Goal: Task Accomplishment & Management: Manage account settings

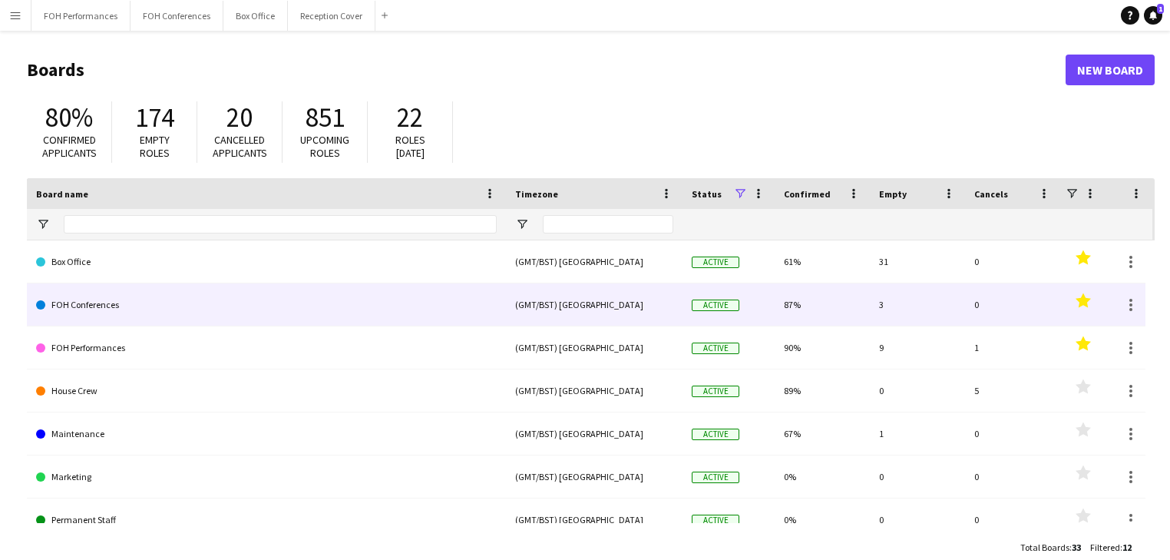
click at [113, 301] on link "FOH Conferences" at bounding box center [266, 304] width 461 height 43
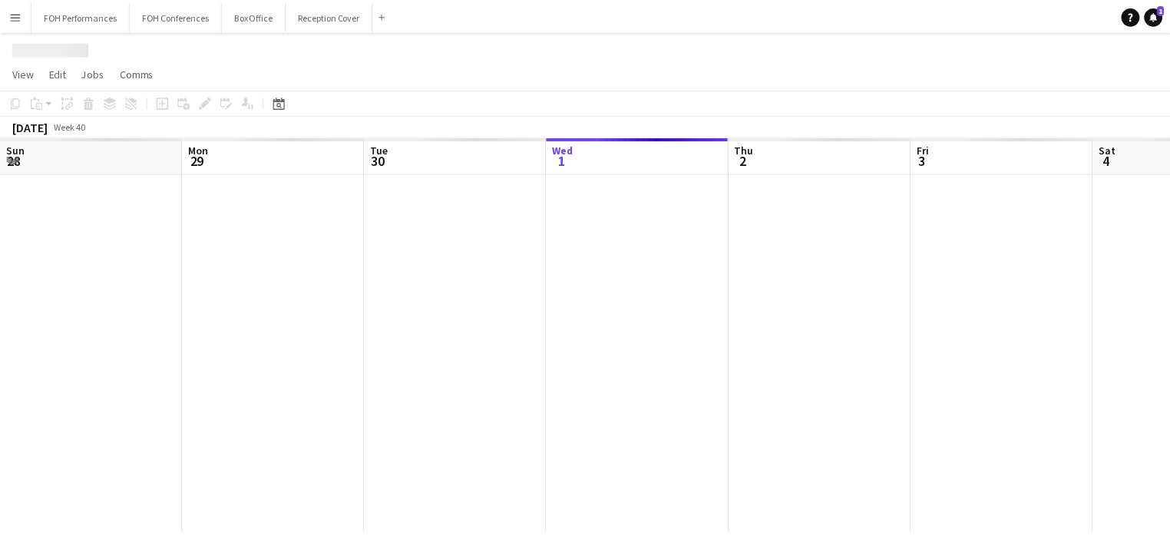
scroll to position [0, 367]
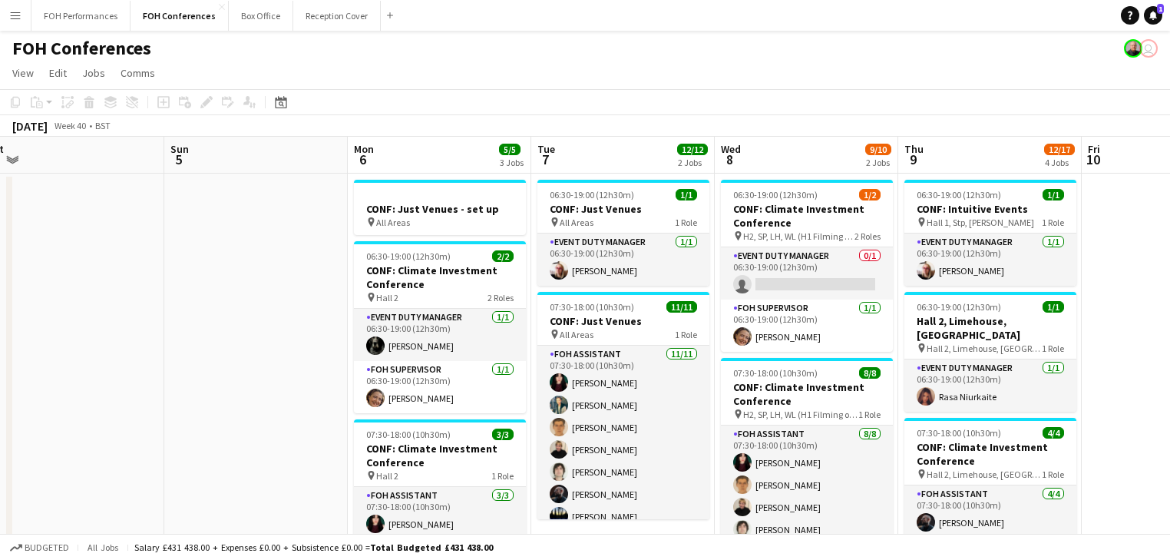
drag, startPoint x: 791, startPoint y: 275, endPoint x: 38, endPoint y: 296, distance: 754.0
click at [38, 296] on app-calendar-viewport "Wed 1 12/13 2 Jobs Thu 2 12/12 2 Jobs Fri 3 9/12 2 Jobs Sat 4 Sun 5 Mon 6 5/5 3…" at bounding box center [585, 511] width 1170 height 749
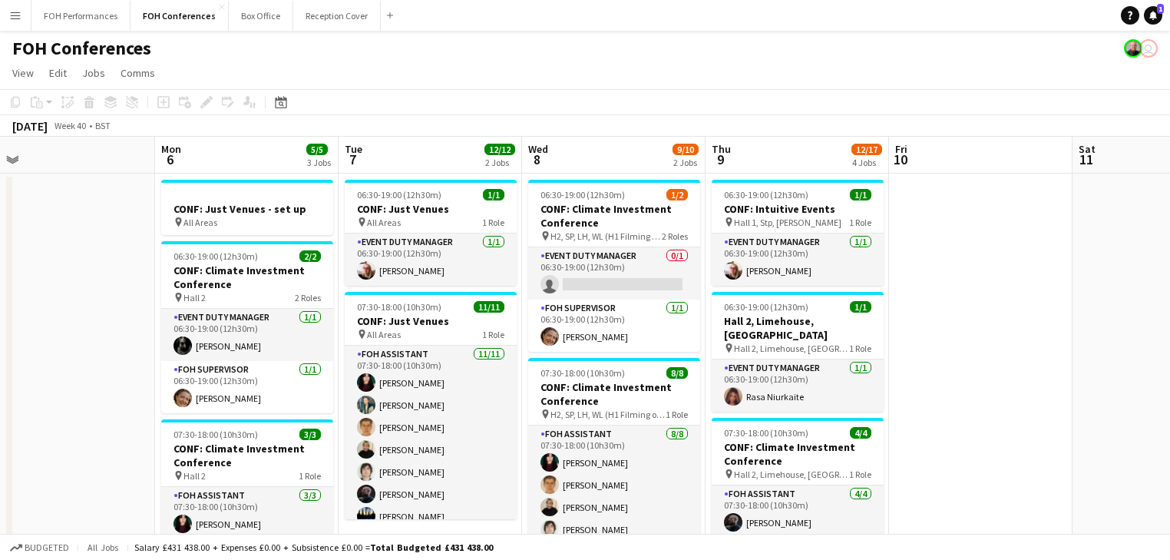
scroll to position [0, 584]
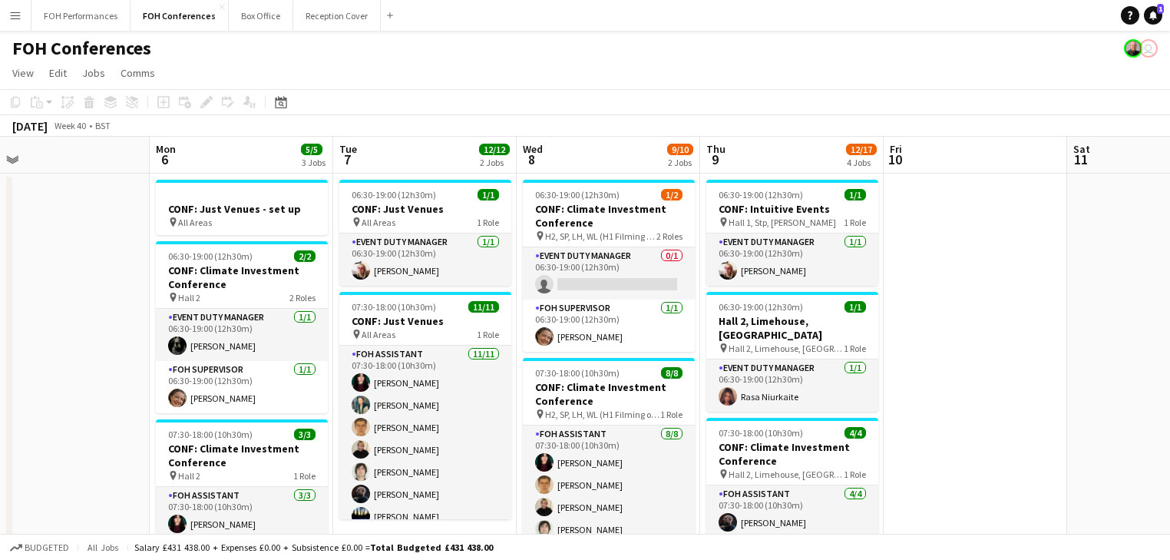
drag, startPoint x: 267, startPoint y: 348, endPoint x: 70, endPoint y: 340, distance: 197.4
click at [70, 340] on app-calendar-viewport "Thu 2 12/12 2 Jobs Fri 3 9/12 2 Jobs Sat 4 Sun 5 Mon 6 5/5 3 Jobs Tue 7 12/12 2…" at bounding box center [585, 511] width 1170 height 749
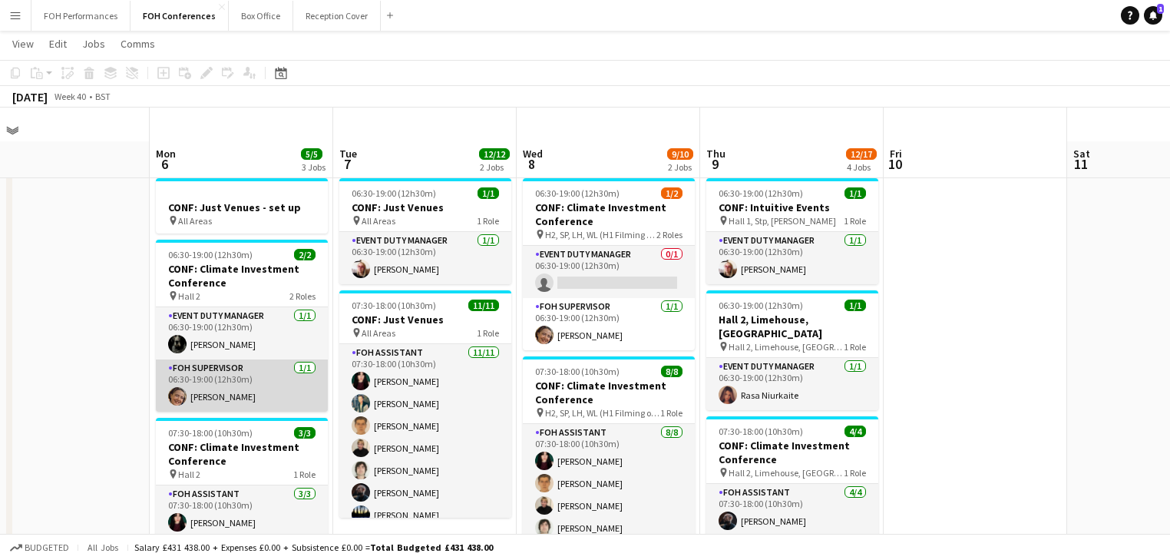
scroll to position [81, 0]
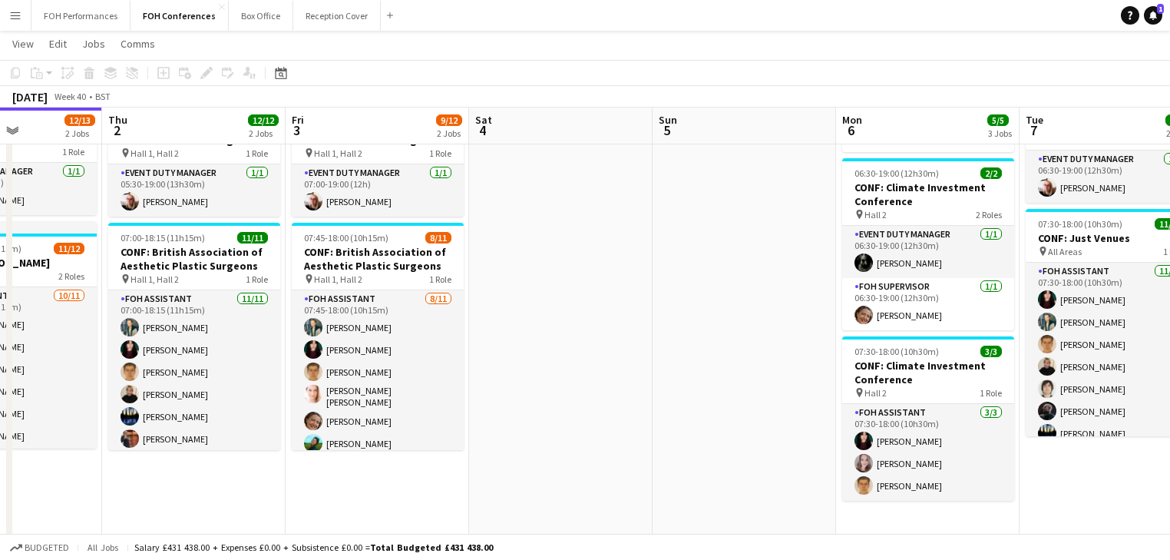
drag, startPoint x: 107, startPoint y: 375, endPoint x: 672, endPoint y: 379, distance: 564.9
click at [718, 381] on app-calendar-viewport "Mon 29 1 Job Tue 30 12/13 2 Jobs Wed 1 12/13 2 Jobs Thu 2 12/12 2 Jobs Fri 3 9/…" at bounding box center [585, 391] width 1170 height 824
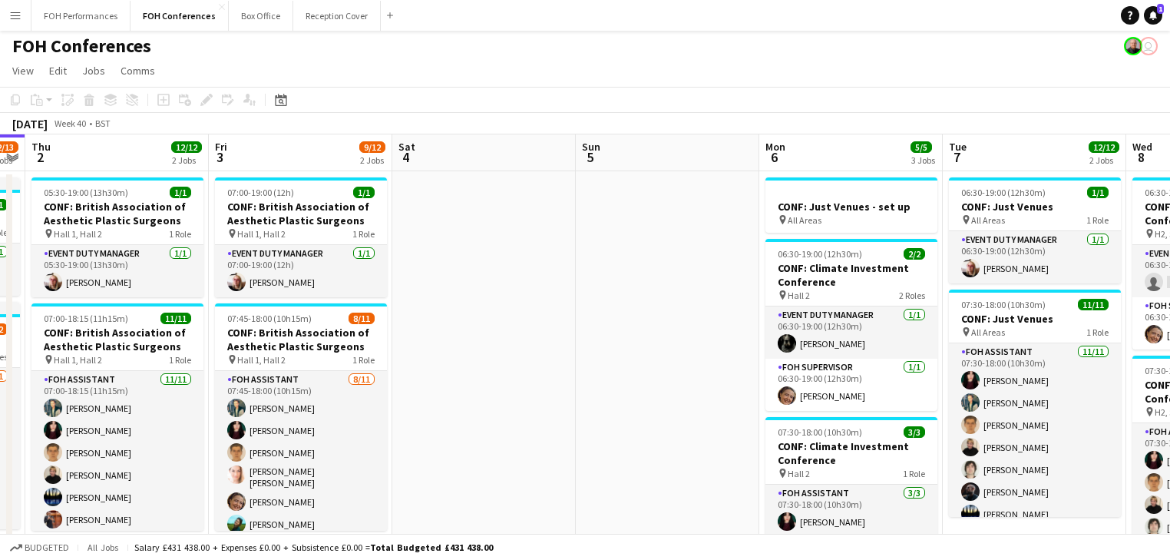
scroll to position [0, 0]
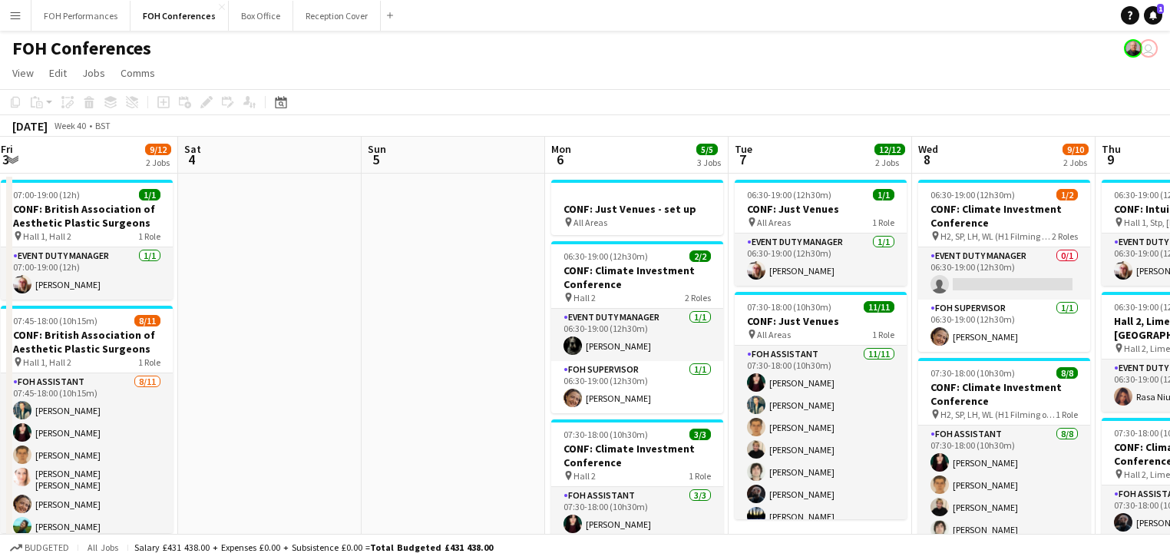
drag, startPoint x: 435, startPoint y: 376, endPoint x: 233, endPoint y: 342, distance: 204.7
click at [233, 342] on app-calendar-viewport "Tue 30 12/13 2 Jobs Wed 1 12/13 2 Jobs Thu 2 12/12 2 Jobs Fri 3 9/12 2 Jobs Sat…" at bounding box center [585, 511] width 1170 height 749
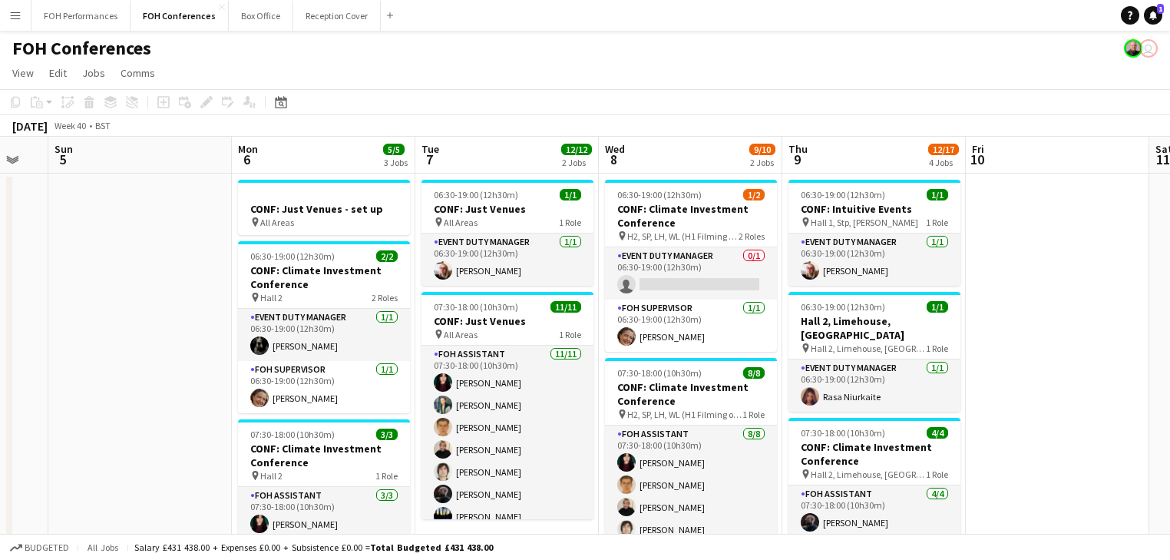
scroll to position [0, 690]
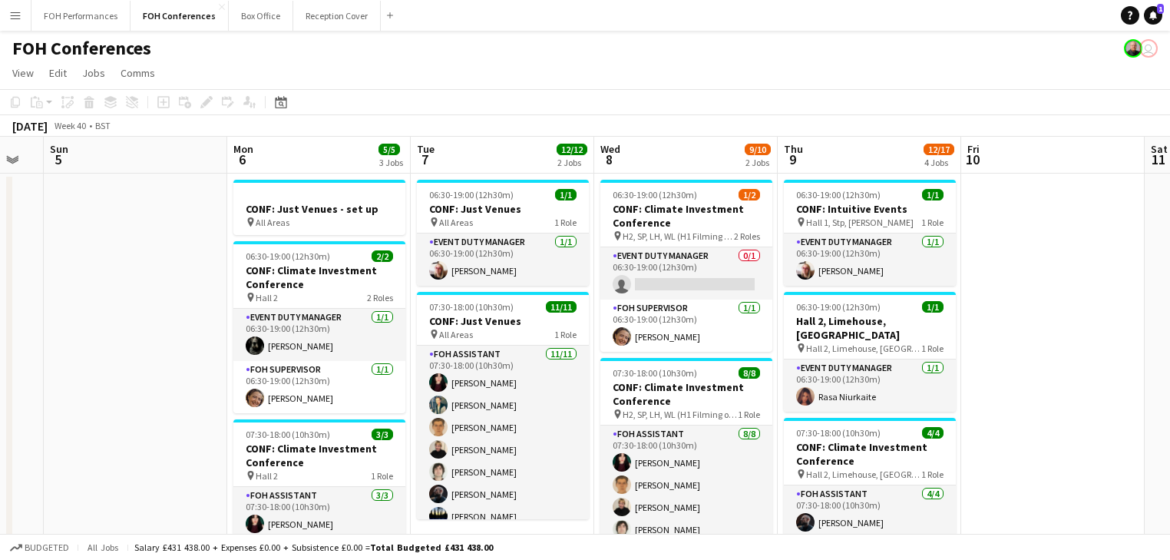
click at [160, 339] on app-calendar-viewport "Wed 1 12/13 2 Jobs Thu 2 12/12 2 Jobs Fri 3 9/12 2 Jobs Sat 4 Sun 5 Mon 6 5/5 3…" at bounding box center [585, 511] width 1170 height 749
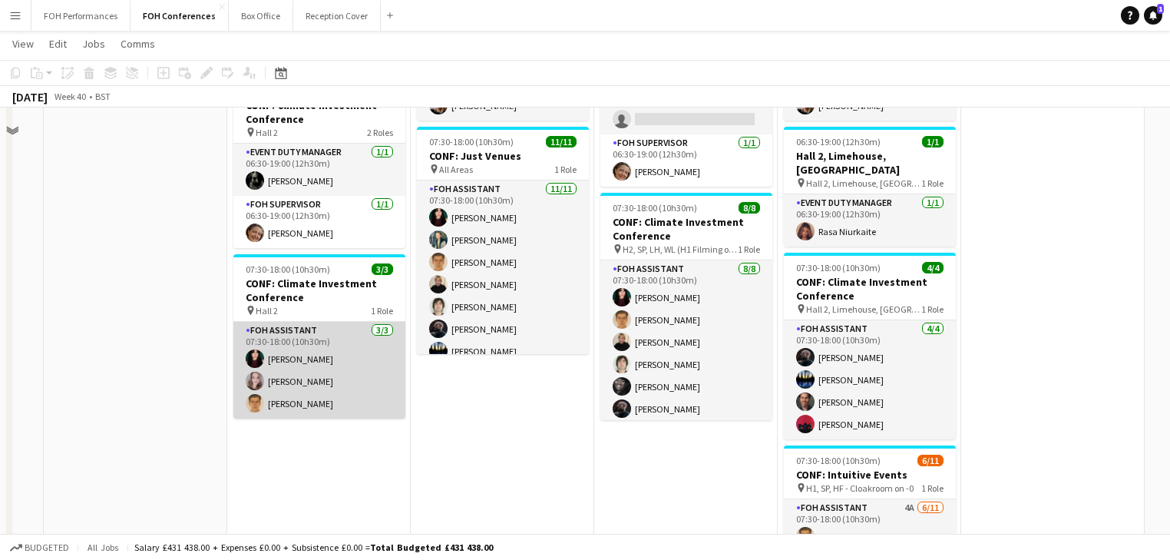
scroll to position [81, 0]
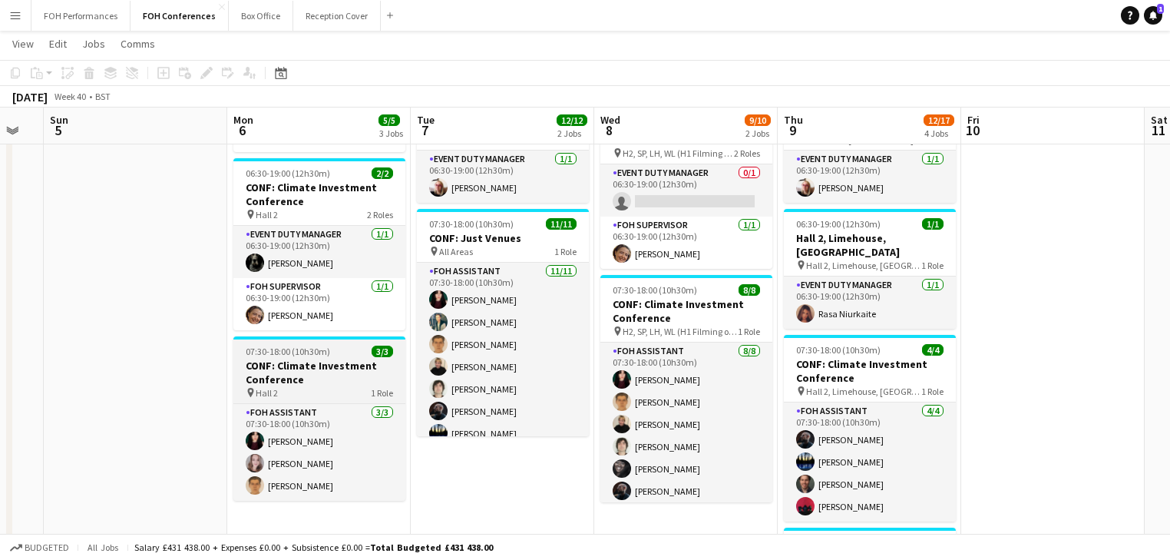
click at [301, 358] on h3 "CONF: Climate Investment Conference" at bounding box center [319, 372] width 172 height 28
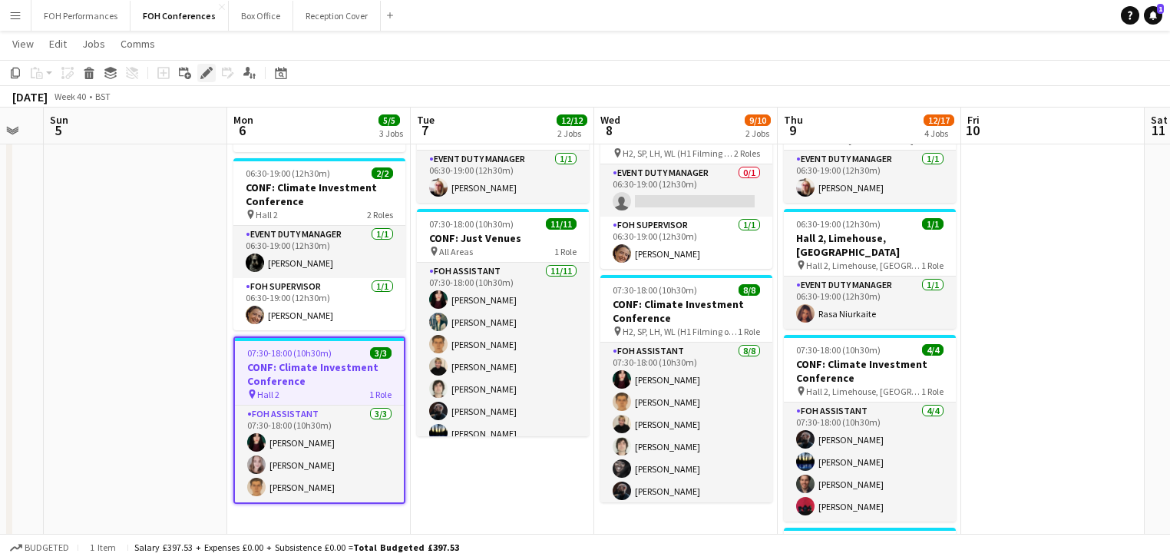
click at [204, 74] on icon at bounding box center [206, 73] width 8 height 8
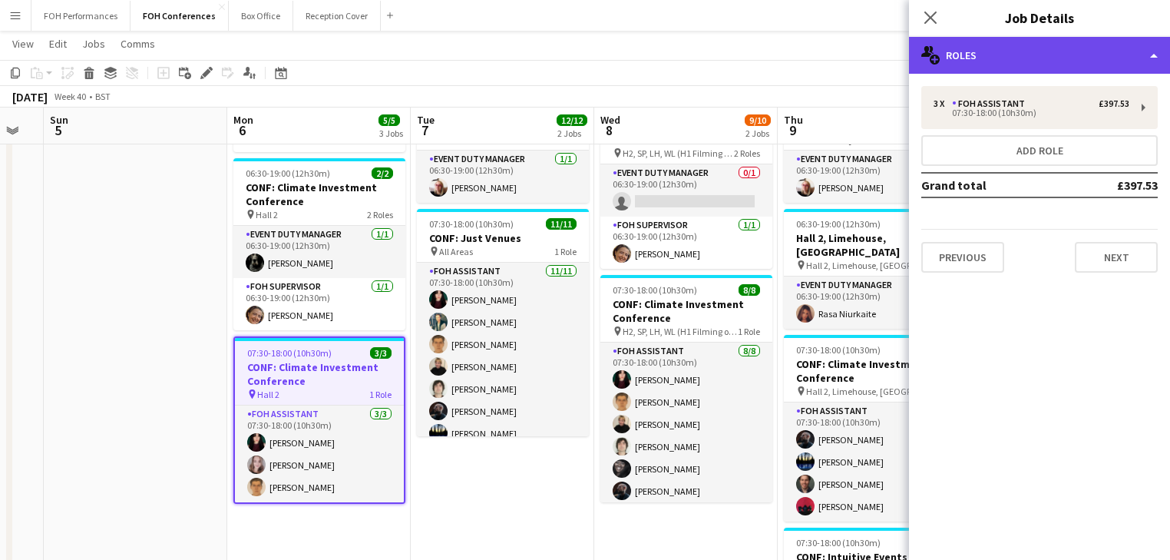
click at [1073, 46] on div "multiple-users-add Roles" at bounding box center [1039, 55] width 261 height 37
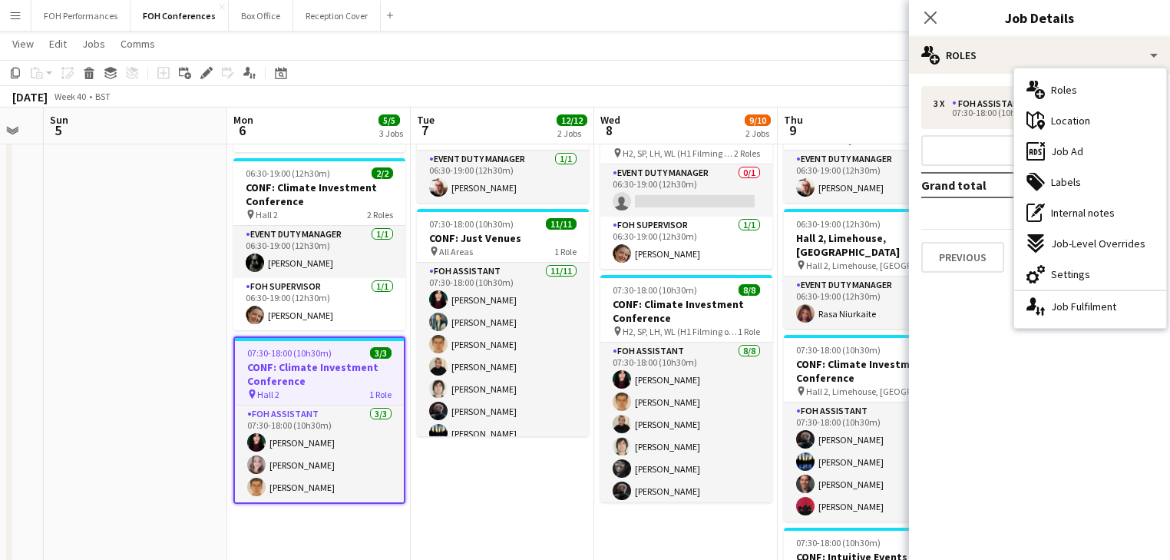
click at [1091, 272] on div "cog-double-3 Settings" at bounding box center [1090, 274] width 152 height 31
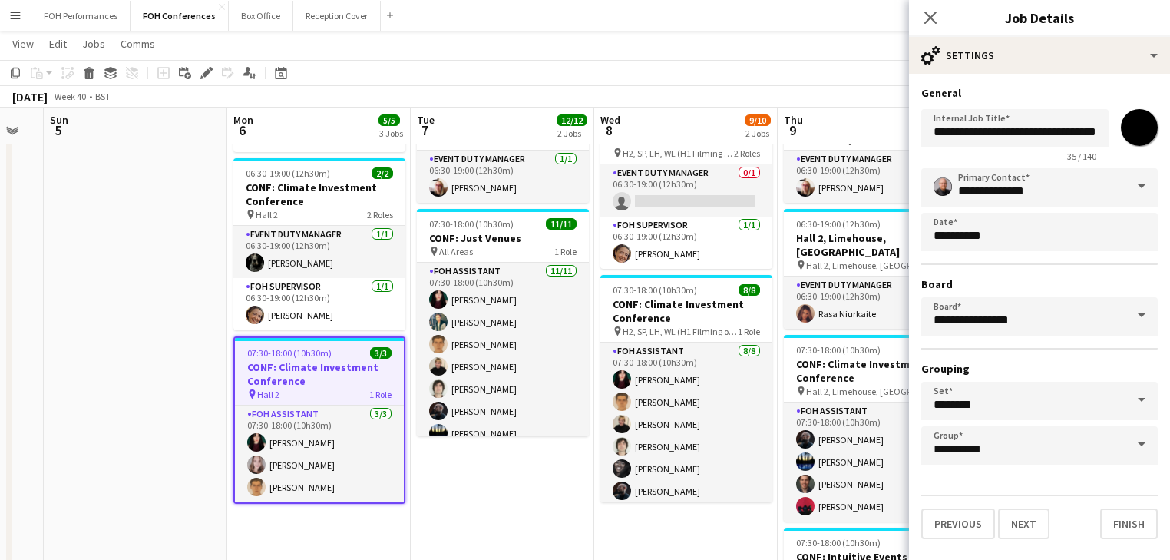
click at [1144, 125] on input "*******" at bounding box center [1138, 127] width 55 height 55
type input "*******"
click at [132, 353] on app-date-cell at bounding box center [135, 447] width 183 height 712
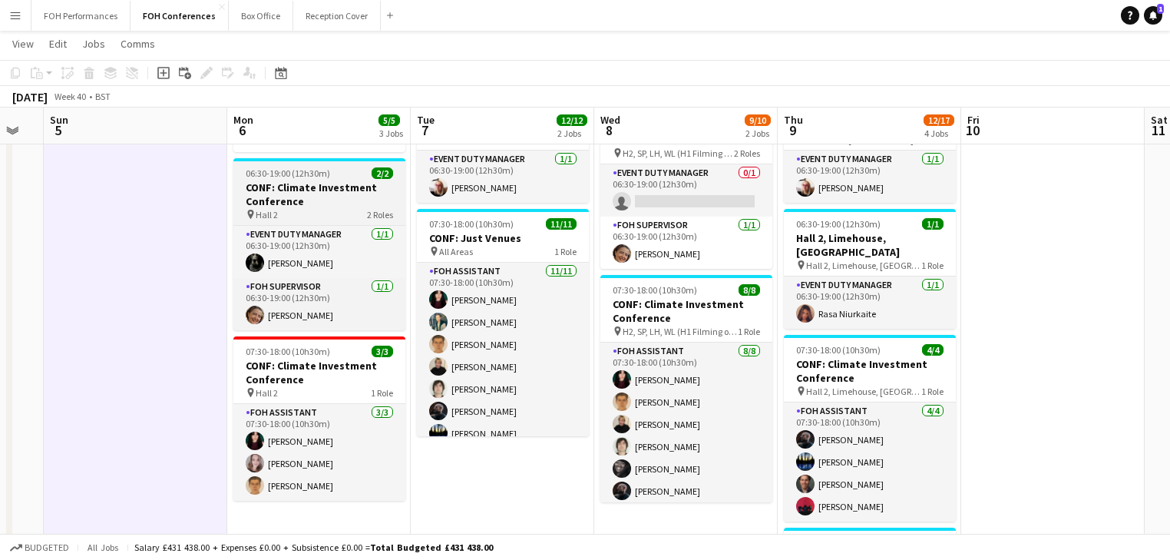
click at [307, 191] on h3 "CONF: Climate Investment Conference" at bounding box center [319, 194] width 172 height 28
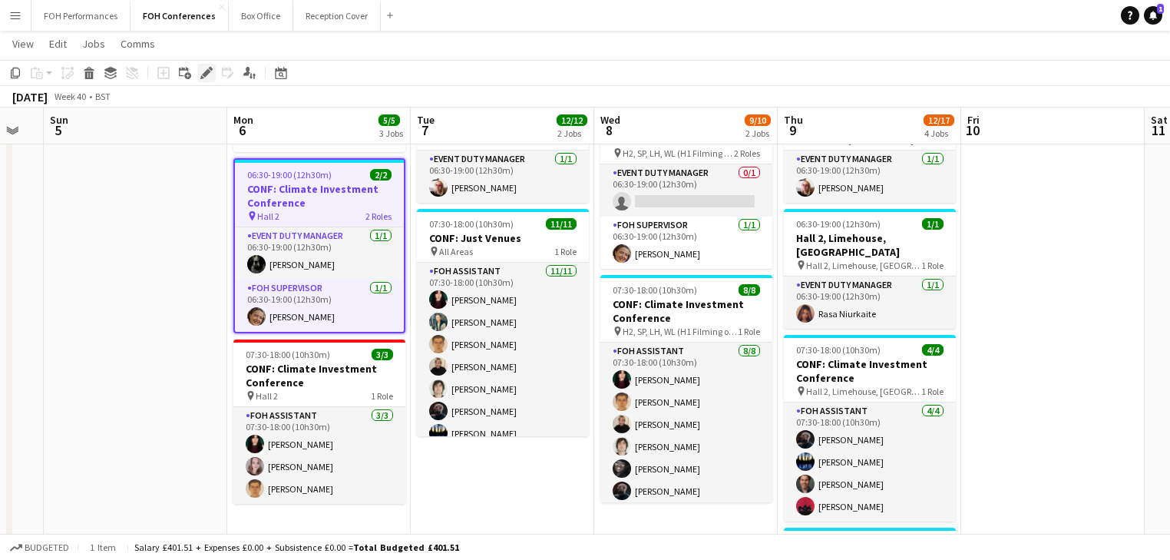
click at [206, 74] on icon at bounding box center [206, 73] width 8 height 8
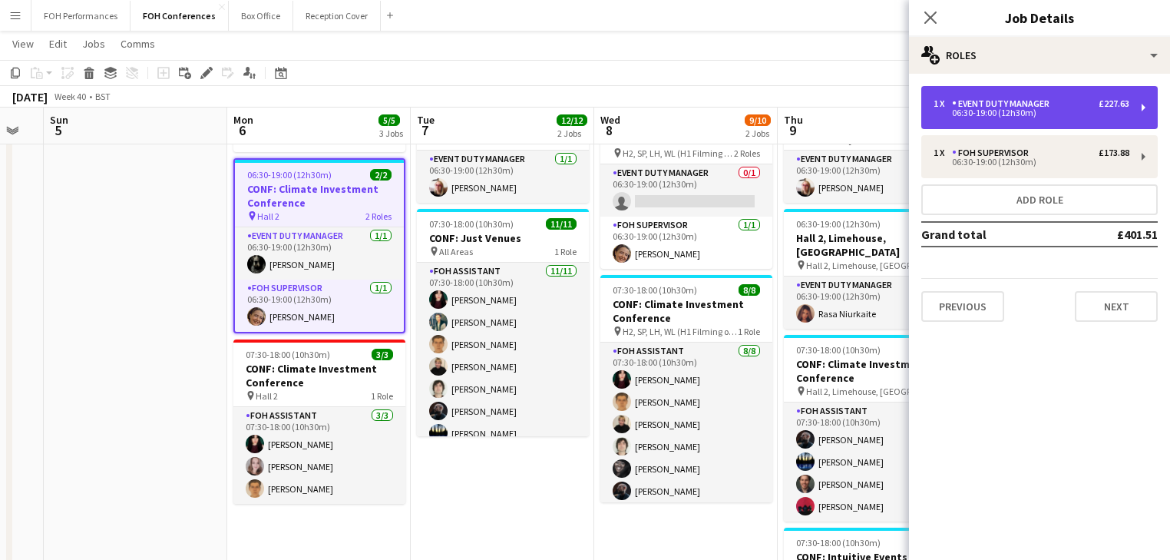
click at [1014, 106] on div "Event Duty Manager" at bounding box center [1004, 103] width 104 height 11
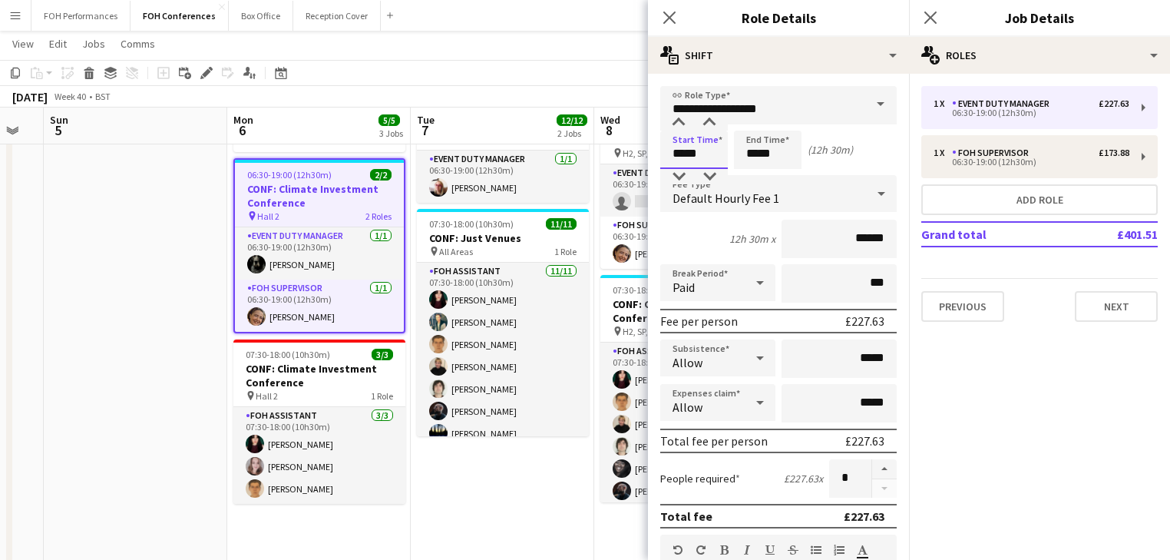
drag, startPoint x: 716, startPoint y: 154, endPoint x: 690, endPoint y: 130, distance: 35.3
click at [715, 154] on input "*****" at bounding box center [694, 149] width 68 height 38
type input "*****"
click at [681, 121] on div at bounding box center [678, 122] width 31 height 15
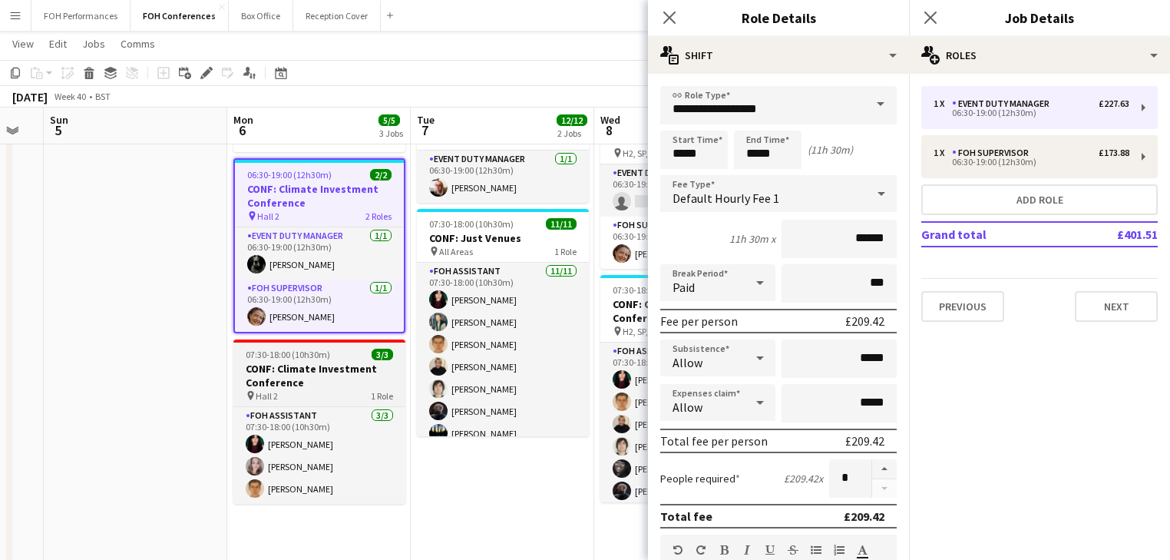
click at [286, 376] on h3 "CONF: Climate Investment Conference" at bounding box center [319, 376] width 172 height 28
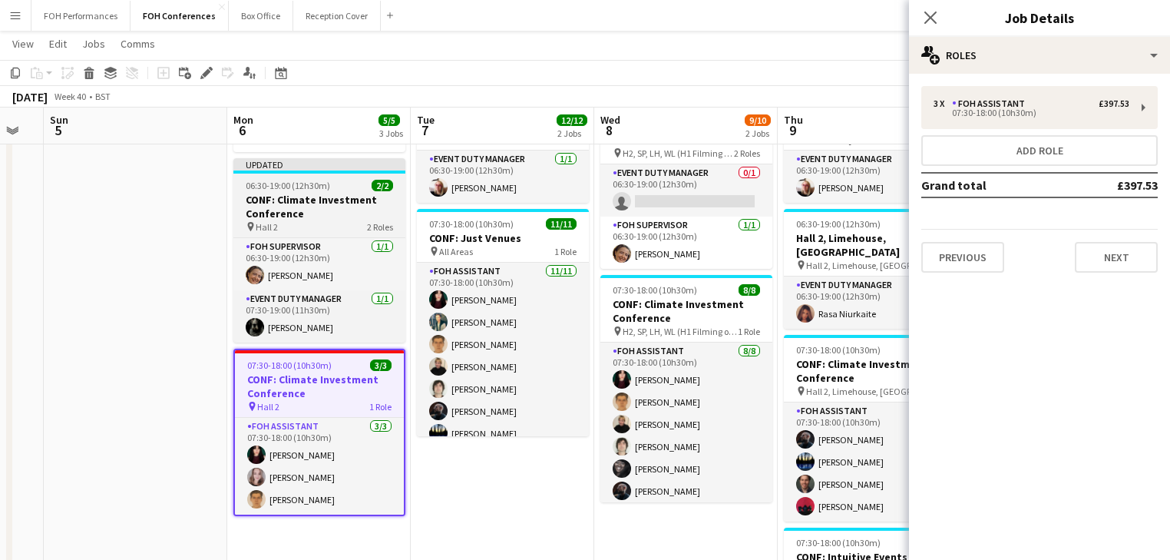
click at [272, 204] on h3 "CONF: Climate Investment Conference" at bounding box center [319, 207] width 172 height 28
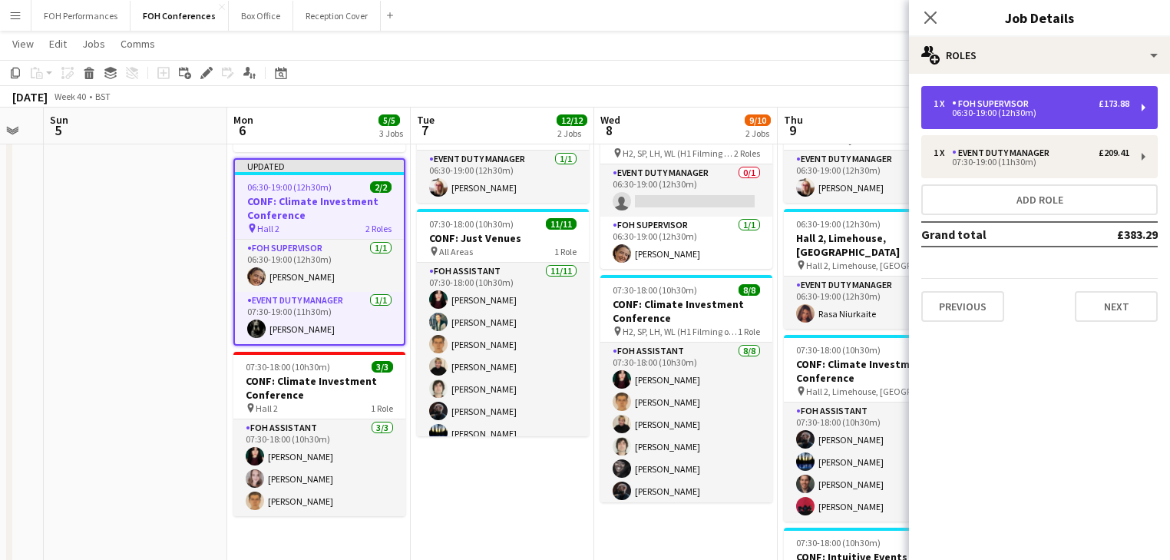
click at [1040, 117] on div "1 x FOH Supervisor £173.88 06:30-19:00 (12h30m)" at bounding box center [1039, 107] width 236 height 43
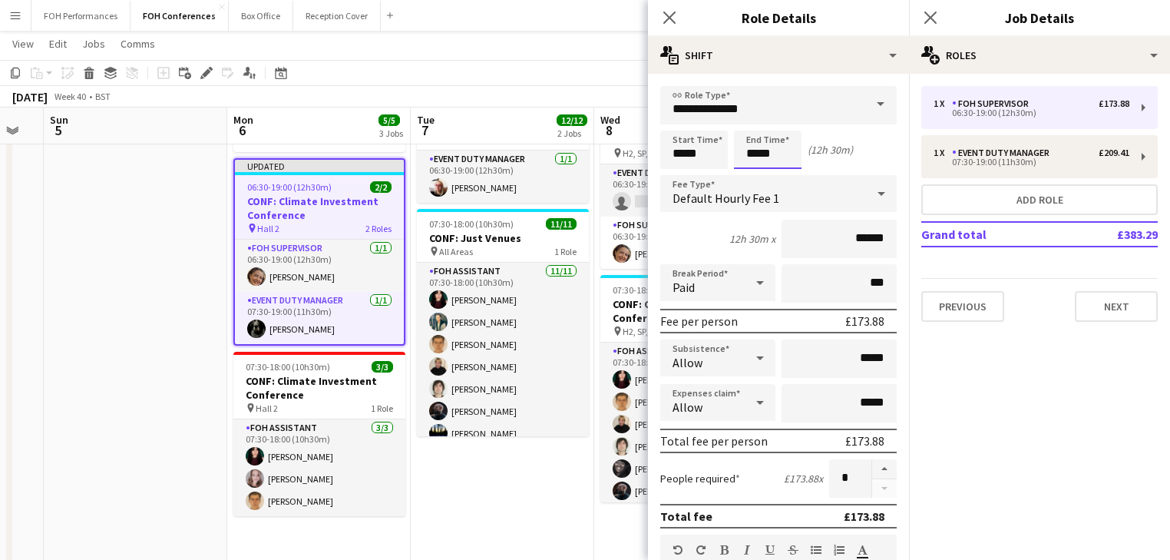
click at [786, 158] on input "*****" at bounding box center [768, 149] width 68 height 38
type input "*****"
click at [752, 177] on div at bounding box center [752, 176] width 31 height 15
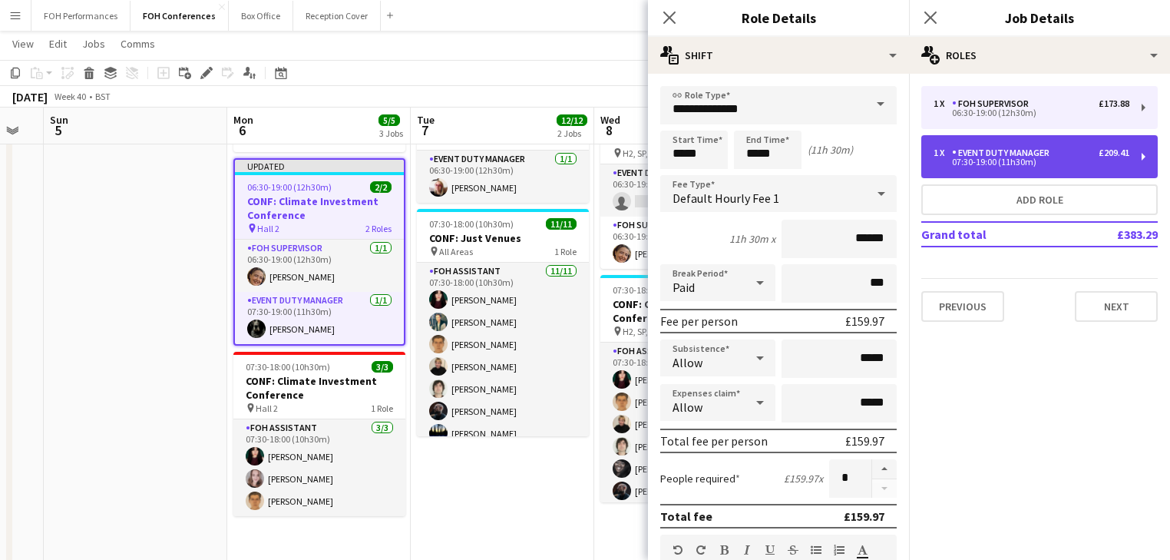
click at [1018, 160] on div "07:30-19:00 (11h30m)" at bounding box center [1031, 162] width 196 height 8
type input "**********"
type input "*****"
type input "******"
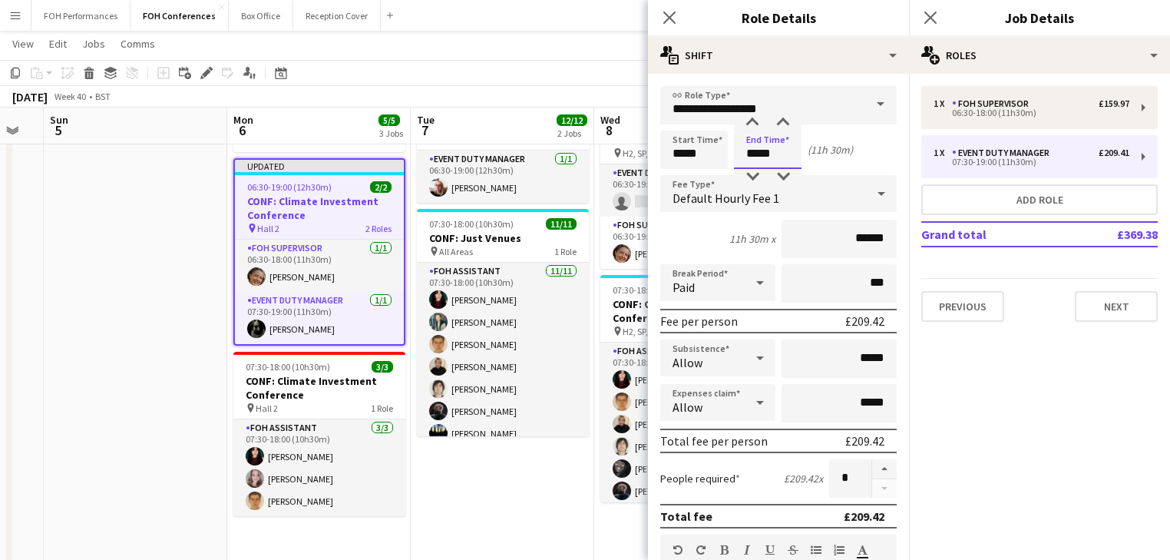
click at [756, 166] on input "*****" at bounding box center [768, 149] width 68 height 38
type input "*****"
click at [755, 176] on div at bounding box center [752, 176] width 31 height 15
click at [155, 303] on app-date-cell at bounding box center [135, 447] width 183 height 712
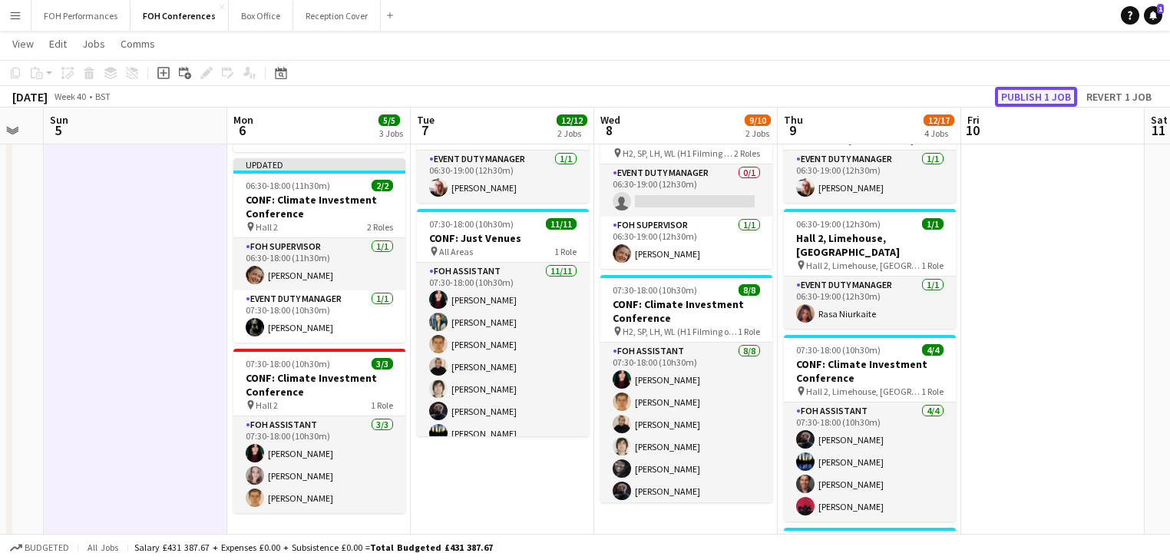
click at [1058, 95] on button "Publish 1 job" at bounding box center [1036, 97] width 82 height 20
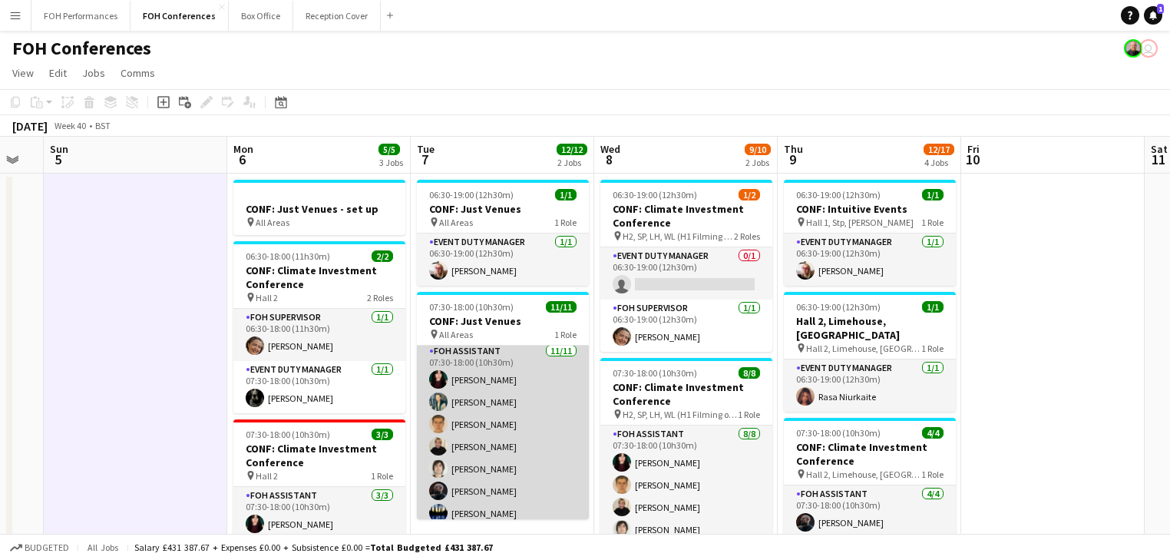
scroll to position [0, 0]
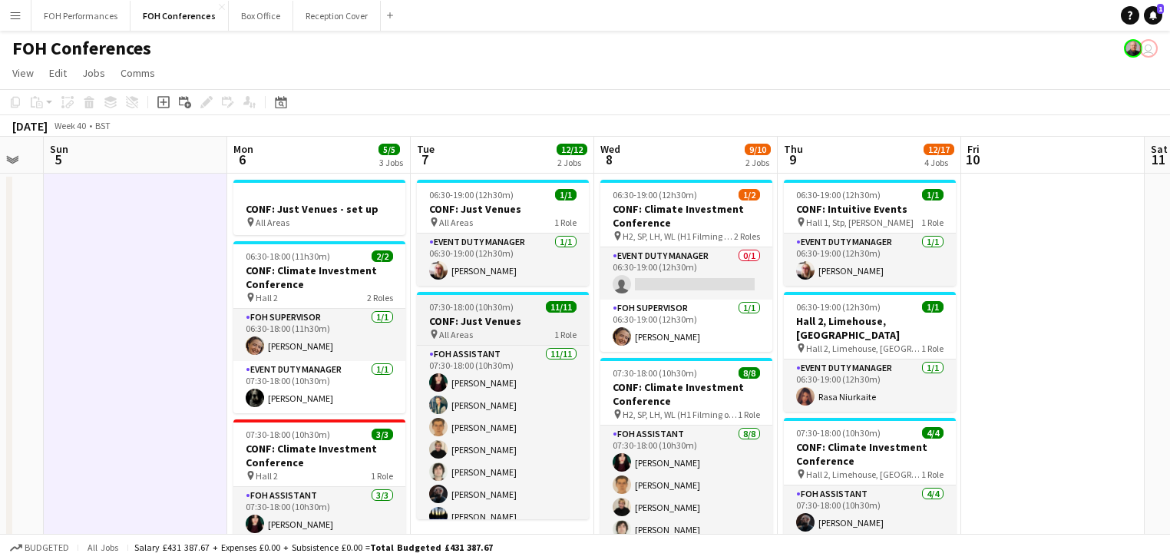
click at [467, 310] on span "07:30-18:00 (10h30m)" at bounding box center [471, 307] width 84 height 12
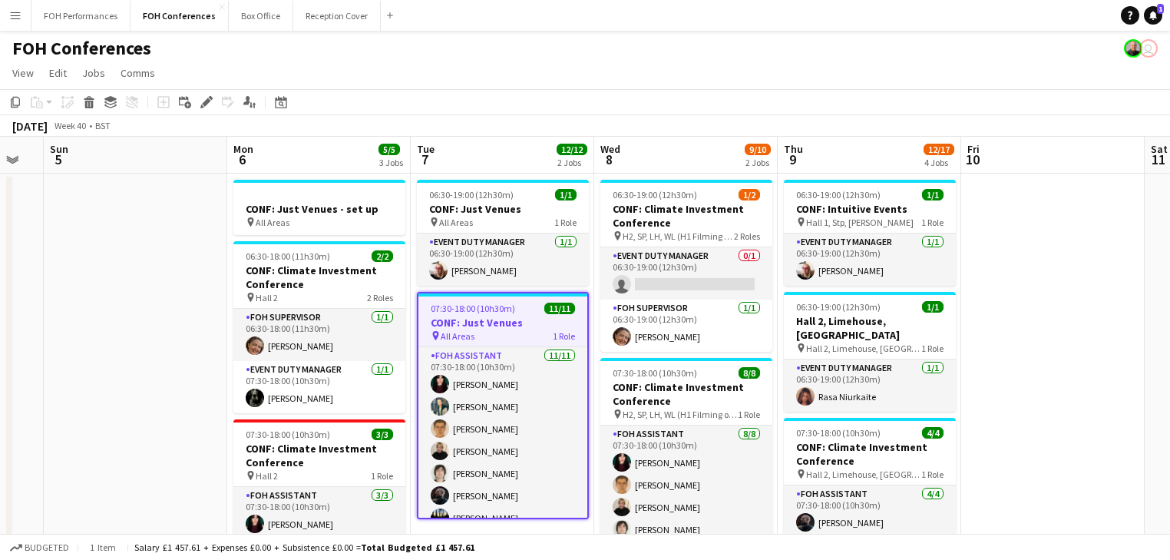
drag, startPoint x: 206, startPoint y: 101, endPoint x: 414, endPoint y: 111, distance: 208.3
click at [206, 101] on icon at bounding box center [206, 102] width 8 height 8
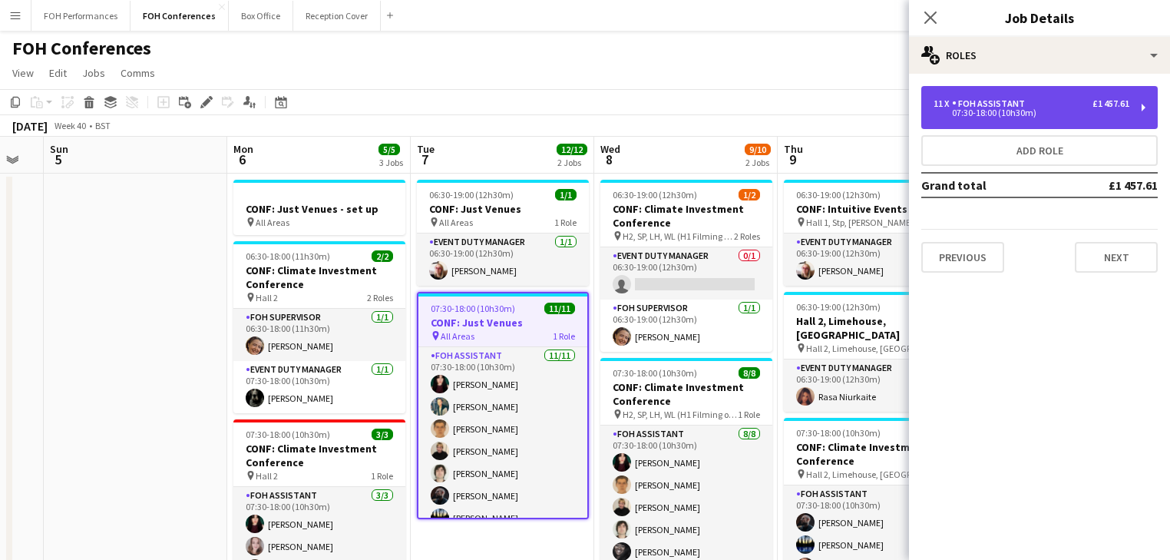
drag, startPoint x: 1052, startPoint y: 122, endPoint x: 1030, endPoint y: 118, distance: 21.8
click at [1052, 121] on div "11 x FOH Assistant £1 457.61 07:30-18:00 (10h30m)" at bounding box center [1039, 107] width 236 height 43
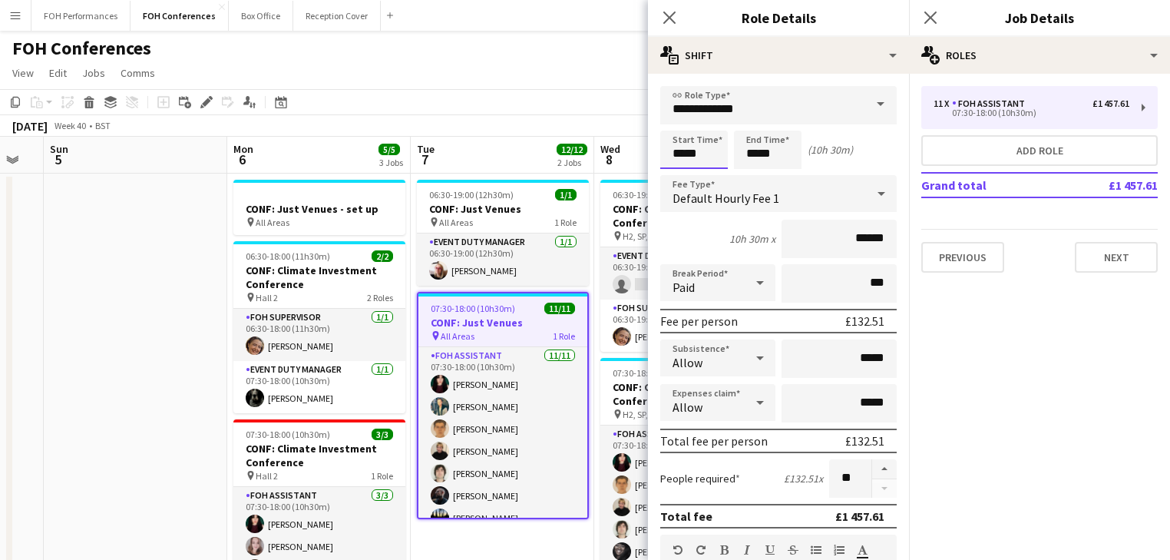
click at [713, 153] on input "*****" at bounding box center [694, 149] width 68 height 38
click at [677, 126] on div at bounding box center [678, 122] width 31 height 15
click at [708, 180] on div at bounding box center [709, 176] width 31 height 15
type input "*****"
click at [708, 180] on div at bounding box center [709, 176] width 31 height 15
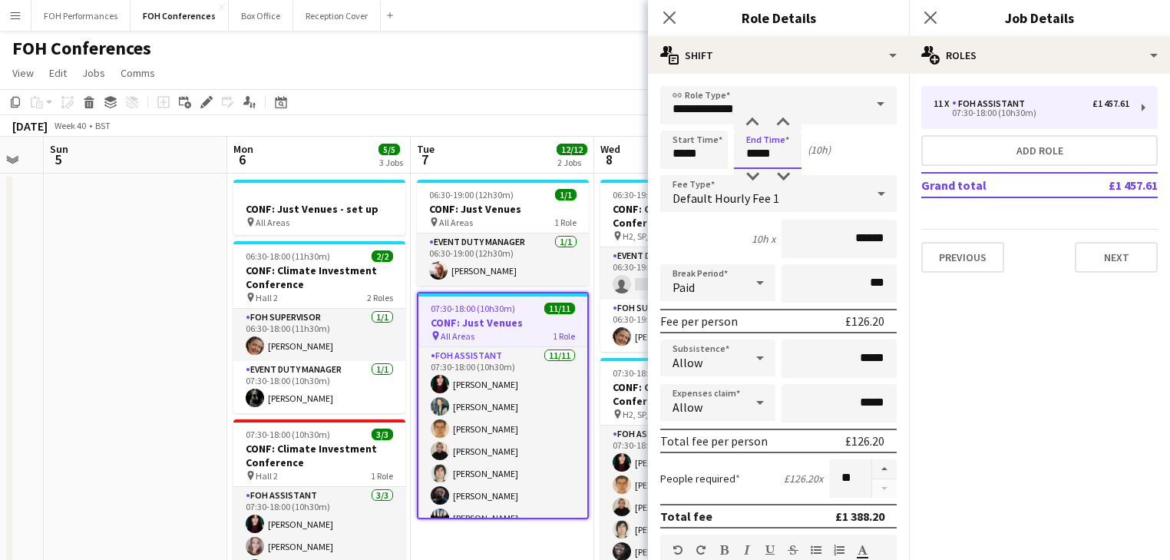
click at [763, 162] on input "*****" at bounding box center [768, 149] width 68 height 38
click at [752, 120] on div at bounding box center [752, 122] width 31 height 15
click at [783, 124] on div at bounding box center [783, 122] width 31 height 15
type input "*****"
click at [783, 124] on div at bounding box center [783, 122] width 31 height 15
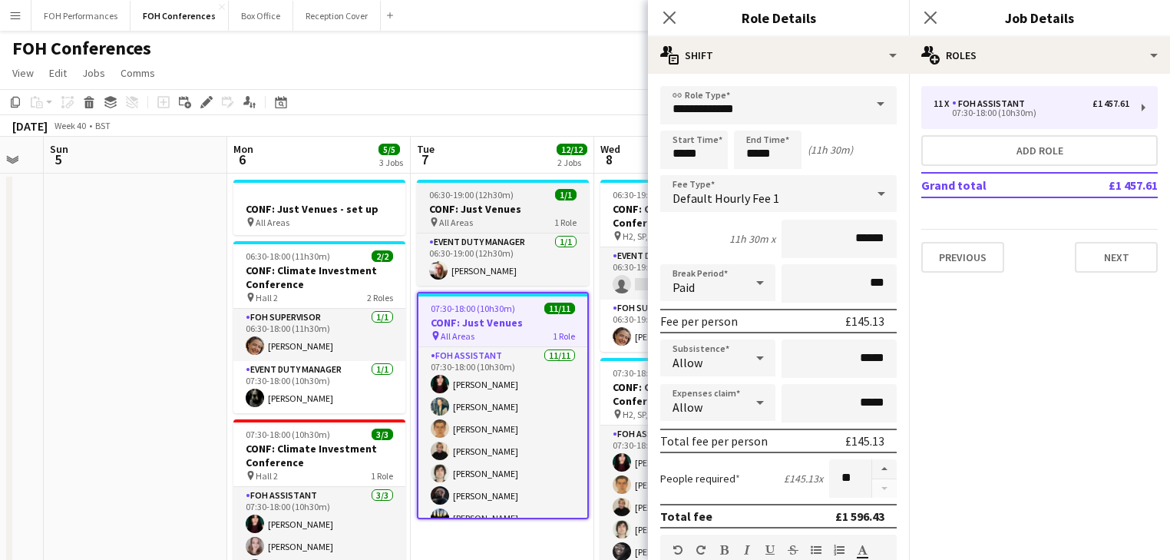
click at [462, 212] on h3 "CONF: Just Venues" at bounding box center [503, 209] width 172 height 14
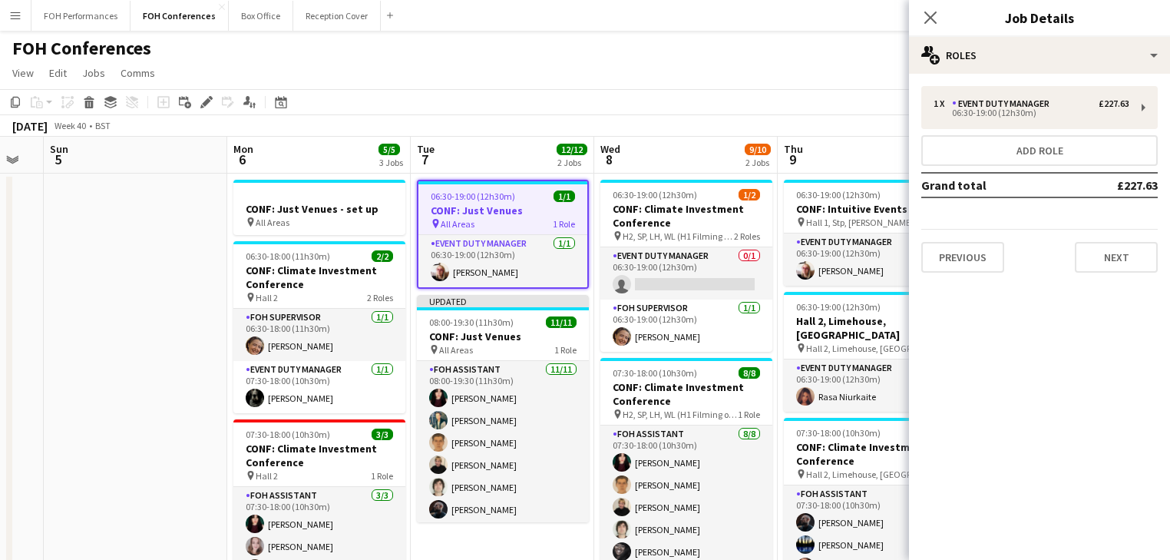
click at [150, 269] on app-date-cell at bounding box center [135, 529] width 183 height 712
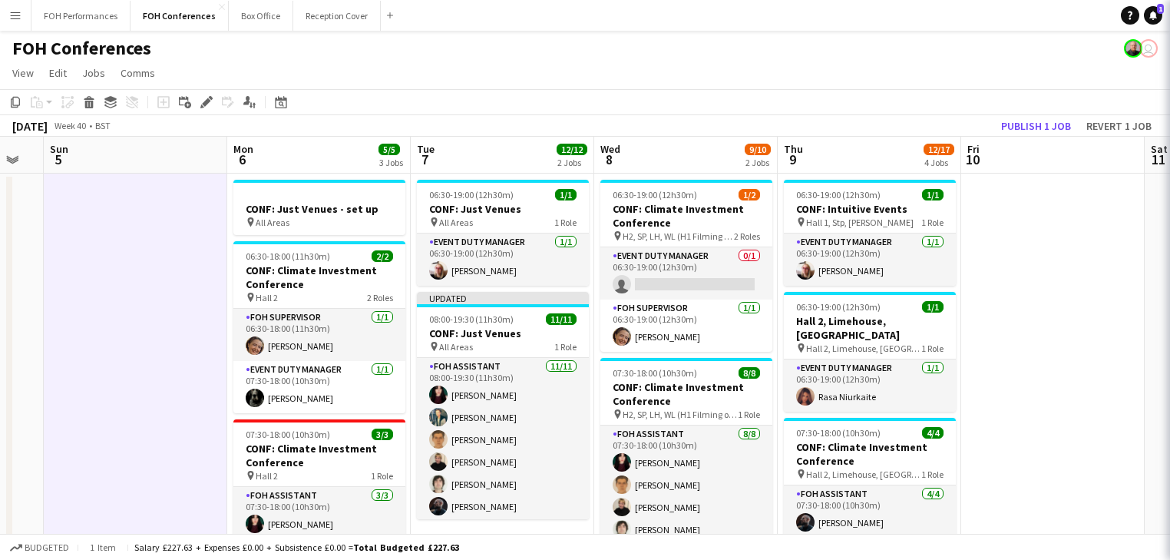
scroll to position [0, 691]
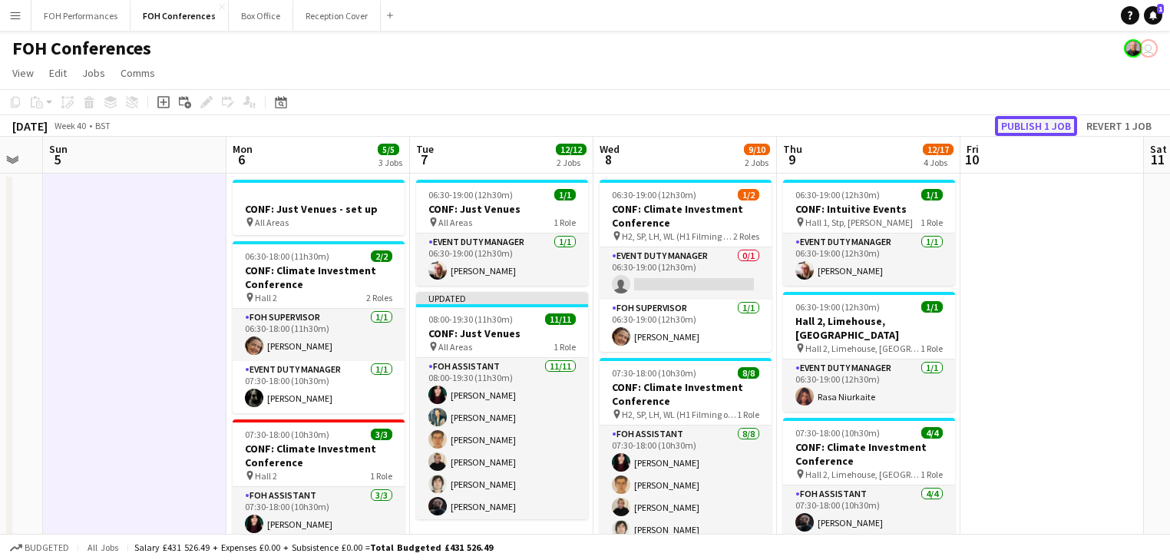
click at [1048, 126] on button "Publish 1 job" at bounding box center [1036, 126] width 82 height 20
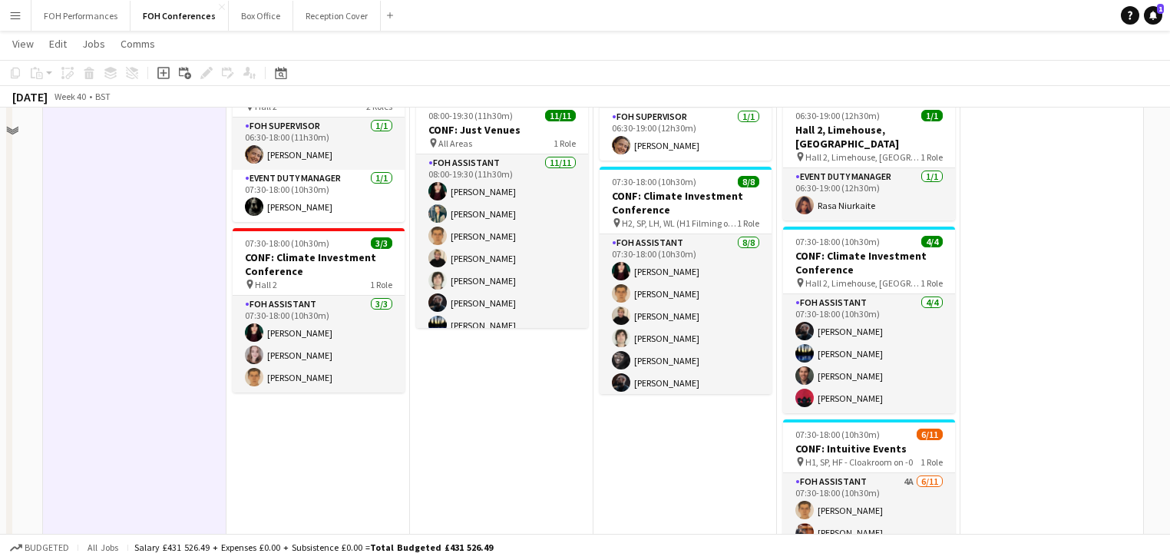
scroll to position [81, 0]
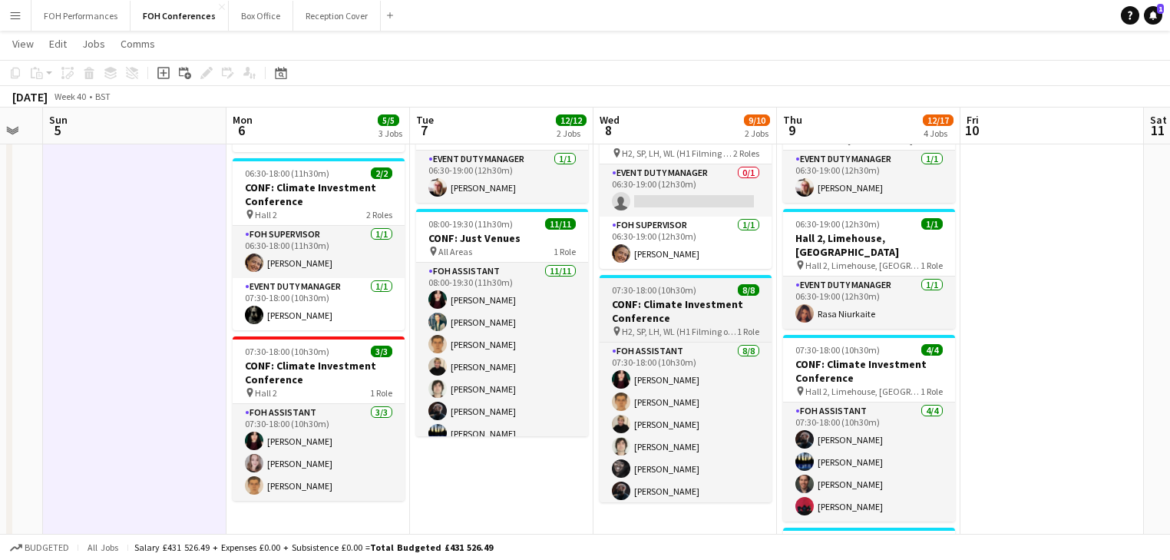
click at [657, 320] on h3 "CONF: Climate Investment Conference" at bounding box center [685, 311] width 172 height 28
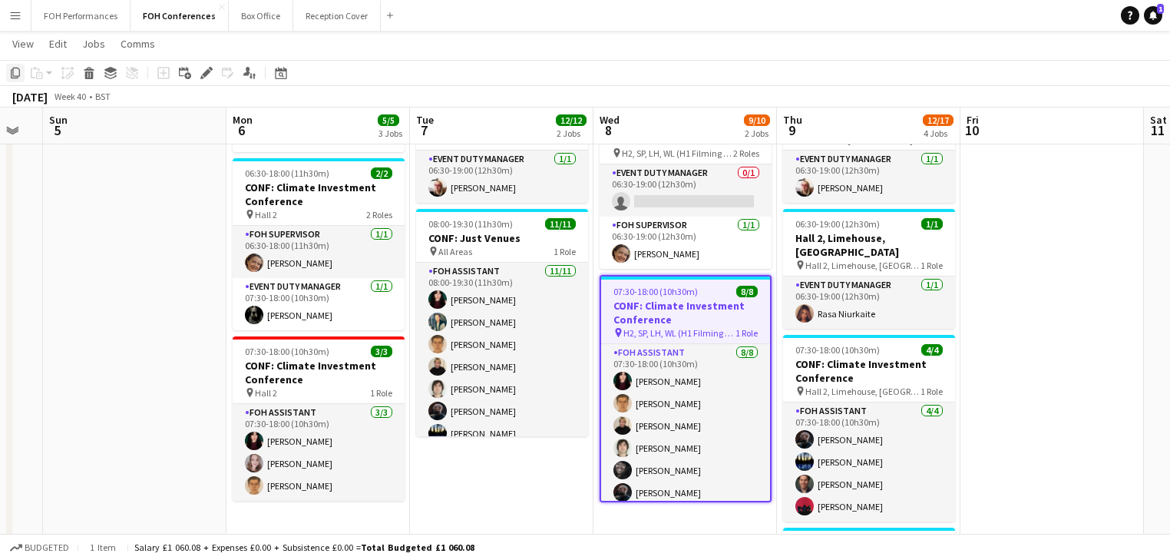
click at [13, 75] on icon at bounding box center [15, 73] width 9 height 11
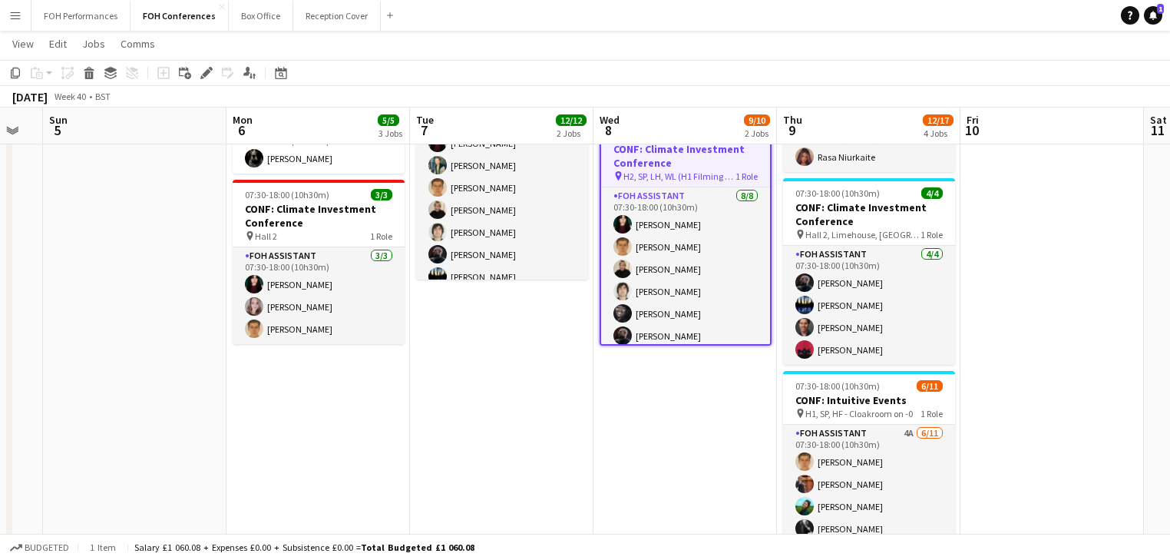
scroll to position [327, 0]
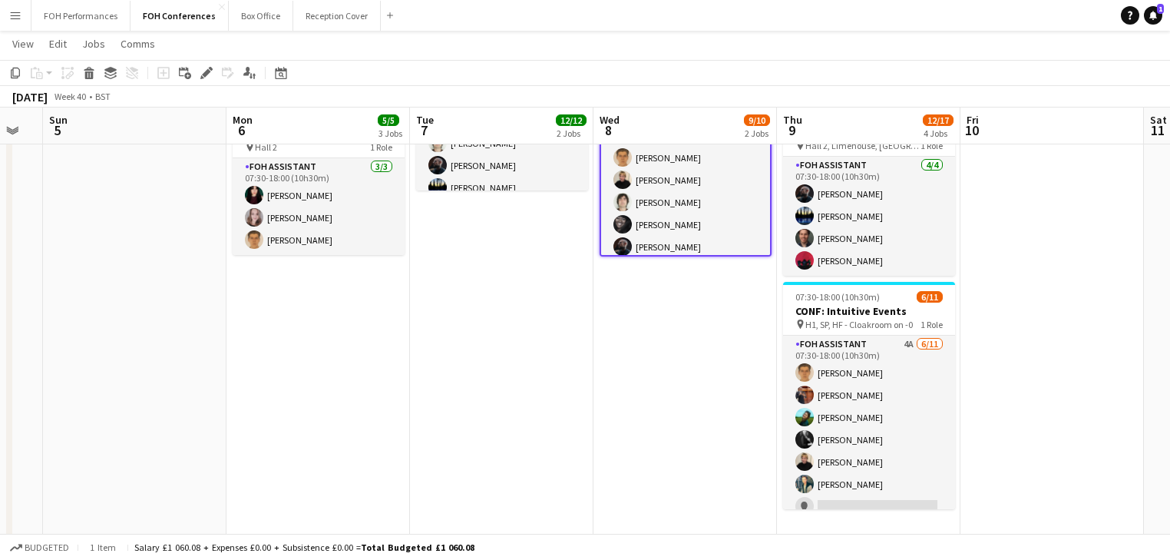
click at [648, 315] on app-date-cell "06:30-19:00 (12h30m) 1/2 CONF: Climate Investment Conference pin H2, SP, LH, WL…" at bounding box center [684, 201] width 183 height 712
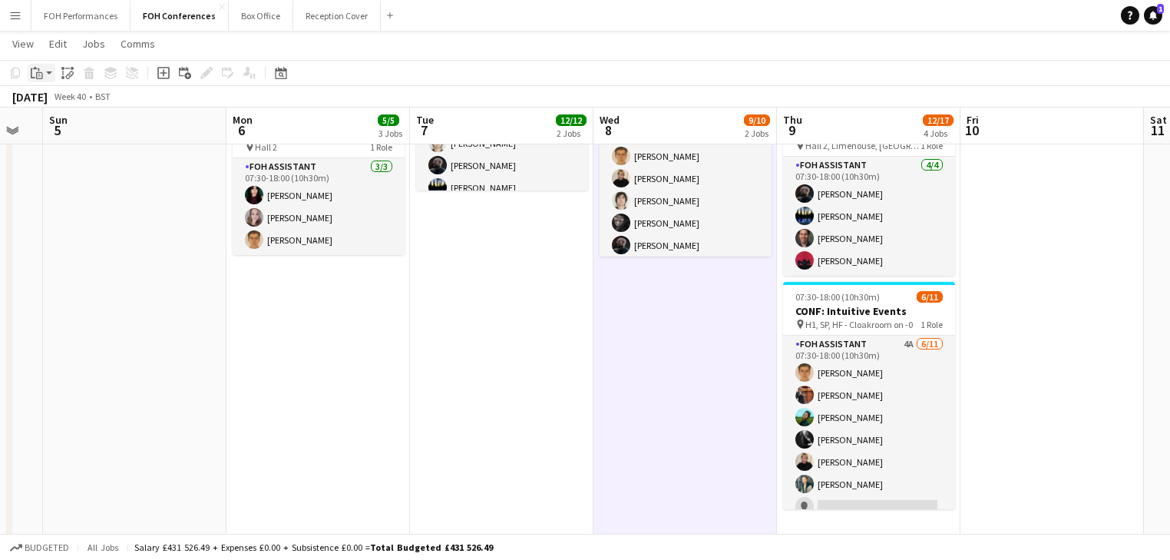
click at [46, 74] on app-action-btn "Paste" at bounding box center [42, 73] width 28 height 18
click at [55, 100] on link "Paste Ctrl+V" at bounding box center [113, 102] width 144 height 14
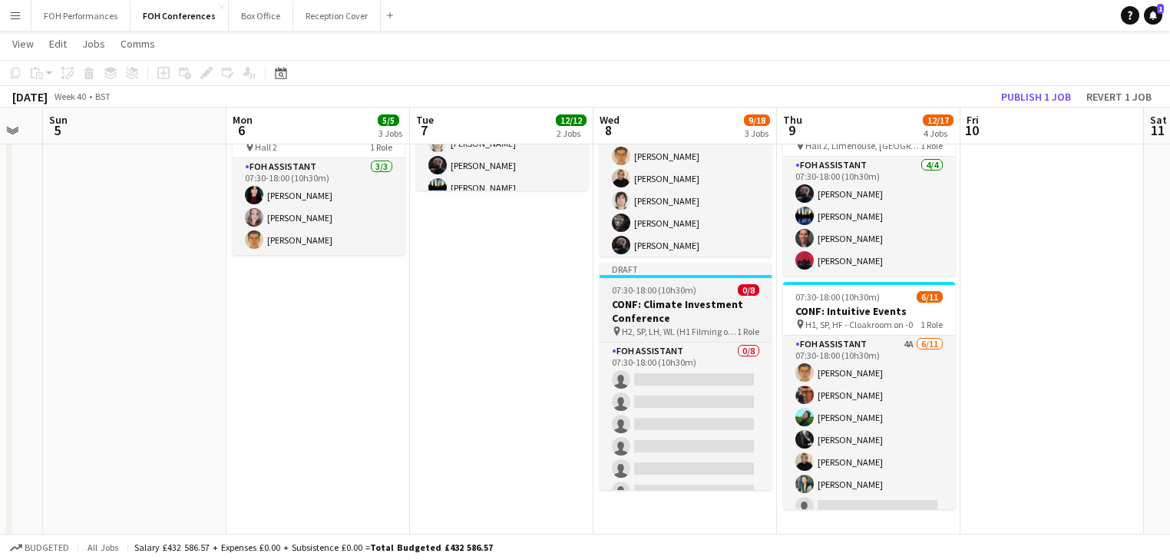
click at [675, 312] on h3 "CONF: Climate Investment Conference" at bounding box center [685, 311] width 172 height 28
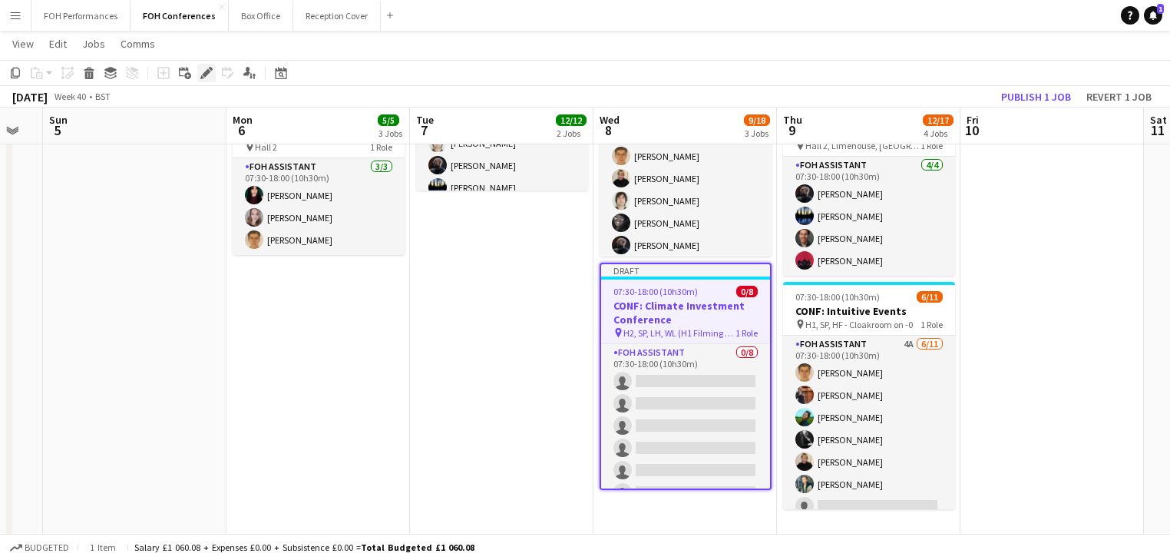
click at [205, 72] on icon at bounding box center [206, 73] width 8 height 8
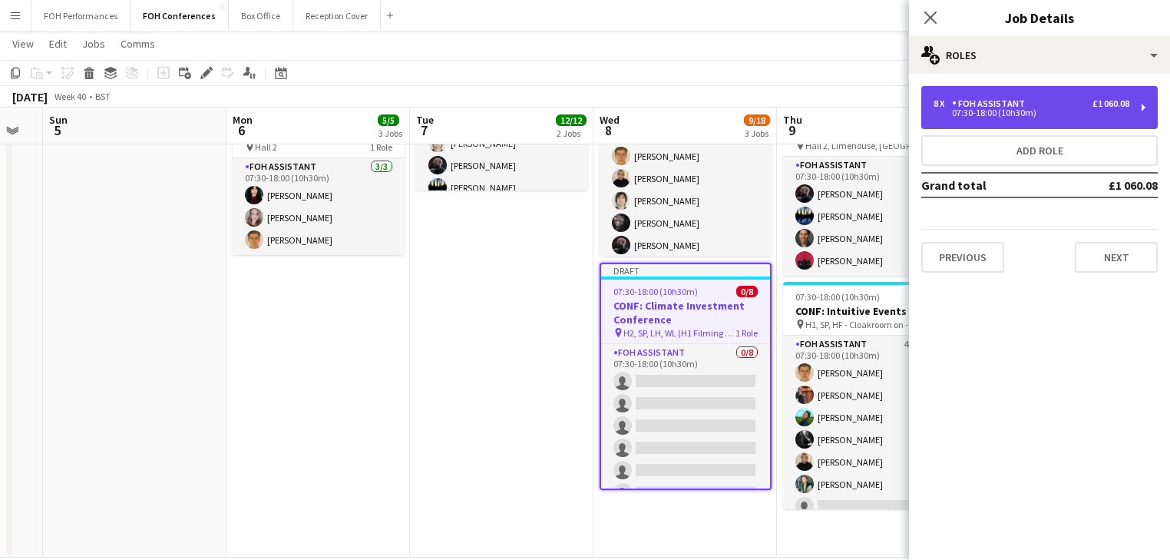
click at [1009, 108] on div "FOH Assistant" at bounding box center [991, 103] width 79 height 11
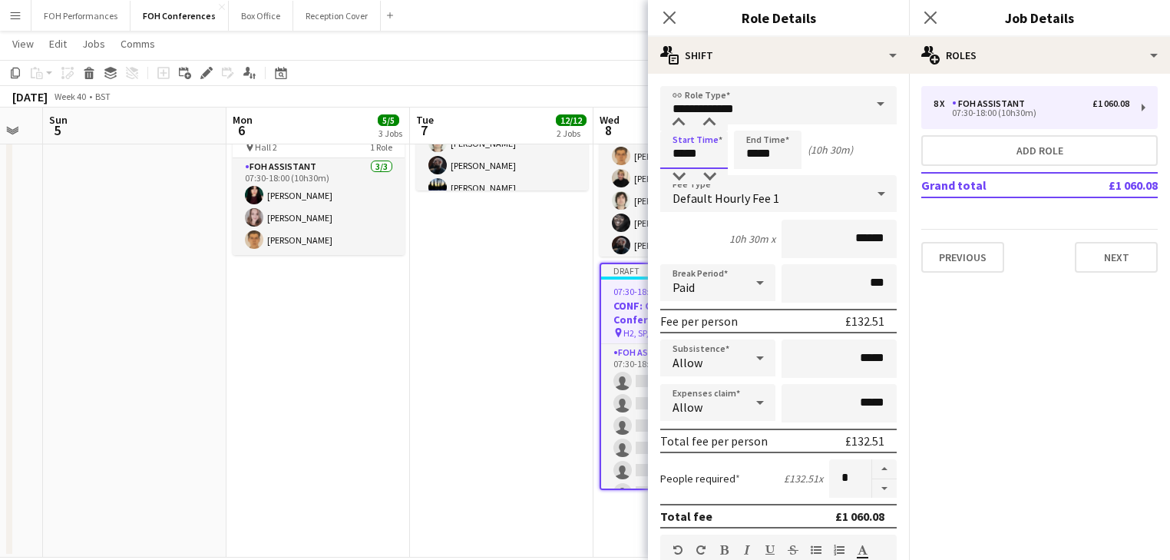
click at [707, 158] on input "*****" at bounding box center [694, 149] width 68 height 38
click at [675, 125] on div at bounding box center [678, 122] width 31 height 15
click at [675, 124] on div at bounding box center [678, 122] width 31 height 15
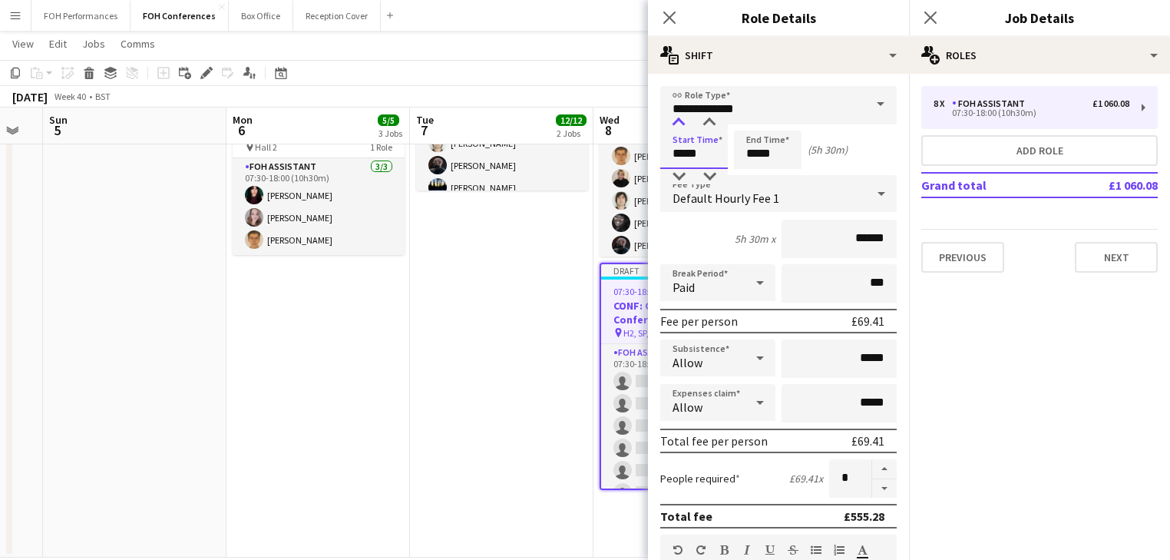
click at [675, 124] on div at bounding box center [678, 122] width 31 height 15
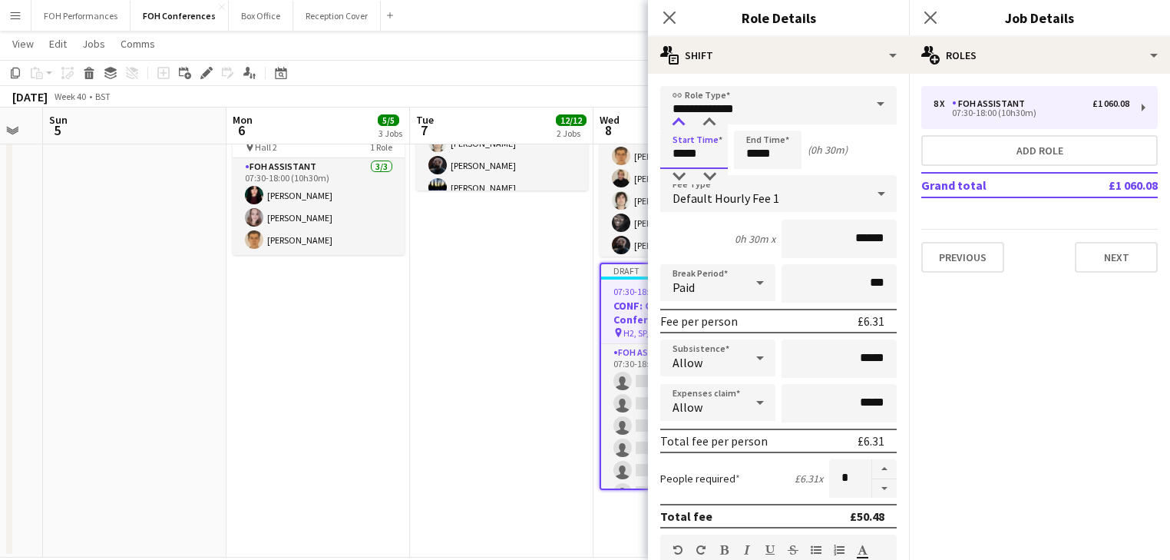
click at [675, 124] on div at bounding box center [678, 122] width 31 height 15
click at [676, 124] on div at bounding box center [678, 122] width 31 height 15
click at [709, 175] on div at bounding box center [709, 176] width 31 height 15
type input "*****"
click at [709, 175] on div at bounding box center [709, 176] width 31 height 15
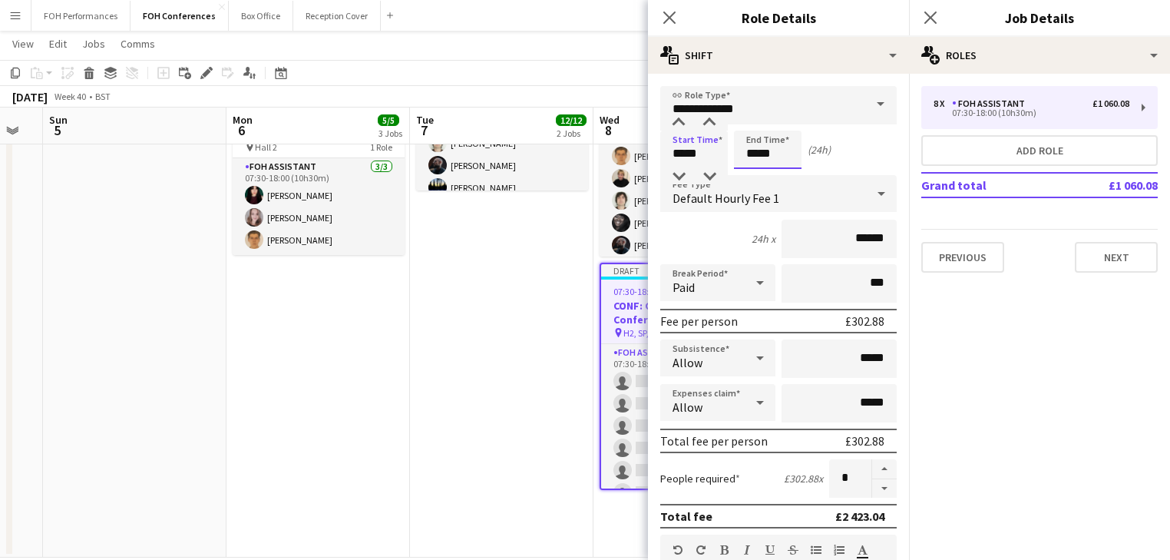
click at [755, 153] on input "*****" at bounding box center [768, 149] width 68 height 38
click at [748, 120] on div at bounding box center [752, 122] width 31 height 15
click at [750, 119] on div at bounding box center [752, 122] width 31 height 15
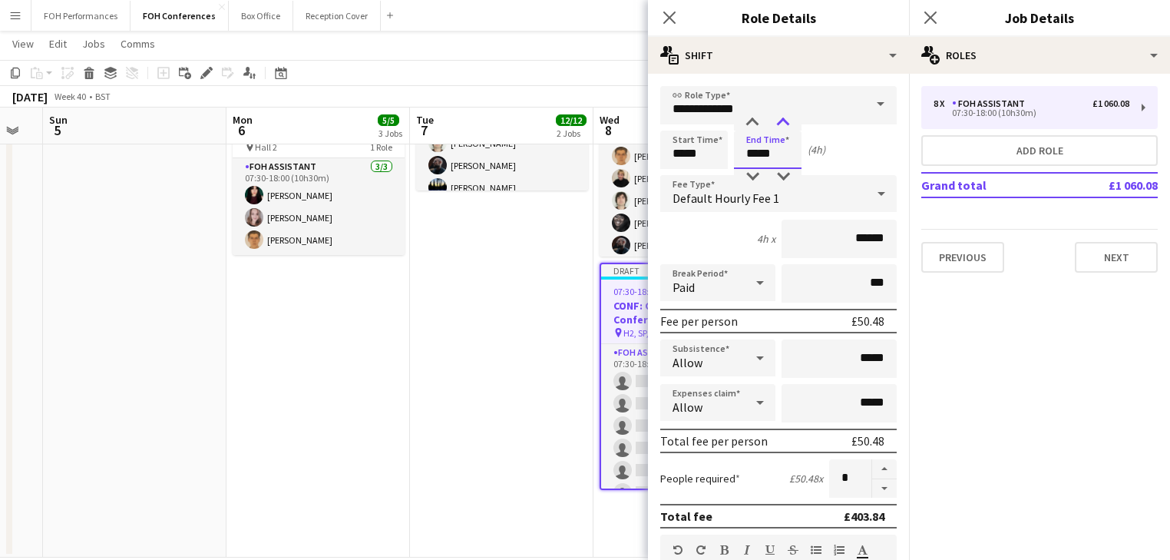
type input "*****"
click at [786, 123] on div at bounding box center [783, 122] width 31 height 15
click at [708, 161] on input "*****" at bounding box center [694, 149] width 68 height 38
click at [675, 176] on div at bounding box center [678, 176] width 31 height 15
type input "*****"
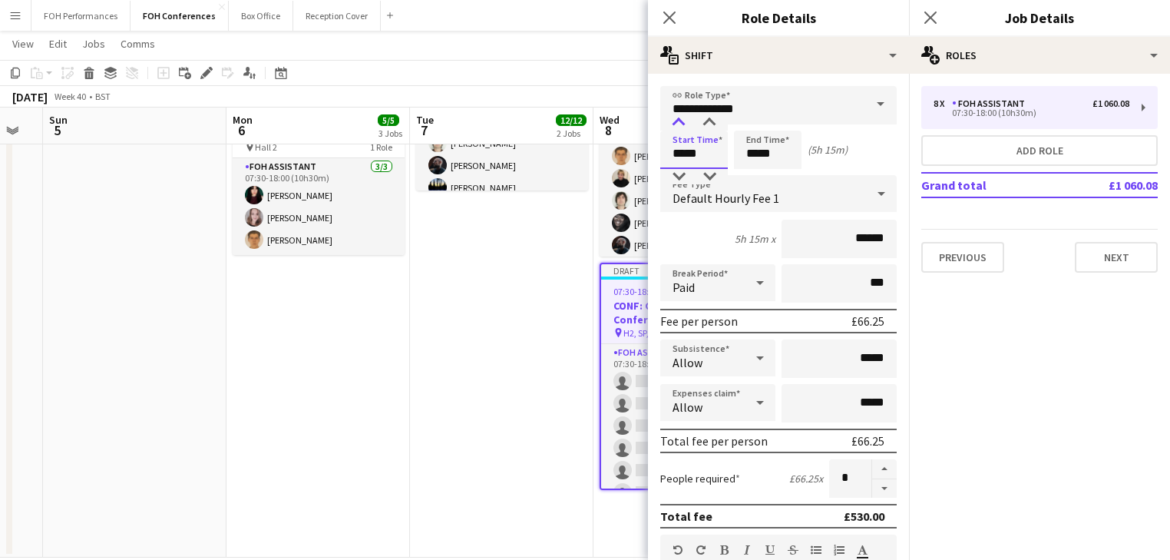
click at [679, 119] on div at bounding box center [678, 122] width 31 height 15
click at [781, 147] on input "*****" at bounding box center [768, 149] width 68 height 38
type input "*****"
click at [783, 123] on div at bounding box center [783, 122] width 31 height 15
click at [502, 335] on app-date-cell "06:30-19:00 (12h30m) 1/1 CONF: Just Venues pin All Areas 1 Role Event Duty Mana…" at bounding box center [501, 201] width 183 height 712
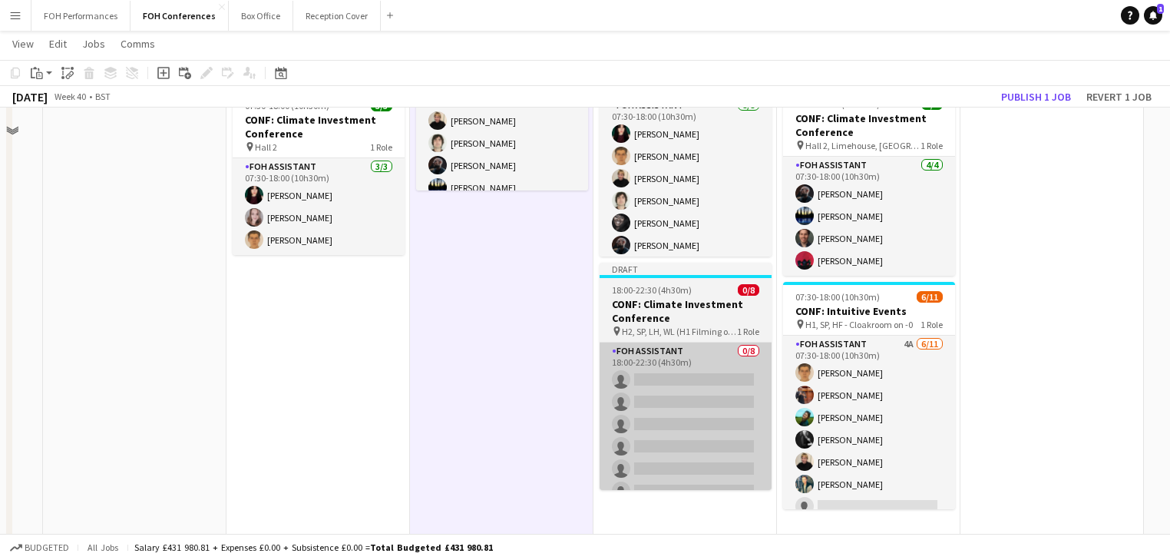
scroll to position [0, 0]
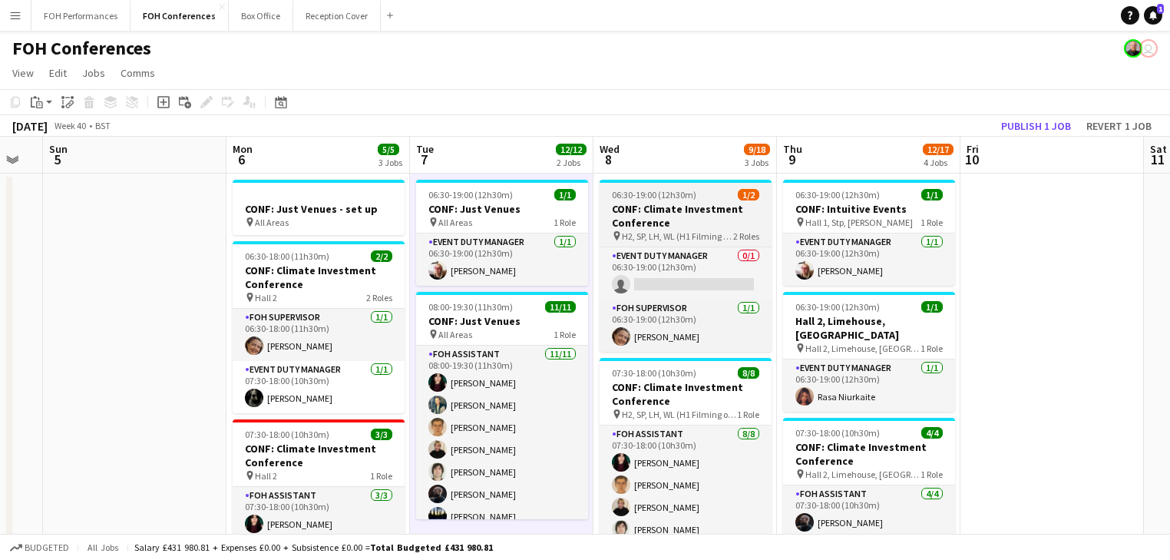
click at [654, 206] on h3 "CONF: Climate Investment Conference" at bounding box center [685, 216] width 172 height 28
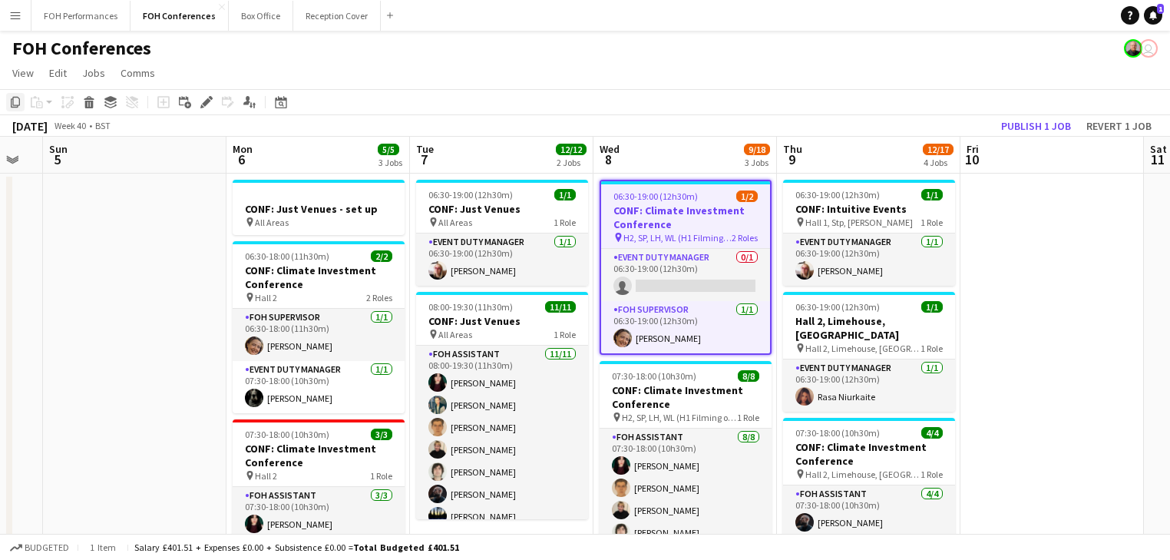
click at [13, 101] on icon at bounding box center [15, 102] width 9 height 11
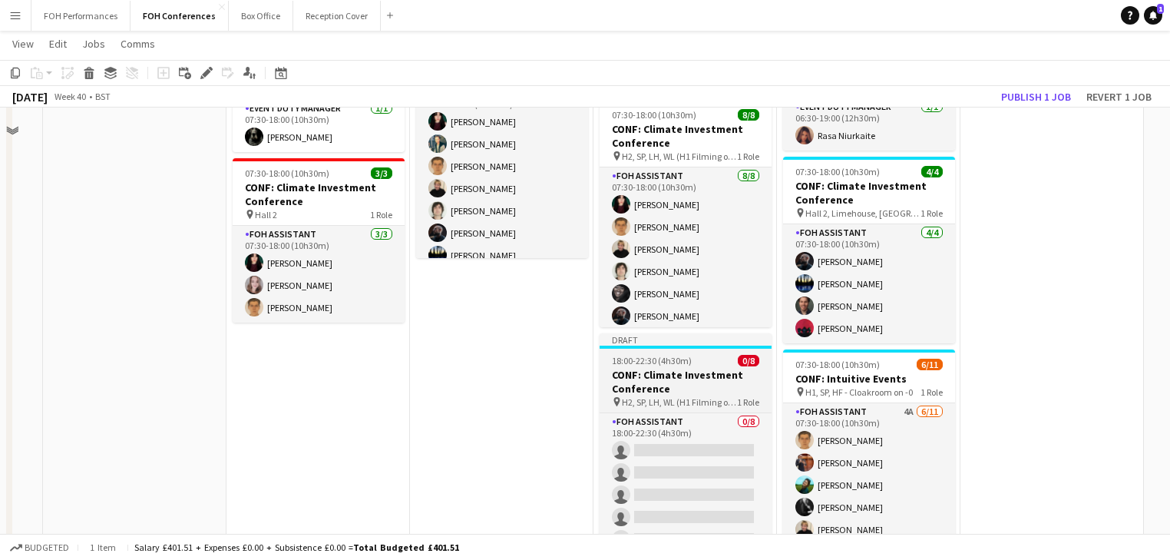
scroll to position [350, 0]
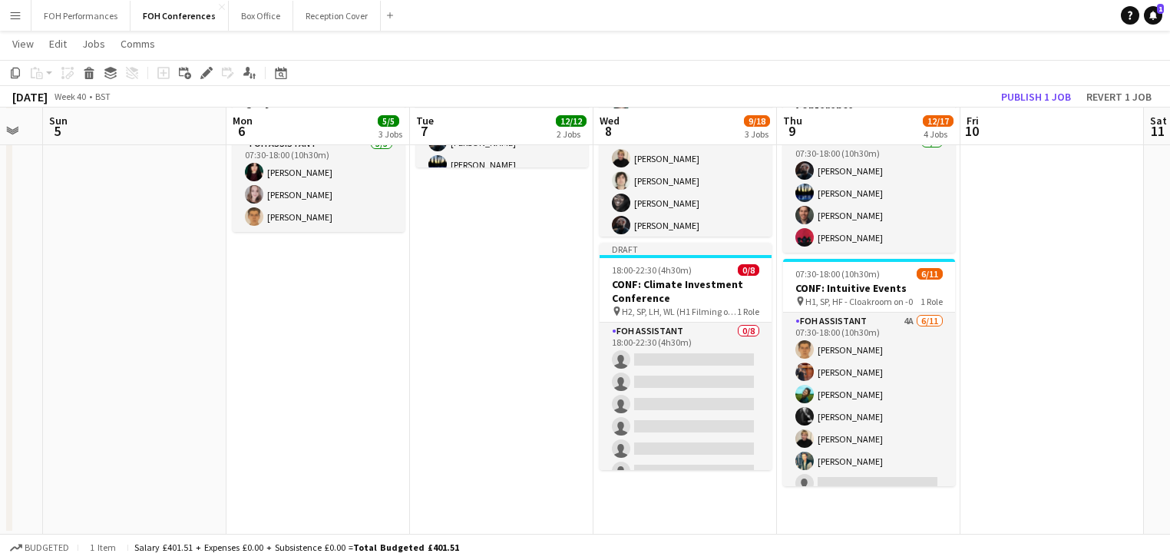
click at [616, 521] on app-date-cell "06:30-19:00 (12h30m) 1/2 CONF: Climate Investment Conference pin H2, SP, LH, WL…" at bounding box center [684, 178] width 183 height 712
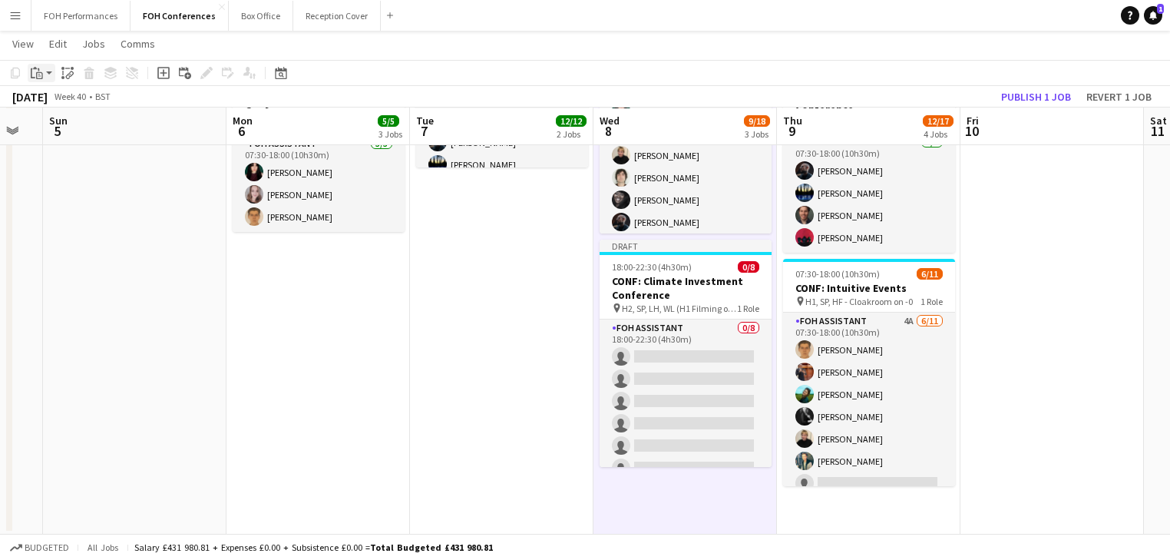
click at [45, 77] on div "Paste" at bounding box center [37, 73] width 18 height 18
click at [57, 104] on link "Paste Ctrl+V" at bounding box center [113, 102] width 144 height 14
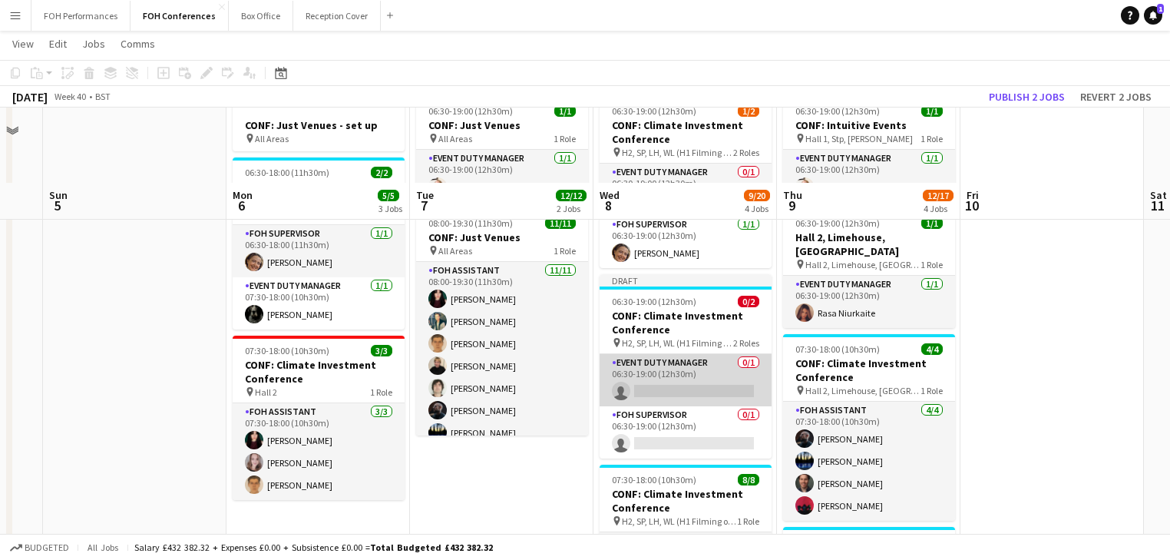
scroll to position [163, 0]
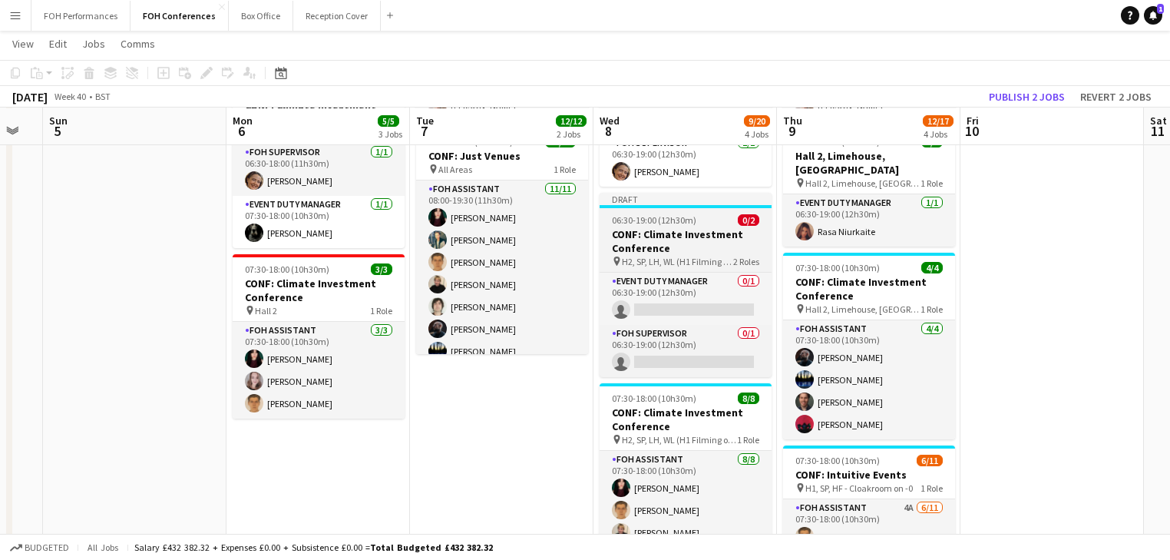
click at [655, 233] on h3 "CONF: Climate Investment Conference" at bounding box center [685, 241] width 172 height 28
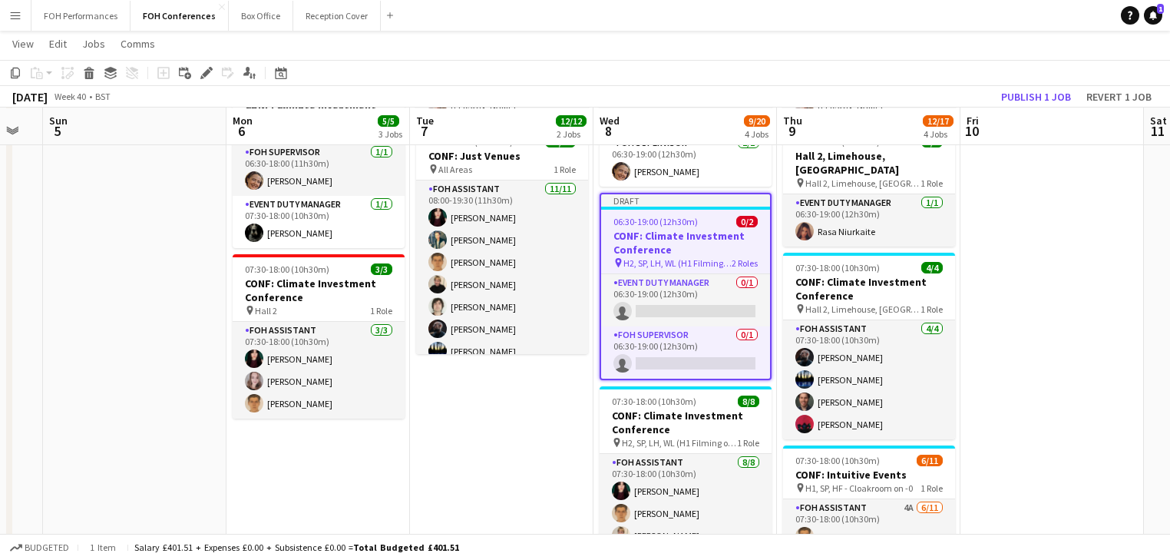
drag, startPoint x: 203, startPoint y: 68, endPoint x: 486, endPoint y: 106, distance: 285.1
click at [204, 68] on icon "Edit" at bounding box center [206, 73] width 12 height 12
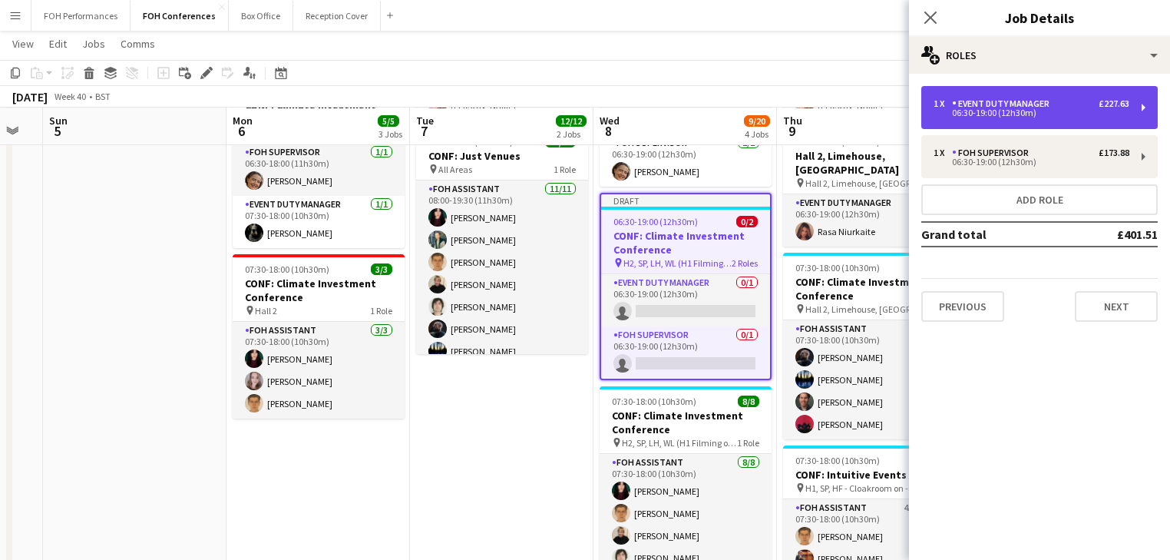
click at [1013, 111] on div "06:30-19:00 (12h30m)" at bounding box center [1031, 113] width 196 height 8
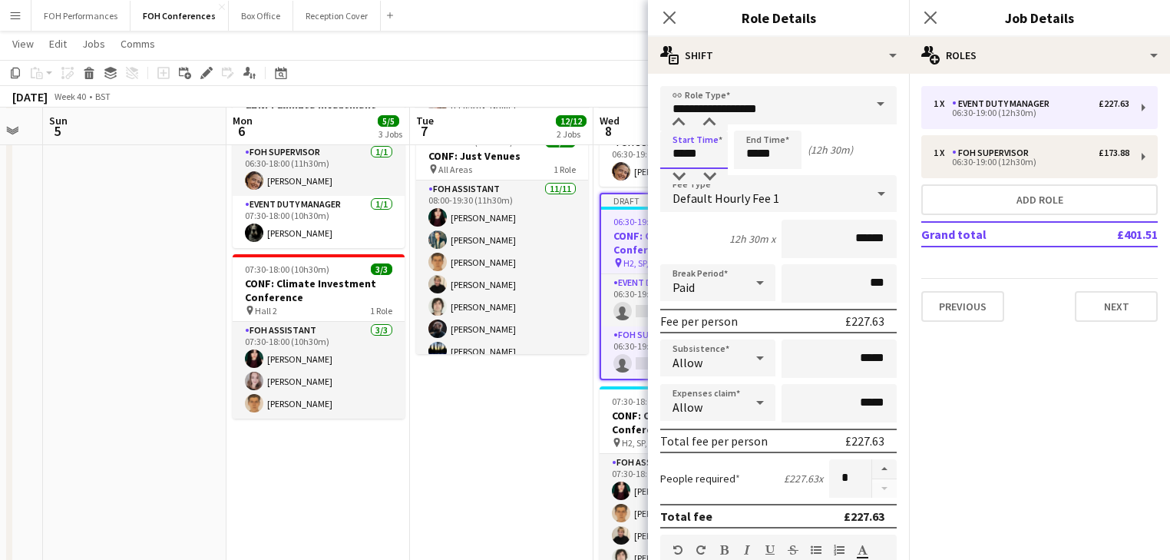
click at [712, 154] on input "*****" at bounding box center [694, 149] width 68 height 38
click at [683, 119] on div at bounding box center [678, 122] width 31 height 15
click at [682, 118] on div at bounding box center [678, 122] width 31 height 15
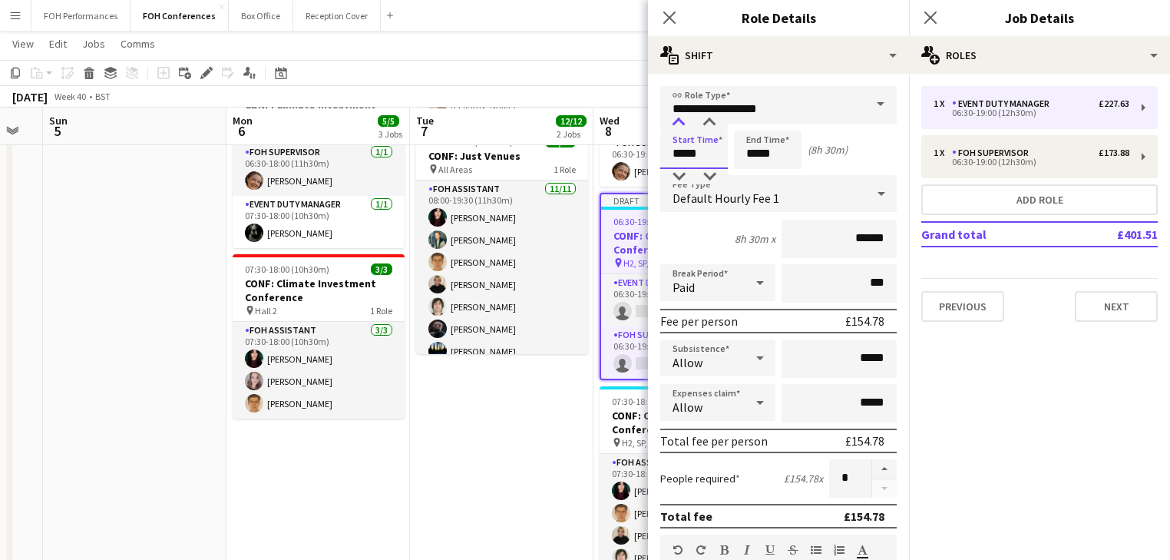
click at [682, 118] on div at bounding box center [678, 122] width 31 height 15
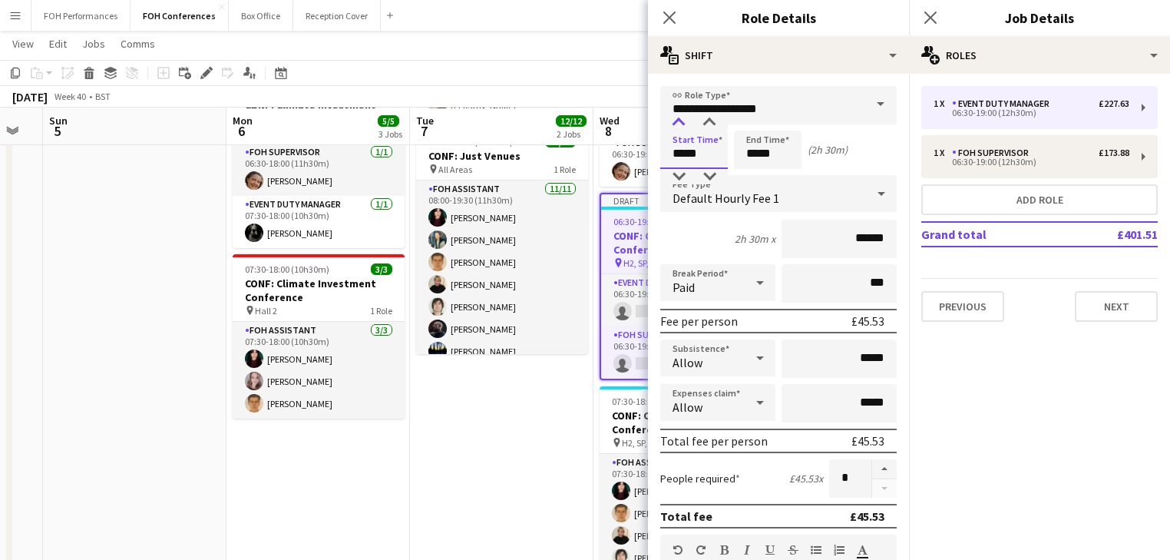
click at [682, 118] on div at bounding box center [678, 122] width 31 height 15
click at [713, 178] on div at bounding box center [709, 176] width 31 height 15
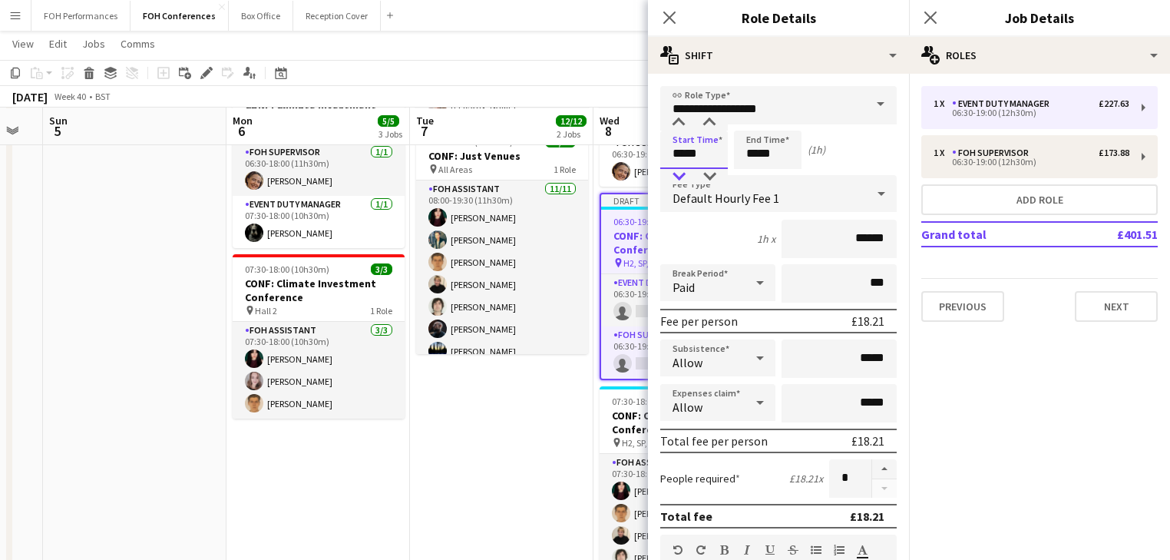
click at [677, 180] on div at bounding box center [678, 176] width 31 height 15
click at [706, 178] on div at bounding box center [709, 176] width 31 height 15
type input "*****"
drag, startPoint x: 708, startPoint y: 121, endPoint x: 718, endPoint y: 126, distance: 11.3
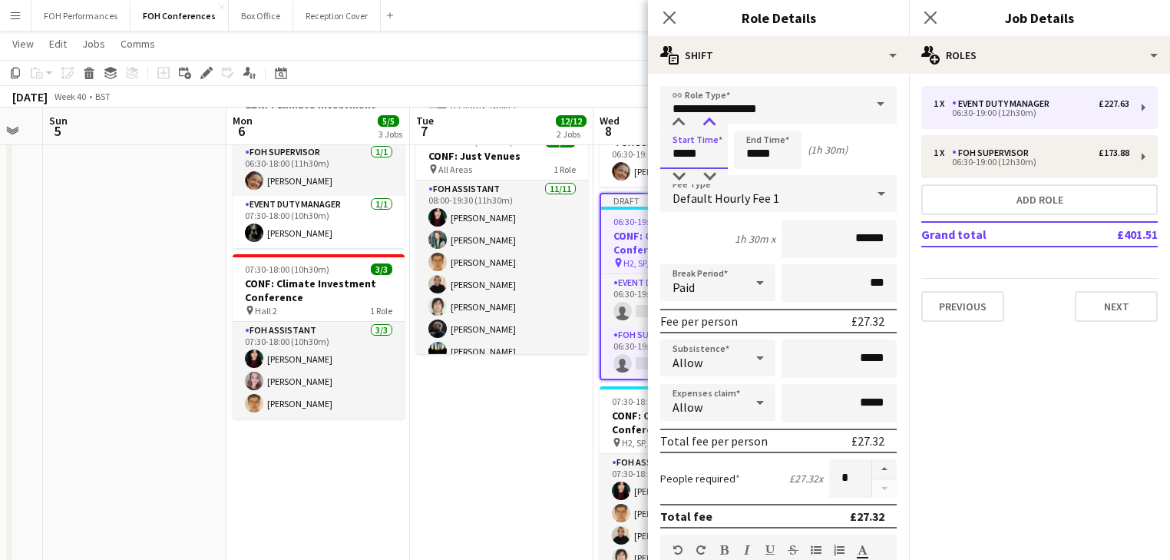
click at [708, 121] on div at bounding box center [709, 122] width 31 height 15
click at [761, 154] on input "*****" at bounding box center [768, 149] width 68 height 38
click at [755, 132] on input "*****" at bounding box center [768, 149] width 68 height 38
click at [752, 126] on div at bounding box center [752, 122] width 31 height 15
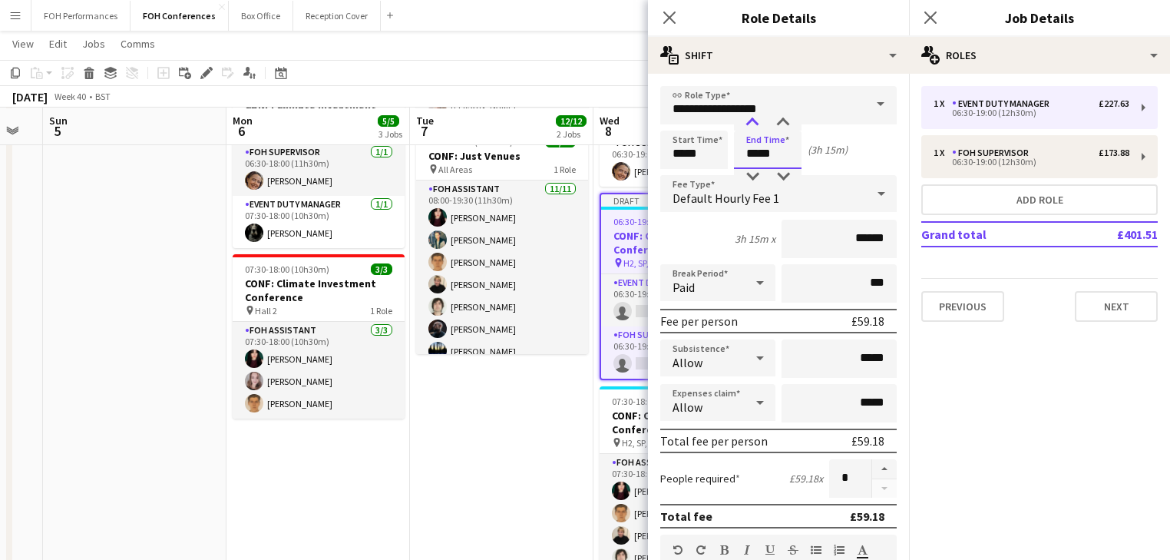
click at [752, 126] on div at bounding box center [752, 122] width 31 height 15
type input "*****"
click at [752, 126] on div at bounding box center [752, 122] width 31 height 15
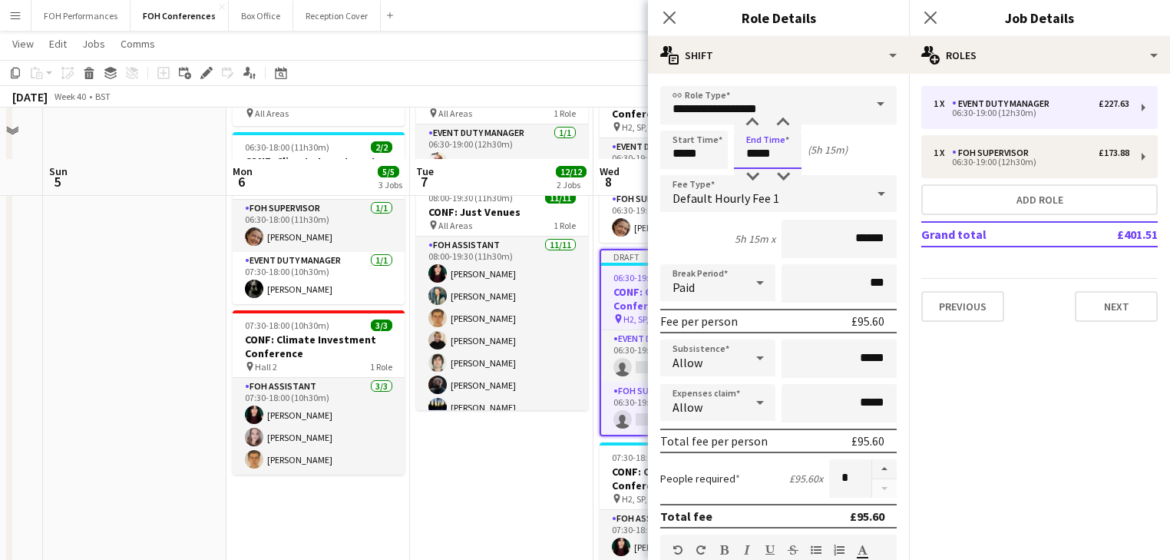
scroll to position [81, 0]
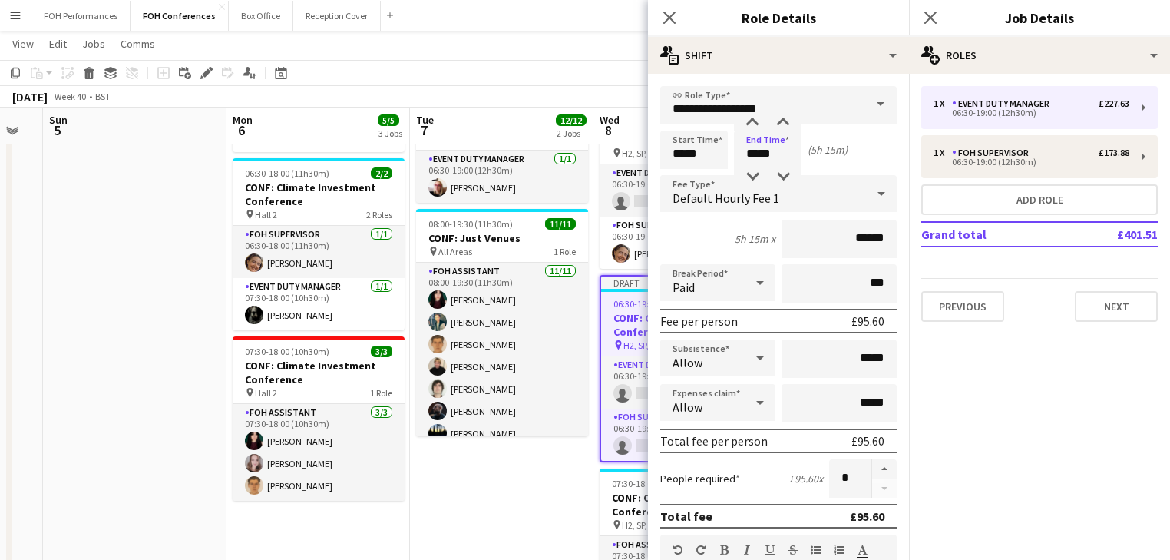
click at [548, 481] on app-date-cell "06:30-19:00 (12h30m) 1/1 CONF: Just Venues pin All Areas 1 Role Event Duty Mana…" at bounding box center [501, 525] width 183 height 868
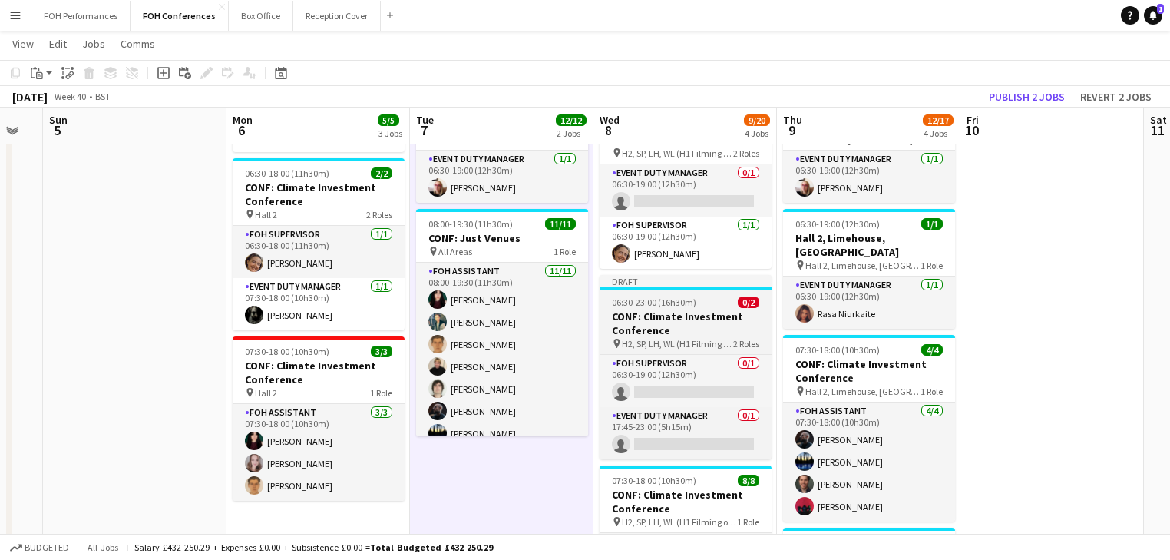
click at [669, 322] on h3 "CONF: Climate Investment Conference" at bounding box center [685, 323] width 172 height 28
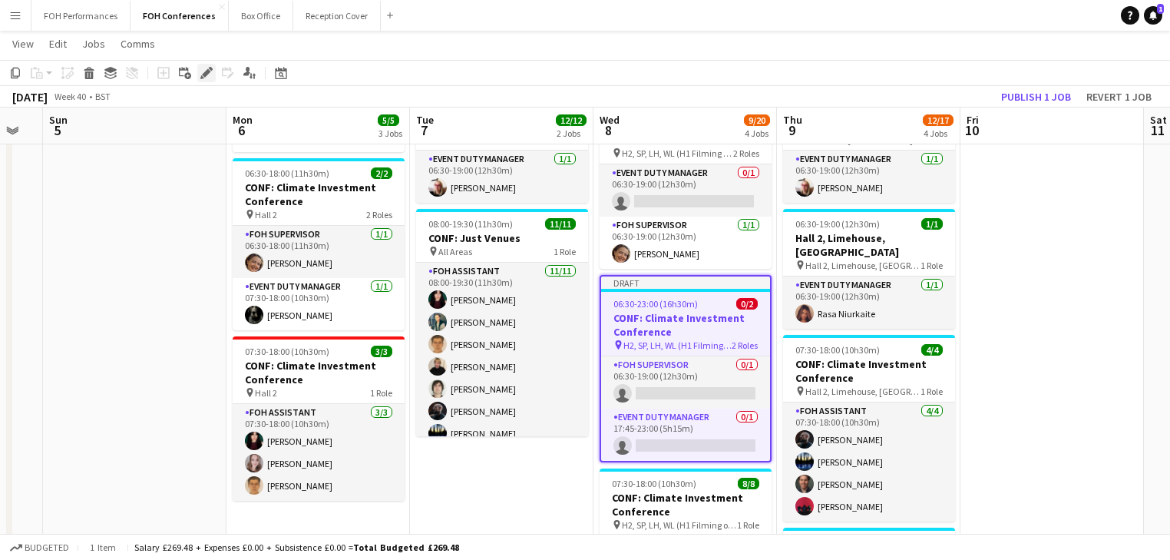
click at [200, 71] on icon "Edit" at bounding box center [206, 73] width 12 height 12
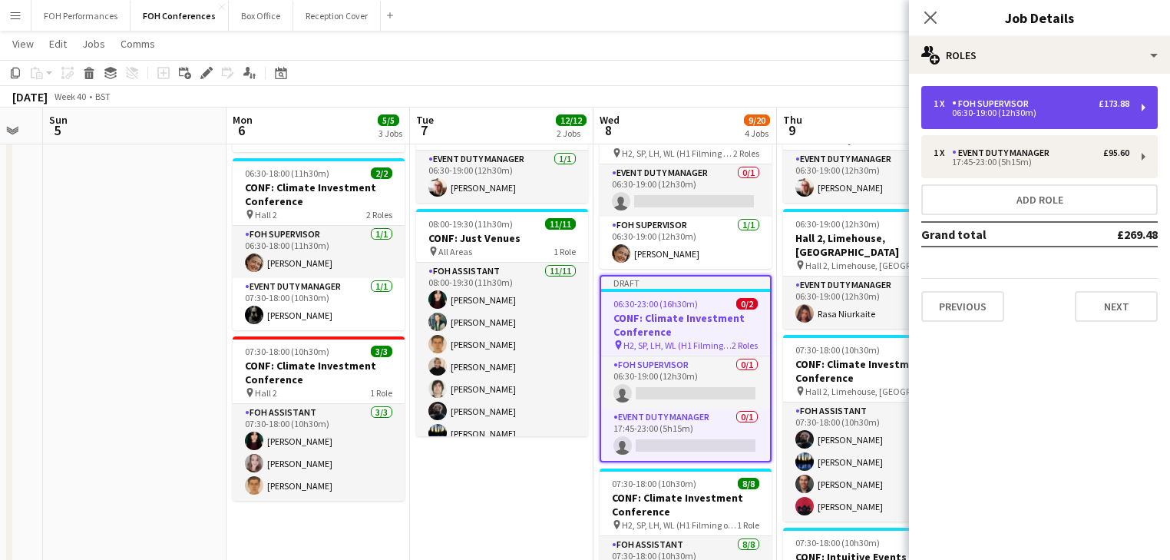
click at [1048, 112] on div "06:30-19:00 (12h30m)" at bounding box center [1031, 113] width 196 height 8
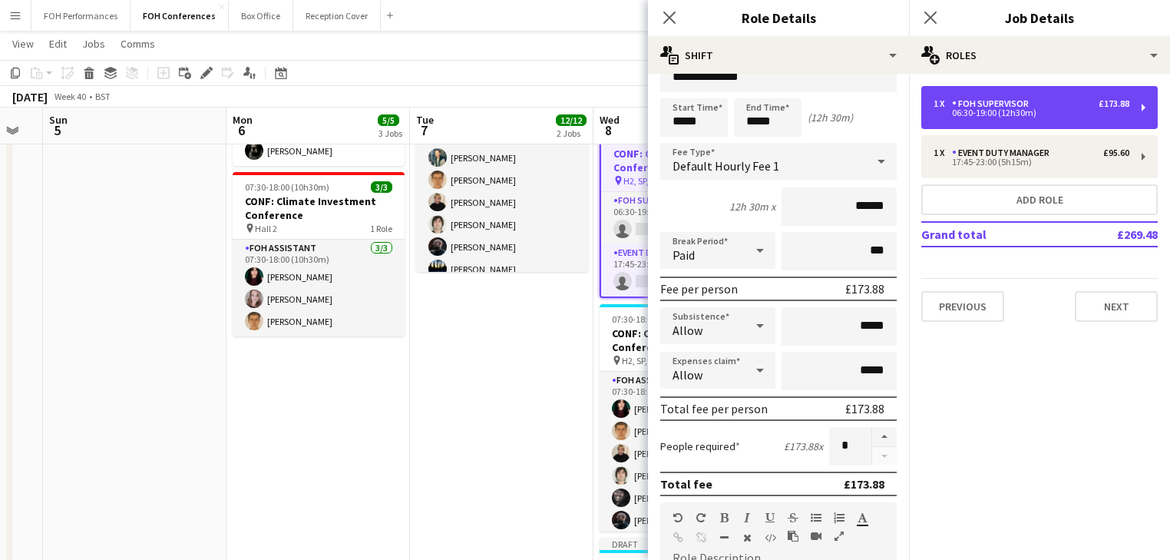
scroll to position [0, 0]
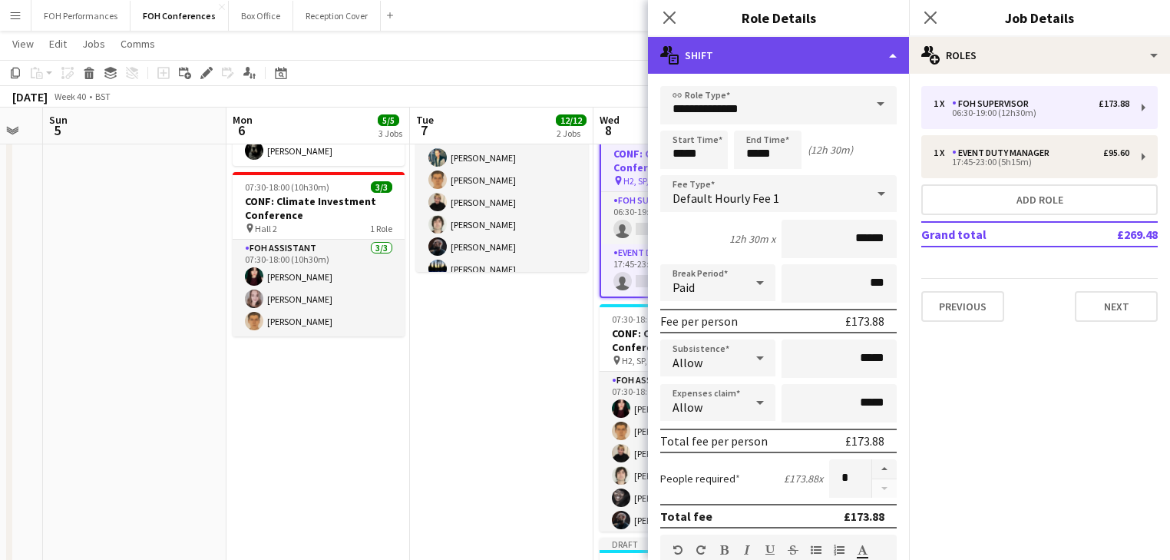
click at [763, 51] on div "multiple-actions-text Shift" at bounding box center [778, 55] width 261 height 37
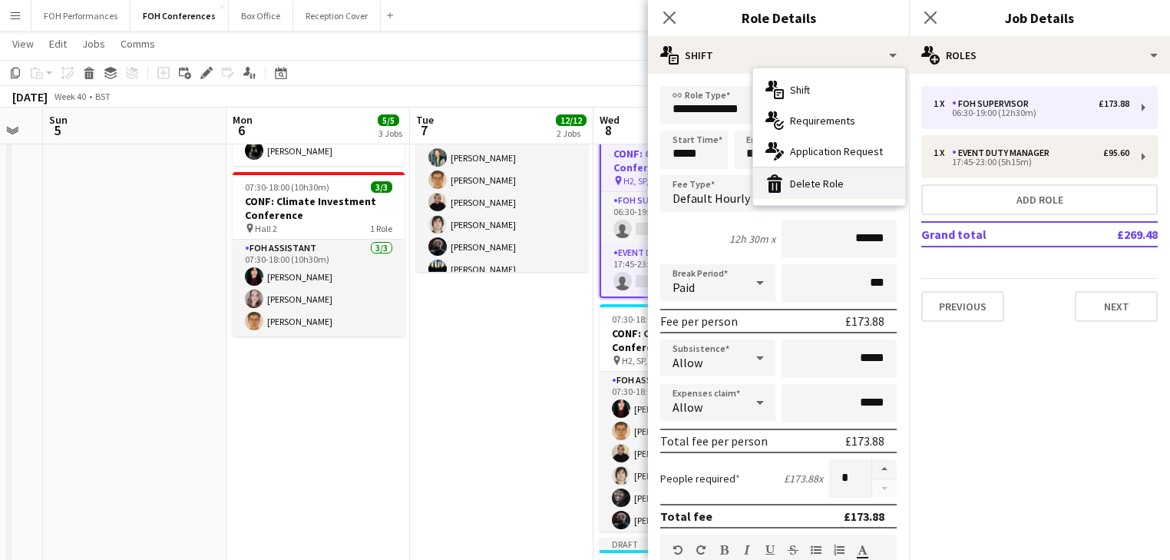
click at [820, 181] on div "bin-2 Delete Role" at bounding box center [829, 183] width 152 height 31
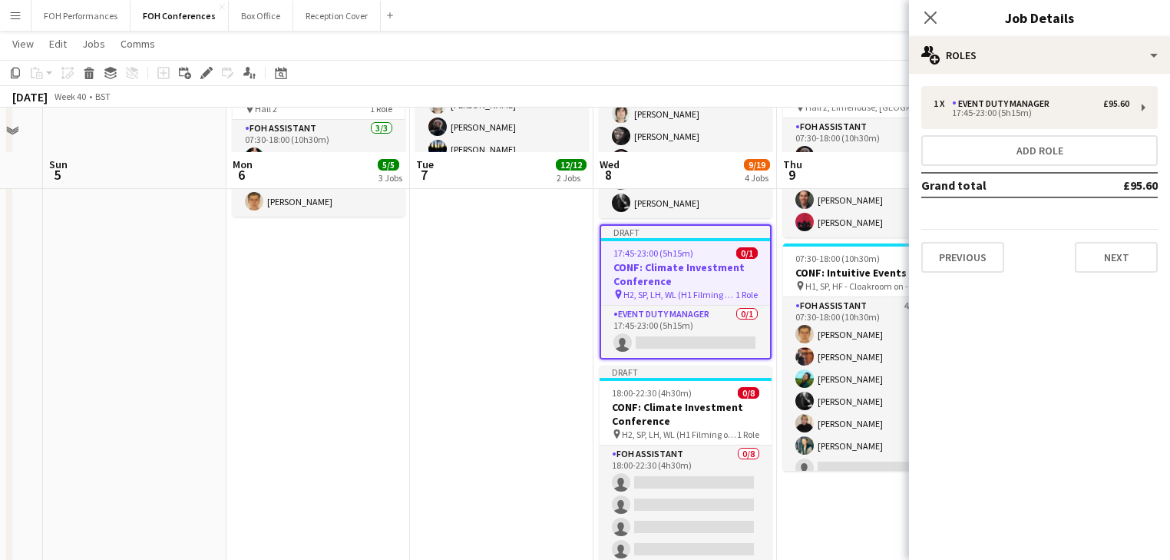
scroll to position [409, 0]
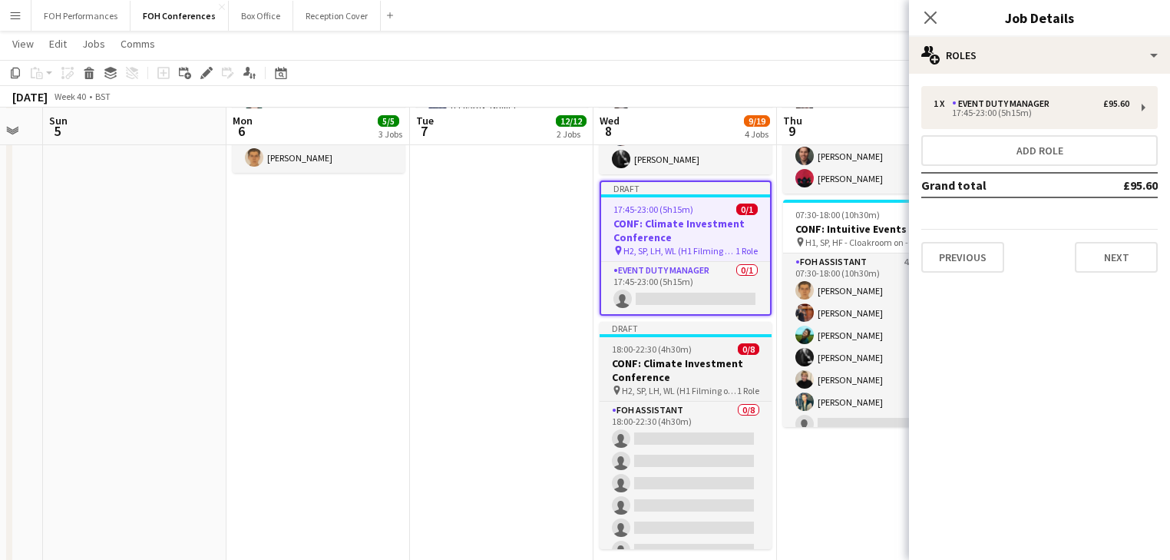
click at [657, 368] on h3 "CONF: Climate Investment Conference" at bounding box center [685, 370] width 172 height 28
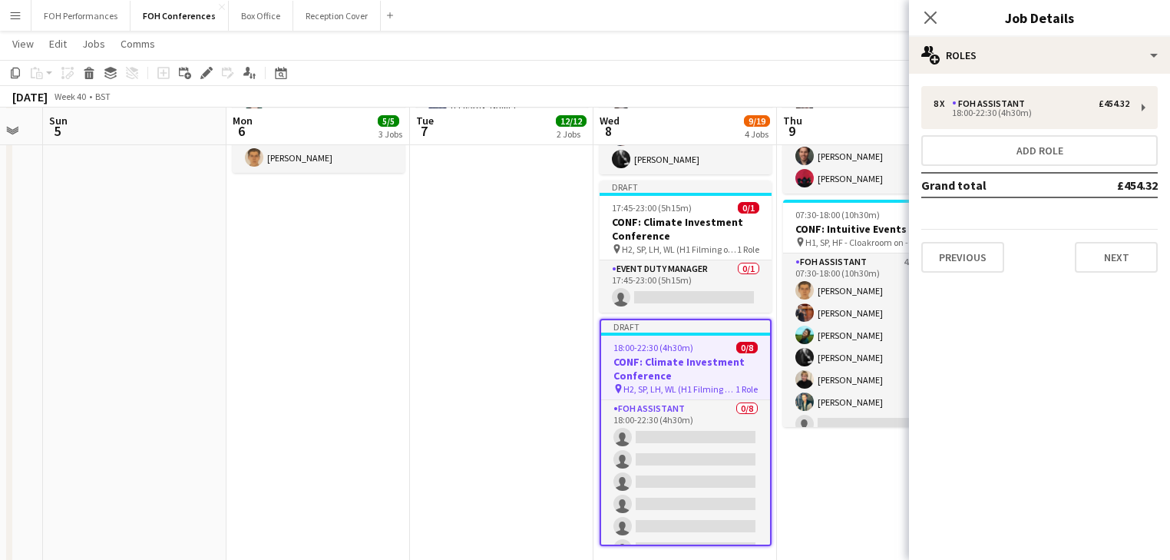
drag, startPoint x: 206, startPoint y: 70, endPoint x: 536, endPoint y: 70, distance: 329.3
click at [206, 70] on icon at bounding box center [206, 73] width 8 height 8
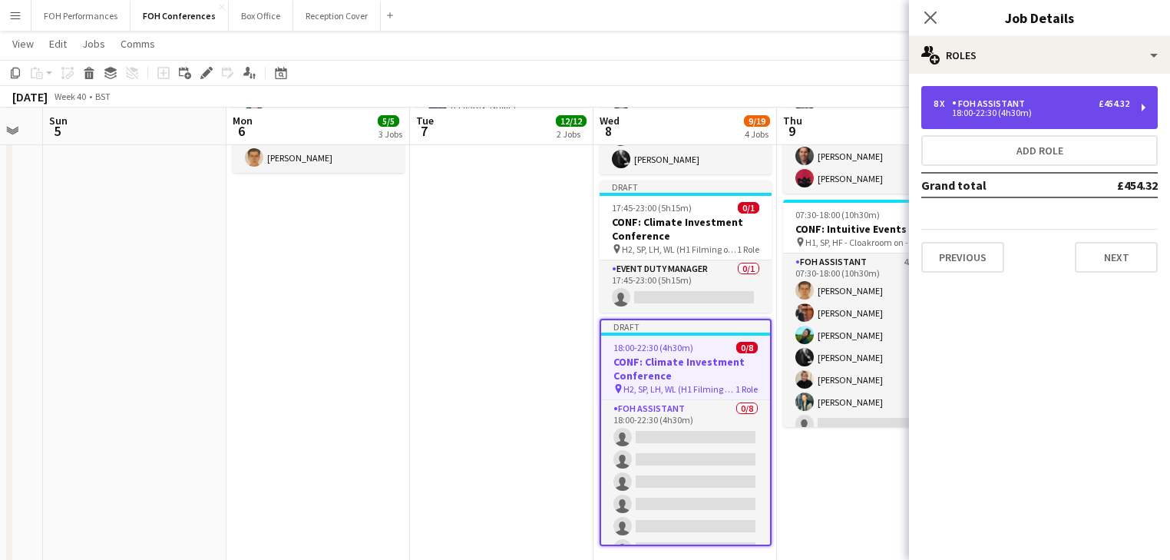
click at [1018, 118] on div "8 x FOH Assistant £454.32 18:00-22:30 (4h30m)" at bounding box center [1039, 107] width 236 height 43
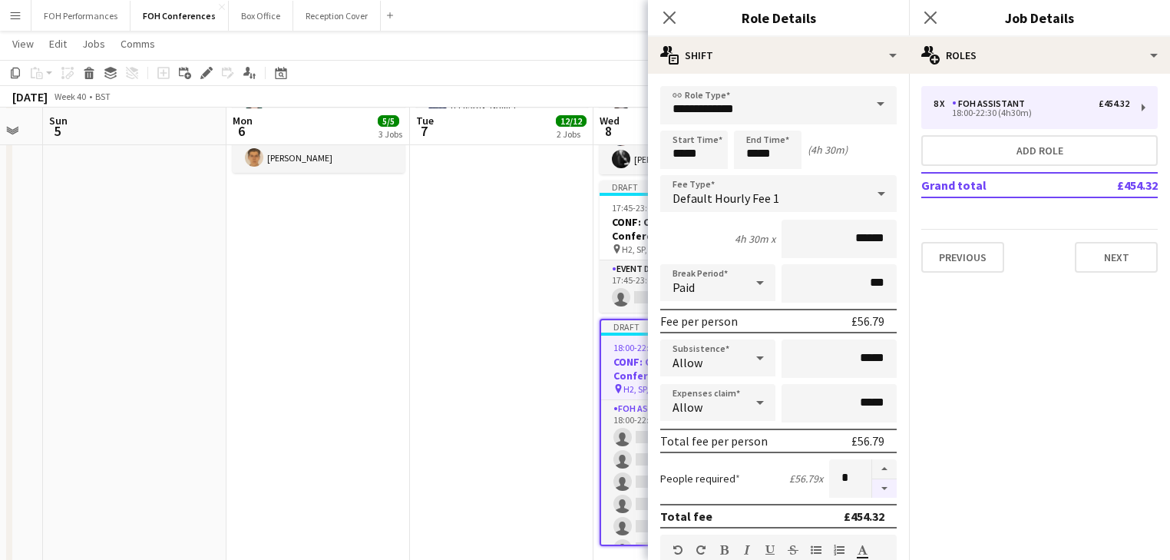
click at [880, 487] on button "button" at bounding box center [884, 488] width 25 height 19
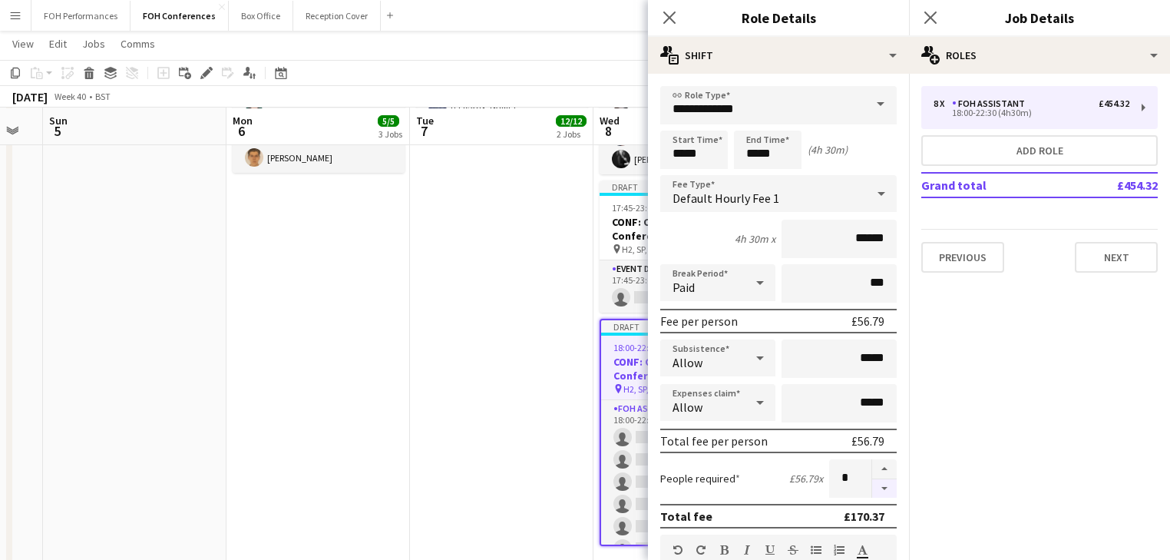
click at [880, 487] on button "button" at bounding box center [884, 488] width 25 height 19
type input "*"
click at [462, 426] on app-date-cell "06:30-19:00 (12h30m) 1/1 CONF: Just Venues pin All Areas 1 Role Event Duty Mana…" at bounding box center [501, 171] width 183 height 816
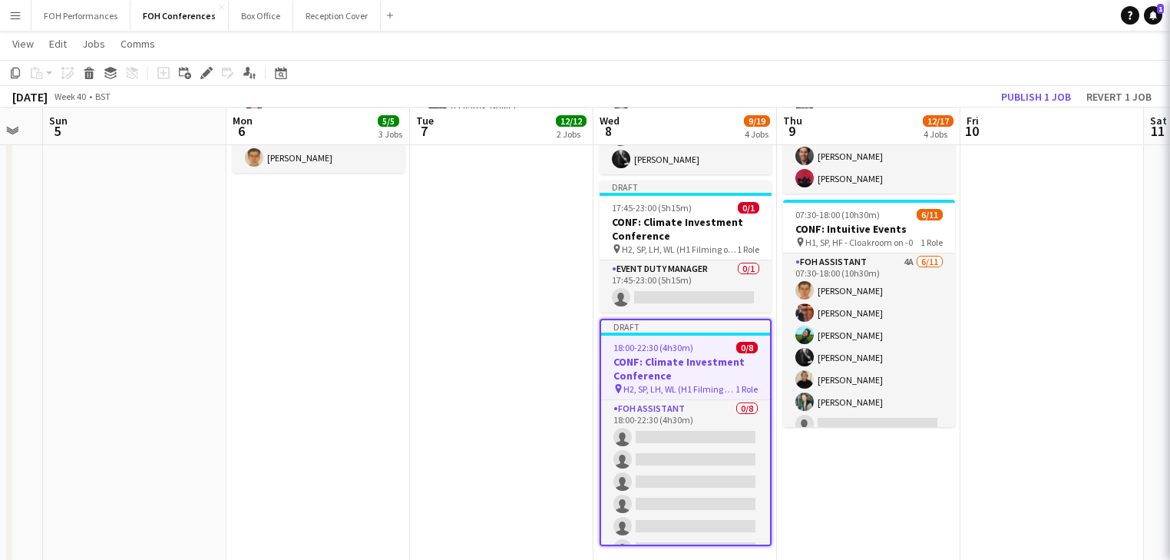
scroll to position [382, 0]
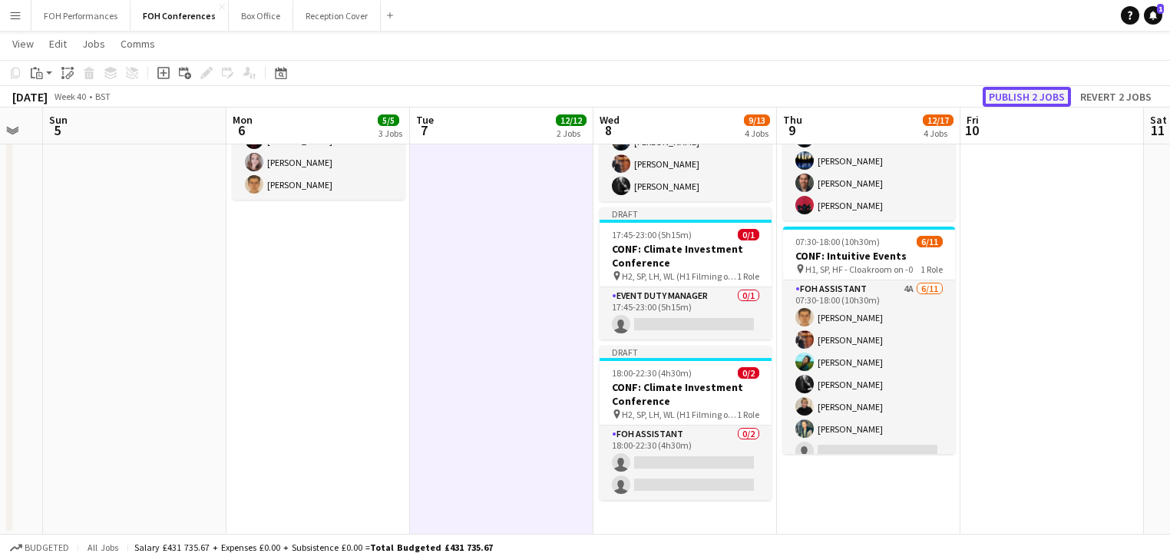
click at [1048, 94] on button "Publish 2 jobs" at bounding box center [1026, 97] width 88 height 20
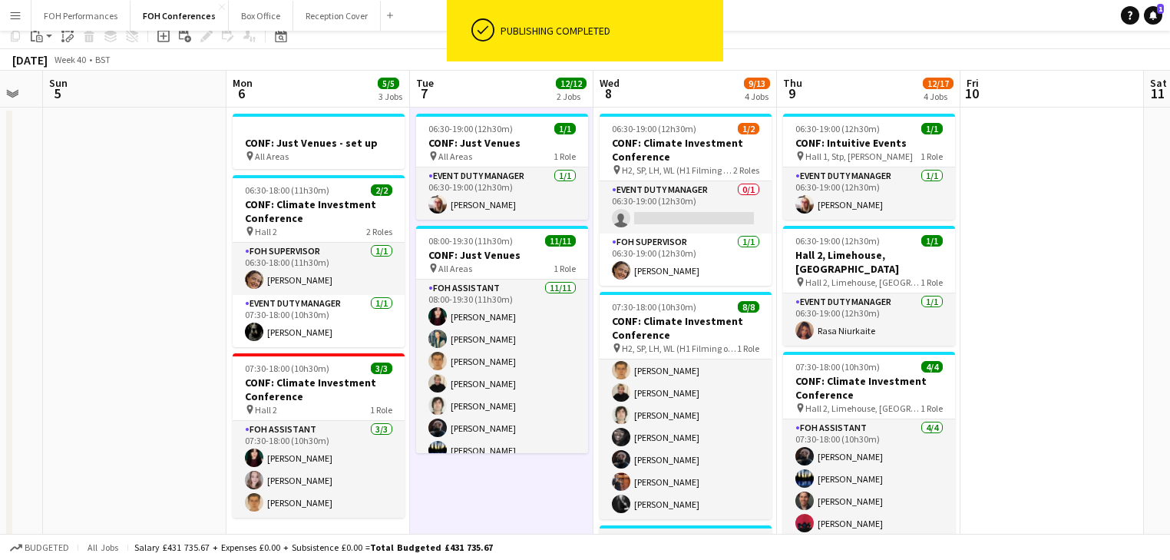
scroll to position [0, 0]
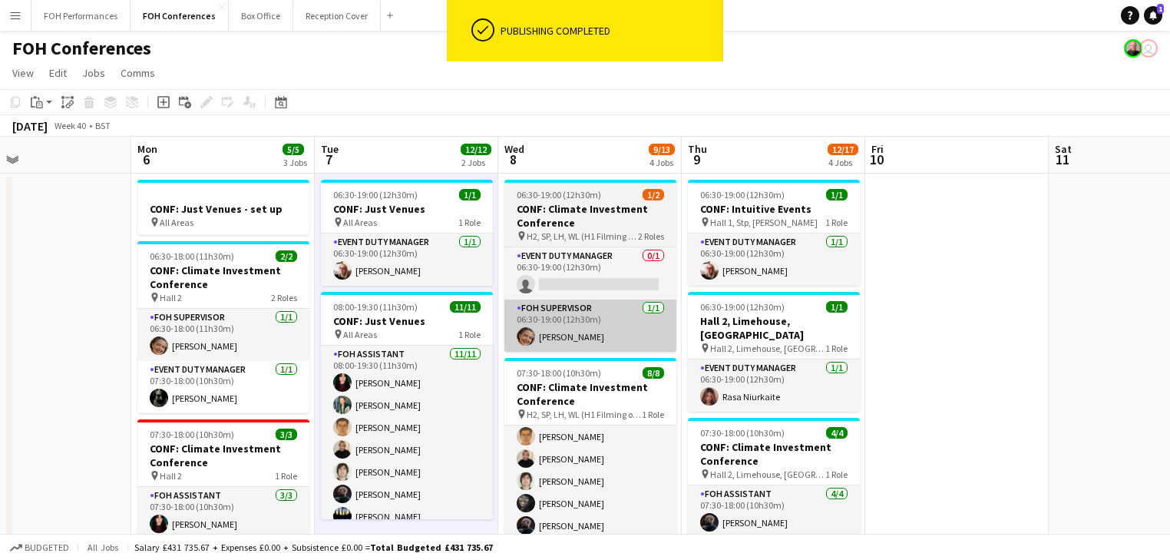
drag, startPoint x: 1121, startPoint y: 349, endPoint x: 651, endPoint y: 312, distance: 472.0
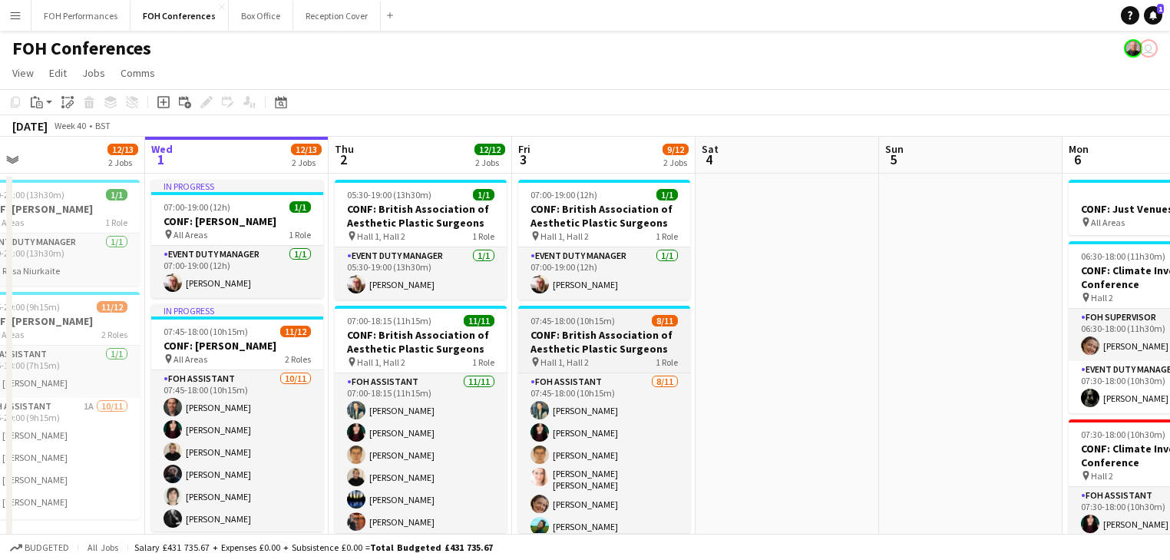
drag, startPoint x: 203, startPoint y: 331, endPoint x: 648, endPoint y: 323, distance: 445.2
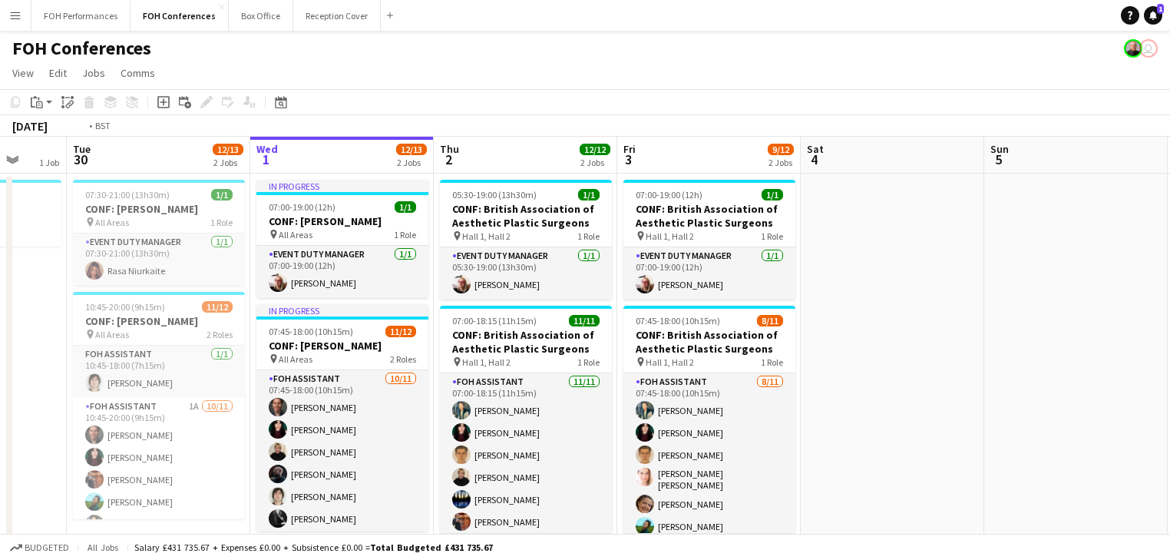
drag, startPoint x: 494, startPoint y: 314, endPoint x: 1068, endPoint y: 311, distance: 574.9
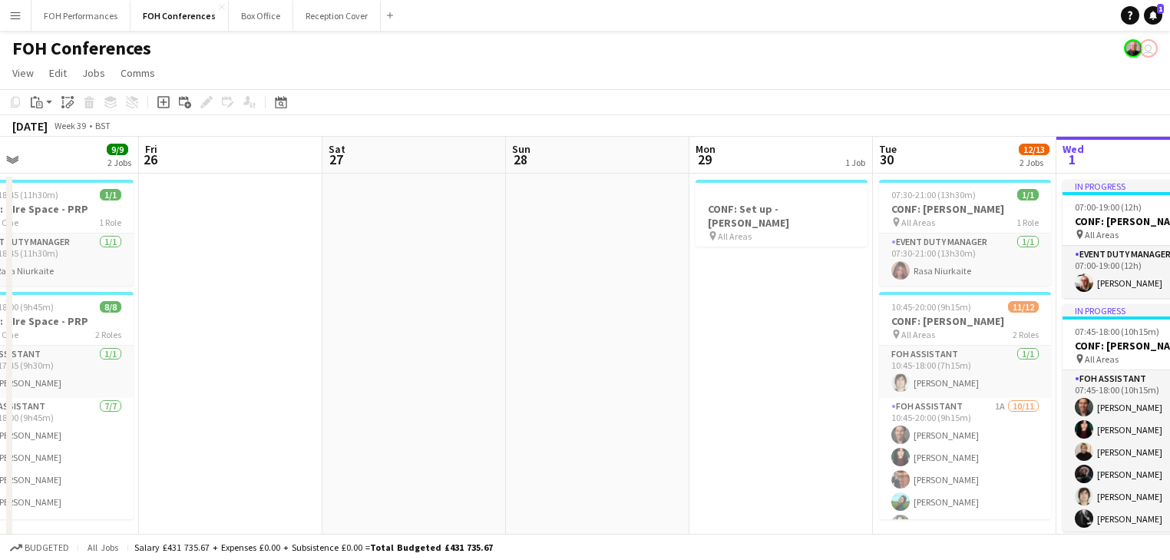
drag, startPoint x: 863, startPoint y: 295, endPoint x: 647, endPoint y: 315, distance: 217.4
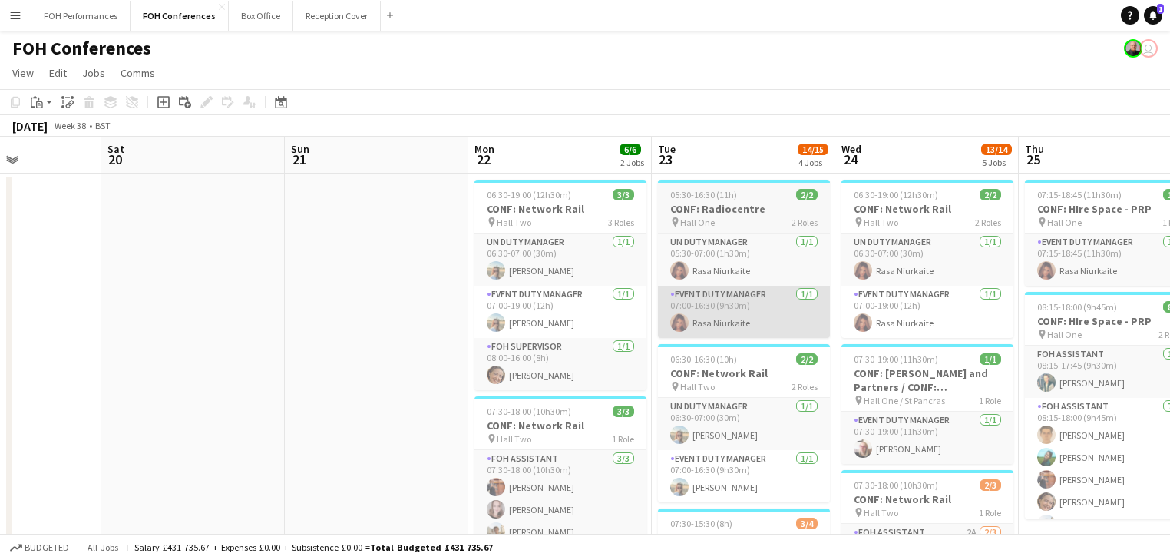
drag, startPoint x: 424, startPoint y: 320, endPoint x: 748, endPoint y: 309, distance: 323.3
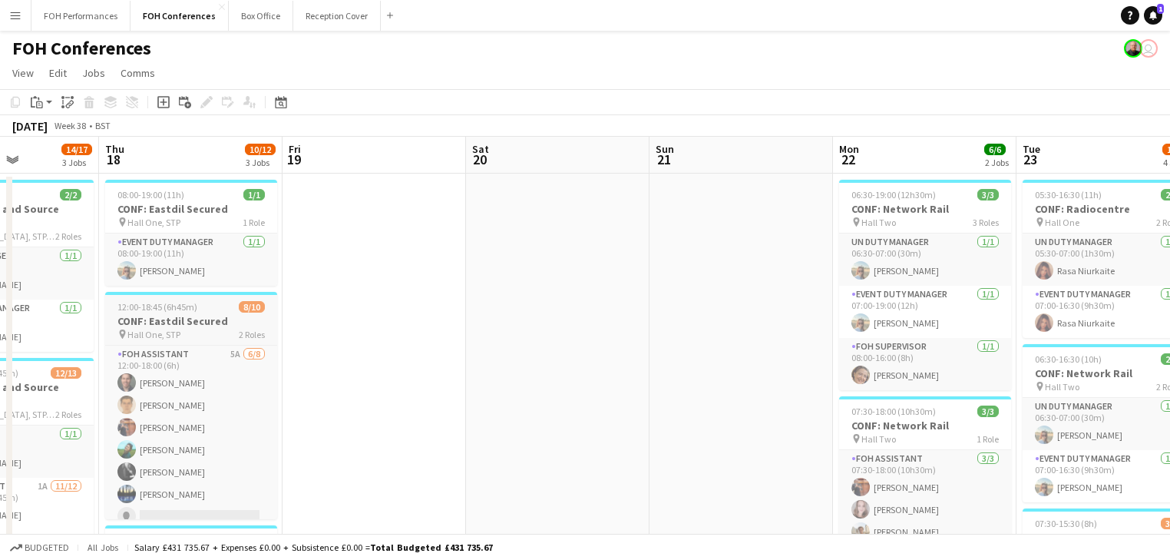
drag, startPoint x: 389, startPoint y: 312, endPoint x: 654, endPoint y: 296, distance: 265.3
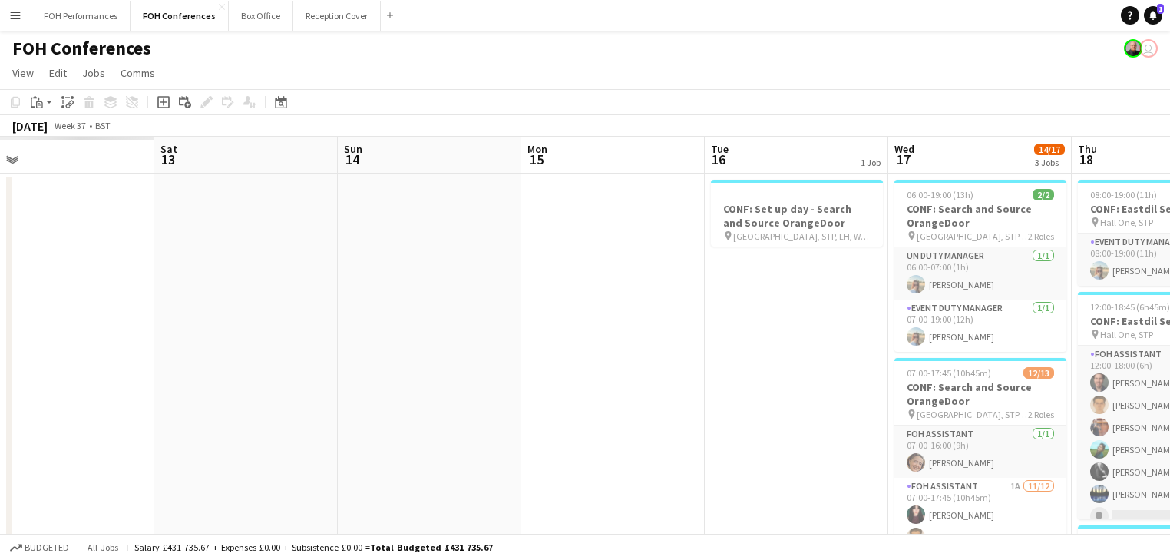
drag, startPoint x: 706, startPoint y: 304, endPoint x: 1099, endPoint y: 311, distance: 393.0
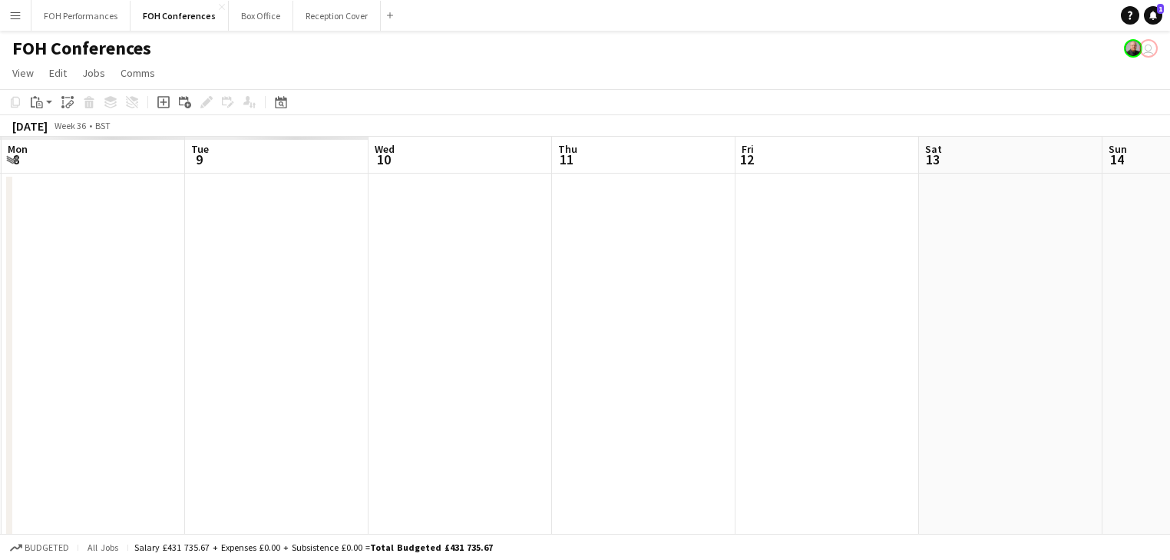
drag, startPoint x: 1177, startPoint y: 320, endPoint x: 882, endPoint y: 332, distance: 295.7
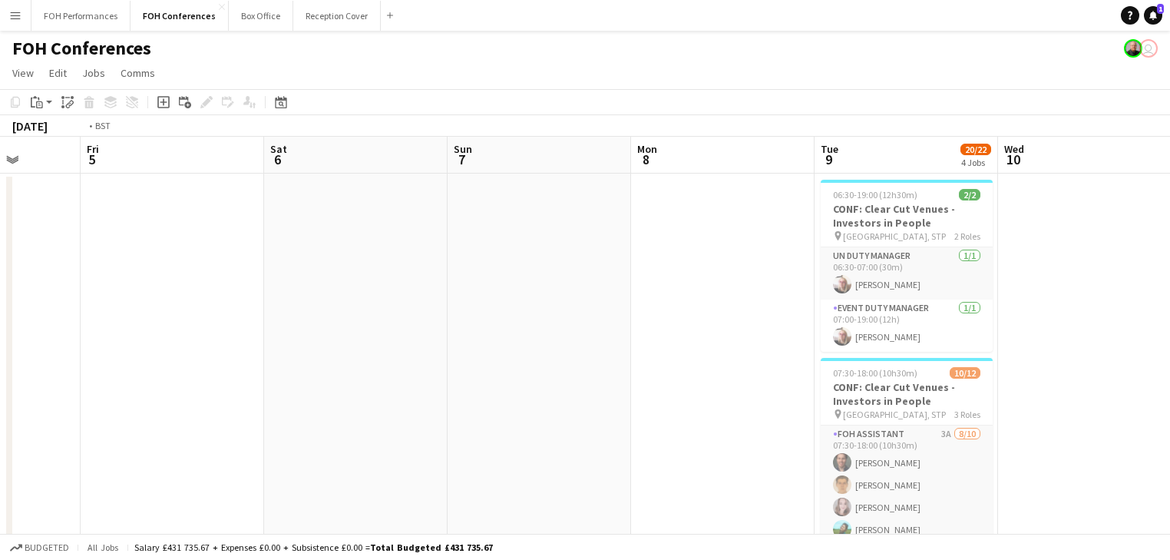
drag, startPoint x: 561, startPoint y: 339, endPoint x: 1153, endPoint y: 341, distance: 591.8
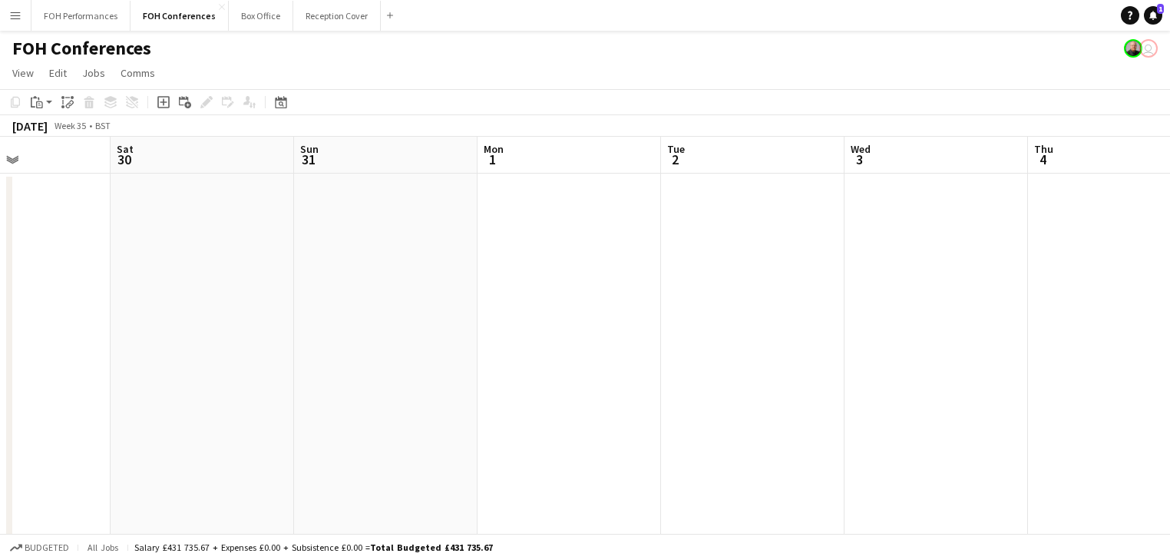
drag, startPoint x: 958, startPoint y: 342, endPoint x: 1027, endPoint y: 342, distance: 69.1
drag, startPoint x: 451, startPoint y: 342, endPoint x: 568, endPoint y: 348, distance: 117.6
drag, startPoint x: 1006, startPoint y: 358, endPoint x: 880, endPoint y: 371, distance: 126.6
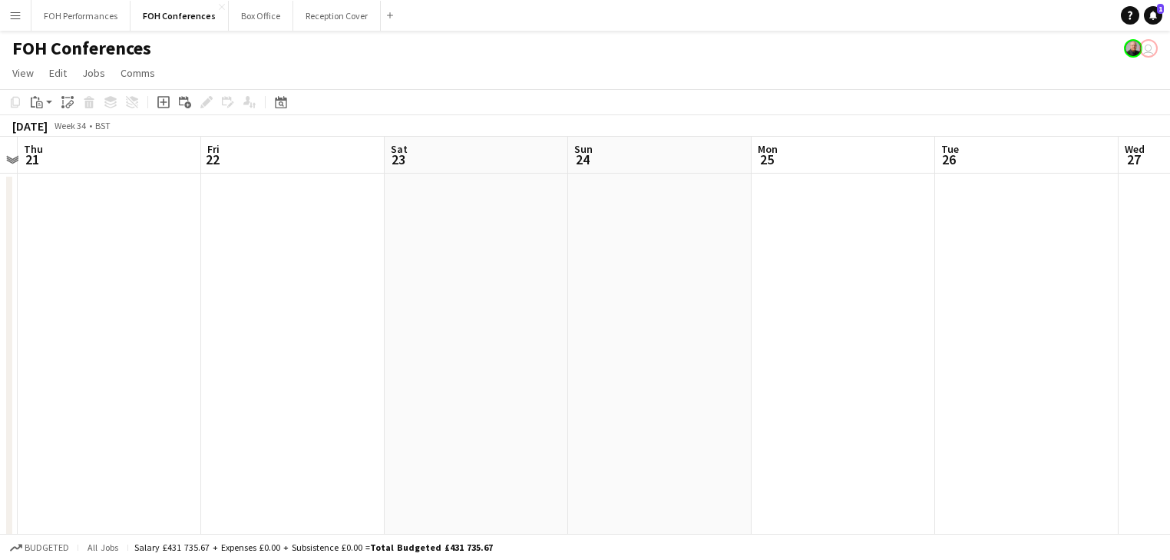
drag, startPoint x: 368, startPoint y: 378, endPoint x: 1175, endPoint y: 370, distance: 806.7
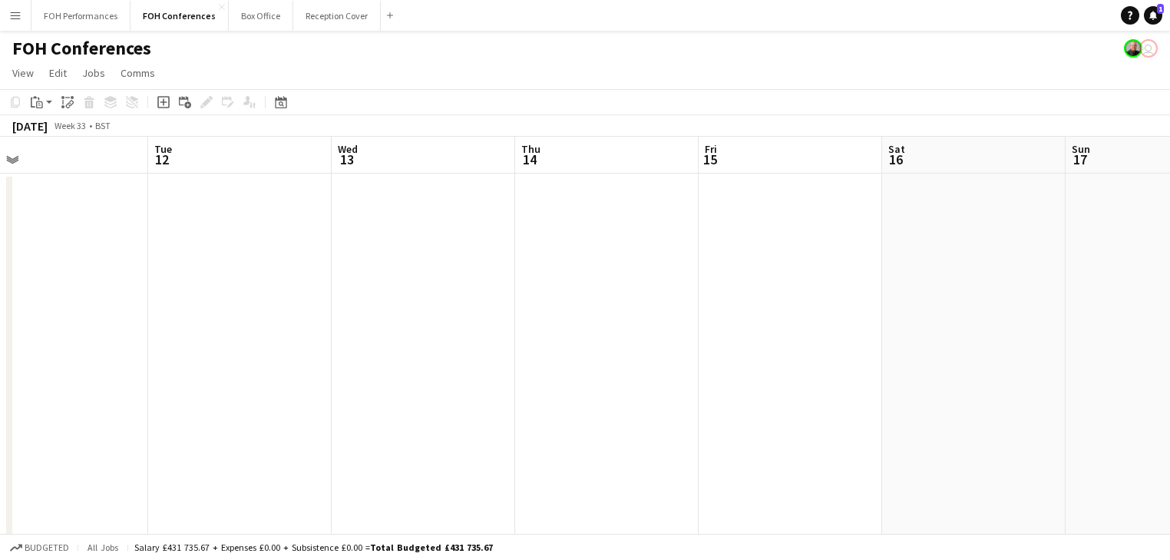
drag, startPoint x: 1147, startPoint y: 337, endPoint x: 160, endPoint y: 315, distance: 988.1
drag, startPoint x: 230, startPoint y: 313, endPoint x: 635, endPoint y: 304, distance: 404.6
drag, startPoint x: 673, startPoint y: 286, endPoint x: 795, endPoint y: 301, distance: 122.9
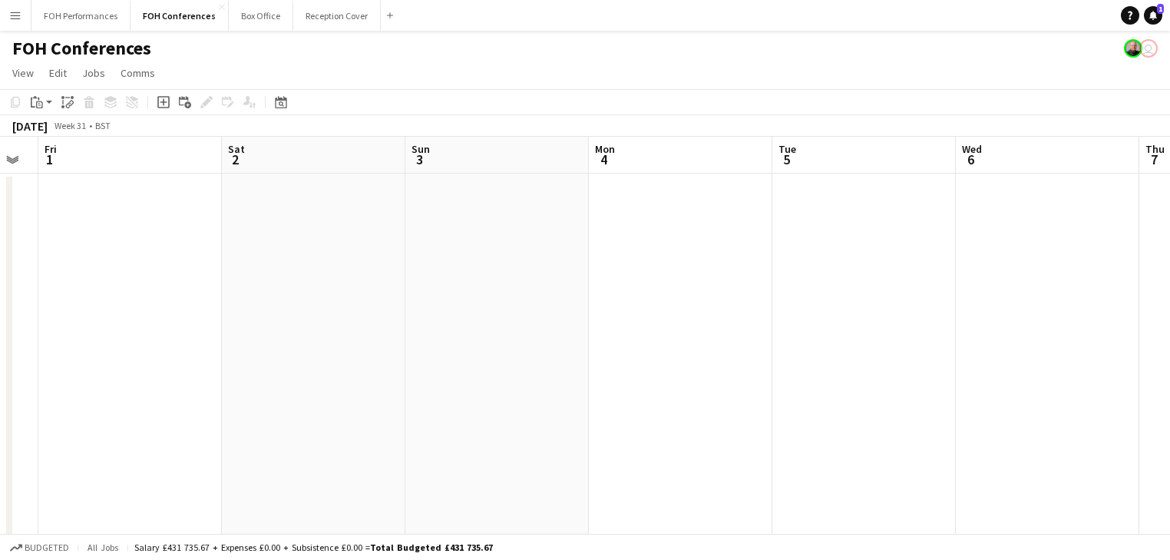
drag, startPoint x: 286, startPoint y: 273, endPoint x: 908, endPoint y: 292, distance: 622.8
drag, startPoint x: 1036, startPoint y: 296, endPoint x: 549, endPoint y: 291, distance: 487.4
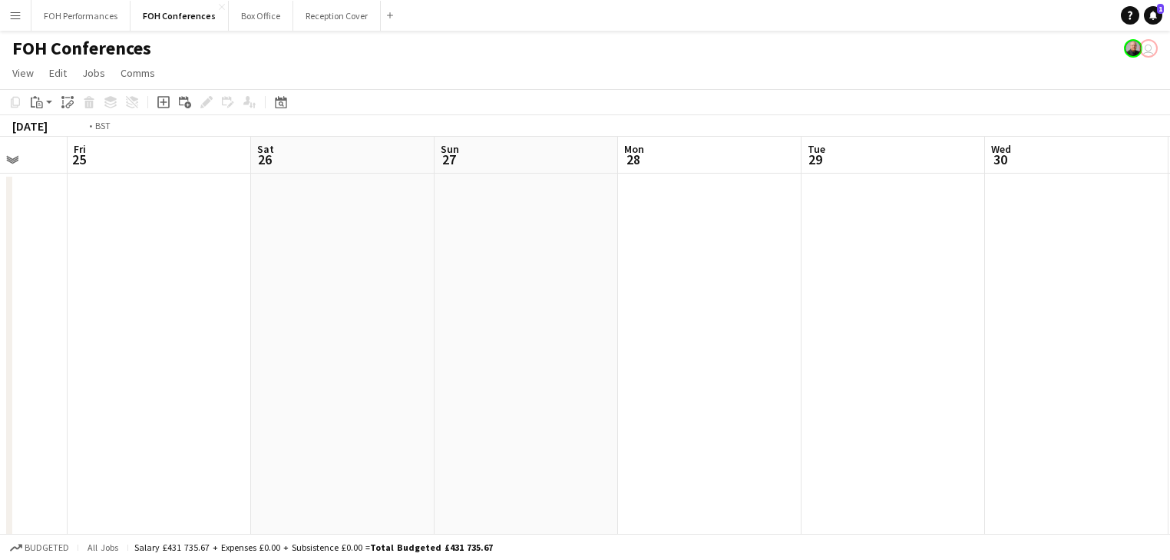
drag, startPoint x: 326, startPoint y: 292, endPoint x: 1076, endPoint y: 302, distance: 750.0
drag, startPoint x: 799, startPoint y: 305, endPoint x: 897, endPoint y: 315, distance: 97.9
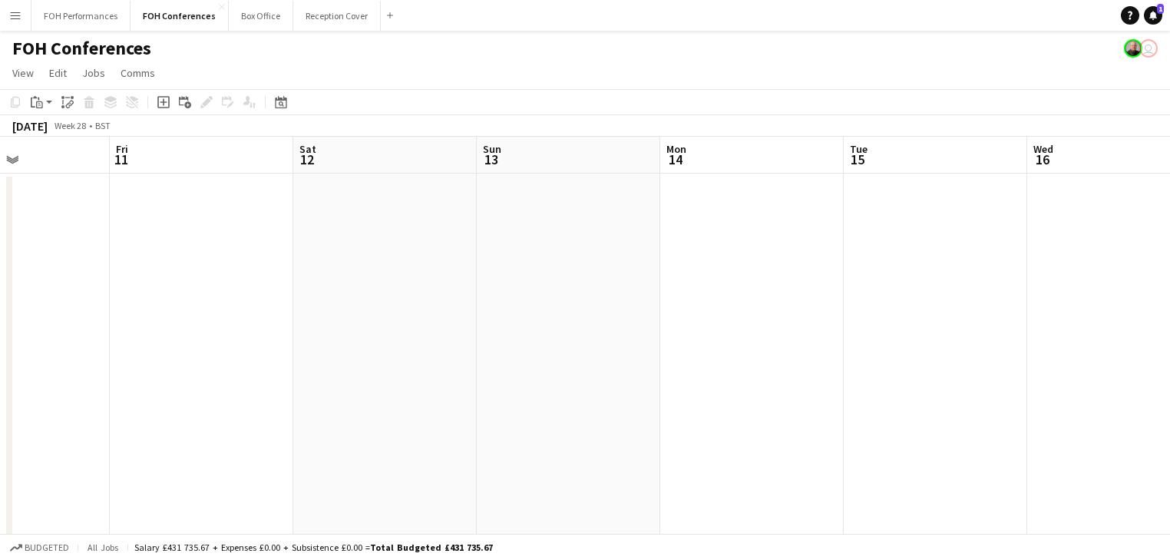
drag, startPoint x: 586, startPoint y: 309, endPoint x: 916, endPoint y: 305, distance: 330.1
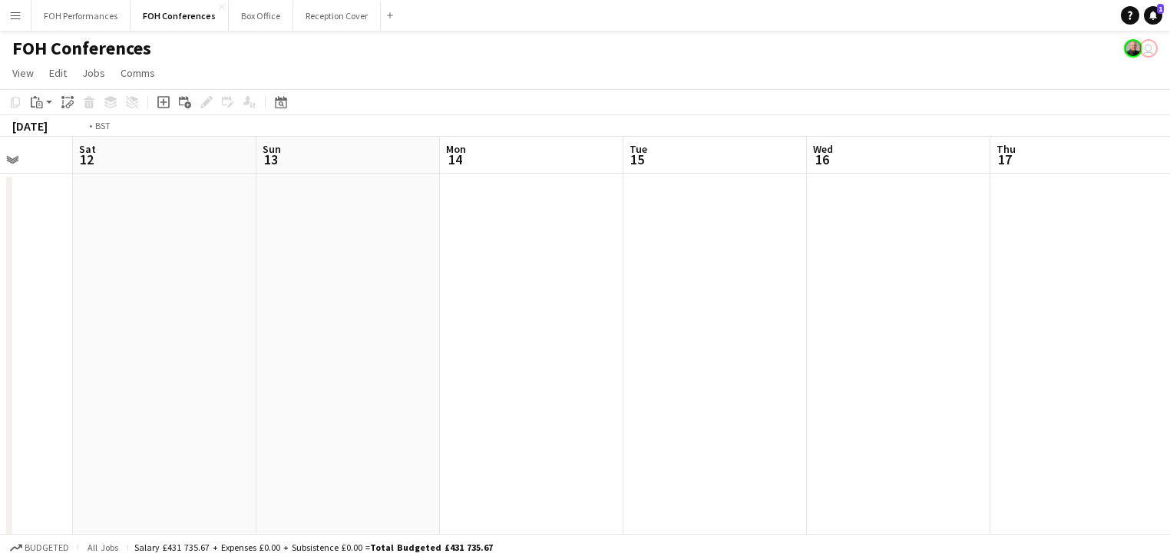
drag, startPoint x: 228, startPoint y: 287, endPoint x: 799, endPoint y: 281, distance: 571.1
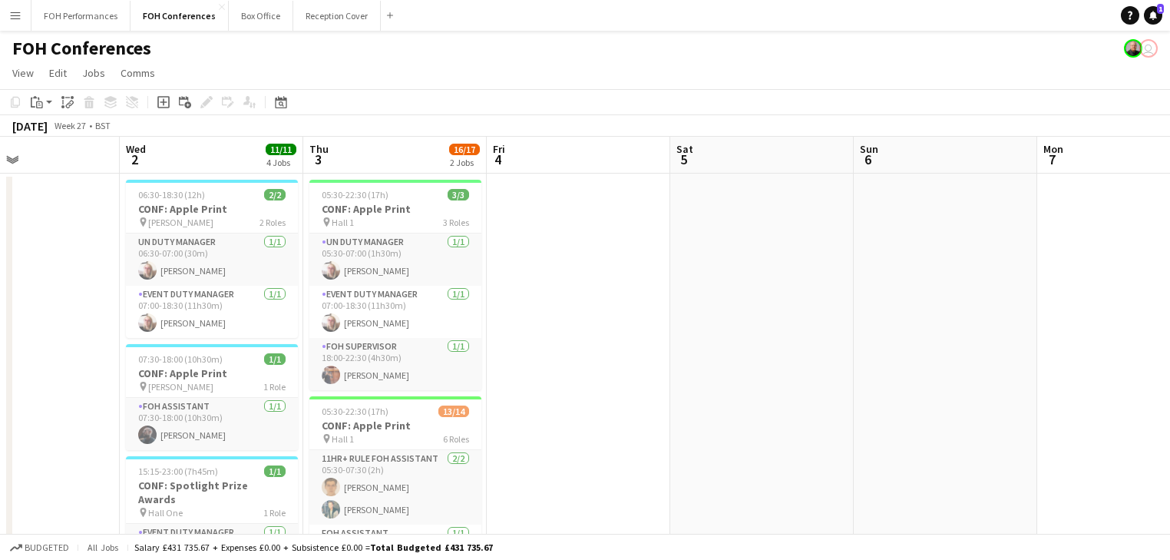
drag, startPoint x: 398, startPoint y: 246, endPoint x: 1171, endPoint y: 297, distance: 774.6
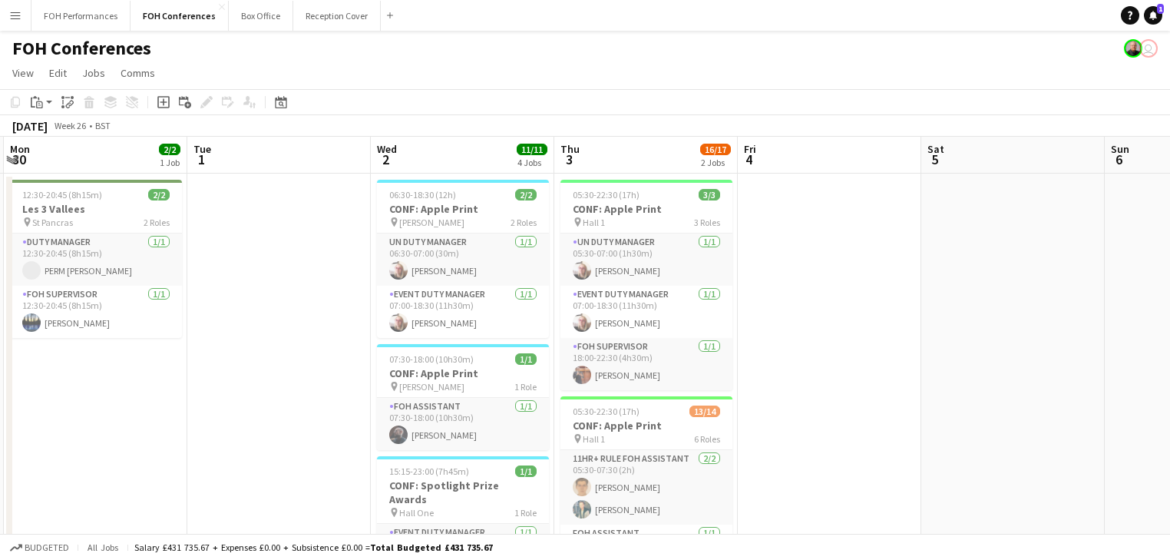
scroll to position [0, 546]
drag, startPoint x: 796, startPoint y: 270, endPoint x: 325, endPoint y: 269, distance: 471.3
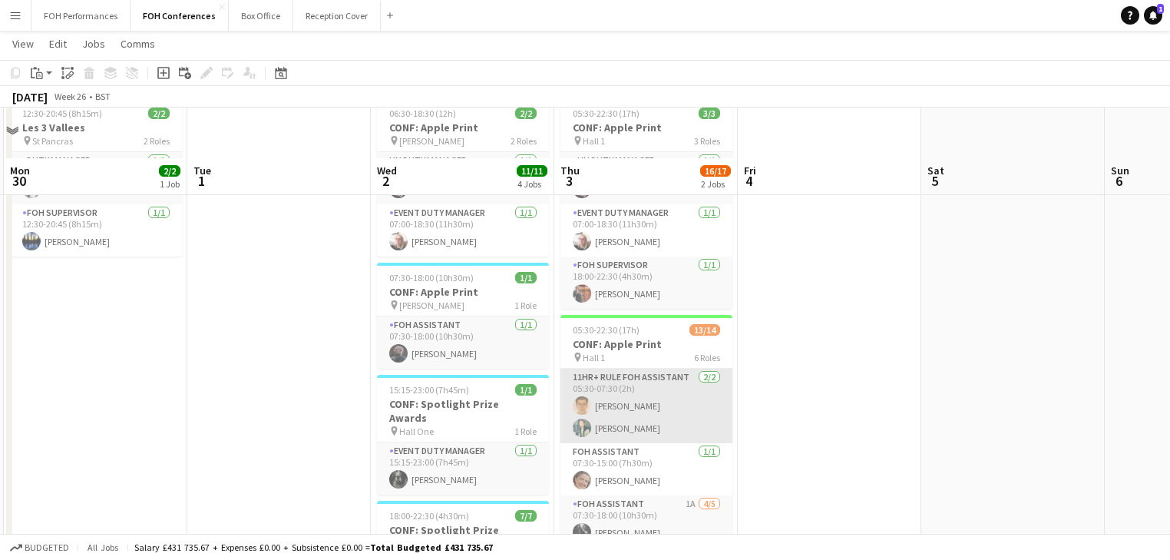
scroll to position [0, 0]
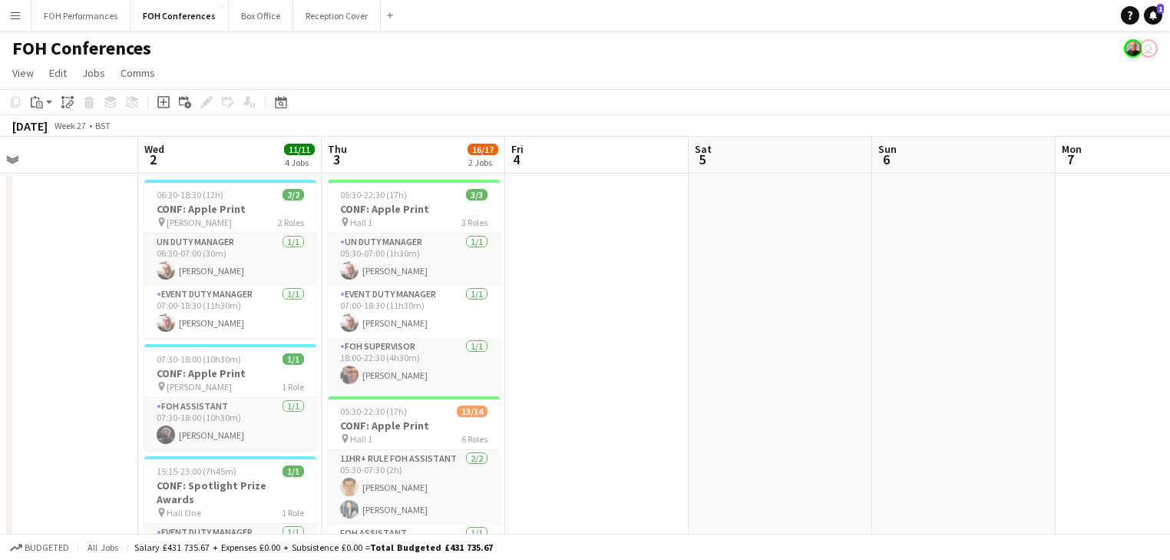
drag, startPoint x: 913, startPoint y: 326, endPoint x: 193, endPoint y: 253, distance: 724.5
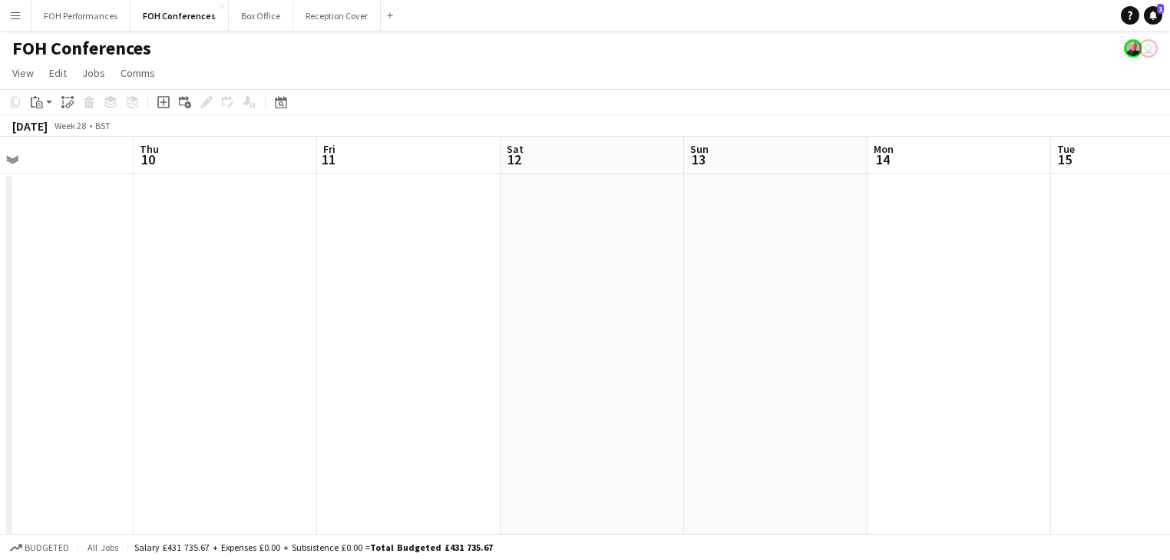
drag, startPoint x: 768, startPoint y: 338, endPoint x: 830, endPoint y: 295, distance: 75.6
drag, startPoint x: 347, startPoint y: 273, endPoint x: -207, endPoint y: 196, distance: 559.5
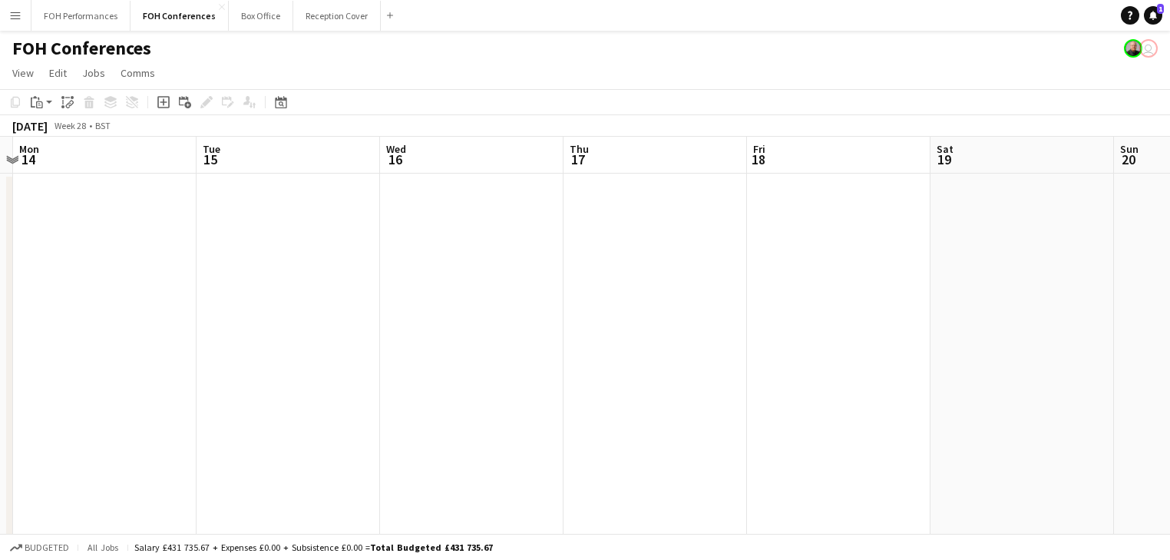
drag, startPoint x: 882, startPoint y: 282, endPoint x: -82, endPoint y: 196, distance: 967.9
drag
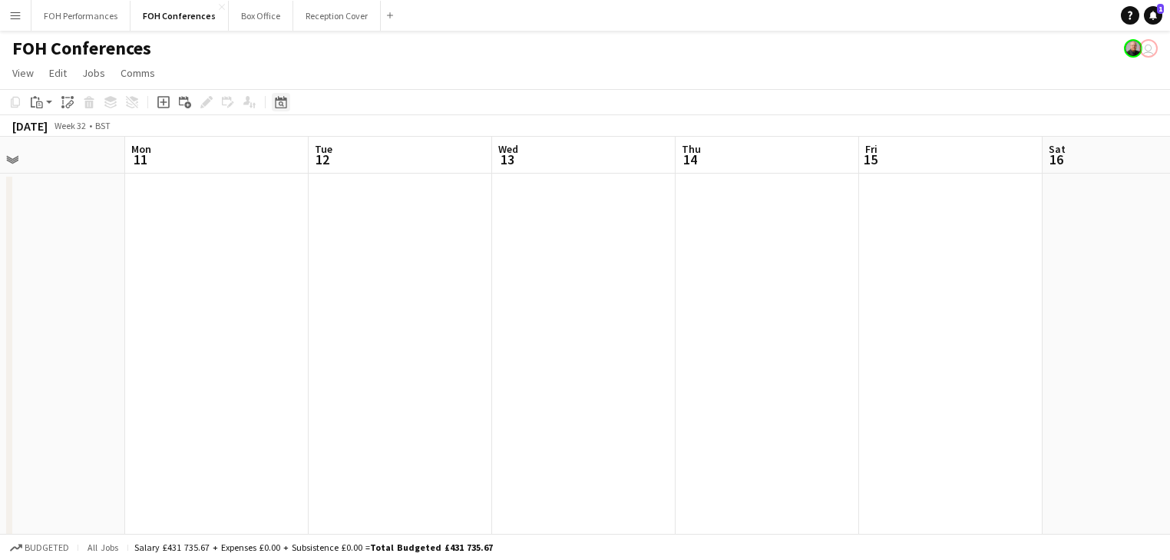
click at [282, 99] on icon at bounding box center [281, 102] width 12 height 12
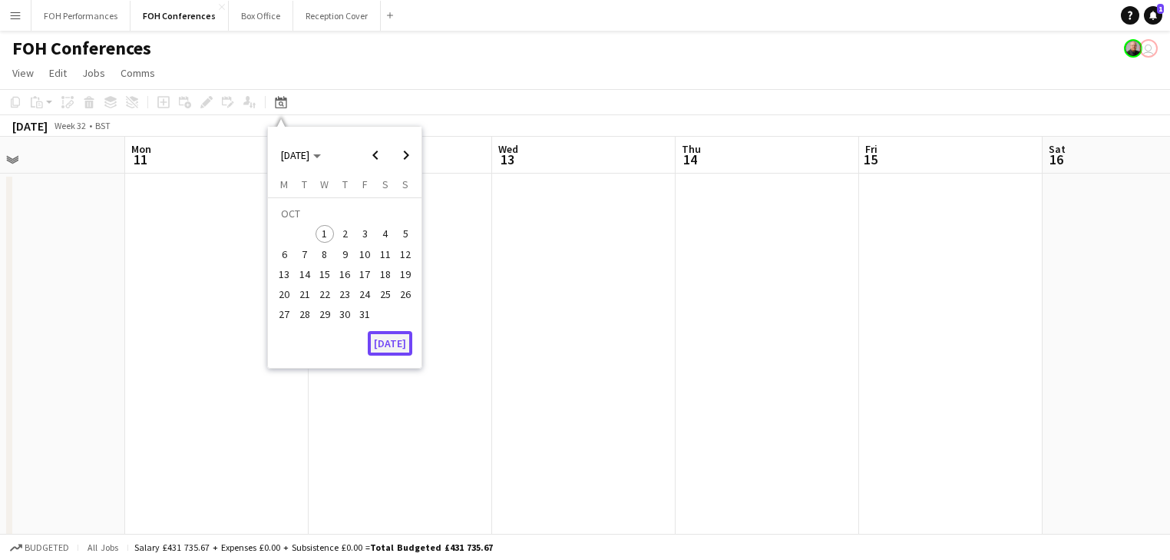
click at [379, 342] on button "[DATE]" at bounding box center [390, 343] width 45 height 25
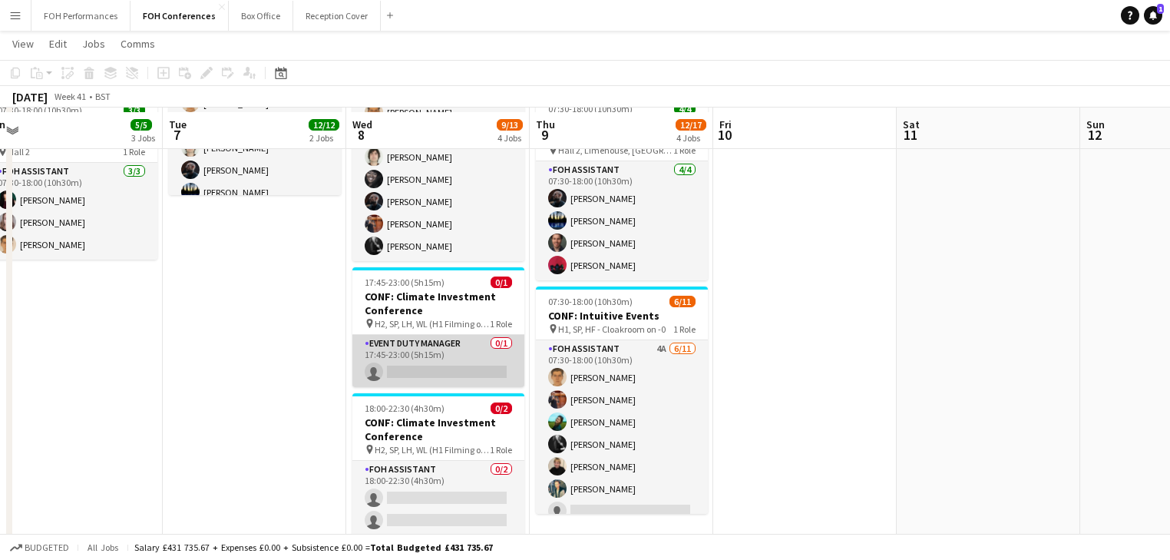
scroll to position [327, 0]
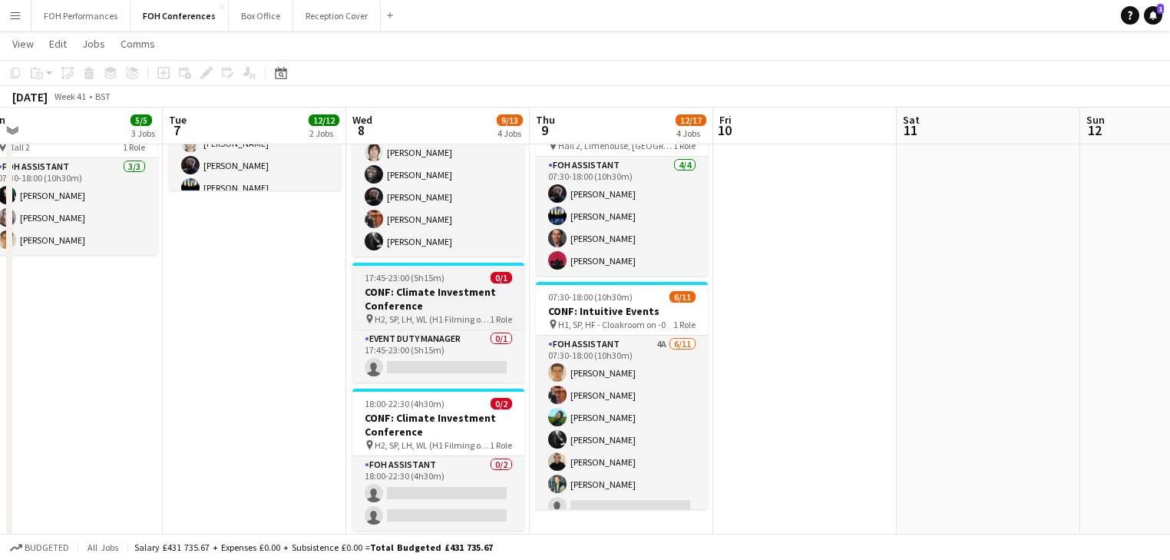
click at [408, 287] on h3 "CONF: Climate Investment Conference" at bounding box center [438, 299] width 172 height 28
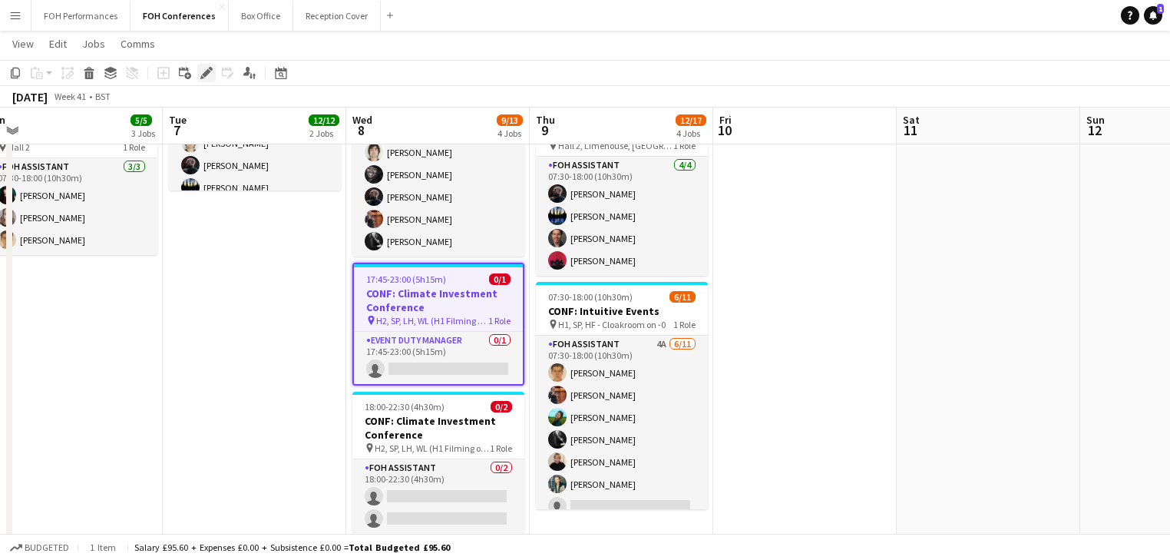
click at [206, 71] on icon "Edit" at bounding box center [206, 73] width 12 height 12
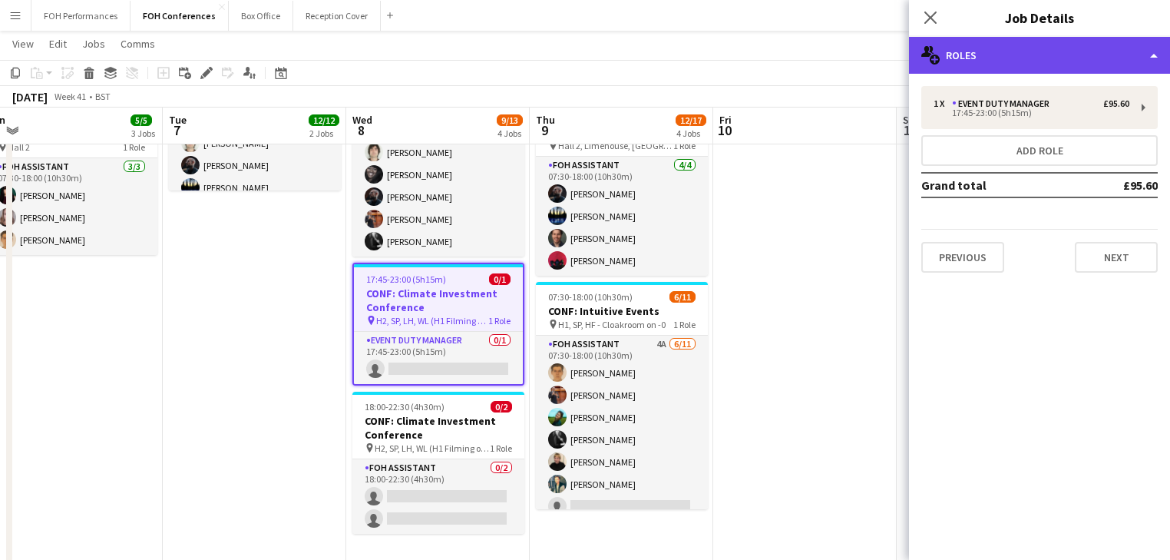
click at [1036, 52] on div "multiple-users-add Roles" at bounding box center [1039, 55] width 261 height 37
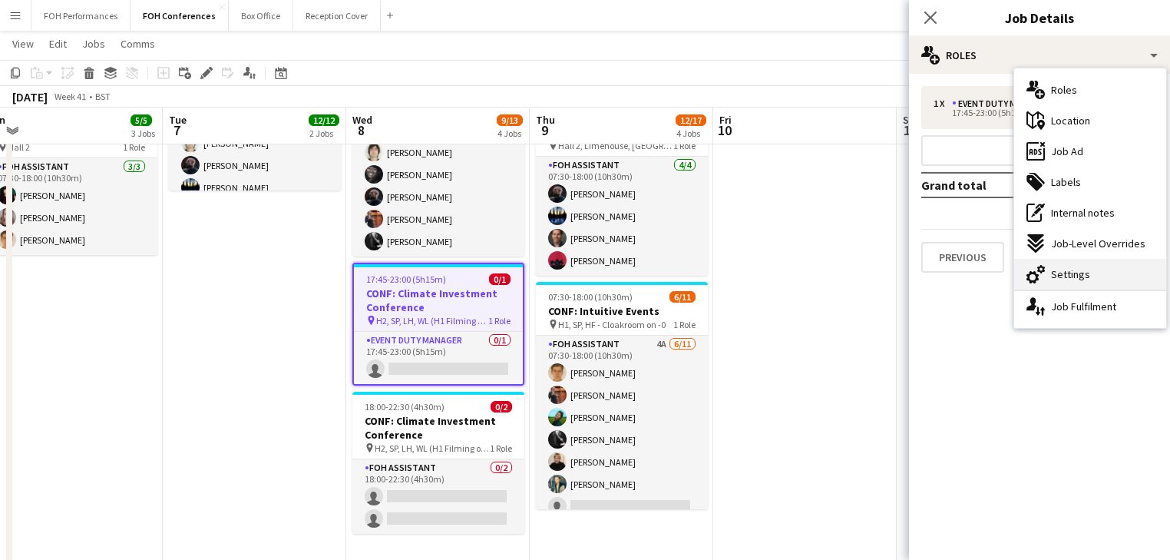
click at [1089, 266] on div "cog-double-3 Settings" at bounding box center [1090, 274] width 152 height 31
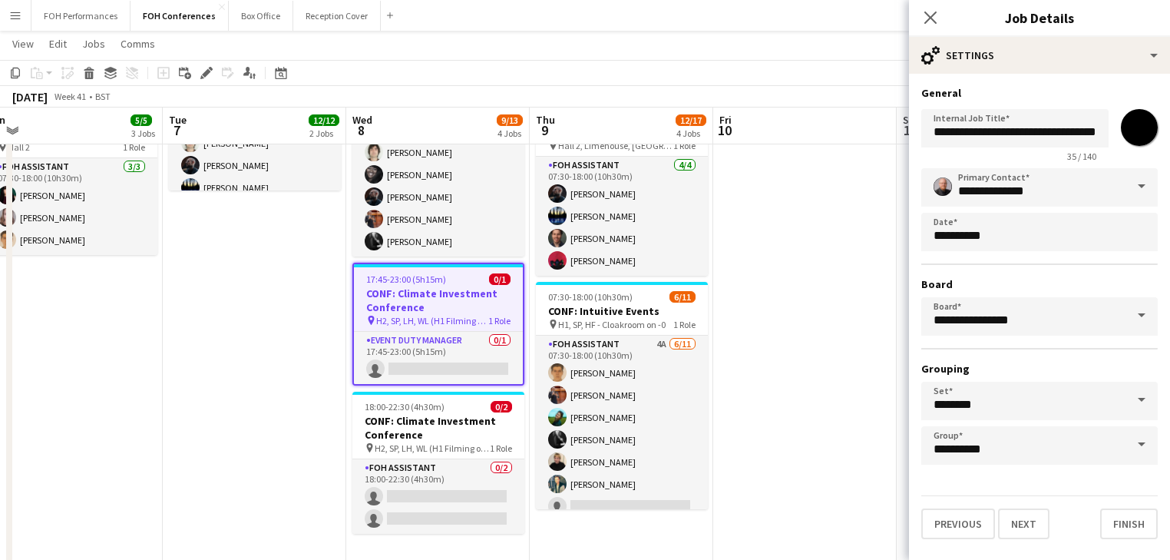
click at [1132, 130] on input "*******" at bounding box center [1138, 127] width 55 height 55
click at [477, 410] on div "18:00-22:30 (4h30m) 0/2" at bounding box center [438, 407] width 172 height 12
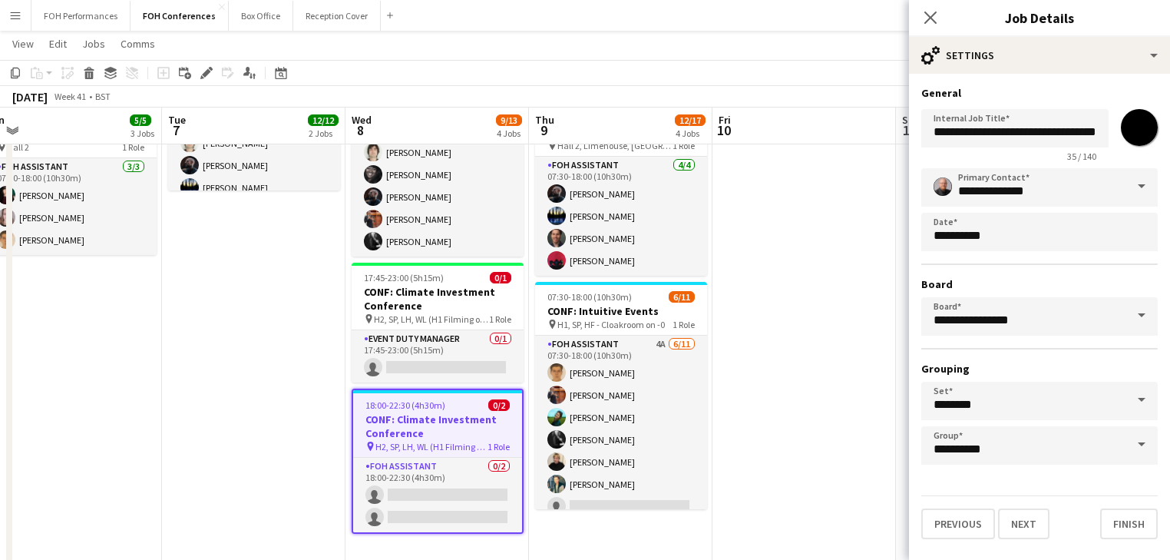
click at [1140, 126] on input "*******" at bounding box center [1138, 127] width 55 height 55
type input "*******"
click at [774, 414] on app-date-cell at bounding box center [803, 347] width 183 height 1005
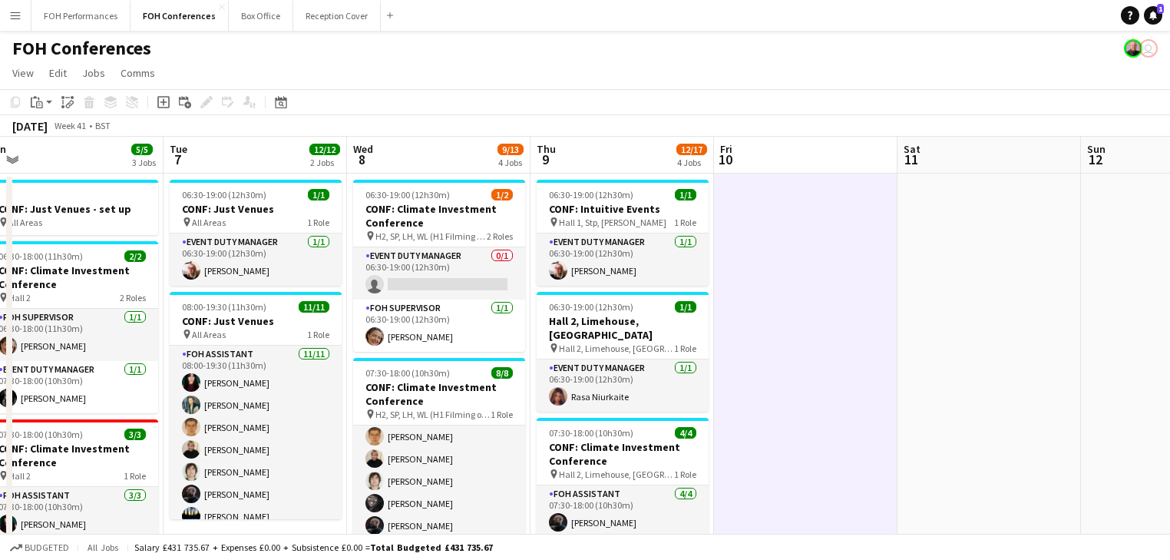
scroll to position [0, 640]
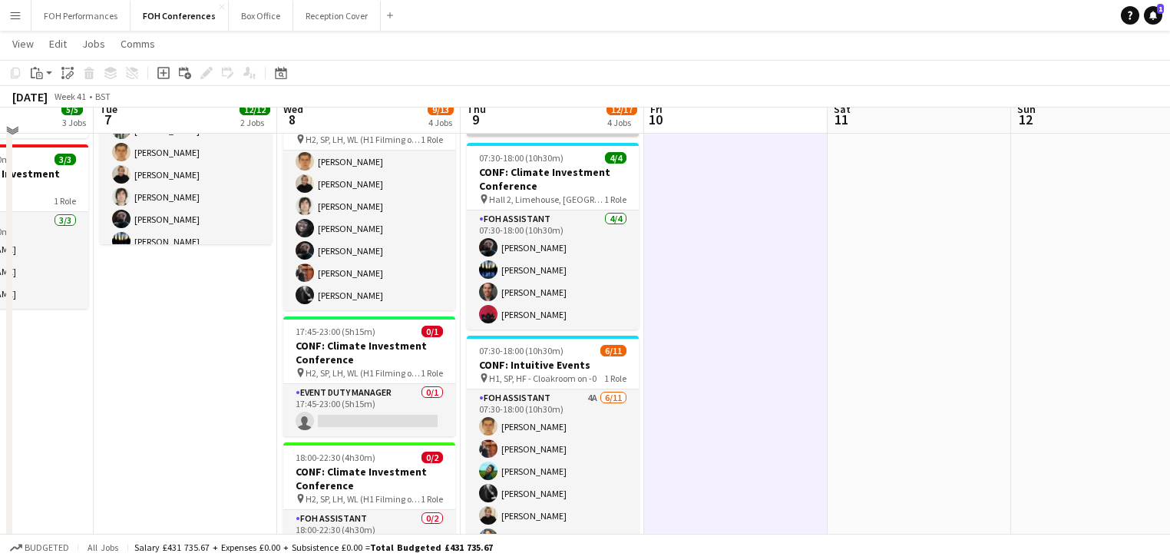
scroll to position [246, 0]
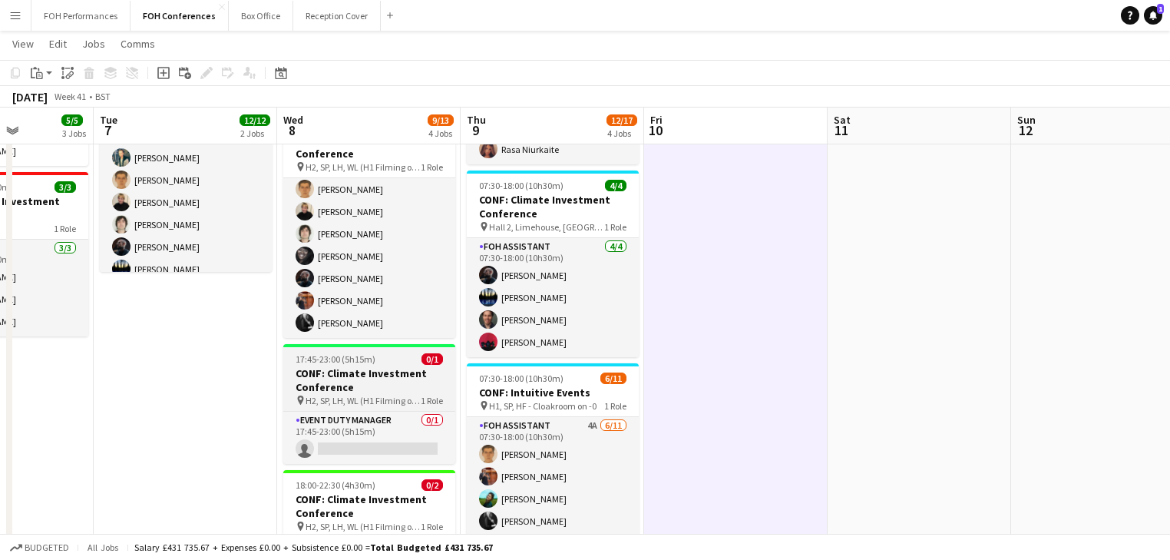
click at [350, 375] on h3 "CONF: Climate Investment Conference" at bounding box center [369, 380] width 172 height 28
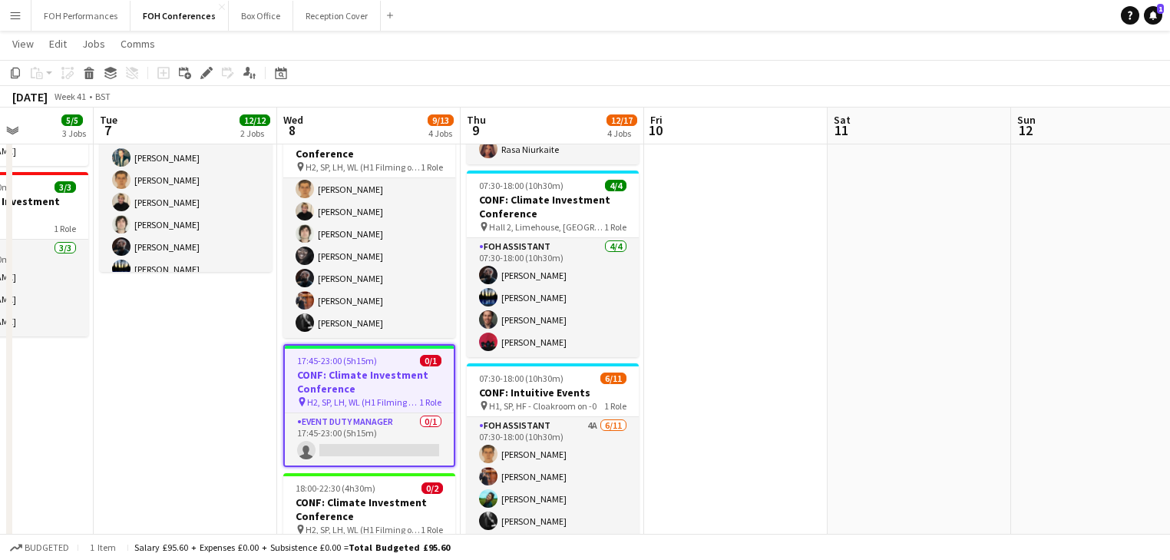
click at [194, 68] on div "Add job Add linked Job Edit Edit linked Job Applicants" at bounding box center [199, 73] width 117 height 18
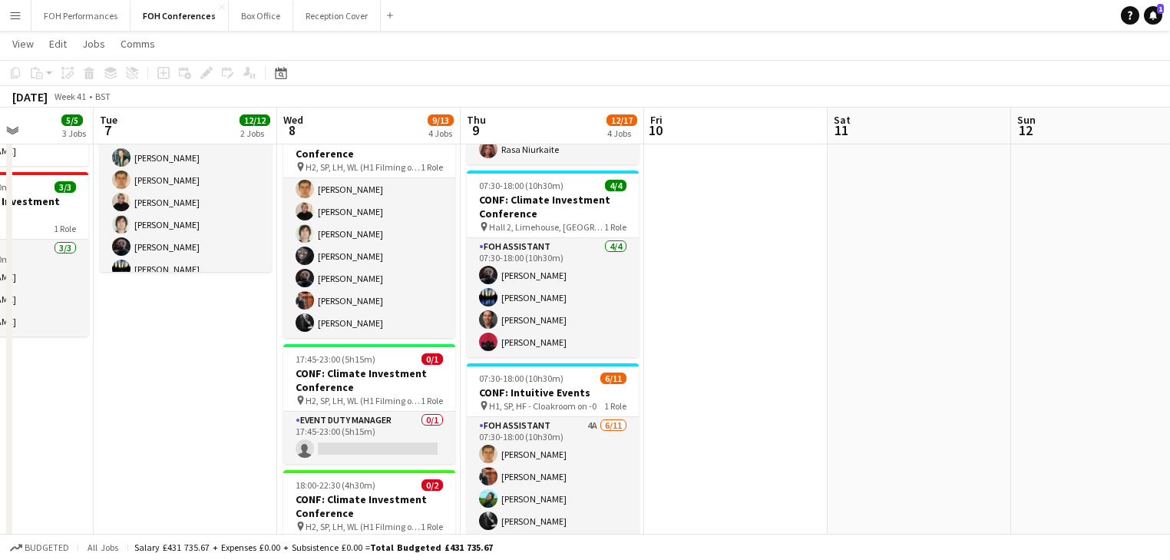
click at [203, 74] on div "Add job Add linked Job Edit Edit linked Job Applicants" at bounding box center [199, 73] width 117 height 18
click at [315, 350] on app-job-card "17:45-23:00 (5h15m) 0/1 CONF: Climate Investment Conference pin H2, SP, LH, WL …" at bounding box center [369, 404] width 172 height 120
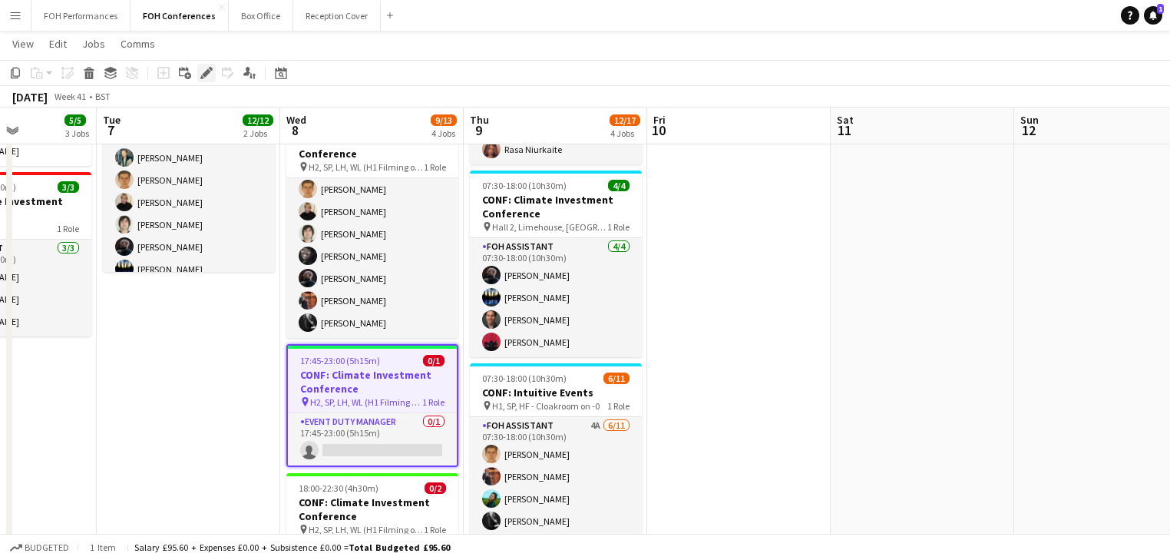
click at [208, 71] on icon at bounding box center [206, 73] width 8 height 8
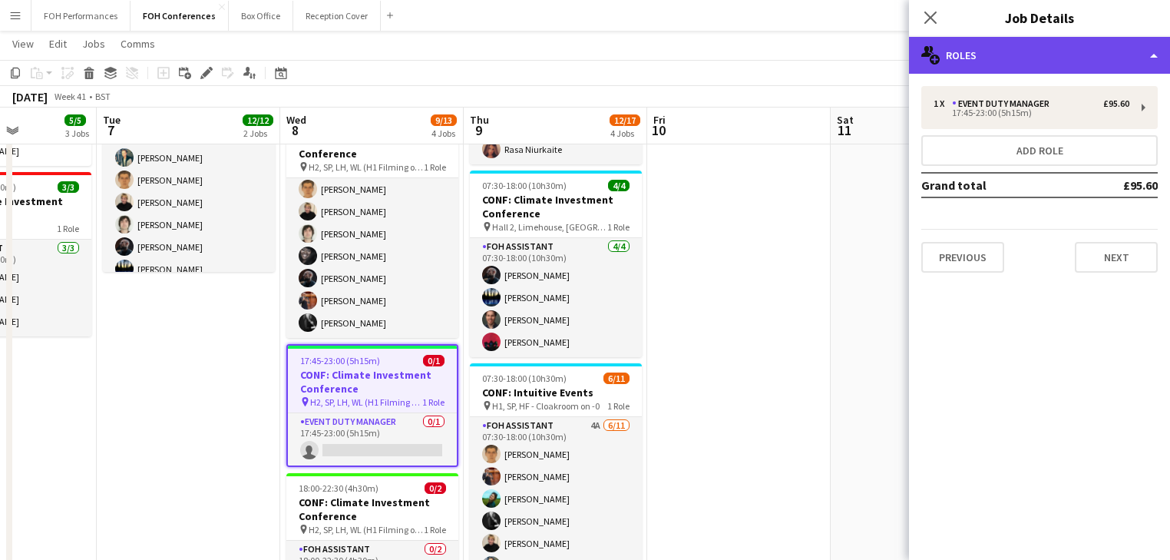
click at [988, 58] on div "multiple-users-add Roles" at bounding box center [1039, 55] width 261 height 37
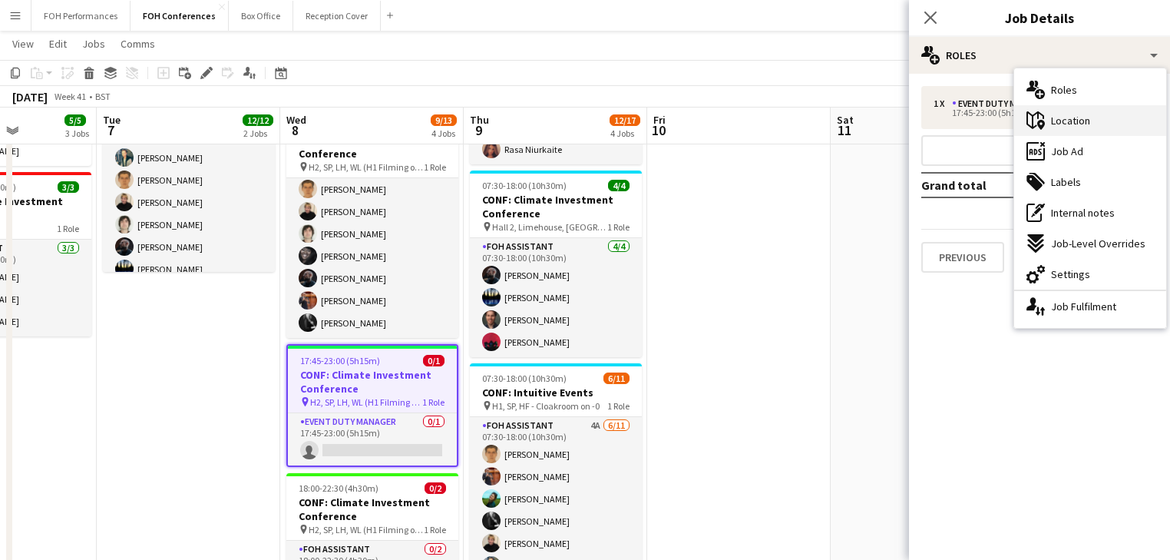
click at [1068, 133] on div "maps-pin-1 Location" at bounding box center [1090, 120] width 152 height 31
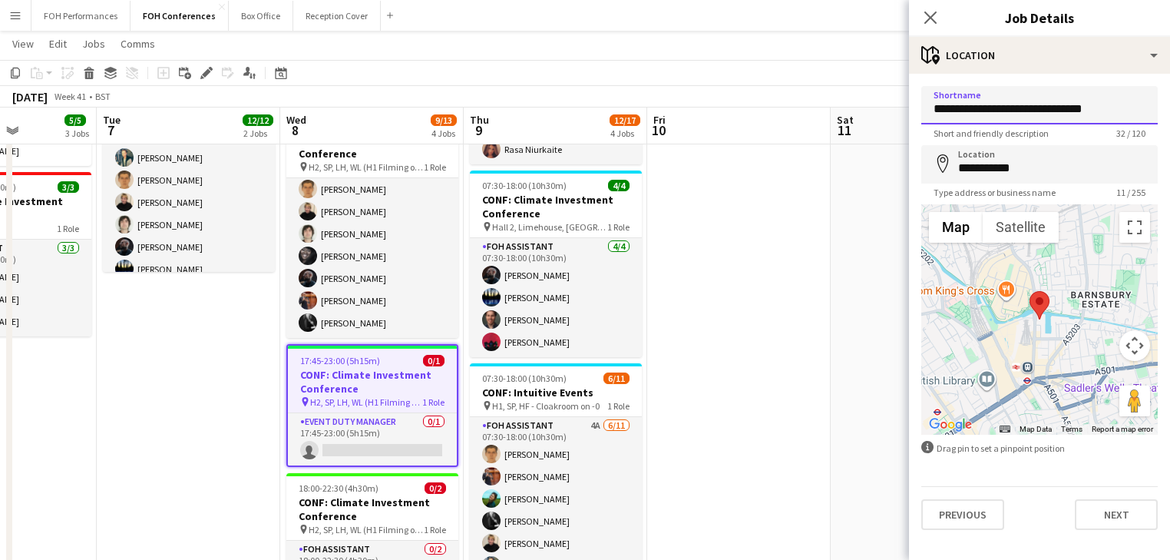
click at [918, 114] on form "**********" at bounding box center [1039, 308] width 261 height 444
click at [920, 117] on form "**********" at bounding box center [1039, 308] width 261 height 444
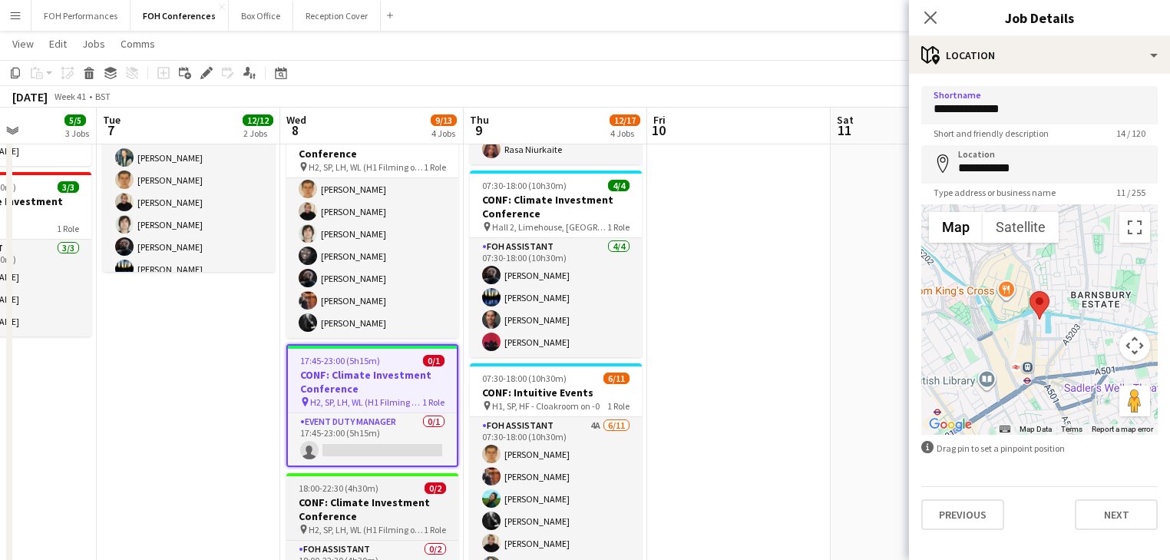
click at [359, 504] on h3 "CONF: Climate Investment Conference" at bounding box center [372, 509] width 172 height 28
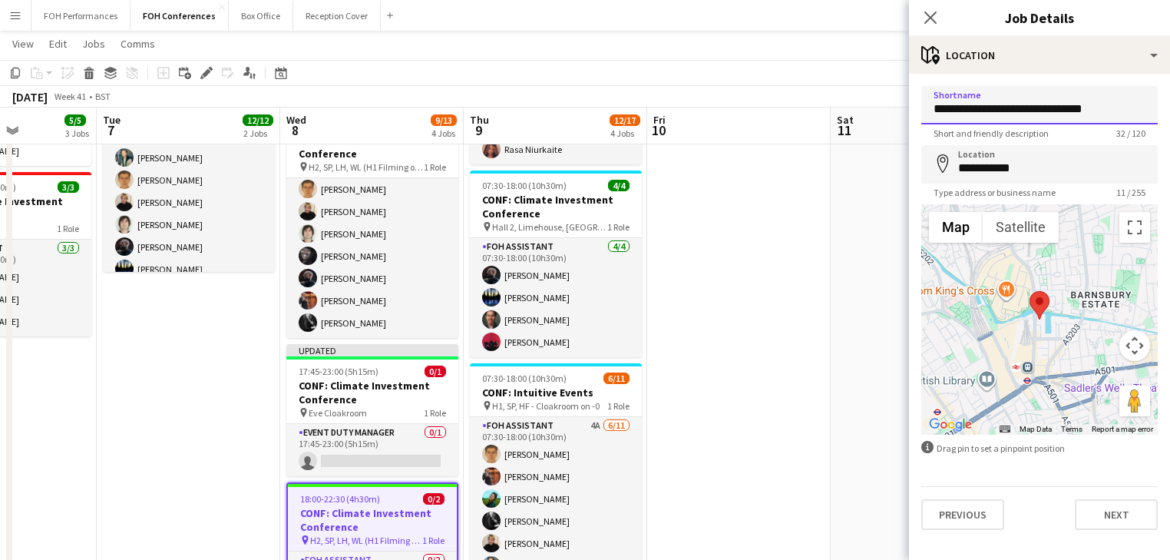
drag, startPoint x: 1050, startPoint y: 114, endPoint x: 835, endPoint y: 114, distance: 214.9
click at [835, 114] on body "Menu Boards Boards Boards All jobs Status Workforce Workforce My Workforce Recr…" at bounding box center [585, 356] width 1170 height 1204
paste input
type input "**********"
click at [771, 333] on app-date-cell at bounding box center [738, 428] width 183 height 1005
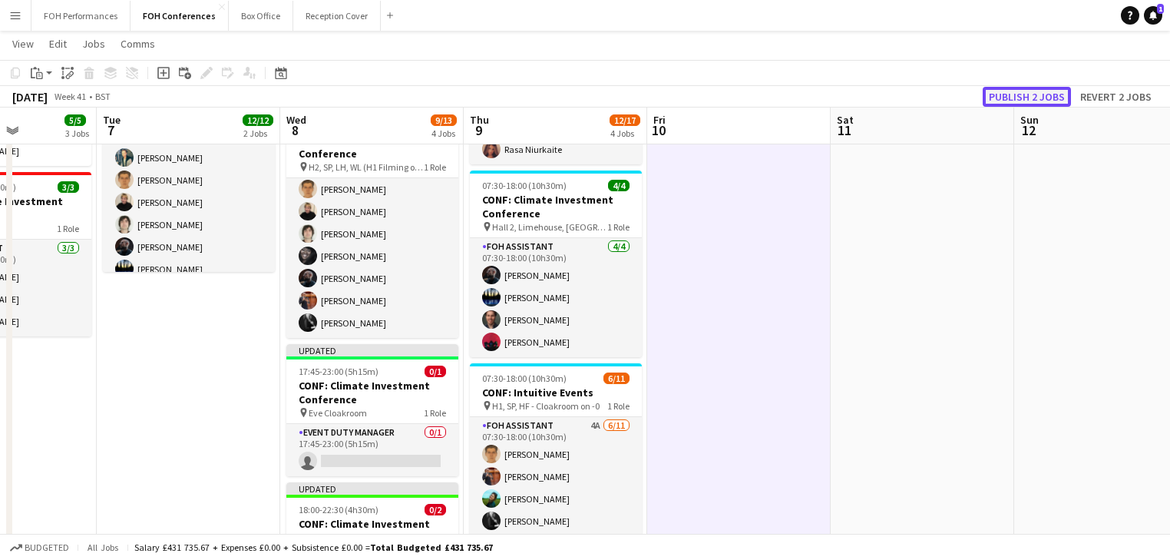
click at [1020, 95] on button "Publish 2 jobs" at bounding box center [1026, 97] width 88 height 20
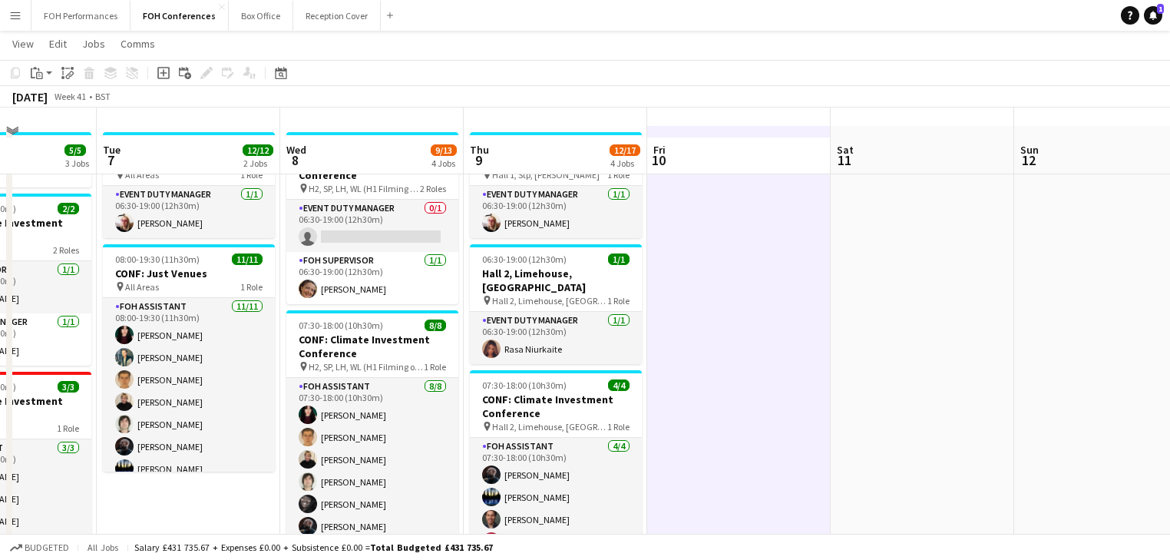
scroll to position [0, 0]
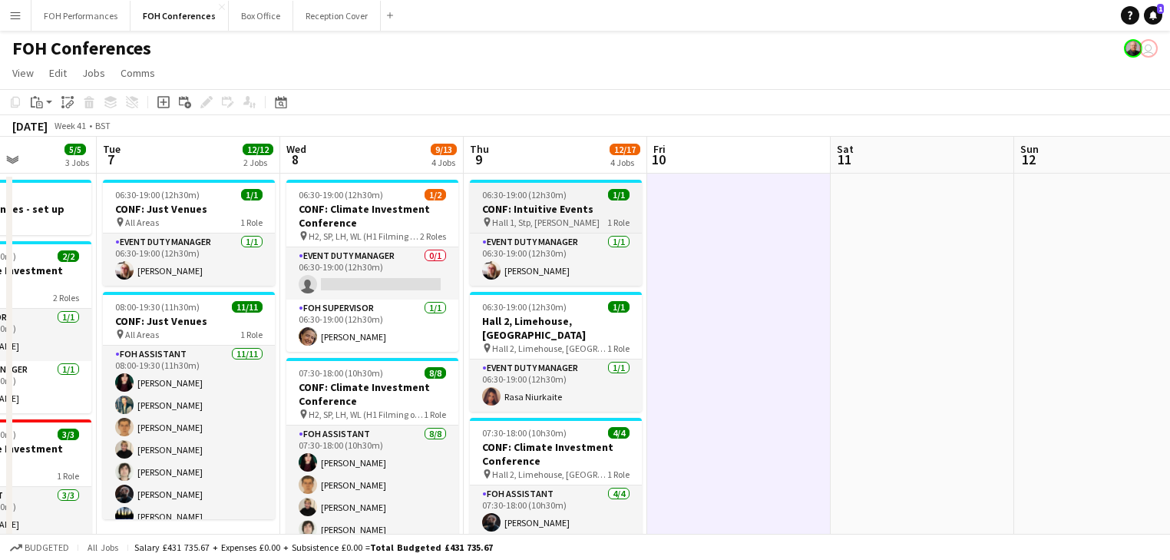
click at [592, 199] on div "06:30-19:00 (12h30m) 1/1" at bounding box center [556, 195] width 172 height 12
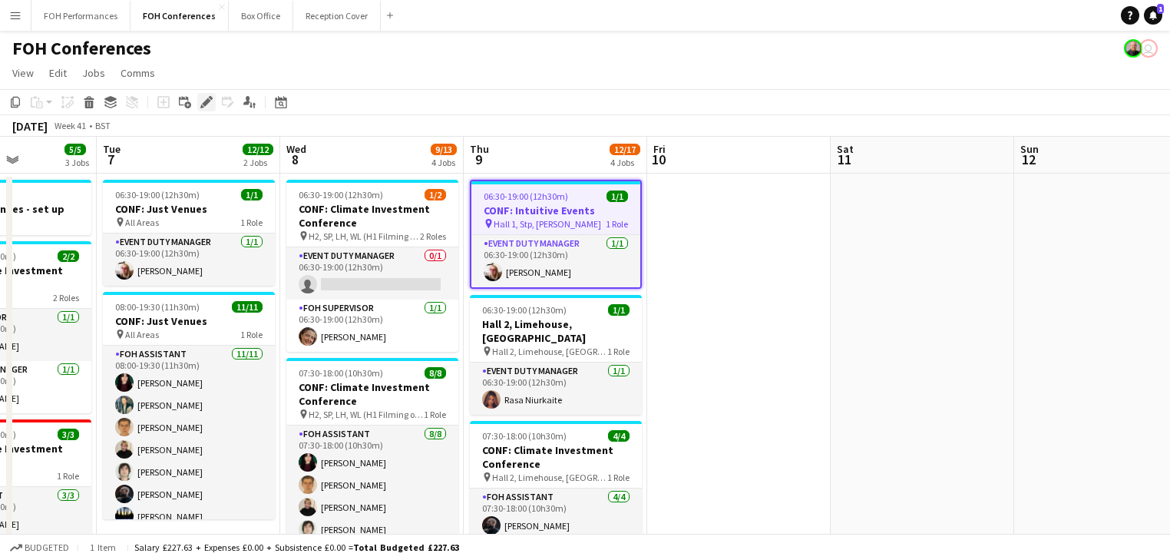
click at [207, 97] on icon "Edit" at bounding box center [206, 102] width 12 height 12
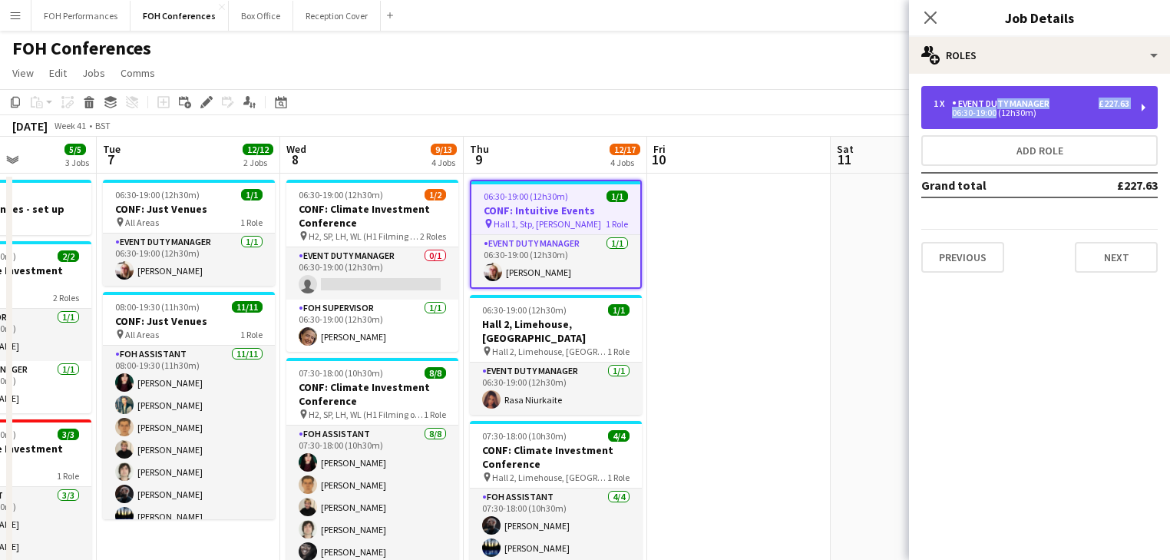
click at [992, 109] on div "1 x Event Duty Manager £227.63 06:30-19:00 (12h30m)" at bounding box center [1031, 107] width 196 height 18
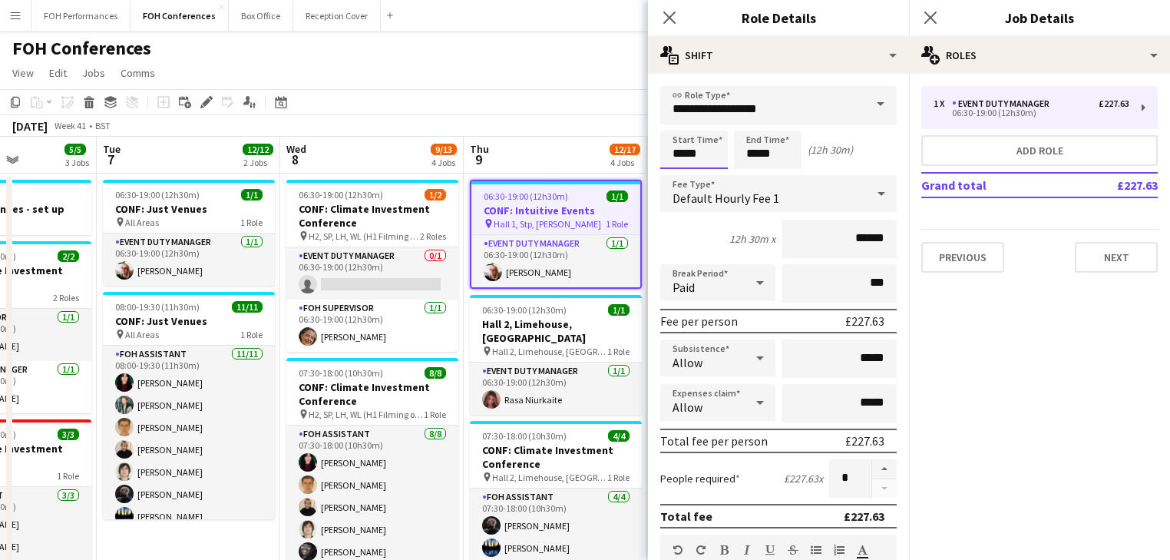
click at [703, 156] on input "*****" at bounding box center [694, 149] width 68 height 38
type input "*****"
click at [677, 170] on div at bounding box center [678, 176] width 31 height 15
click at [570, 126] on div "[DATE] Week 41 • BST" at bounding box center [585, 125] width 1170 height 21
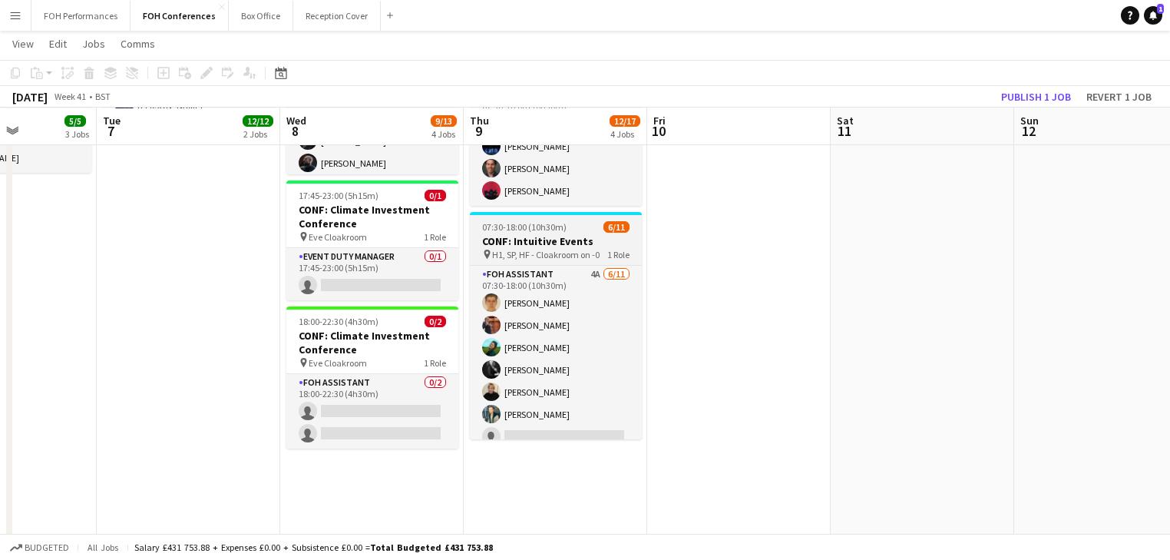
click at [540, 234] on h3 "CONF: Intuitive Events" at bounding box center [556, 241] width 172 height 14
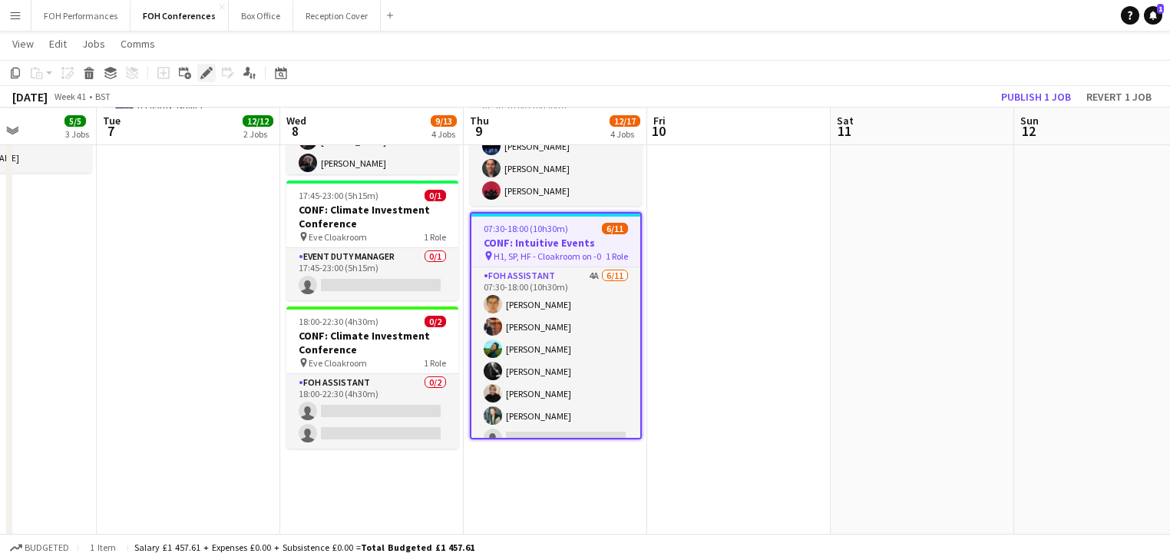
click at [208, 73] on icon at bounding box center [206, 73] width 8 height 8
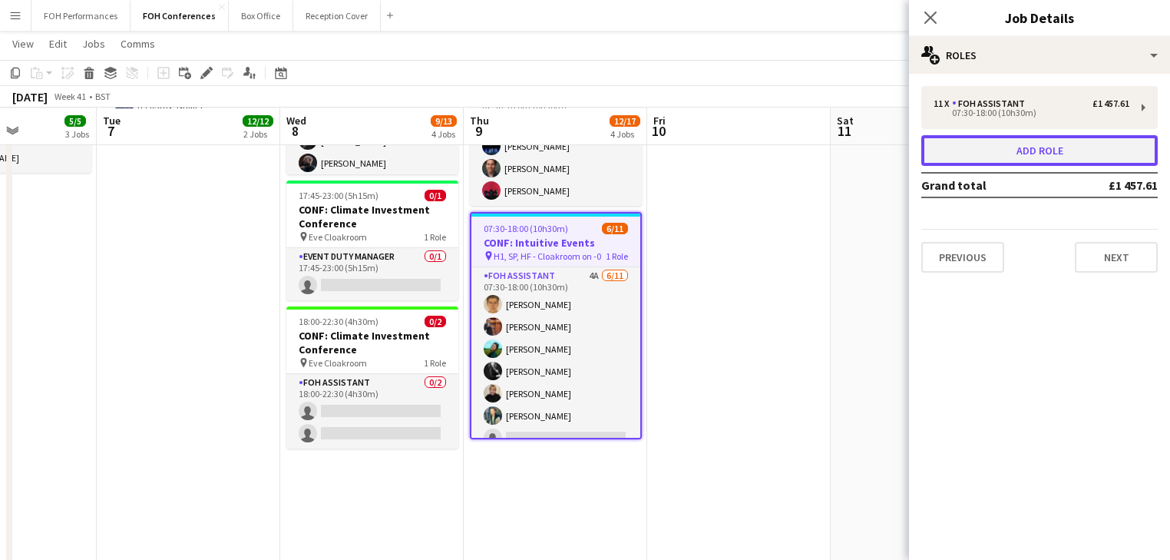
click at [1035, 154] on button "Add role" at bounding box center [1039, 150] width 236 height 31
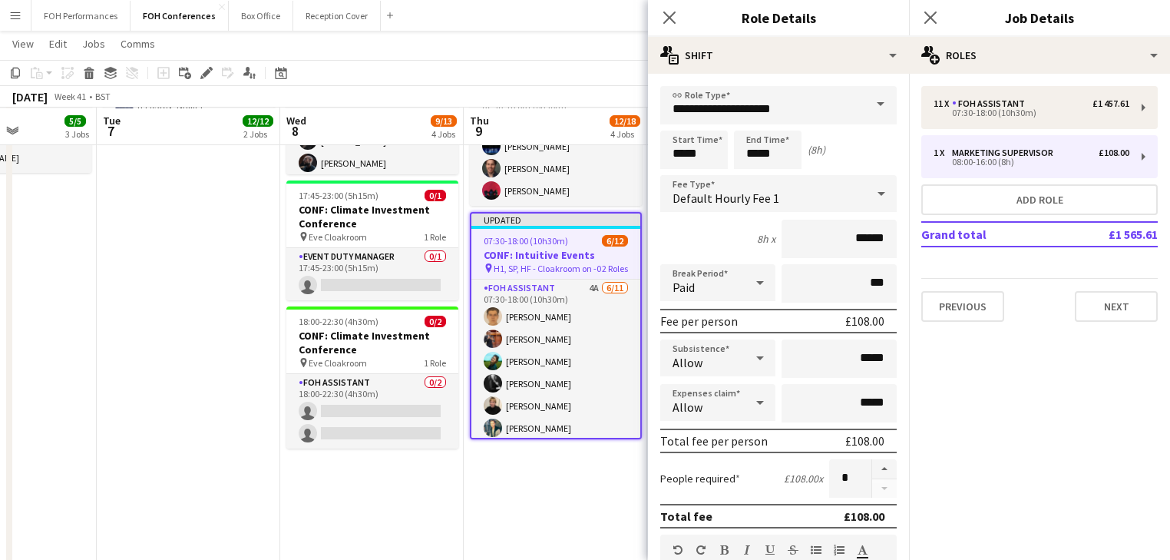
click at [866, 101] on span at bounding box center [880, 104] width 32 height 37
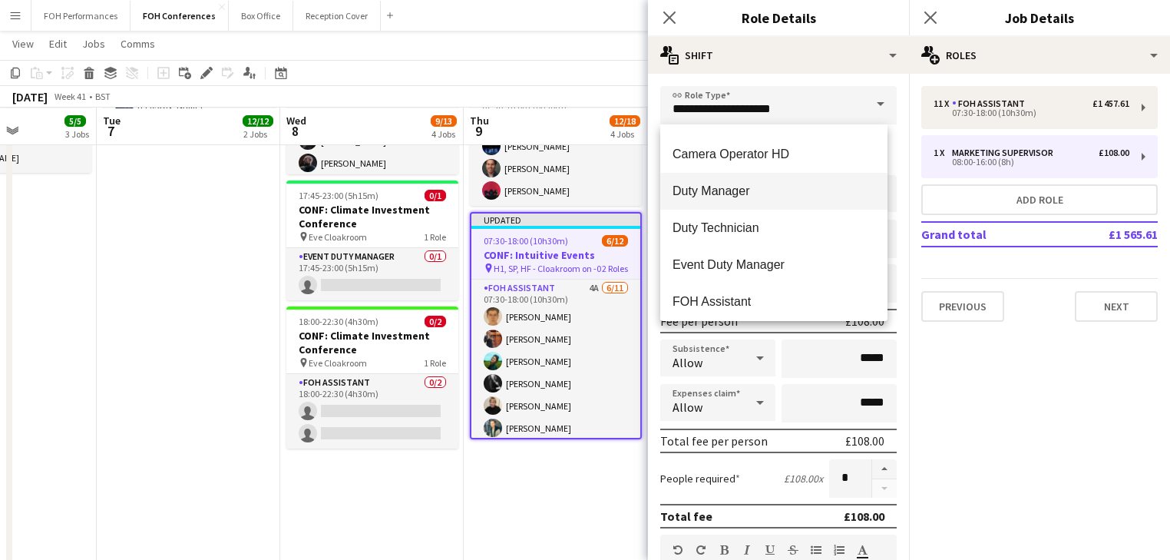
scroll to position [900, 0]
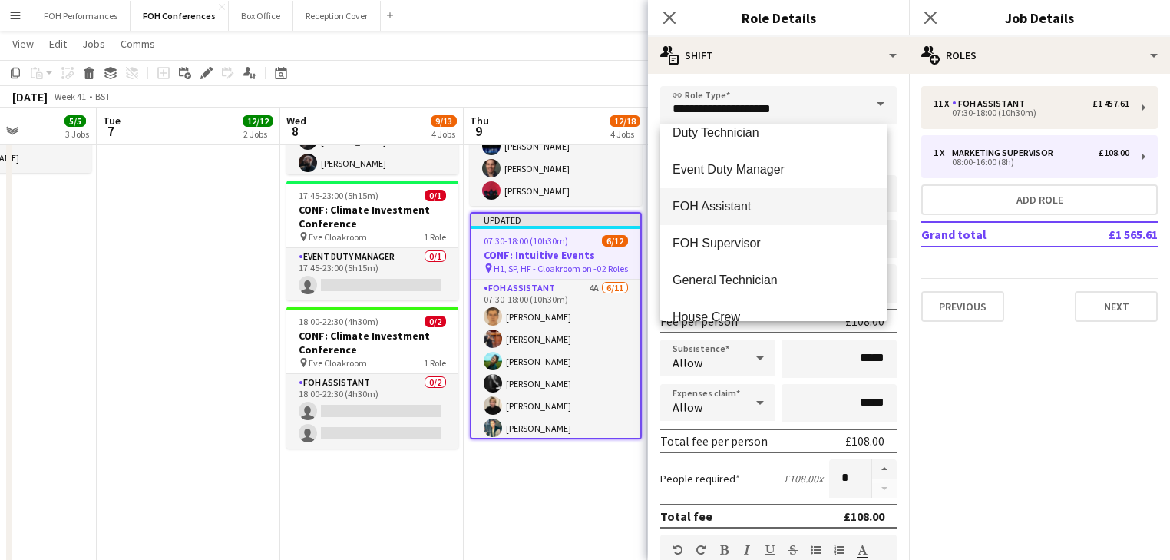
click at [731, 202] on span "FOH Assistant" at bounding box center [773, 206] width 203 height 15
type input "**********"
type input "******"
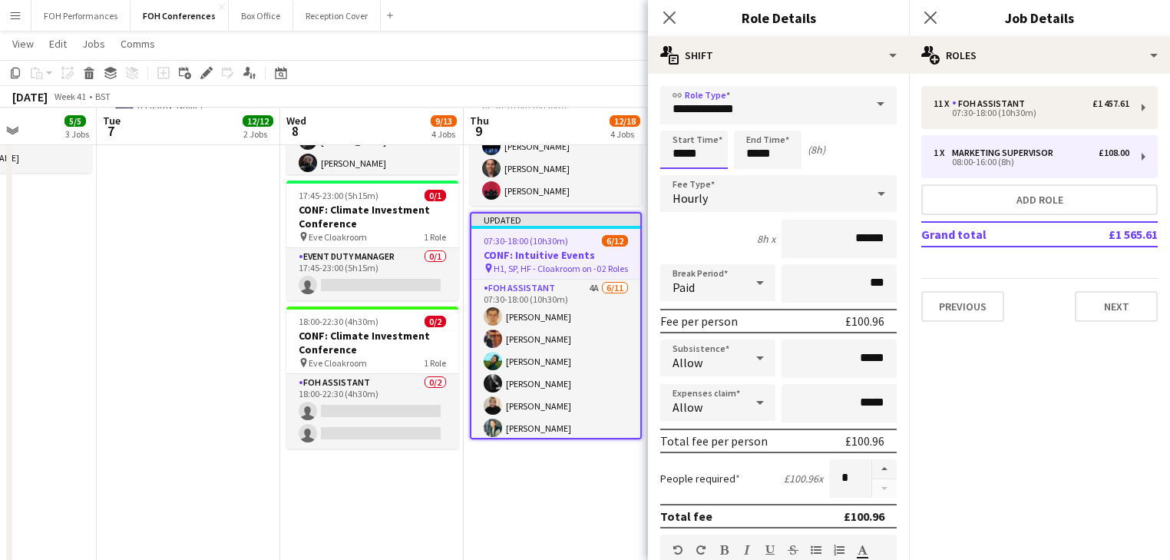
click at [719, 154] on input "*****" at bounding box center [694, 149] width 68 height 38
click at [679, 178] on div at bounding box center [678, 176] width 31 height 15
click at [705, 177] on div at bounding box center [709, 176] width 31 height 15
type input "*****"
click at [705, 177] on div at bounding box center [709, 176] width 31 height 15
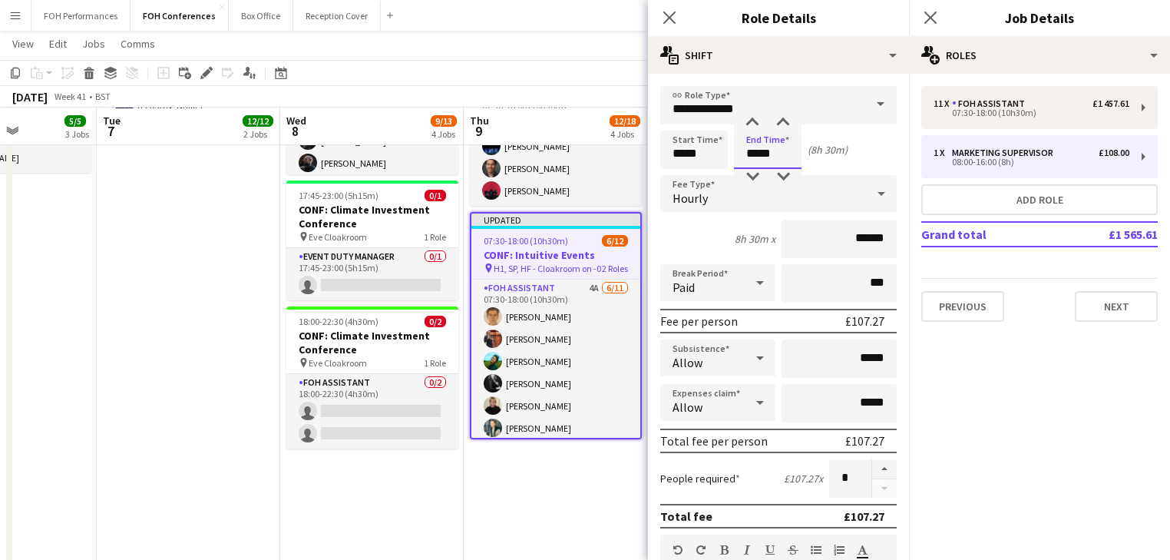
click at [771, 156] on input "*****" at bounding box center [768, 149] width 68 height 38
click at [753, 122] on div at bounding box center [752, 122] width 31 height 15
type input "*****"
click at [783, 121] on div at bounding box center [783, 122] width 31 height 15
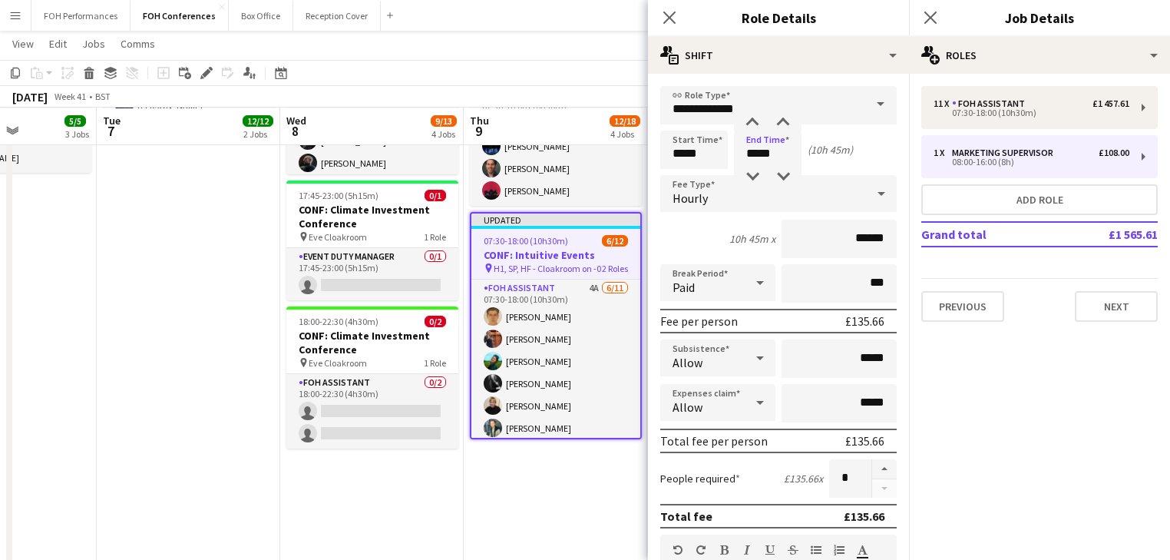
drag, startPoint x: 524, startPoint y: 517, endPoint x: 528, endPoint y: 502, distance: 15.8
click at [524, 517] on app-date-cell "Updated 05:30-19:00 (13h30m) 1/1 CONF: Intuitive Events pin Hall 1, Stp, [PERSO…" at bounding box center [555, 265] width 183 height 1005
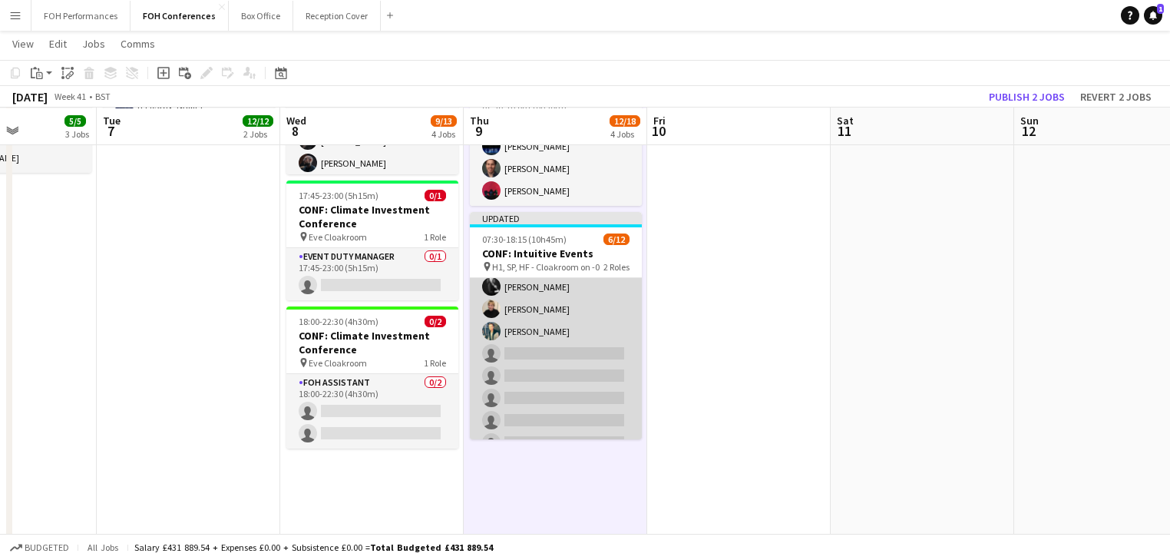
scroll to position [165, 0]
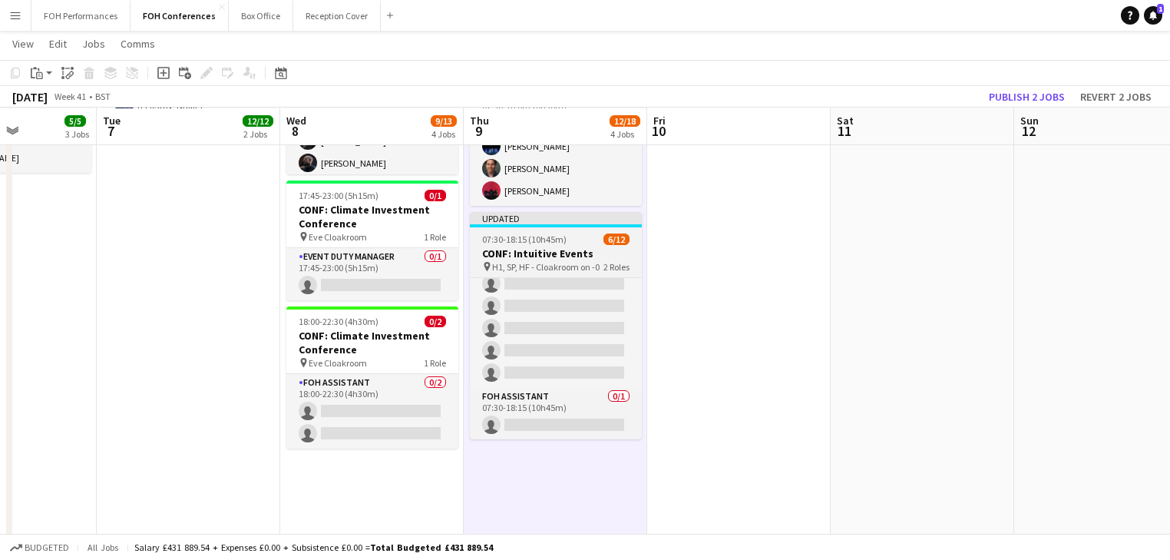
click at [543, 230] on app-job-card "Updated 07:30-18:15 (10h45m) 6/12 CONF: Intuitive Events pin H1, SP, HF - Cloak…" at bounding box center [556, 325] width 172 height 227
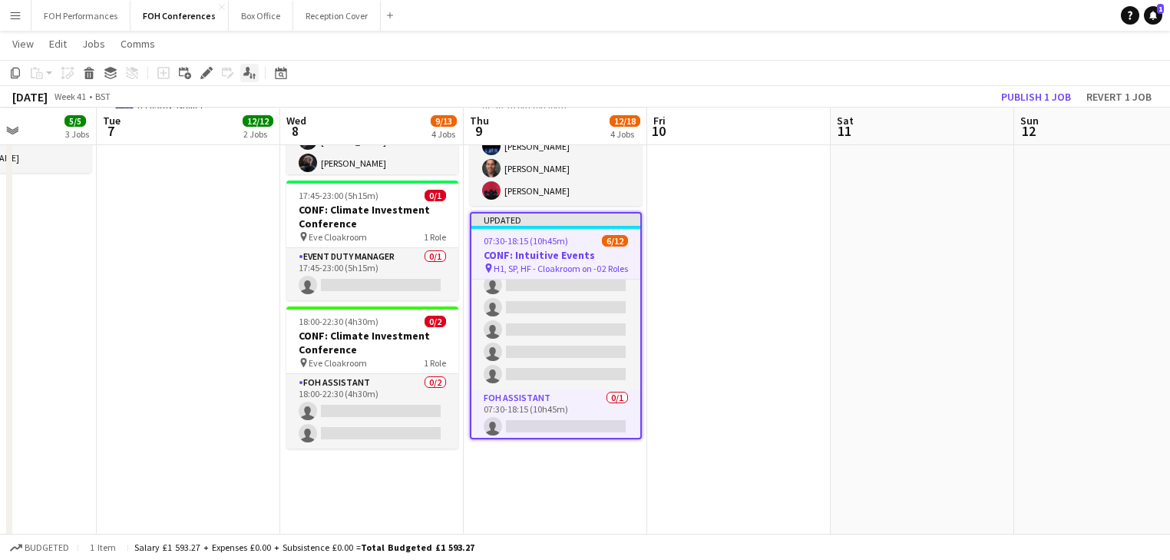
click at [208, 75] on icon "Edit" at bounding box center [206, 73] width 12 height 12
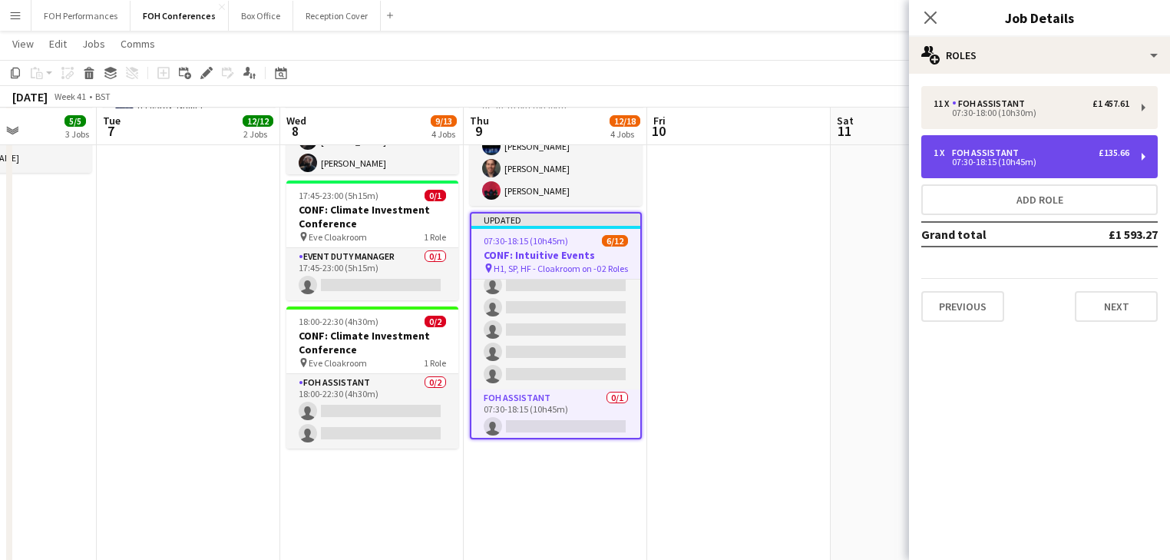
drag, startPoint x: 1035, startPoint y: 160, endPoint x: 984, endPoint y: 187, distance: 57.3
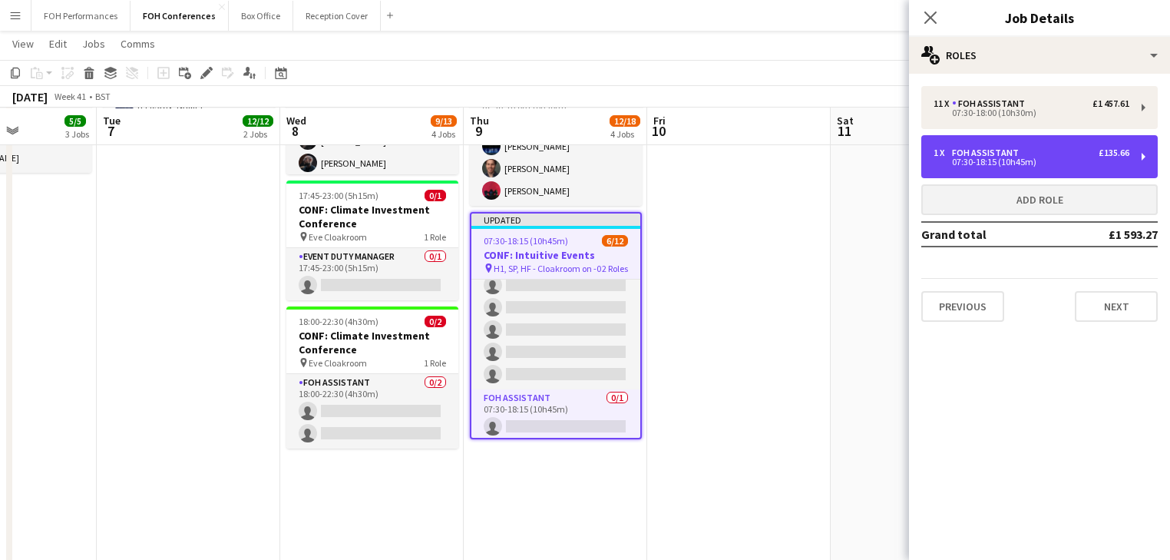
click at [1035, 160] on div "07:30-18:15 (10h45m)" at bounding box center [1031, 162] width 196 height 8
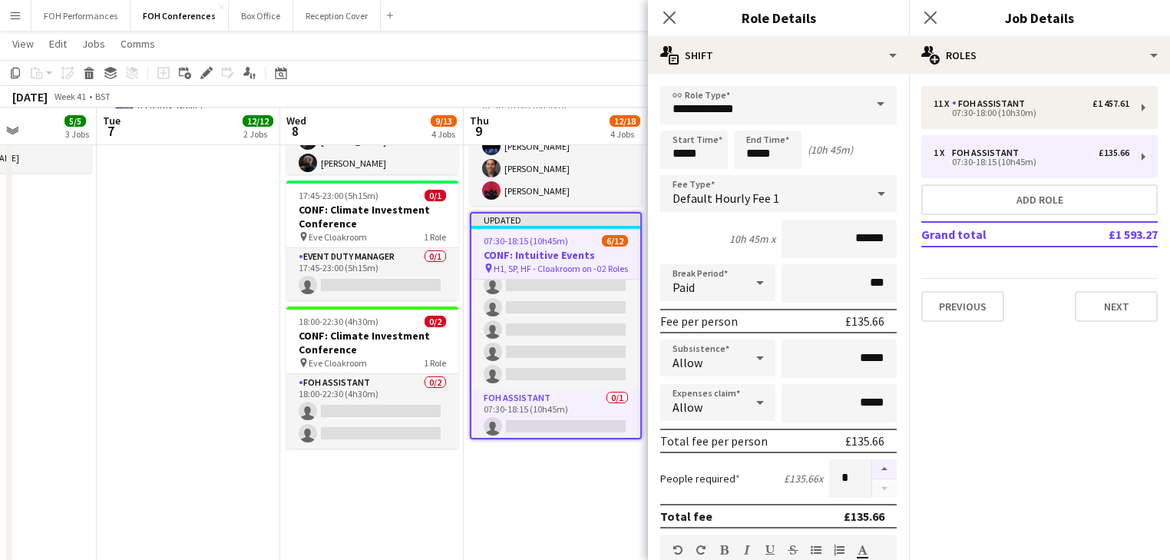
click at [872, 471] on button "button" at bounding box center [884, 469] width 25 height 20
type input "*"
click at [553, 492] on app-date-cell "Updated 05:30-19:00 (13h30m) 1/1 CONF: Intuitive Events pin Hall 1, Stp, [PERSO…" at bounding box center [555, 265] width 183 height 1005
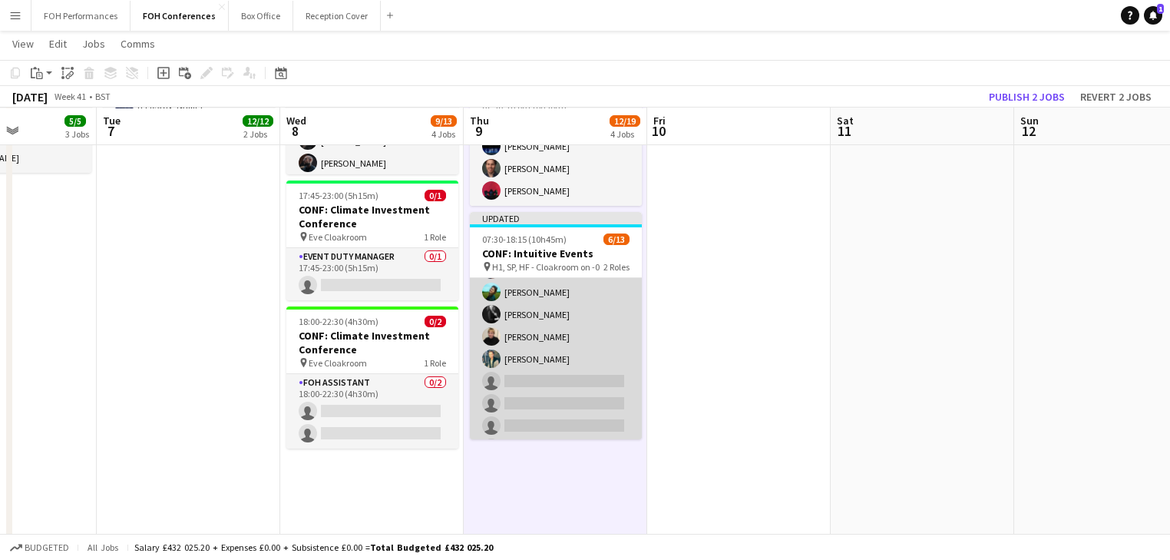
scroll to position [0, 0]
click at [540, 362] on app-card-role "FOH Assistant 4A [DATE] 07:30-18:00 (10h30m) [PERSON_NAME] [PERSON_NAME] [PERSO…" at bounding box center [556, 415] width 172 height 275
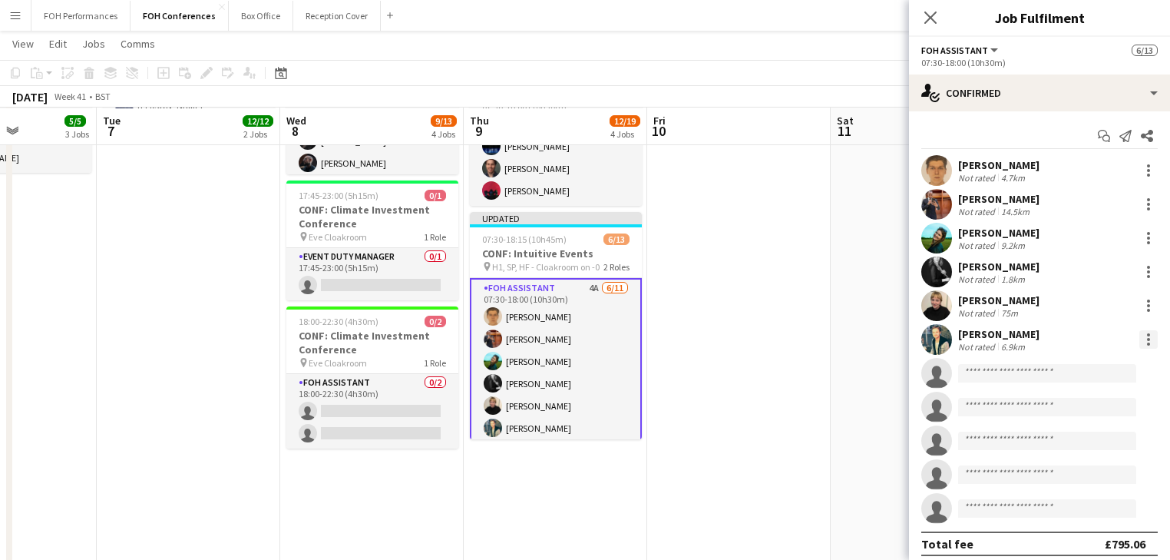
click at [1139, 341] on div at bounding box center [1148, 339] width 18 height 18
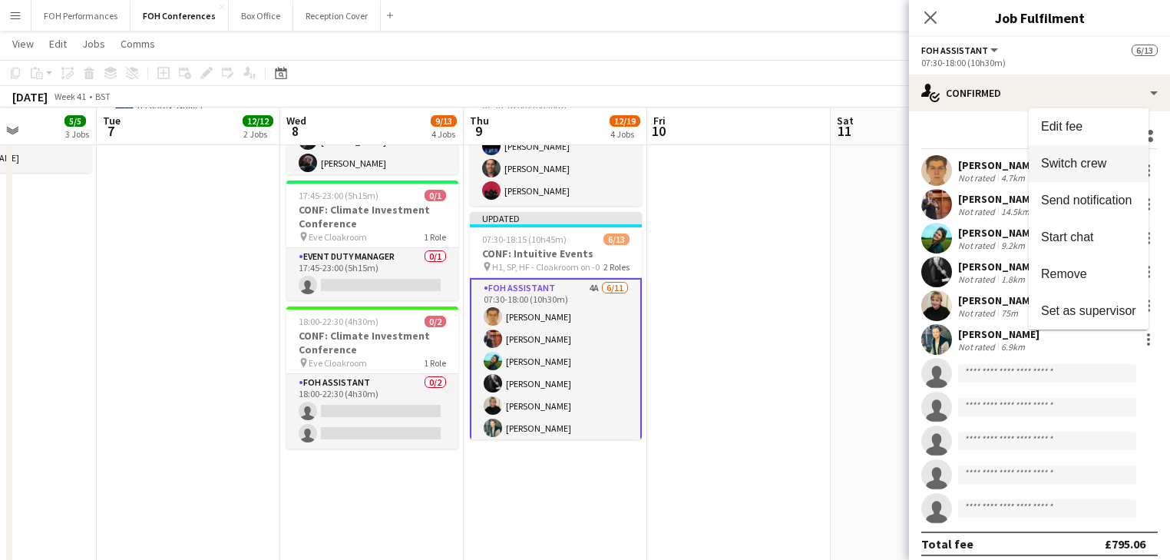
click at [1088, 167] on span "Switch crew" at bounding box center [1073, 163] width 65 height 13
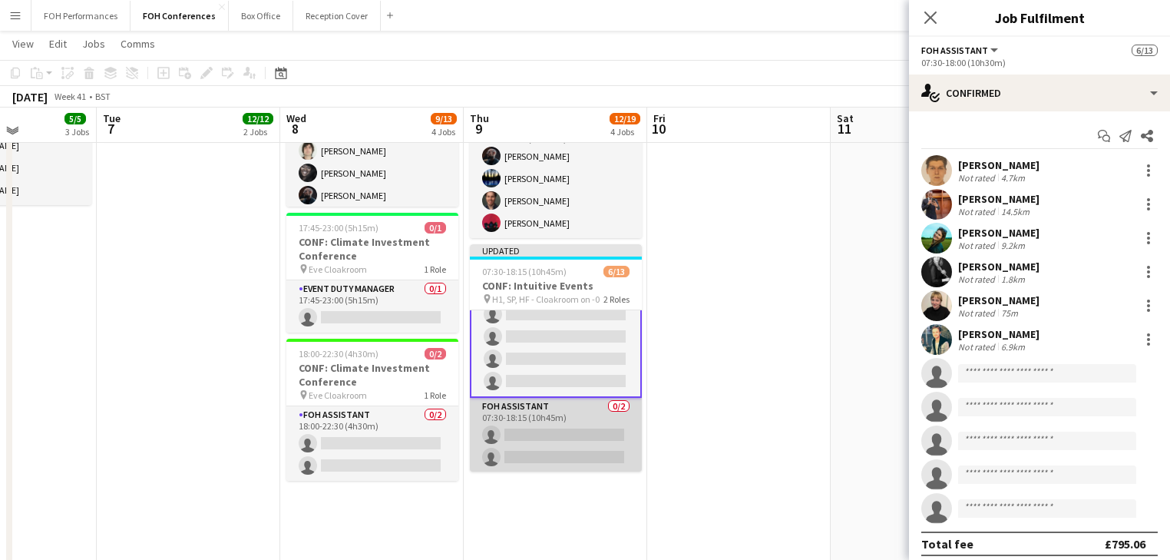
click at [531, 423] on app-card-role "FOH Assistant 0/2 07:30-18:15 (10h45m) single-neutral-actions single-neutral-ac…" at bounding box center [556, 435] width 172 height 74
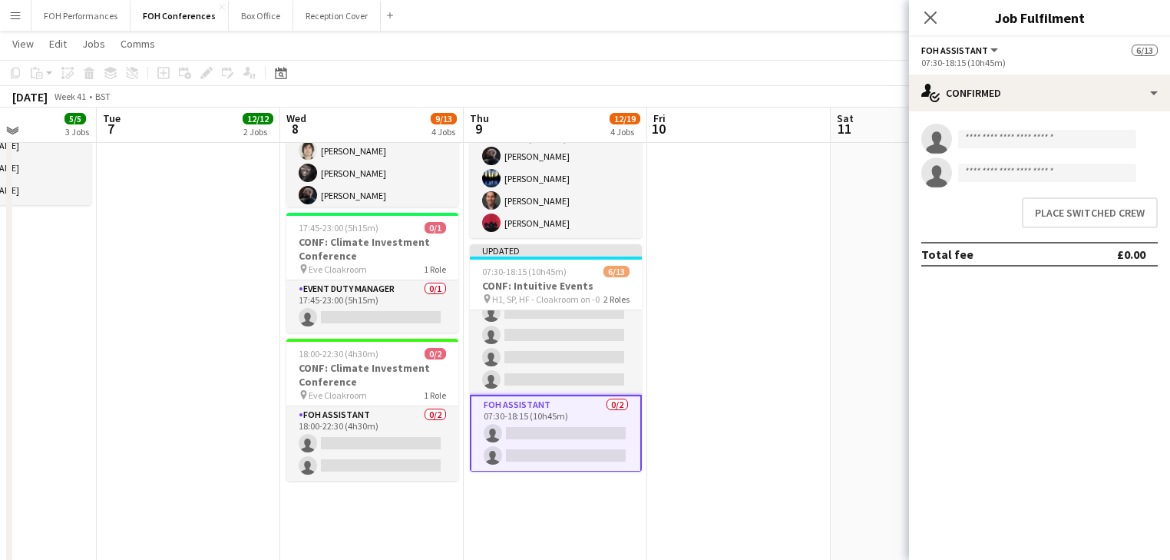
scroll to position [189, 0]
click at [1096, 213] on button "Place switched crew" at bounding box center [1090, 212] width 136 height 31
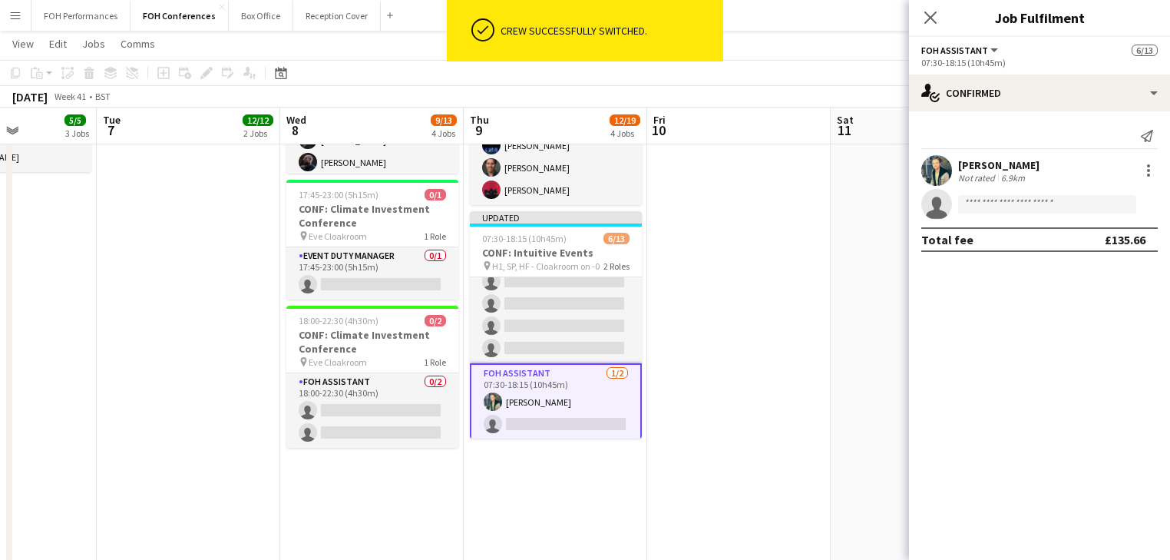
scroll to position [409, 0]
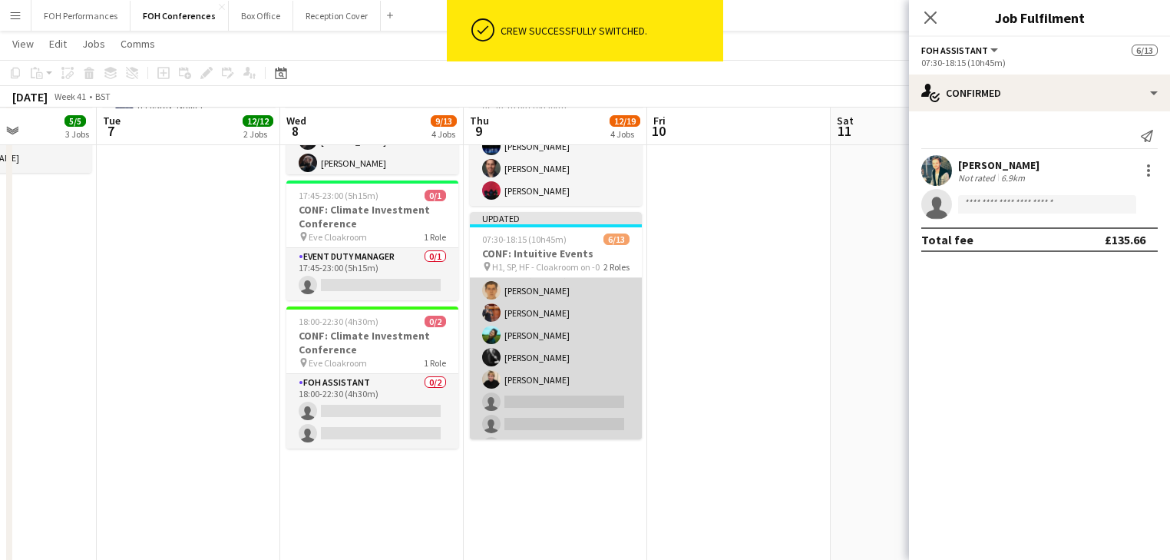
click at [546, 316] on app-card-role "FOH Assistant 4A [DATE] 07:30-18:00 (10h30m) [PERSON_NAME] [PERSON_NAME] [PERSO…" at bounding box center [556, 390] width 172 height 275
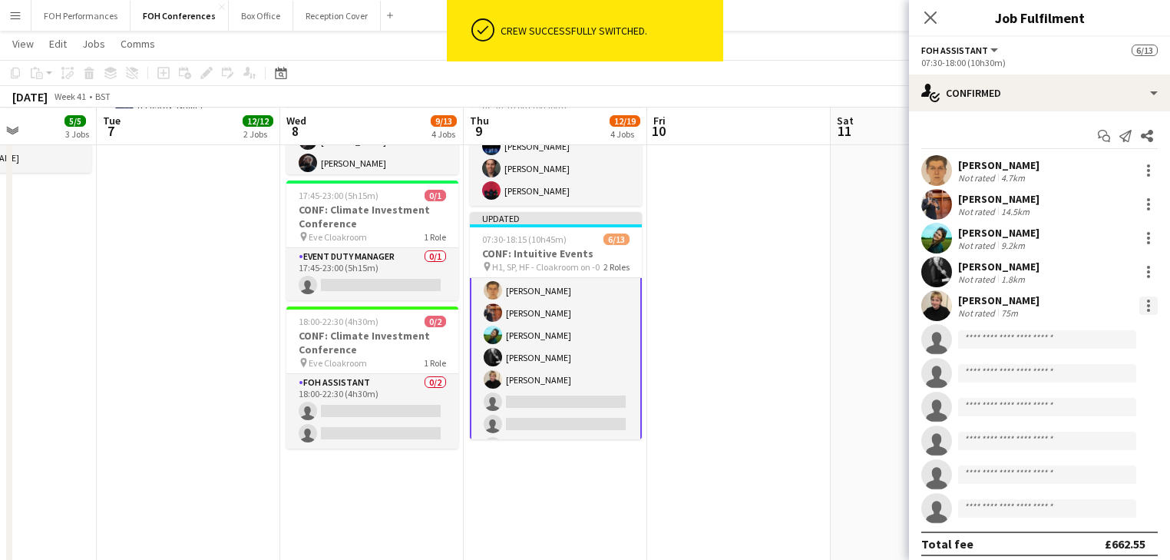
click at [1139, 305] on div at bounding box center [1148, 305] width 18 height 18
drag, startPoint x: 1071, startPoint y: 375, endPoint x: 683, endPoint y: 361, distance: 387.9
click at [1070, 375] on span "Switch crew" at bounding box center [1073, 370] width 65 height 13
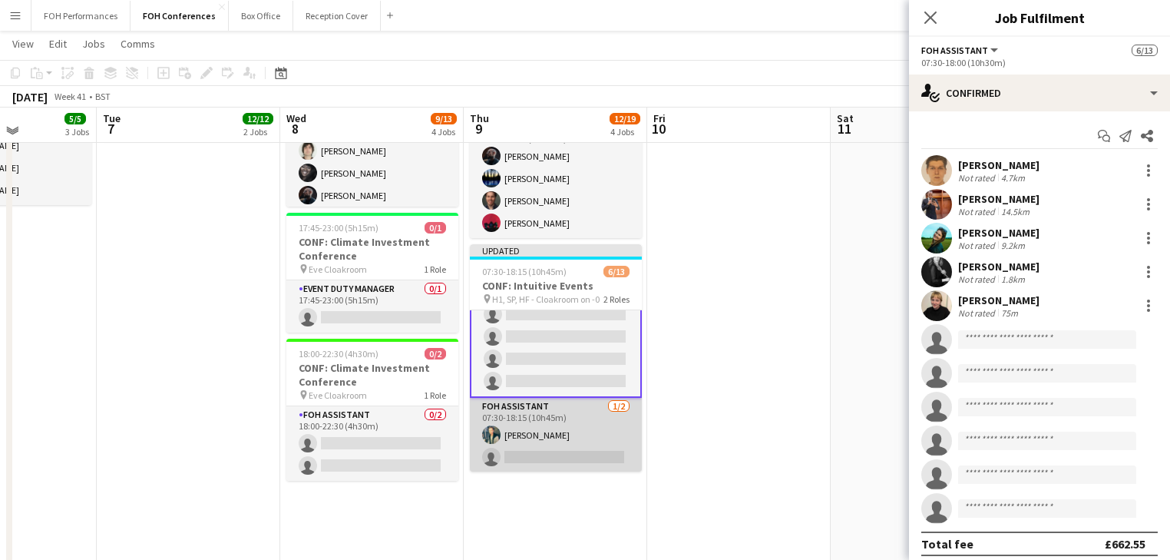
click at [535, 434] on app-card-role "FOH Assistant [DATE] 07:30-18:15 (10h45m) [PERSON_NAME] single-neutral-actions" at bounding box center [556, 435] width 172 height 74
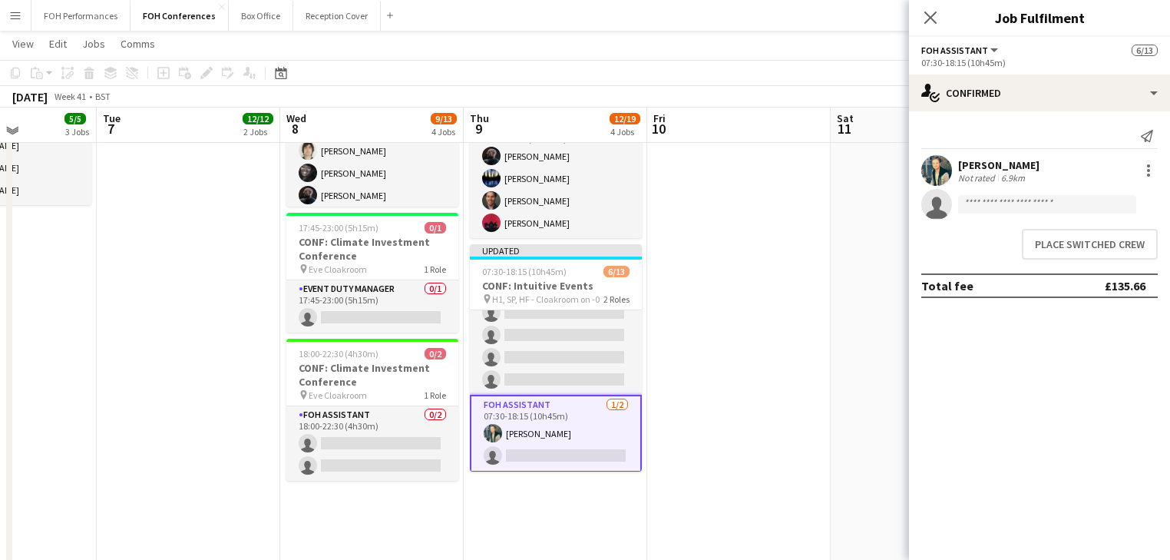
scroll to position [189, 0]
click at [1105, 249] on button "Place switched crew" at bounding box center [1090, 244] width 136 height 31
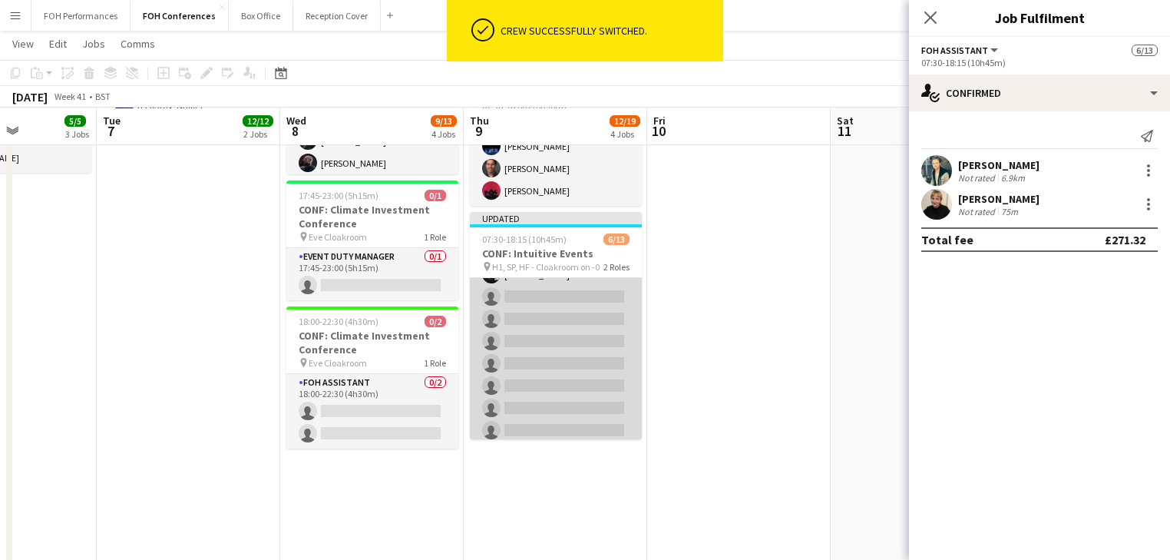
scroll to position [25, 0]
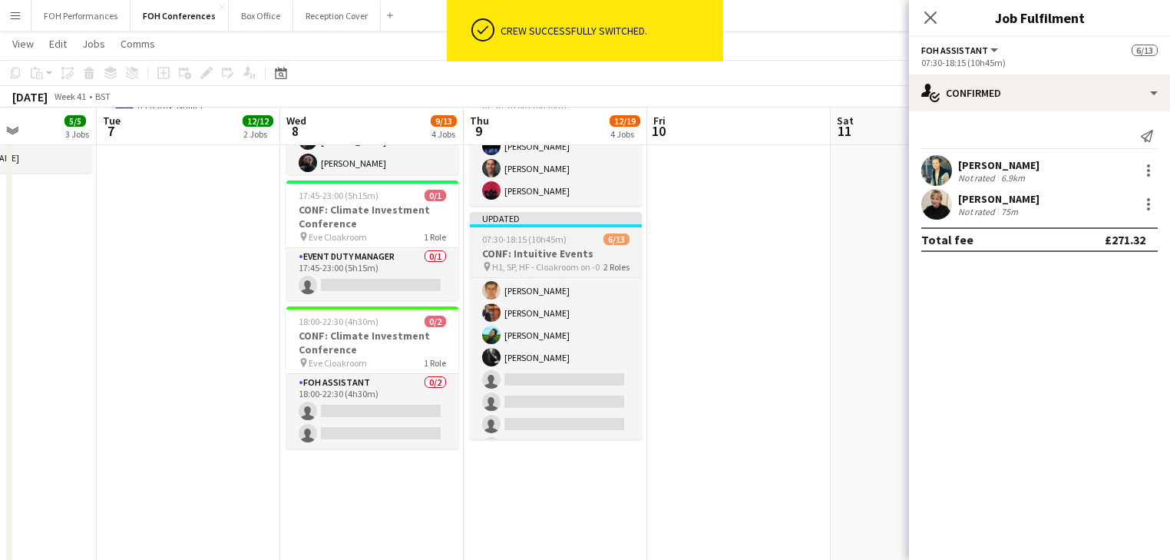
click at [553, 246] on h3 "CONF: Intuitive Events" at bounding box center [556, 253] width 172 height 14
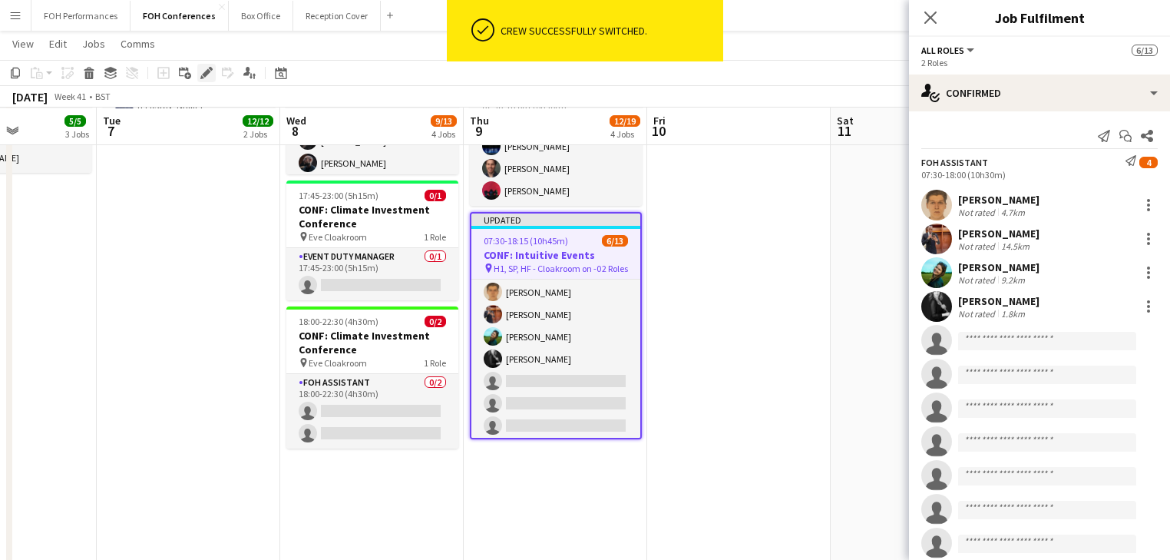
click at [206, 71] on icon at bounding box center [206, 73] width 8 height 8
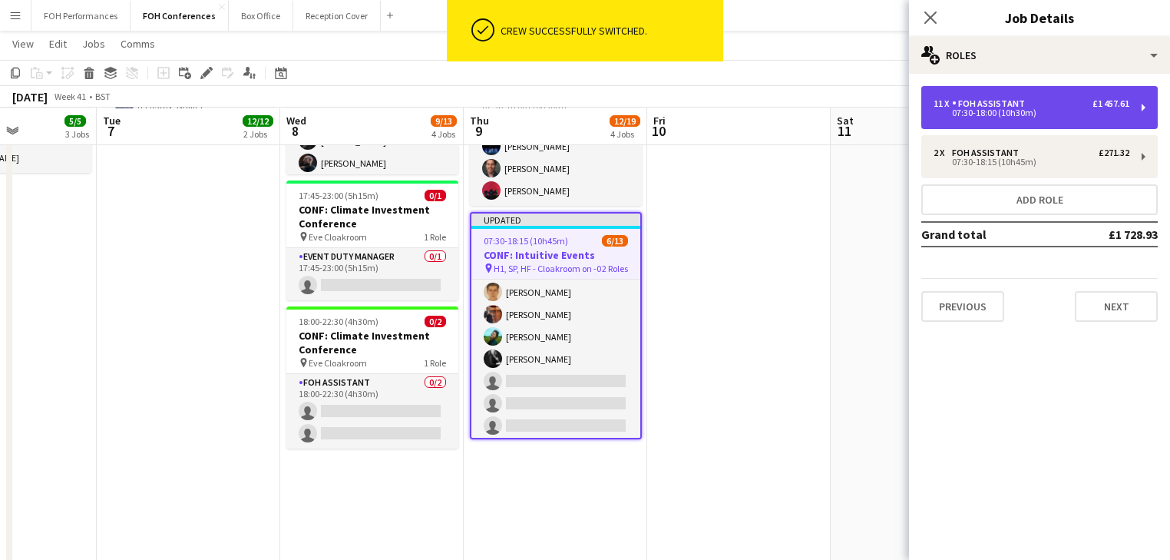
click at [1068, 107] on div "11 x FOH Assistant £1 457.61" at bounding box center [1031, 103] width 196 height 11
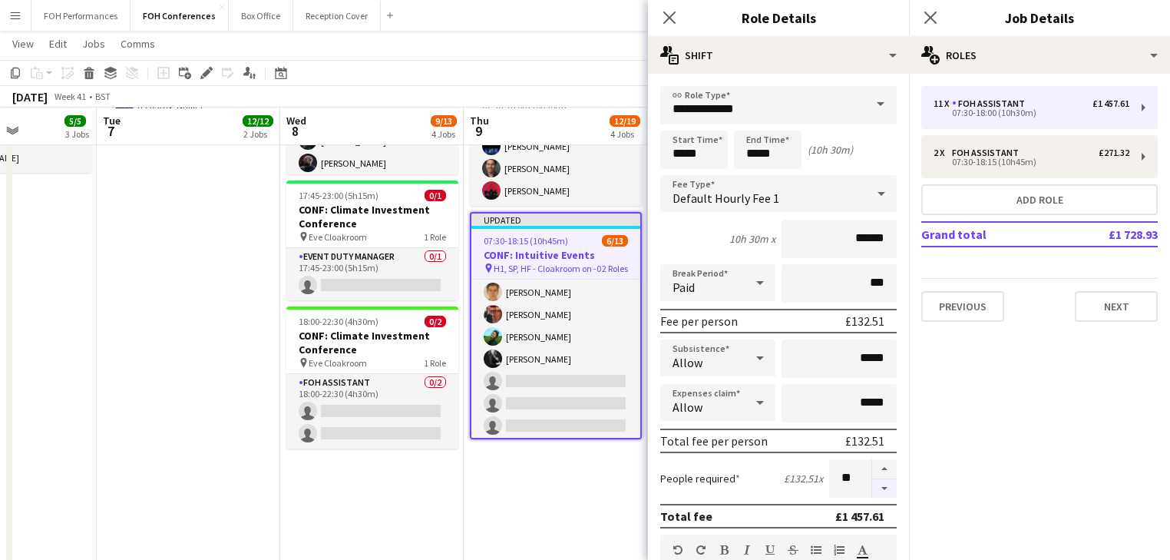
click at [878, 488] on button "button" at bounding box center [884, 488] width 25 height 19
type input "*"
click at [540, 503] on app-date-cell "Updated 05:30-19:00 (13h30m) 1/1 CONF: Intuitive Events pin Hall 1, Stp, [PERSO…" at bounding box center [555, 265] width 183 height 1005
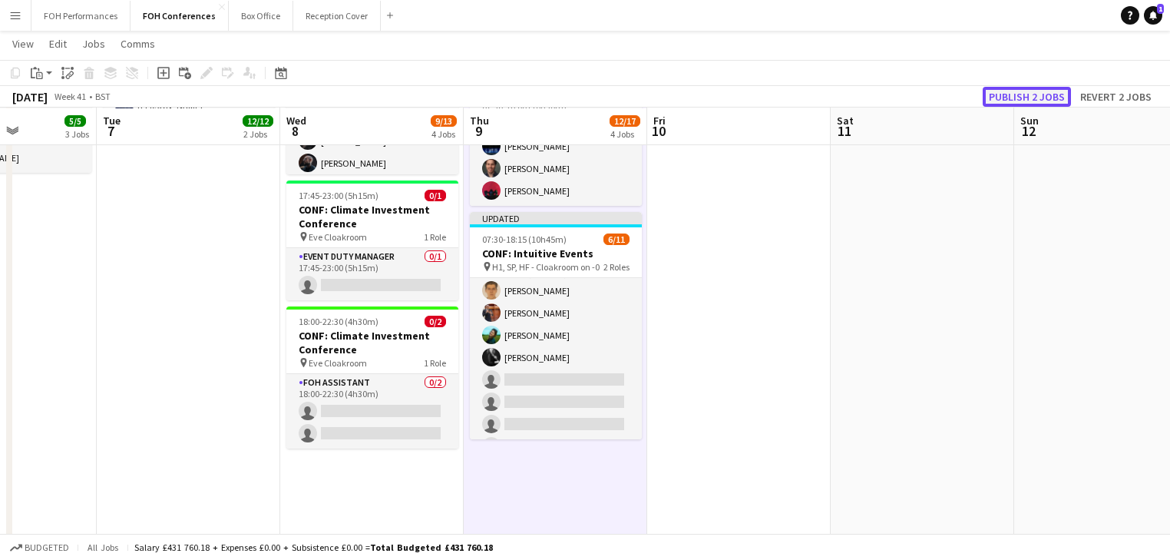
click at [1030, 95] on button "Publish 2 jobs" at bounding box center [1026, 97] width 88 height 20
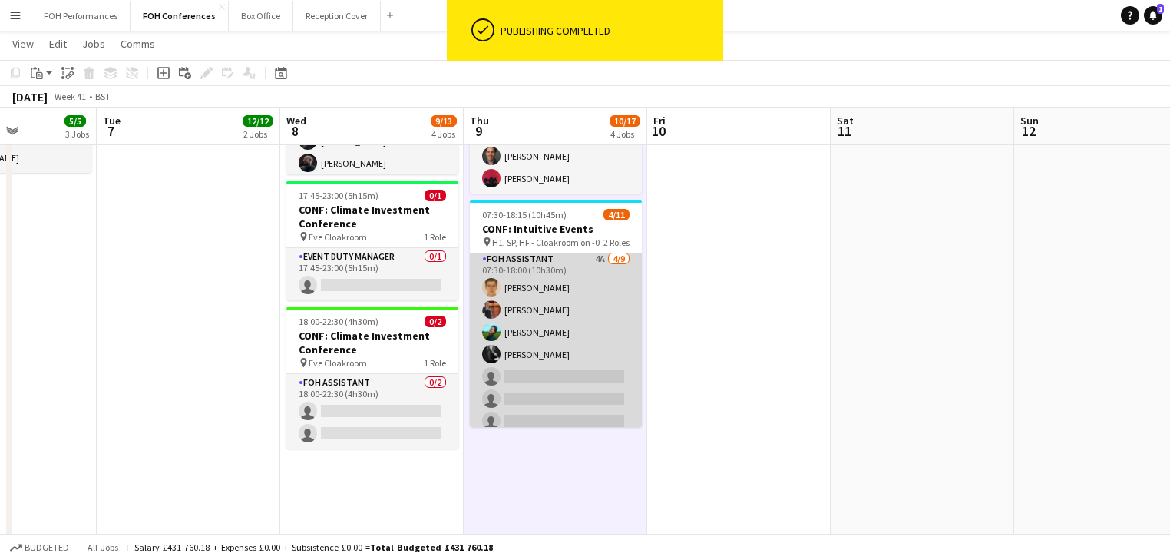
scroll to position [0, 0]
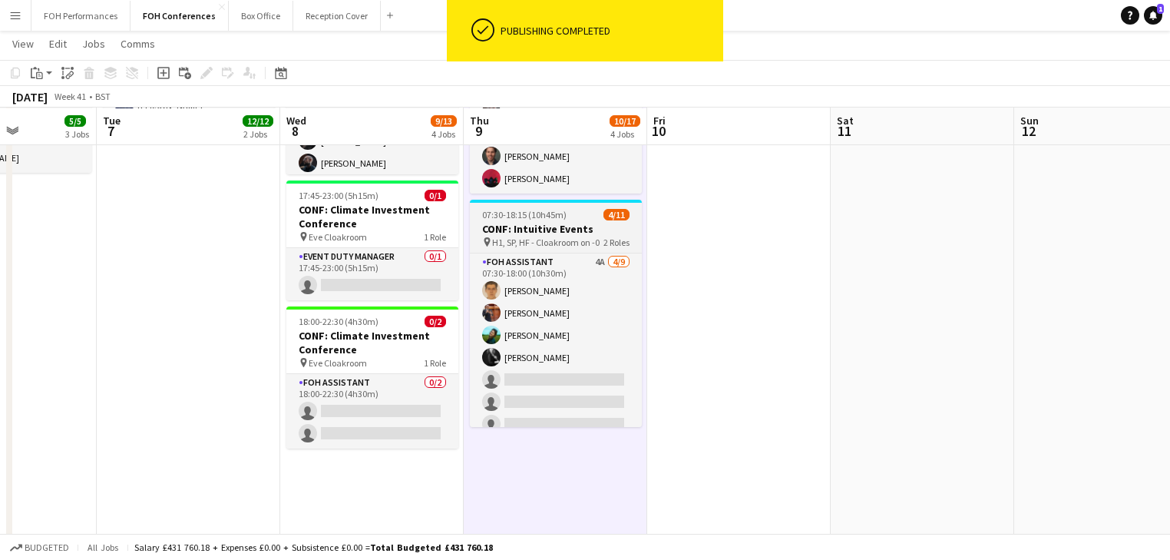
click at [529, 222] on h3 "CONF: Intuitive Events" at bounding box center [556, 229] width 172 height 14
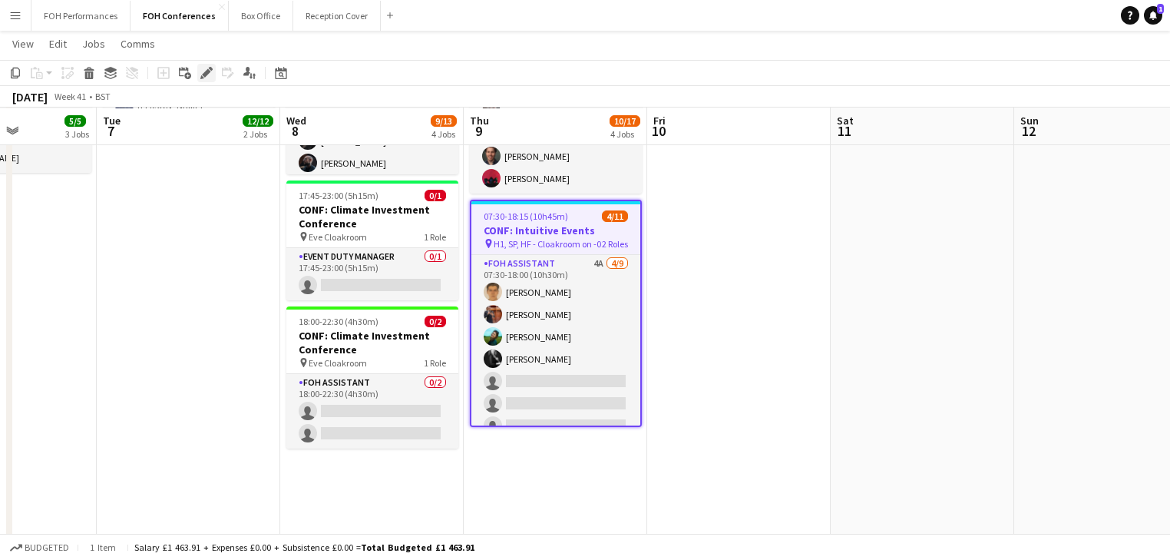
click at [206, 78] on icon "Edit" at bounding box center [206, 73] width 12 height 12
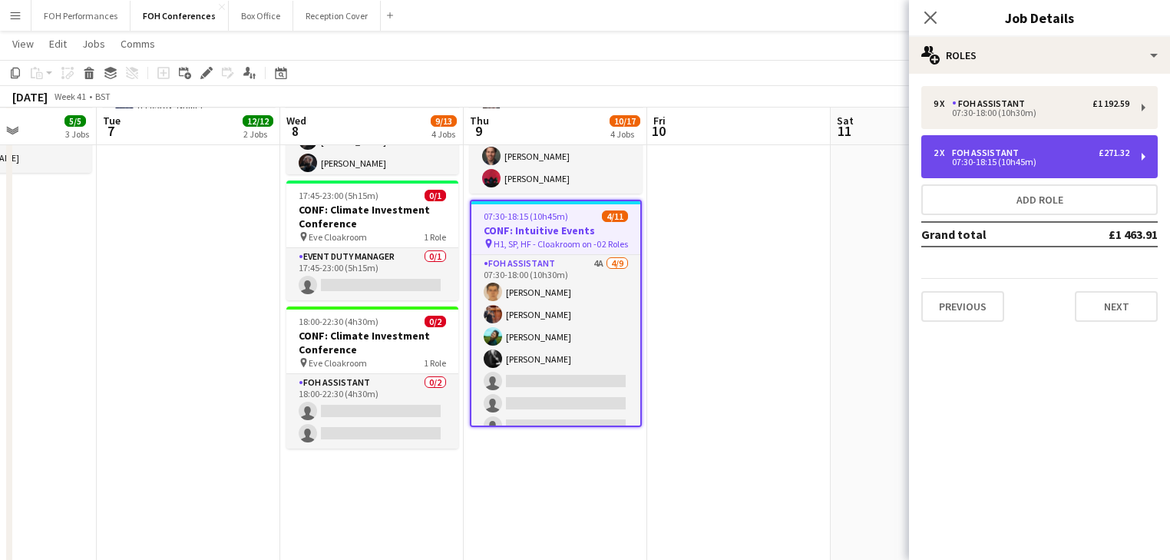
click at [1041, 158] on div "07:30-18:15 (10h45m)" at bounding box center [1031, 162] width 196 height 8
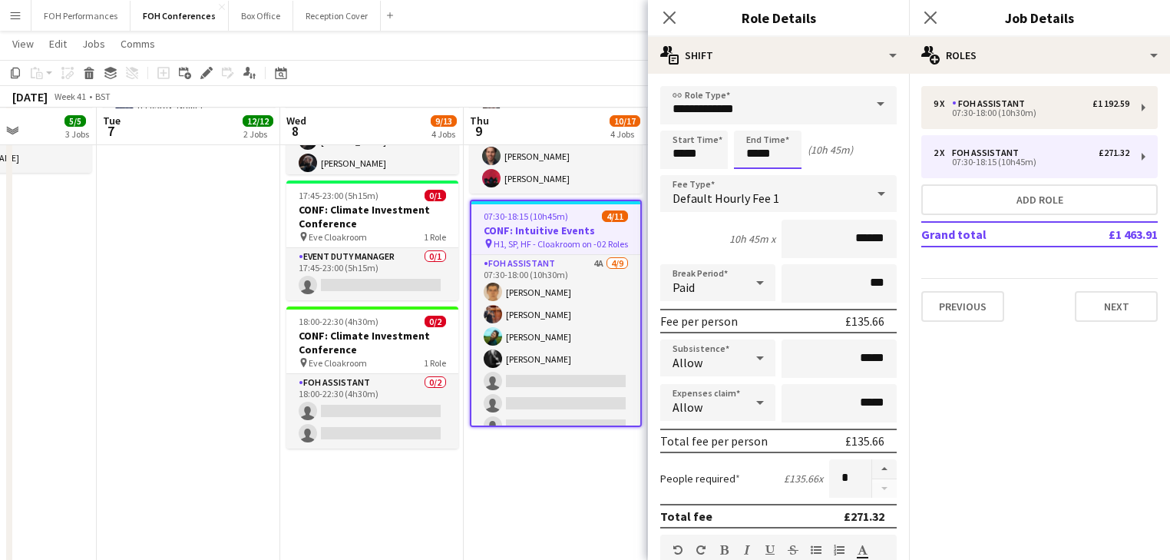
click at [761, 146] on input "*****" at bounding box center [768, 149] width 68 height 38
click at [750, 121] on div at bounding box center [752, 122] width 31 height 15
type input "*****"
click at [788, 122] on div at bounding box center [783, 122] width 31 height 15
click at [193, 282] on app-date-cell "06:30-19:00 (12h30m) 1/1 CONF: Just Venues pin All Areas 1 Role Event Duty Mana…" at bounding box center [188, 265] width 183 height 1005
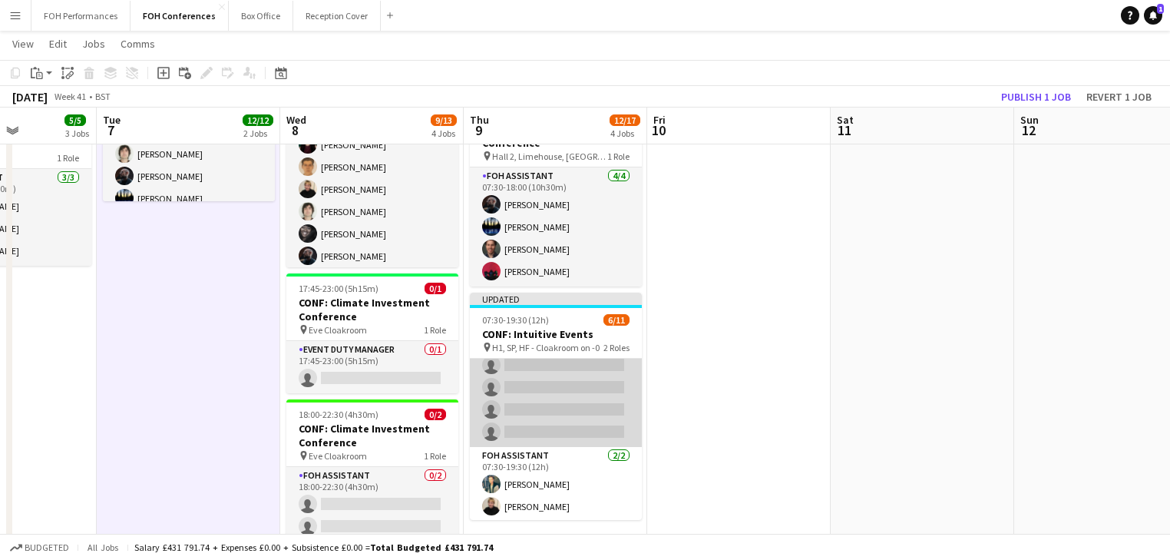
scroll to position [143, 0]
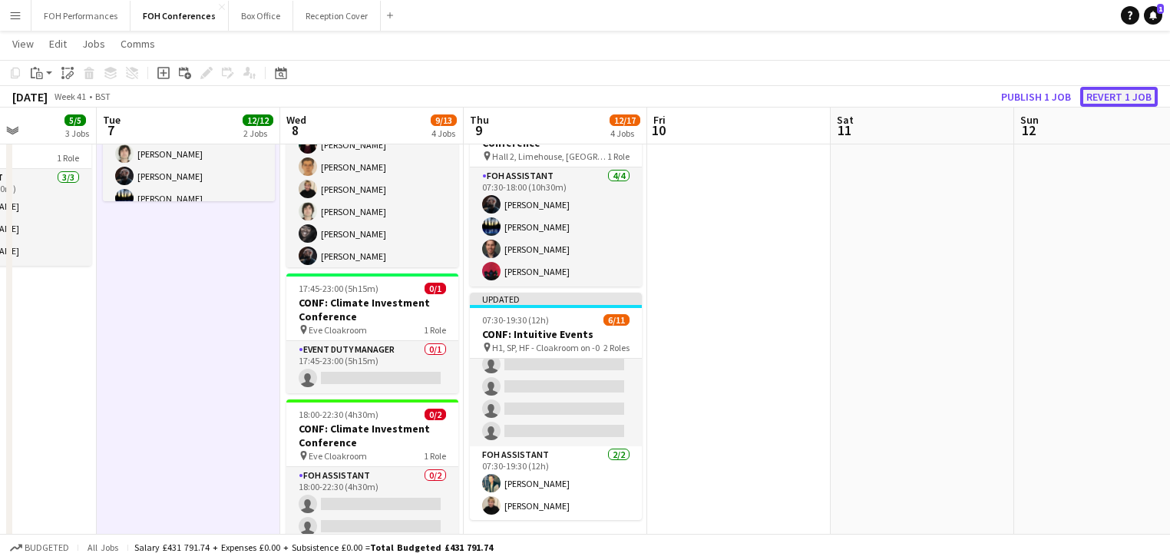
click at [1123, 101] on button "Revert 1 job" at bounding box center [1119, 97] width 78 height 20
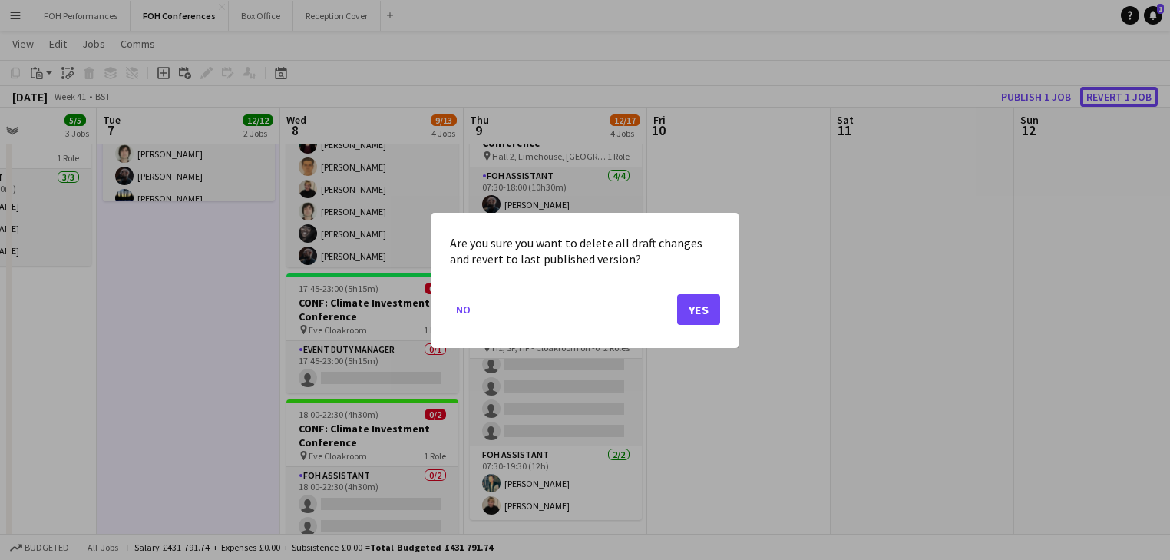
scroll to position [0, 0]
click at [688, 312] on button "Yes" at bounding box center [698, 308] width 43 height 31
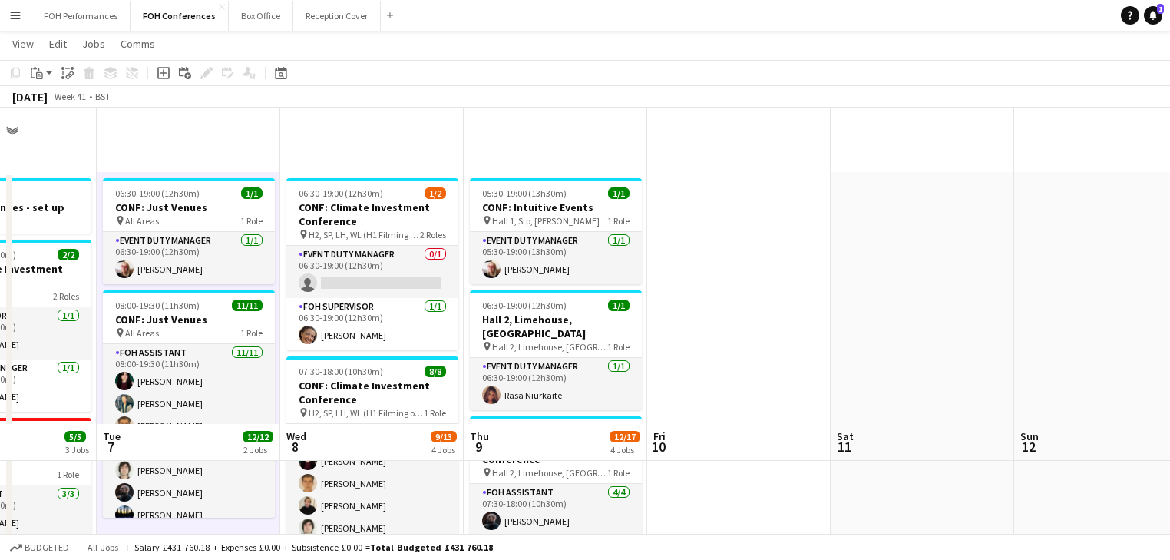
scroll to position [316, 0]
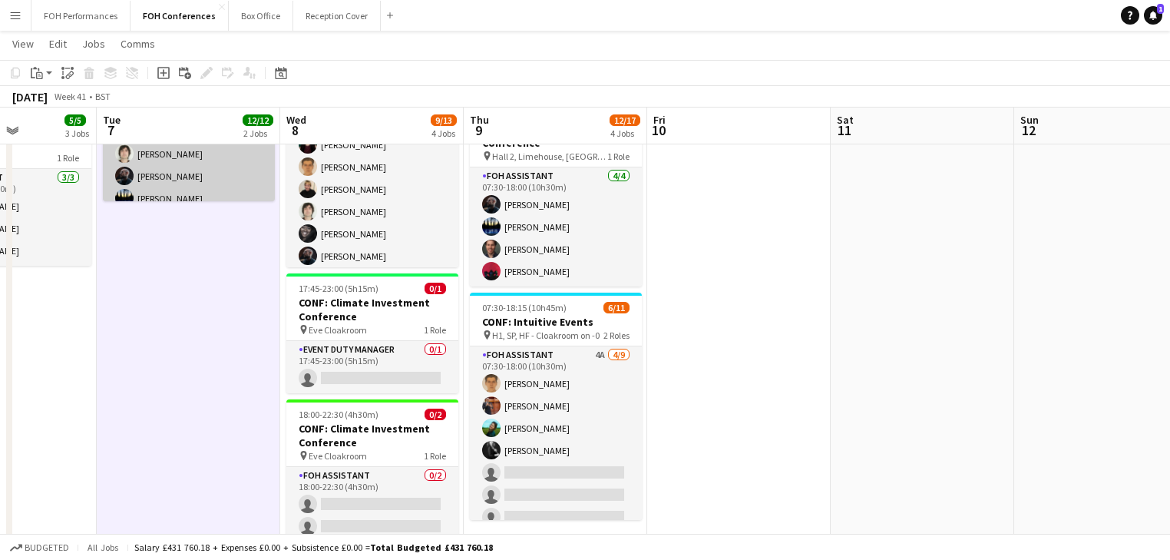
drag, startPoint x: 537, startPoint y: 303, endPoint x: 220, endPoint y: 177, distance: 341.1
click at [537, 315] on h3 "CONF: Intuitive Events" at bounding box center [556, 322] width 172 height 14
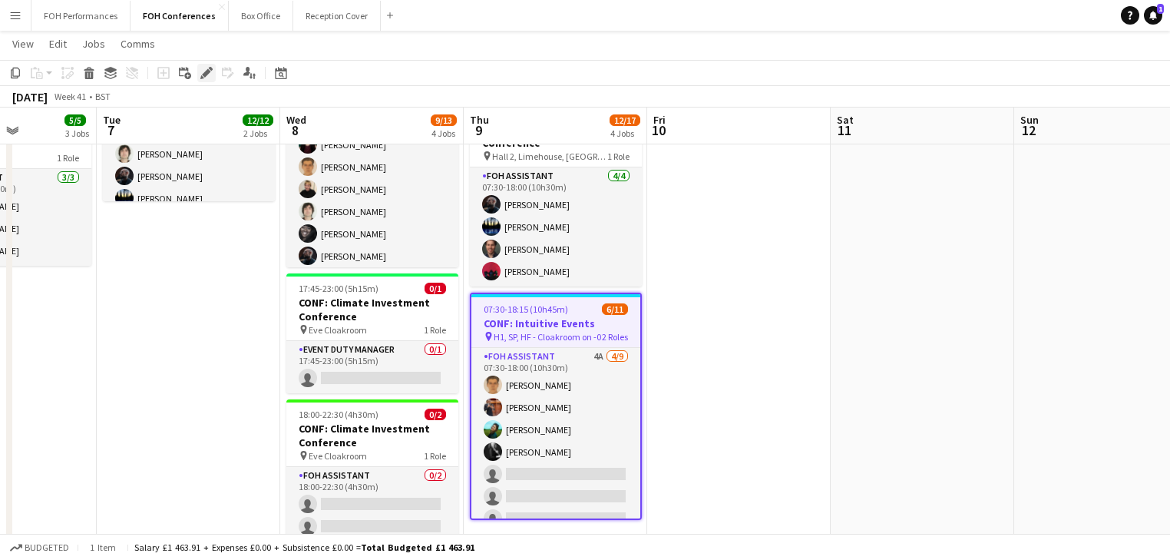
click at [205, 71] on icon at bounding box center [206, 73] width 8 height 8
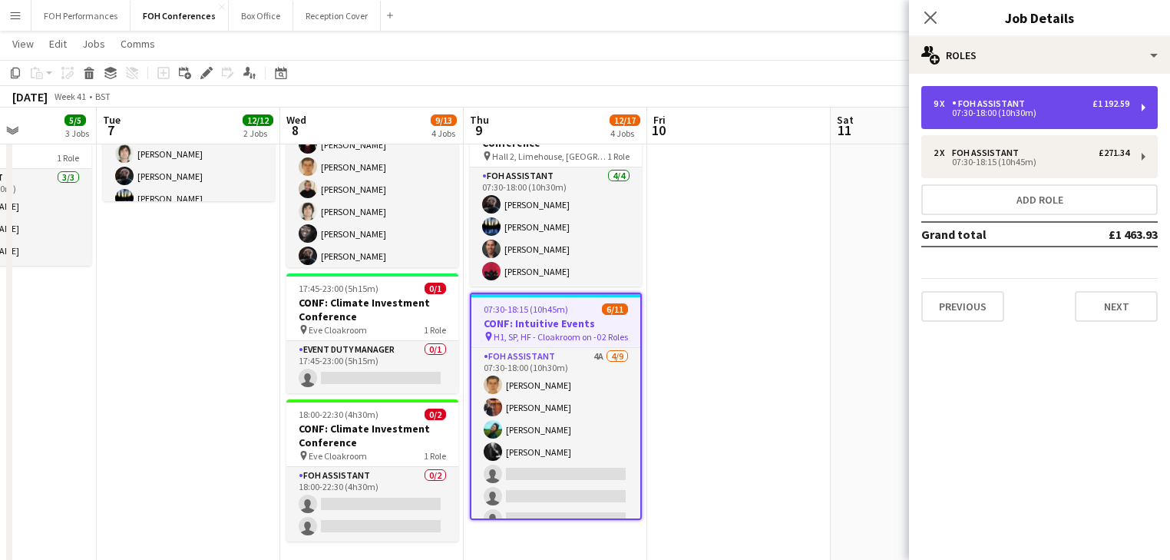
click at [1050, 97] on div "9 x FOH Assistant £1 192.59 07:30-18:00 (10h30m)" at bounding box center [1039, 107] width 236 height 43
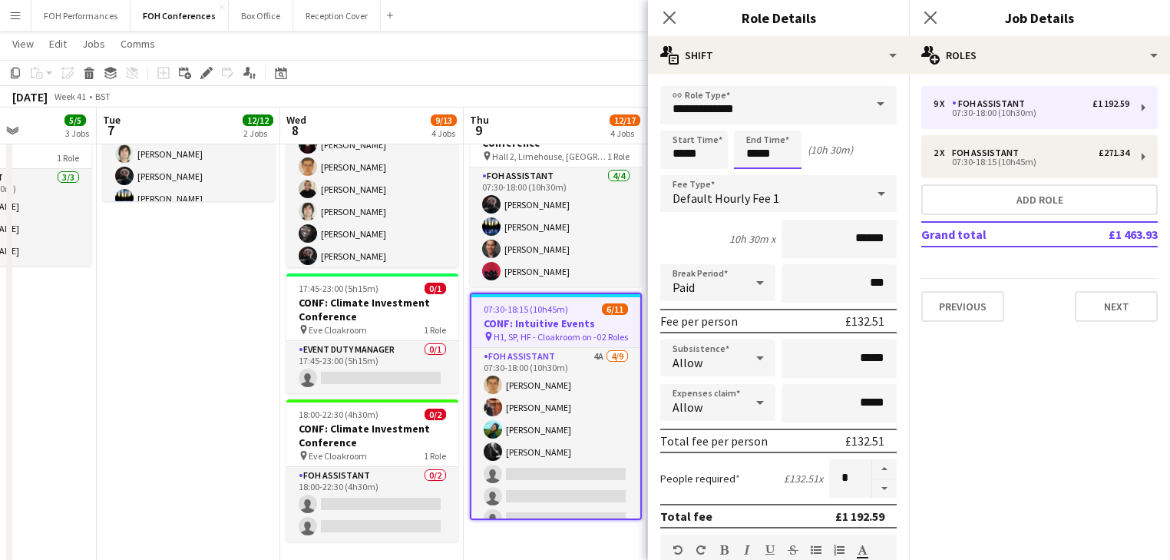
drag, startPoint x: 791, startPoint y: 150, endPoint x: 763, endPoint y: 138, distance: 30.2
click at [787, 150] on input "*****" at bounding box center [768, 149] width 68 height 38
click at [755, 124] on div at bounding box center [752, 122] width 31 height 15
click at [782, 126] on div at bounding box center [783, 122] width 31 height 15
type input "*****"
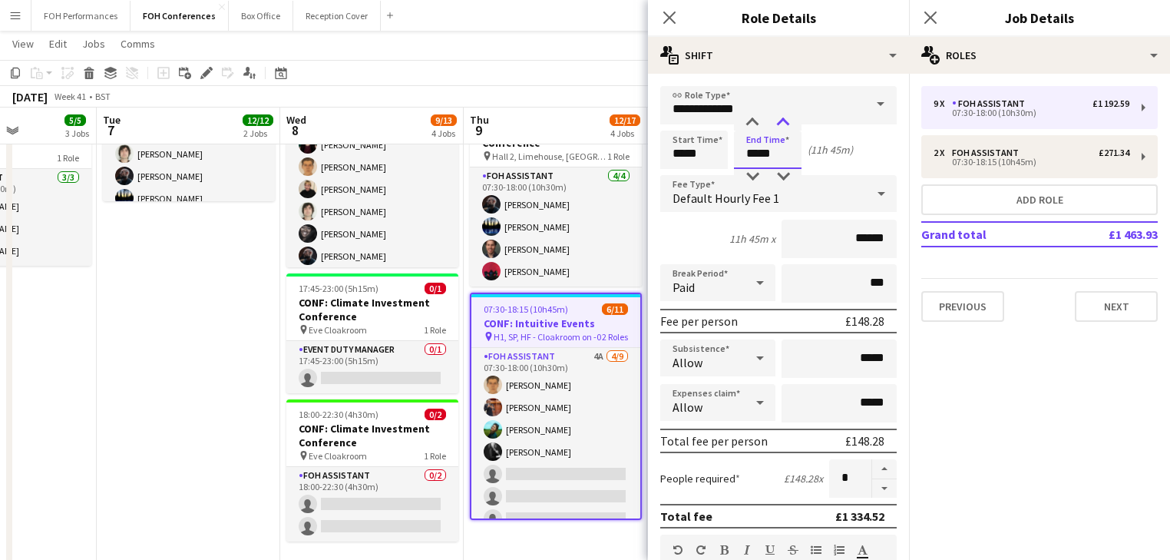
click at [782, 126] on div at bounding box center [783, 122] width 31 height 15
drag, startPoint x: 177, startPoint y: 357, endPoint x: 212, endPoint y: 353, distance: 34.8
click at [178, 358] on app-date-cell "06:30-19:00 (12h30m) 1/1 CONF: Just Venues pin All Areas 1 Role Event Duty Mana…" at bounding box center [188, 358] width 183 height 1005
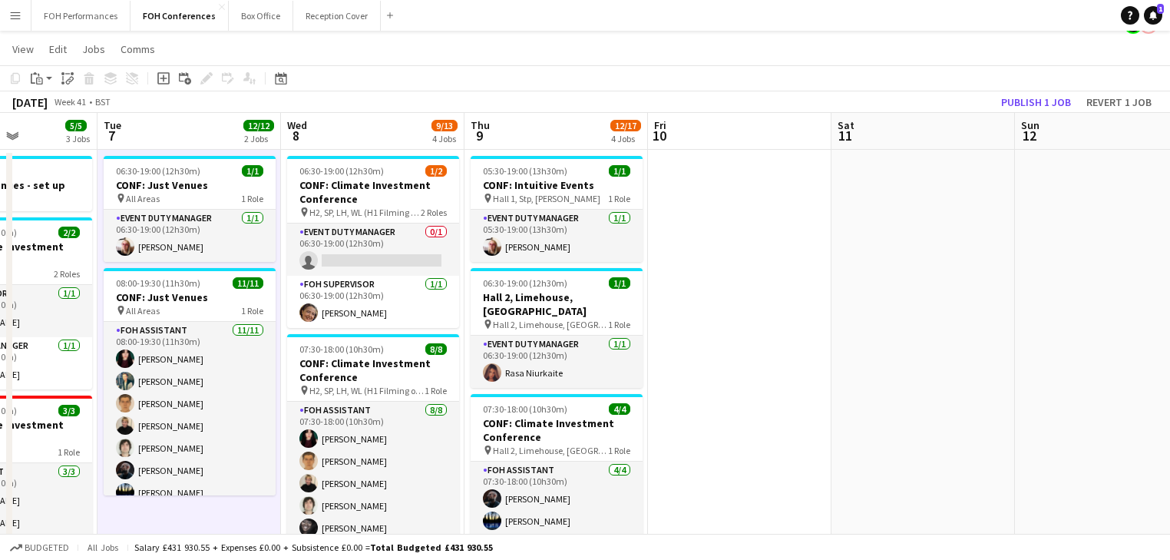
scroll to position [0, 0]
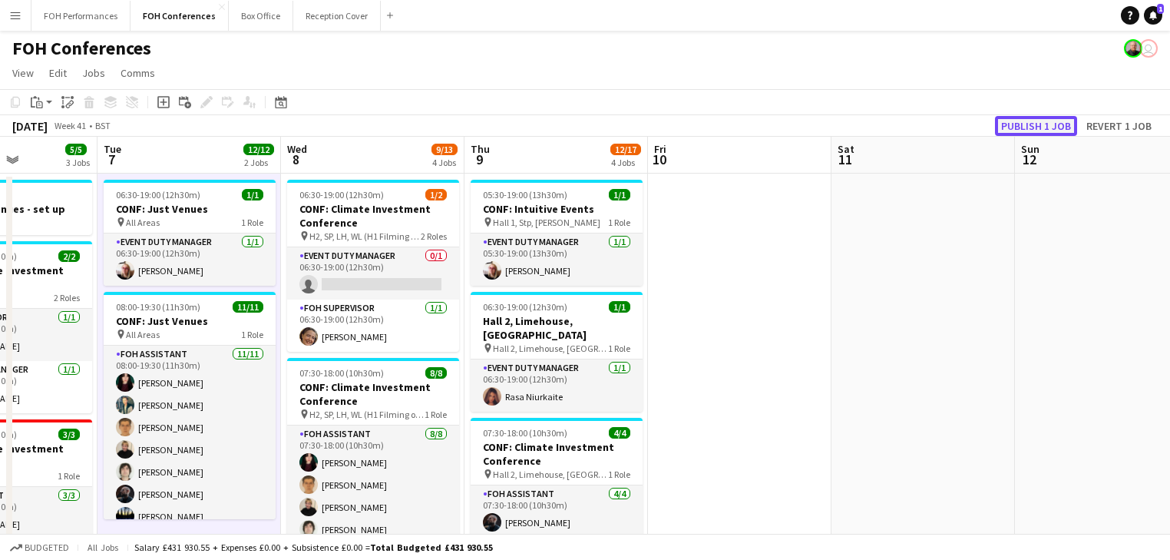
click at [1040, 128] on button "Publish 1 job" at bounding box center [1036, 126] width 82 height 20
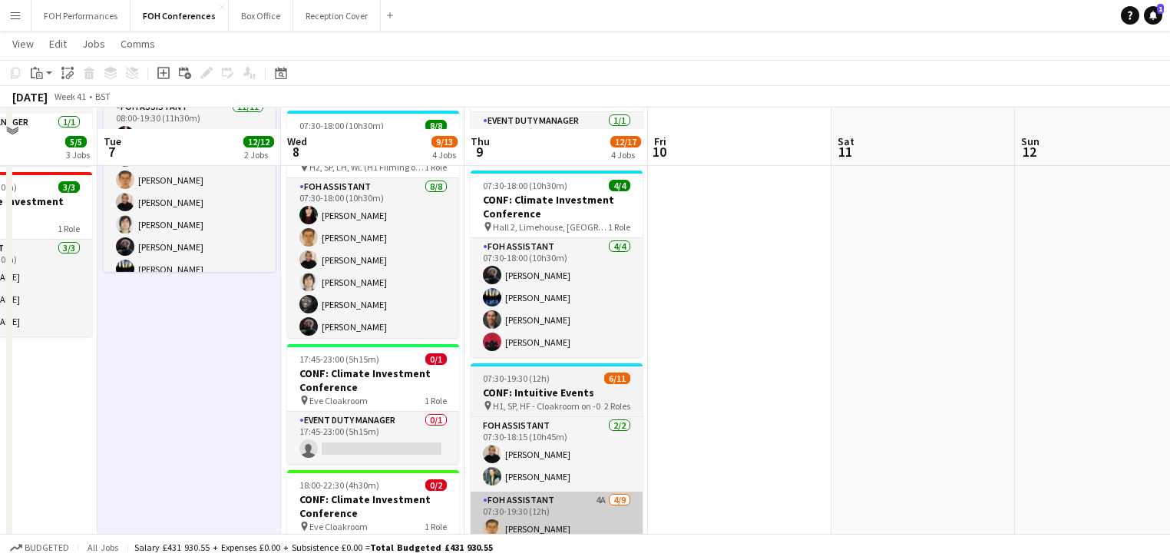
scroll to position [327, 0]
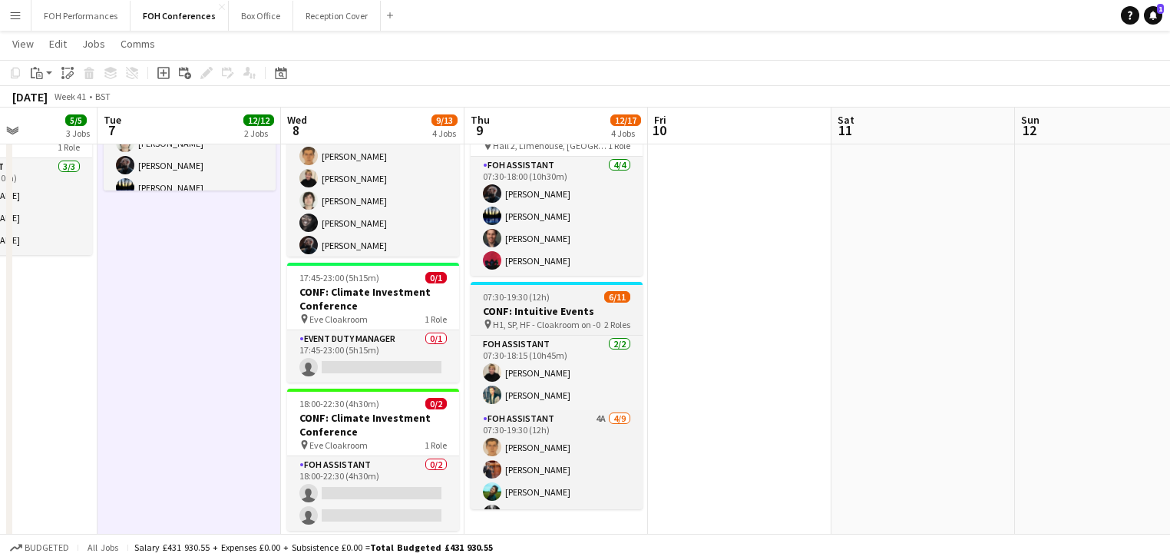
click at [534, 304] on h3 "CONF: Intuitive Events" at bounding box center [557, 311] width 172 height 14
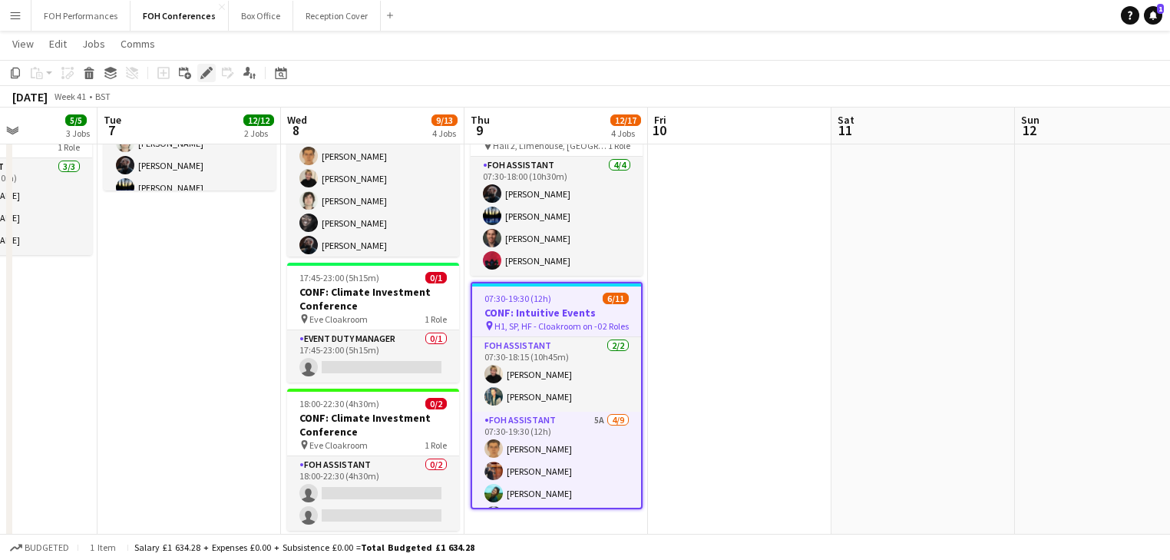
click at [202, 76] on icon at bounding box center [202, 77] width 4 height 4
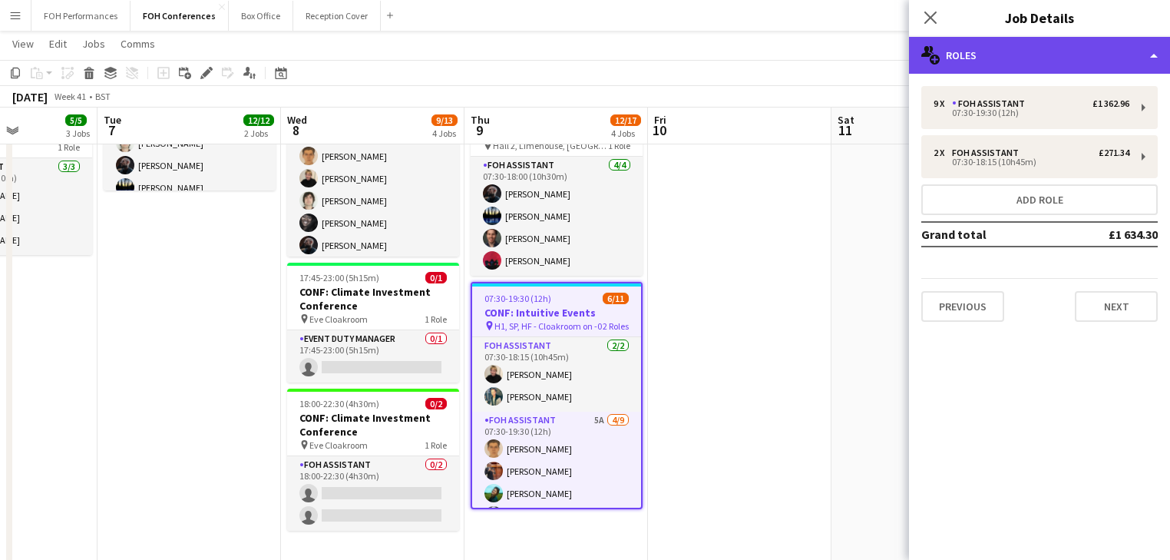
click at [1048, 57] on div "multiple-users-add Roles" at bounding box center [1039, 55] width 261 height 37
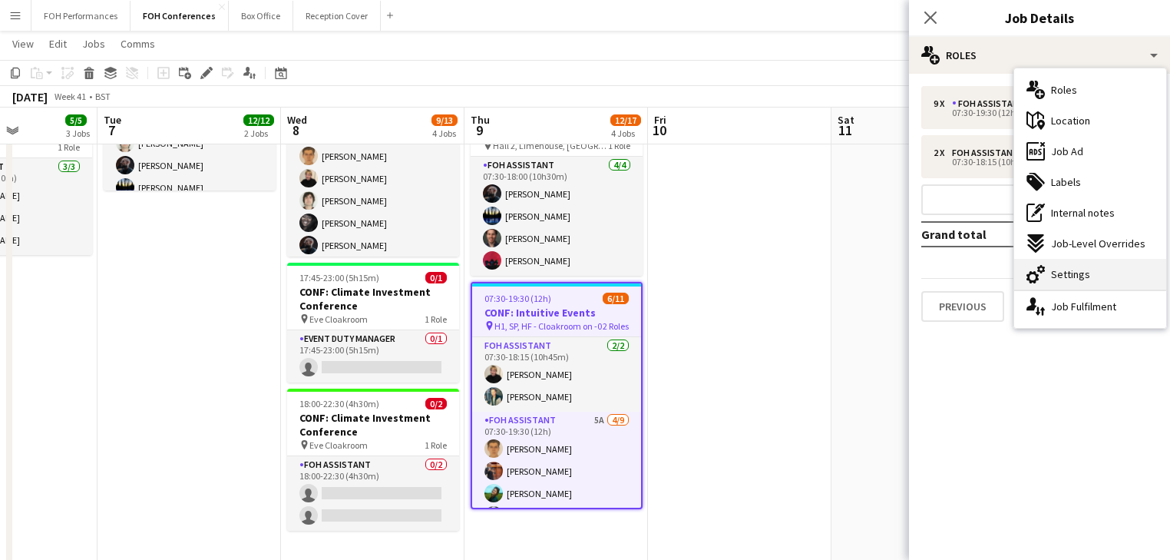
click at [1078, 273] on span "Settings" at bounding box center [1070, 274] width 39 height 14
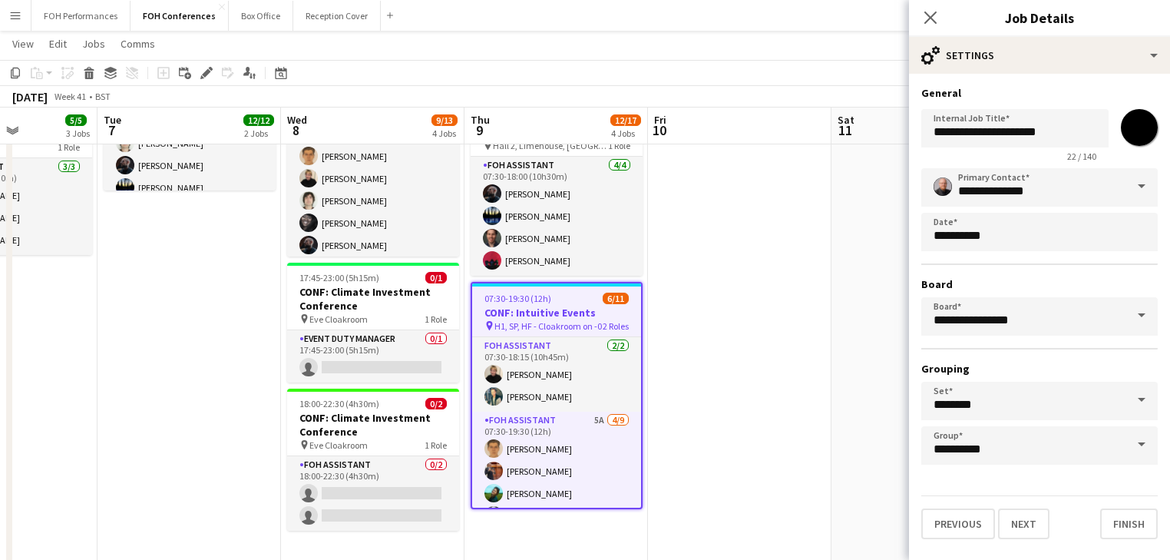
click at [1135, 133] on input "*******" at bounding box center [1138, 127] width 55 height 55
type input "*******"
click at [867, 387] on app-date-cell at bounding box center [922, 347] width 183 height 1005
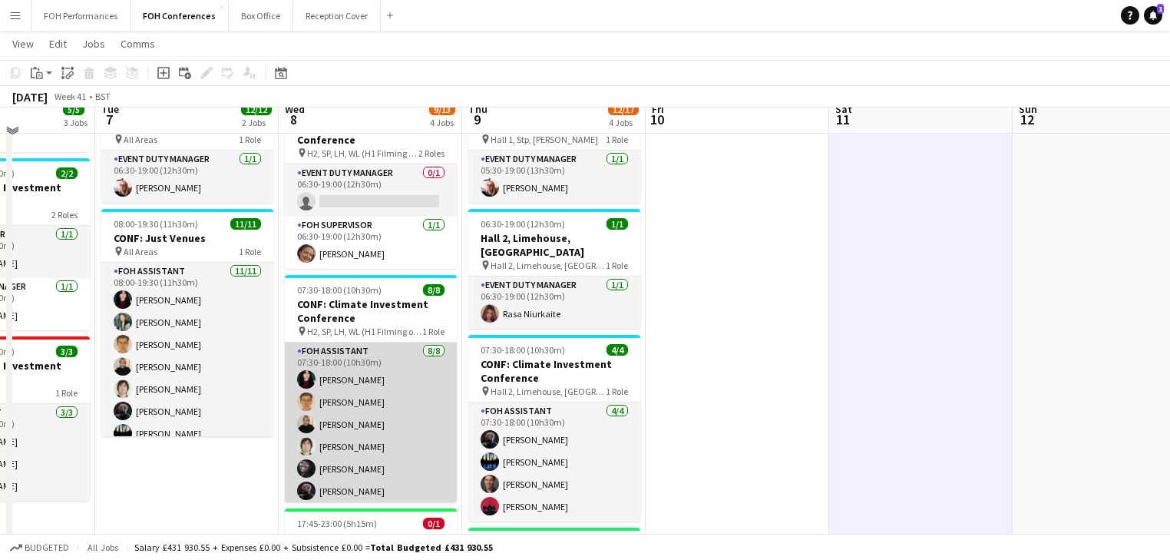
scroll to position [0, 0]
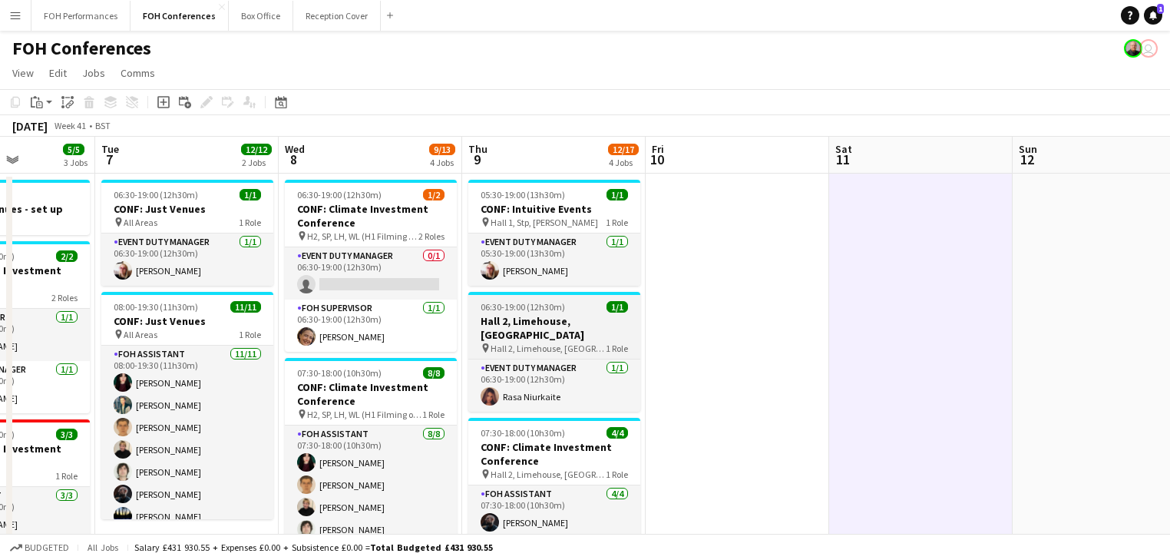
drag, startPoint x: 550, startPoint y: 327, endPoint x: 500, endPoint y: 313, distance: 51.8
click at [550, 327] on h3 "Hall 2, Limehouse, [GEOGRAPHIC_DATA]" at bounding box center [554, 328] width 172 height 28
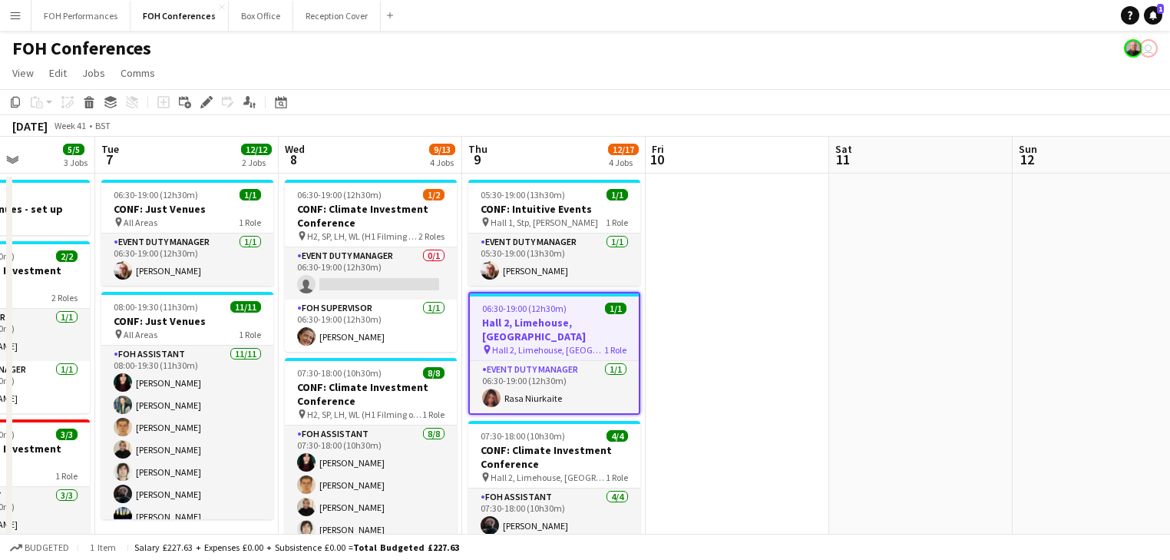
click at [208, 99] on icon at bounding box center [206, 102] width 8 height 8
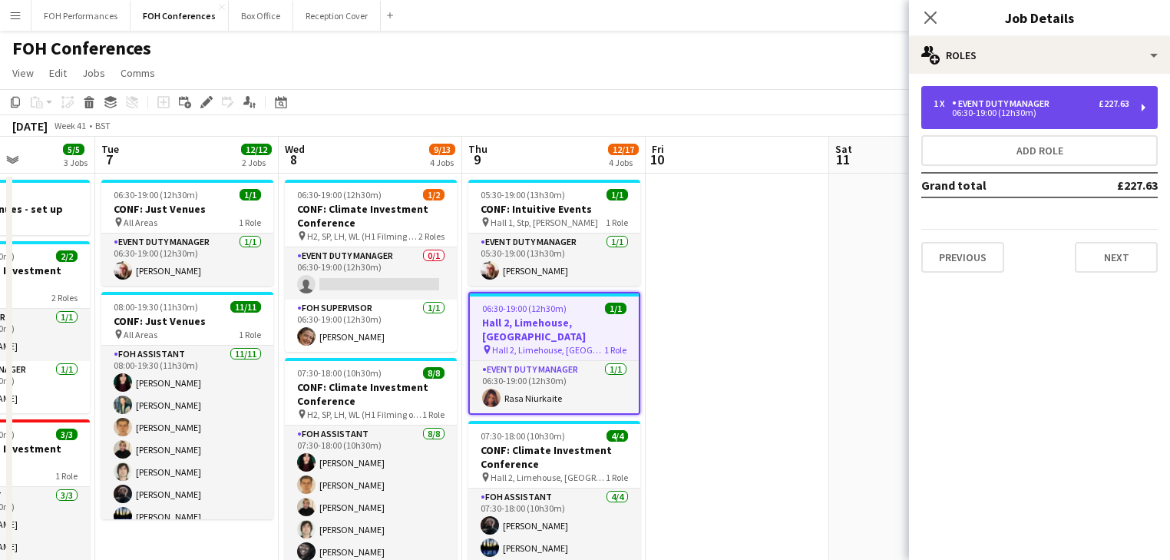
click at [1009, 101] on div "Event Duty Manager" at bounding box center [1004, 103] width 104 height 11
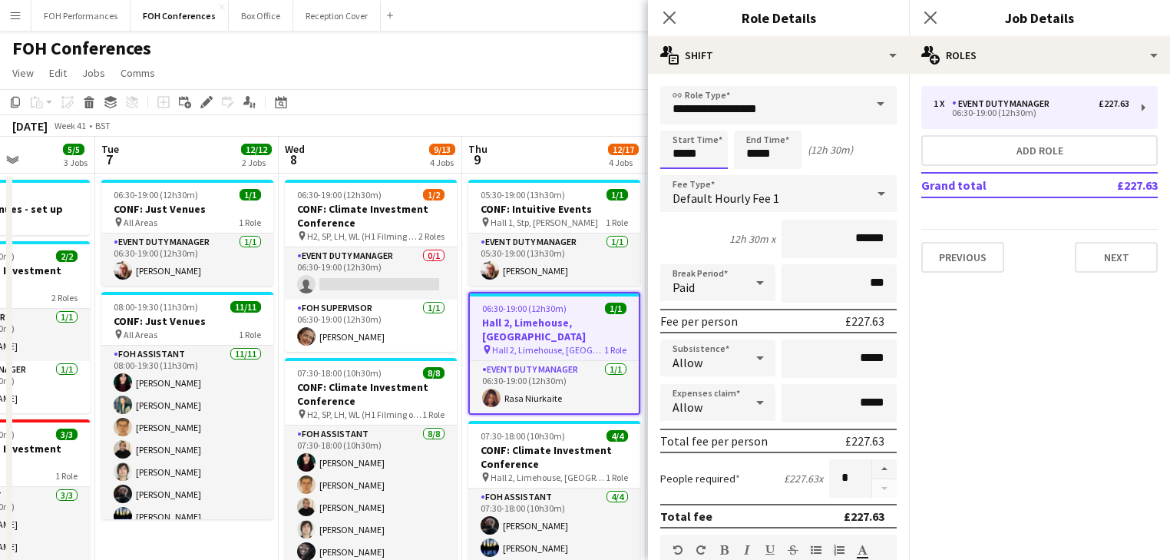
click at [712, 152] on input "*****" at bounding box center [694, 149] width 68 height 38
type input "*****"
click at [681, 173] on div at bounding box center [678, 176] width 31 height 15
click at [547, 113] on app-toolbar "Copy Paste Paste Ctrl+V Paste with crew Ctrl+Shift+V Paste linked Job [GEOGRAPH…" at bounding box center [585, 102] width 1170 height 26
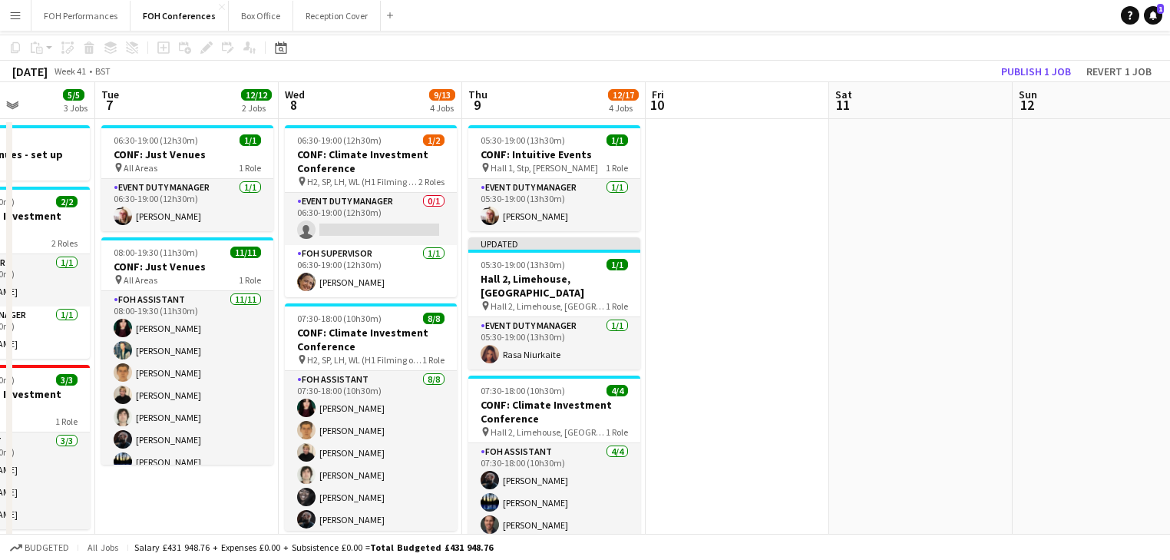
scroll to position [81, 0]
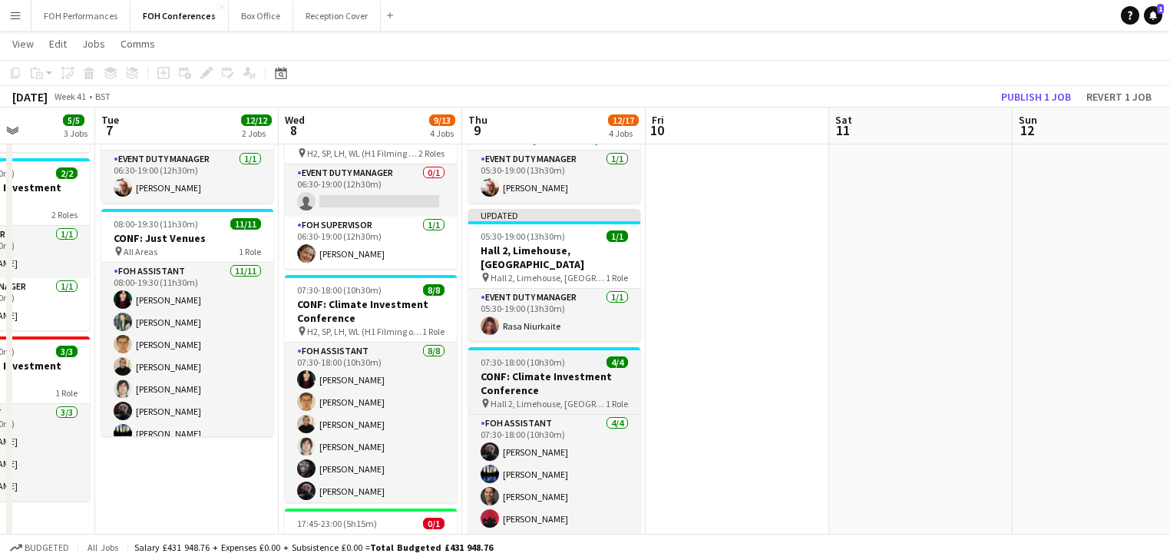
click at [523, 371] on h3 "CONF: Climate Investment Conference" at bounding box center [554, 383] width 172 height 28
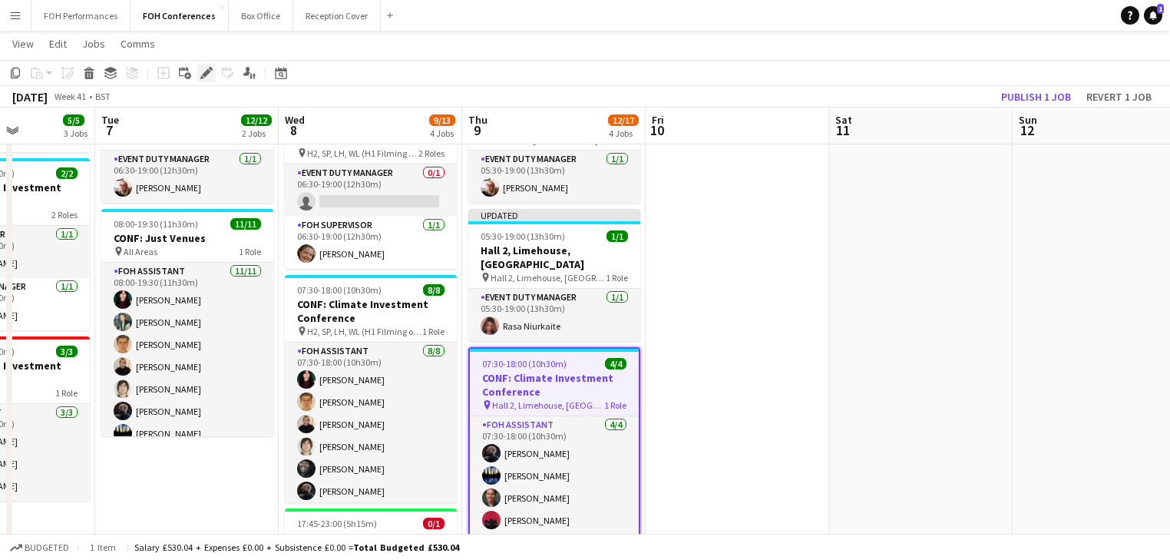
click at [202, 72] on icon "Edit" at bounding box center [206, 73] width 12 height 12
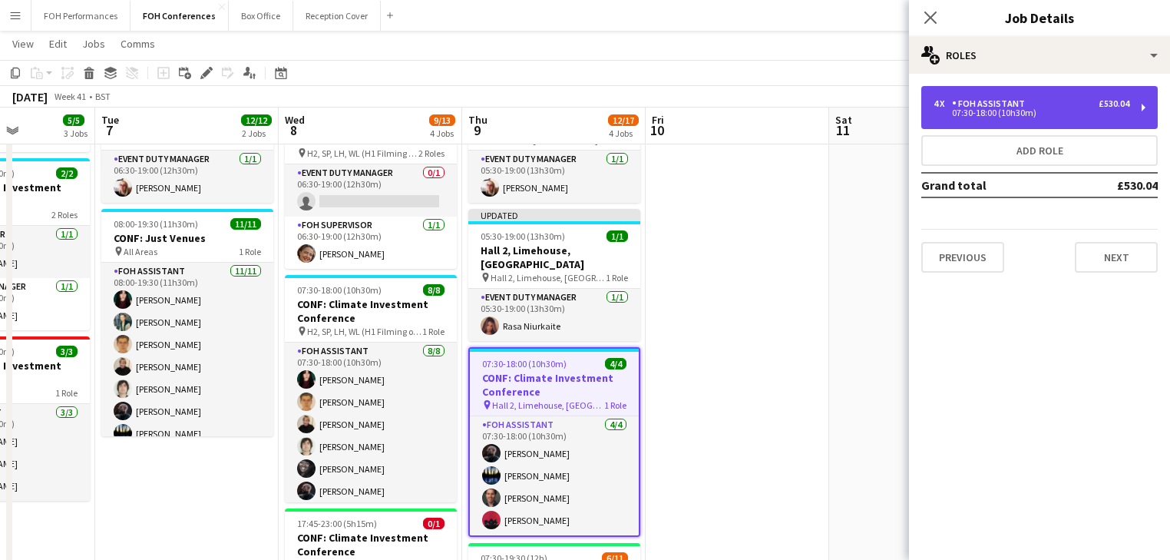
click at [1025, 110] on div "07:30-18:00 (10h30m)" at bounding box center [1031, 113] width 196 height 8
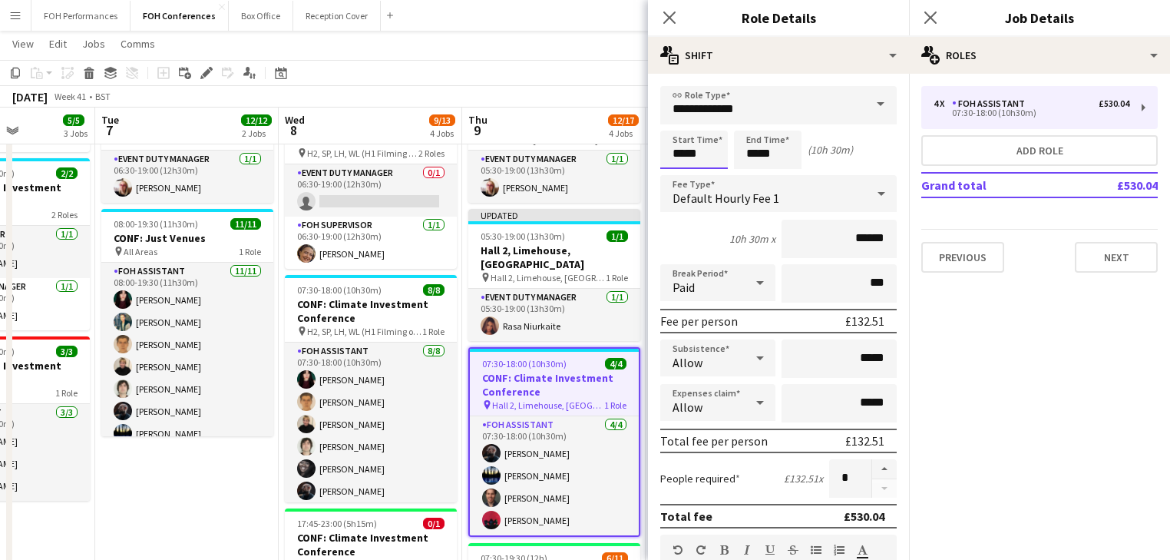
click at [708, 150] on input "*****" at bounding box center [694, 149] width 68 height 38
click at [707, 175] on div at bounding box center [709, 176] width 31 height 15
type input "*****"
click at [707, 175] on div at bounding box center [709, 176] width 31 height 15
click at [764, 159] on input "*****" at bounding box center [768, 149] width 68 height 38
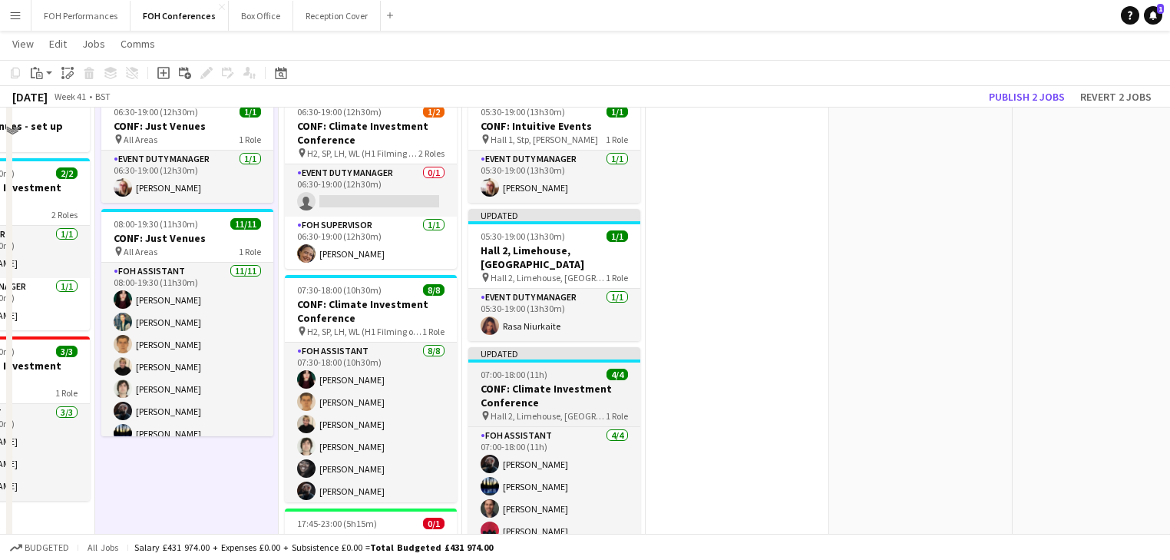
scroll to position [0, 0]
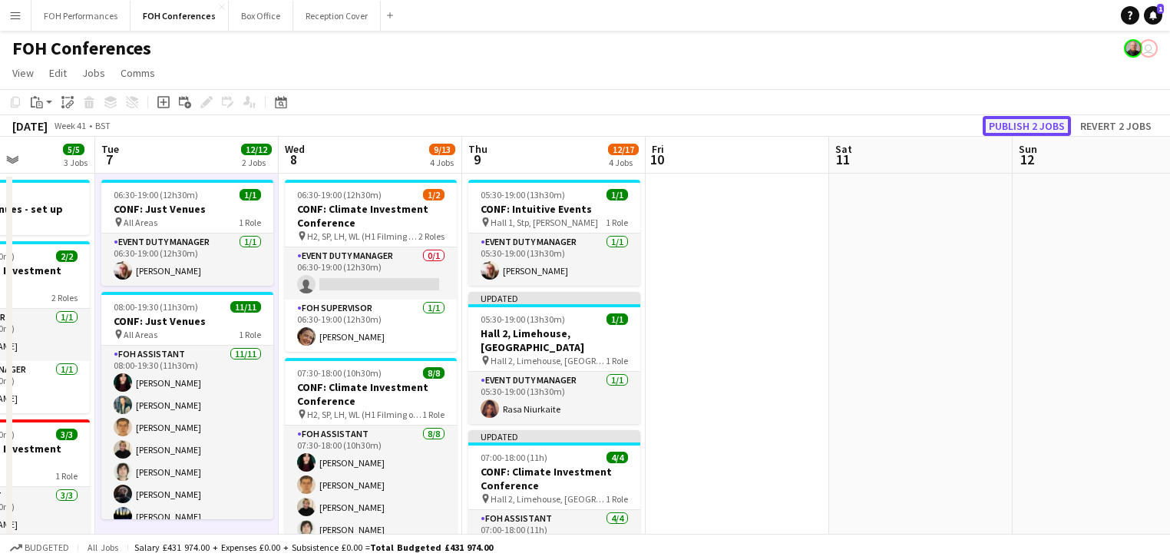
click at [1029, 126] on button "Publish 2 jobs" at bounding box center [1026, 126] width 88 height 20
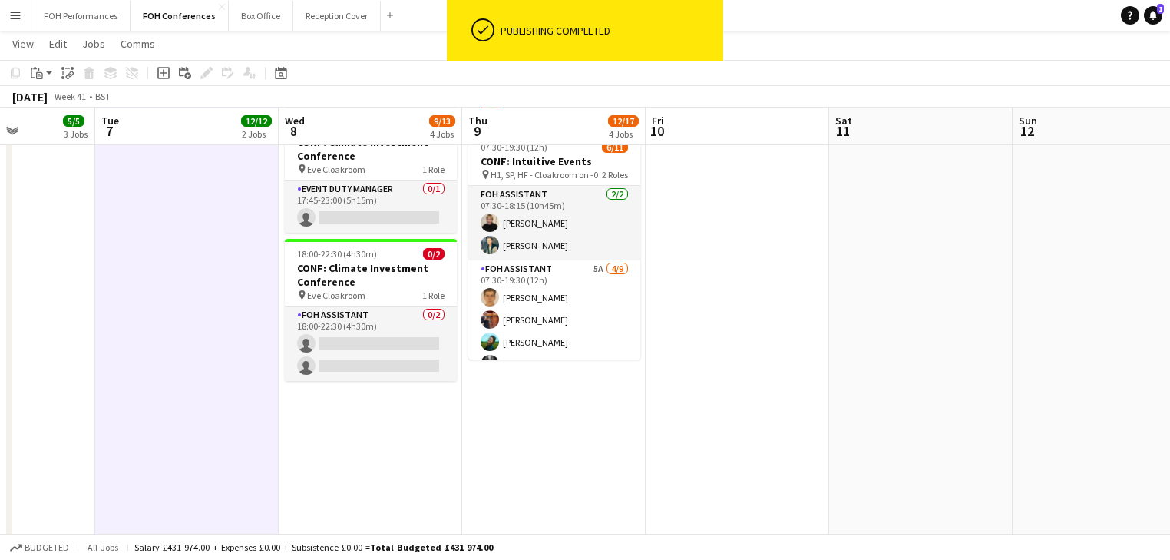
scroll to position [491, 0]
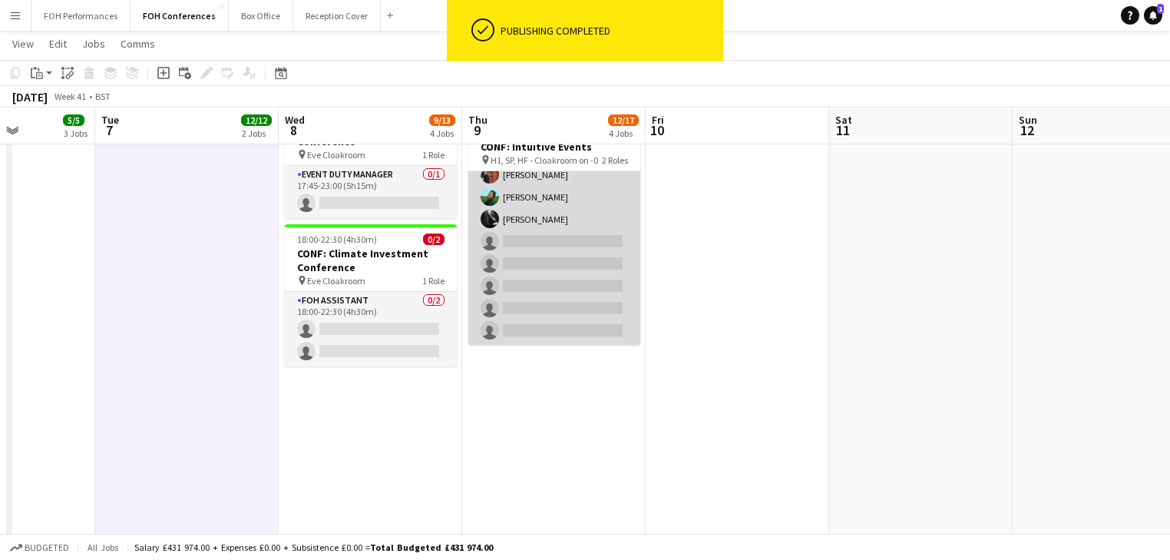
click at [514, 224] on app-card-role "FOH Assistant 5A [DATE] 07:30-19:30 (12h) [PERSON_NAME] [PERSON_NAME] [PERSON_N…" at bounding box center [554, 230] width 172 height 230
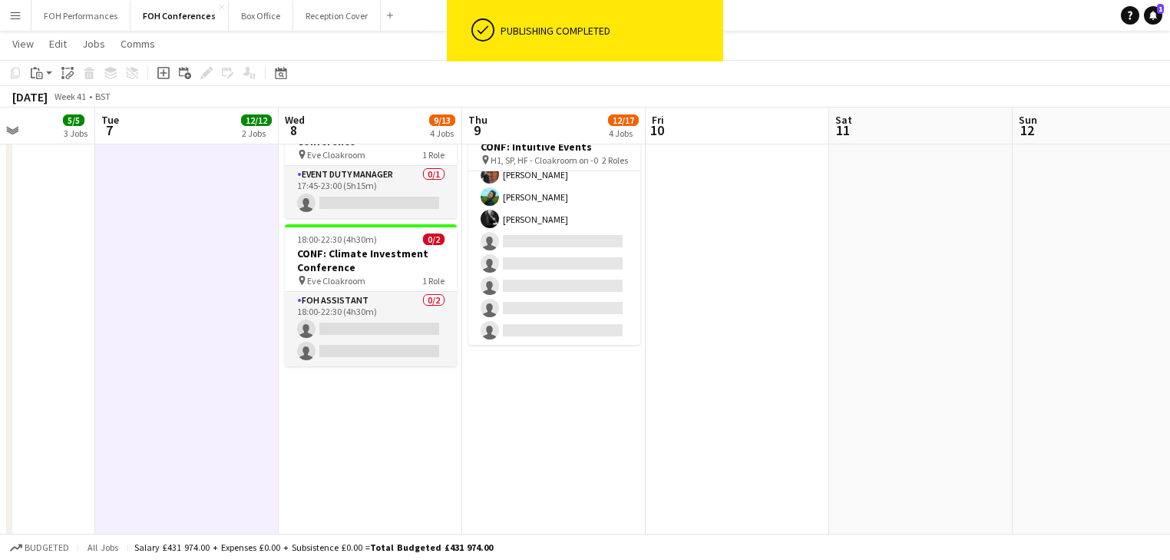
scroll to position [132, 0]
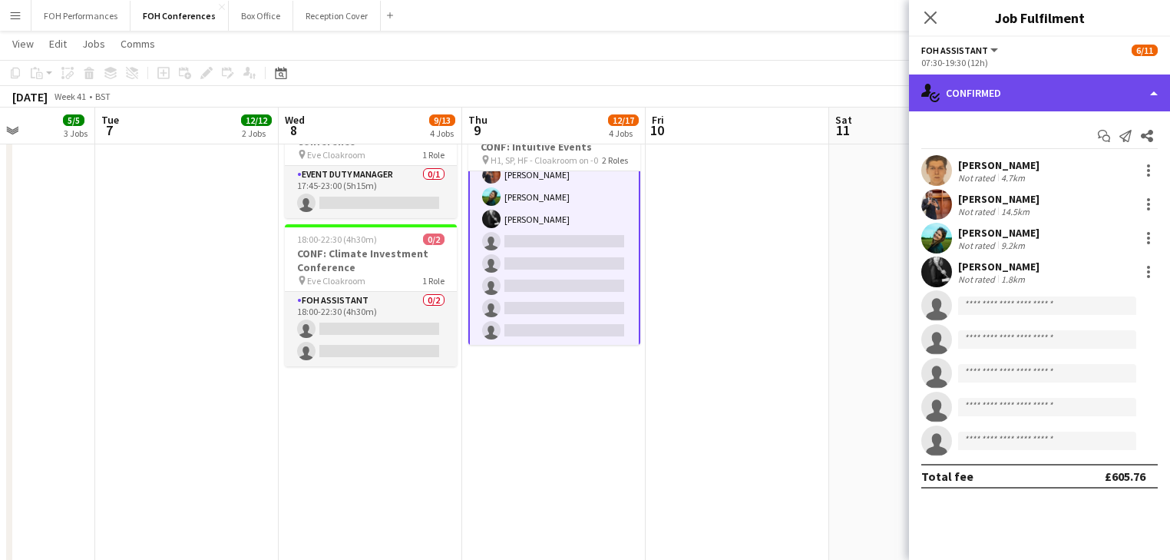
click at [1034, 97] on div "single-neutral-actions-check-2 Confirmed" at bounding box center [1039, 92] width 261 height 37
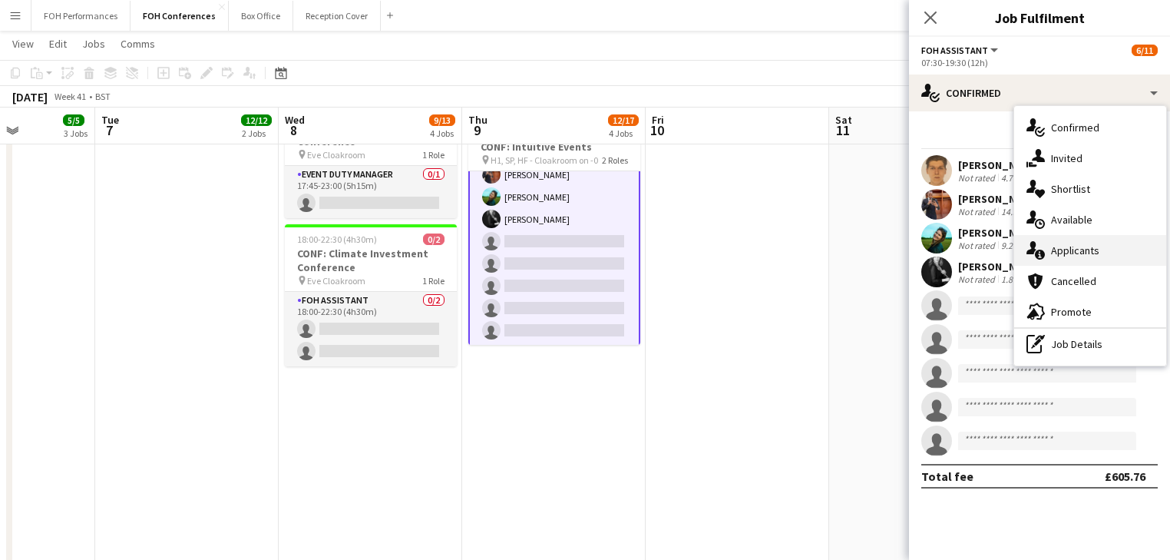
click at [1070, 244] on span "Applicants" at bounding box center [1075, 250] width 48 height 14
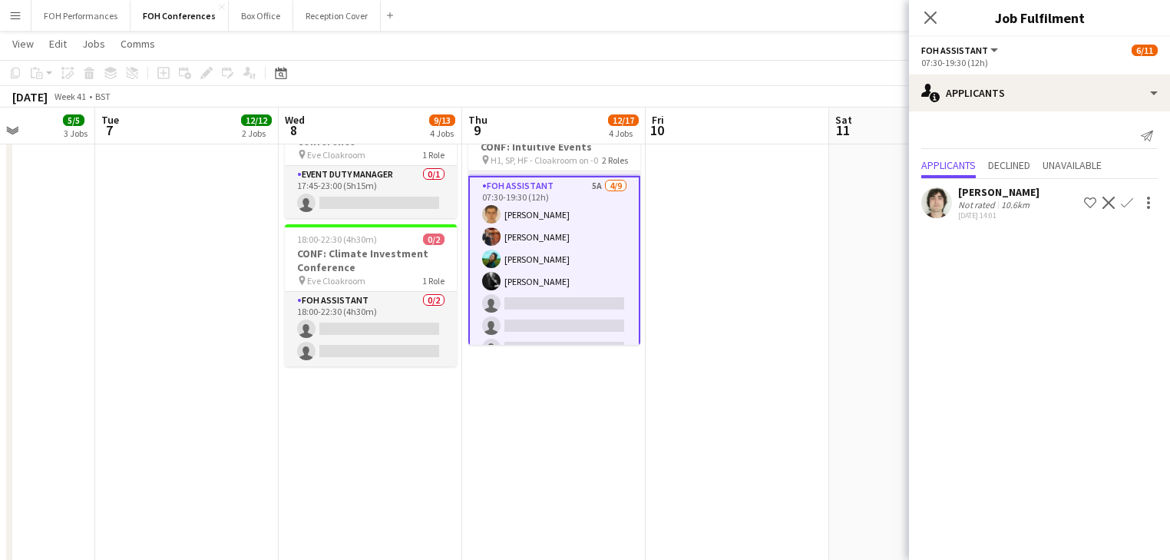
scroll to position [0, 0]
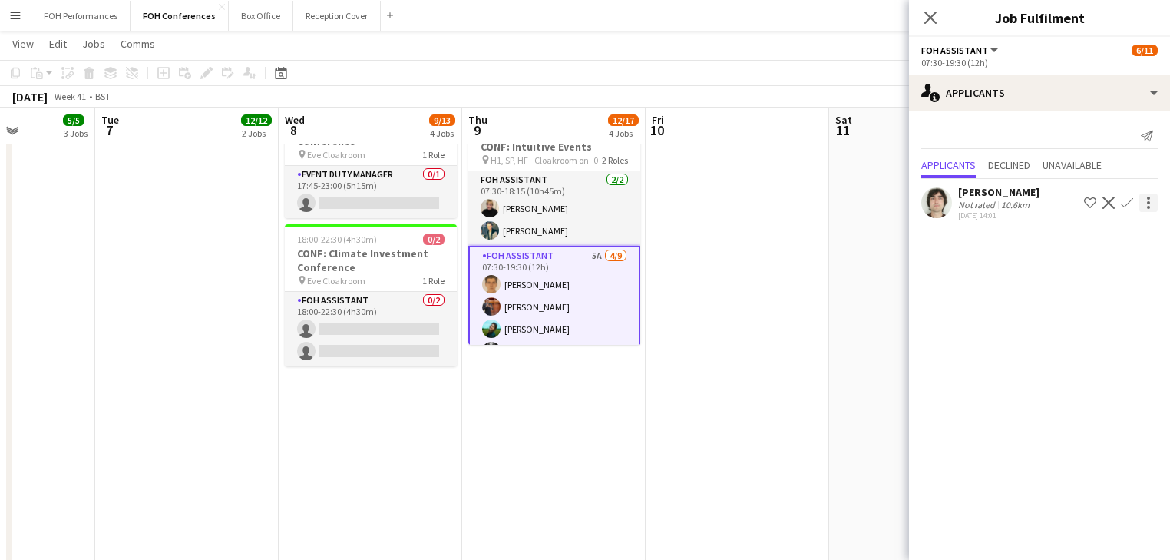
click at [1126, 200] on app-icon "Confirm" at bounding box center [1127, 202] width 12 height 12
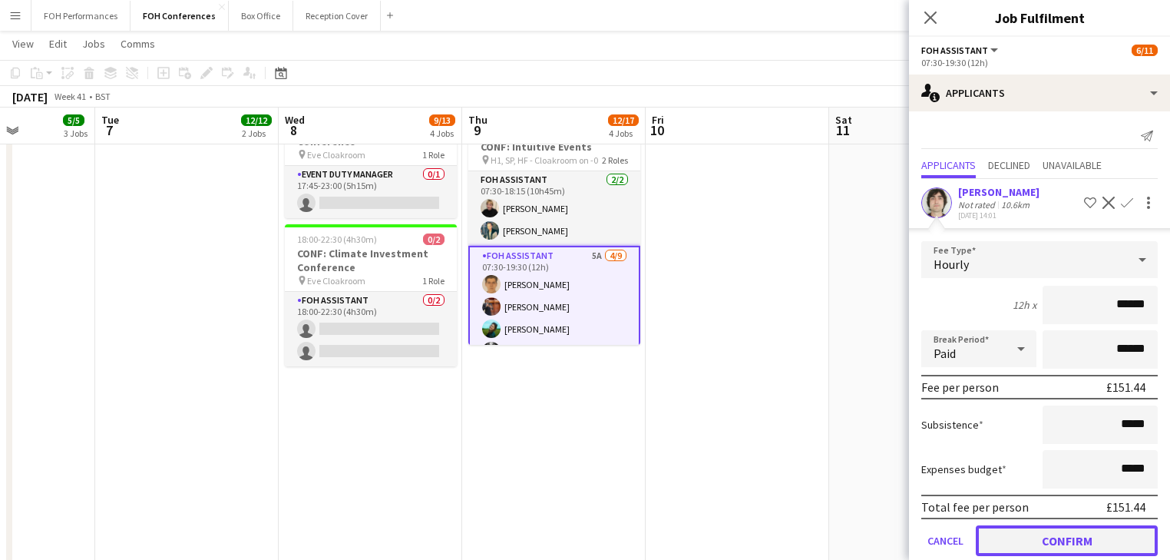
click at [1044, 528] on button "Confirm" at bounding box center [1067, 540] width 182 height 31
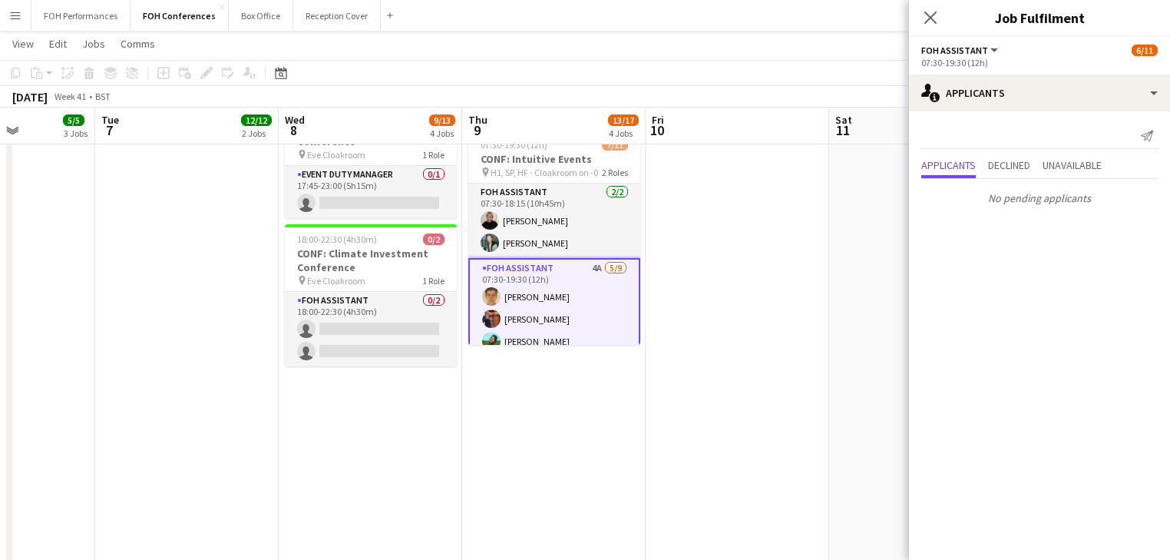
click at [792, 446] on app-date-cell at bounding box center [737, 183] width 183 height 1005
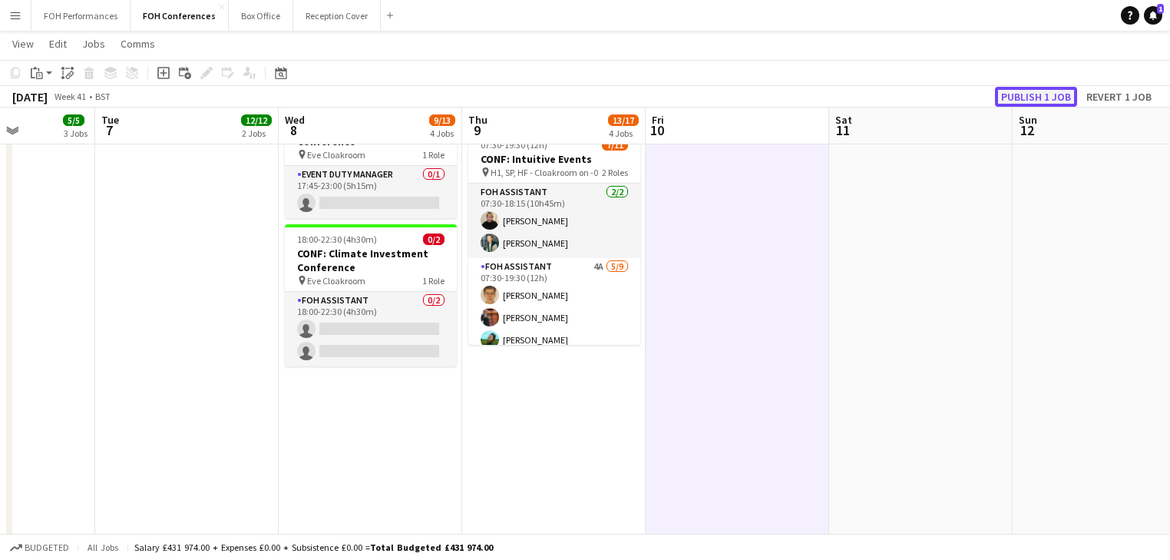
click at [1032, 94] on button "Publish 1 job" at bounding box center [1036, 97] width 82 height 20
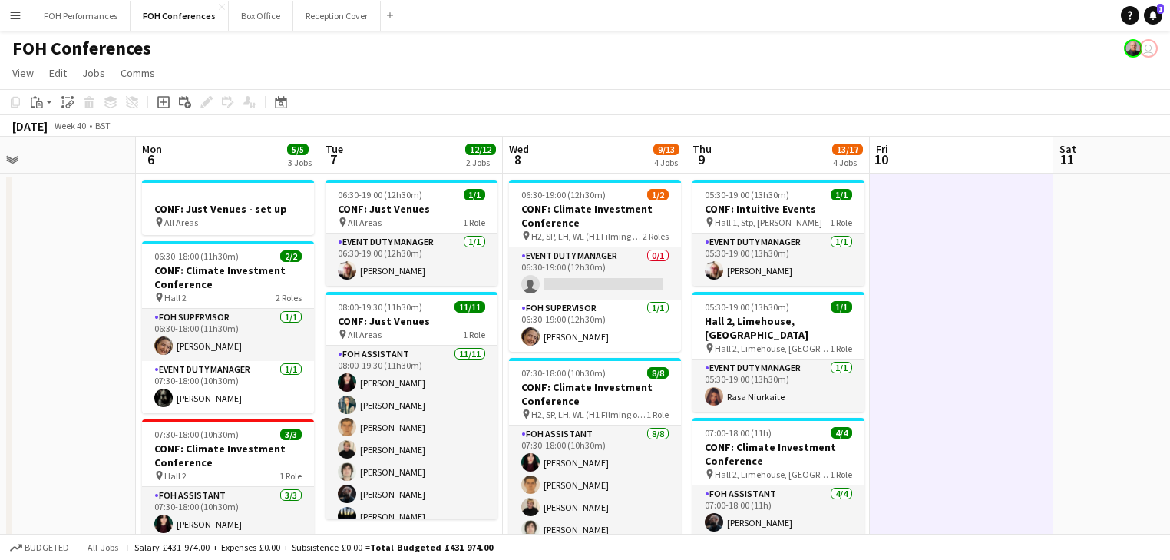
drag, startPoint x: 272, startPoint y: 376, endPoint x: 497, endPoint y: 292, distance: 240.0
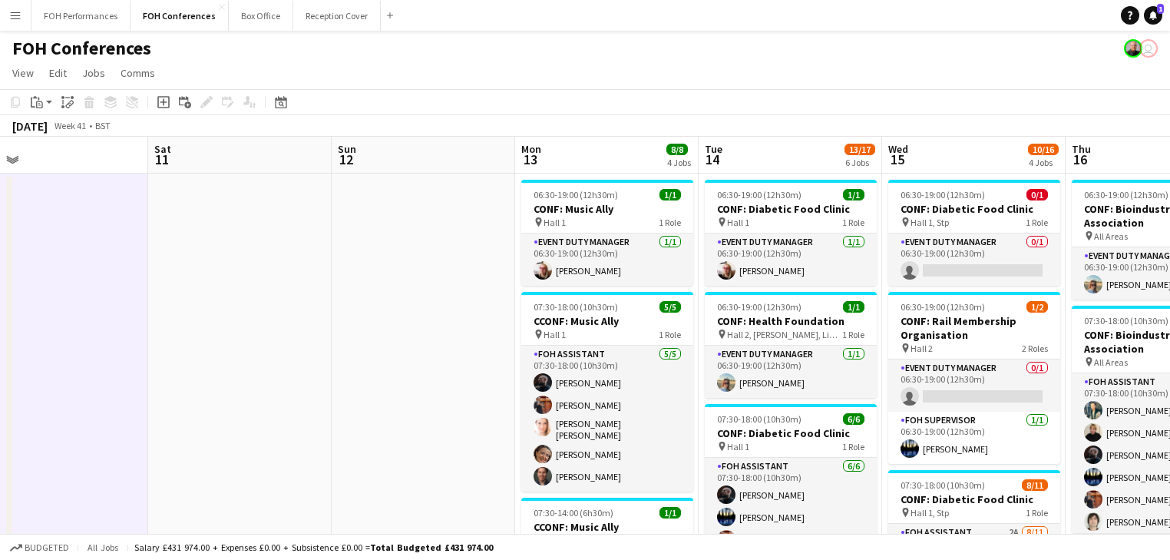
drag, startPoint x: 933, startPoint y: 393, endPoint x: -64, endPoint y: 276, distance: 1003.9
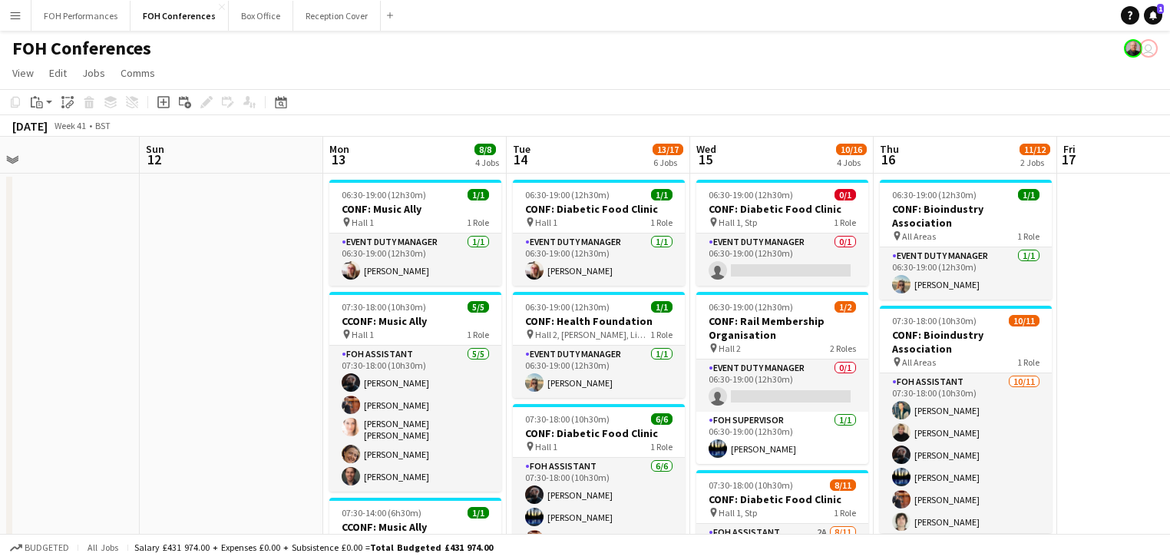
scroll to position [0, 512]
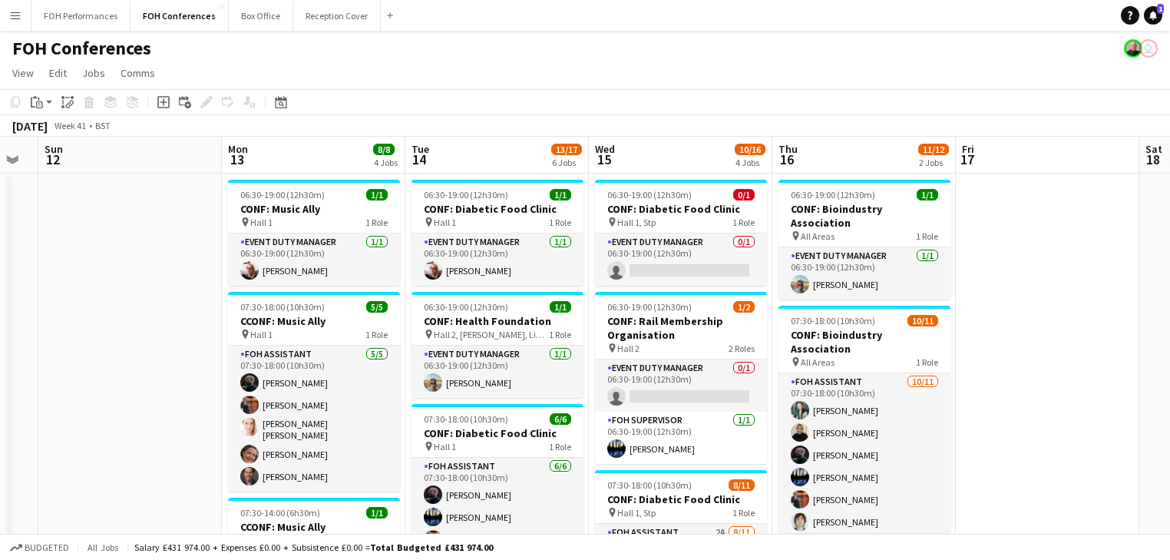
drag, startPoint x: 378, startPoint y: 319, endPoint x: 84, endPoint y: 291, distance: 295.3
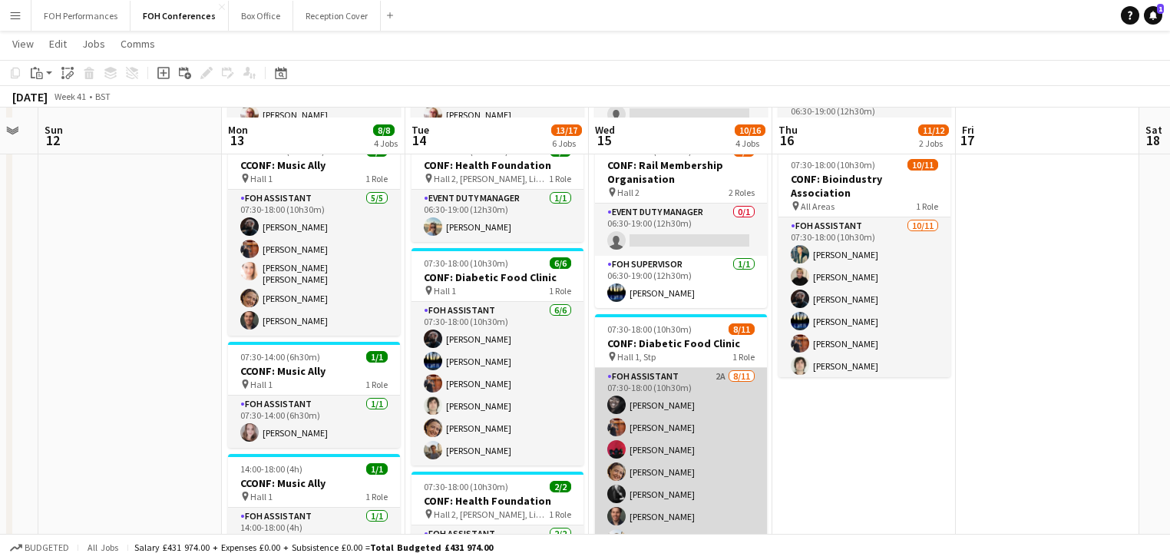
scroll to position [163, 0]
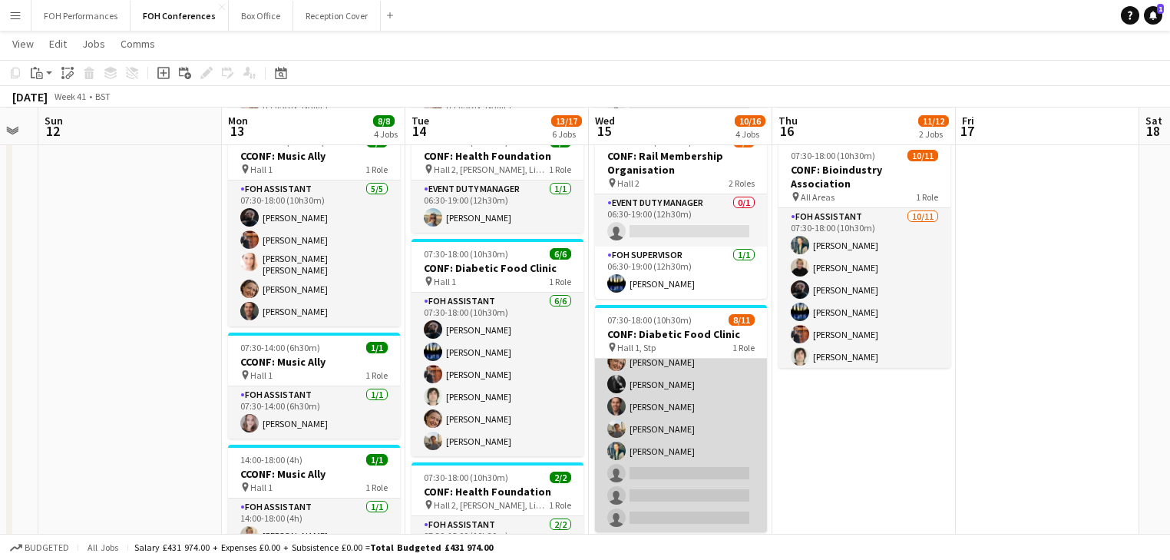
click at [667, 447] on app-card-role "FOH Assistant 2A [DATE] 07:30-18:00 (10h30m) [PERSON_NAME] [PERSON_NAME] [PERSO…" at bounding box center [681, 395] width 172 height 275
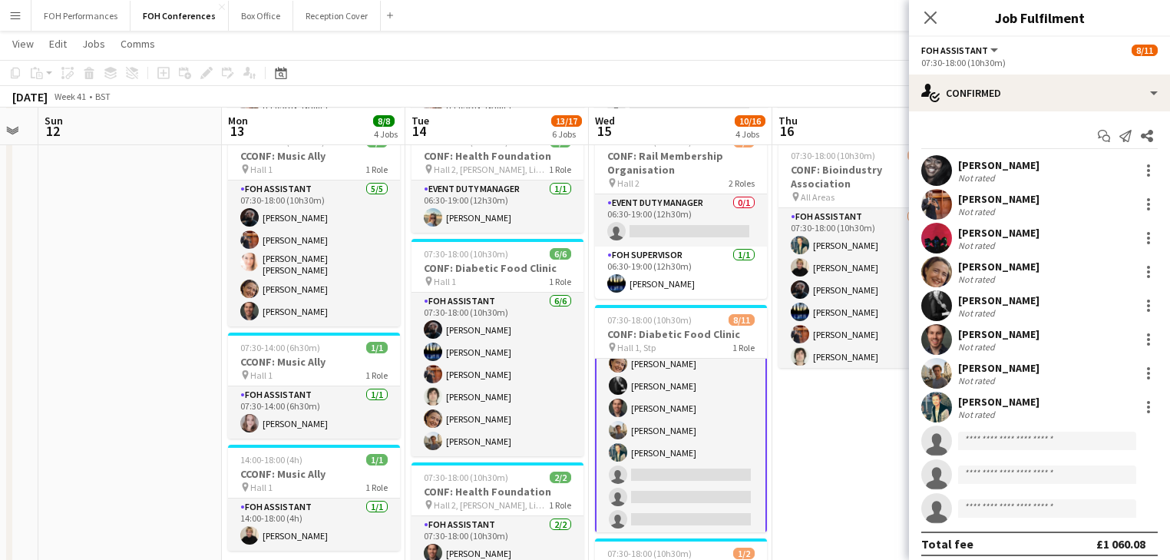
scroll to position [101, 0]
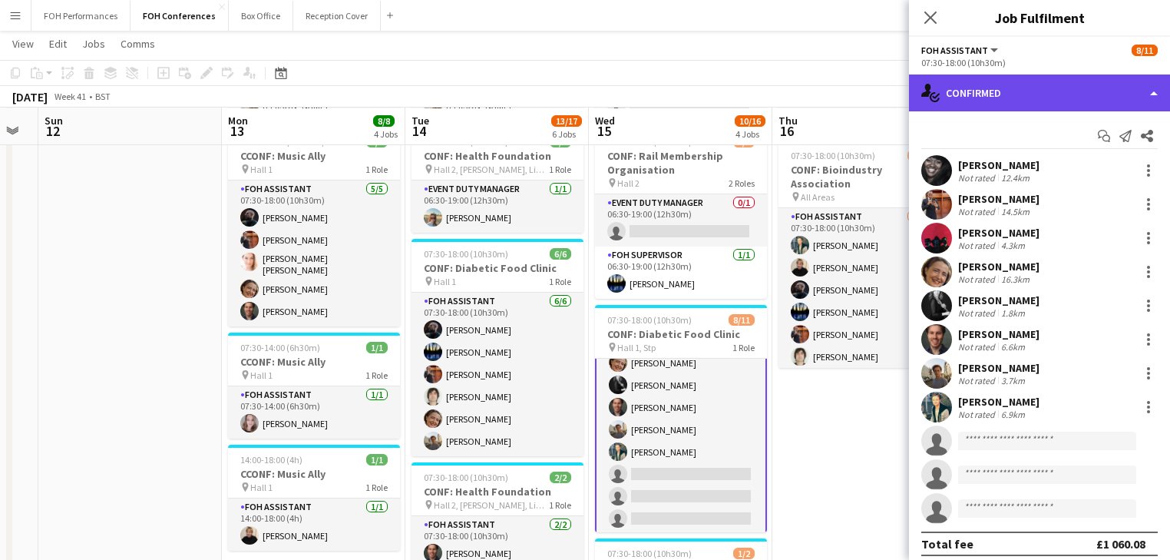
click at [1013, 89] on div "single-neutral-actions-check-2 Confirmed" at bounding box center [1039, 92] width 261 height 37
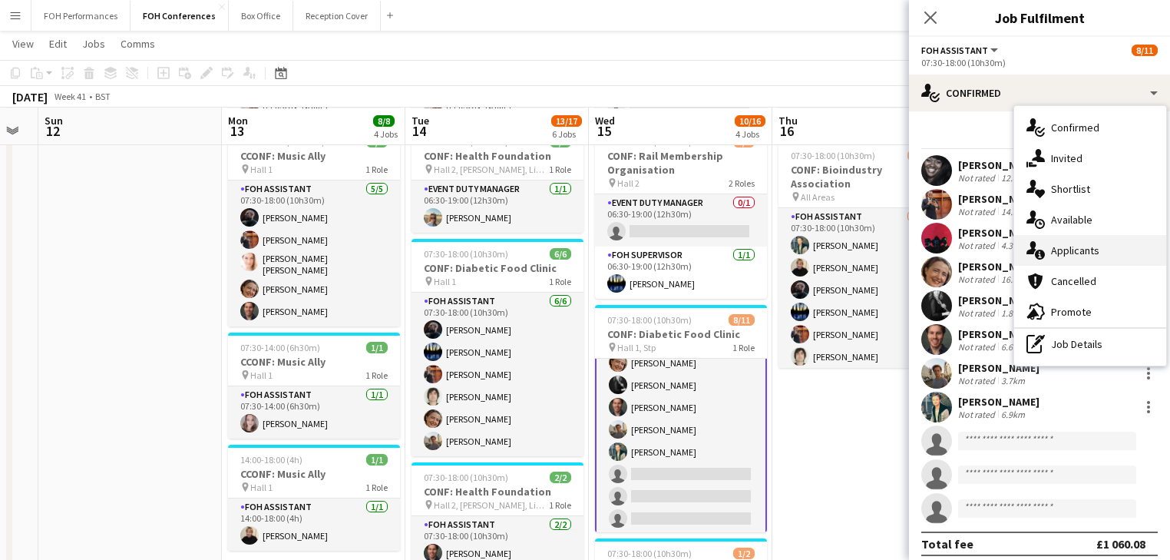
click at [1084, 249] on span "Applicants" at bounding box center [1075, 250] width 48 height 14
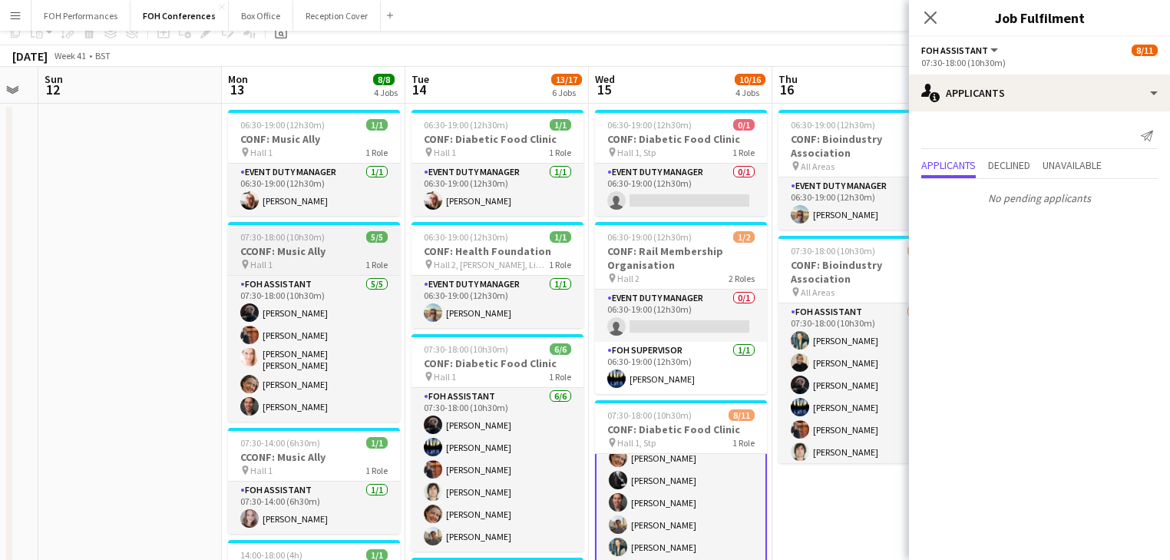
scroll to position [0, 0]
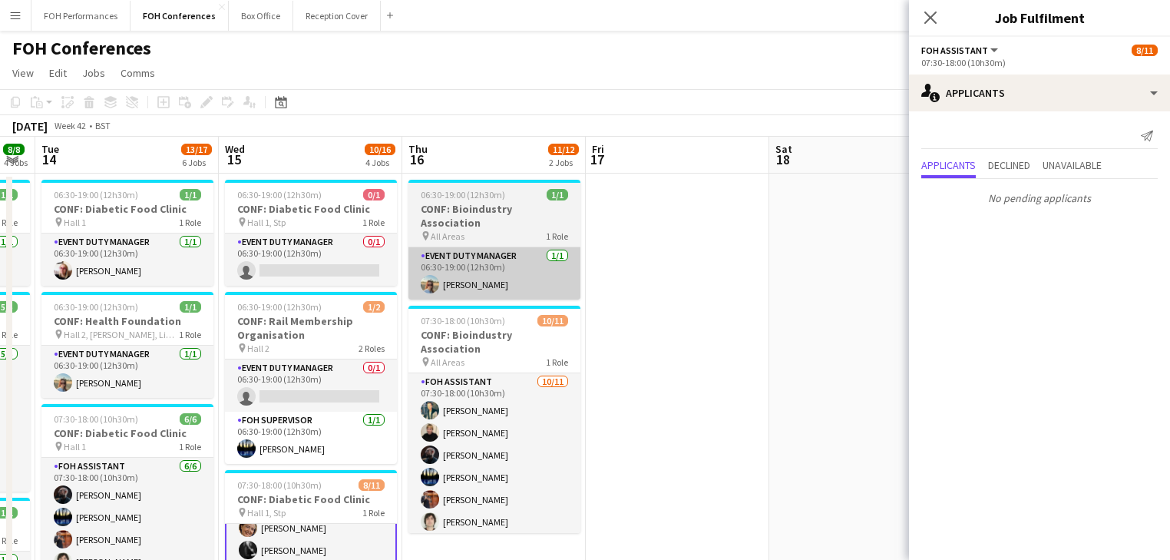
drag, startPoint x: 670, startPoint y: 335, endPoint x: 218, endPoint y: 279, distance: 455.5
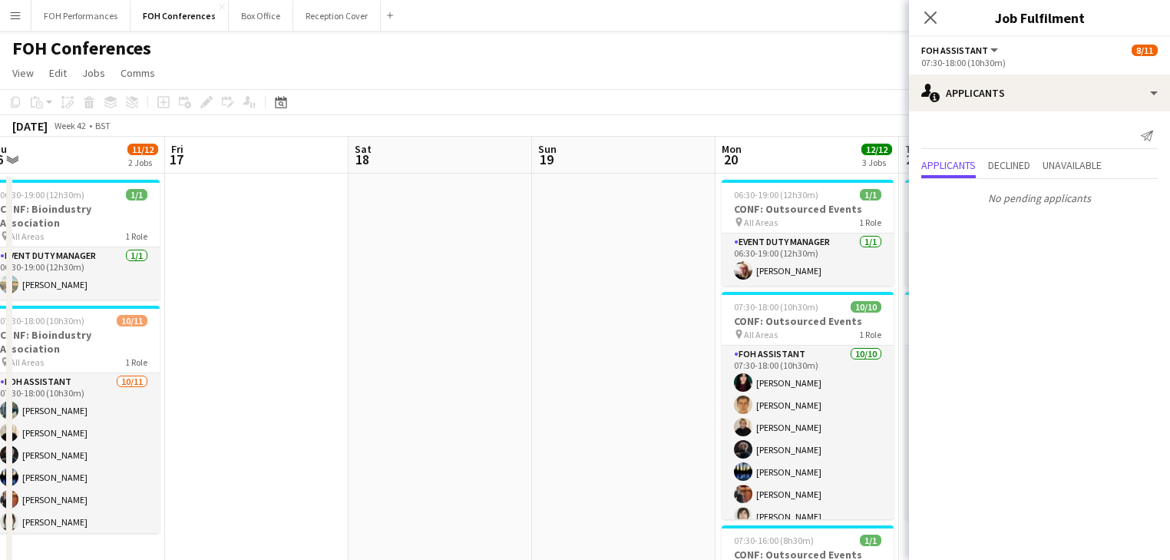
drag, startPoint x: 580, startPoint y: 328, endPoint x: -102, endPoint y: 240, distance: 687.2
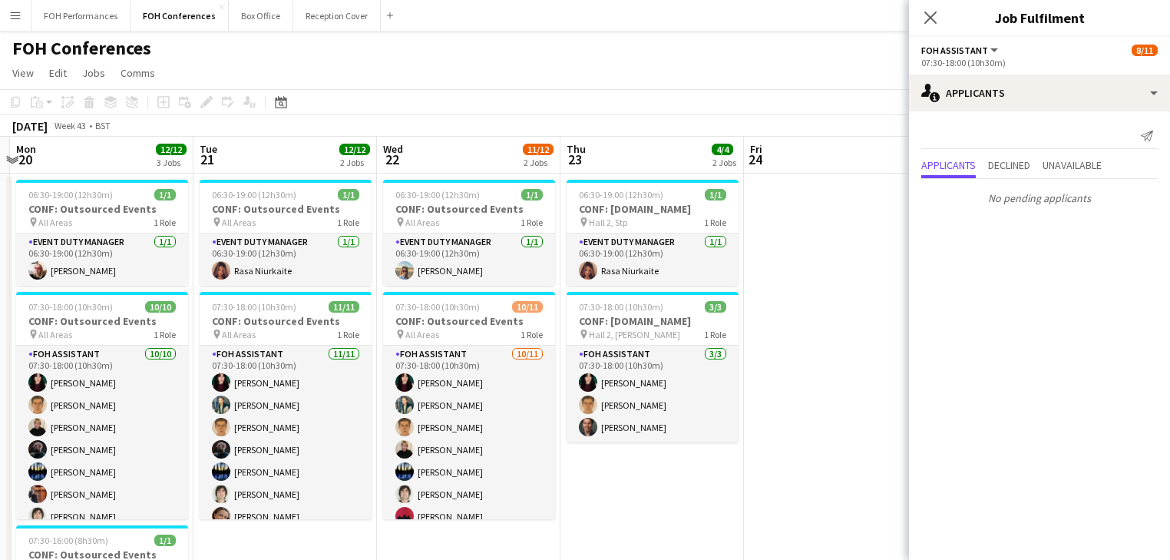
scroll to position [0, 553]
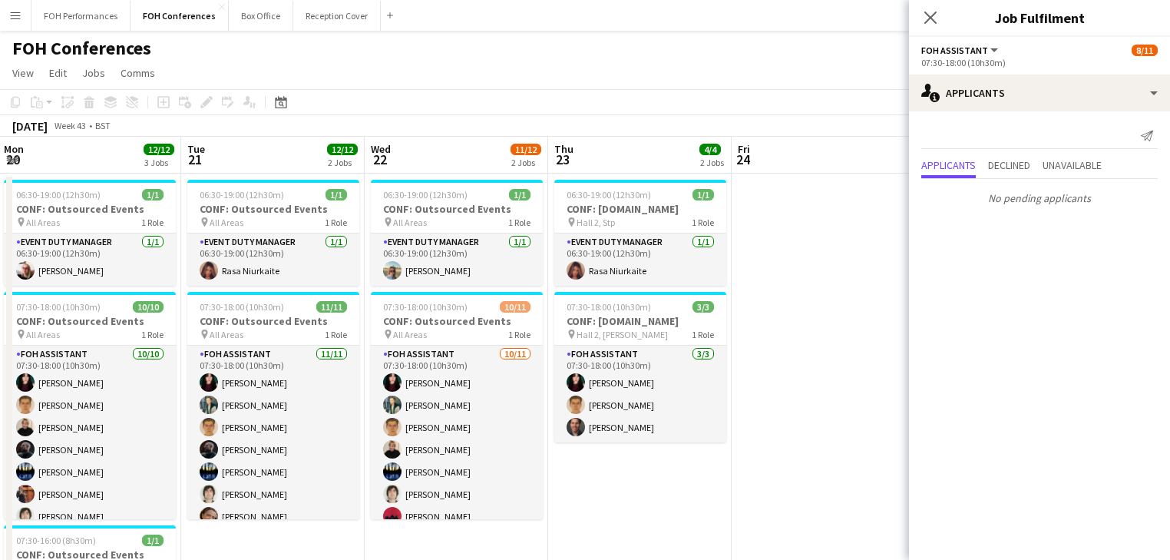
drag, startPoint x: 137, startPoint y: 263, endPoint x: 81, endPoint y: 249, distance: 57.0
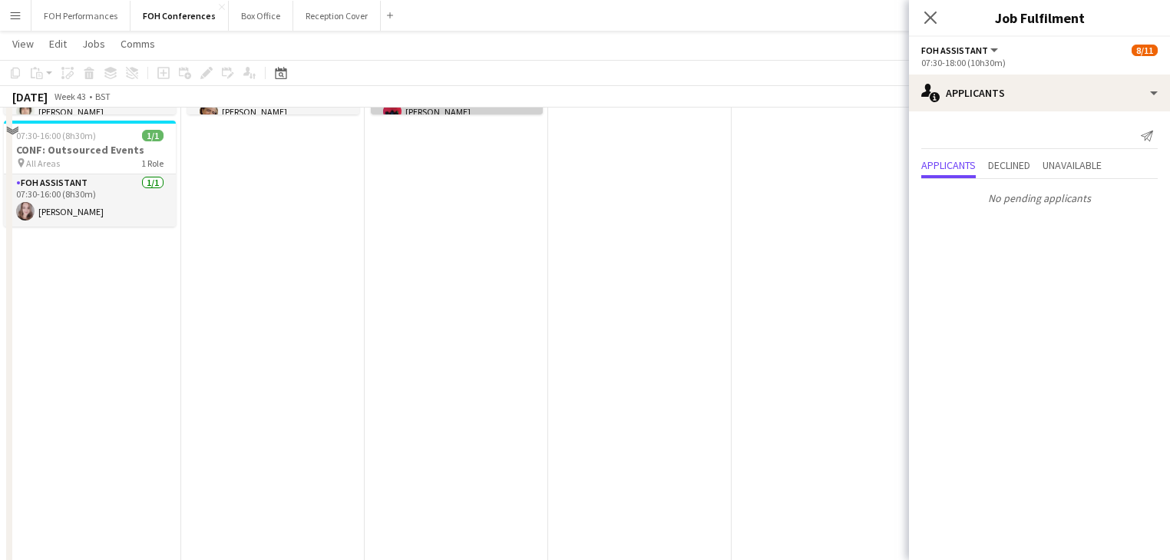
scroll to position [0, 0]
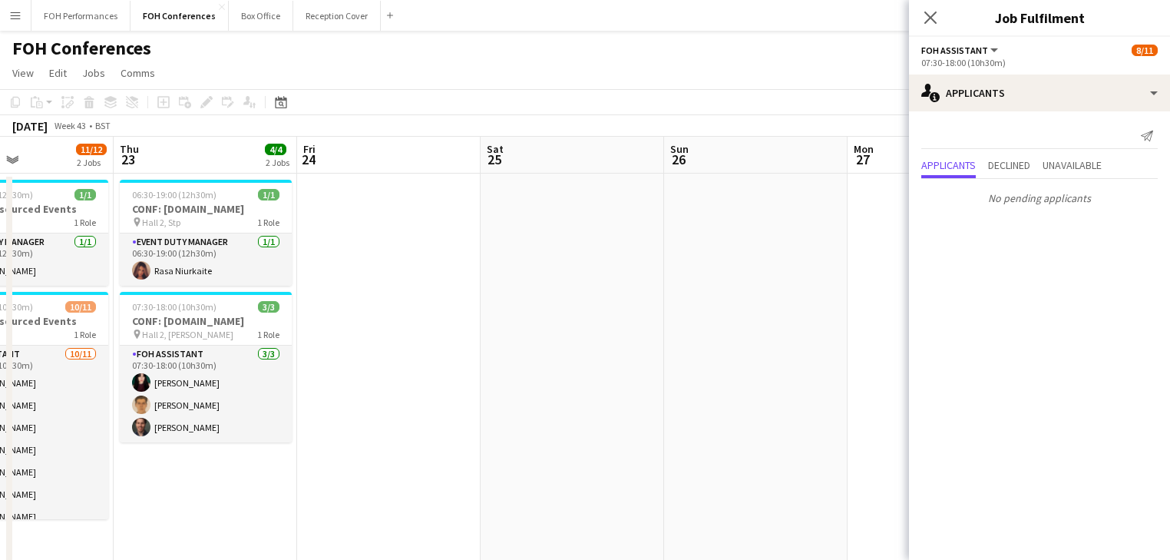
drag, startPoint x: 803, startPoint y: 310, endPoint x: -9, endPoint y: 249, distance: 814.4
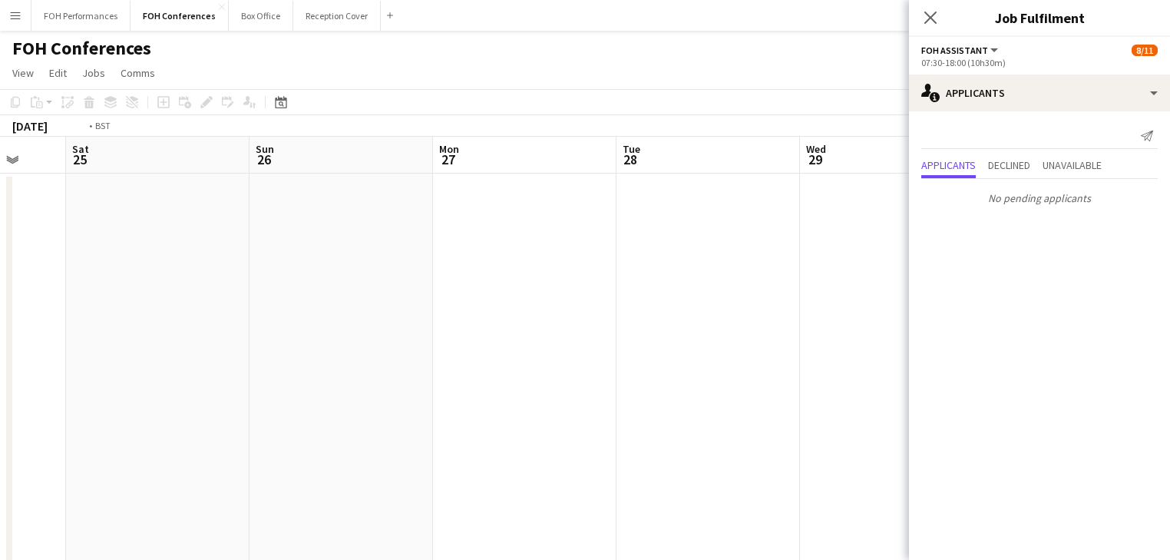
scroll to position [0, 385]
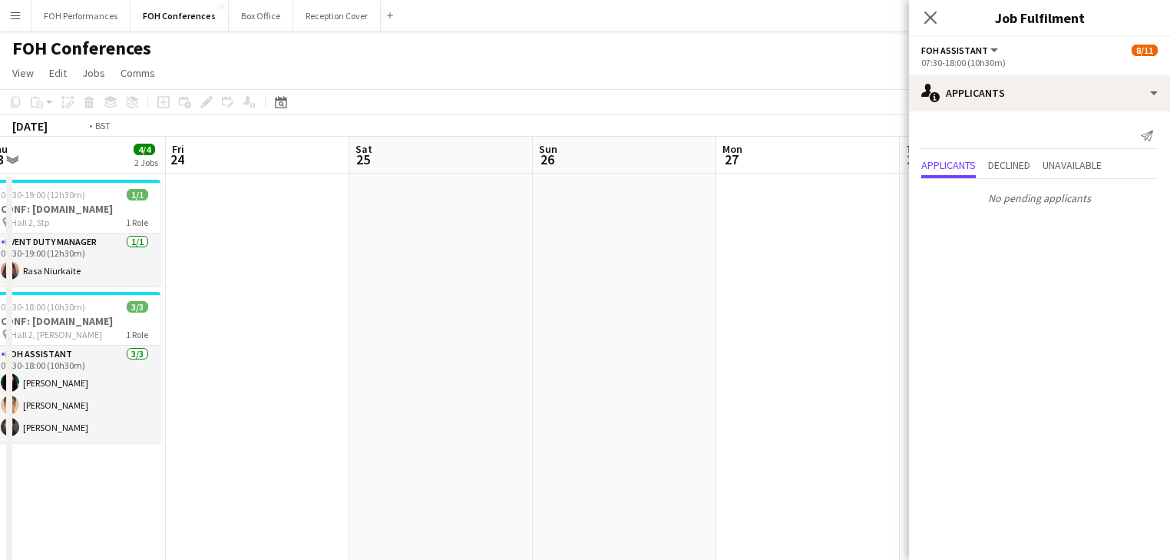
drag, startPoint x: 537, startPoint y: 308, endPoint x: -74, endPoint y: 247, distance: 613.2
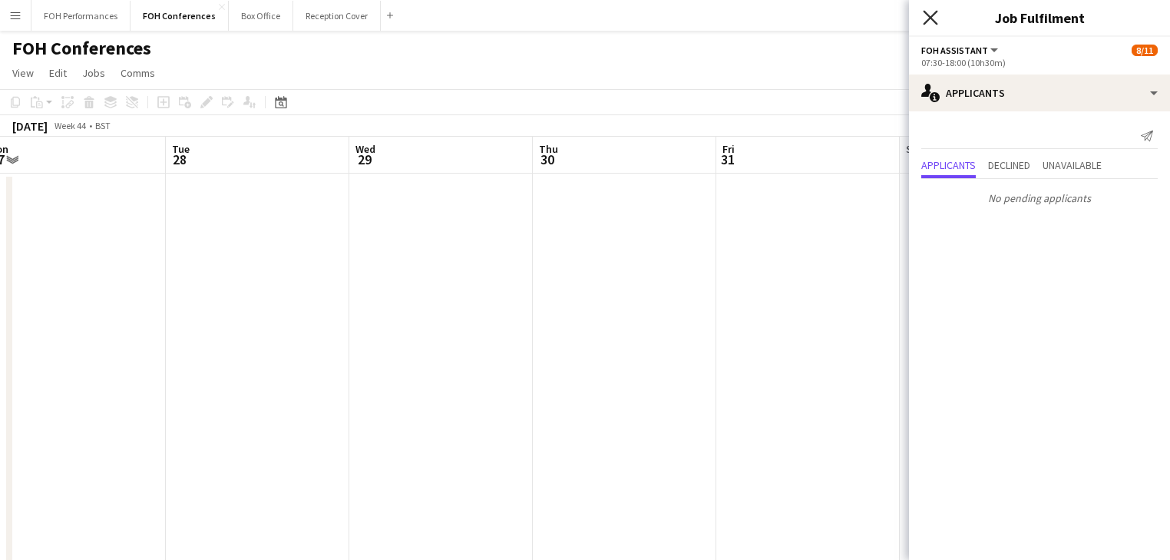
click at [931, 21] on icon "Close pop-in" at bounding box center [930, 17] width 15 height 15
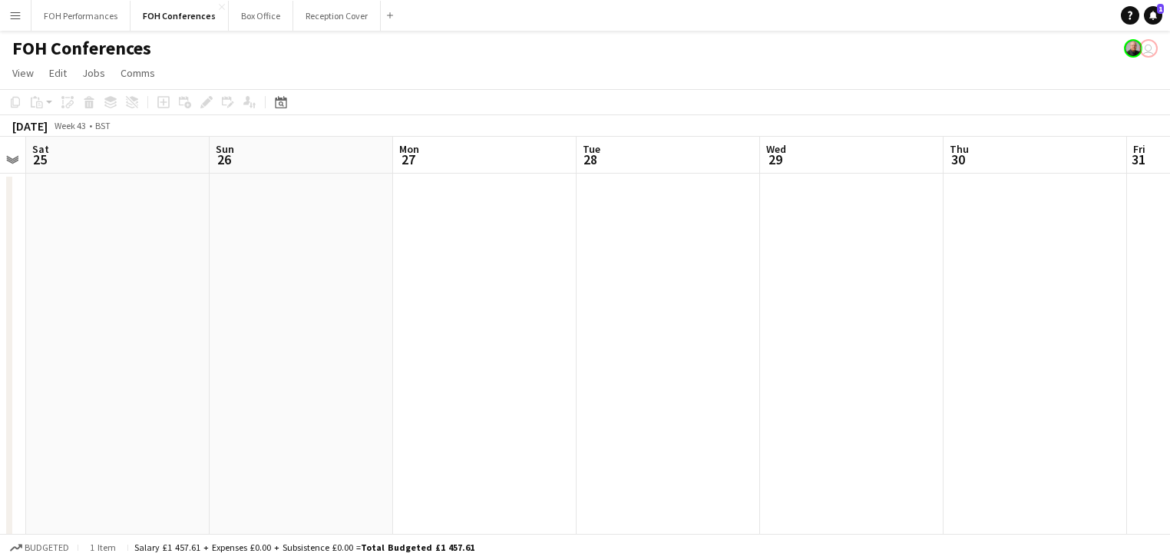
drag, startPoint x: 292, startPoint y: 309, endPoint x: 213, endPoint y: 269, distance: 88.6
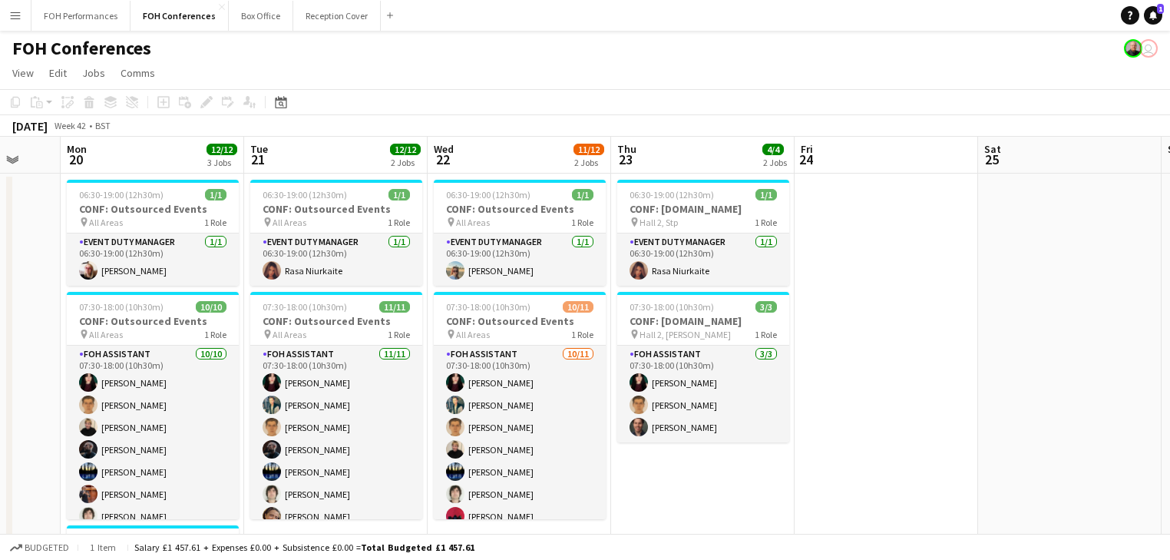
drag, startPoint x: 470, startPoint y: 269, endPoint x: 824, endPoint y: 267, distance: 353.8
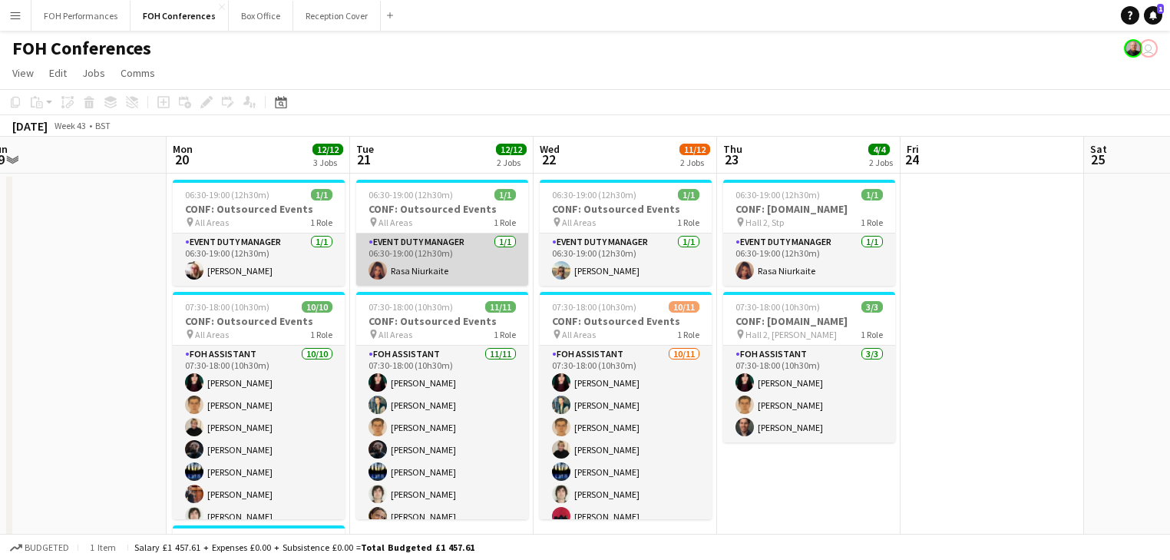
drag, startPoint x: 344, startPoint y: 273, endPoint x: 817, endPoint y: 261, distance: 473.0
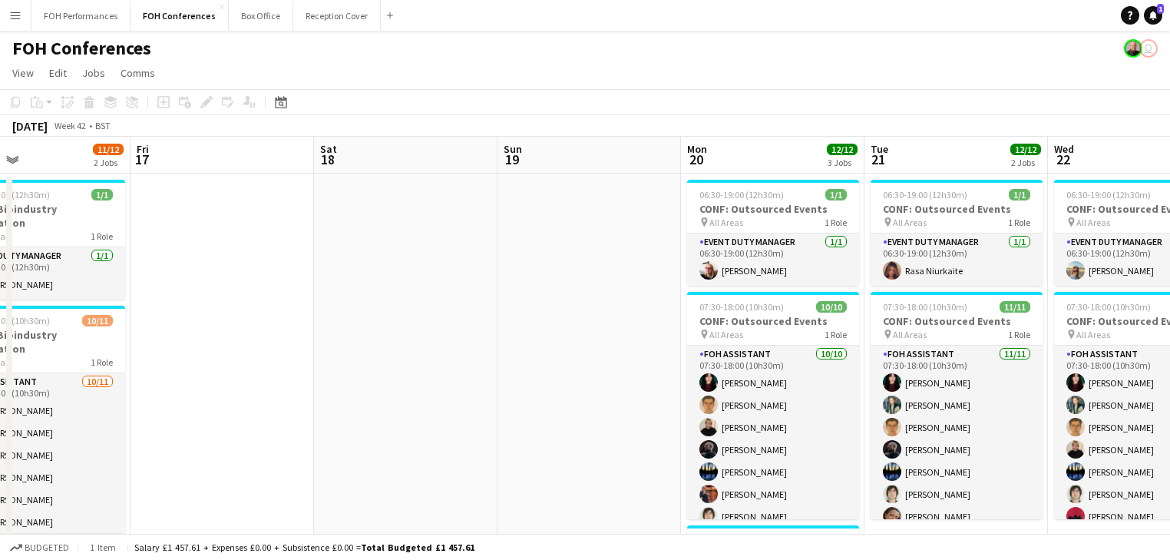
drag, startPoint x: 504, startPoint y: 304, endPoint x: 897, endPoint y: 302, distance: 393.0
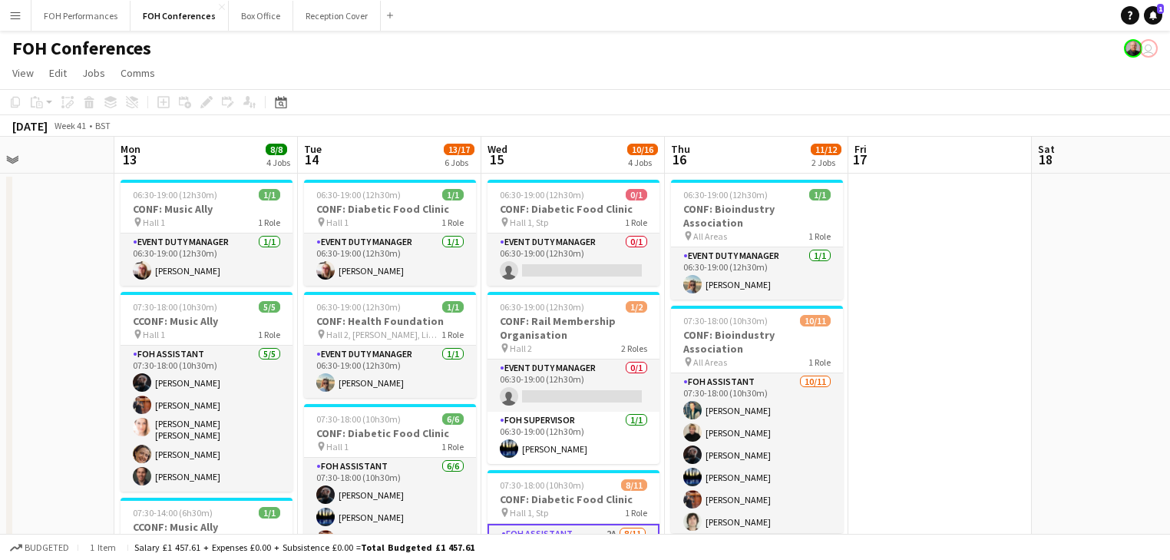
drag, startPoint x: 735, startPoint y: 313, endPoint x: 1019, endPoint y: 304, distance: 284.1
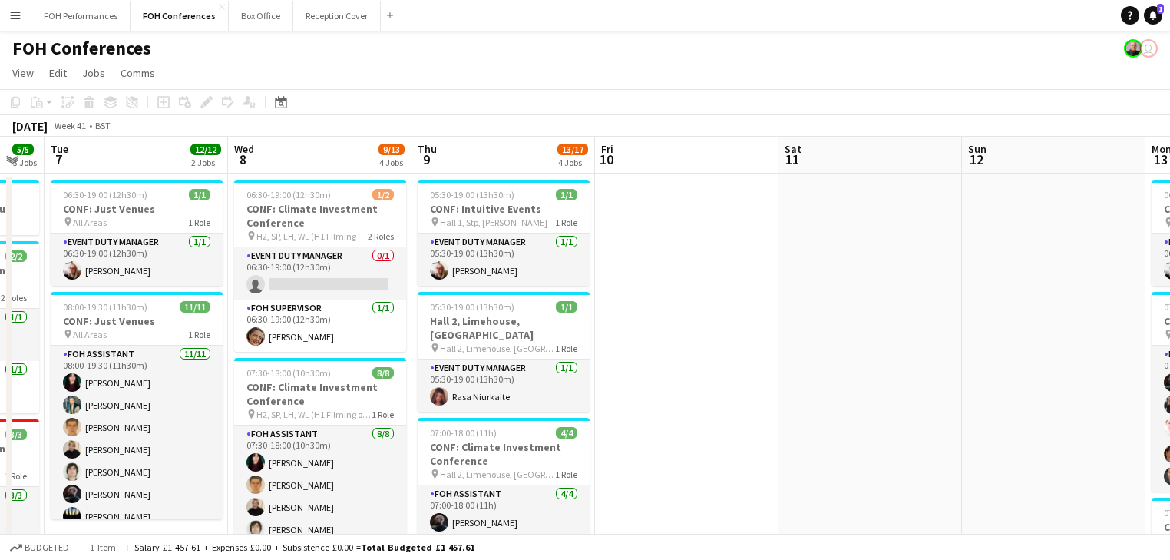
drag, startPoint x: 626, startPoint y: 325, endPoint x: 1057, endPoint y: 320, distance: 431.4
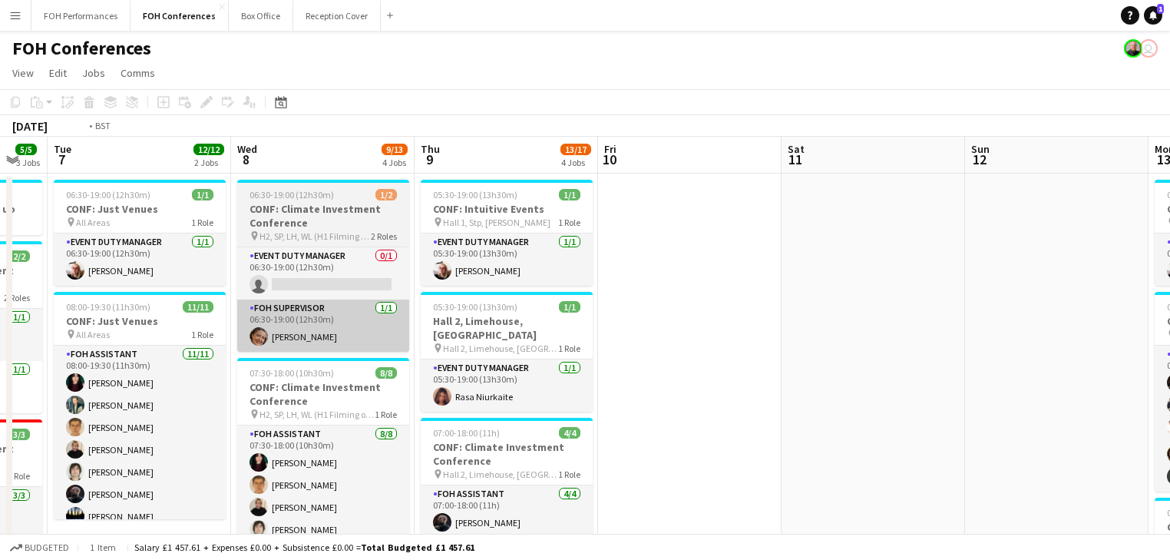
drag, startPoint x: 457, startPoint y: 336, endPoint x: 946, endPoint y: 312, distance: 489.5
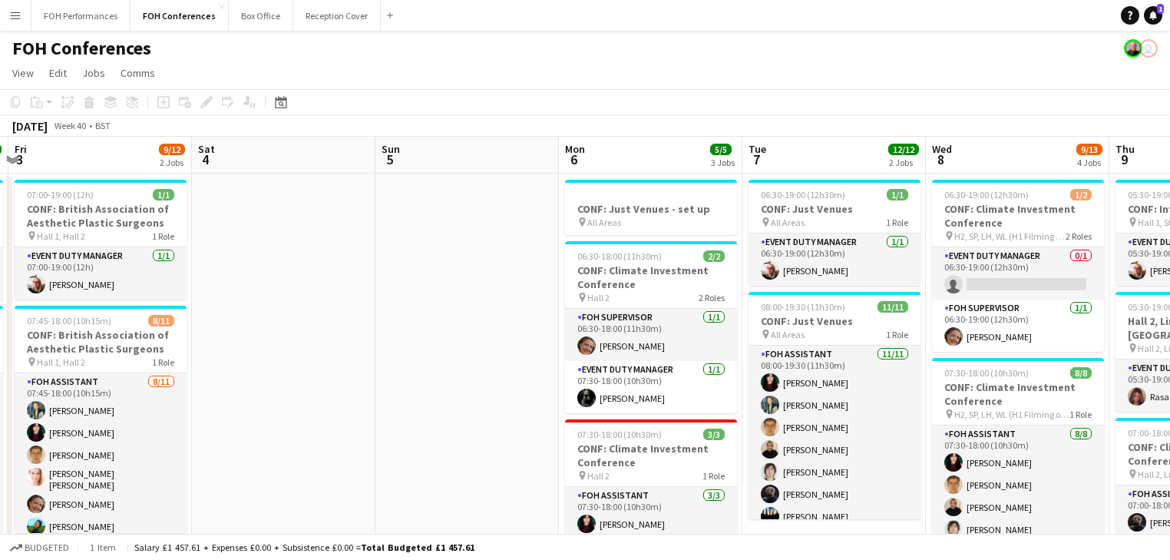
drag, startPoint x: 447, startPoint y: 297, endPoint x: 767, endPoint y: 276, distance: 320.0
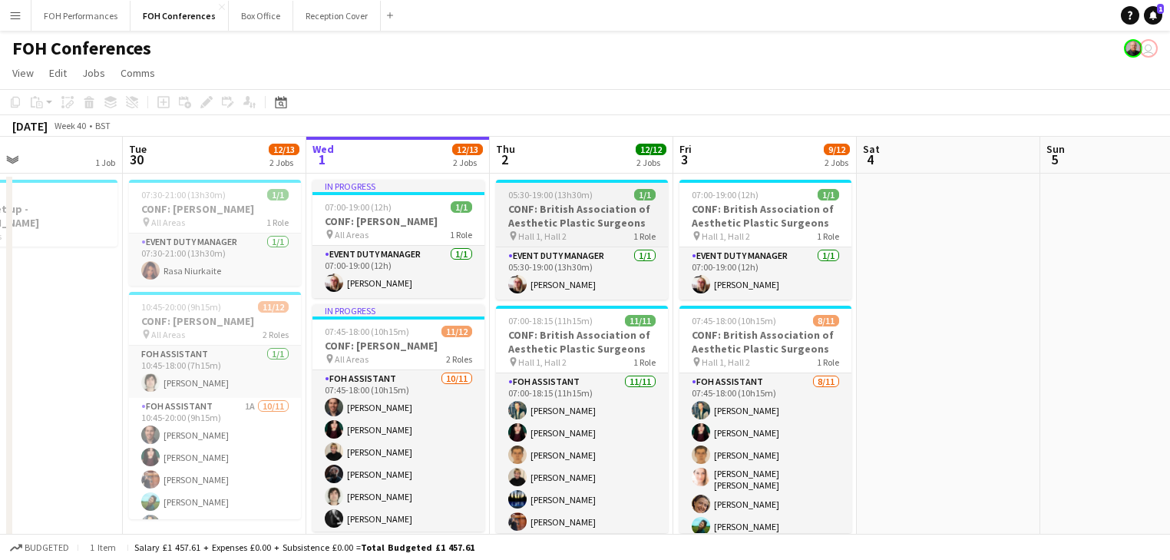
click at [572, 215] on h3 "CONF: British Association of Aesthetic Plastic Surgeons" at bounding box center [582, 216] width 172 height 28
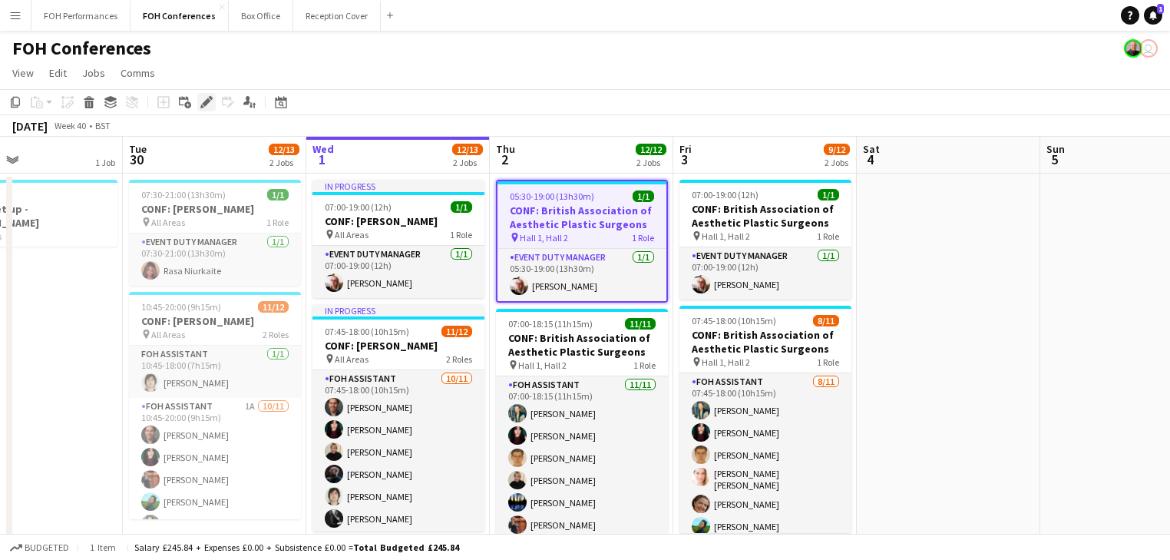
click at [203, 101] on icon "Edit" at bounding box center [206, 102] width 12 height 12
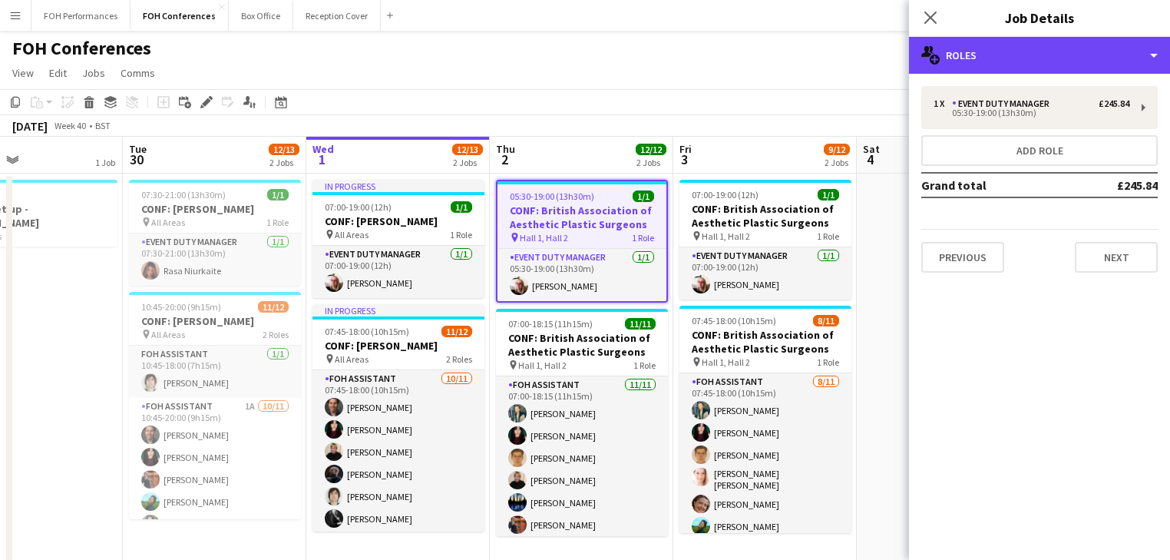
click at [1015, 55] on div "multiple-users-add Roles" at bounding box center [1039, 55] width 261 height 37
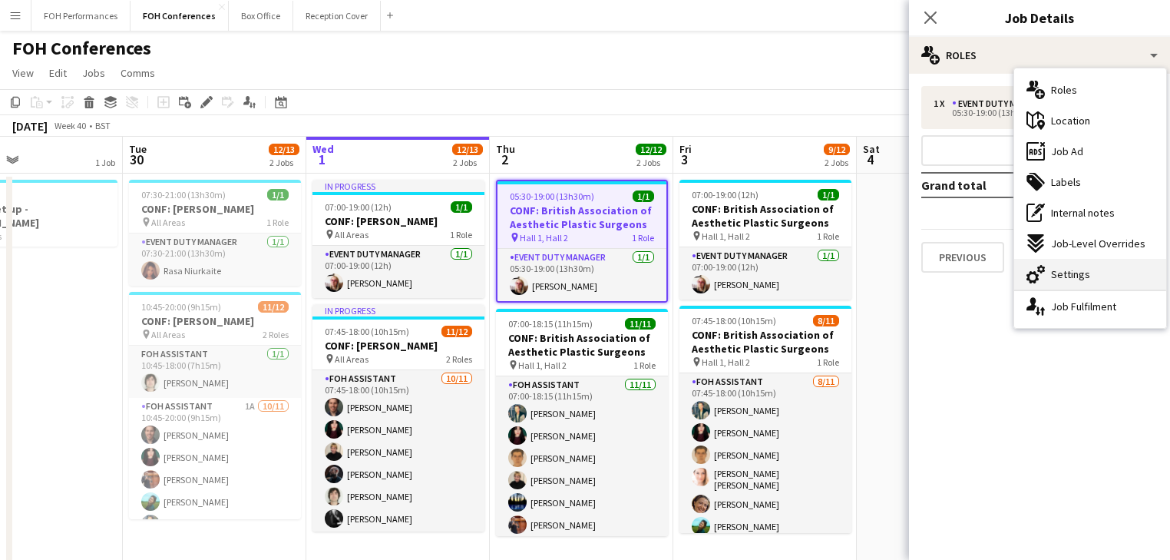
drag, startPoint x: 1077, startPoint y: 272, endPoint x: 1002, endPoint y: 198, distance: 104.8
click at [1075, 272] on span "Settings" at bounding box center [1070, 274] width 39 height 14
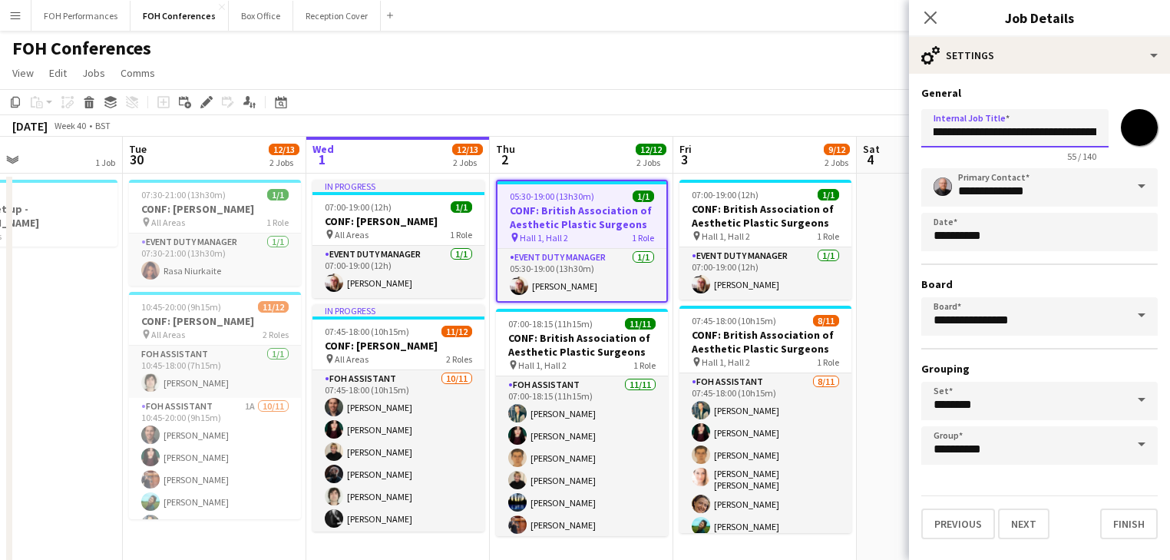
scroll to position [0, 116]
drag, startPoint x: 935, startPoint y: 131, endPoint x: 1122, endPoint y: 116, distance: 187.9
click at [1122, 116] on div "**********" at bounding box center [1039, 132] width 236 height 59
click at [927, 17] on icon "Close pop-in" at bounding box center [930, 17] width 15 height 15
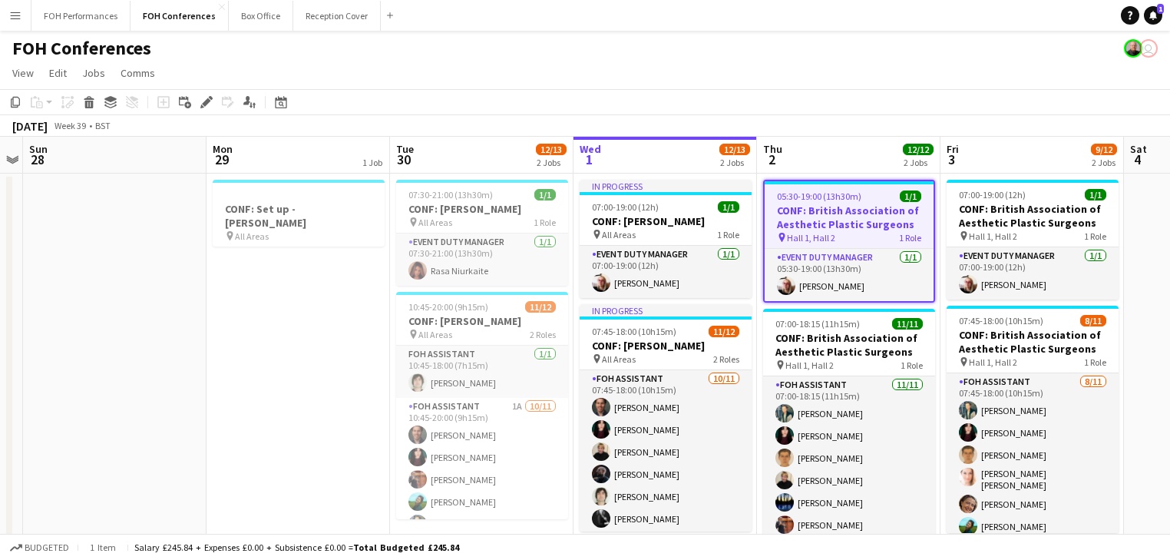
scroll to position [0, 338]
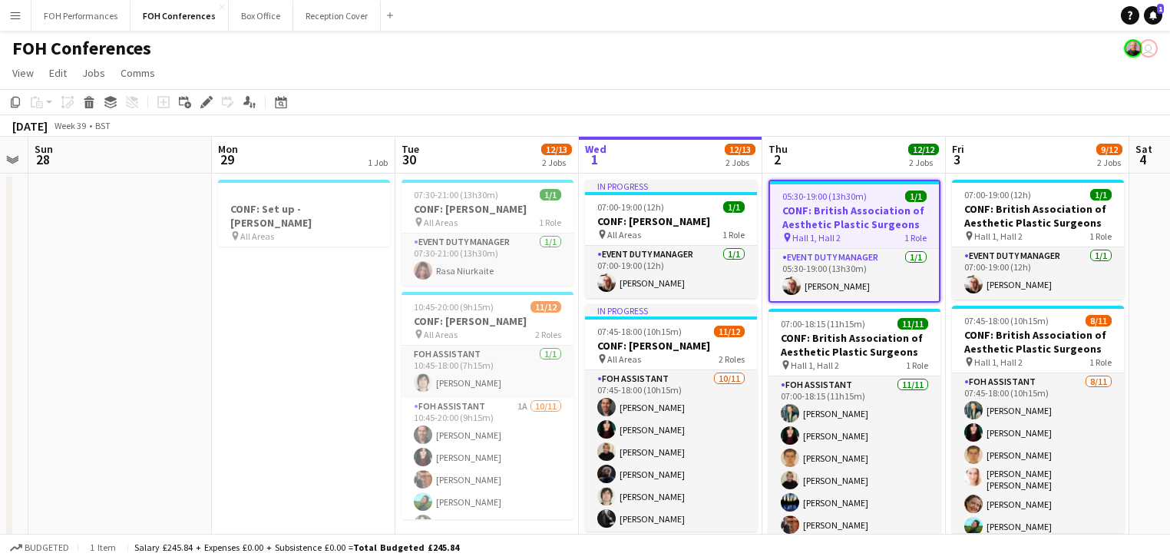
drag, startPoint x: 357, startPoint y: 292, endPoint x: 458, endPoint y: 292, distance: 101.3
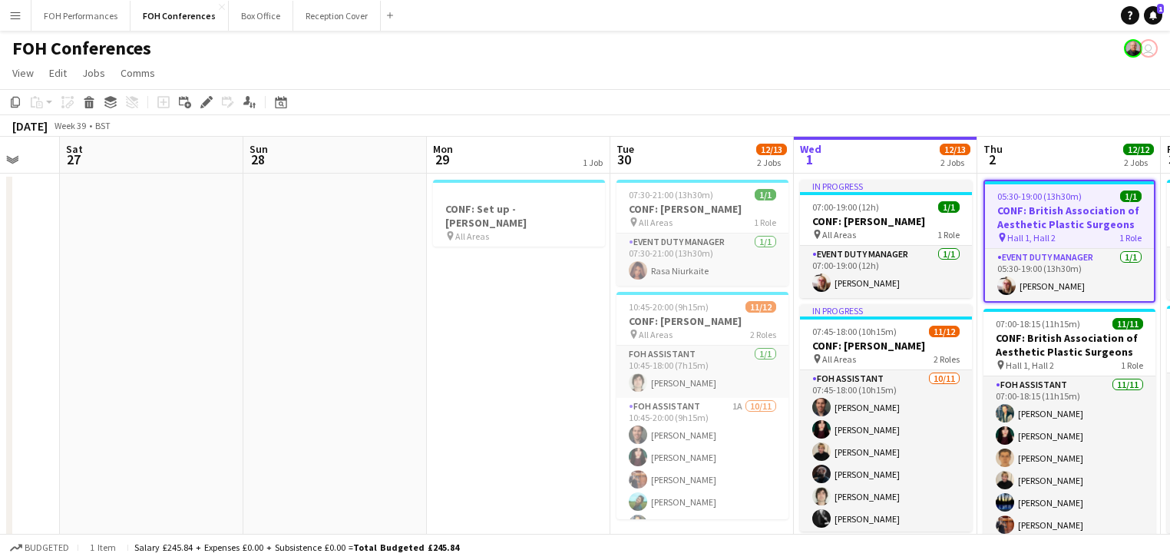
drag, startPoint x: 224, startPoint y: 318, endPoint x: 439, endPoint y: 318, distance: 214.9
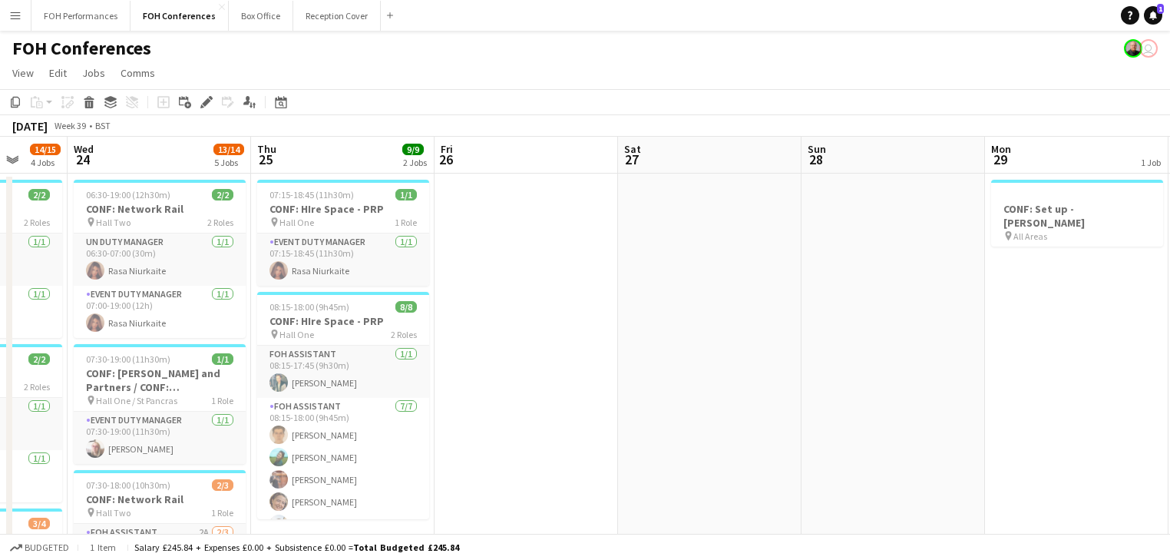
drag, startPoint x: 896, startPoint y: 319, endPoint x: 730, endPoint y: 305, distance: 166.4
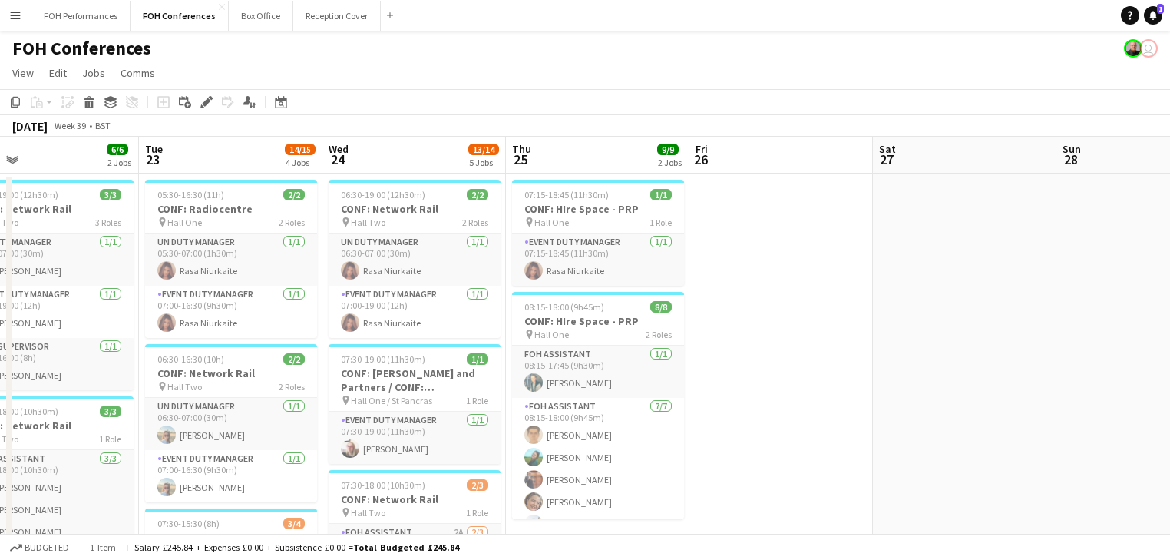
drag, startPoint x: 534, startPoint y: 326, endPoint x: 801, endPoint y: 328, distance: 267.1
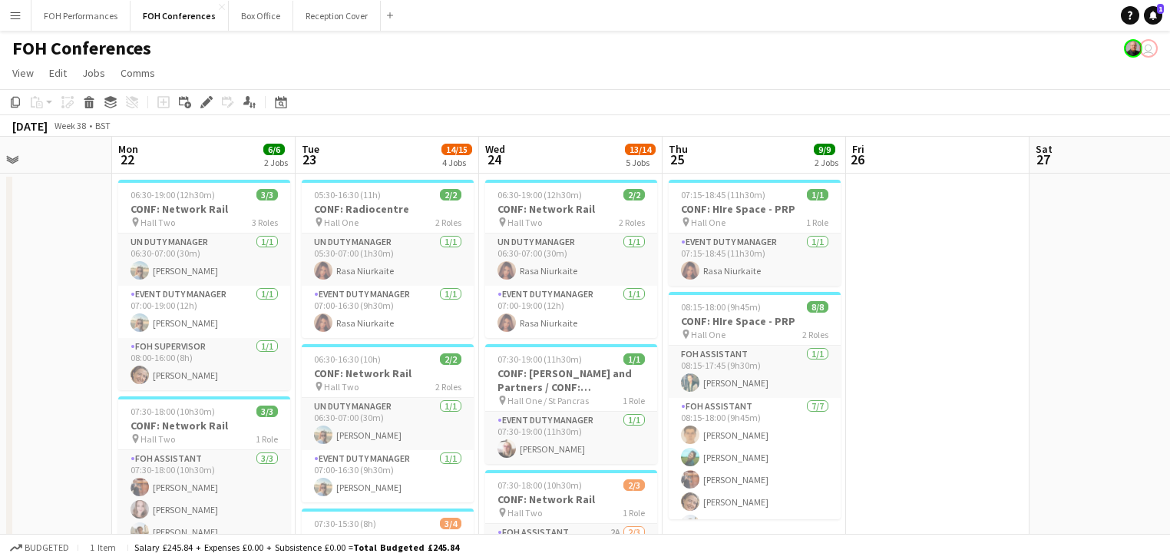
scroll to position [0, 418]
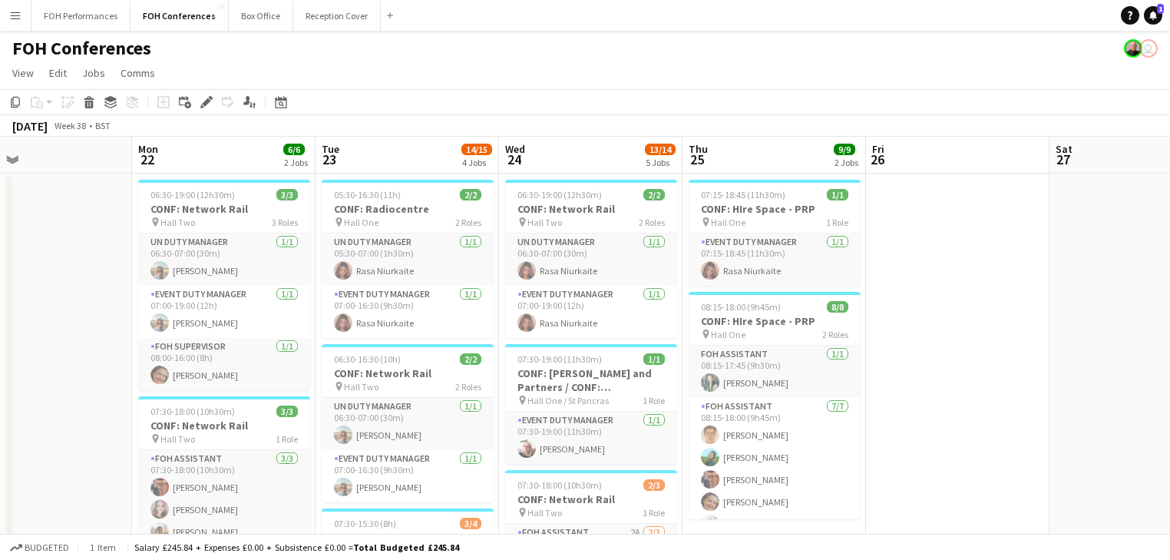
drag, startPoint x: 441, startPoint y: 326, endPoint x: 618, endPoint y: 326, distance: 176.5
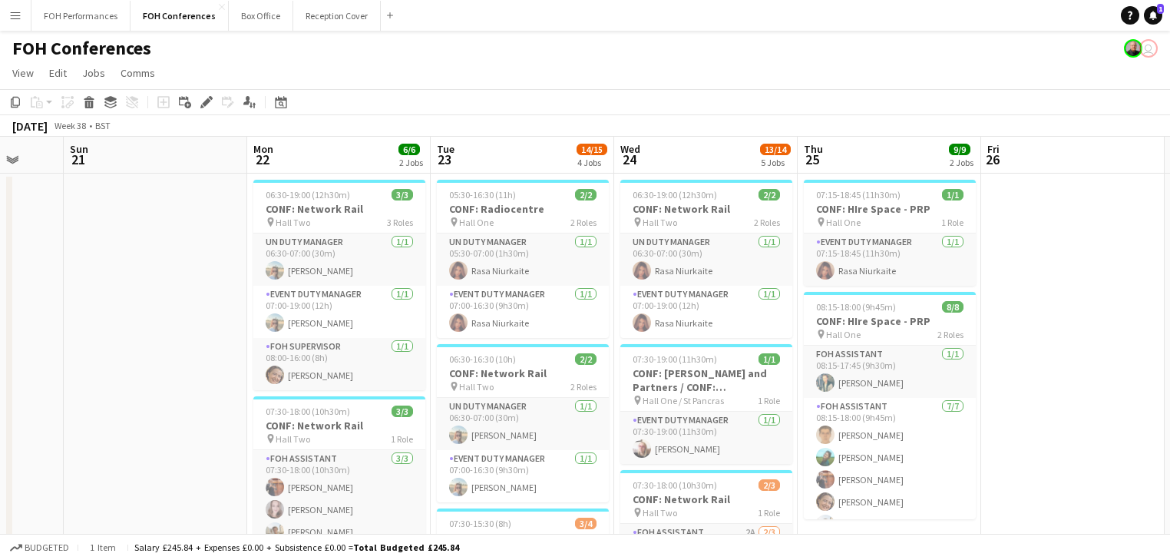
scroll to position [0, 448]
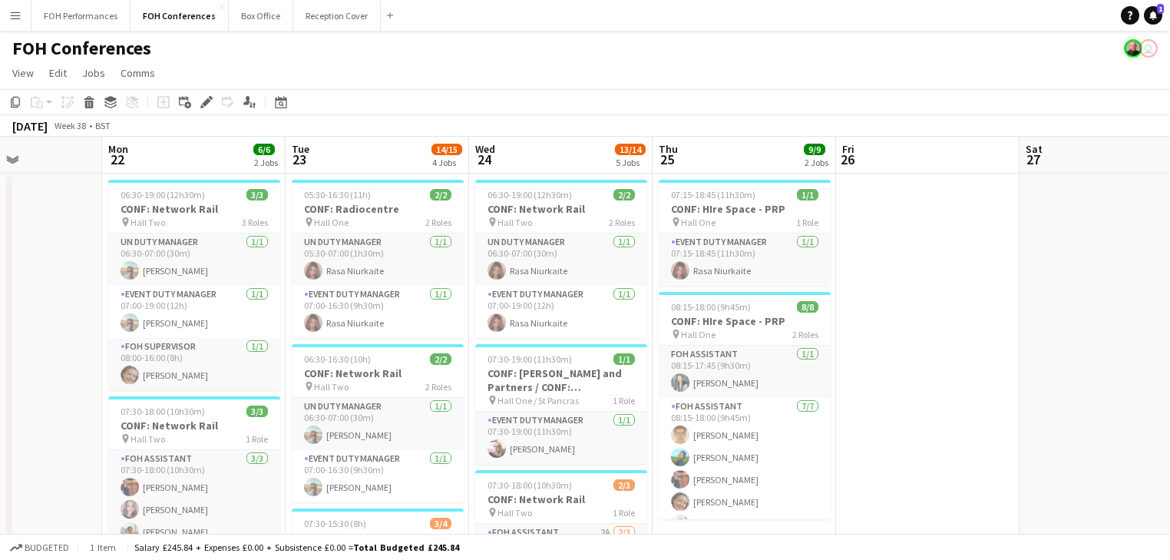
drag, startPoint x: 431, startPoint y: 315, endPoint x: 585, endPoint y: 319, distance: 153.5
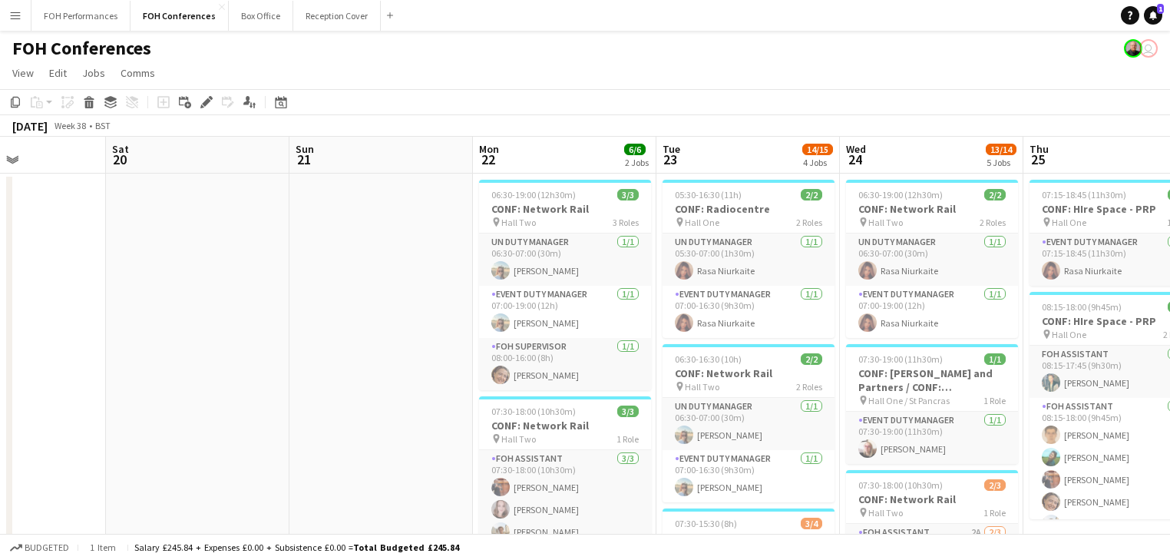
drag, startPoint x: 393, startPoint y: 336, endPoint x: 749, endPoint y: 343, distance: 356.2
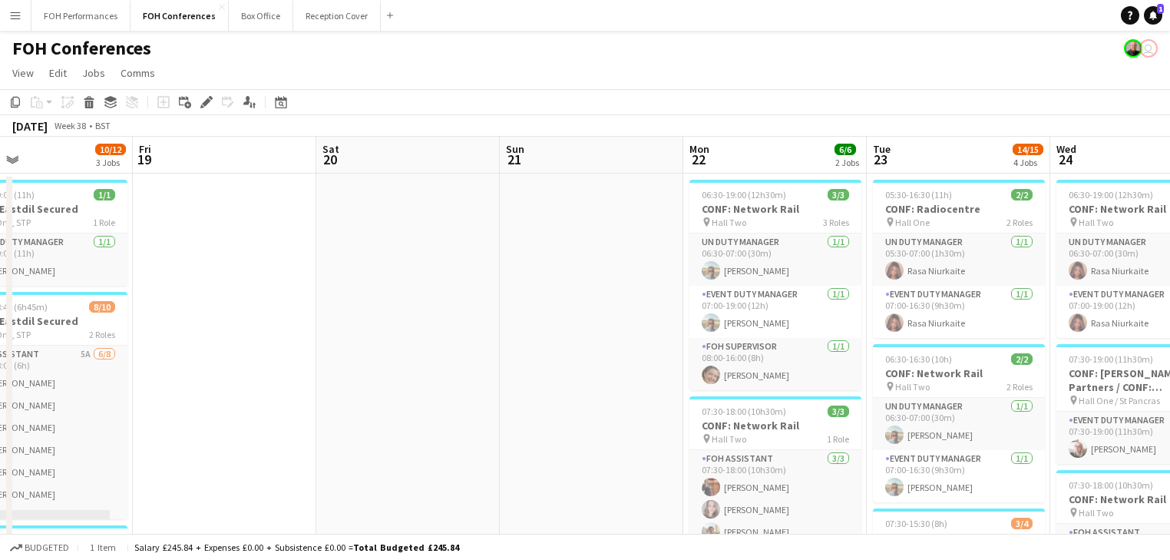
scroll to position [0, 365]
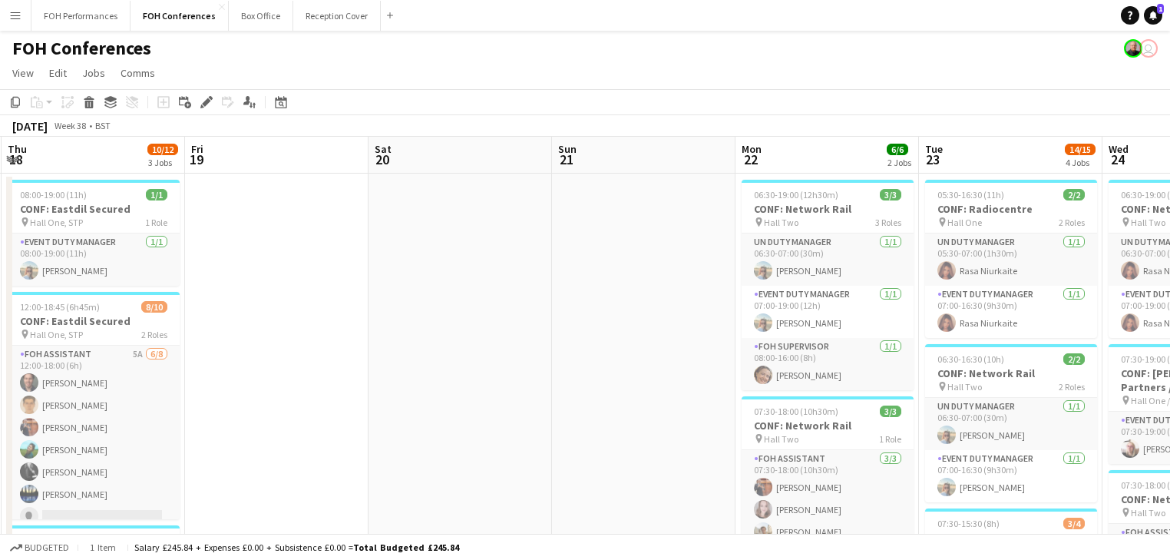
drag, startPoint x: 520, startPoint y: 335, endPoint x: 758, endPoint y: 338, distance: 238.7
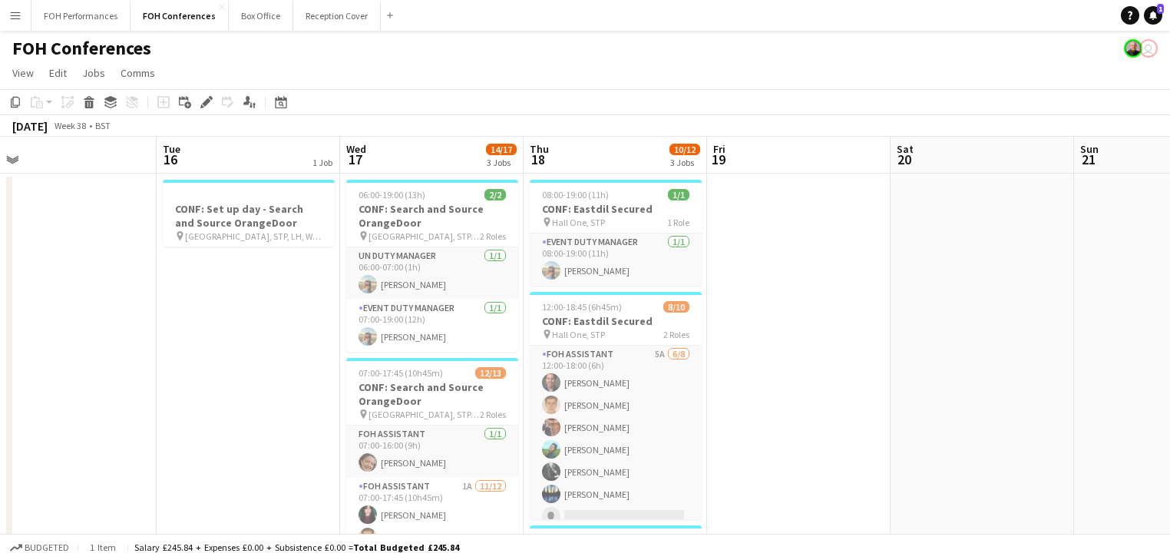
drag, startPoint x: 351, startPoint y: 322, endPoint x: 506, endPoint y: 332, distance: 155.3
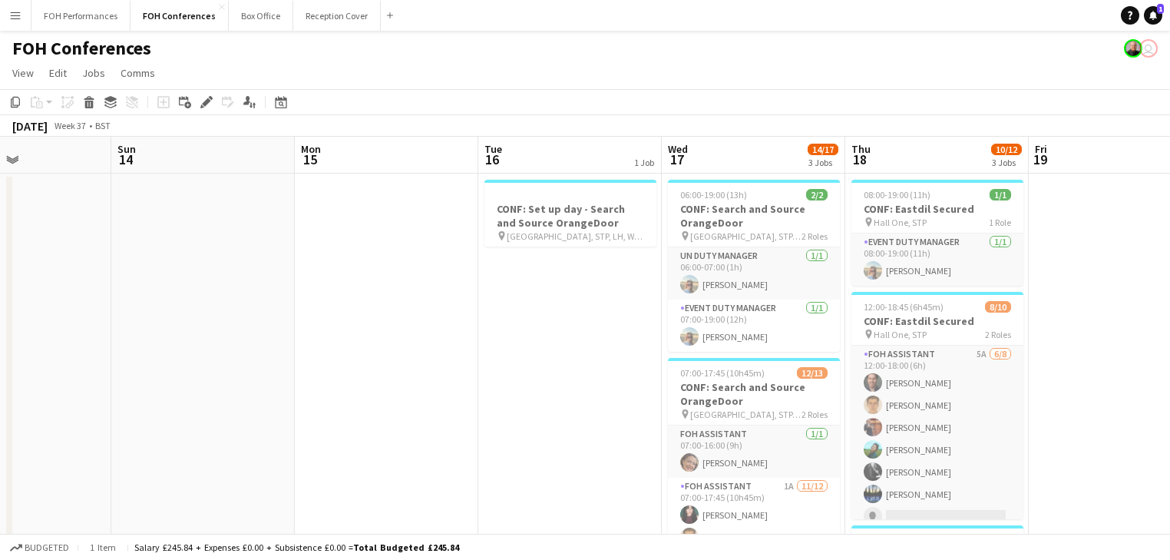
drag, startPoint x: 269, startPoint y: 327, endPoint x: 589, endPoint y: 329, distance: 320.1
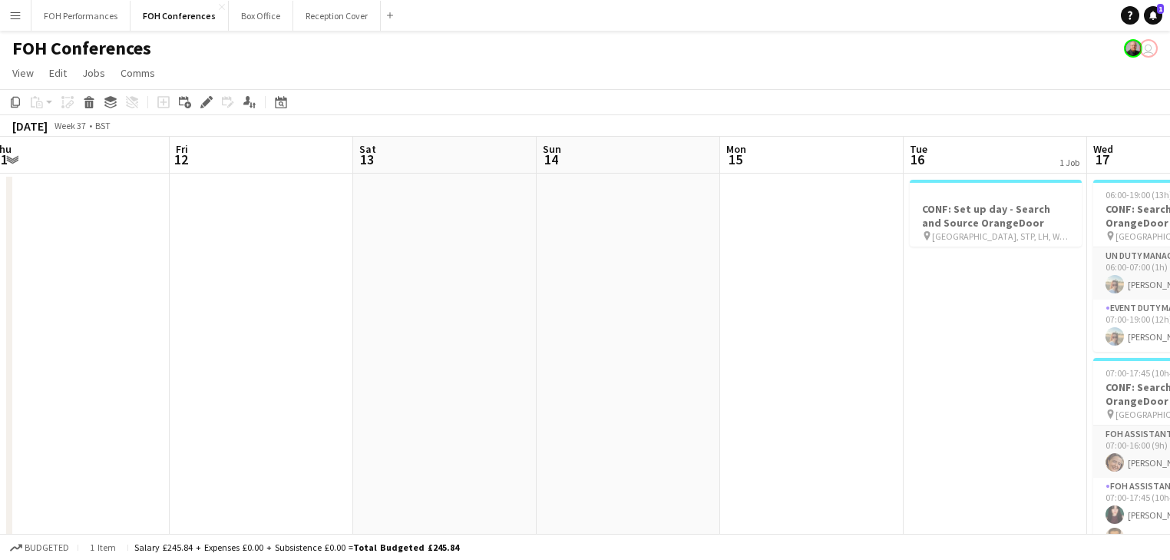
drag, startPoint x: 676, startPoint y: 322, endPoint x: 804, endPoint y: 334, distance: 128.7
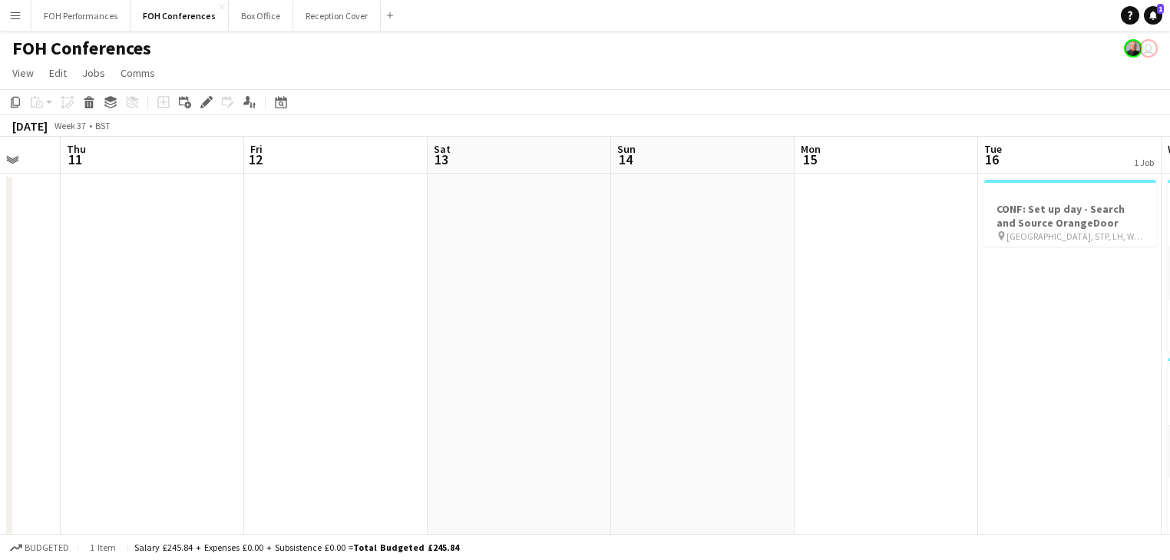
drag, startPoint x: 740, startPoint y: 327, endPoint x: 978, endPoint y: 327, distance: 237.9
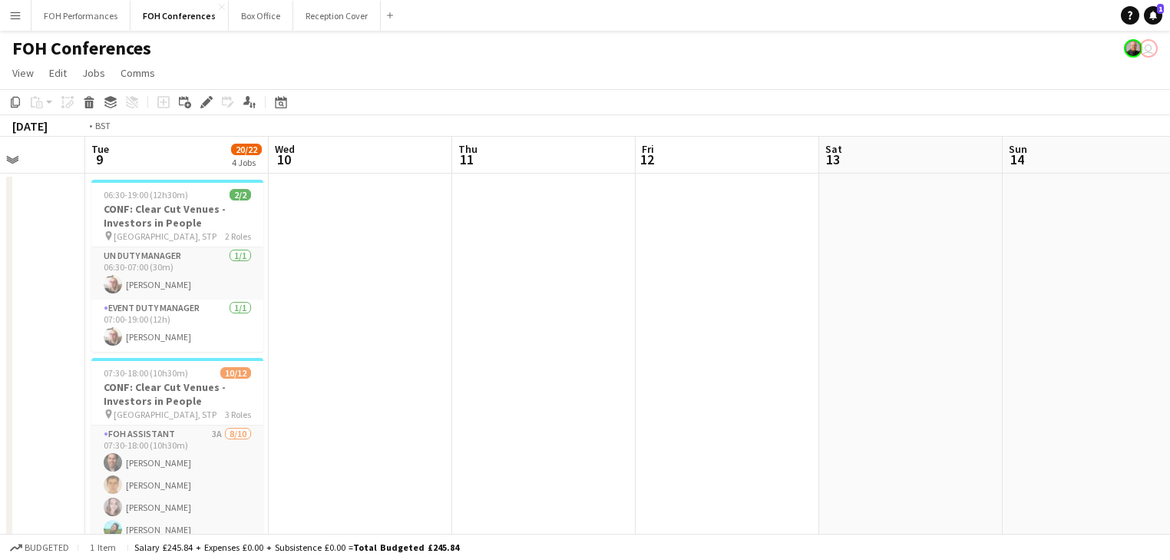
drag, startPoint x: 665, startPoint y: 354, endPoint x: 791, endPoint y: 365, distance: 125.6
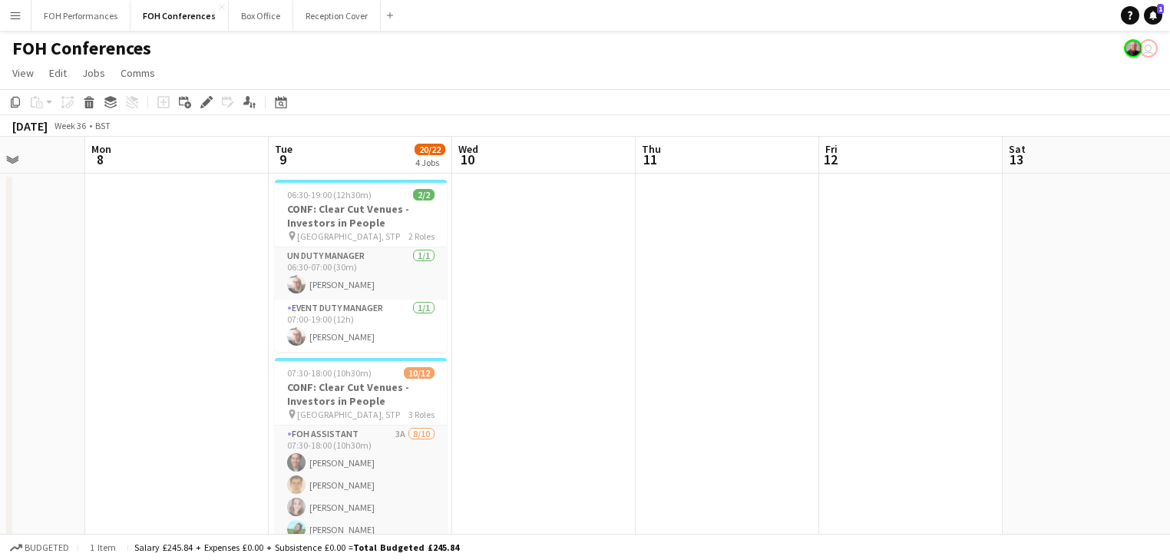
scroll to position [0, 472]
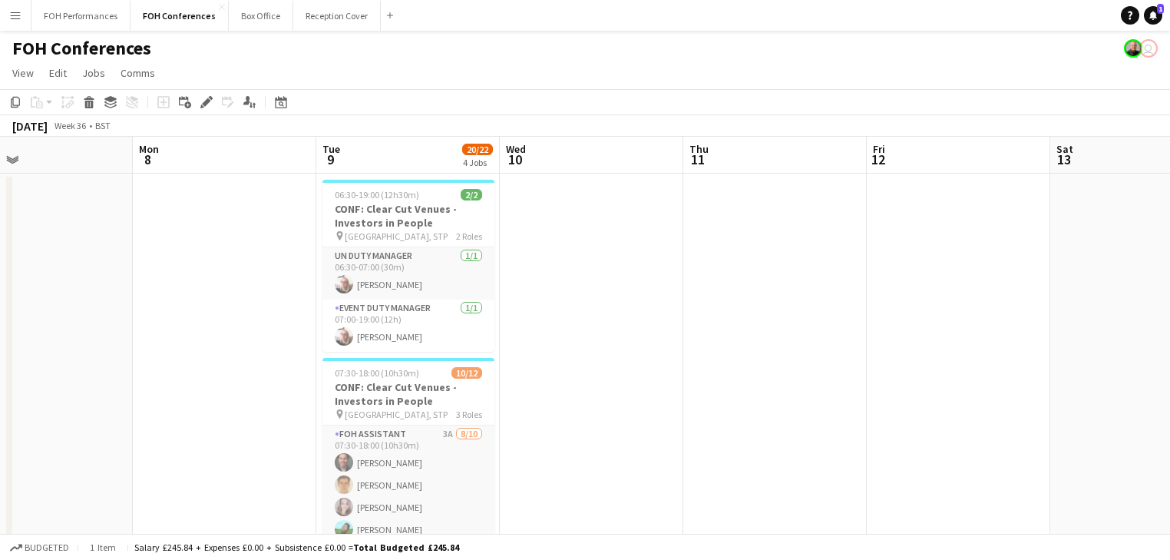
drag, startPoint x: 221, startPoint y: 327, endPoint x: 817, endPoint y: 338, distance: 595.7
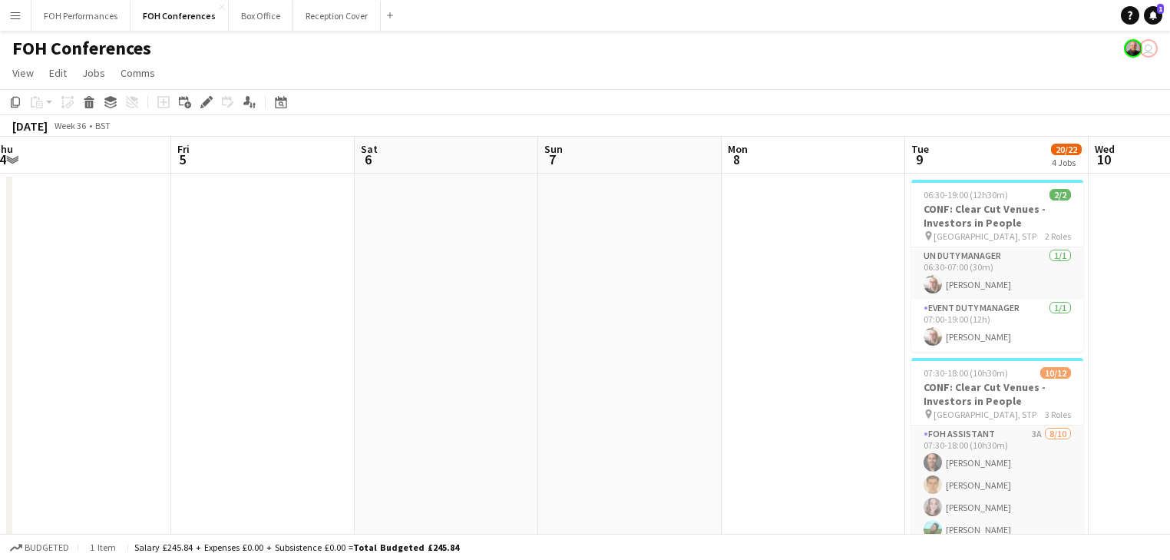
drag, startPoint x: 519, startPoint y: 347, endPoint x: 936, endPoint y: 356, distance: 417.7
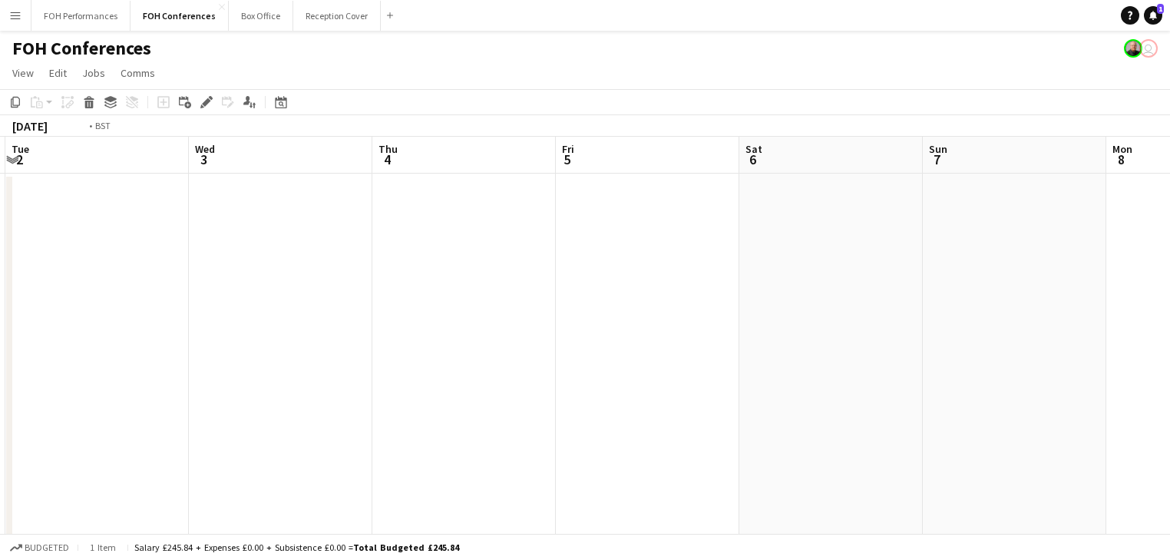
drag, startPoint x: 504, startPoint y: 361, endPoint x: 1025, endPoint y: 362, distance: 520.4
drag, startPoint x: 460, startPoint y: 368, endPoint x: 223, endPoint y: 274, distance: 255.3
drag, startPoint x: 665, startPoint y: 325, endPoint x: 196, endPoint y: 237, distance: 477.2
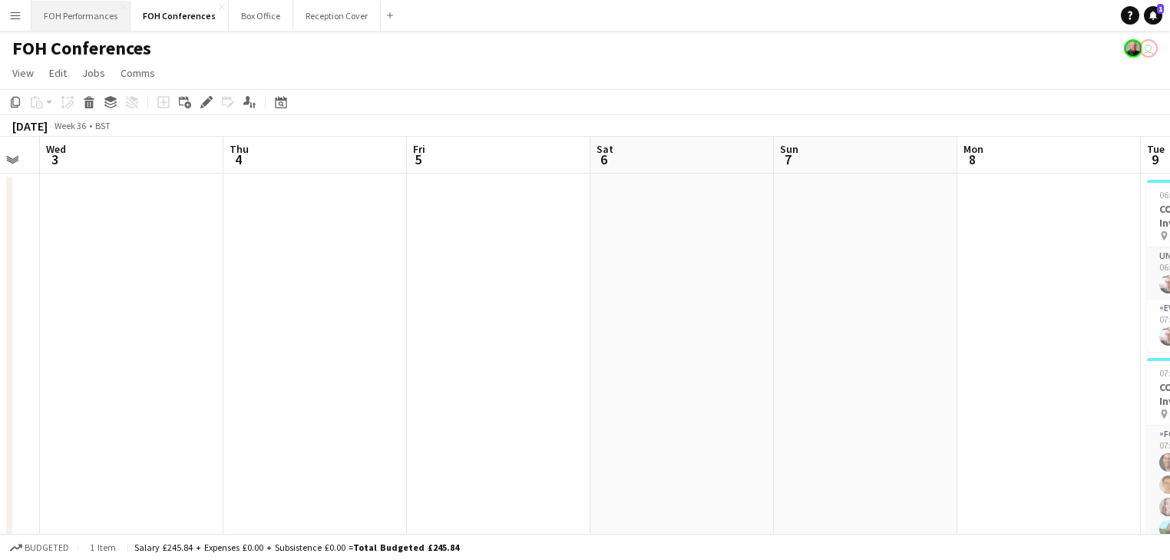
click at [74, 9] on button "FOH Performances Close" at bounding box center [80, 16] width 99 height 30
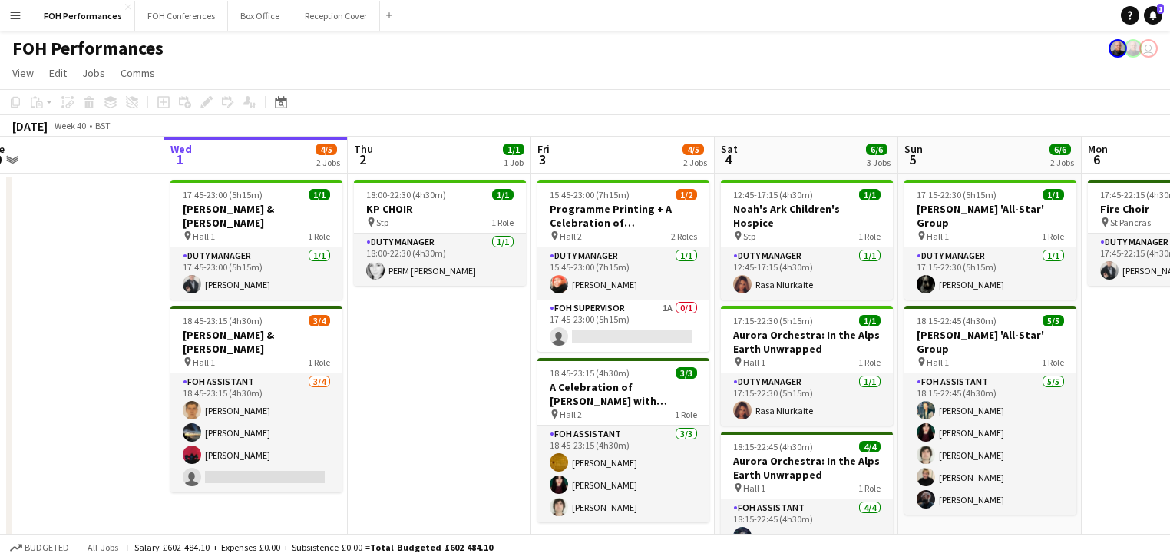
scroll to position [0, 451]
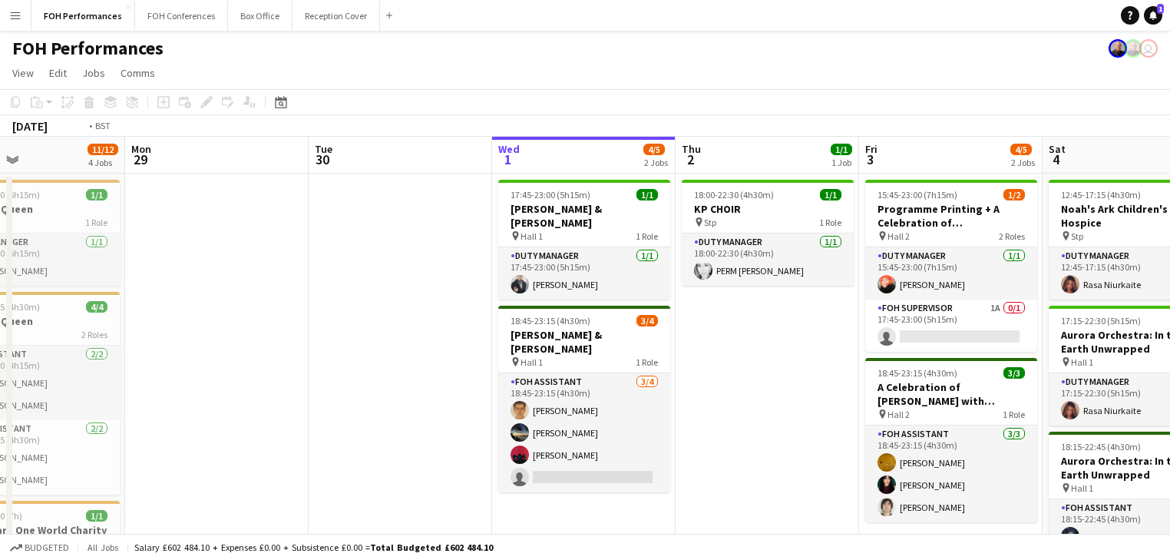
drag, startPoint x: 467, startPoint y: 393, endPoint x: 1143, endPoint y: 385, distance: 675.5
click at [1143, 385] on app-calendar-viewport "Sat 27 Sun 28 11/12 4 Jobs Mon 29 Tue 30 Wed 1 4/5 2 Jobs Thu 2 1/1 1 Job Fri 3…" at bounding box center [585, 512] width 1170 height 751
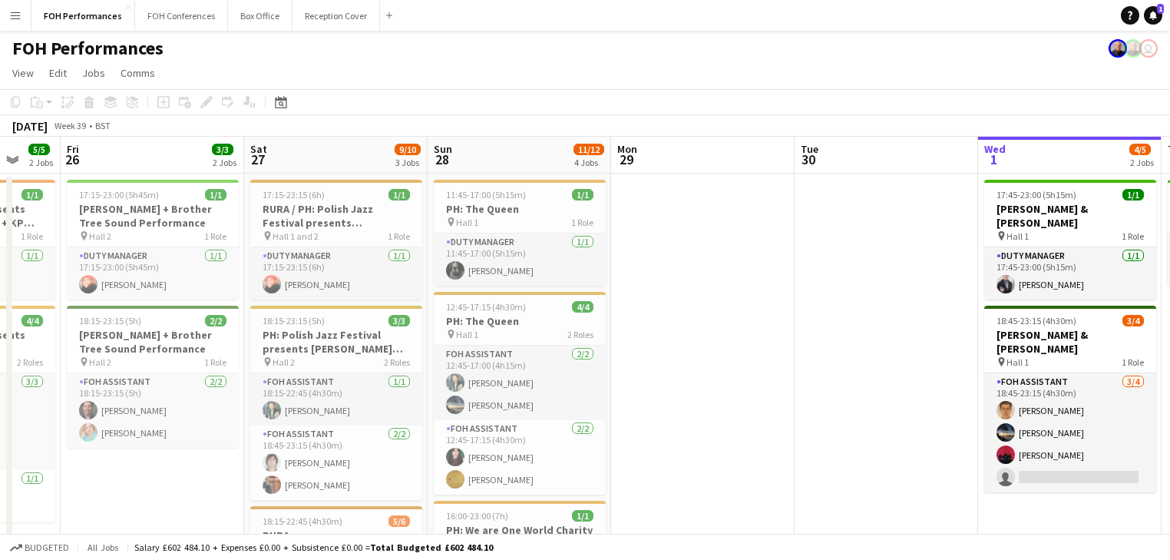
scroll to position [0, 463]
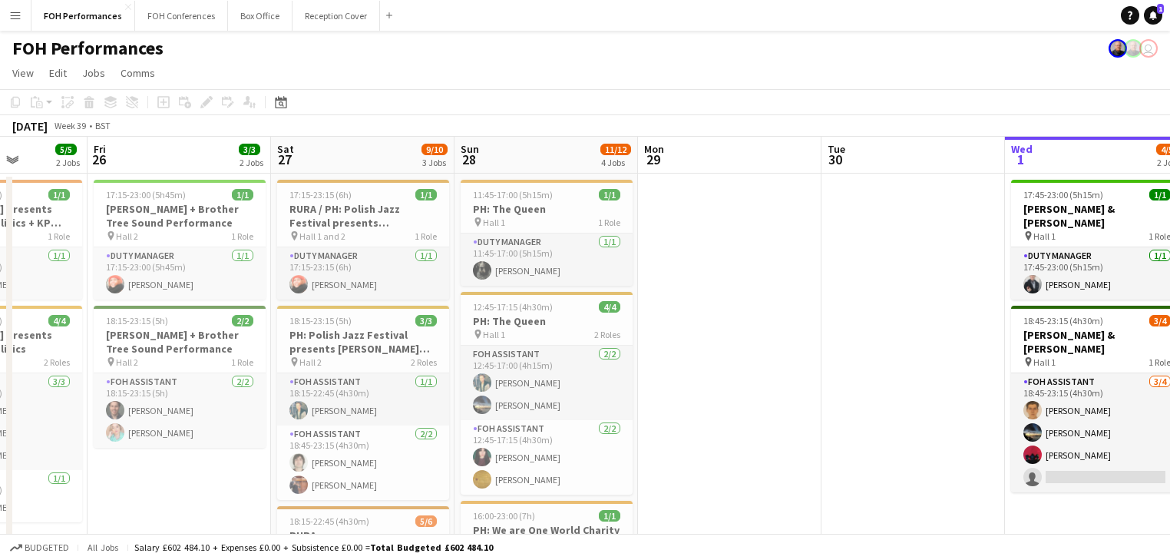
drag, startPoint x: 412, startPoint y: 412, endPoint x: 737, endPoint y: 416, distance: 324.7
click at [737, 416] on app-calendar-viewport "Tue 23 Wed 24 Thu 25 5/5 2 Jobs Fri 26 3/3 2 Jobs Sat 27 9/10 3 Jobs Sun 28 11/…" at bounding box center [585, 512] width 1170 height 751
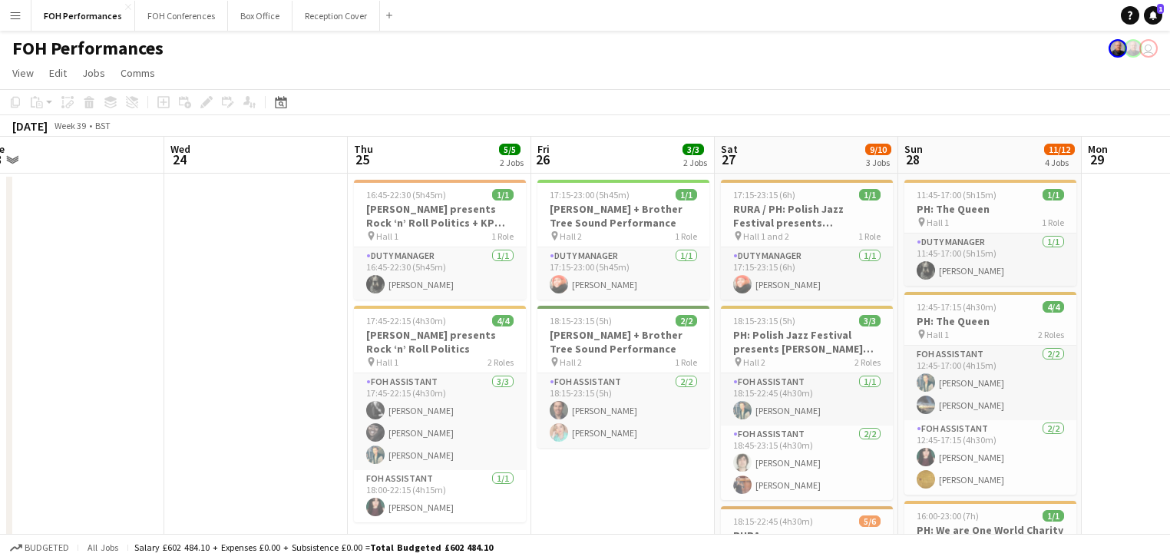
drag, startPoint x: 335, startPoint y: 455, endPoint x: 596, endPoint y: 445, distance: 260.4
click at [596, 445] on app-calendar-viewport "Sun 21 6/6 2 Jobs Mon 22 1/1 1 Job Tue 23 Wed 24 Thu 25 5/5 2 Jobs Fri 26 3/3 2…" at bounding box center [585, 512] width 1170 height 751
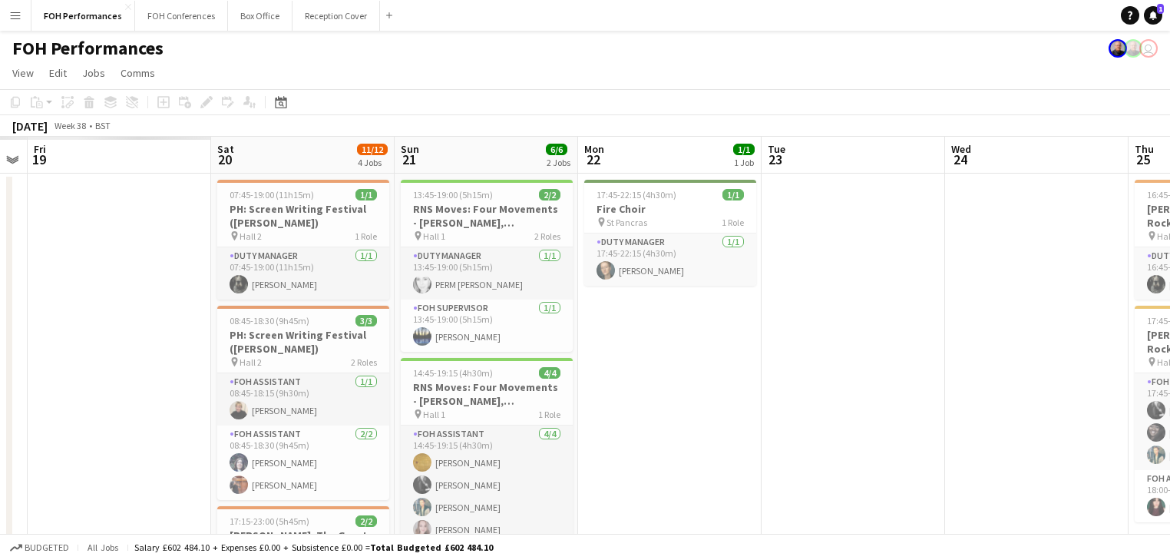
drag, startPoint x: 474, startPoint y: 408, endPoint x: 801, endPoint y: 408, distance: 327.0
click at [801, 408] on app-calendar-viewport "Thu 18 Fri 19 Sat 20 11/12 4 Jobs Sun 21 6/6 2 Jobs Mon 22 1/1 1 Job Tue 23 Wed…" at bounding box center [585, 541] width 1170 height 809
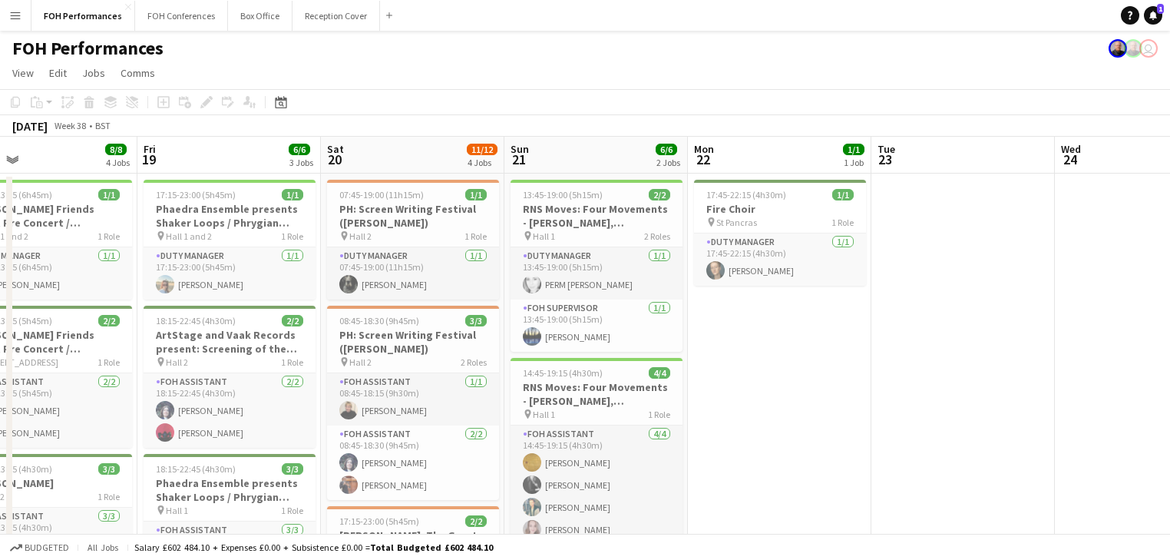
drag, startPoint x: 608, startPoint y: 398, endPoint x: 808, endPoint y: 405, distance: 200.5
click at [808, 405] on app-calendar-viewport "Tue 16 Wed 17 Thu 18 8/8 4 Jobs Fri 19 6/6 3 Jobs Sat 20 11/12 4 Jobs Sun 21 6/…" at bounding box center [585, 541] width 1170 height 809
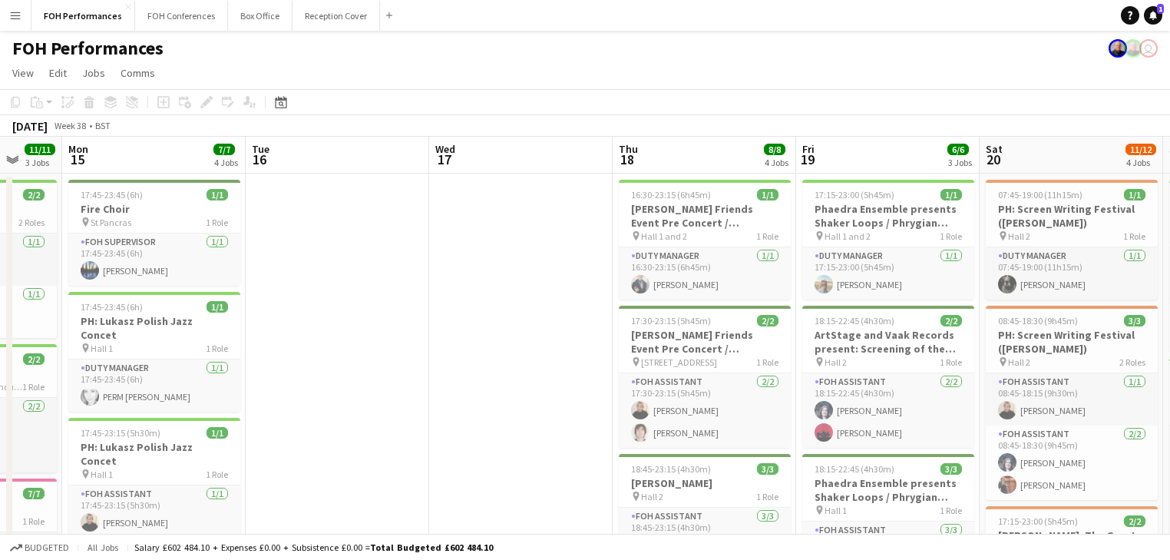
drag, startPoint x: 640, startPoint y: 408, endPoint x: 854, endPoint y: 411, distance: 214.2
click at [854, 411] on app-calendar-viewport "Sat 13 Sun 14 11/11 3 Jobs Mon 15 7/7 4 Jobs Tue 16 Wed 17 Thu 18 8/8 4 Jobs Fr…" at bounding box center [585, 541] width 1170 height 809
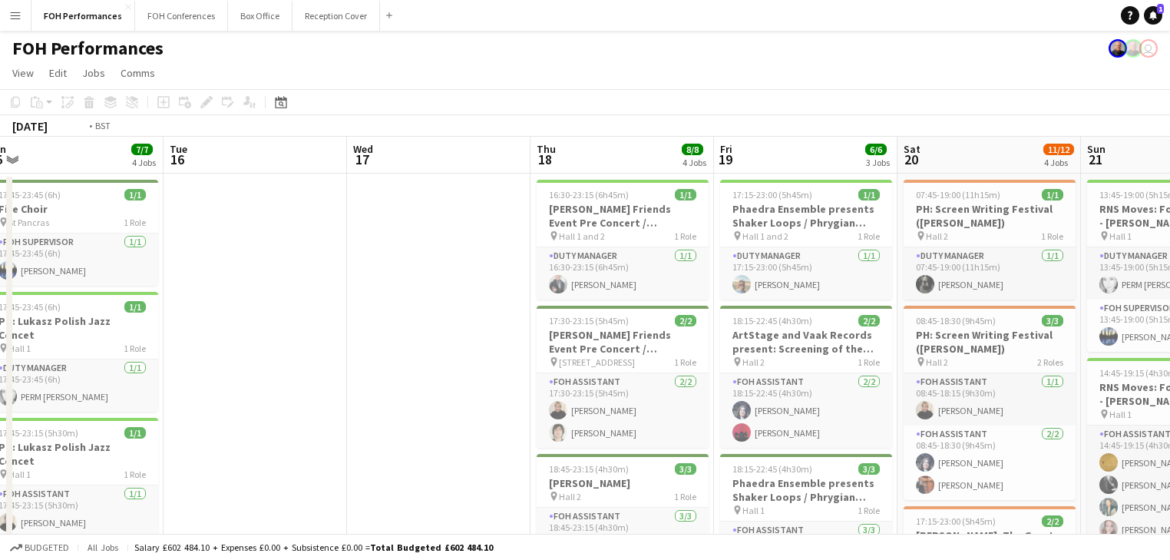
drag, startPoint x: 821, startPoint y: 401, endPoint x: 877, endPoint y: 400, distance: 56.1
click at [891, 400] on app-calendar-viewport "Sat 13 11/11 5 Jobs Sun 14 11/11 3 Jobs Mon 15 7/7 4 Jobs Tue 16 Wed 17 Thu 18 …" at bounding box center [585, 541] width 1170 height 809
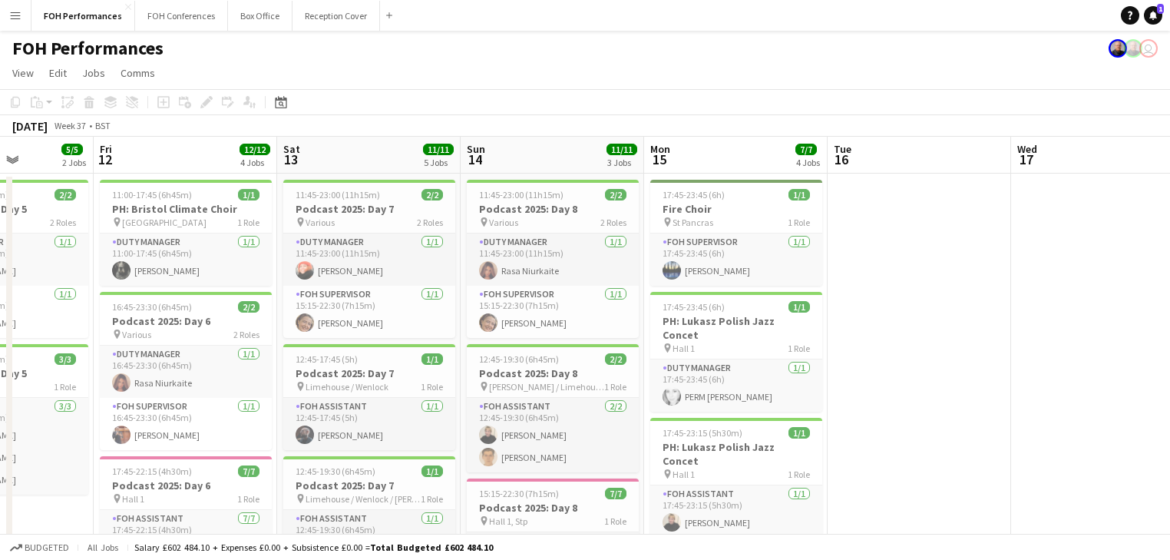
drag, startPoint x: 542, startPoint y: 405, endPoint x: 814, endPoint y: 405, distance: 271.7
click at [814, 405] on app-calendar-viewport "Tue 9 Wed 10 4/4 2 Jobs Thu 11 5/5 2 Jobs Fri 12 12/12 4 Jobs Sat 13 11/11 5 Jo…" at bounding box center [585, 541] width 1170 height 809
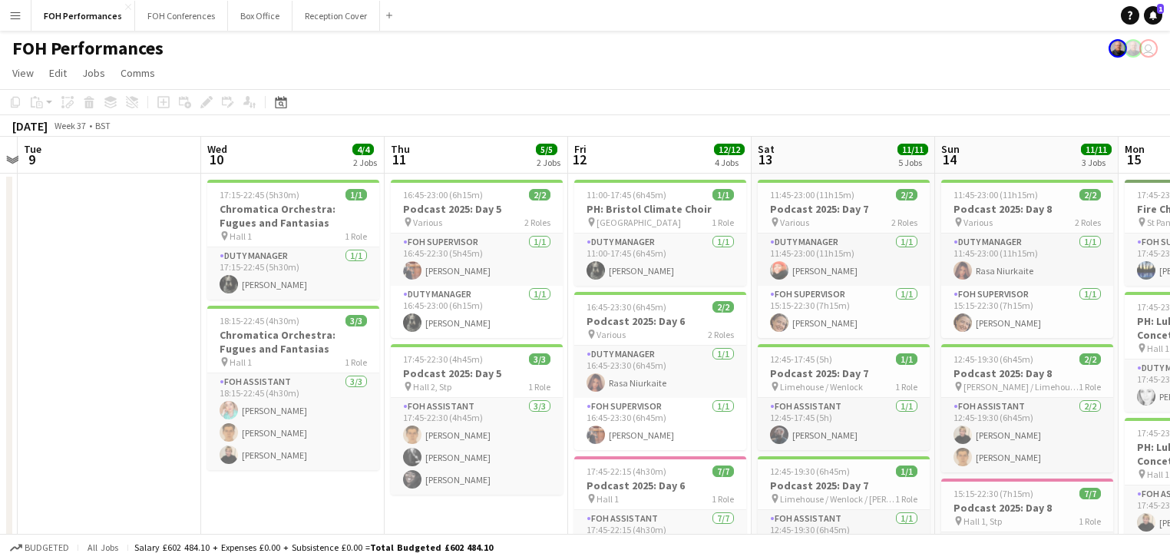
drag, startPoint x: 741, startPoint y: 408, endPoint x: 864, endPoint y: 408, distance: 122.8
click at [864, 408] on app-calendar-viewport "Sun 7 10/15 4 Jobs Mon 8 Tue 9 Wed 10 4/4 2 Jobs Thu 11 5/5 2 Jobs Fri 12 12/12…" at bounding box center [585, 541] width 1170 height 809
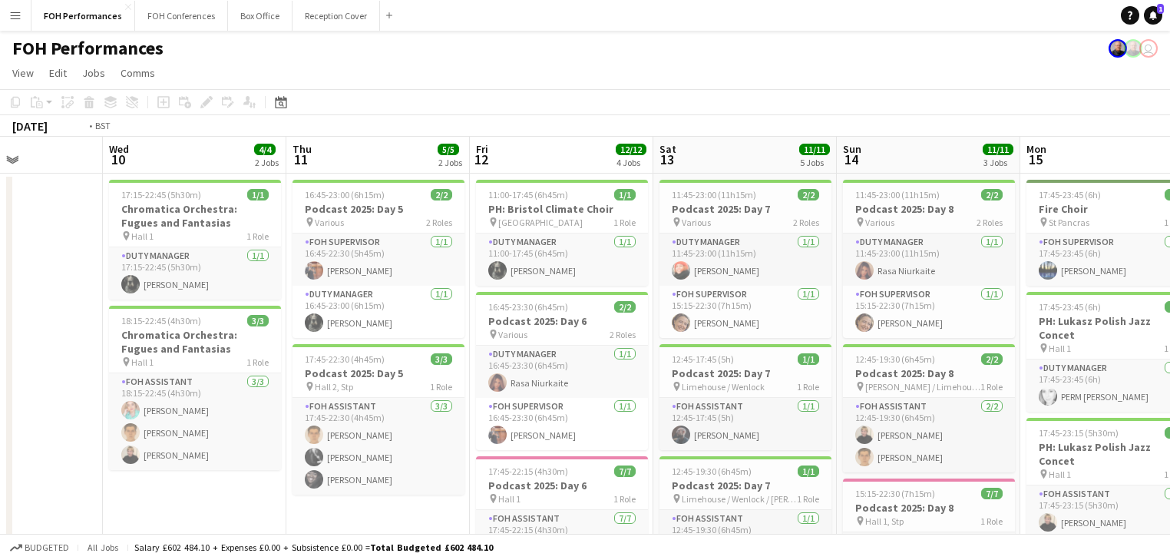
click at [860, 405] on app-calendar-viewport "Sun 7 10/15 4 Jobs Mon 8 Tue 9 Wed 10 4/4 2 Jobs Thu 11 5/5 2 Jobs Fri 12 12/12…" at bounding box center [585, 541] width 1170 height 809
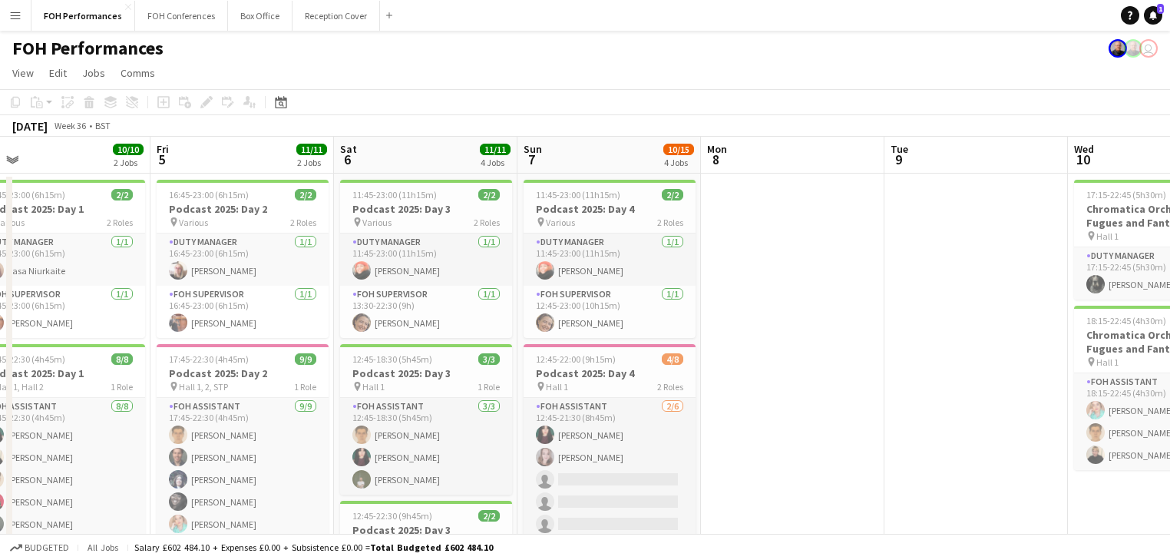
drag, startPoint x: 648, startPoint y: 399, endPoint x: 804, endPoint y: 401, distance: 155.8
click at [804, 401] on app-calendar-viewport "Tue 2 Wed 3 Thu 4 10/10 2 Jobs Fri 5 11/11 2 Jobs Sat 6 11/11 4 Jobs Sun 7 10/1…" at bounding box center [585, 541] width 1170 height 809
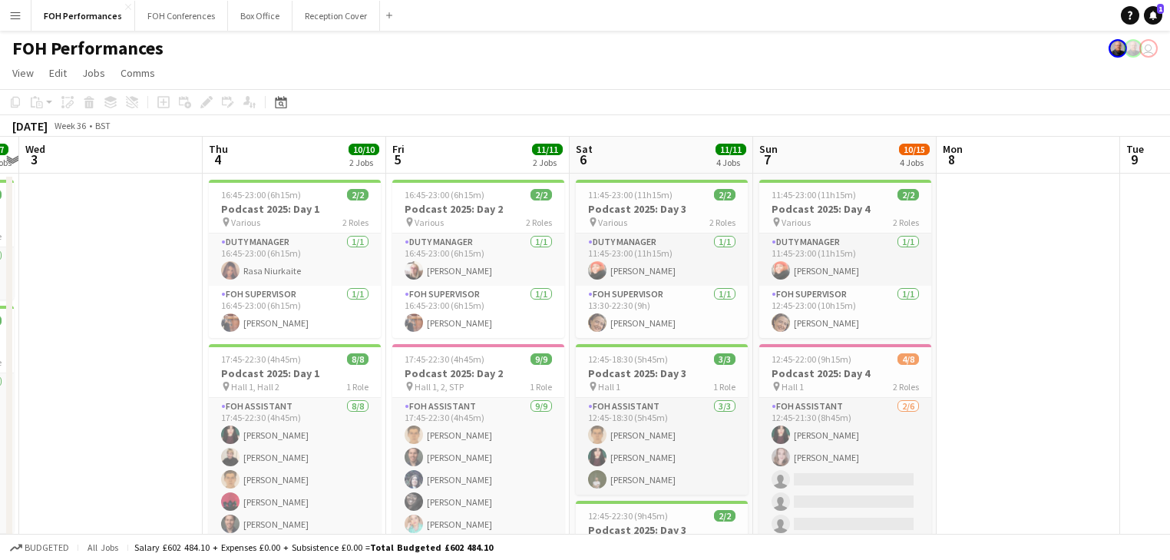
drag, startPoint x: 665, startPoint y: 404, endPoint x: 680, endPoint y: 409, distance: 16.3
click at [728, 409] on app-calendar-viewport "Mon 1 Tue 2 7/7 2 Jobs Wed 3 Thu 4 10/10 2 Jobs Fri 5 11/11 2 Jobs Sat 6 11/11 …" at bounding box center [585, 541] width 1170 height 809
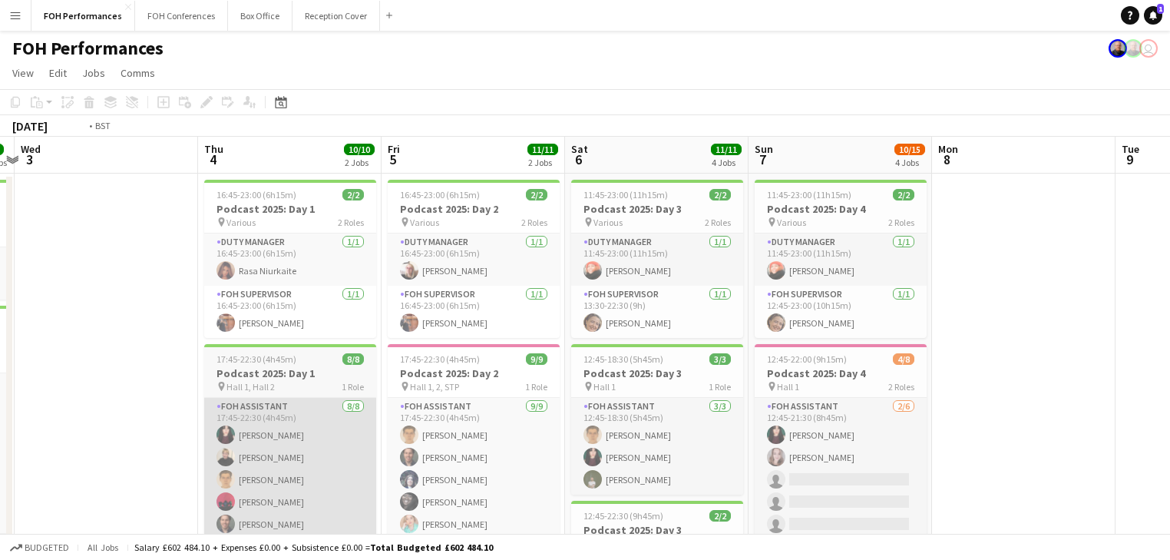
drag, startPoint x: 355, startPoint y: 405, endPoint x: 680, endPoint y: 402, distance: 325.5
click at [764, 396] on app-calendar-viewport "Mon 1 Tue 2 7/7 2 Jobs Wed 3 Thu 4 10/10 2 Jobs Fri 5 11/11 2 Jobs Sat 6 11/11 …" at bounding box center [585, 541] width 1170 height 809
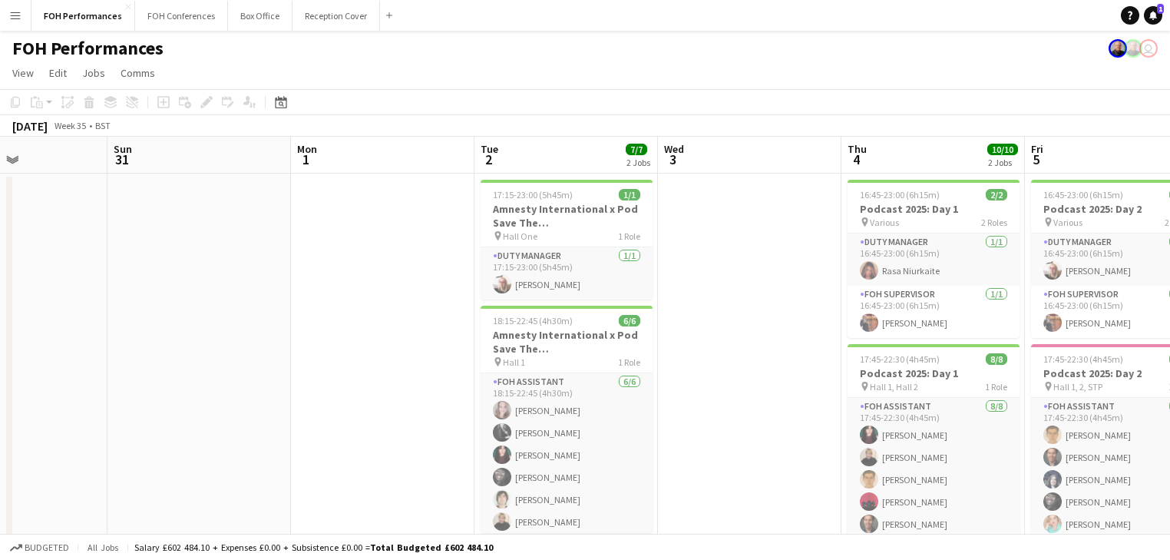
click at [788, 397] on app-calendar-viewport "Thu 28 Fri 29 4/5 2 Jobs Sat 30 Sun 31 Mon 1 Tue 2 7/7 2 Jobs Wed 3 Thu 4 10/10…" at bounding box center [585, 541] width 1170 height 809
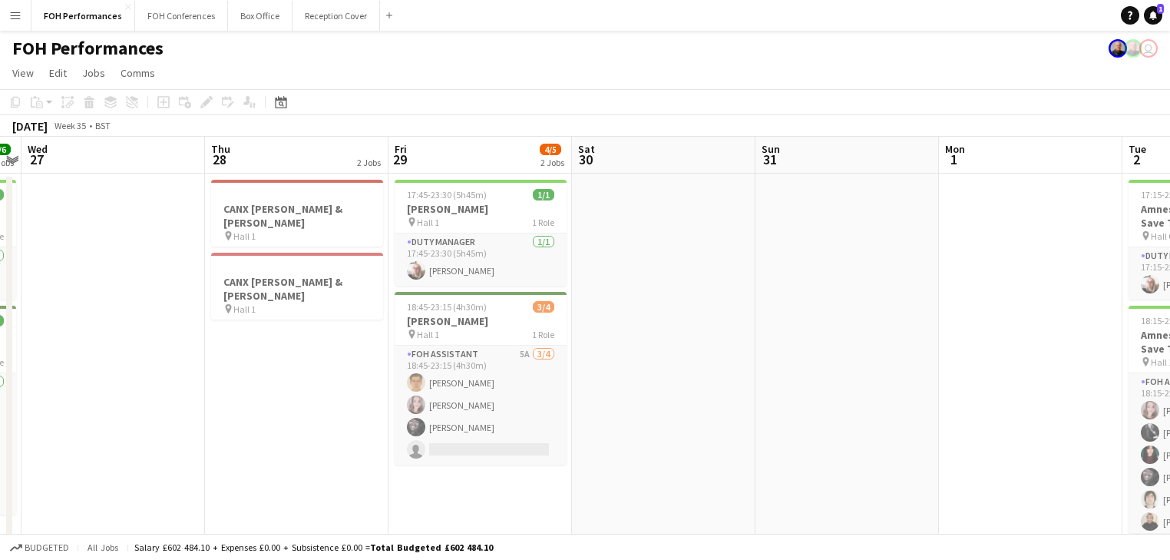
click at [850, 403] on app-calendar-viewport "Mon 25 Tue 26 6/6 2 Jobs Wed 27 Thu 28 2 Jobs Fri 29 4/5 2 Jobs Sat 30 Sun 31 M…" at bounding box center [585, 541] width 1170 height 809
click at [282, 100] on icon at bounding box center [281, 102] width 12 height 12
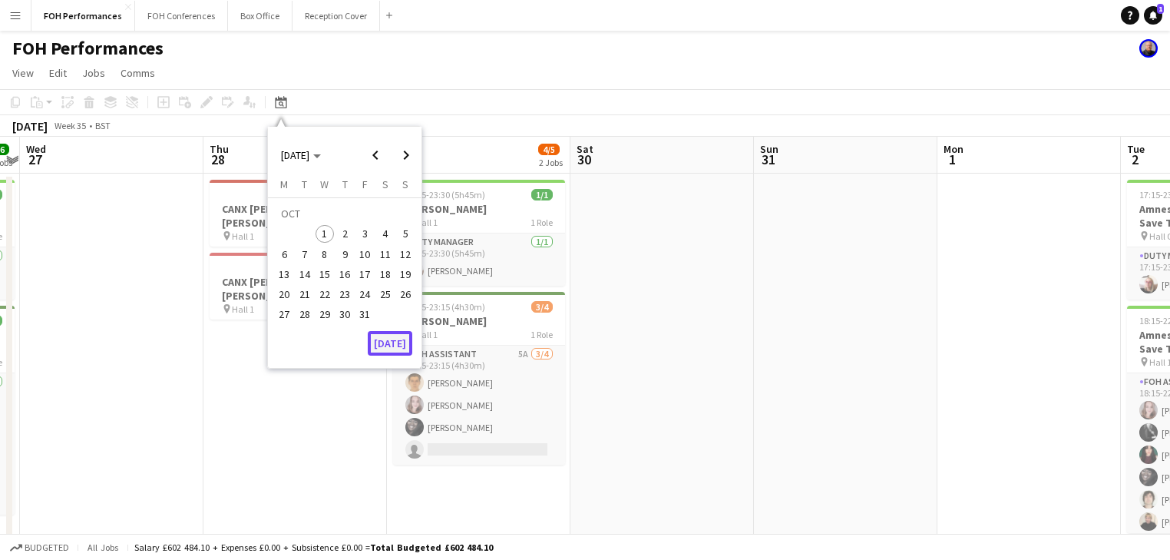
click at [383, 342] on button "[DATE]" at bounding box center [390, 343] width 45 height 25
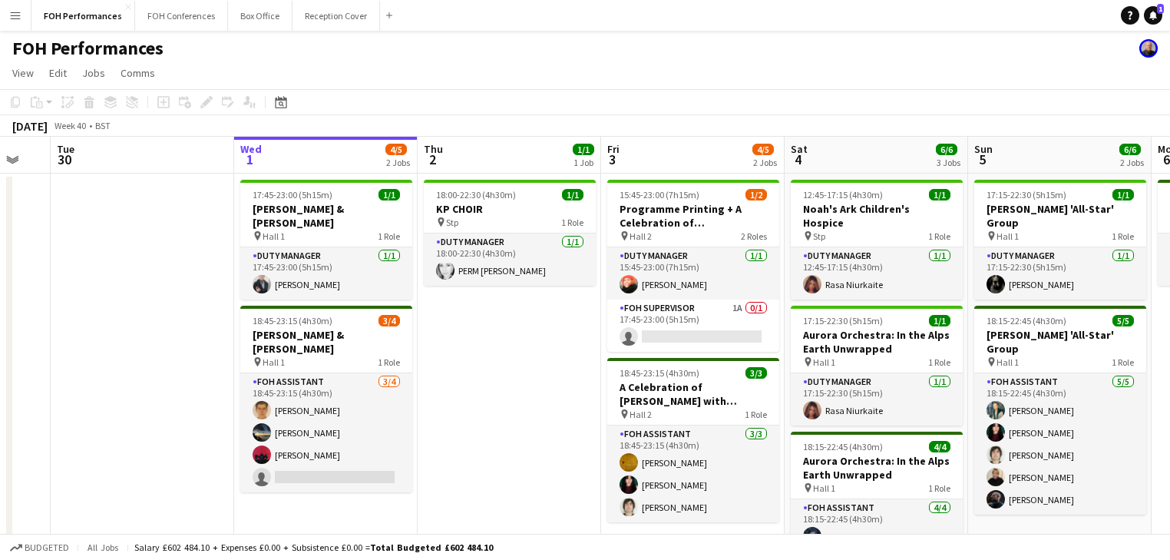
scroll to position [0, 685]
drag, startPoint x: 692, startPoint y: 368, endPoint x: 536, endPoint y: 358, distance: 156.9
click at [536, 358] on app-calendar-viewport "Fri 26 3/3 2 Jobs Sat 27 9/10 3 Jobs Sun 28 11/12 4 Jobs Mon 29 Tue 30 Wed 1 4/…" at bounding box center [585, 541] width 1170 height 809
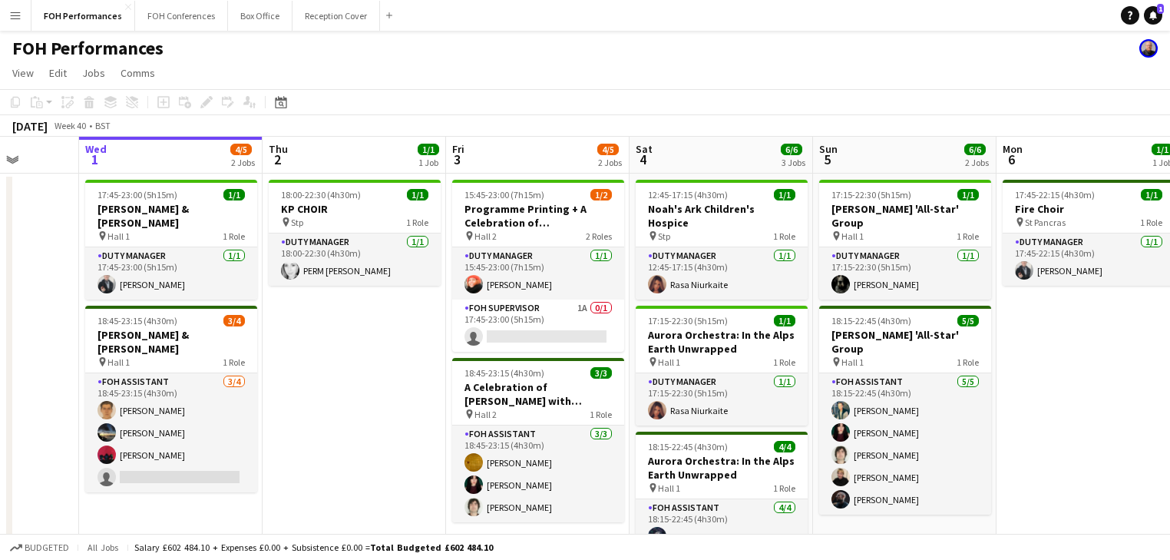
scroll to position [0, 589]
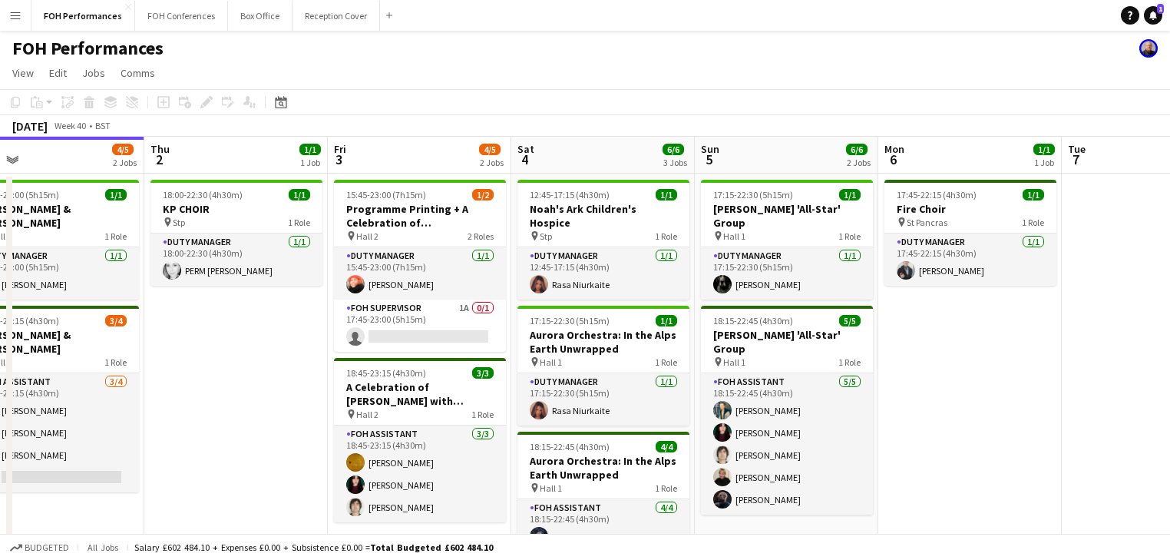
drag, startPoint x: 577, startPoint y: 326, endPoint x: 310, endPoint y: 346, distance: 267.9
click at [310, 346] on app-calendar-viewport "Sun 28 11/12 4 Jobs Mon 29 Tue 30 Wed 1 4/5 2 Jobs Thu 2 1/1 1 Job Fri 3 4/5 2 …" at bounding box center [585, 541] width 1170 height 809
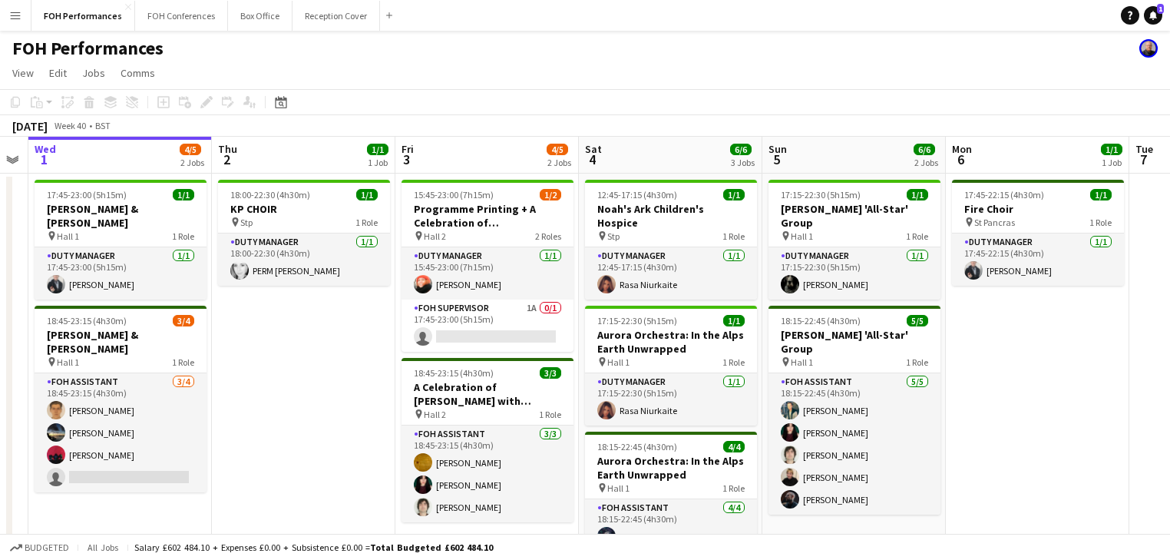
scroll to position [0, 507]
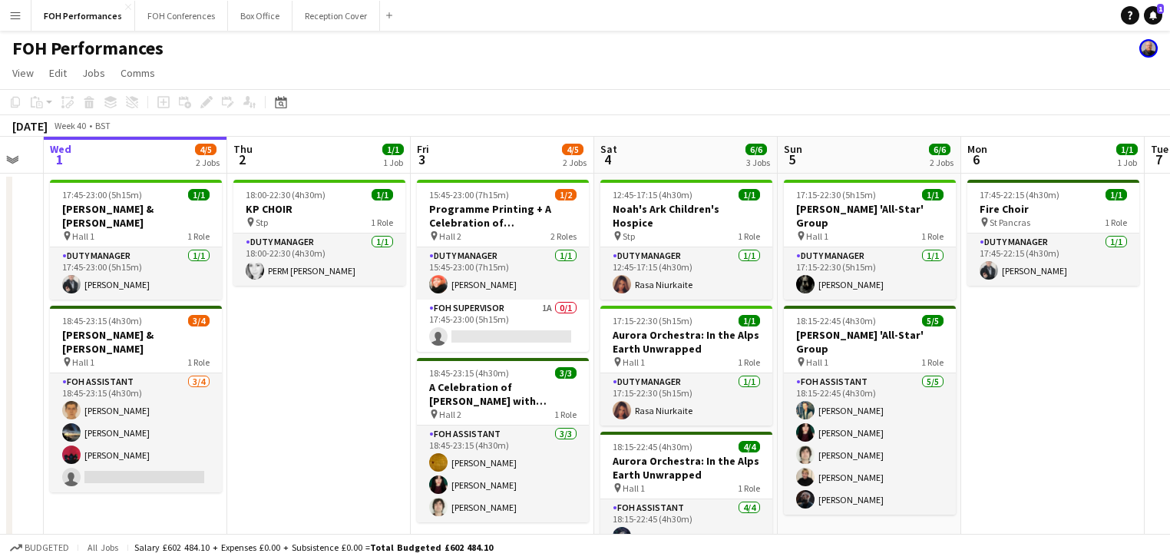
drag, startPoint x: 233, startPoint y: 421, endPoint x: 315, endPoint y: 418, distance: 82.2
click at [315, 418] on app-calendar-viewport "Sun 28 11/12 4 Jobs Mon 29 Tue 30 Wed 1 4/5 2 Jobs Thu 2 1/1 1 Job Fri 3 4/5 2 …" at bounding box center [585, 541] width 1170 height 809
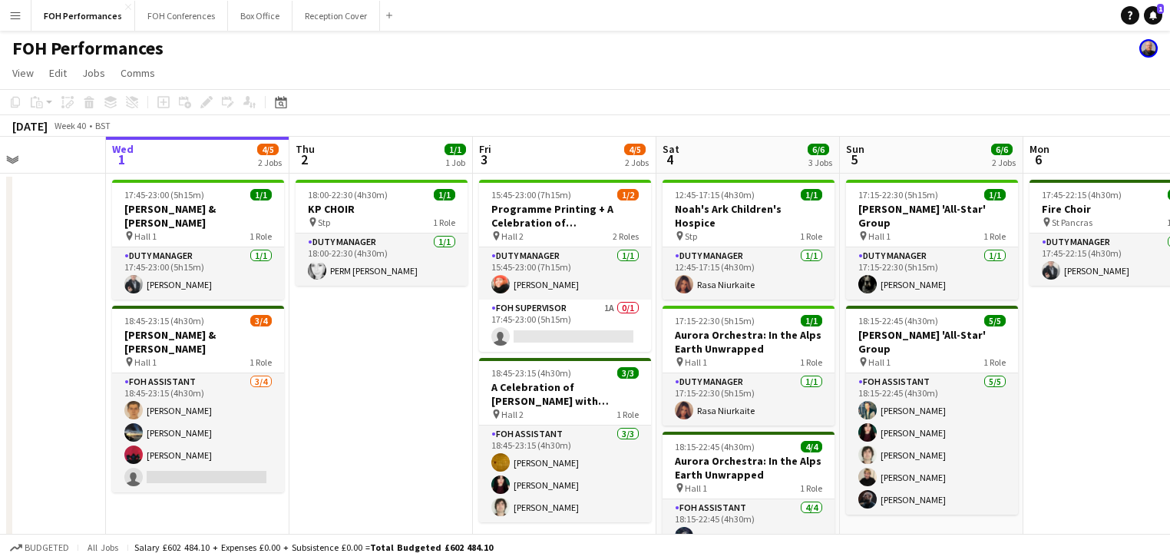
scroll to position [0, 439]
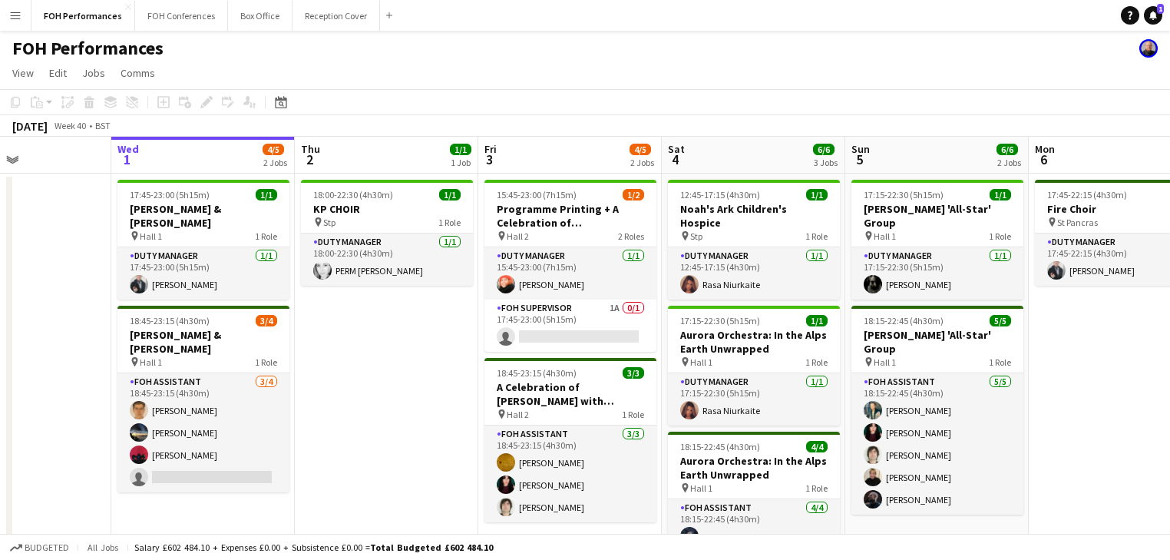
drag, startPoint x: 329, startPoint y: 353, endPoint x: 396, endPoint y: 341, distance: 68.7
click at [396, 341] on app-calendar-viewport "Sun 28 11/12 4 Jobs Mon 29 Tue 30 Wed 1 4/5 2 Jobs Thu 2 1/1 1 Job Fri 3 4/5 2 …" at bounding box center [585, 541] width 1170 height 809
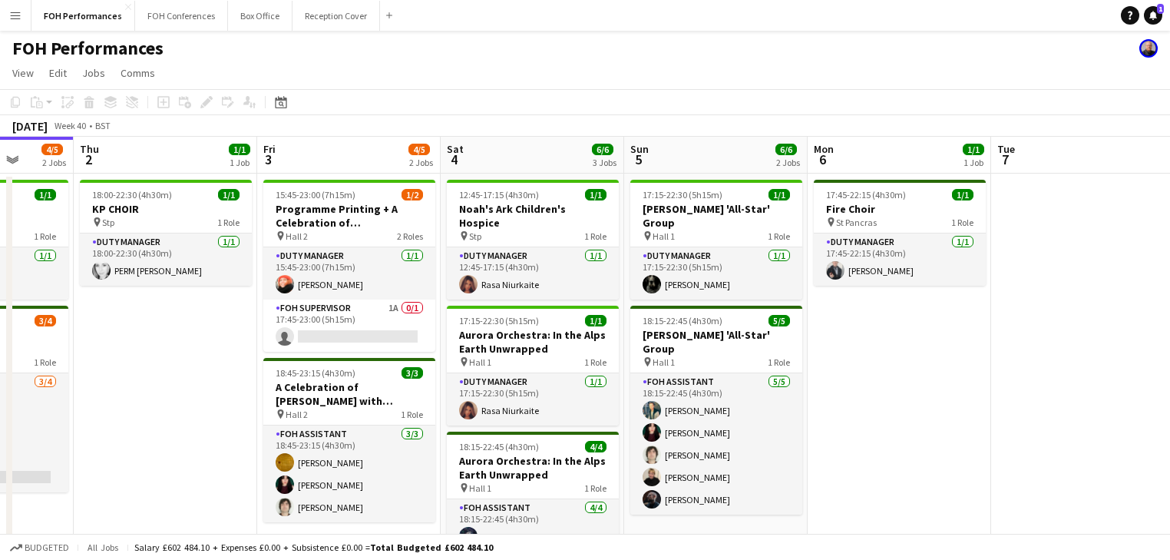
scroll to position [0, 679]
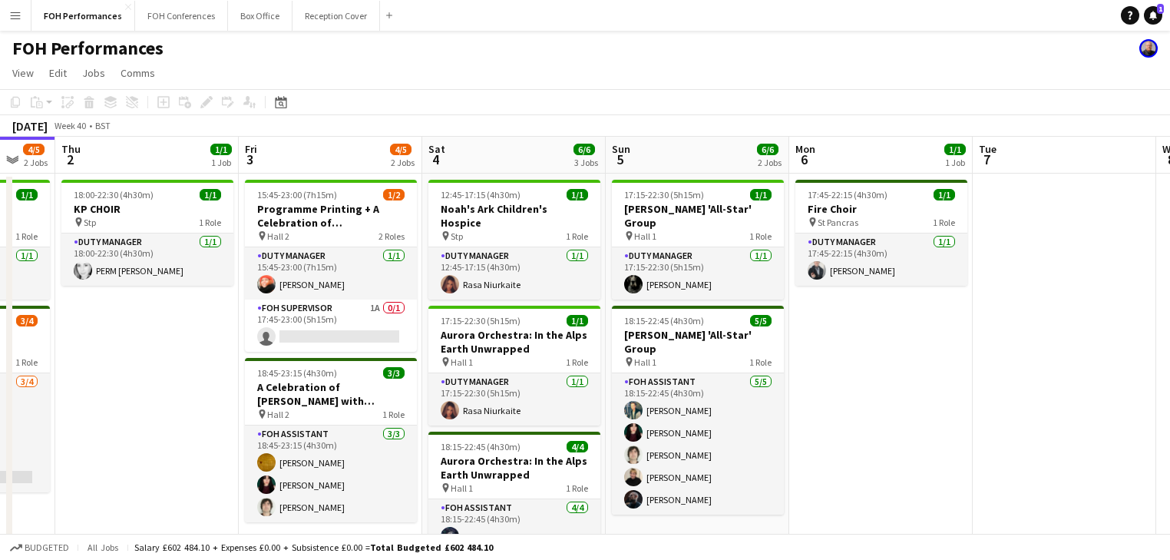
drag, startPoint x: 460, startPoint y: 350, endPoint x: 221, endPoint y: 345, distance: 238.8
click at [221, 345] on app-calendar-viewport "Sun 28 11/12 4 Jobs Mon 29 Tue 30 Wed 1 4/5 2 Jobs Thu 2 1/1 1 Job Fri 3 4/5 2 …" at bounding box center [585, 541] width 1170 height 809
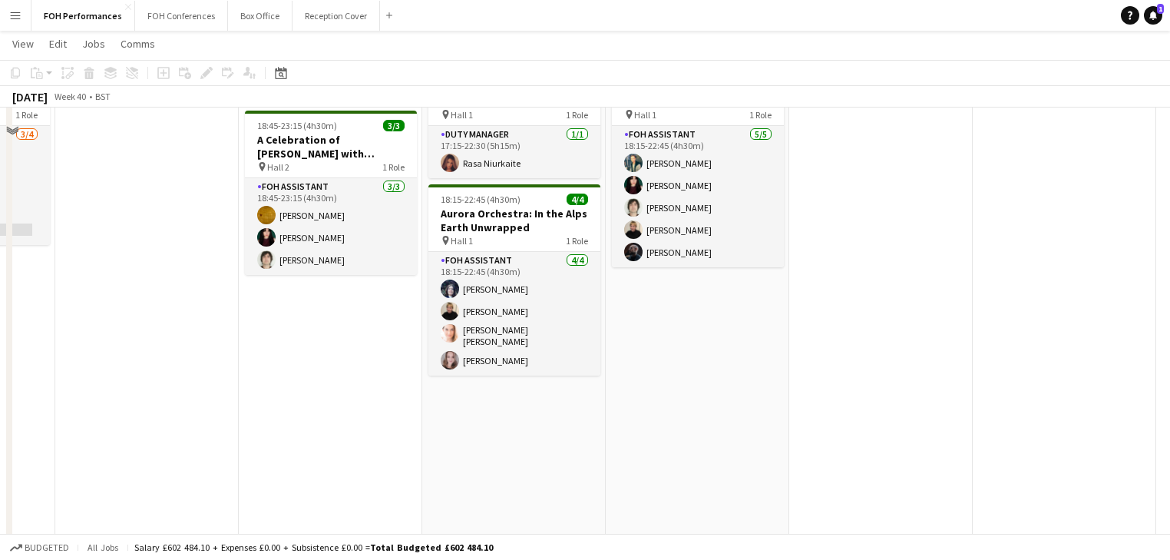
scroll to position [0, 0]
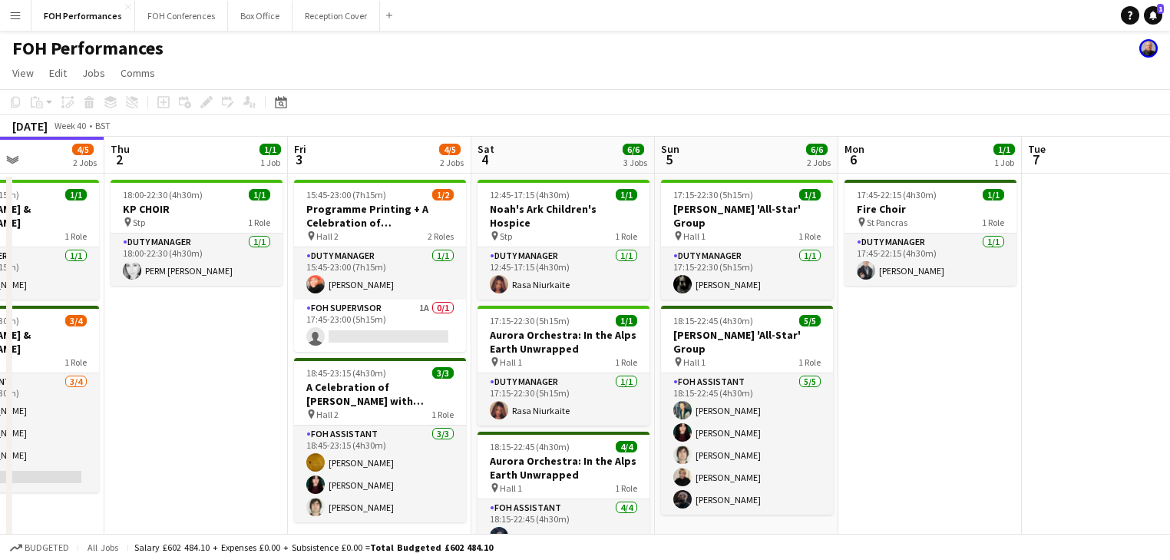
drag, startPoint x: 173, startPoint y: 399, endPoint x: 71, endPoint y: 344, distance: 116.8
click at [12, 349] on app-calendar-viewport "Sun 28 11/12 4 Jobs Mon 29 Tue 30 Wed 1 4/5 2 Jobs Thu 2 1/1 1 Job Fri 3 4/5 2 …" at bounding box center [585, 541] width 1170 height 809
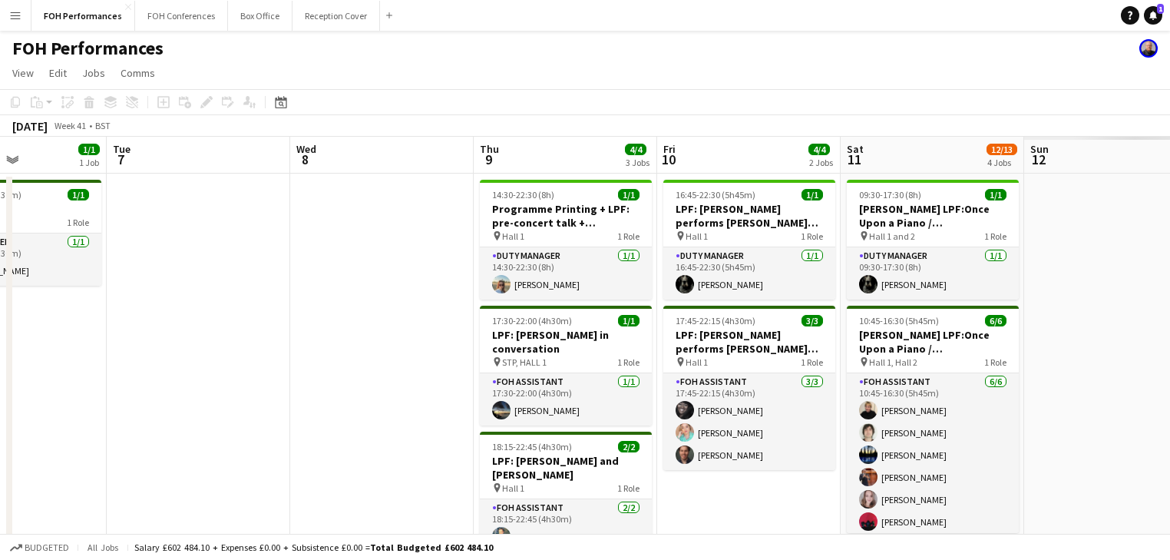
drag, startPoint x: 934, startPoint y: 390, endPoint x: 222, endPoint y: 345, distance: 713.7
click at [222, 345] on app-calendar-viewport "Fri 3 4/5 2 Jobs Sat 4 6/6 3 Jobs Sun 5 6/6 2 Jobs Mon 6 1/1 1 Job Tue 7 Wed 8 …" at bounding box center [585, 541] width 1170 height 809
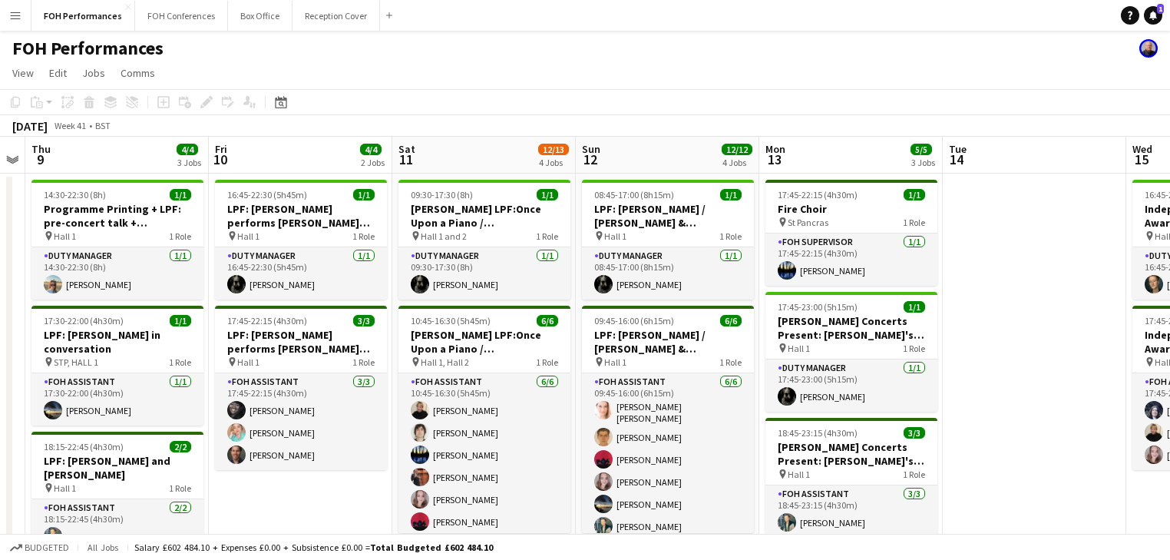
drag, startPoint x: 134, startPoint y: 306, endPoint x: 18, endPoint y: 297, distance: 116.3
click at [18, 297] on app-calendar-viewport "Mon 6 1/1 1 Job Tue 7 Wed 8 Thu 9 4/4 3 Jobs Fri 10 4/4 2 Jobs Sat 11 12/13 4 J…" at bounding box center [585, 541] width 1170 height 809
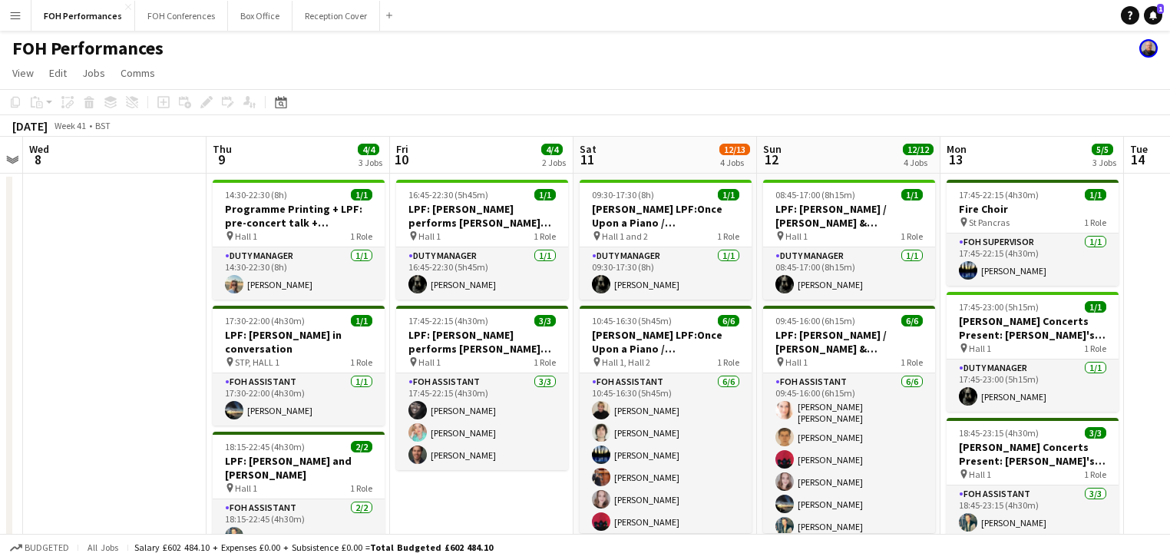
scroll to position [0, 328]
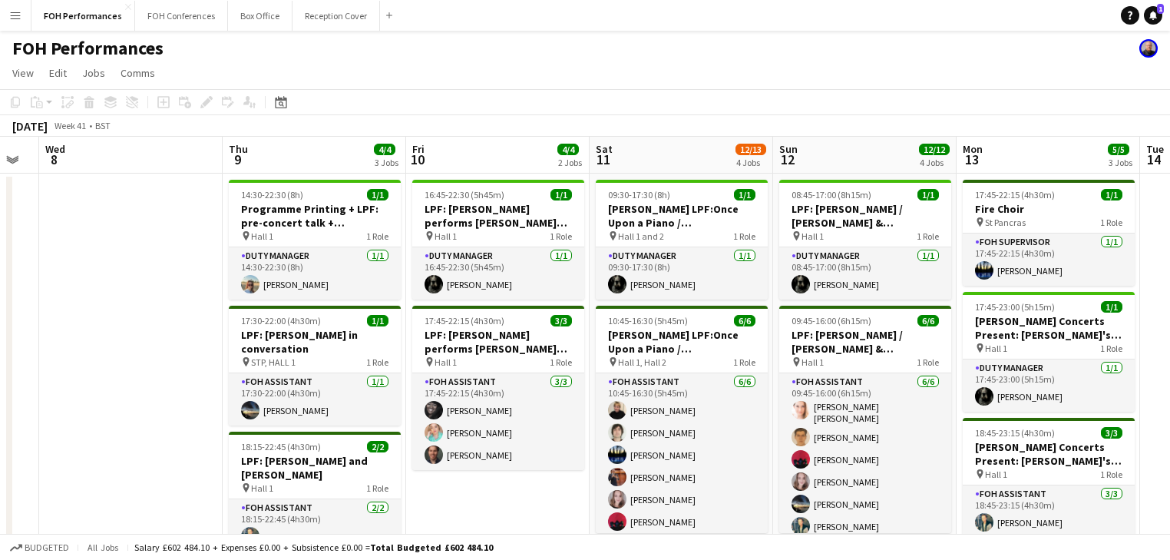
click at [399, 329] on app-calendar-viewport "Mon 6 1/1 1 Job Tue 7 Wed 8 Thu 9 4/4 3 Jobs Fri 10 4/4 2 Jobs Sat 11 12/13 4 J…" at bounding box center [585, 541] width 1170 height 809
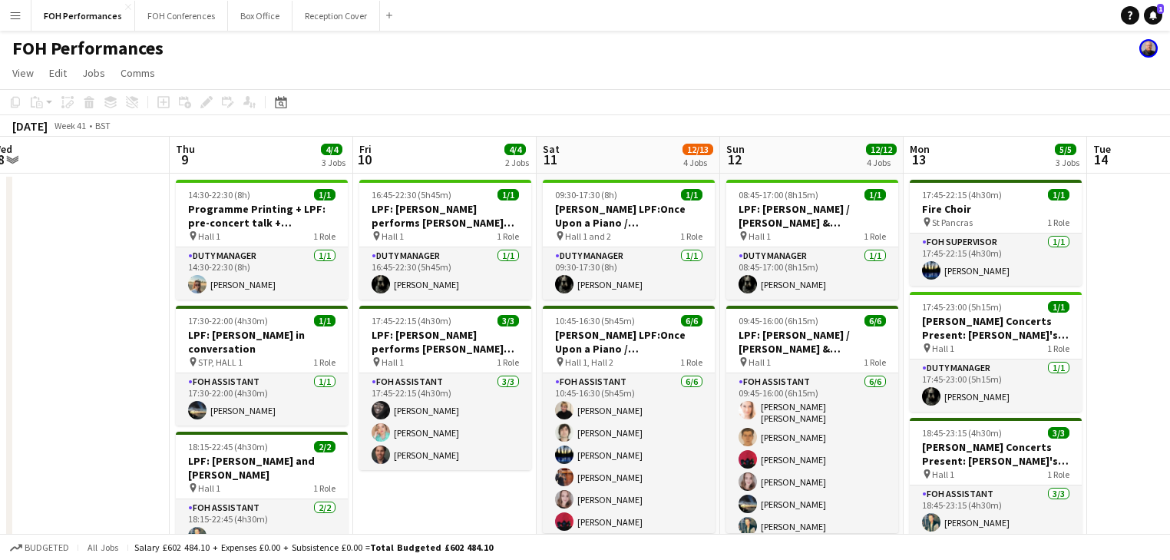
drag, startPoint x: 517, startPoint y: 342, endPoint x: 464, endPoint y: 336, distance: 53.3
click at [464, 336] on app-calendar-viewport "Mon 6 1/1 1 Job Tue 7 Wed 8 Thu 9 4/4 3 Jobs Fri 10 4/4 2 Jobs Sat 11 12/13 4 J…" at bounding box center [585, 541] width 1170 height 809
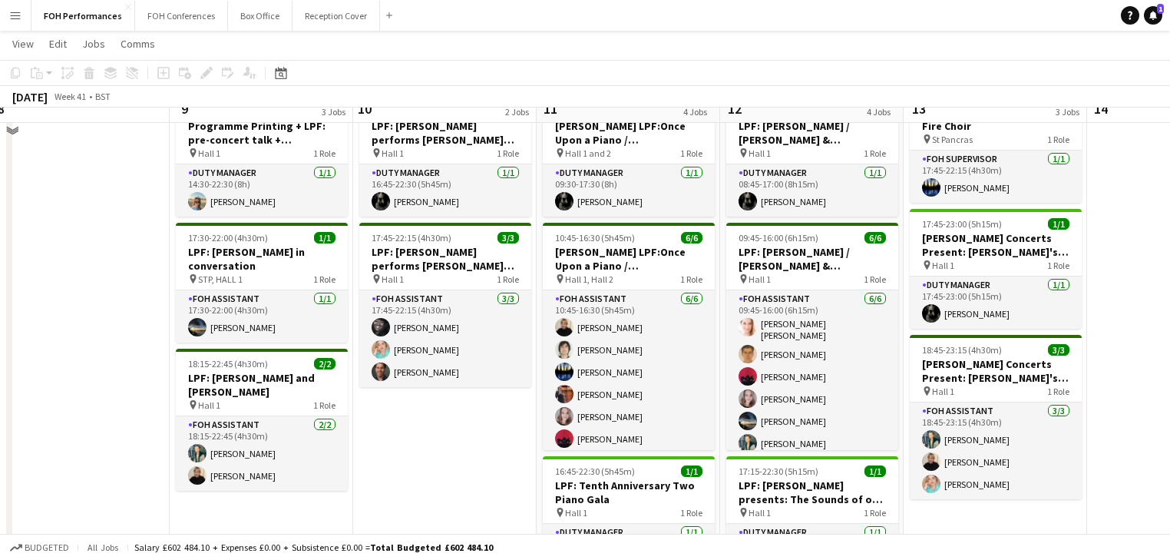
scroll to position [0, 0]
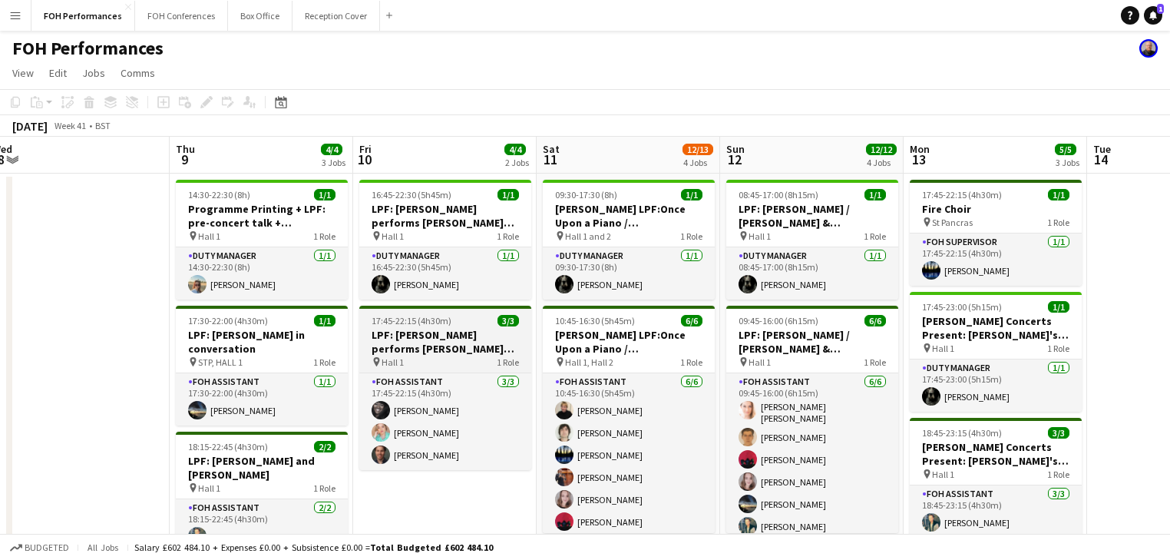
click at [424, 341] on h3 "LPF: [PERSON_NAME] performs [PERSON_NAME] and [PERSON_NAME]" at bounding box center [445, 342] width 172 height 28
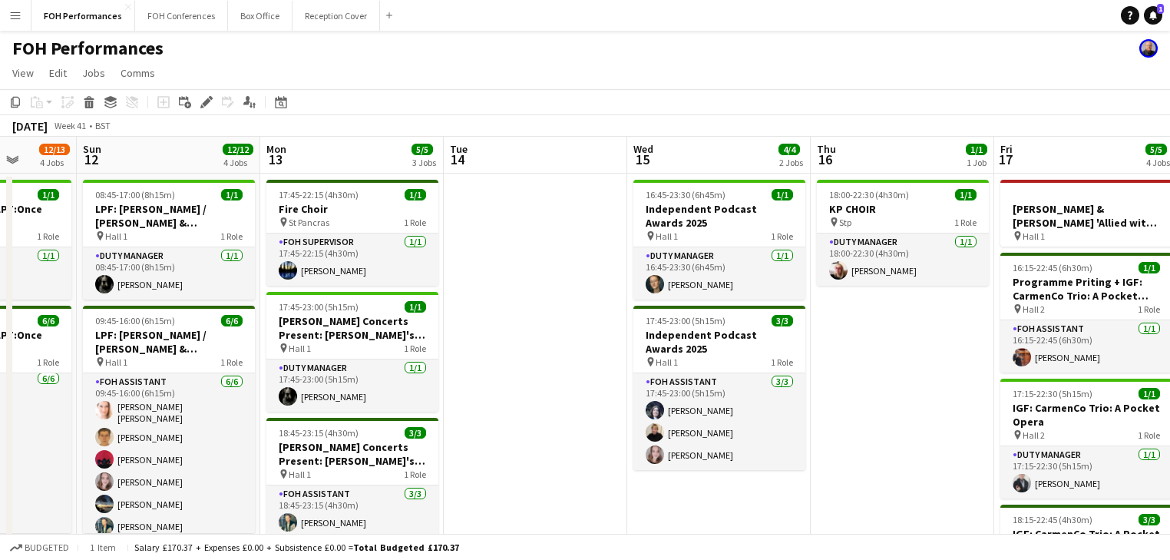
drag, startPoint x: 1098, startPoint y: 331, endPoint x: 424, endPoint y: 338, distance: 673.9
click at [421, 335] on app-calendar-viewport "Wed 8 Thu 9 4/4 3 Jobs Fri 10 4/4 2 Jobs Sat 11 12/13 4 Jobs Sun 12 12/12 4 Job…" at bounding box center [585, 541] width 1170 height 809
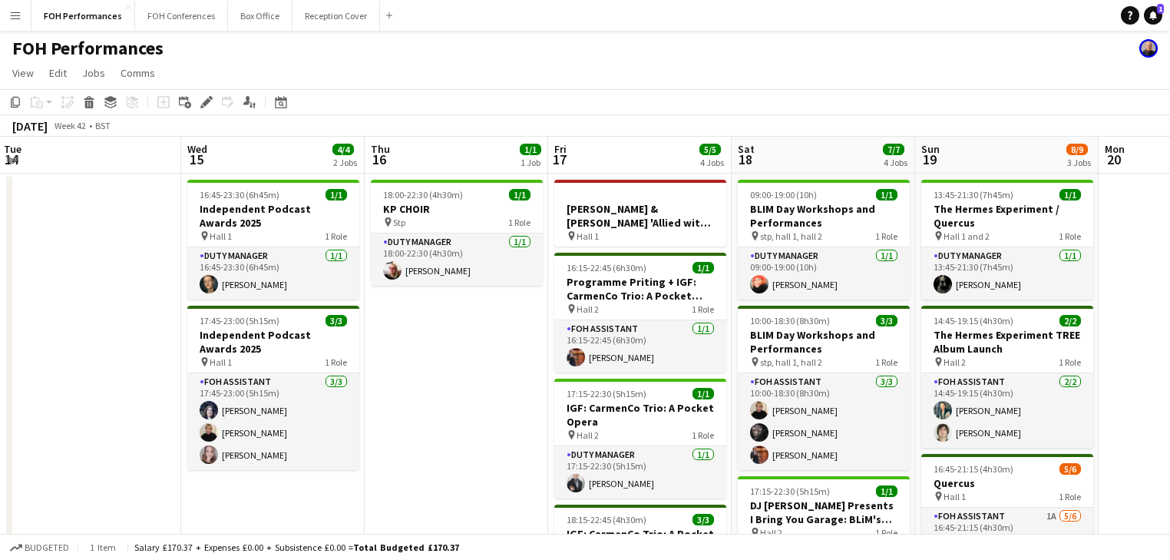
scroll to position [0, 385]
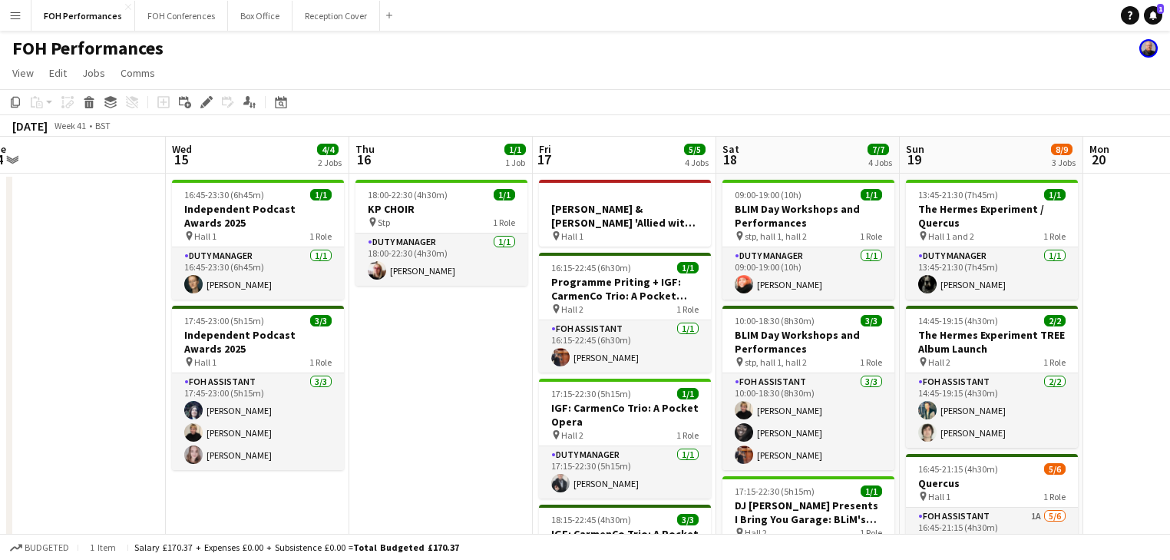
drag, startPoint x: 807, startPoint y: 390, endPoint x: 428, endPoint y: 390, distance: 378.4
click at [428, 390] on app-calendar-viewport "Sun 12 12/12 4 Jobs Mon 13 5/5 3 Jobs Tue 14 Wed 15 4/4 2 Jobs Thu 16 1/1 1 Job…" at bounding box center [585, 541] width 1170 height 809
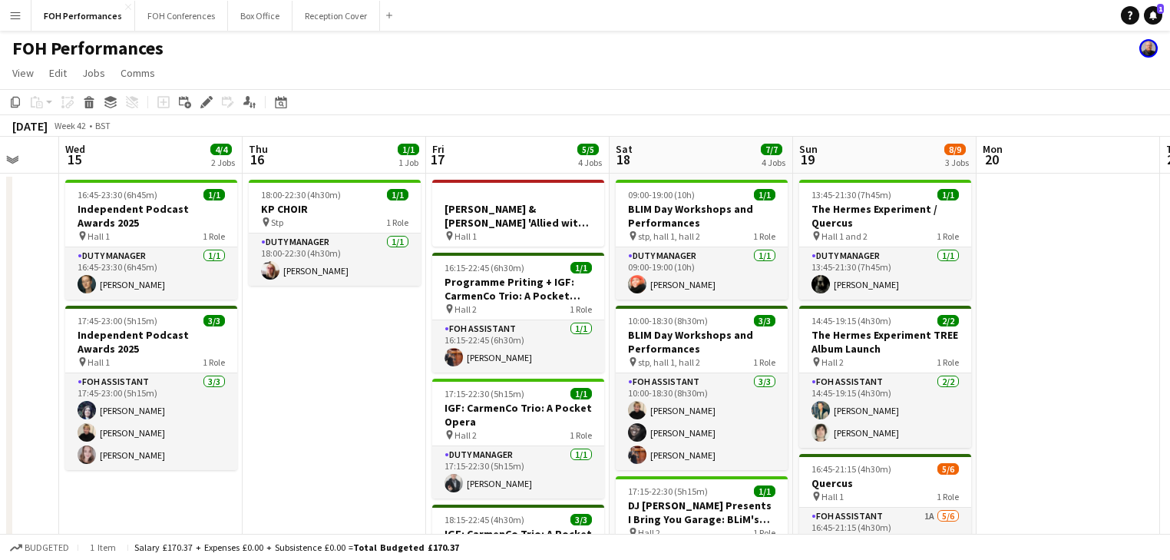
scroll to position [0, 494]
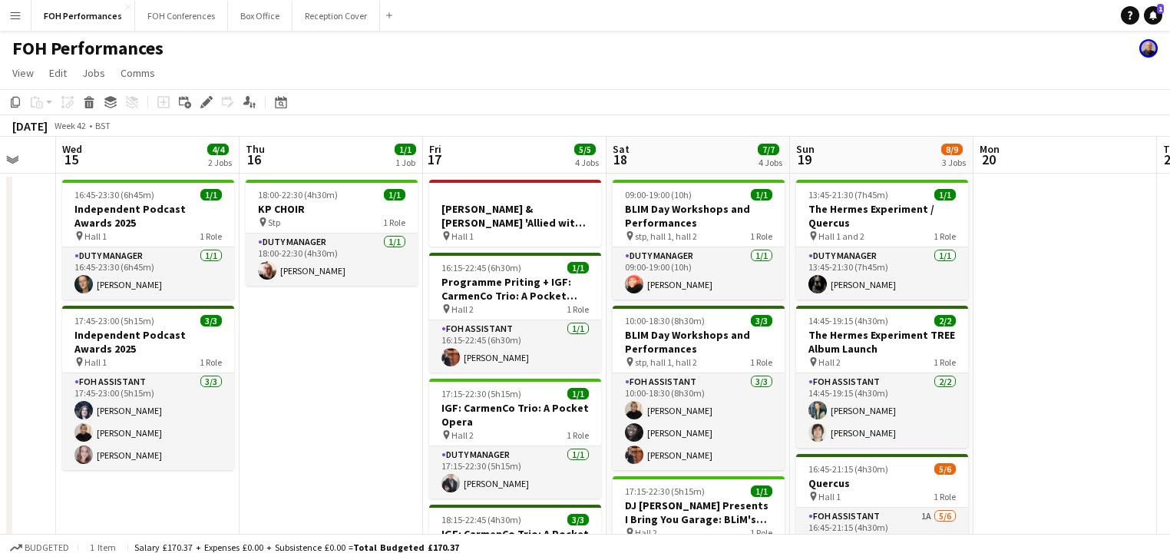
drag, startPoint x: 474, startPoint y: 390, endPoint x: 365, endPoint y: 385, distance: 109.1
click at [365, 385] on app-calendar-viewport "Sun 12 12/12 4 Jobs Mon 13 5/5 3 Jobs Tue 14 Wed 15 4/4 2 Jobs Thu 16 1/1 1 Job…" at bounding box center [585, 541] width 1170 height 809
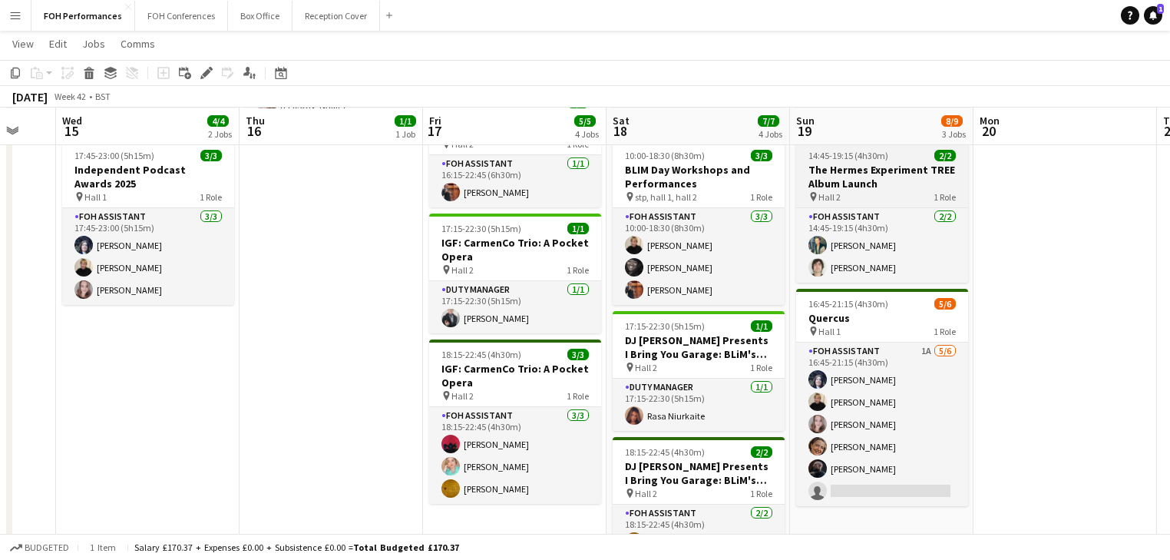
click at [866, 178] on h3 "The Hermes Experiment TREE Album Launch" at bounding box center [882, 177] width 172 height 28
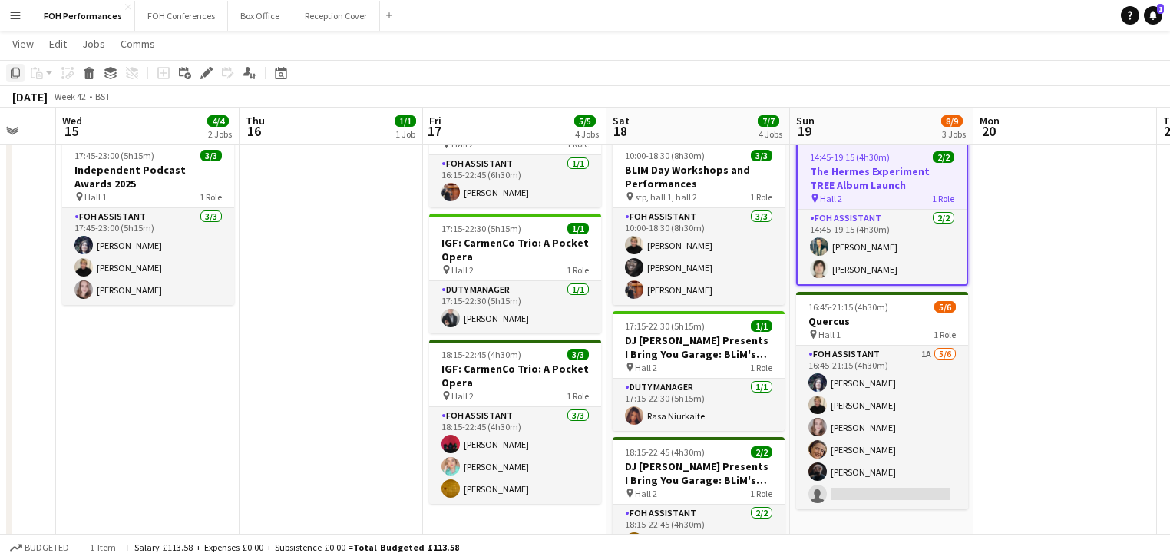
click at [9, 76] on icon "Copy" at bounding box center [15, 73] width 12 height 12
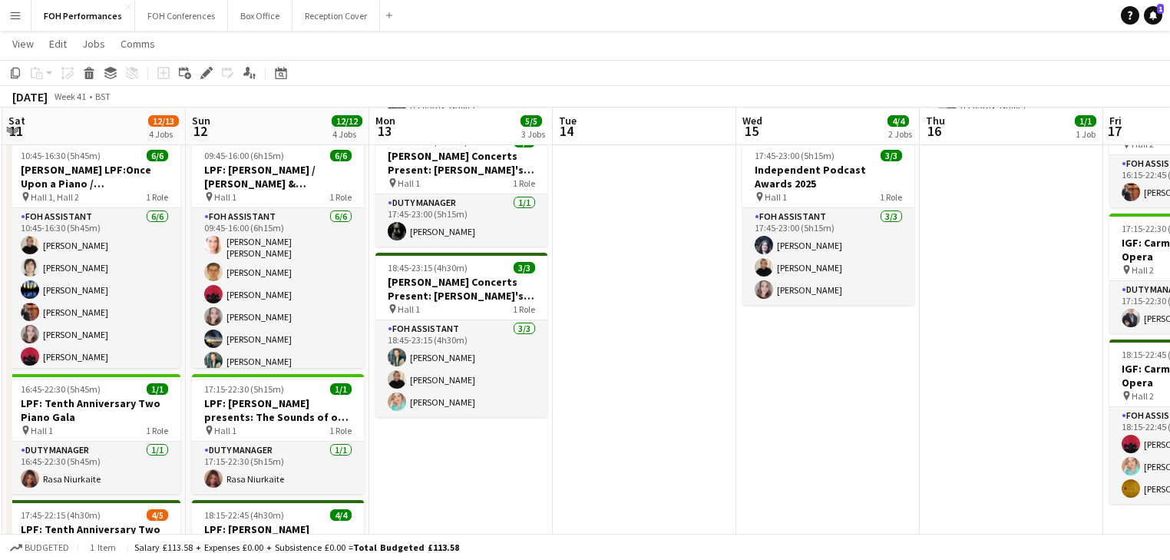
drag, startPoint x: 144, startPoint y: 432, endPoint x: 667, endPoint y: 398, distance: 524.6
click at [824, 424] on app-calendar-viewport "Thu 9 4/4 3 Jobs Fri 10 4/4 2 Jobs Sat 11 12/13 4 Jobs Sun 12 12/12 4 Jobs Mon …" at bounding box center [585, 338] width 1170 height 884
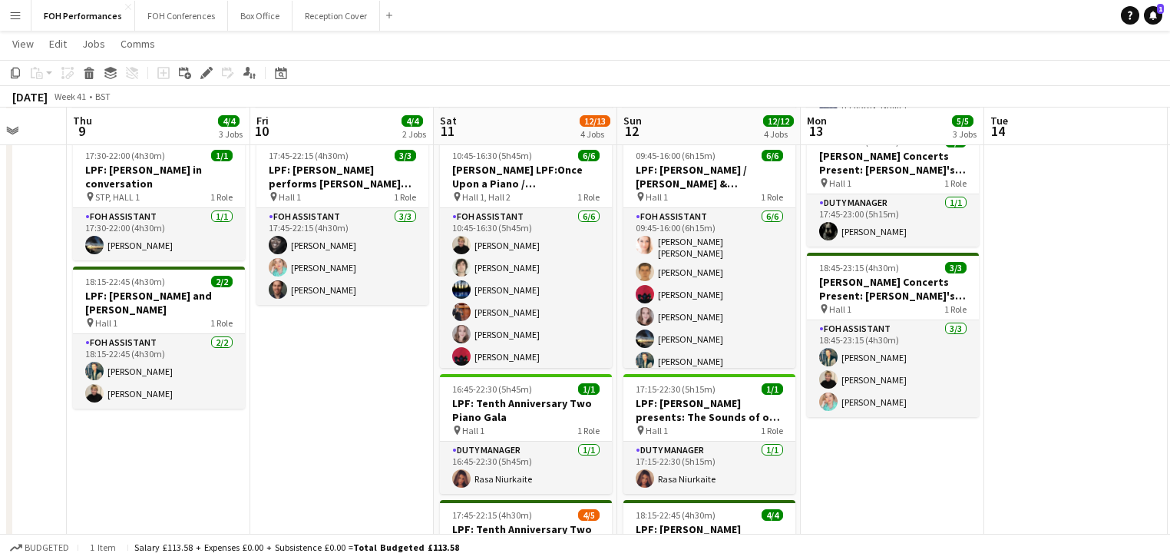
drag, startPoint x: 573, startPoint y: 383, endPoint x: 996, endPoint y: 393, distance: 422.3
click at [1005, 393] on app-calendar-viewport "Mon 6 1/1 1 Job Tue 7 Wed 8 Thu 9 4/4 3 Jobs Fri 10 4/4 2 Jobs Sat 11 12/13 4 J…" at bounding box center [585, 338] width 1170 height 884
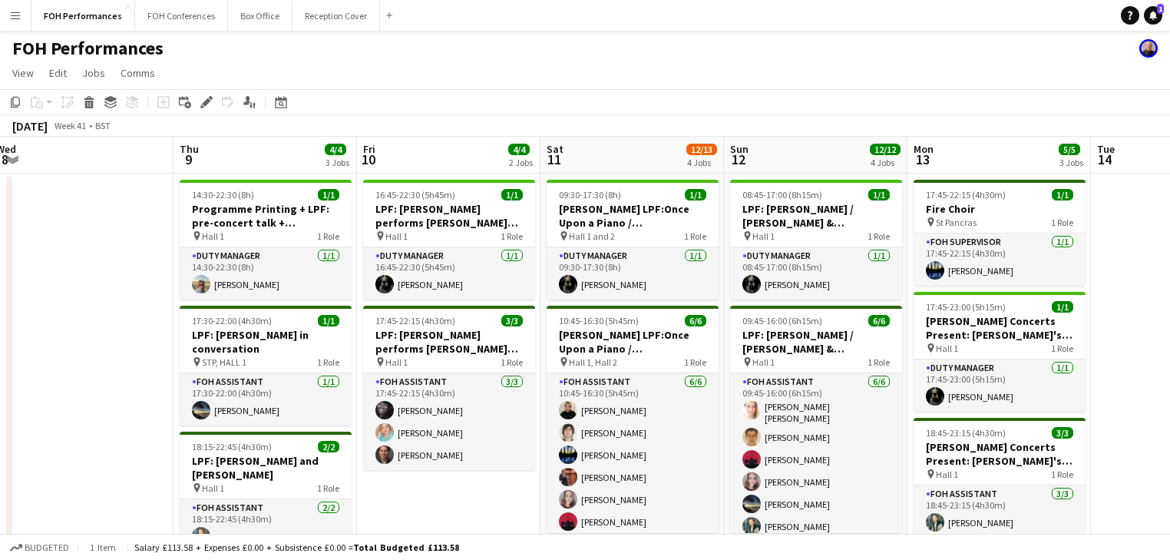
scroll to position [0, 606]
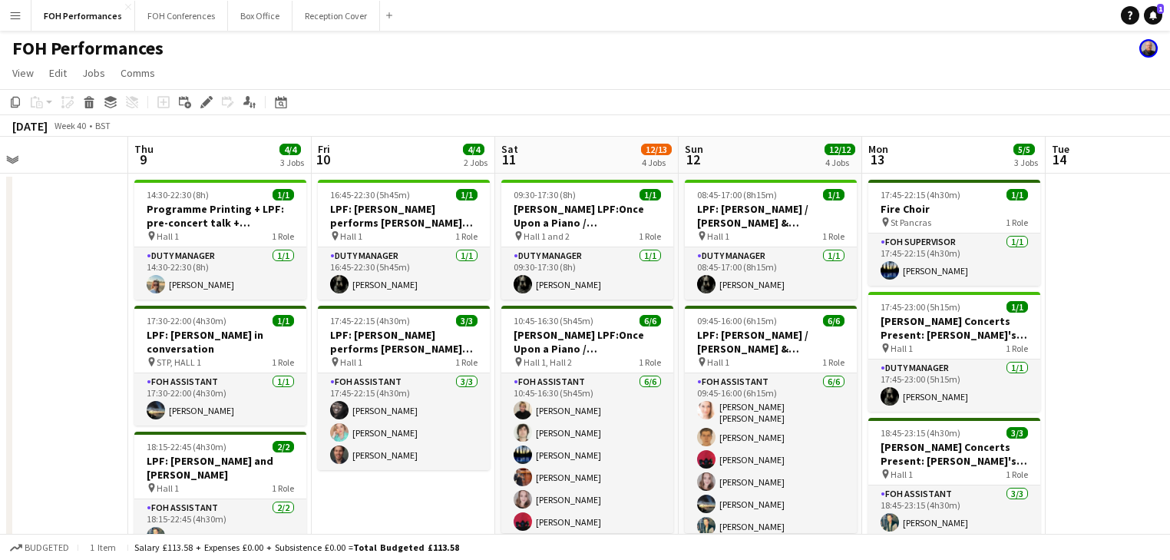
drag, startPoint x: 789, startPoint y: 376, endPoint x: 283, endPoint y: 289, distance: 513.3
click at [283, 289] on app-calendar-viewport "Sun 5 6/6 2 Jobs Mon 6 1/1 1 Job Tue 7 Wed 8 Thu 9 4/4 3 Jobs Fri 10 4/4 2 Jobs…" at bounding box center [585, 541] width 1170 height 809
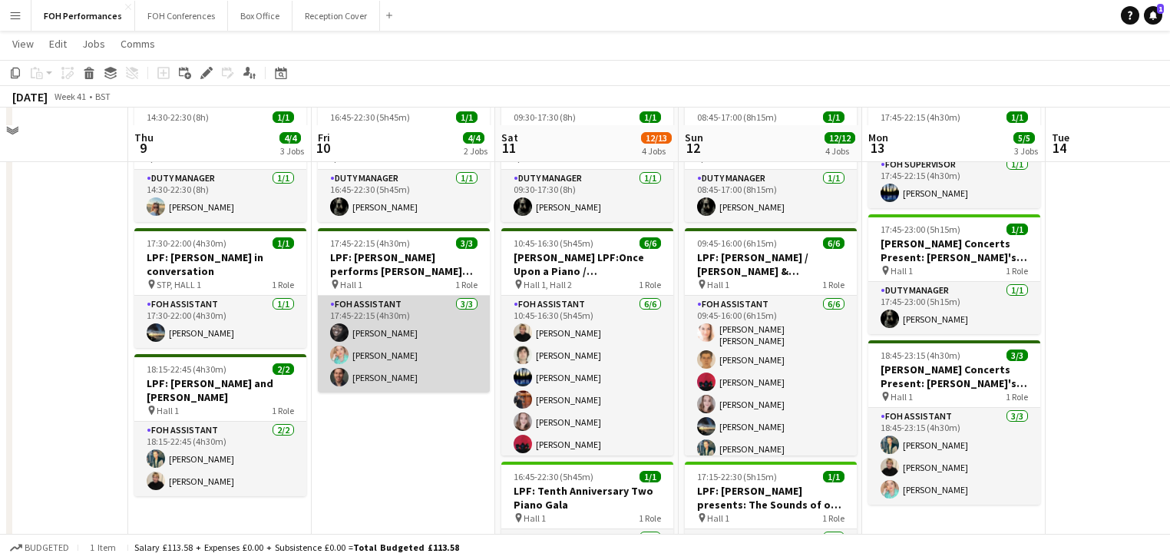
scroll to position [163, 0]
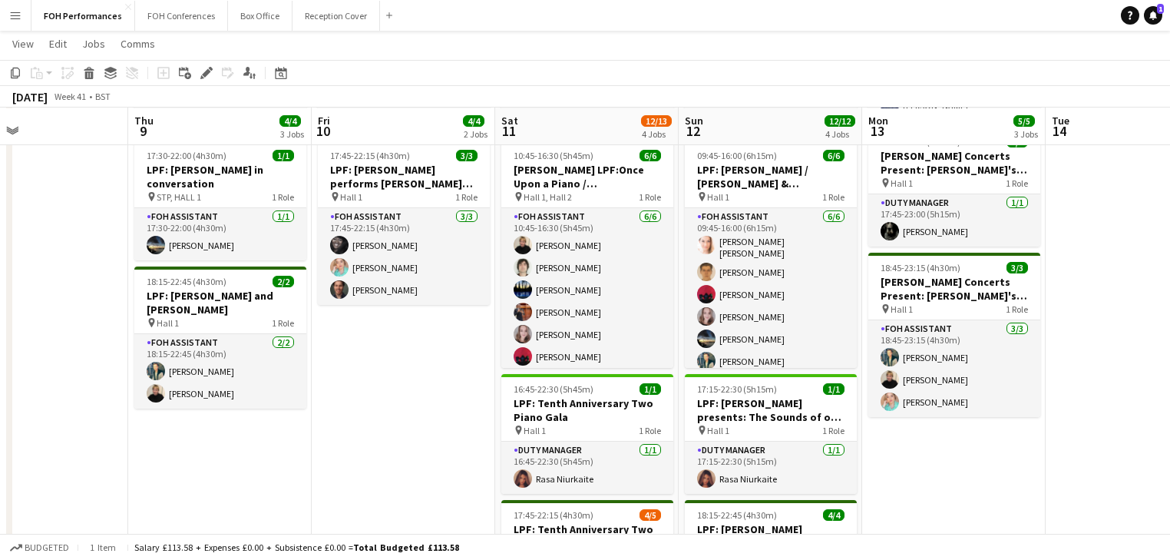
click at [362, 390] on app-date-cell "16:45-22:30 (5h45m) 1/1 LPF: [PERSON_NAME] performs [PERSON_NAME] and [PERSON_N…" at bounding box center [403, 394] width 183 height 772
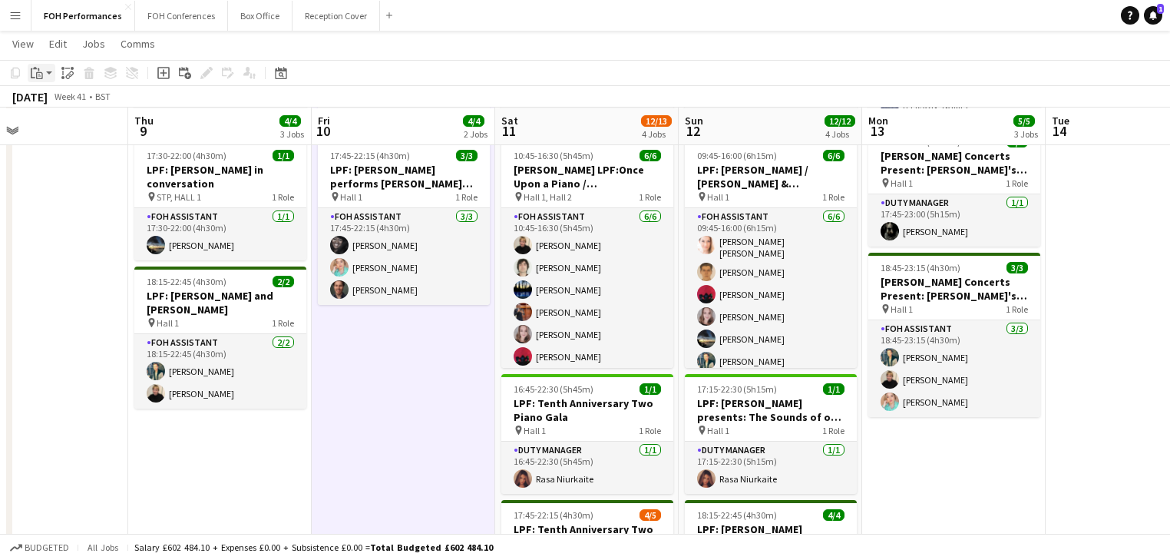
click at [43, 71] on div "Paste" at bounding box center [37, 73] width 18 height 18
click at [48, 107] on link "Paste Ctrl+V" at bounding box center [113, 102] width 144 height 14
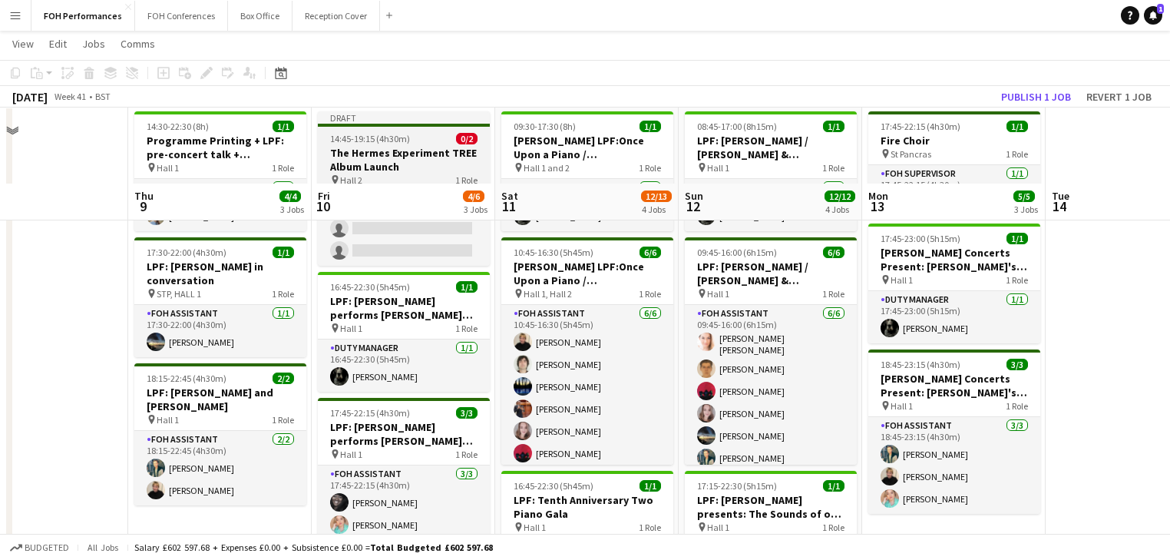
scroll to position [0, 0]
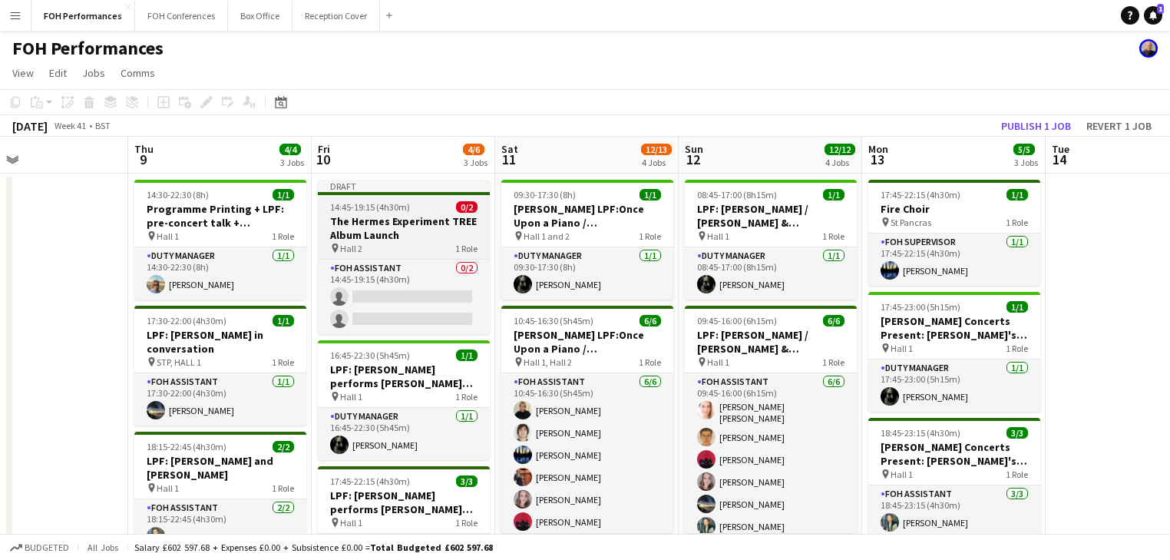
click at [363, 229] on h3 "The Hermes Experiment TREE Album Launch" at bounding box center [404, 228] width 172 height 28
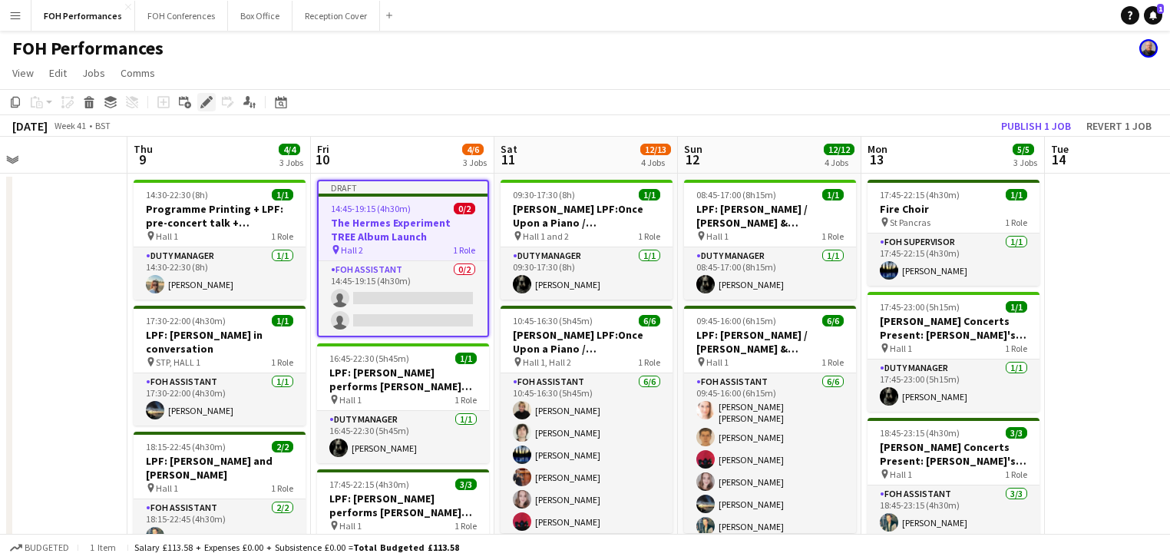
click at [205, 103] on icon at bounding box center [206, 102] width 8 height 8
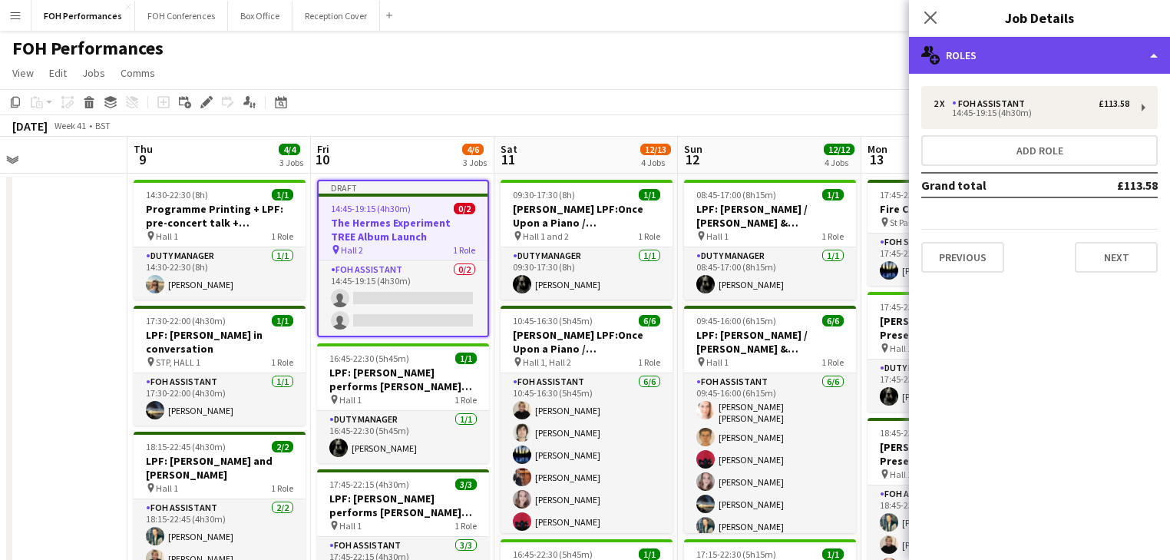
click at [1005, 60] on div "multiple-users-add Roles" at bounding box center [1039, 55] width 261 height 37
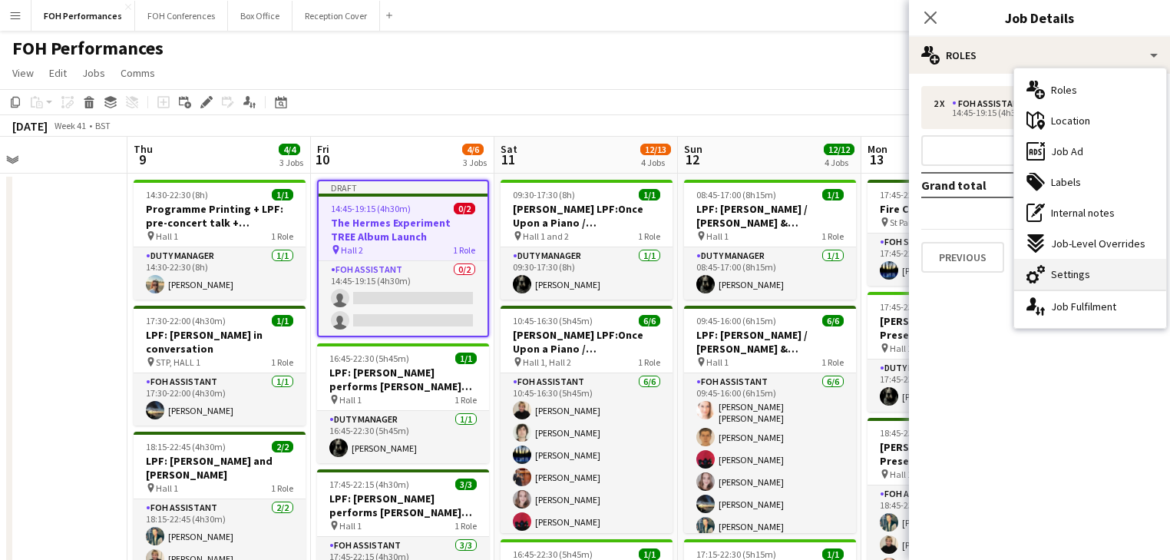
click at [1090, 270] on div "cog-double-3 Settings" at bounding box center [1090, 274] width 152 height 31
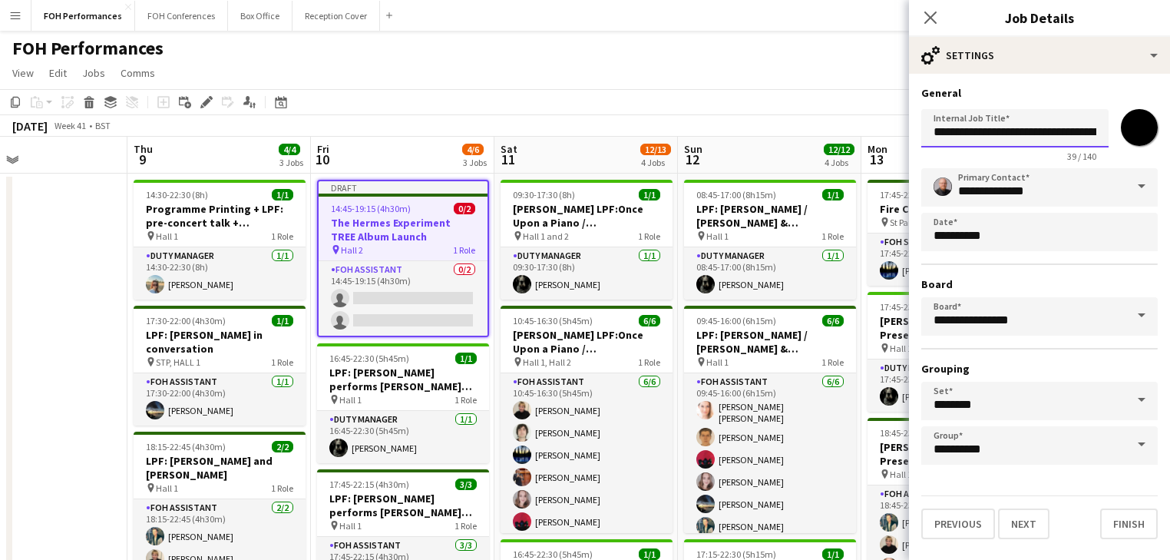
scroll to position [0, 65]
drag, startPoint x: 936, startPoint y: 134, endPoint x: 1178, endPoint y: 129, distance: 241.8
click at [1170, 129] on html "Menu Boards Boards Boards All jobs Status Workforce Workforce My Workforce Recr…" at bounding box center [585, 486] width 1170 height 972
type input "**********"
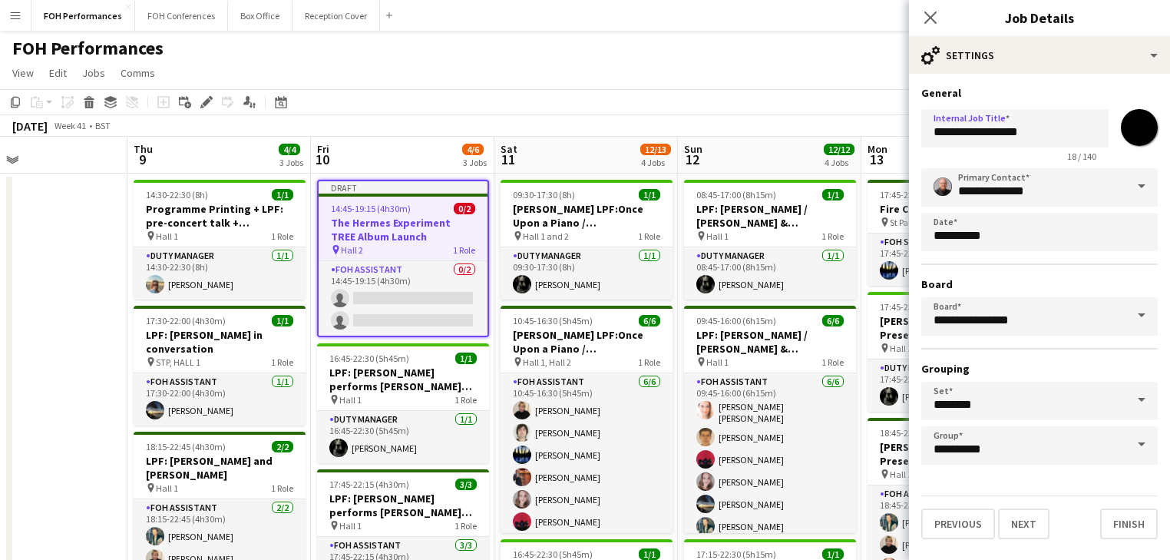
click at [384, 216] on h3 "The Hermes Experiment TREE Album Launch" at bounding box center [403, 230] width 169 height 28
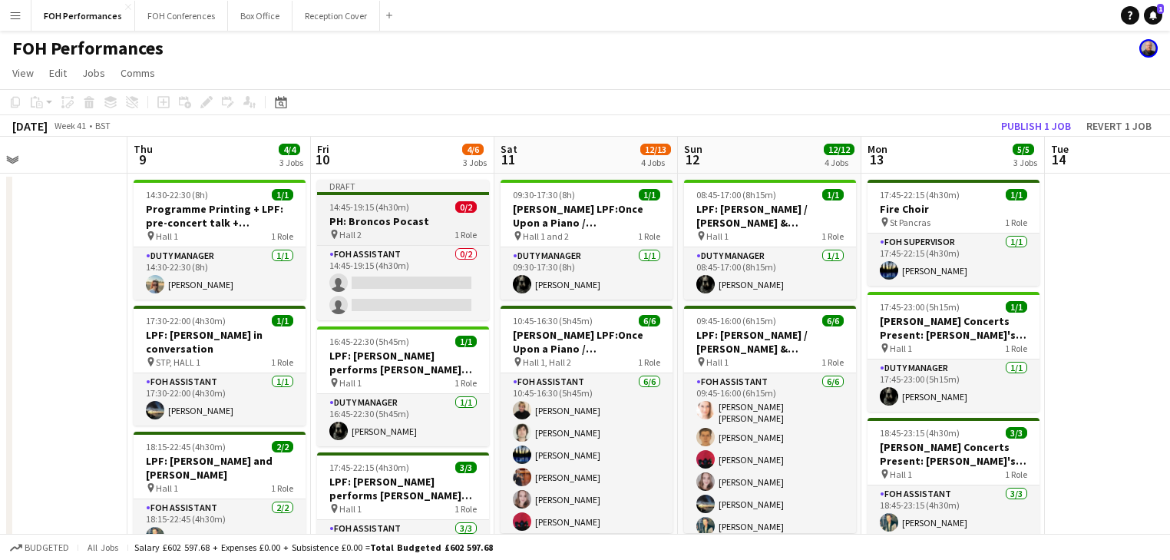
click at [375, 220] on h3 "PH: Broncos Pocast" at bounding box center [403, 221] width 172 height 14
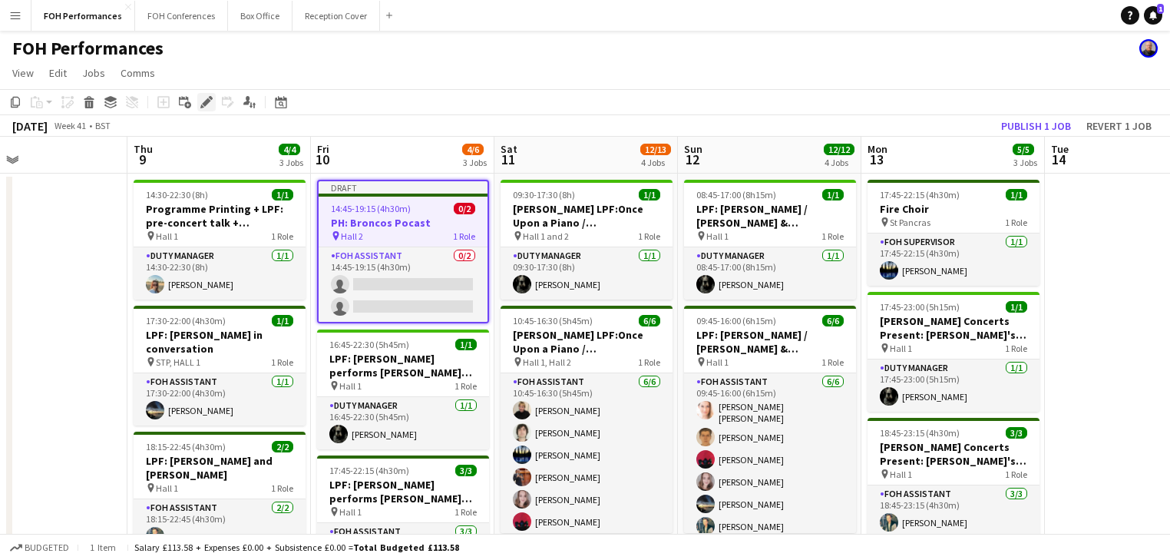
click at [201, 103] on icon "Edit" at bounding box center [206, 102] width 12 height 12
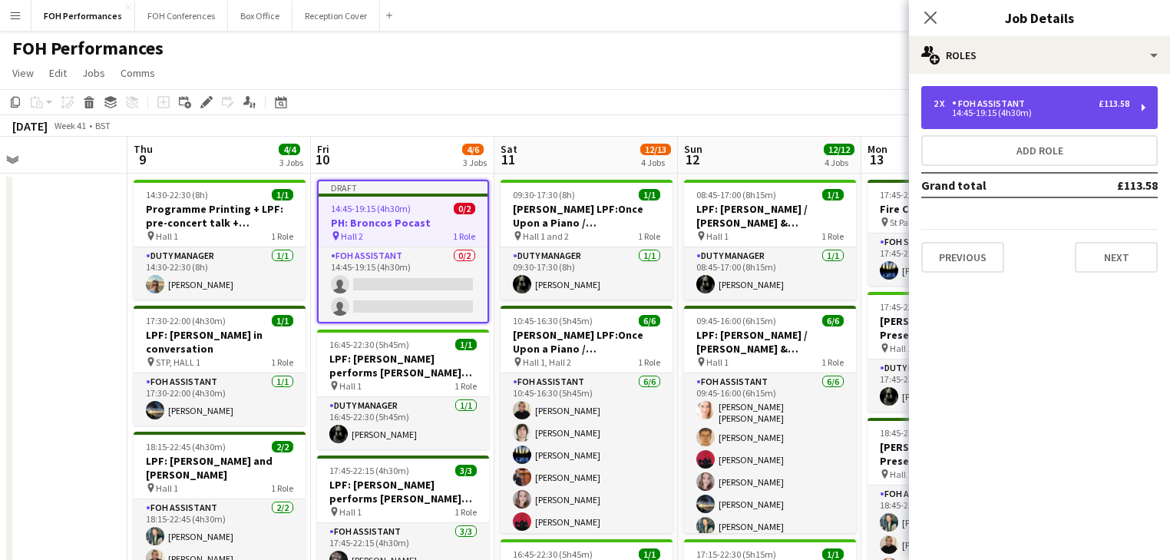
click at [1072, 109] on div "14:45-19:15 (4h30m)" at bounding box center [1031, 113] width 196 height 8
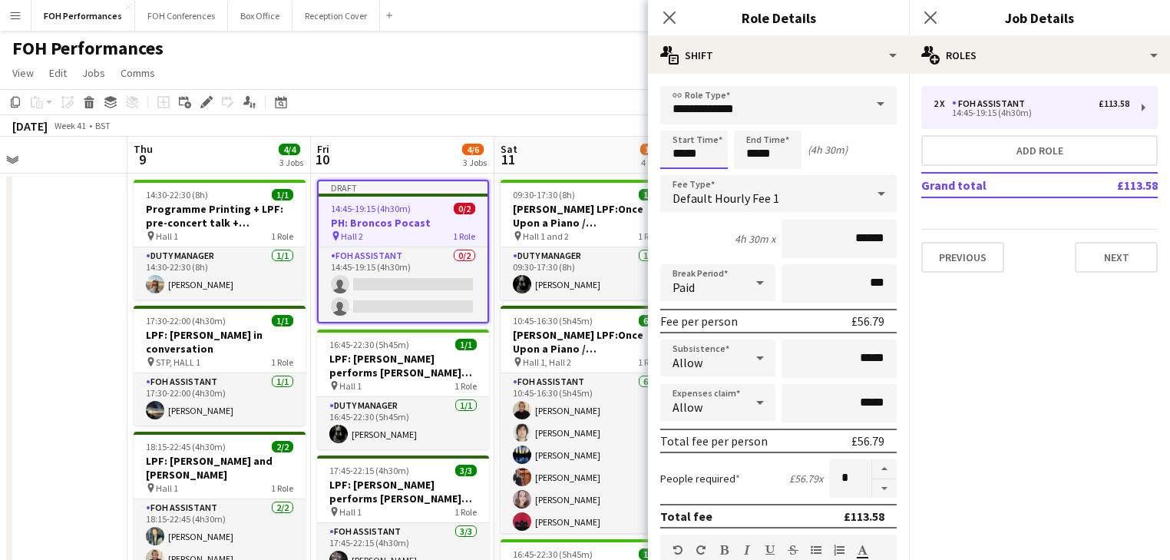
drag, startPoint x: 717, startPoint y: 155, endPoint x: 693, endPoint y: 140, distance: 27.9
click at [716, 155] on input "*****" at bounding box center [694, 149] width 68 height 38
click at [681, 127] on div at bounding box center [678, 122] width 31 height 15
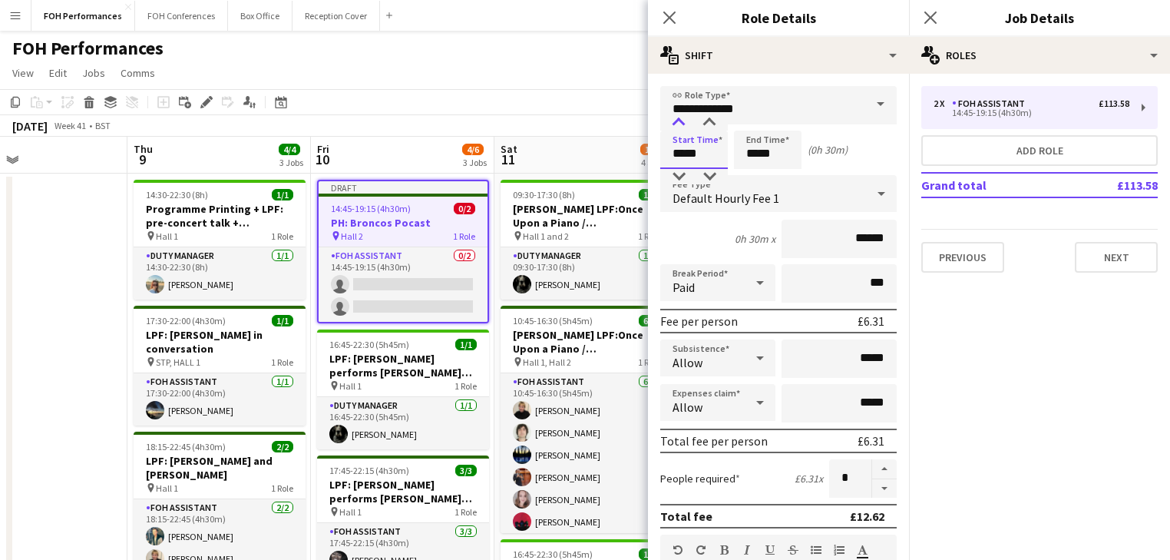
click at [680, 127] on div at bounding box center [678, 122] width 31 height 15
type input "*****"
click at [679, 176] on div at bounding box center [678, 176] width 31 height 15
click at [757, 157] on input "*****" at bounding box center [768, 149] width 68 height 38
click at [752, 121] on div at bounding box center [752, 122] width 31 height 15
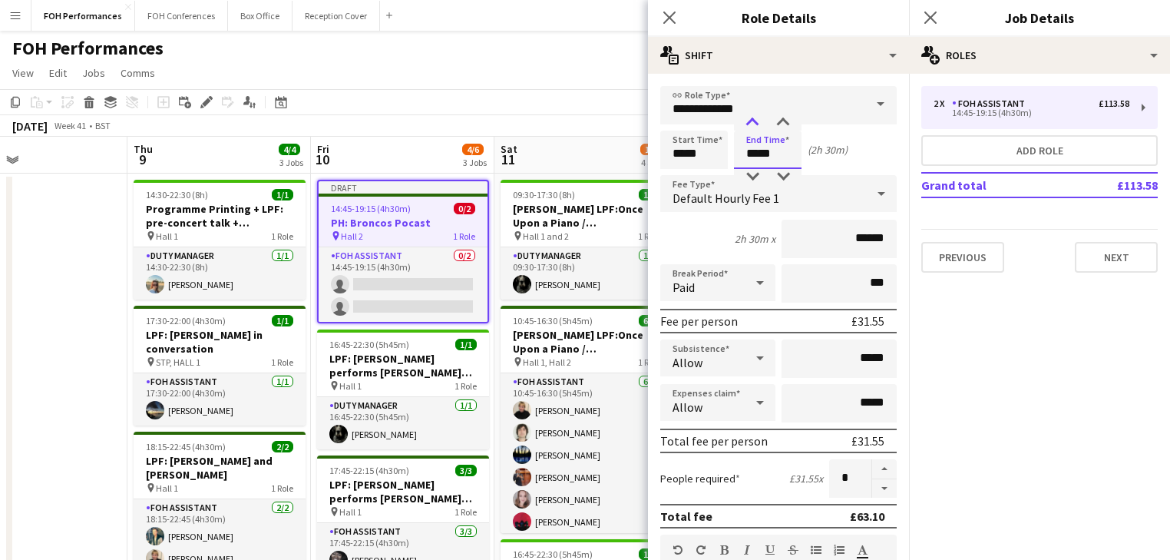
click at [752, 121] on div at bounding box center [752, 122] width 31 height 15
type input "*****"
click at [752, 121] on div at bounding box center [752, 122] width 31 height 15
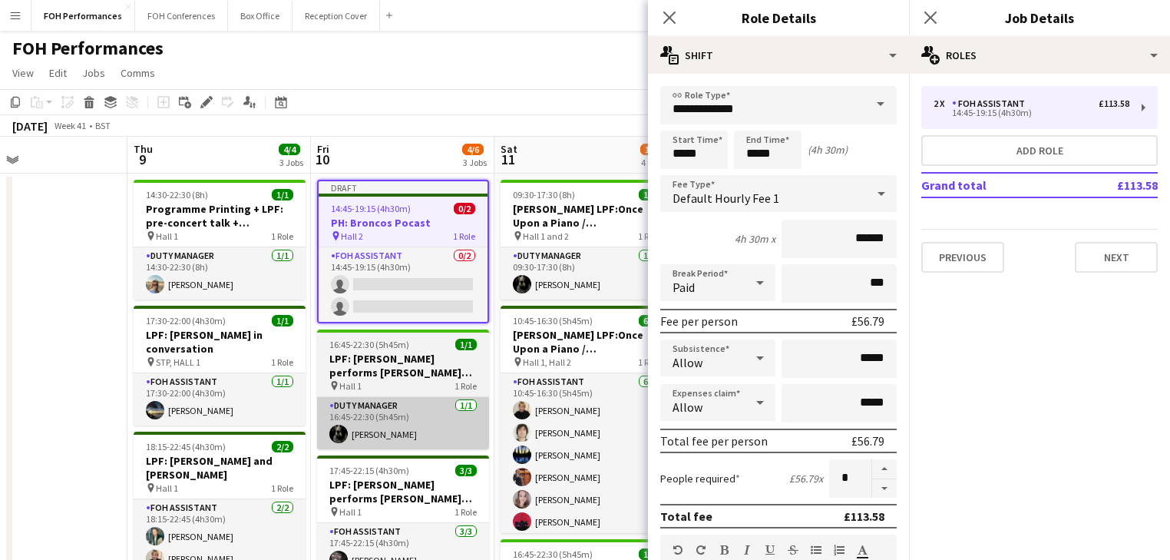
drag, startPoint x: 88, startPoint y: 298, endPoint x: 323, endPoint y: 262, distance: 237.6
click at [89, 298] on app-date-cell at bounding box center [35, 559] width 183 height 772
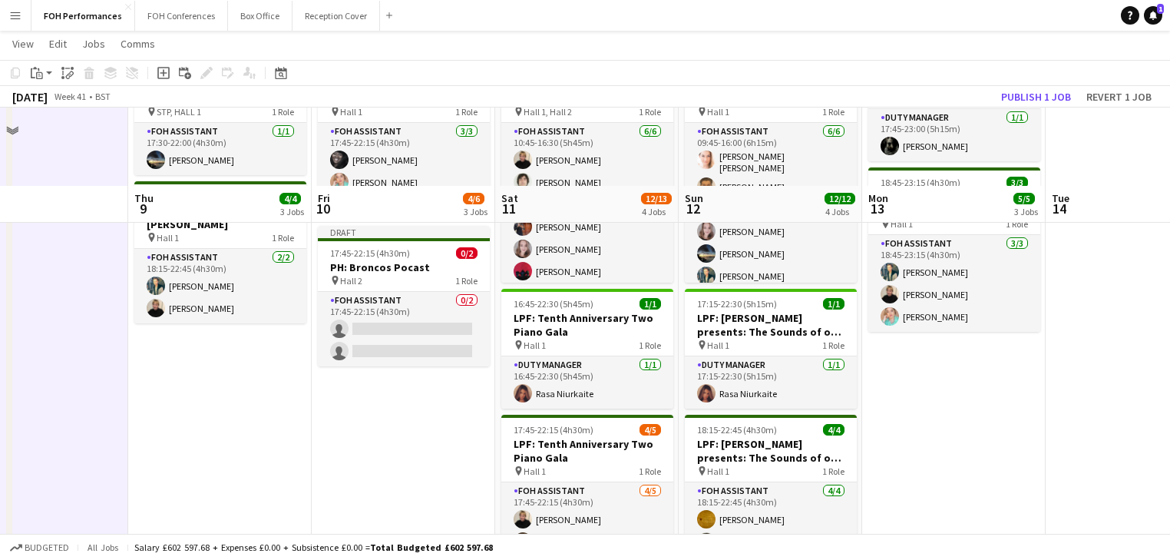
scroll to position [163, 0]
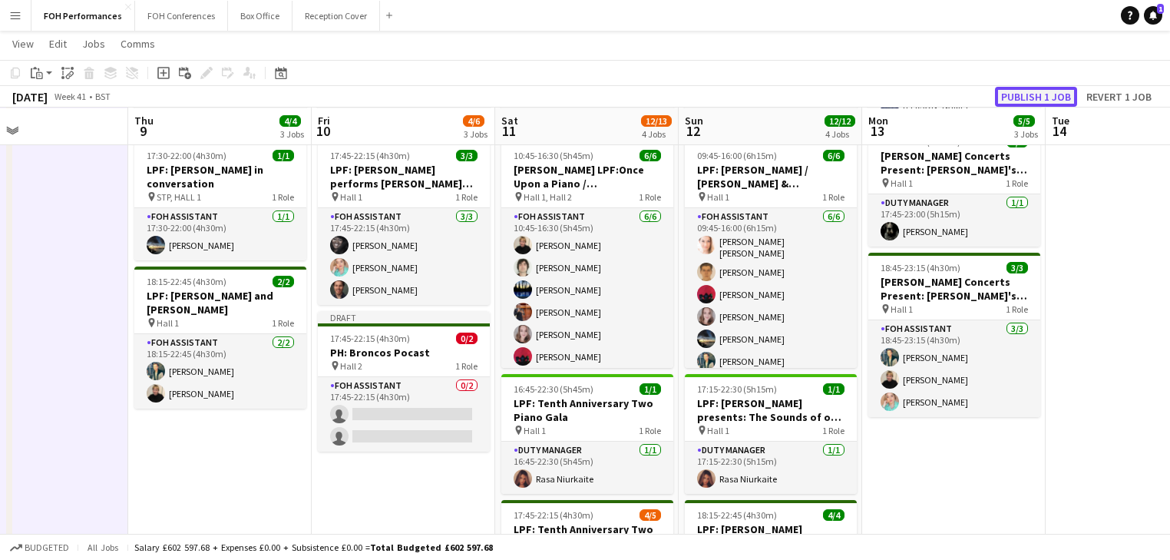
click at [1046, 101] on button "Publish 1 job" at bounding box center [1036, 97] width 82 height 20
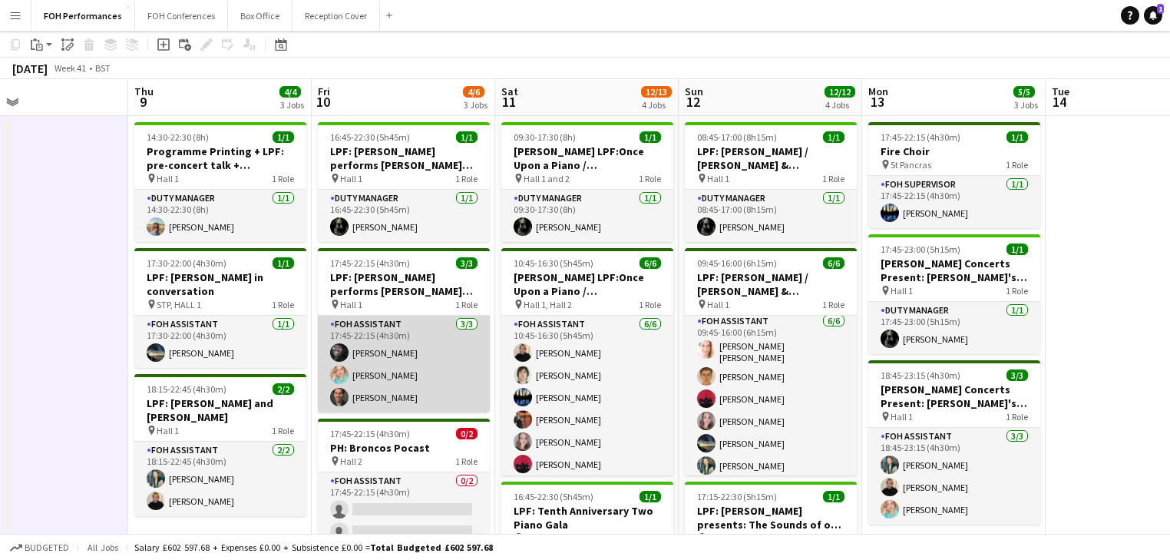
scroll to position [81, 0]
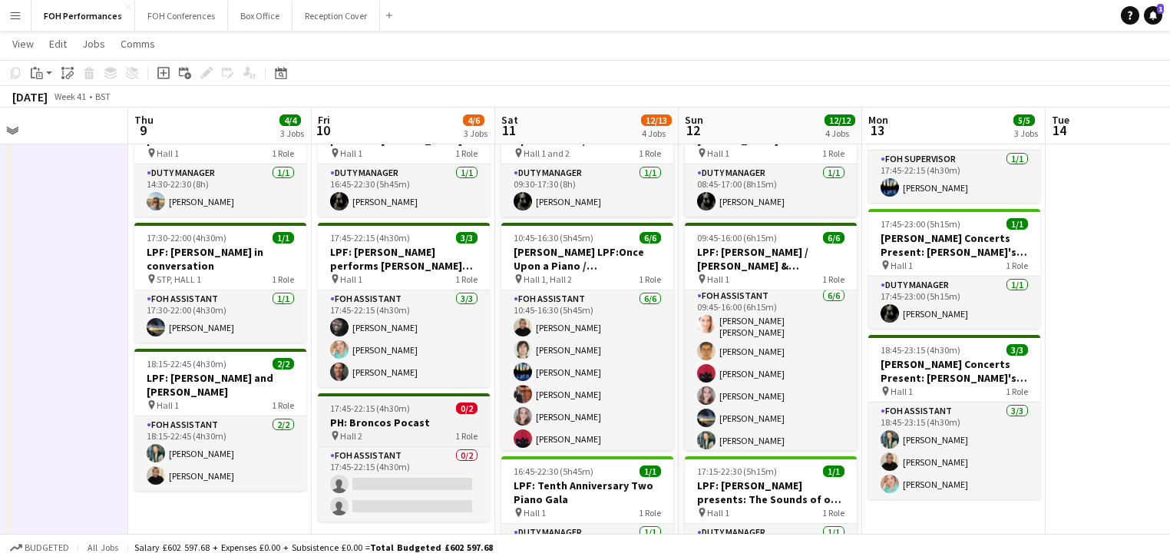
click at [405, 423] on h3 "PH: Broncos Pocast" at bounding box center [404, 422] width 172 height 14
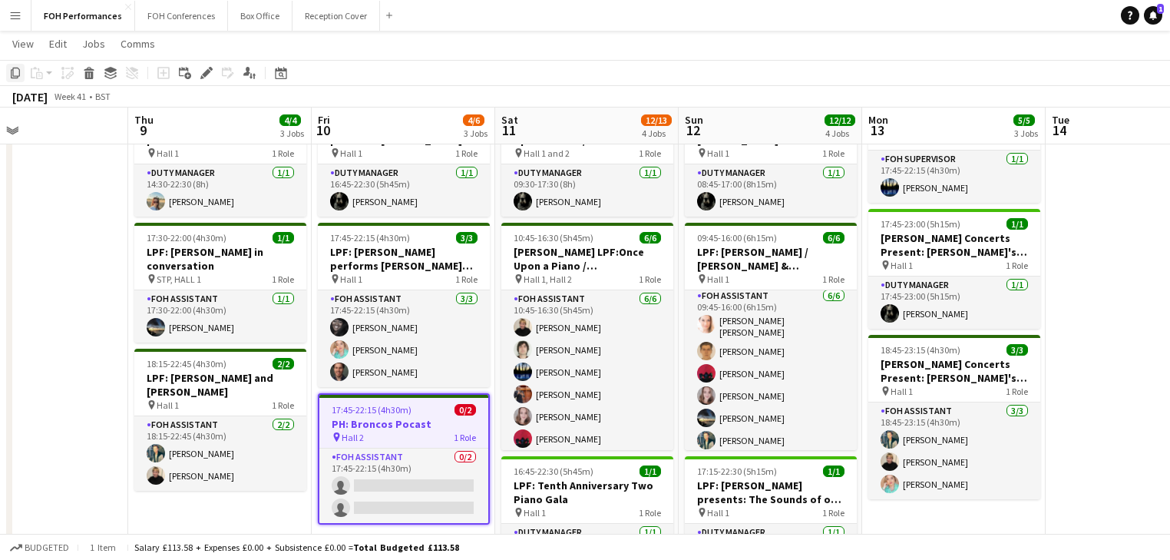
click at [18, 68] on icon at bounding box center [15, 73] width 9 height 11
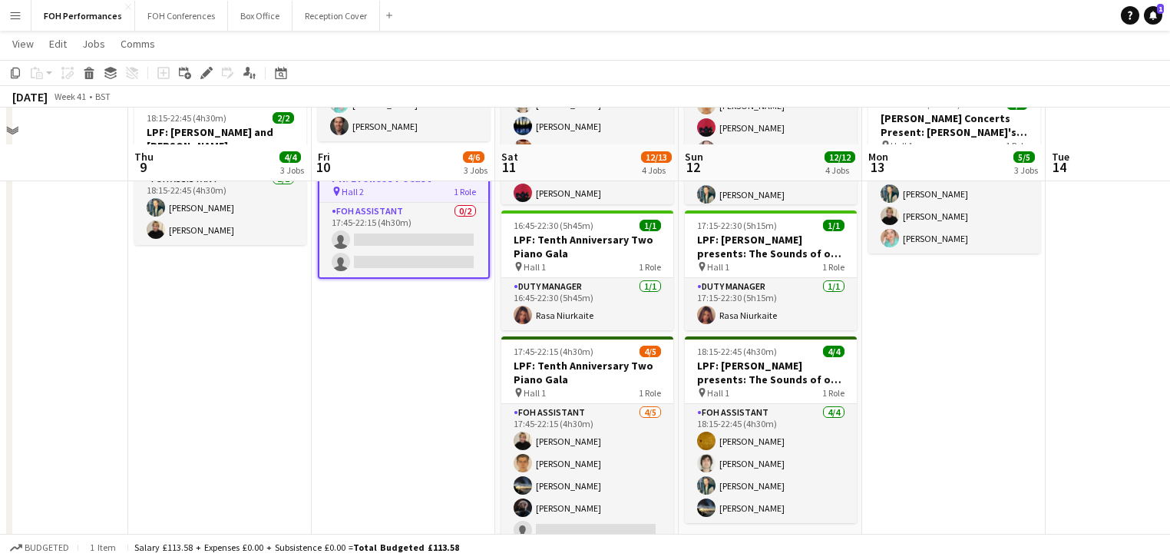
scroll to position [410, 0]
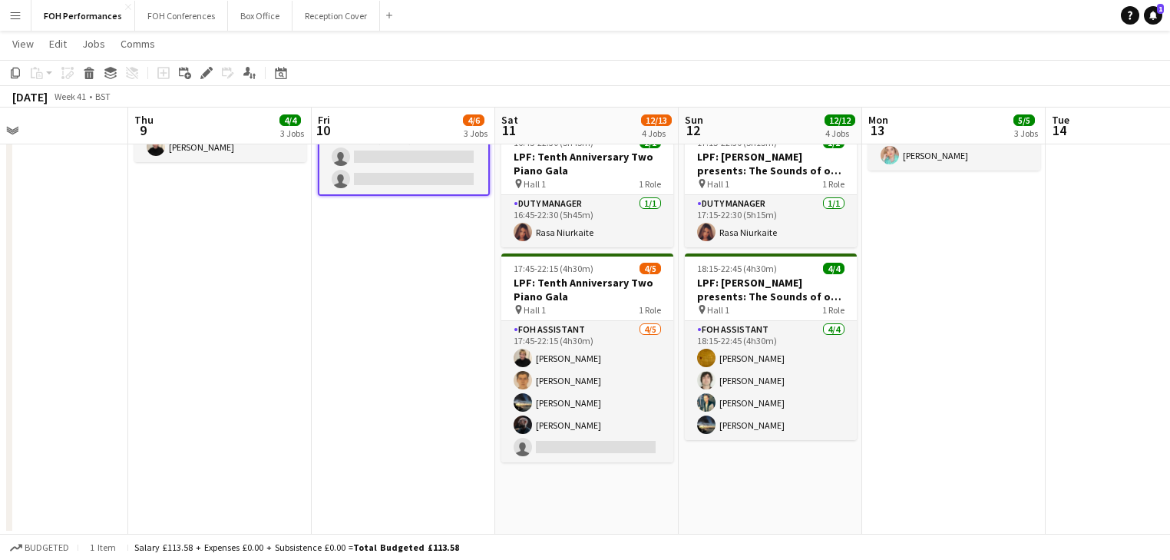
click at [570, 509] on app-date-cell "09:30-17:30 (8h) 1/1 [PERSON_NAME] LPF:Once Upon a Piano / [PERSON_NAME] Piano …" at bounding box center [586, 148] width 183 height 772
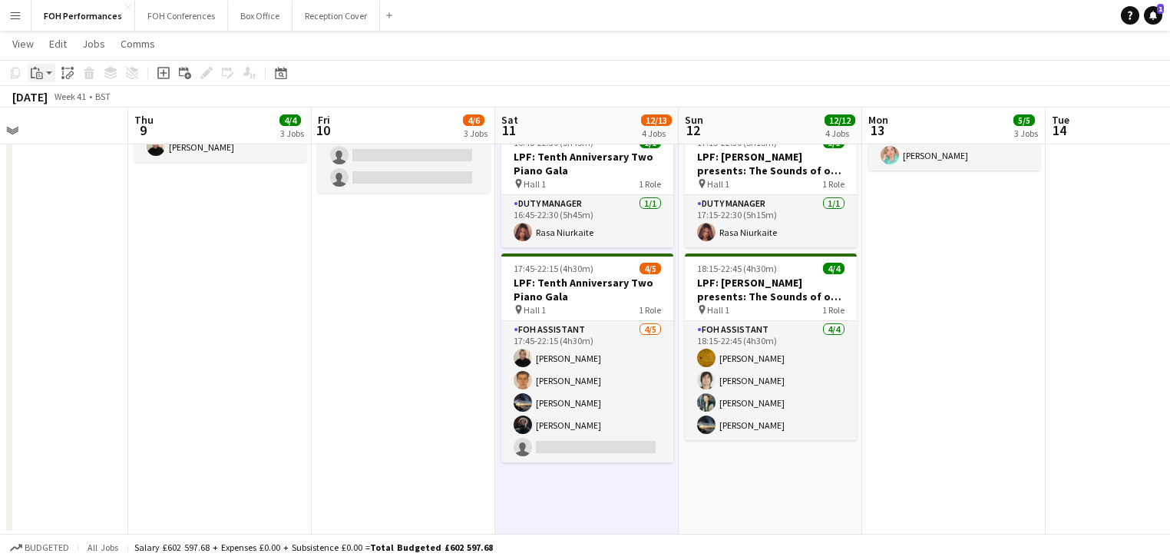
click at [54, 68] on app-action-btn "Paste" at bounding box center [42, 73] width 28 height 18
click at [63, 104] on link "Paste Ctrl+V" at bounding box center [113, 102] width 144 height 14
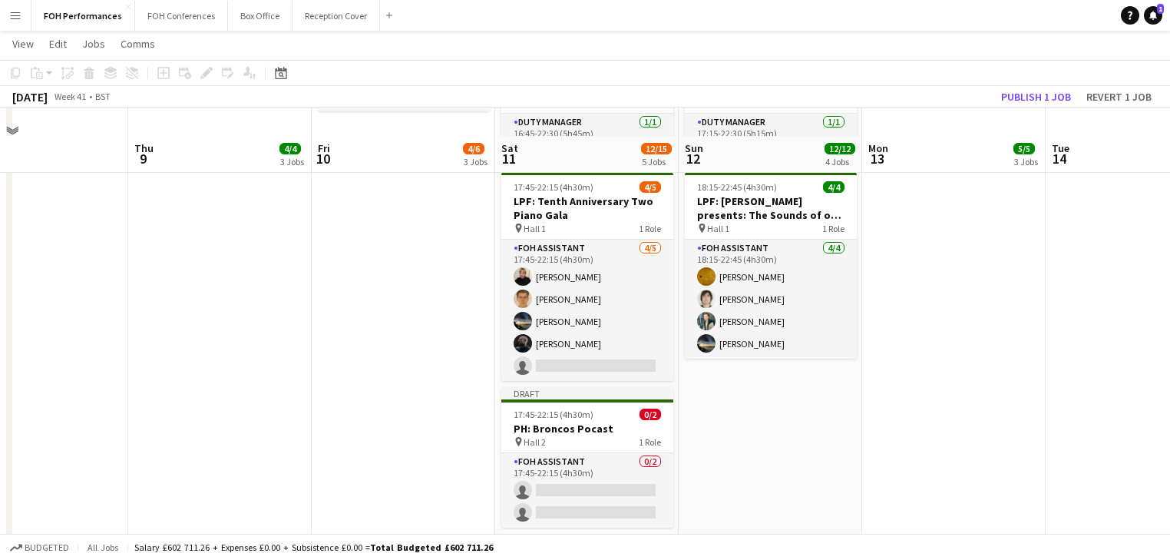
scroll to position [520, 0]
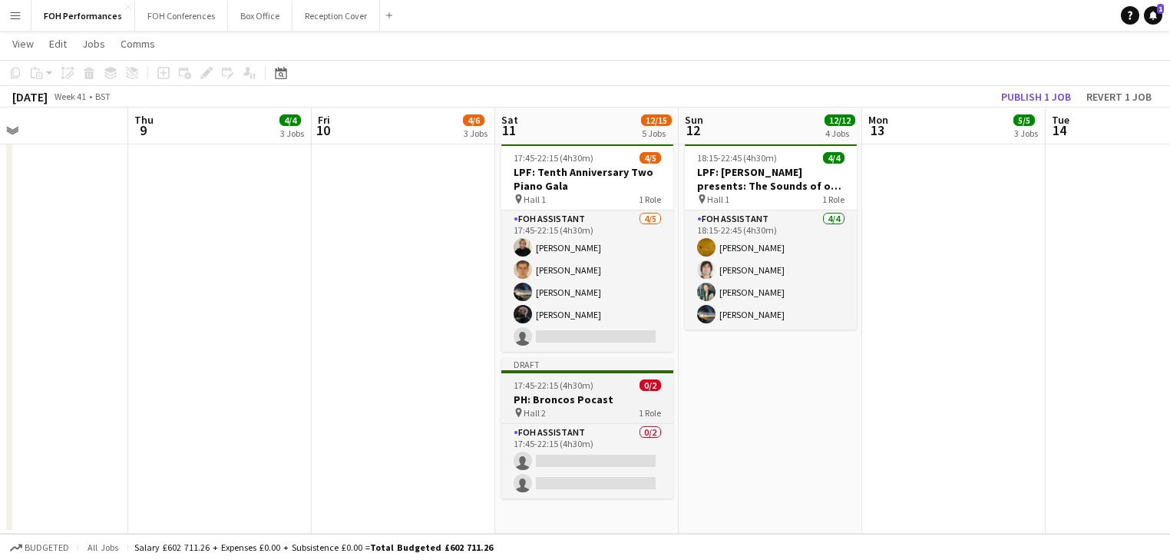
click at [545, 397] on h3 "PH: Broncos Pocast" at bounding box center [587, 399] width 172 height 14
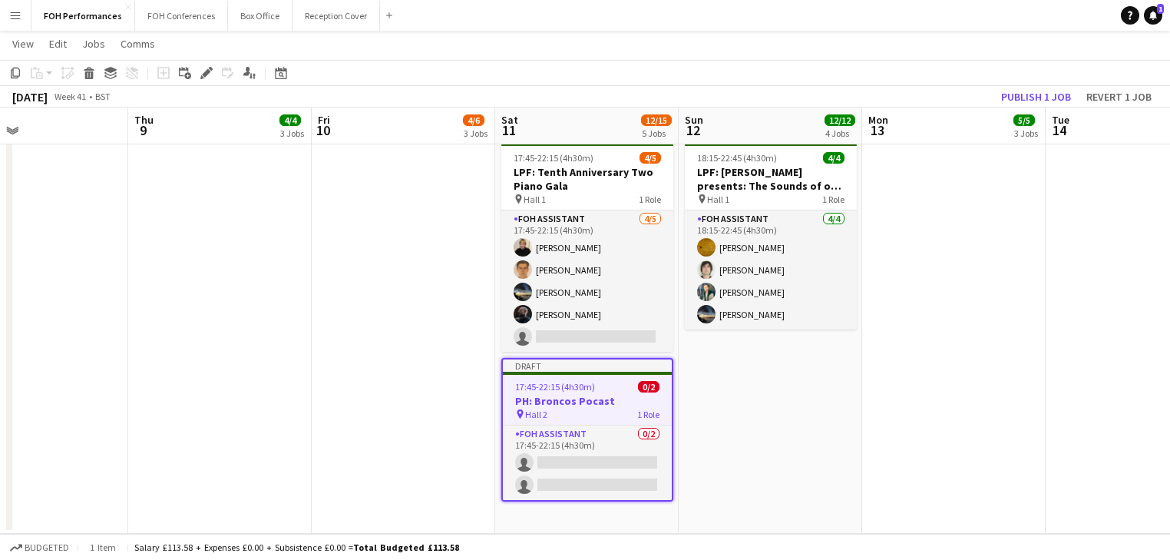
click at [206, 71] on icon at bounding box center [206, 73] width 8 height 8
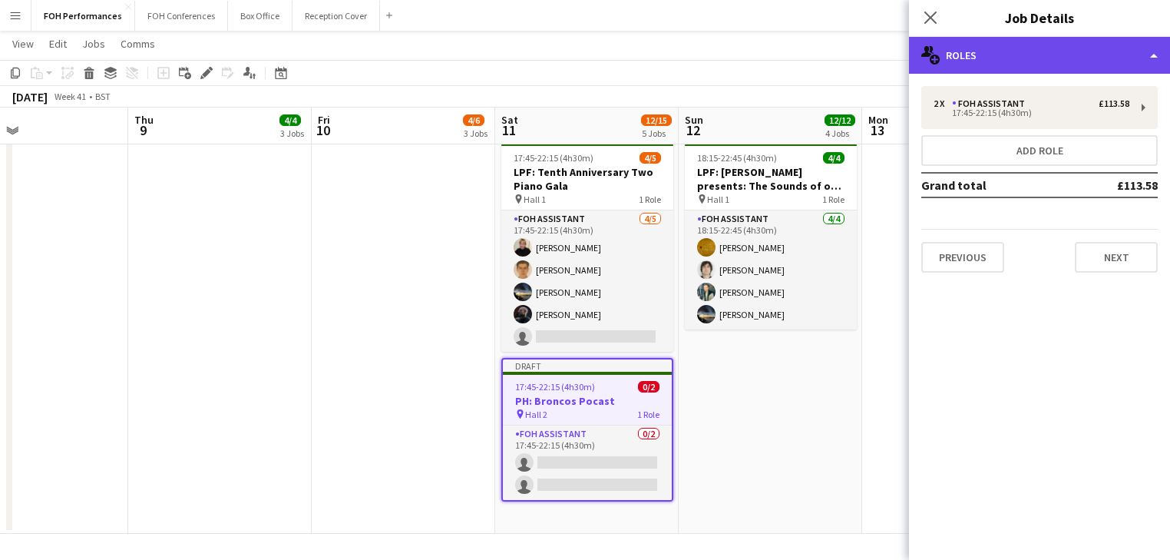
click at [1019, 61] on div "multiple-users-add Roles" at bounding box center [1039, 55] width 261 height 37
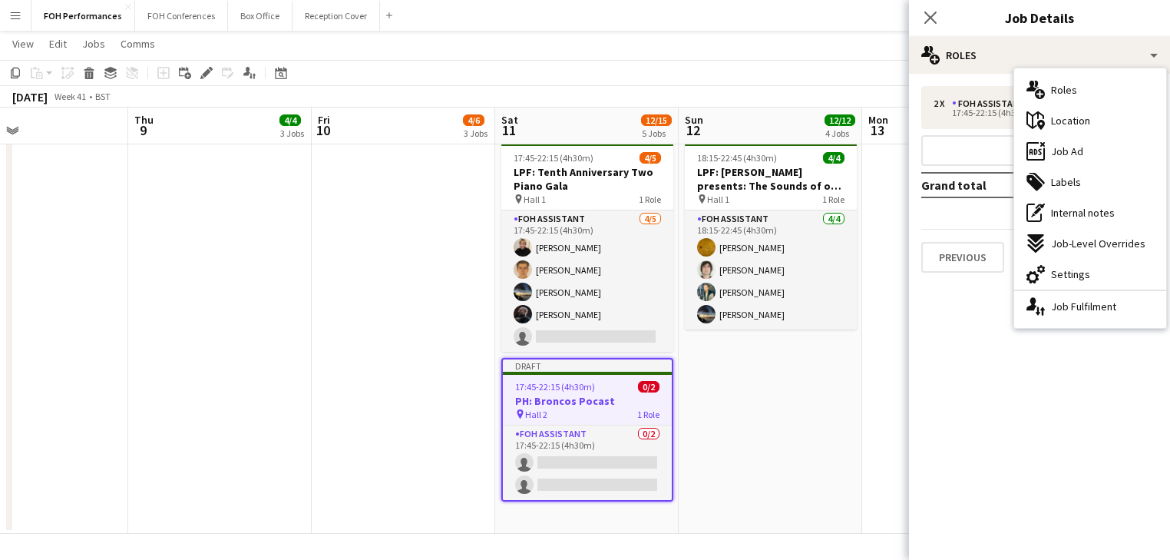
click at [1087, 273] on div "cog-double-3 Settings" at bounding box center [1090, 274] width 152 height 31
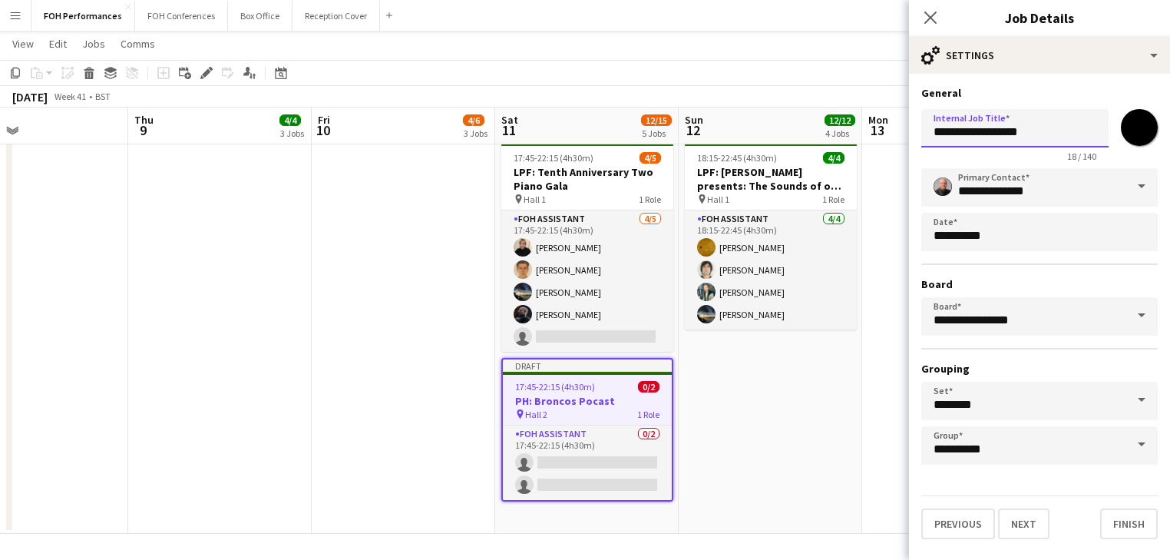
drag, startPoint x: 1038, startPoint y: 133, endPoint x: 894, endPoint y: 135, distance: 143.6
click at [894, 135] on body "Menu Boards Boards Boards All jobs Status Workforce Workforce My Workforce Recr…" at bounding box center [585, 20] width 1170 height 1080
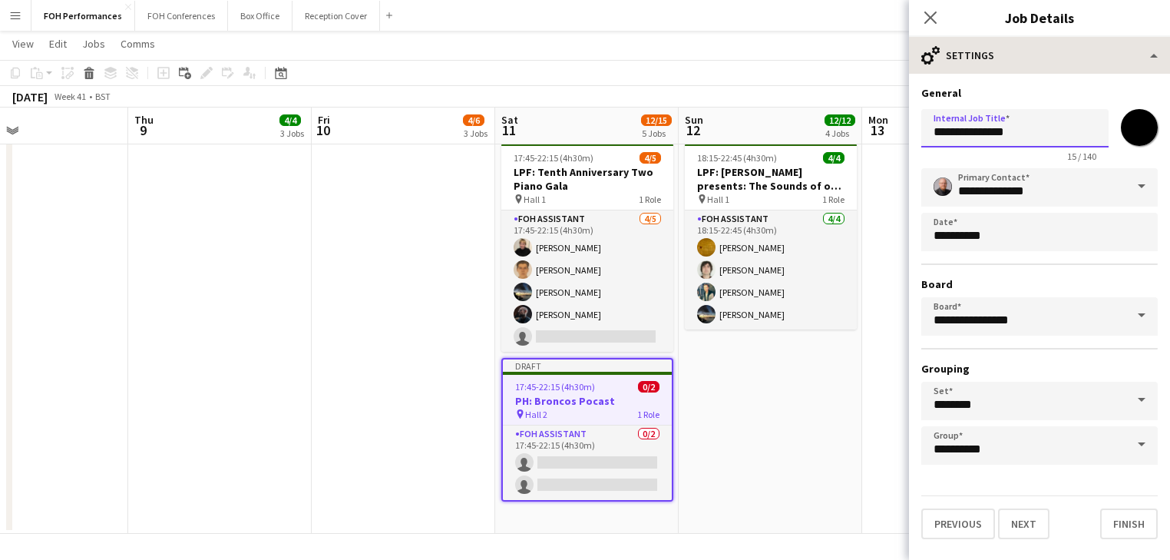
type input "**********"
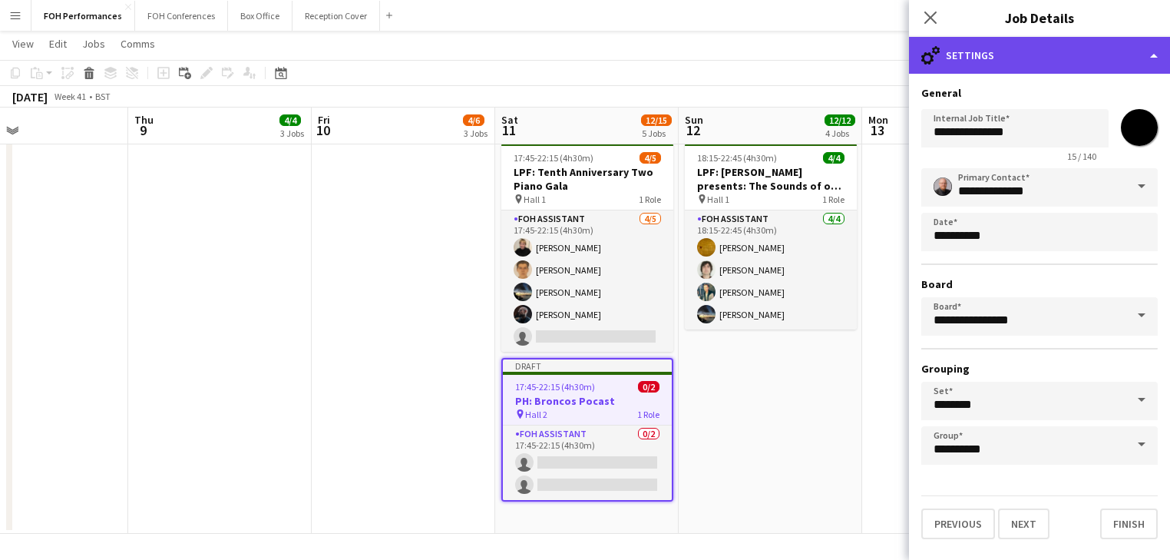
click at [1005, 55] on div "cog-double-3 Settings" at bounding box center [1039, 55] width 261 height 37
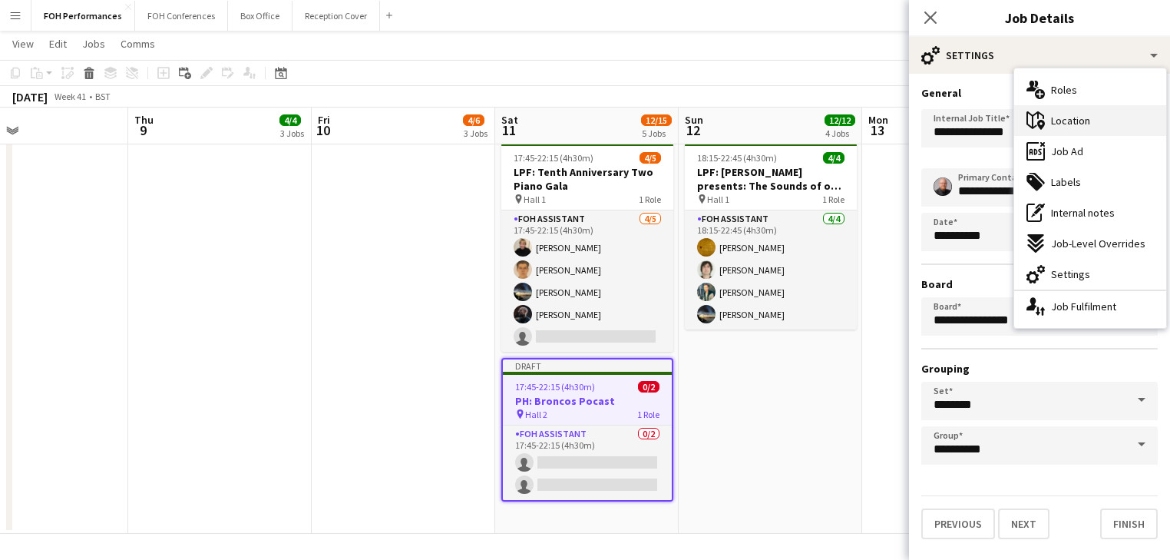
click at [1072, 124] on span "Location" at bounding box center [1070, 121] width 39 height 14
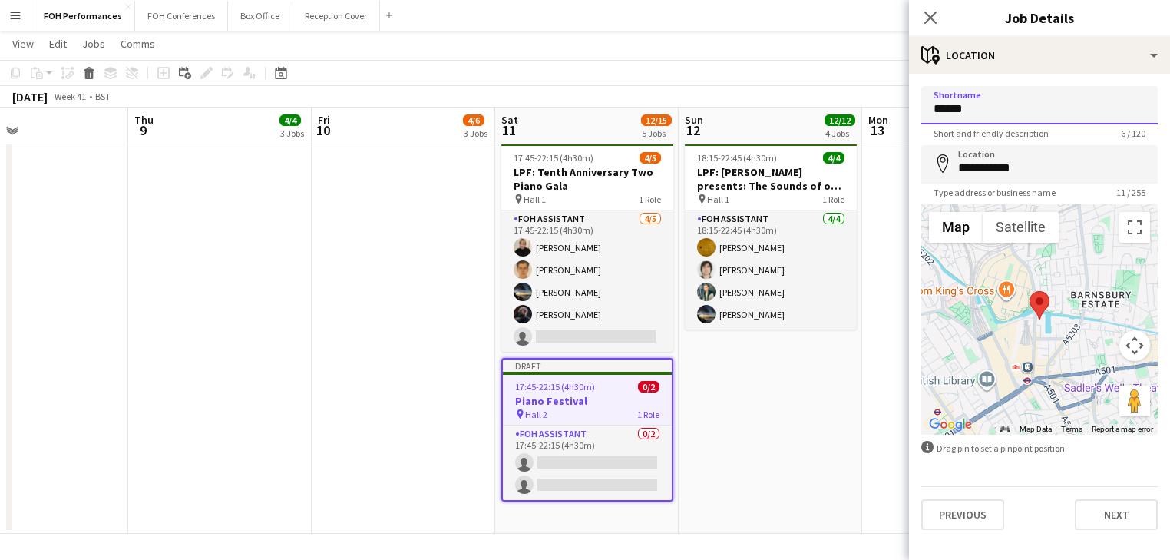
click at [995, 104] on input "******" at bounding box center [1039, 105] width 236 height 38
click at [807, 444] on app-date-cell "08:45-17:00 (8h15m) 1/1 LPF: [PERSON_NAME] / [PERSON_NAME] & [PERSON_NAME] pin …" at bounding box center [770, 93] width 183 height 882
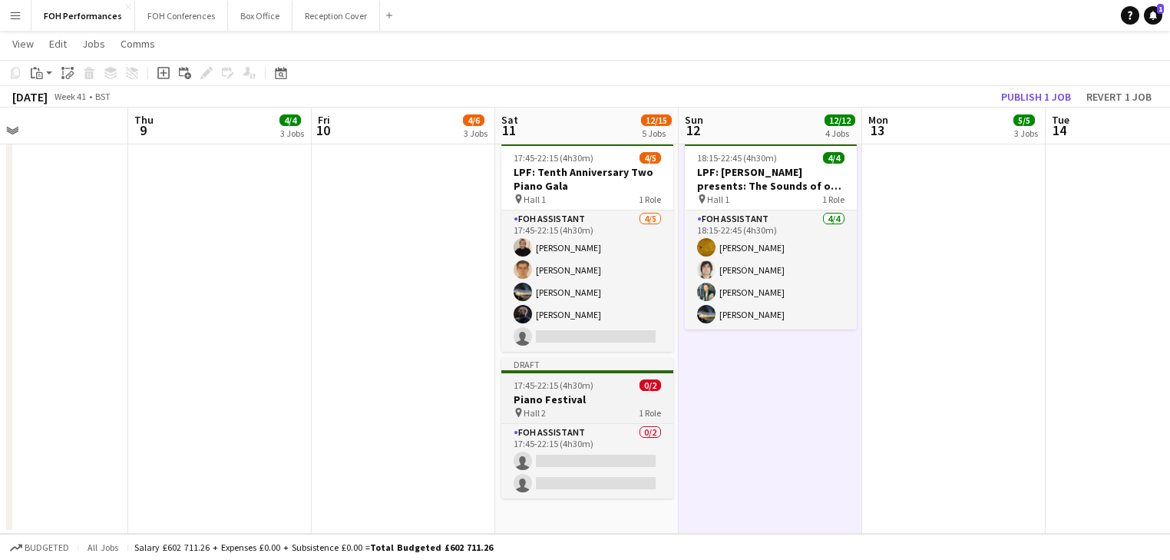
click at [556, 396] on h3 "Piano Festival" at bounding box center [587, 399] width 172 height 14
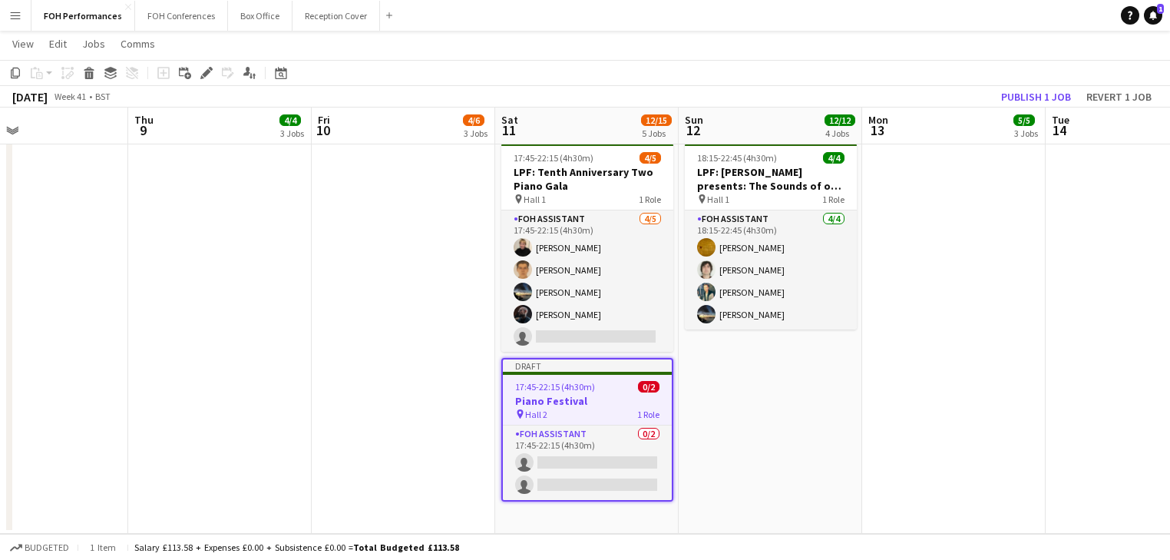
click at [564, 408] on div "pin Hall 2 1 Role" at bounding box center [587, 414] width 169 height 12
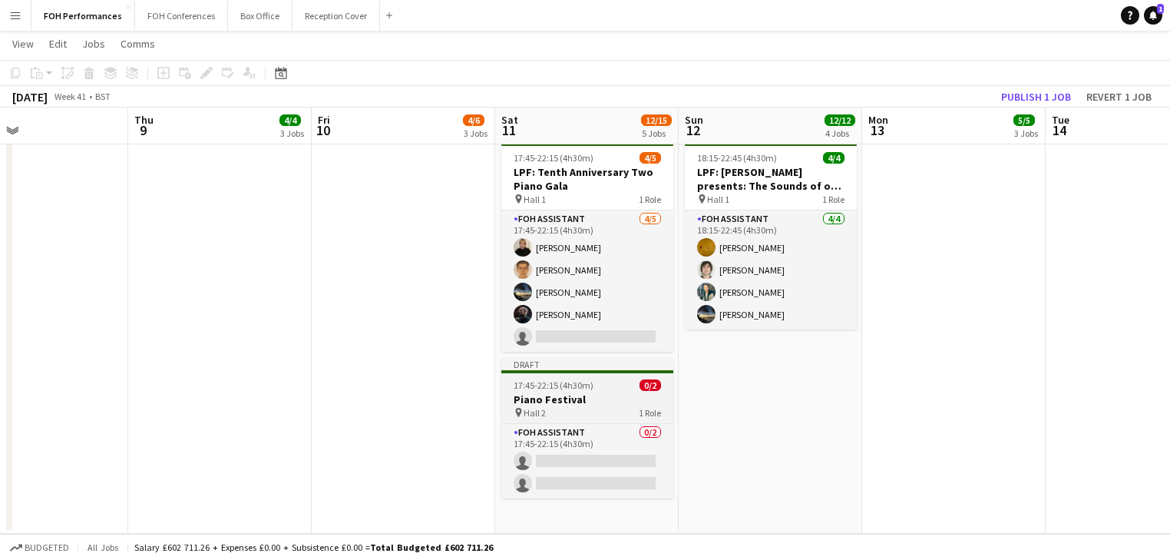
click at [564, 408] on div "pin Hall 2 1 Role" at bounding box center [587, 412] width 172 height 12
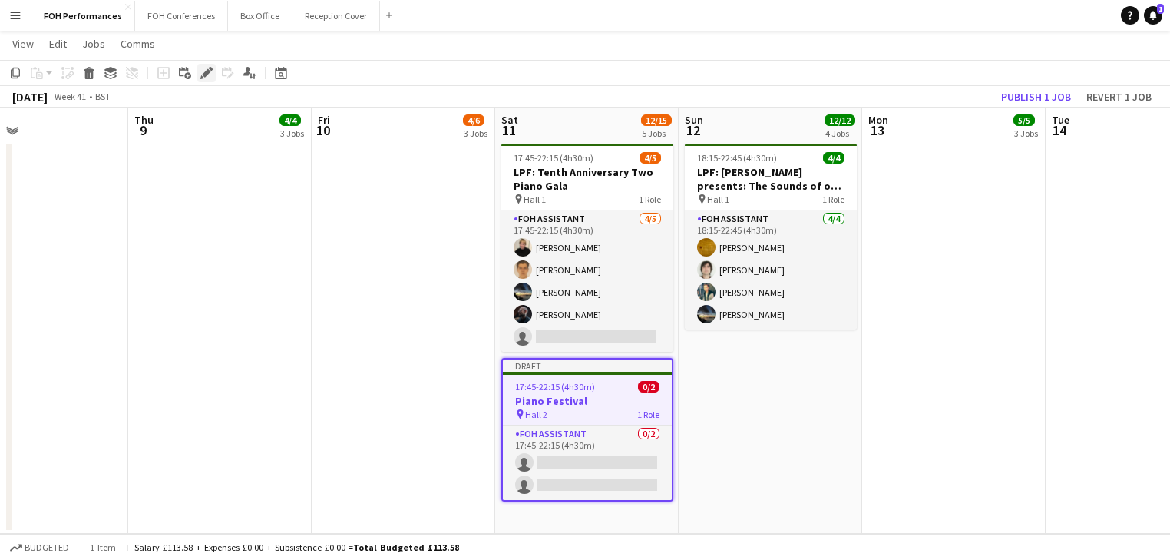
click at [208, 71] on icon at bounding box center [206, 73] width 8 height 8
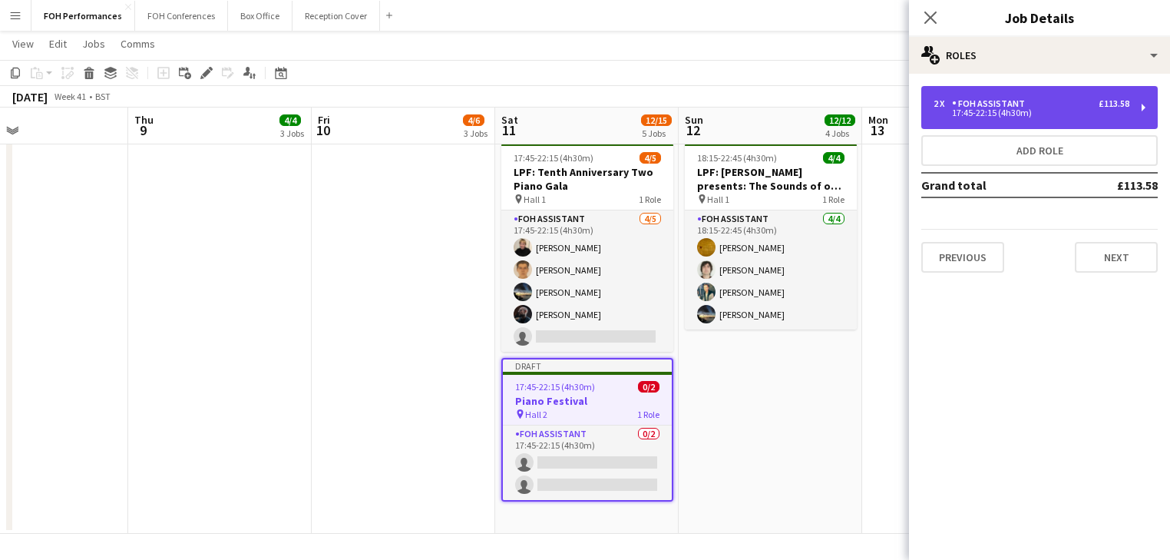
click at [1003, 104] on div "FOH Assistant" at bounding box center [991, 103] width 79 height 11
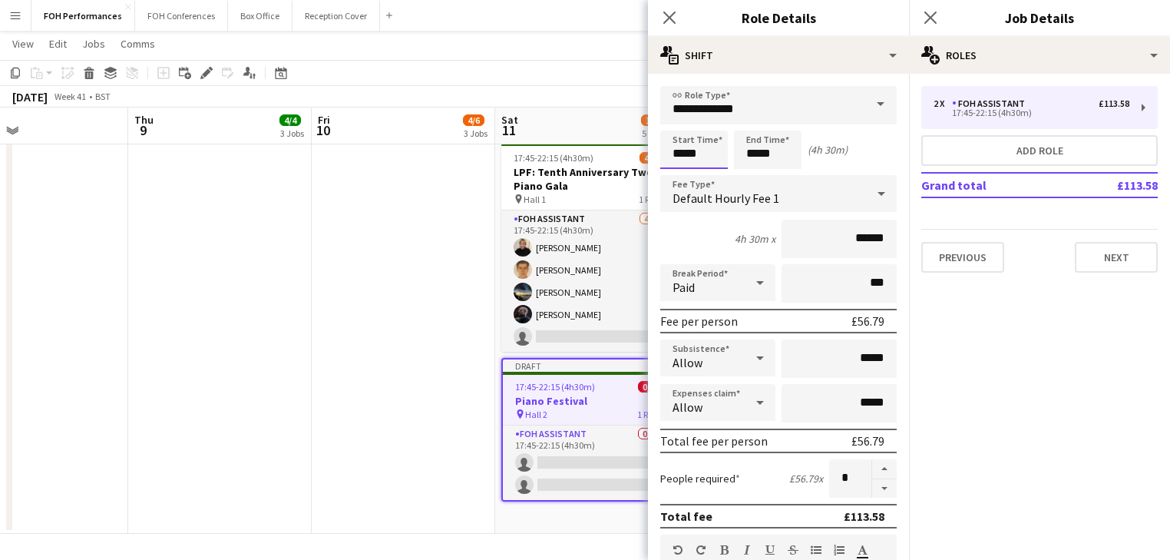
click at [713, 157] on input "*****" at bounding box center [694, 149] width 68 height 38
click at [681, 175] on div at bounding box center [678, 176] width 31 height 15
click at [711, 173] on div at bounding box center [709, 176] width 31 height 15
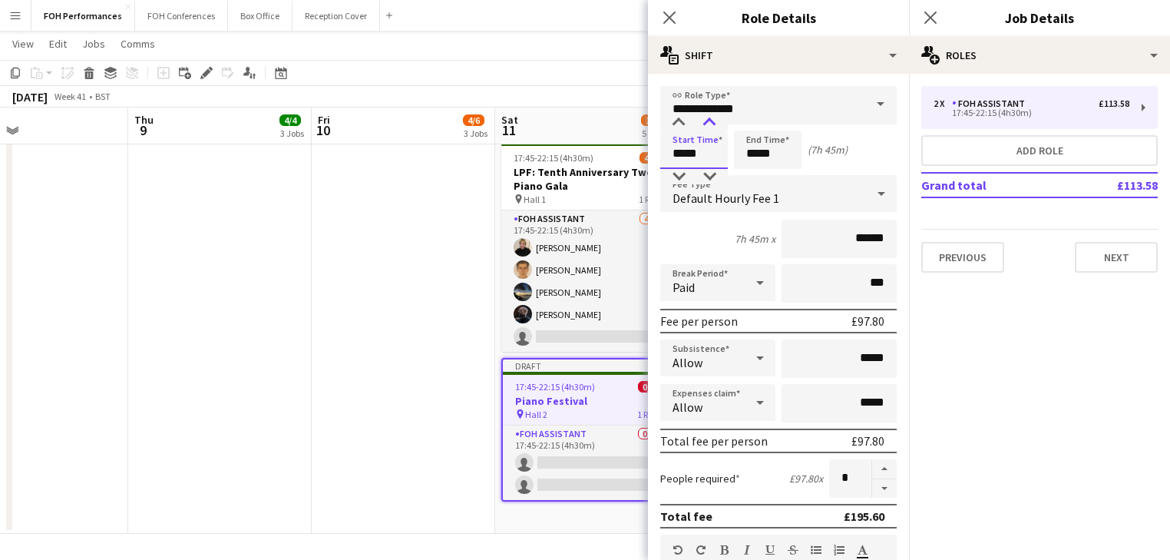
type input "*****"
click at [712, 121] on div at bounding box center [709, 122] width 31 height 15
drag, startPoint x: 751, startPoint y: 140, endPoint x: 755, endPoint y: 176, distance: 35.4
click at [752, 141] on input "*****" at bounding box center [768, 149] width 68 height 38
click at [755, 172] on div at bounding box center [752, 176] width 31 height 15
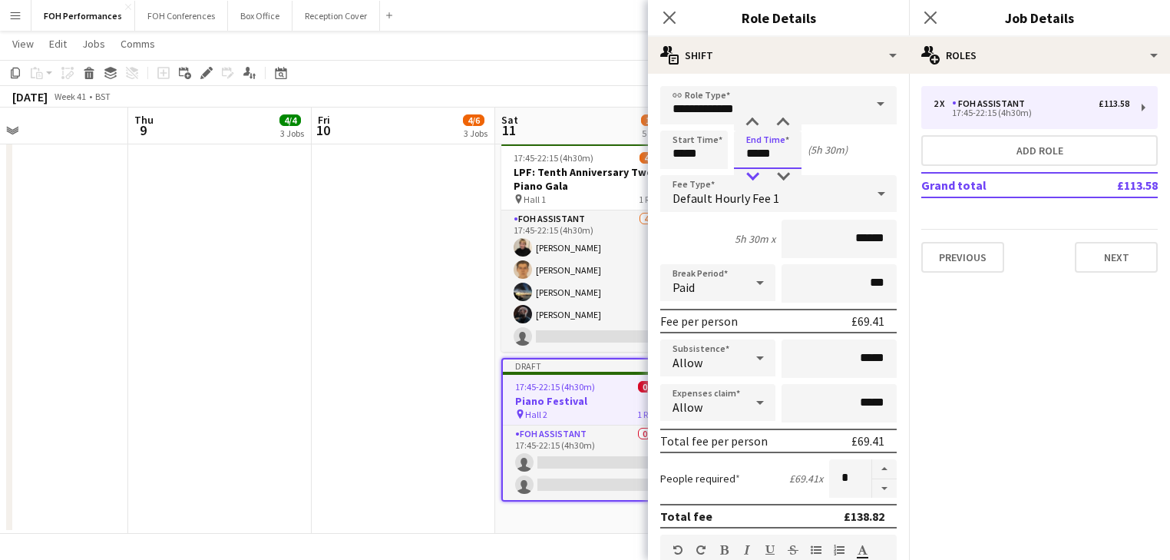
click at [755, 172] on div at bounding box center [752, 176] width 31 height 15
click at [755, 171] on div at bounding box center [752, 176] width 31 height 15
click at [754, 124] on div at bounding box center [752, 122] width 31 height 15
click at [754, 121] on div at bounding box center [752, 122] width 31 height 15
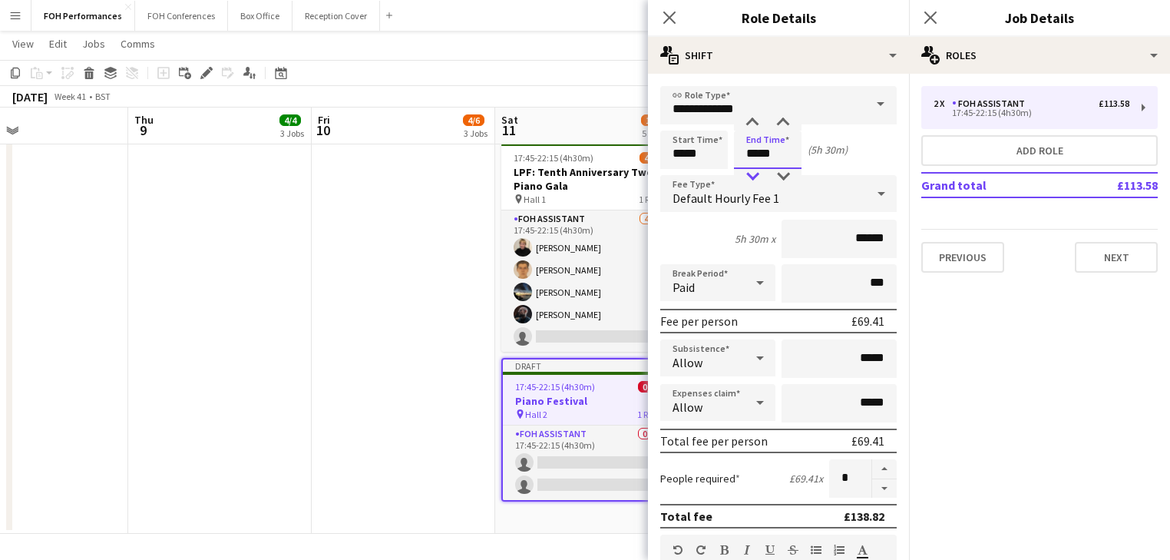
type input "*****"
click at [754, 174] on div at bounding box center [752, 176] width 31 height 15
drag, startPoint x: 337, startPoint y: 295, endPoint x: 424, endPoint y: 213, distance: 119.4
click at [338, 293] on app-date-cell "16:45-22:30 (5h45m) 1/1 LPF: [PERSON_NAME] performs [PERSON_NAME] and [PERSON_N…" at bounding box center [403, 93] width 183 height 882
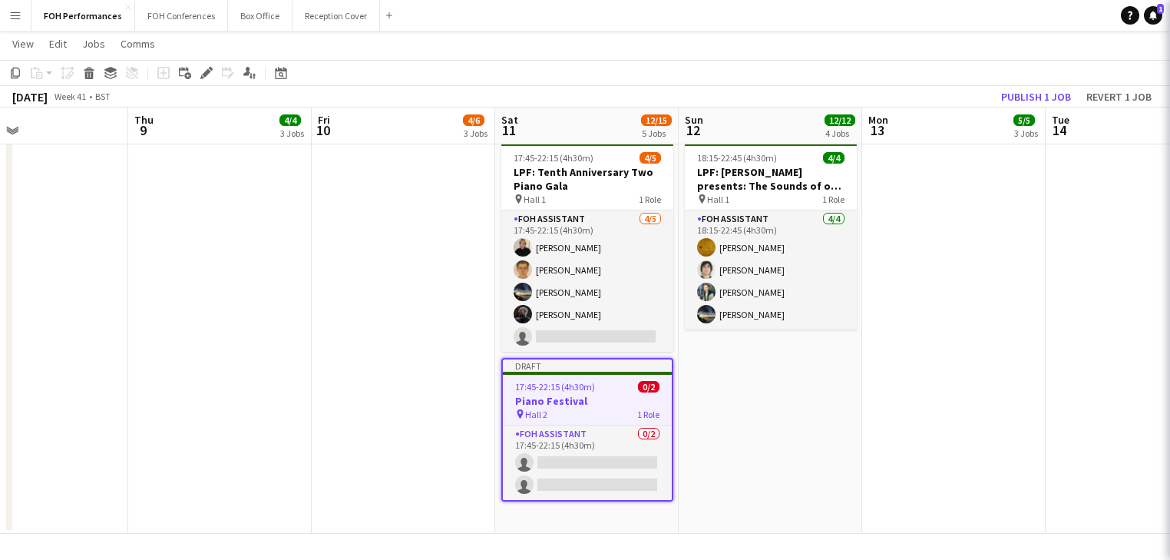
scroll to position [0, 605]
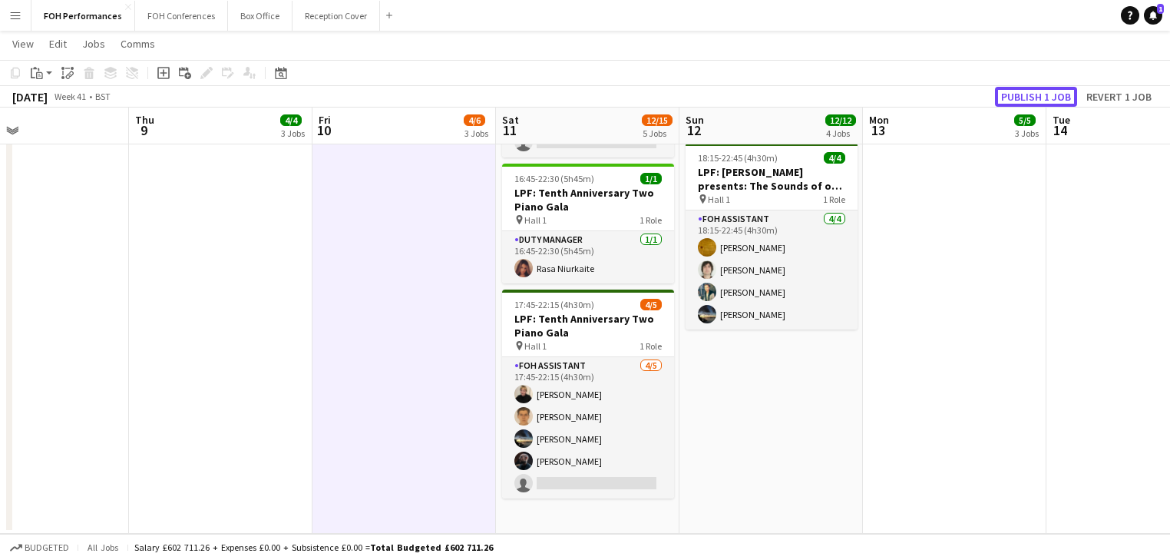
click at [1029, 94] on button "Publish 1 job" at bounding box center [1036, 97] width 82 height 20
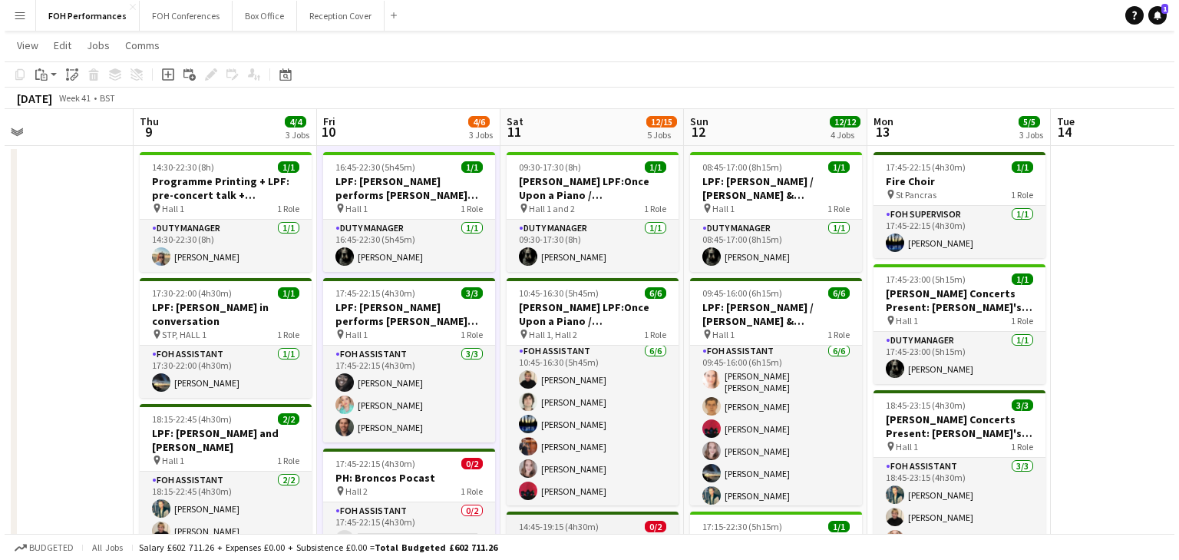
scroll to position [0, 0]
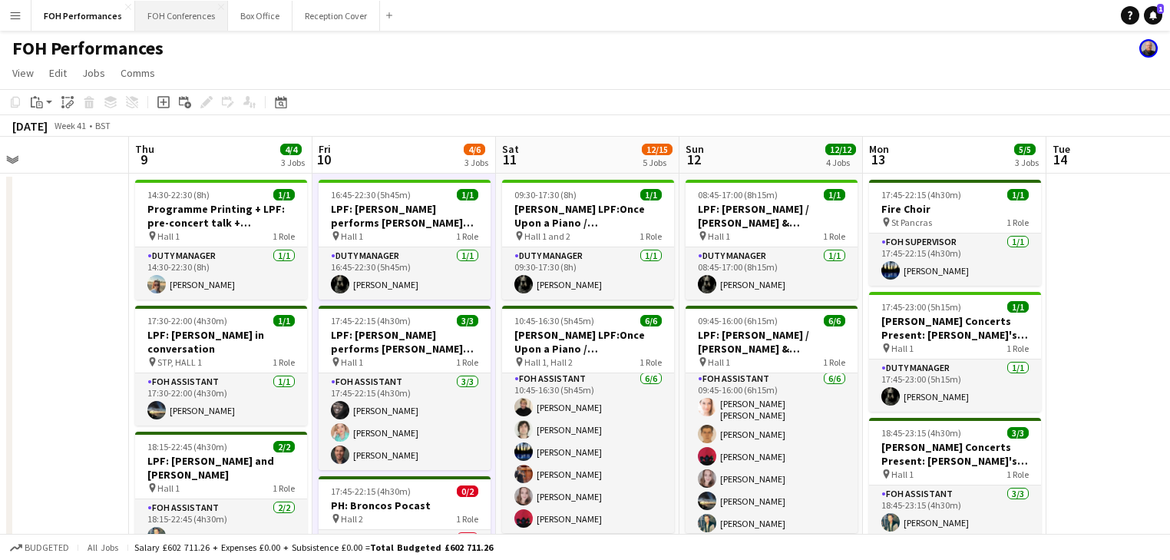
click at [189, 14] on button "FOH Conferences Close" at bounding box center [181, 16] width 93 height 30
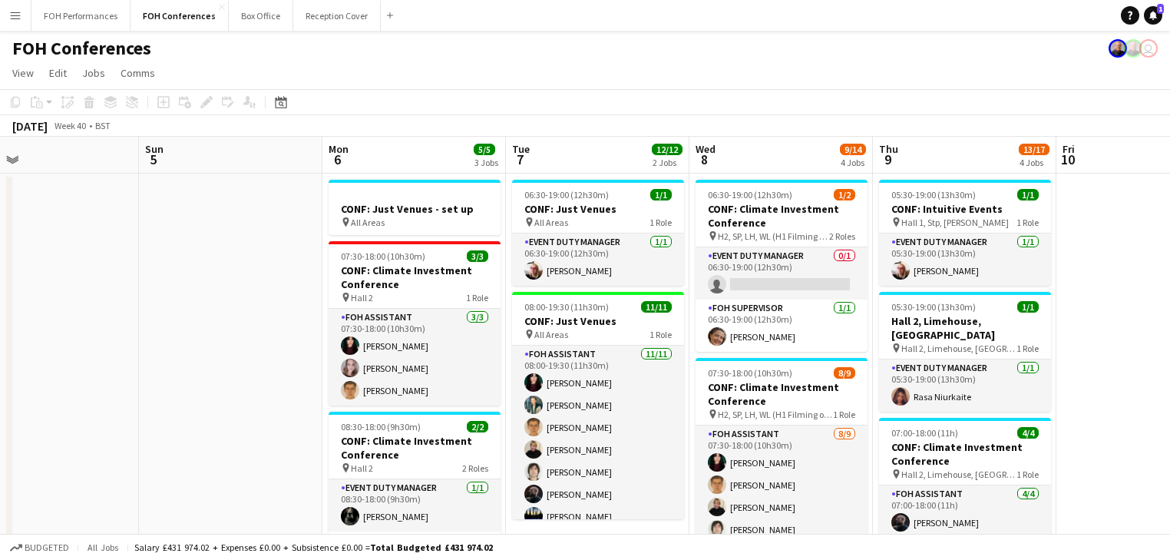
drag, startPoint x: 855, startPoint y: 272, endPoint x: 76, endPoint y: 272, distance: 779.1
click at [76, 272] on app-calendar-viewport "Thu 2 12/12 2 Jobs Fri 3 9/12 2 Jobs Sat 4 Sun 5 Mon 6 5/5 3 Jobs Tue 7 12/12 2…" at bounding box center [585, 515] width 1170 height 757
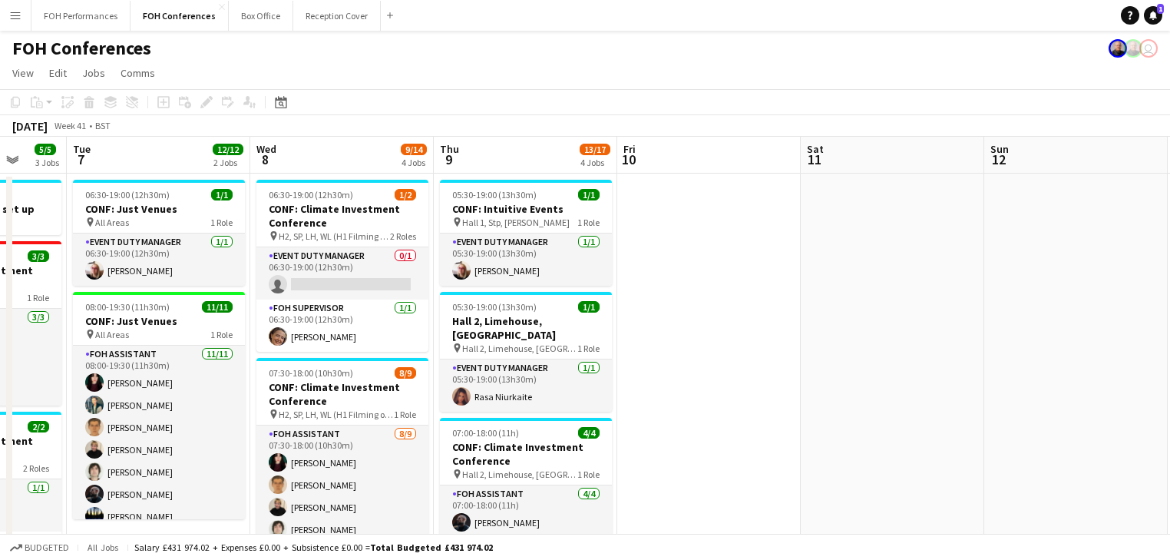
drag, startPoint x: 507, startPoint y: 328, endPoint x: -301, endPoint y: 233, distance: 813.7
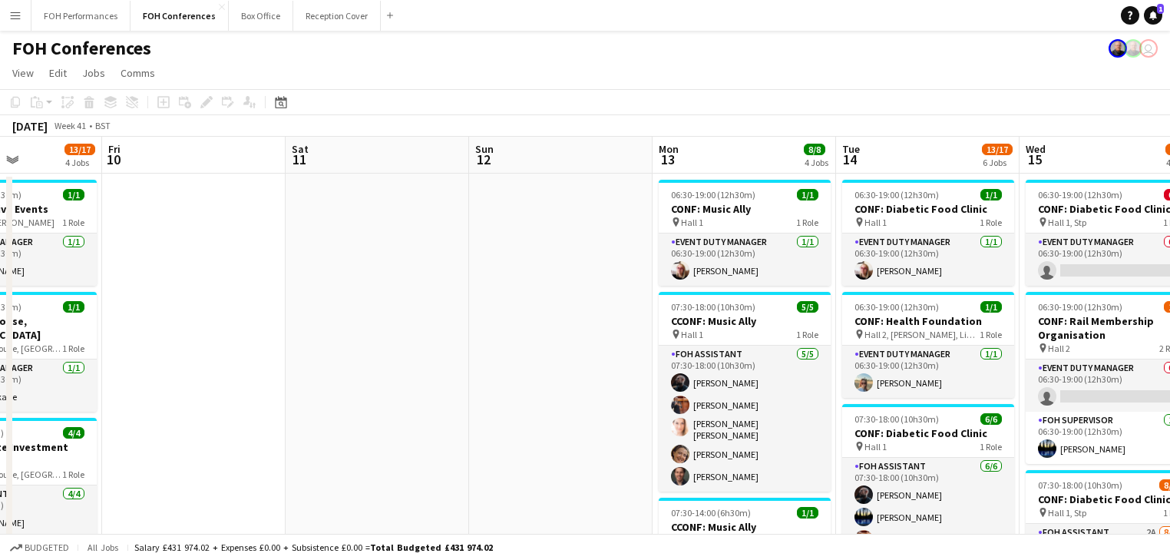
drag, startPoint x: 565, startPoint y: 355, endPoint x: -114, endPoint y: 298, distance: 680.9
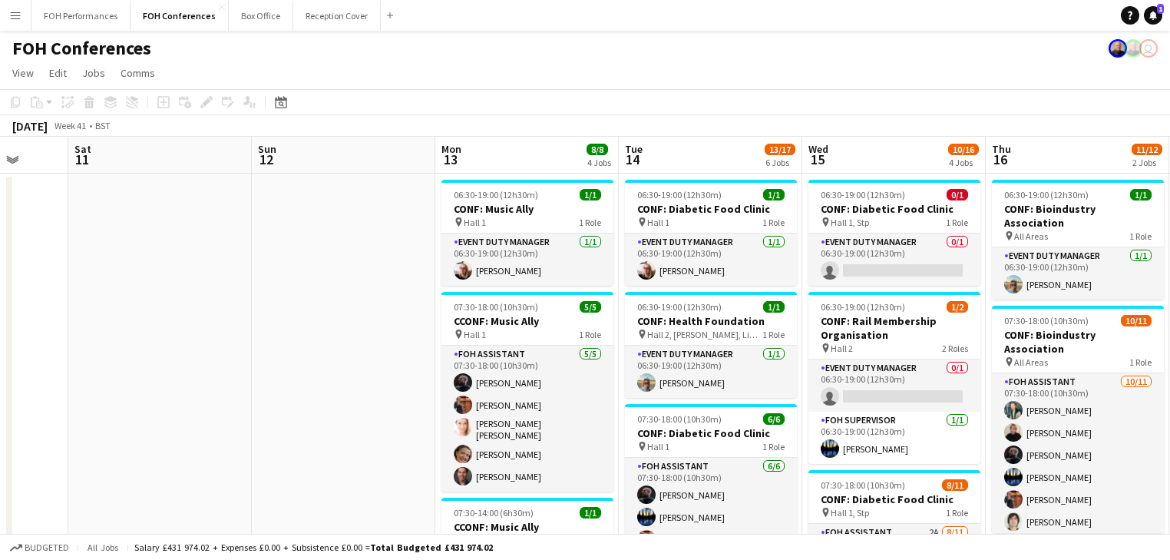
scroll to position [0, 472]
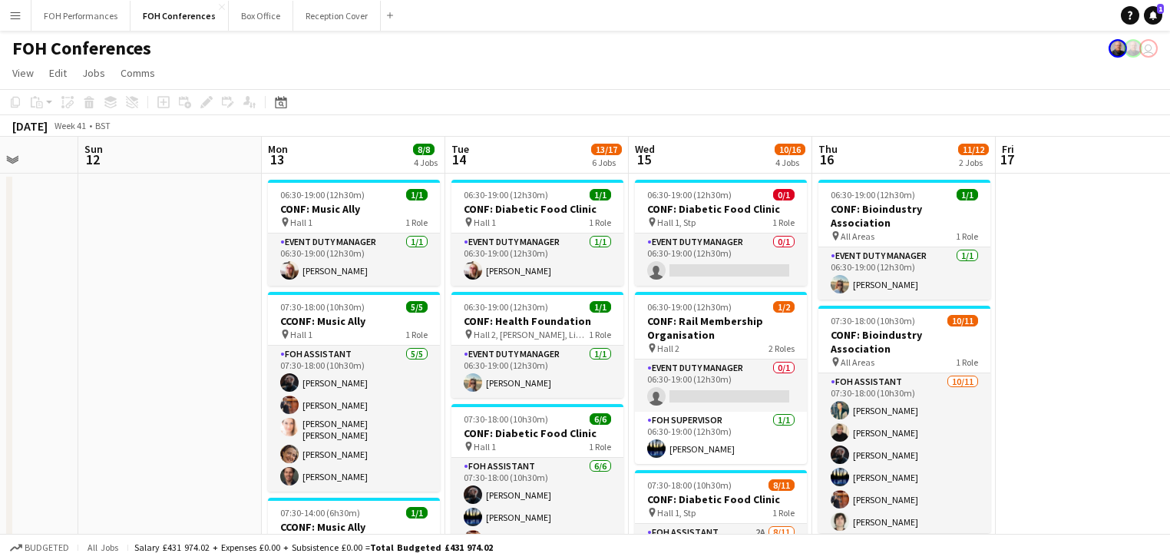
drag, startPoint x: 419, startPoint y: 371, endPoint x: 29, endPoint y: 317, distance: 393.7
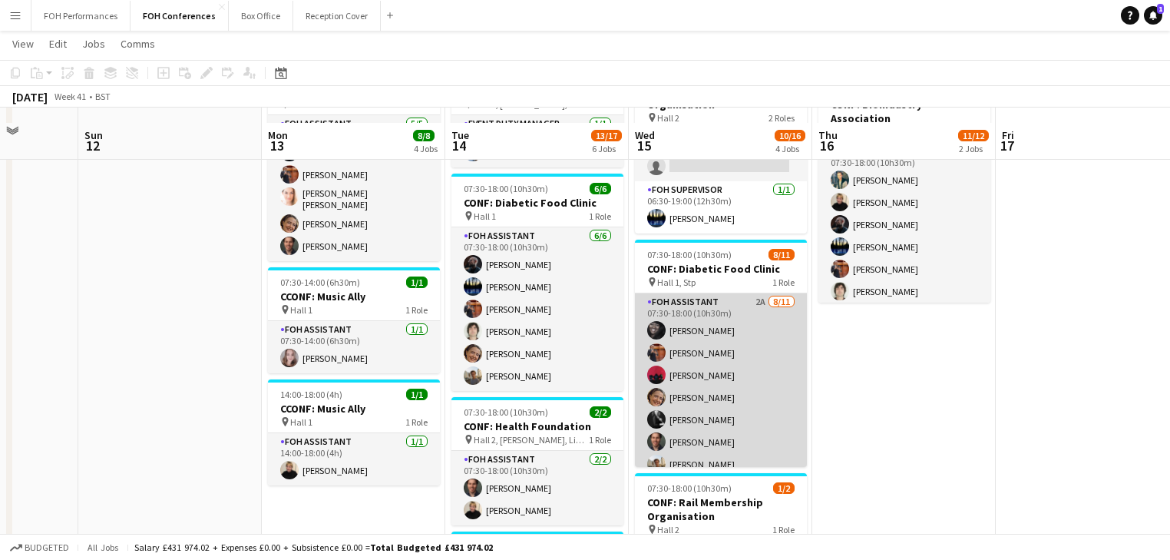
scroll to position [246, 0]
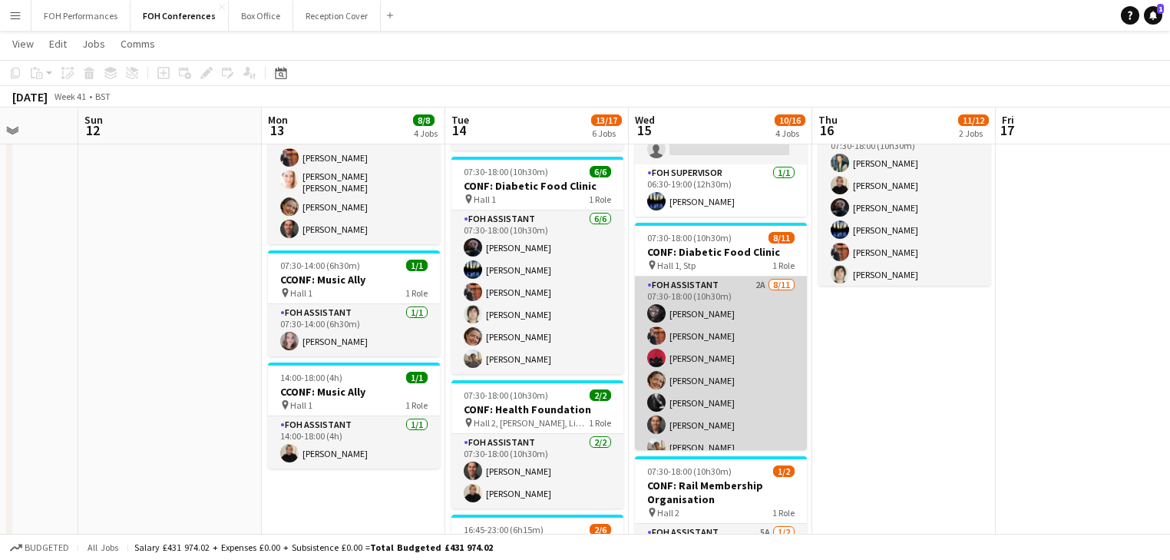
click at [708, 371] on app-card-role "FOH Assistant 2A [DATE] 07:30-18:00 (10h30m) [PERSON_NAME] [PERSON_NAME] [PERSO…" at bounding box center [721, 413] width 172 height 275
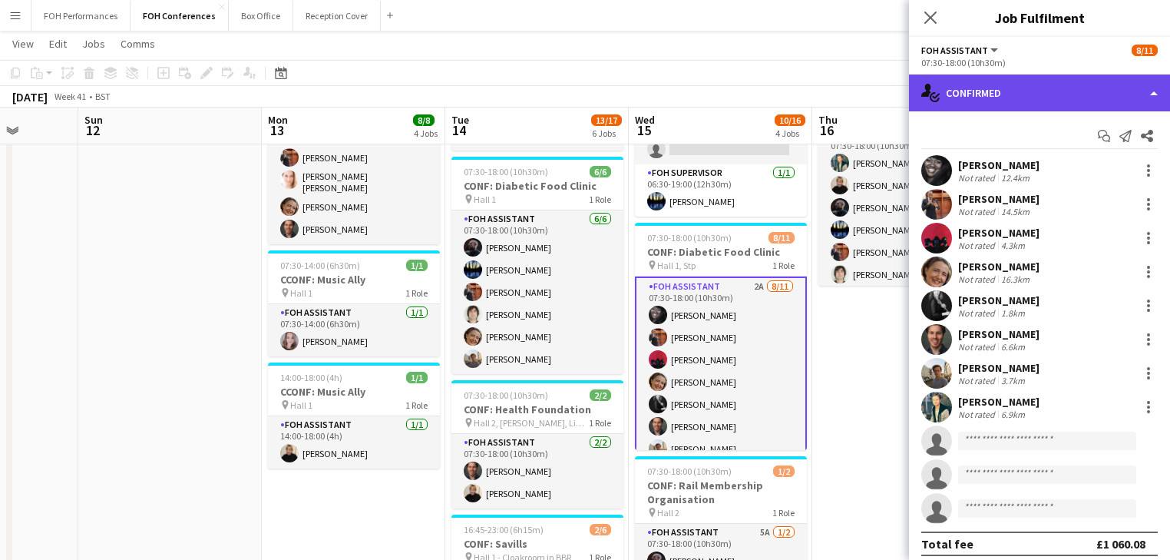
click at [1049, 91] on div "single-neutral-actions-check-2 Confirmed" at bounding box center [1039, 92] width 261 height 37
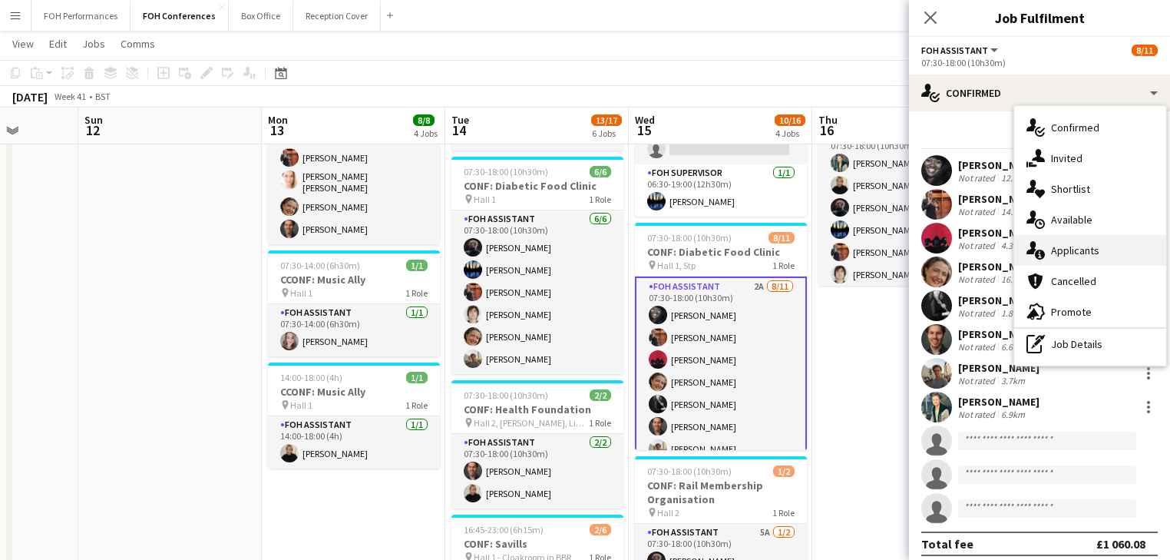
click at [1081, 255] on span "Applicants" at bounding box center [1075, 250] width 48 height 14
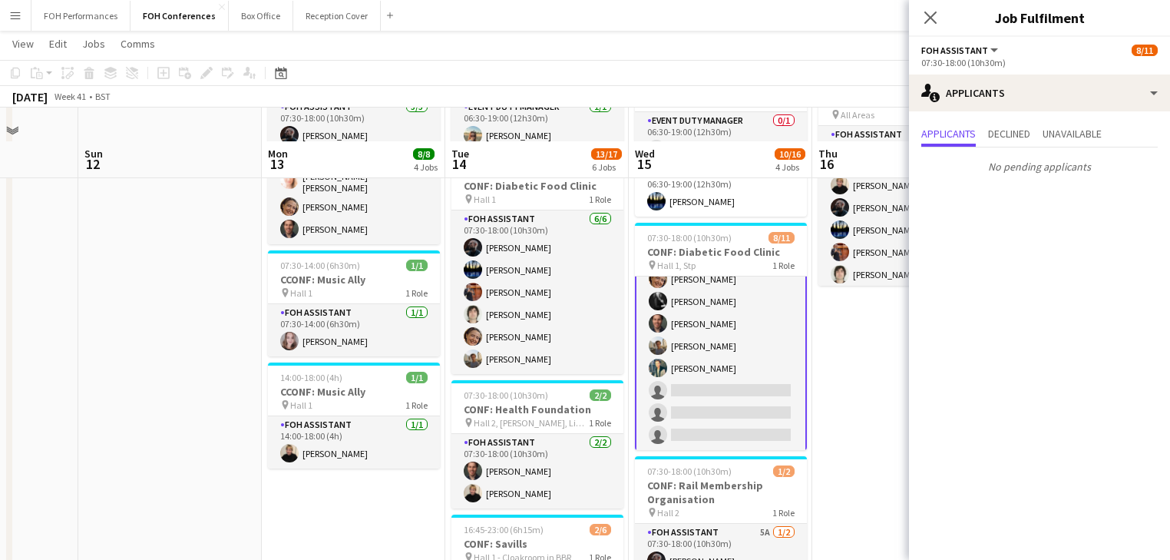
scroll to position [491, 0]
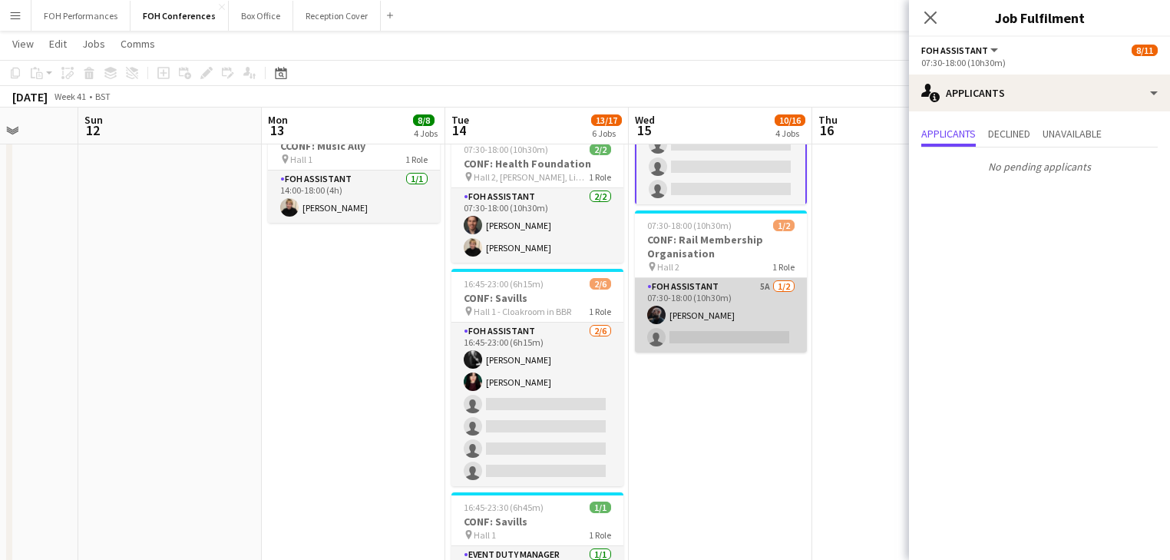
click at [706, 300] on app-card-role "FOH Assistant 5A [DATE] 07:30-18:00 (10h30m) [PERSON_NAME] single-neutral-actio…" at bounding box center [721, 315] width 172 height 74
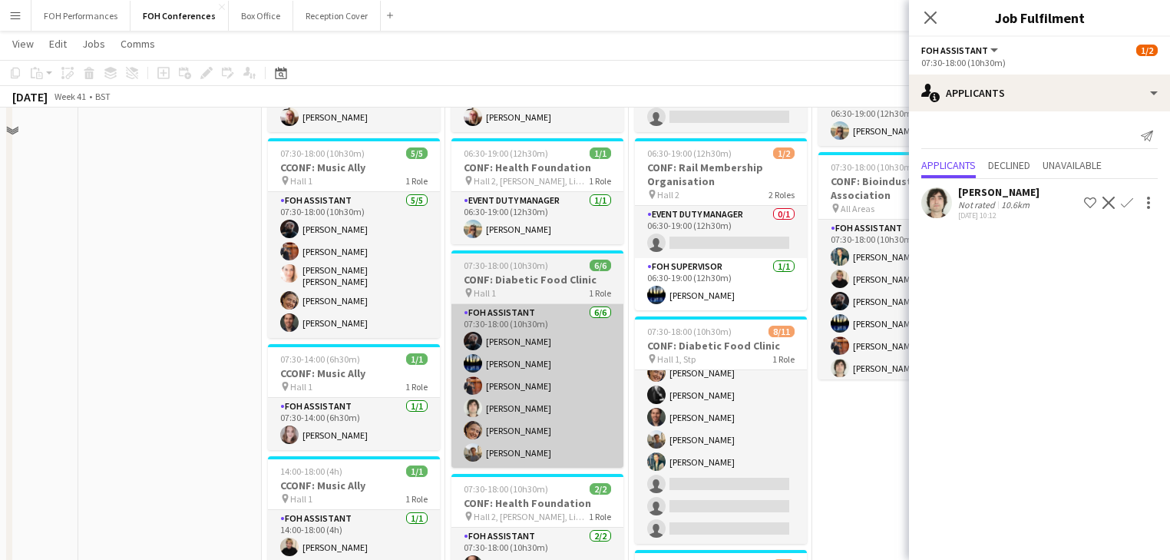
scroll to position [0, 0]
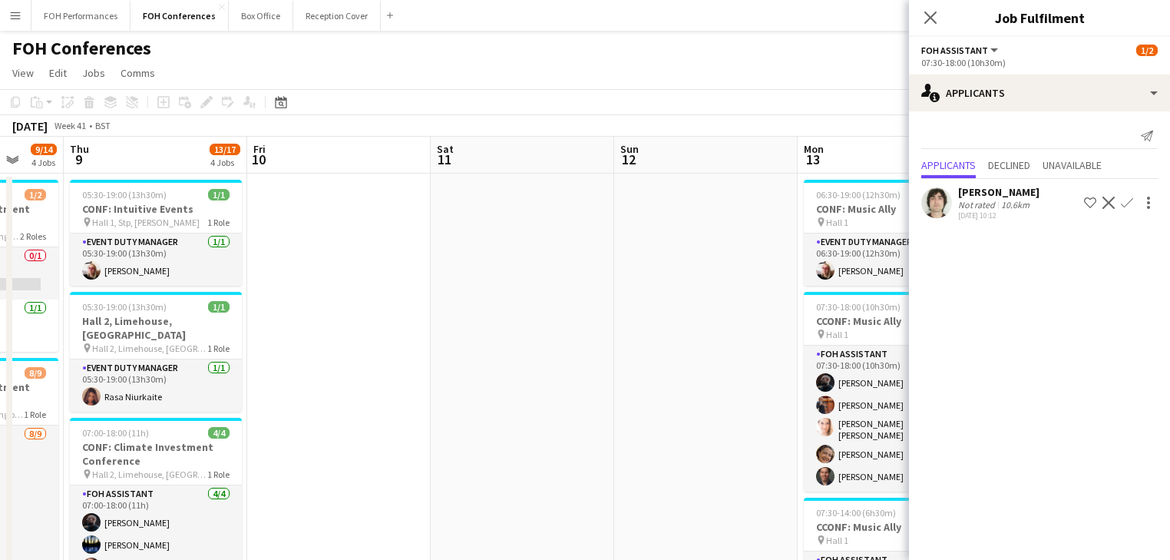
drag, startPoint x: 311, startPoint y: 331, endPoint x: 847, endPoint y: 331, distance: 535.8
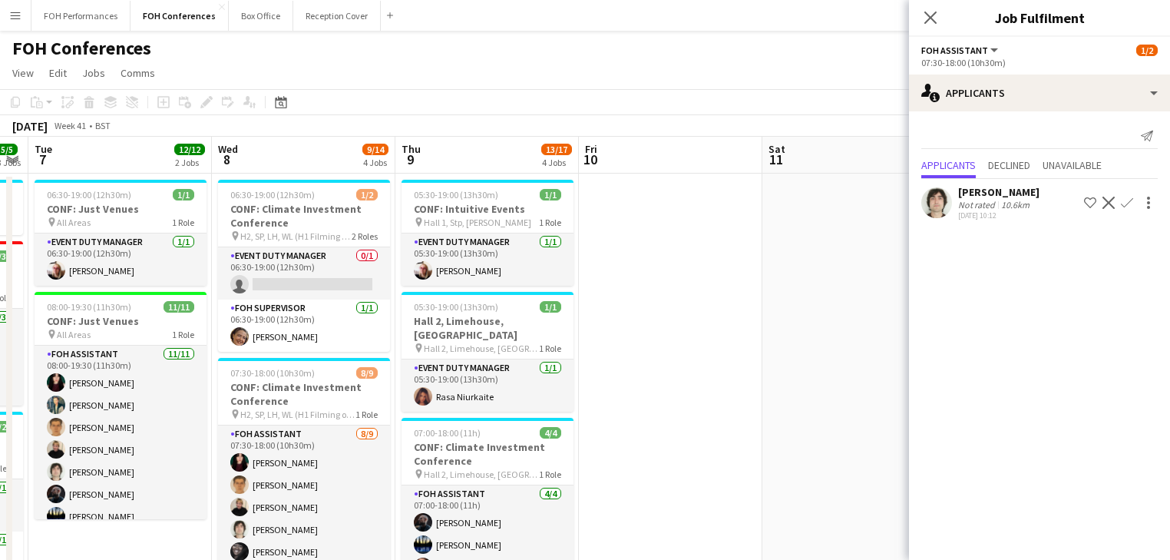
drag, startPoint x: 562, startPoint y: 346, endPoint x: 920, endPoint y: 313, distance: 359.2
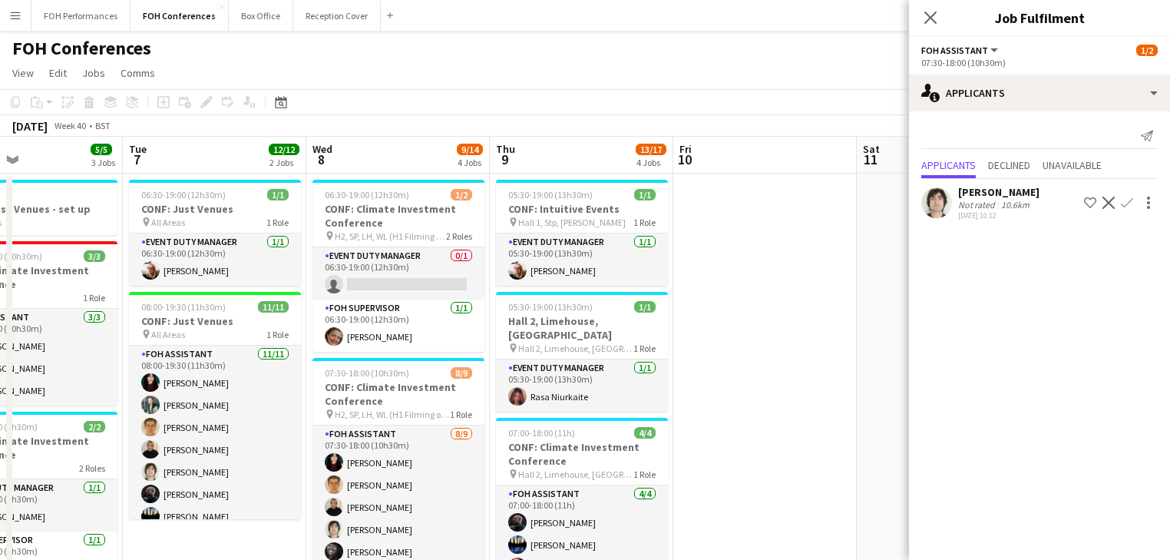
scroll to position [0, 421]
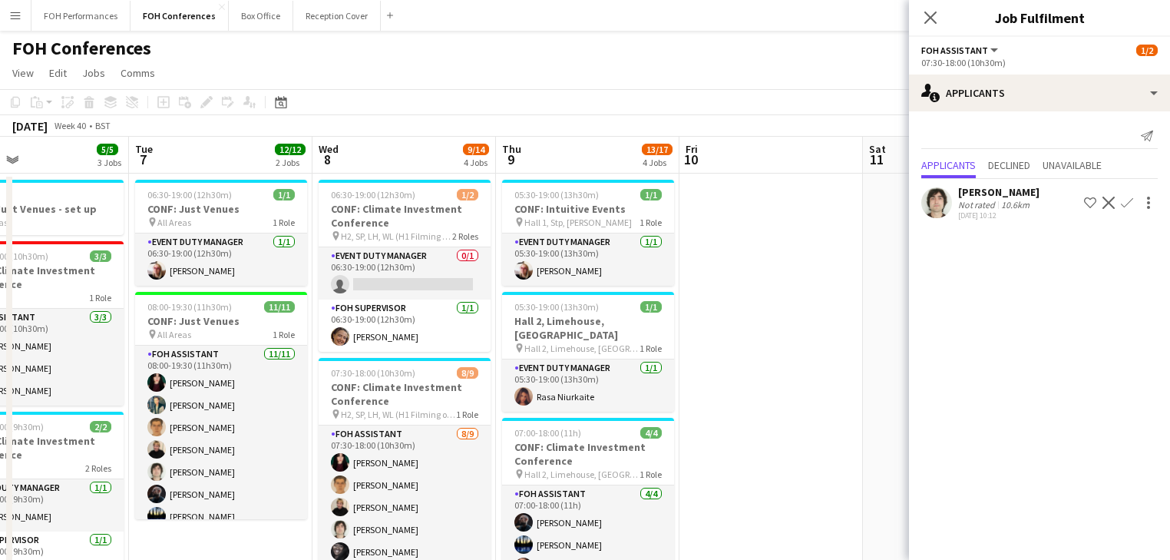
drag, startPoint x: 596, startPoint y: 366, endPoint x: 880, endPoint y: 349, distance: 284.5
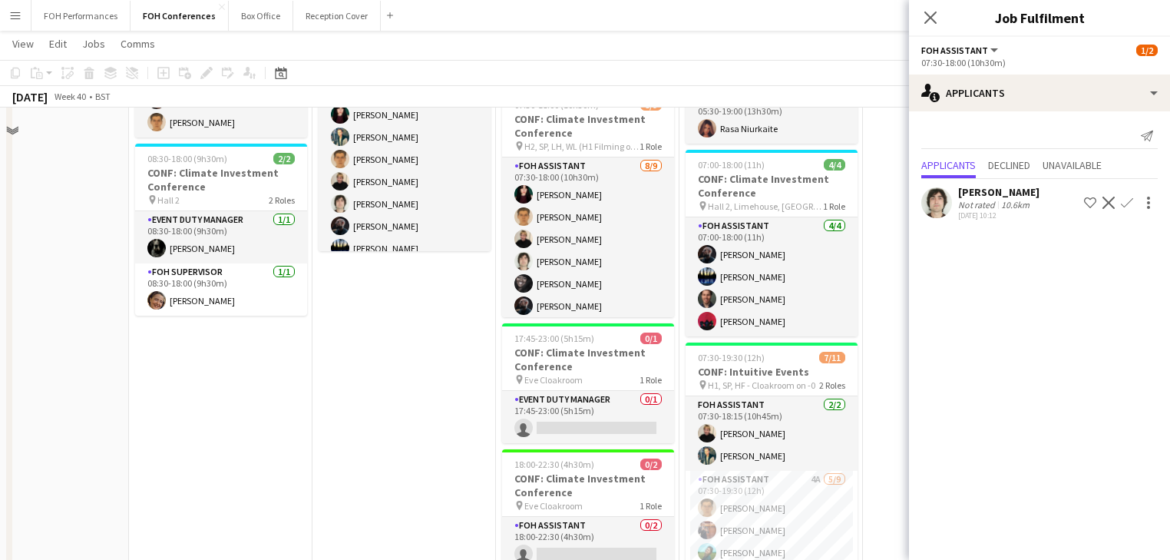
scroll to position [0, 0]
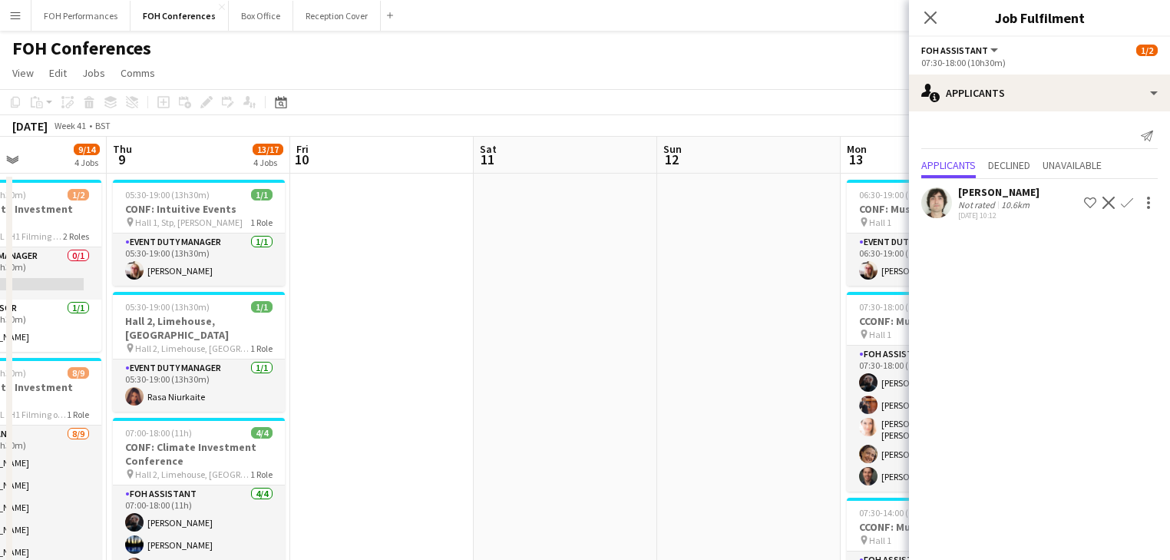
drag, startPoint x: 773, startPoint y: 332, endPoint x: 174, endPoint y: 321, distance: 598.8
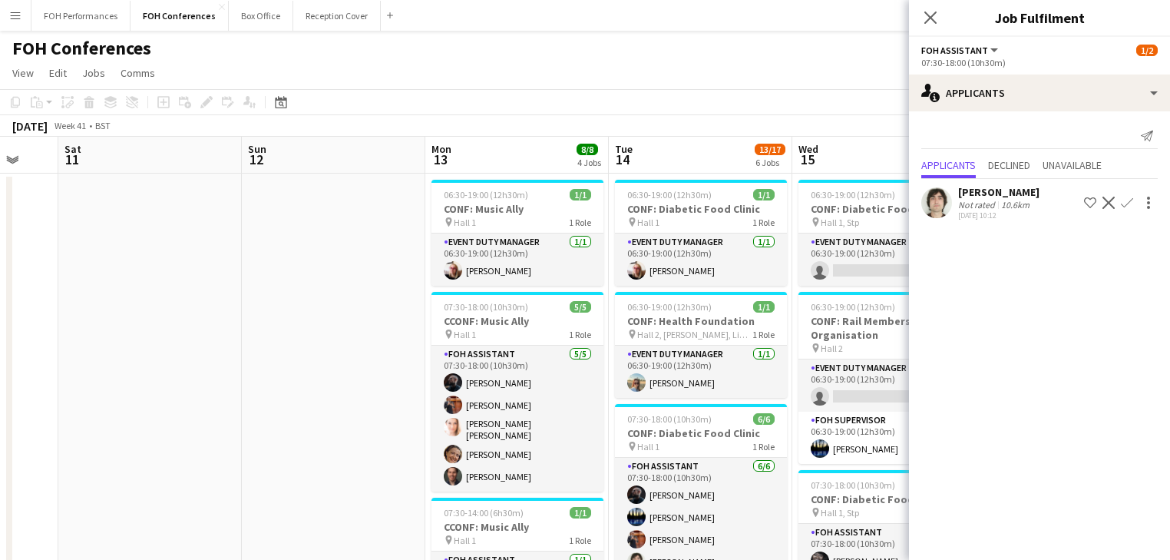
drag, startPoint x: 486, startPoint y: 363, endPoint x: 122, endPoint y: 306, distance: 368.2
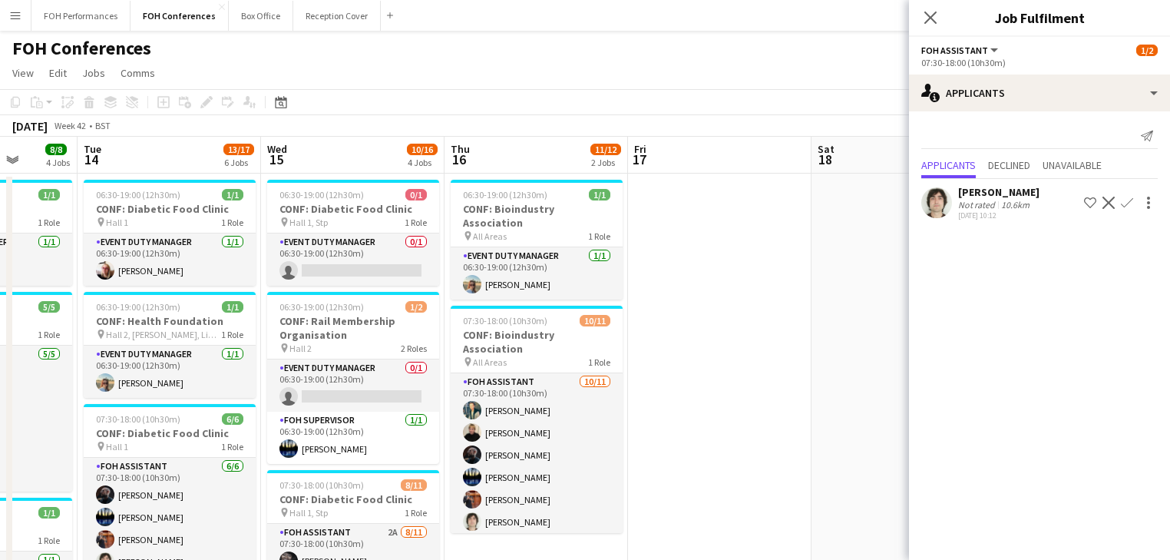
drag, startPoint x: 626, startPoint y: 378, endPoint x: 137, endPoint y: 319, distance: 492.4
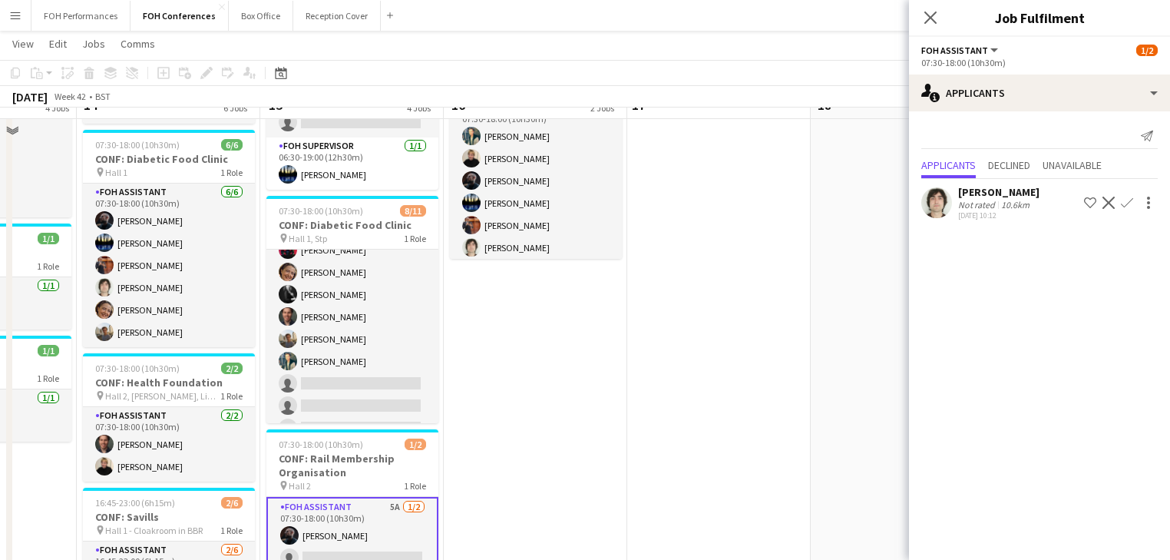
scroll to position [327, 0]
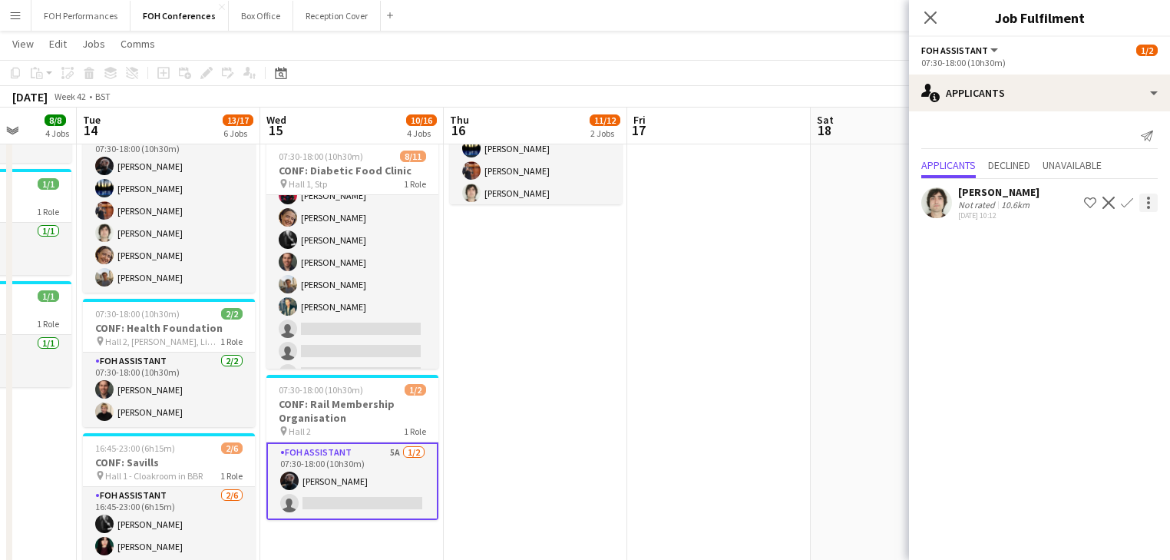
click at [1148, 203] on div at bounding box center [1148, 202] width 3 height 3
click at [678, 289] on div at bounding box center [585, 280] width 1170 height 560
click at [931, 15] on icon at bounding box center [930, 17] width 15 height 15
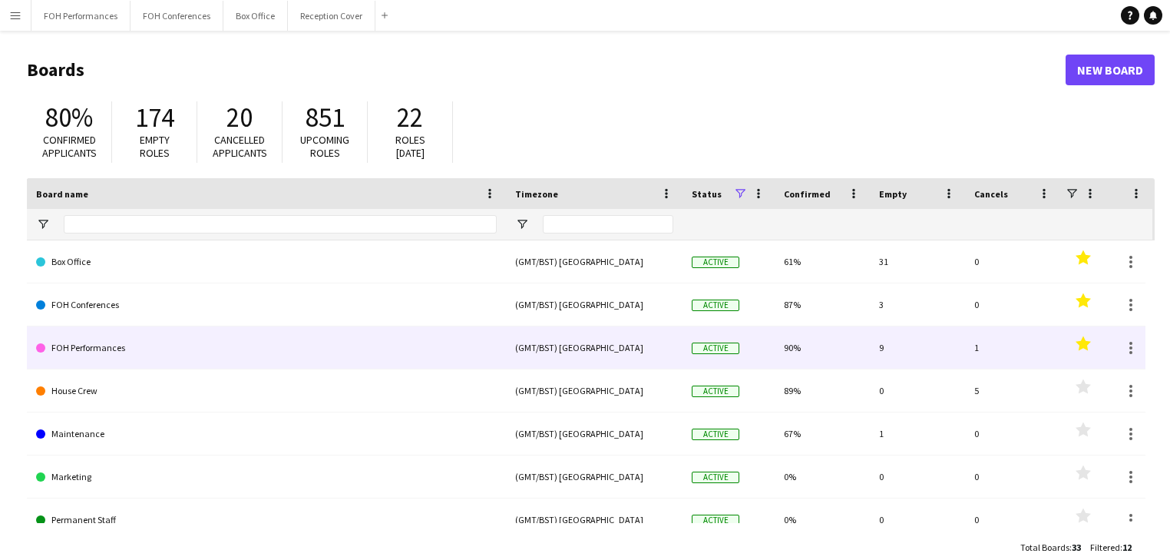
click at [88, 347] on link "FOH Performances" at bounding box center [266, 347] width 461 height 43
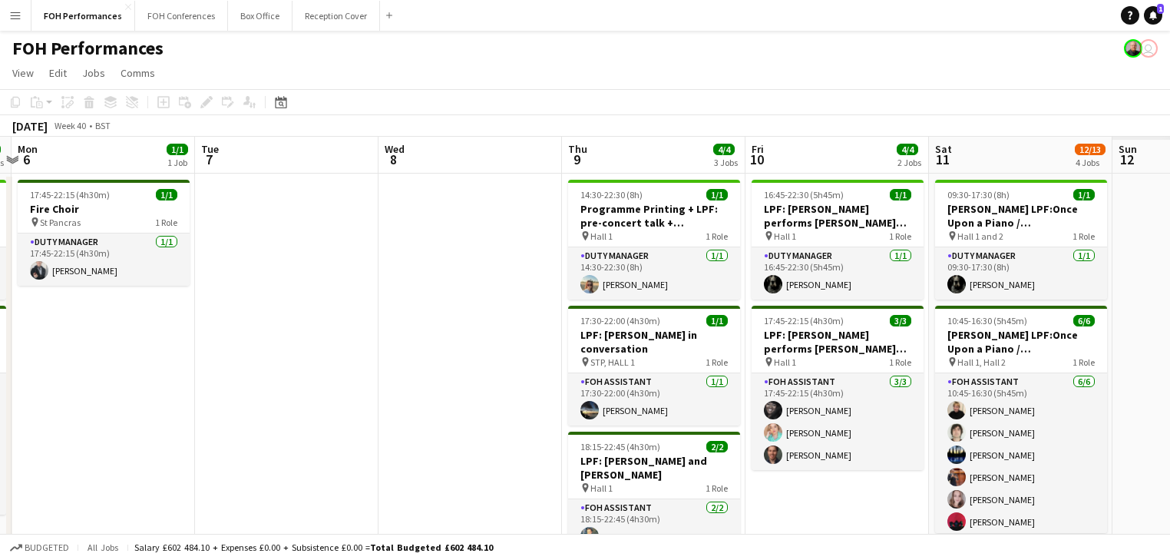
drag, startPoint x: 880, startPoint y: 311, endPoint x: 144, endPoint y: 286, distance: 735.7
click at [144, 286] on app-calendar-viewport "Thu 2 1/1 1 Job Fri 3 4/5 2 Jobs Sat 4 6/6 3 Jobs Sun 5 6/6 2 Jobs Mon 6 1/1 1 …" at bounding box center [585, 522] width 1170 height 771
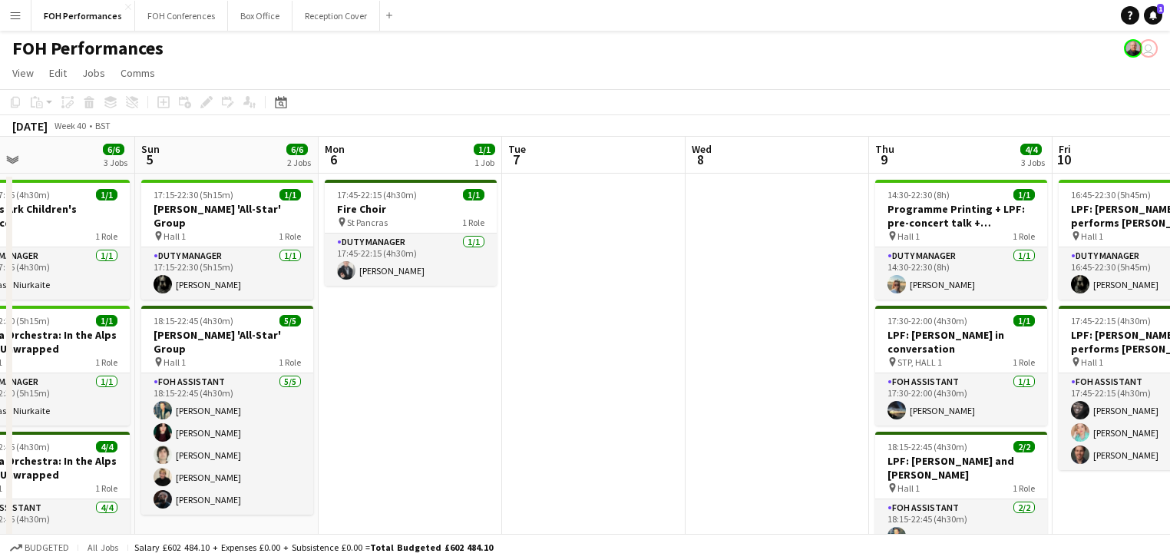
scroll to position [0, 458]
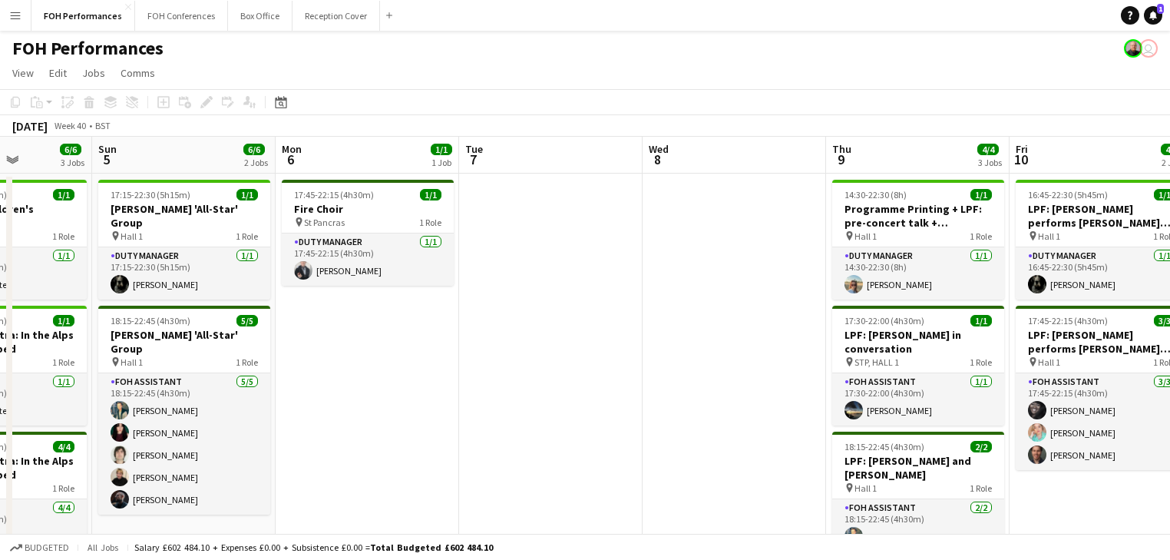
drag, startPoint x: 608, startPoint y: 342, endPoint x: 518, endPoint y: 348, distance: 90.1
click at [518, 348] on app-calendar-viewport "Thu 2 1/1 1 Job Fri 3 4/5 2 Jobs Sat 4 6/6 3 Jobs Sun 5 6/6 2 Jobs Mon 6 1/1 1 …" at bounding box center [585, 522] width 1170 height 771
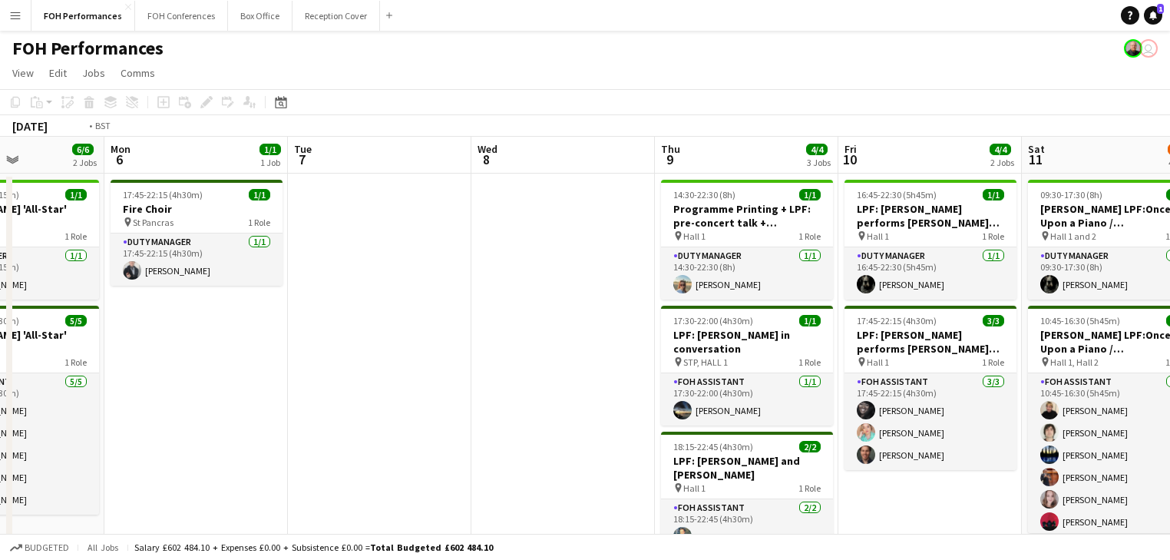
scroll to position [0, 434]
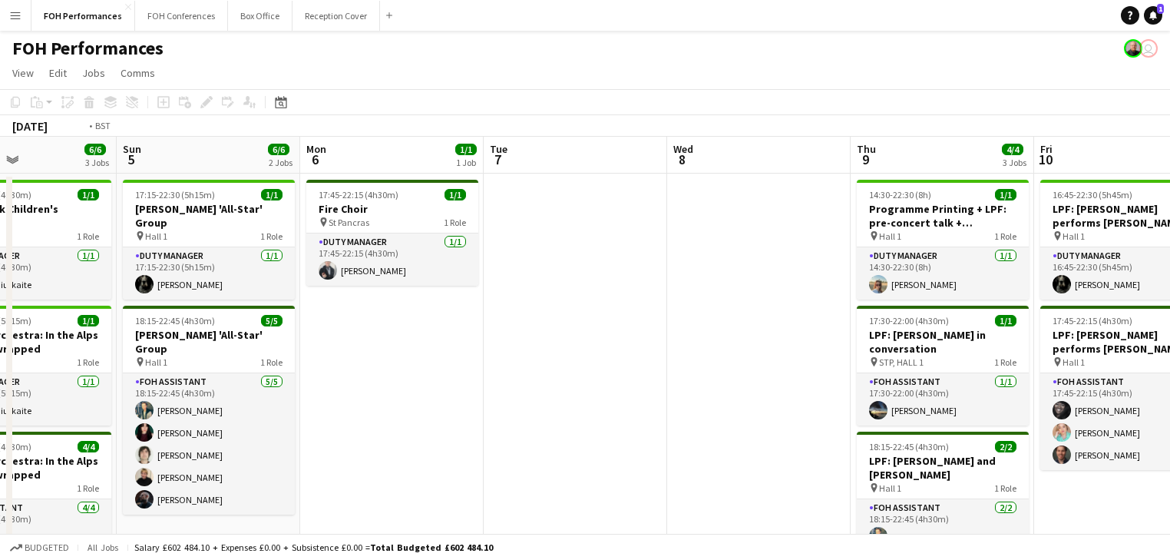
drag, startPoint x: 773, startPoint y: 286, endPoint x: 431, endPoint y: 276, distance: 341.7
click at [431, 276] on app-calendar-viewport "Thu 2 1/1 1 Job Fri 3 4/5 2 Jobs Sat 4 6/6 3 Jobs Sun 5 6/6 2 Jobs Mon 6 1/1 1 …" at bounding box center [585, 522] width 1170 height 771
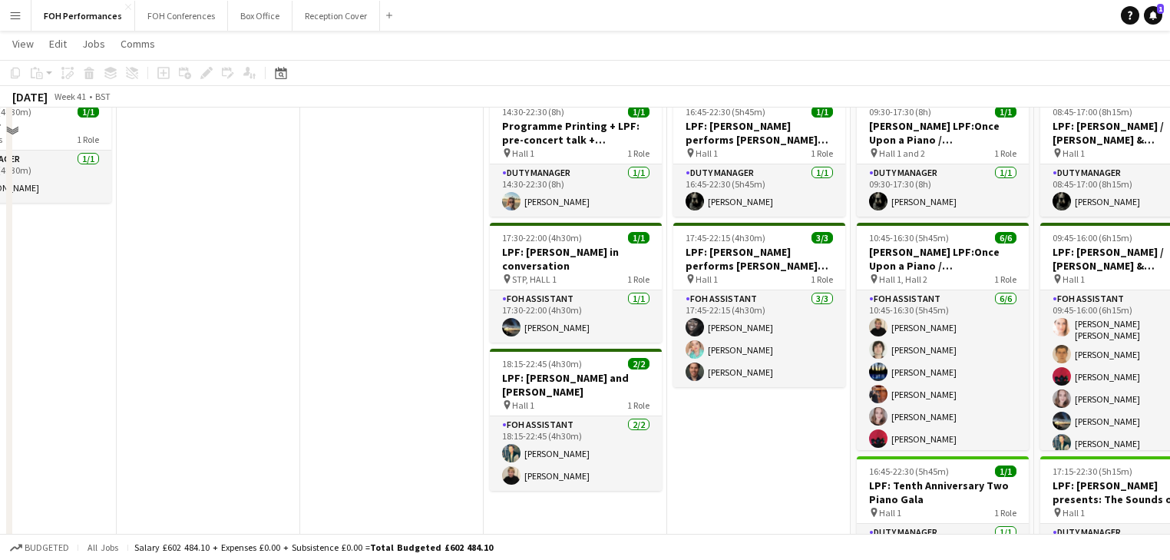
scroll to position [0, 0]
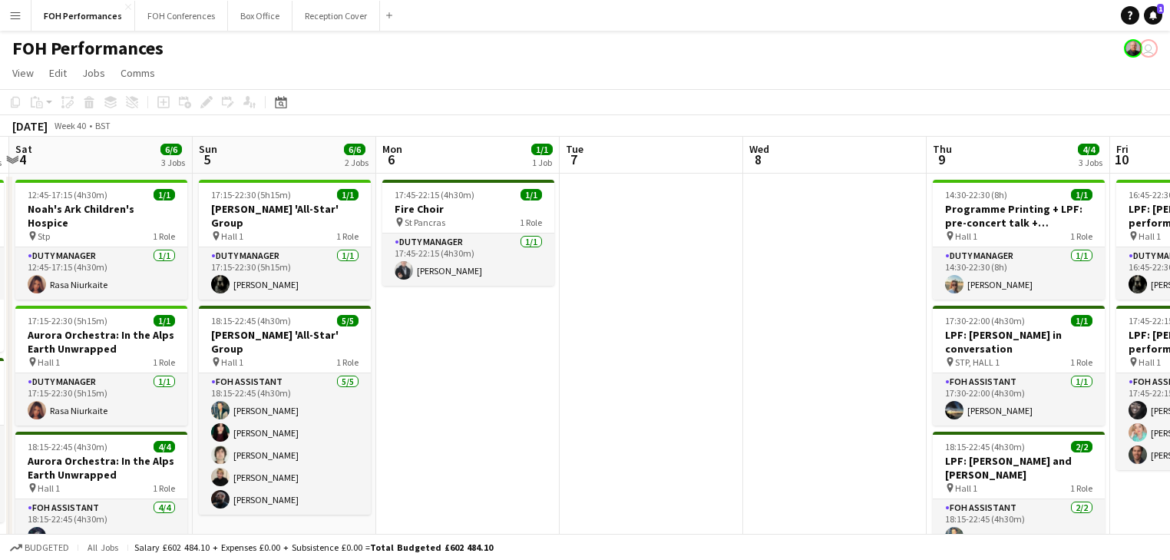
drag, startPoint x: 393, startPoint y: 286, endPoint x: 630, endPoint y: 346, distance: 244.6
click at [845, 272] on app-calendar-viewport "Thu 2 1/1 1 Job Fri 3 4/5 2 Jobs Sat 4 6/6 3 Jobs Sun 5 6/6 2 Jobs Mon 6 1/1 1 …" at bounding box center [585, 522] width 1170 height 771
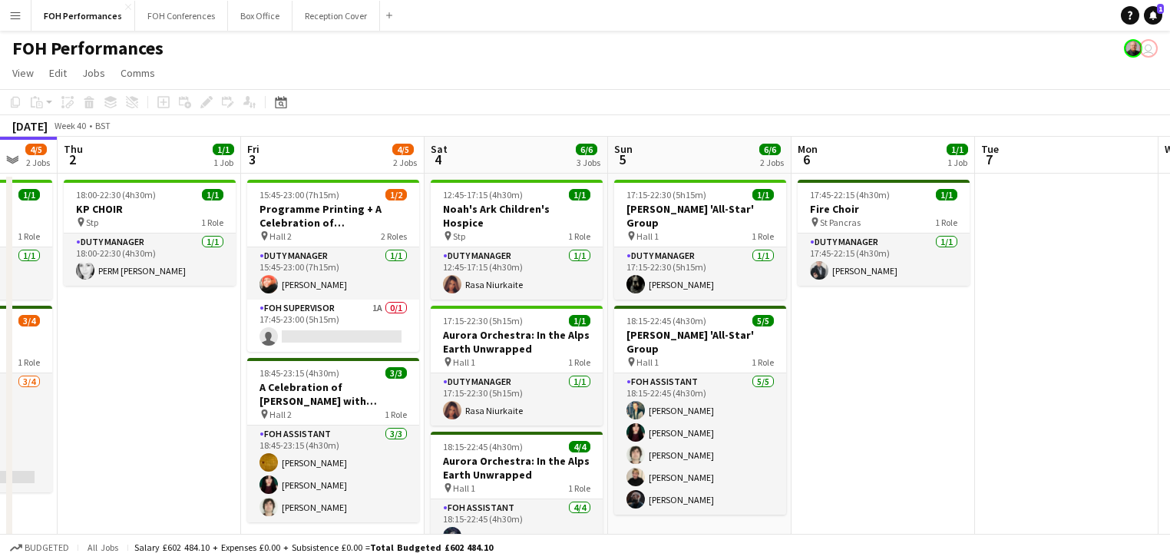
drag, startPoint x: 810, startPoint y: 345, endPoint x: 1011, endPoint y: 337, distance: 201.2
click at [1011, 337] on app-calendar-viewport "Tue 30 Wed 1 4/5 2 Jobs Thu 2 1/1 1 Job Fri 3 4/5 2 Jobs Sat 4 6/6 3 Jobs Sun 5…" at bounding box center [585, 522] width 1170 height 771
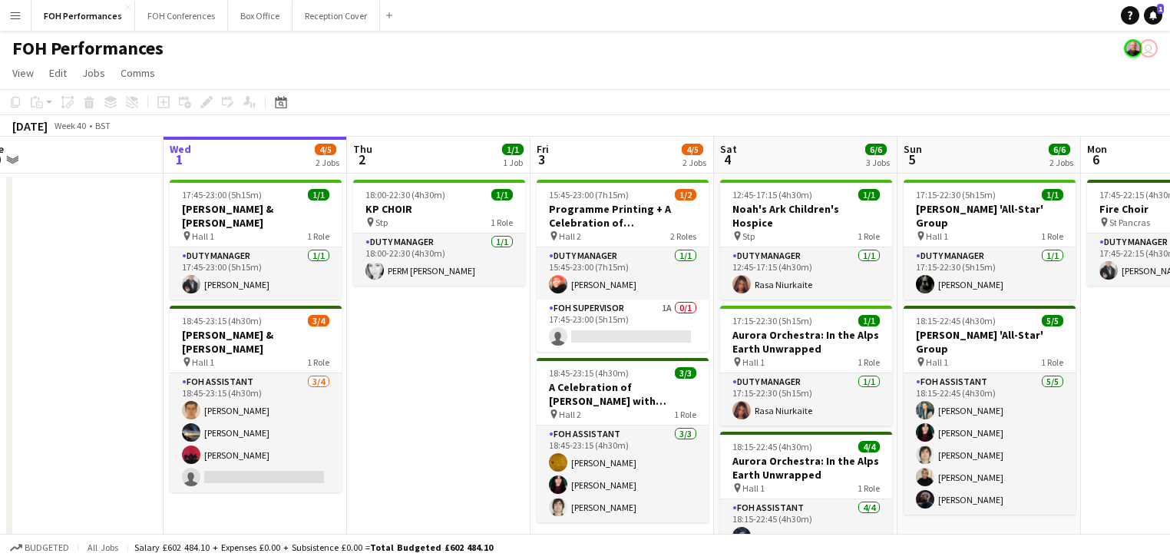
scroll to position [0, 408]
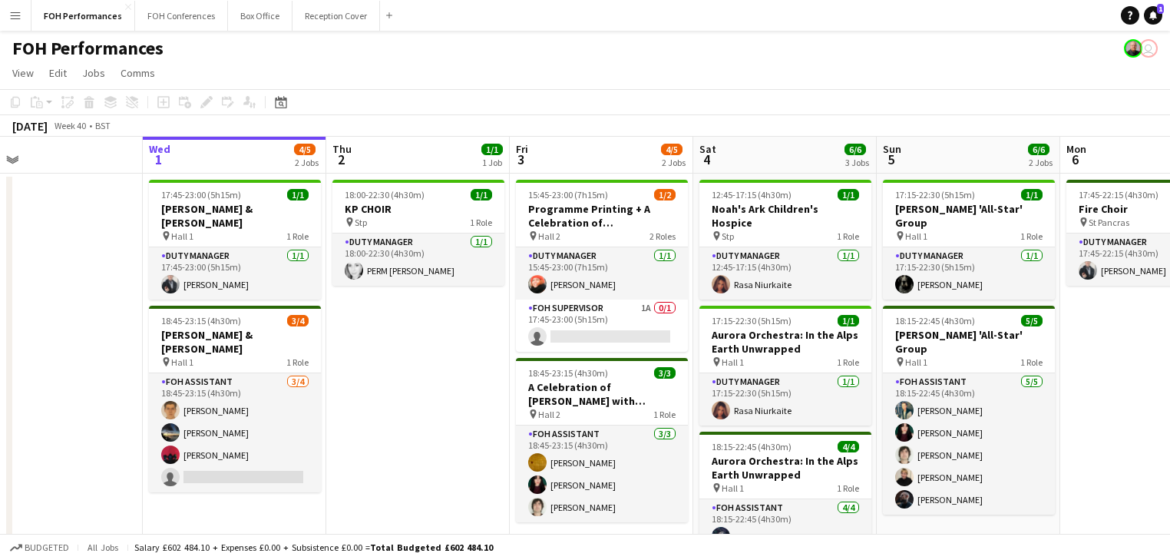
drag, startPoint x: 461, startPoint y: 384, endPoint x: 652, endPoint y: 380, distance: 191.2
click at [652, 380] on app-calendar-viewport "Sun 28 11/12 4 Jobs Mon 29 Tue 30 Wed 1 4/5 2 Jobs Thu 2 1/1 1 Job Fri 3 4/5 2 …" at bounding box center [585, 522] width 1170 height 771
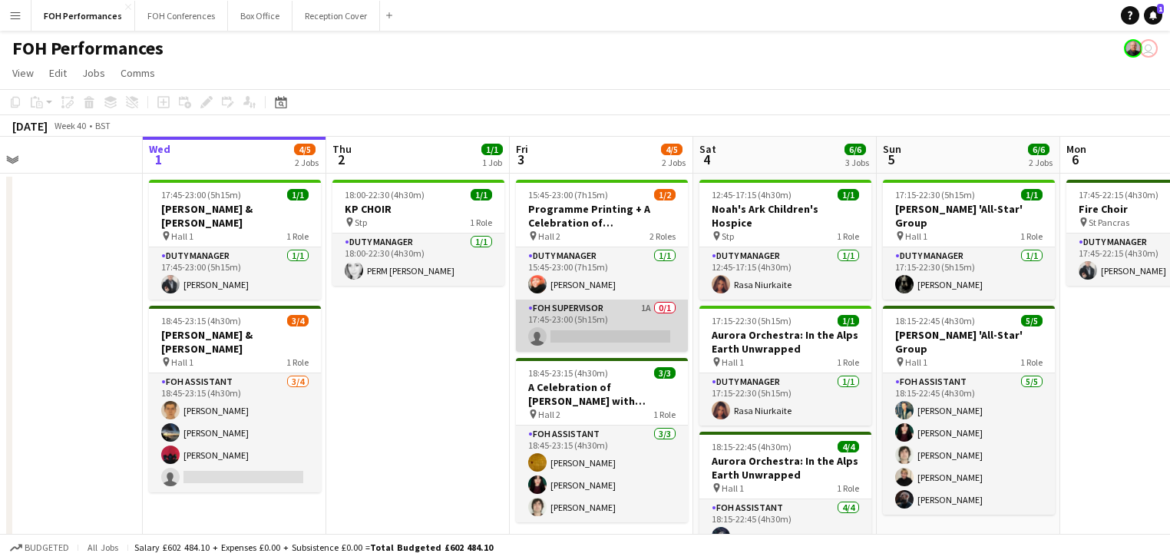
click at [614, 330] on app-card-role "FOH Supervisor 1A 0/1 17:45-23:00 (5h15m) single-neutral-actions" at bounding box center [602, 325] width 172 height 52
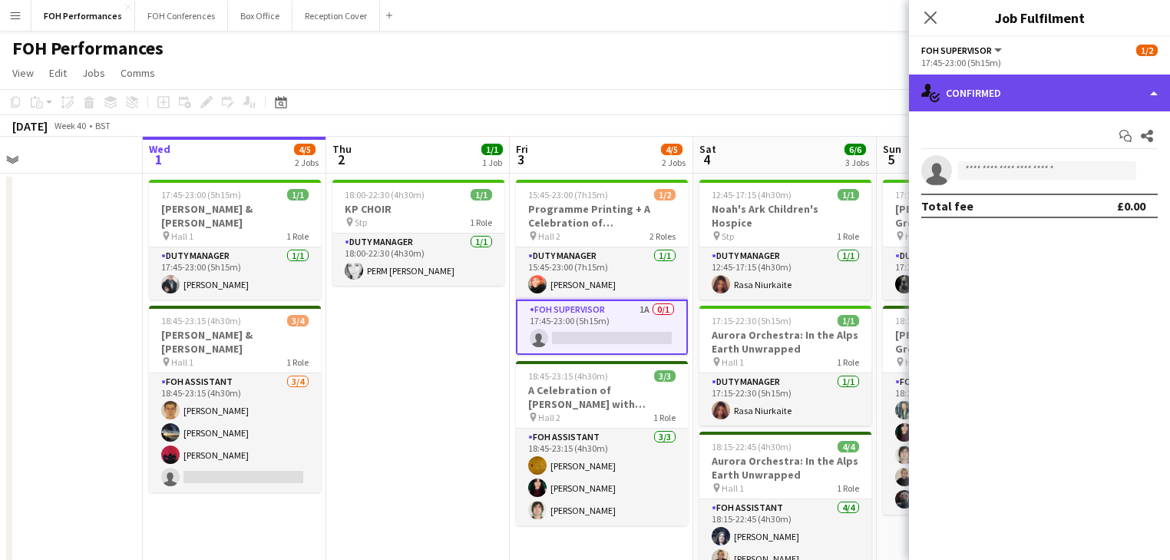
click at [1021, 104] on div "single-neutral-actions-check-2 Confirmed" at bounding box center [1039, 92] width 261 height 37
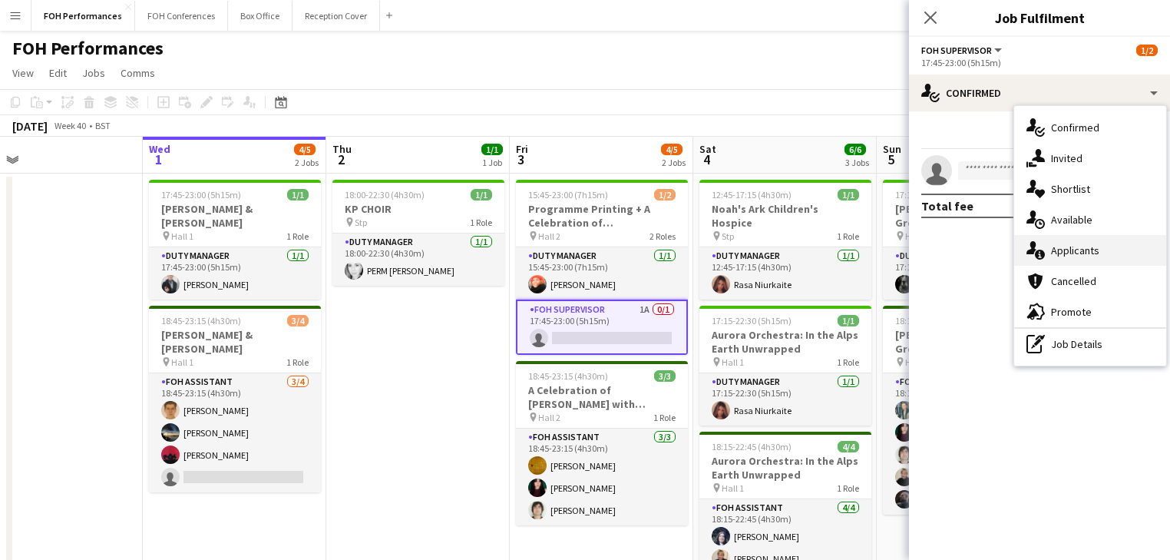
click at [1098, 252] on div "single-neutral-actions-information Applicants" at bounding box center [1090, 250] width 152 height 31
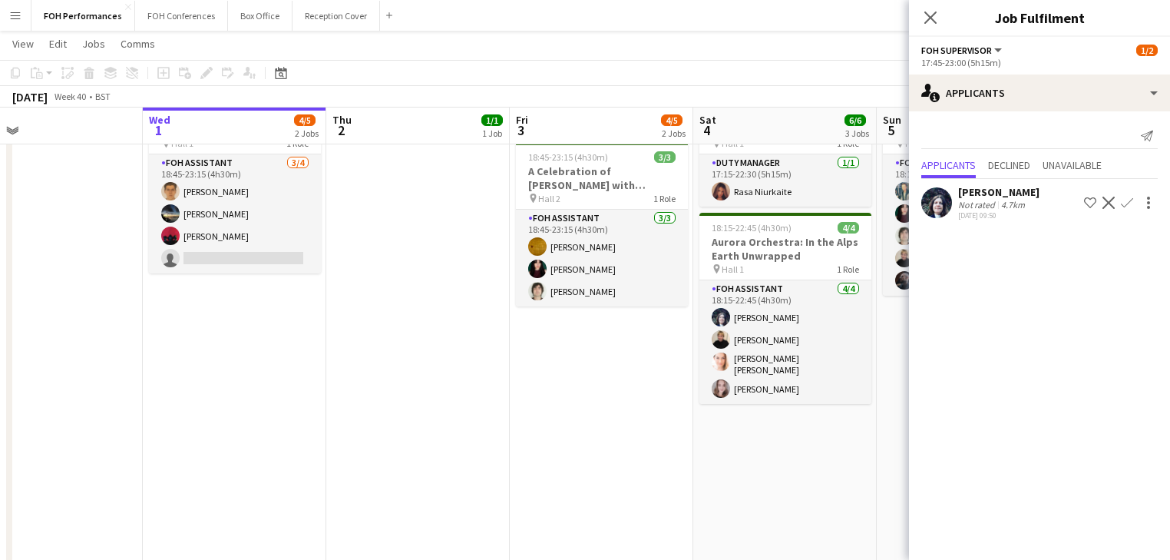
scroll to position [0, 0]
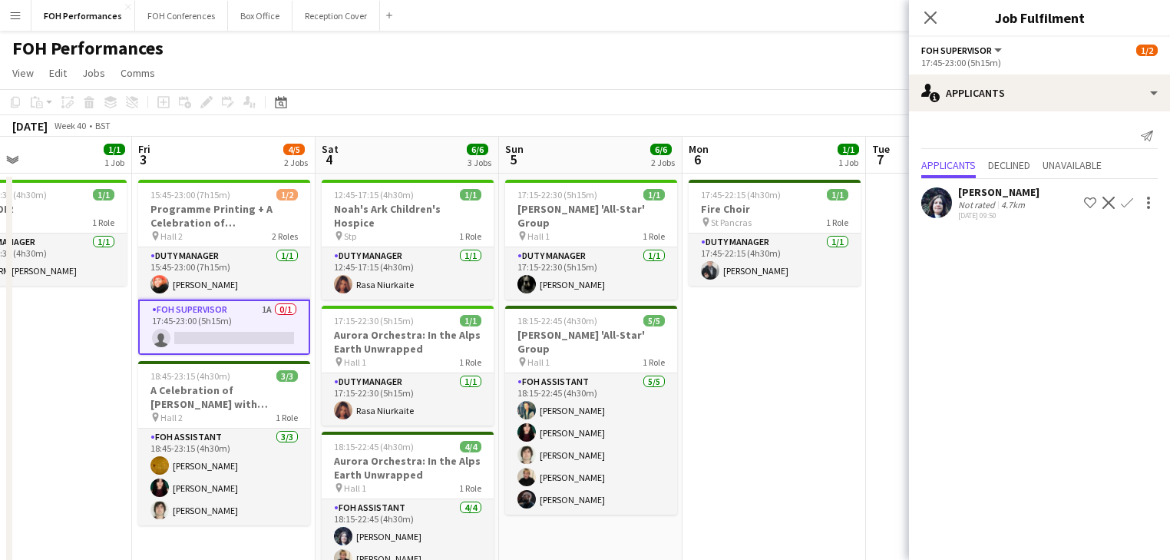
drag, startPoint x: 413, startPoint y: 382, endPoint x: -76, endPoint y: 314, distance: 493.7
click at [0, 314] on html "Menu Boards Boards Boards All jobs Status Workforce Workforce My Workforce Recr…" at bounding box center [585, 467] width 1170 height 934
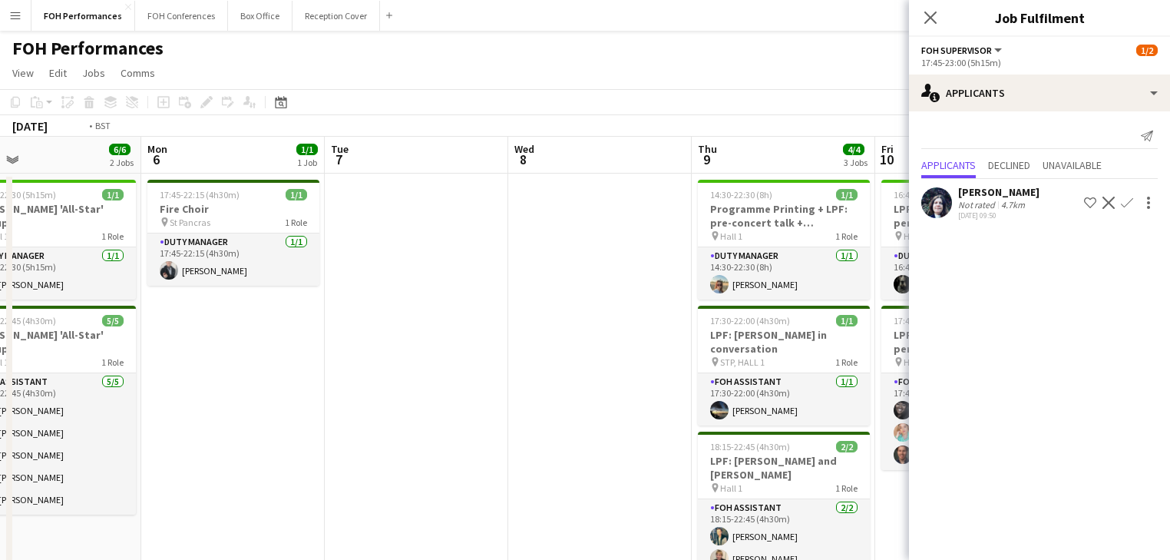
drag, startPoint x: 556, startPoint y: 378, endPoint x: -78, endPoint y: 295, distance: 638.6
click at [0, 295] on html "Menu Boards Boards Boards All jobs Status Workforce Workforce My Workforce Recr…" at bounding box center [585, 467] width 1170 height 934
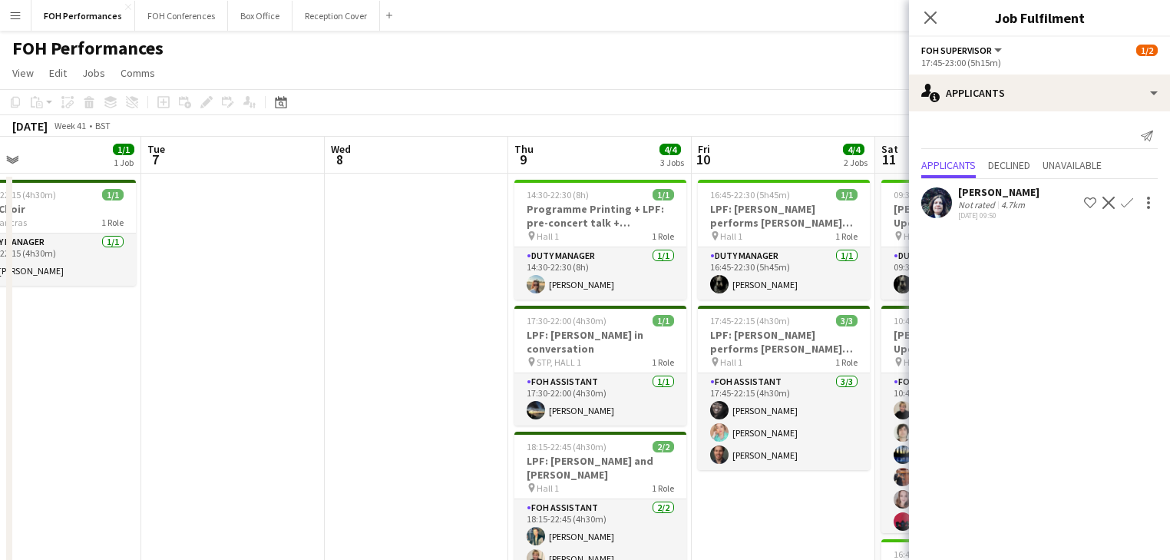
scroll to position [0, 431]
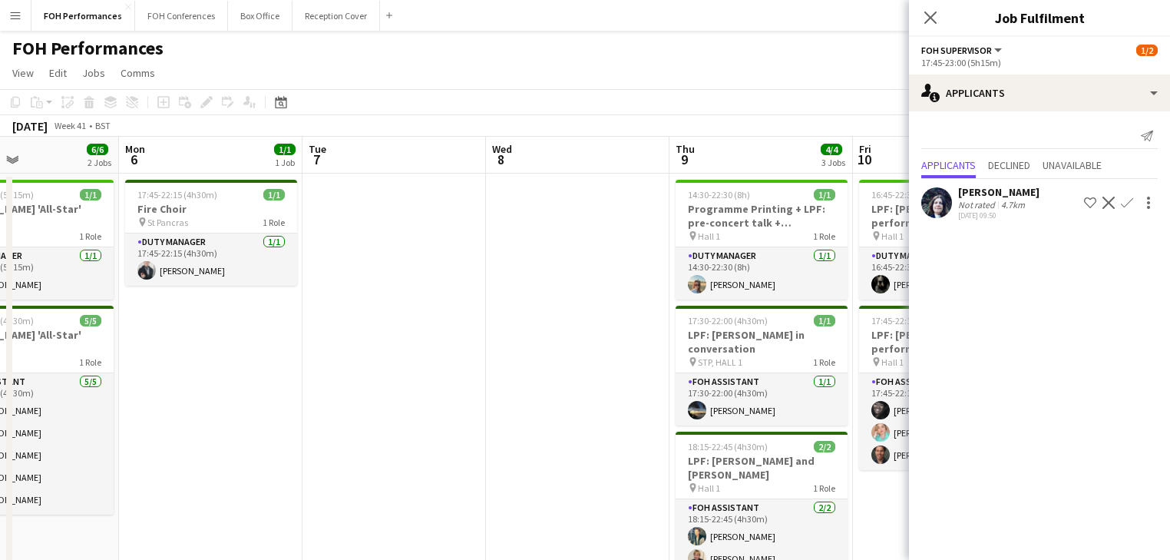
drag, startPoint x: 272, startPoint y: 325, endPoint x: -250, endPoint y: 242, distance: 529.4
click at [0, 242] on html "Menu Boards Boards Boards All jobs Status Workforce Workforce My Workforce Recr…" at bounding box center [585, 467] width 1170 height 934
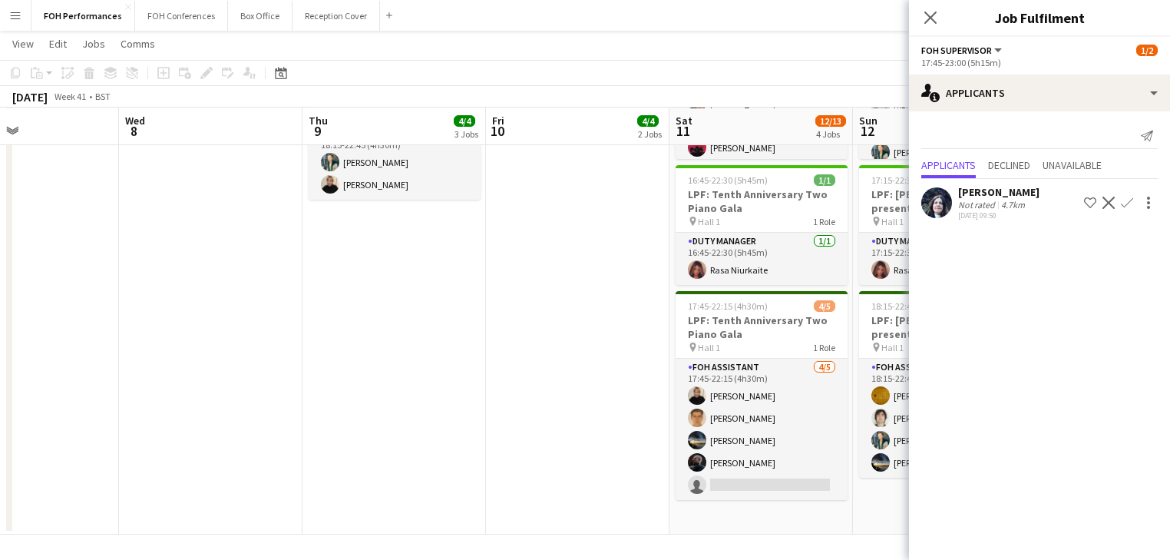
scroll to position [0, 580]
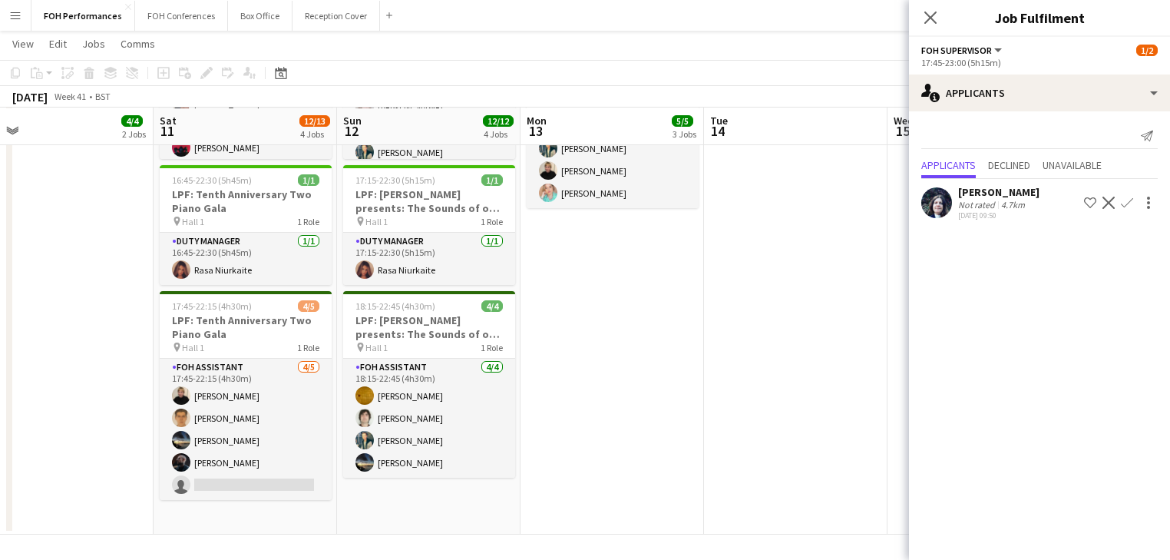
drag, startPoint x: 599, startPoint y: 347, endPoint x: -192, endPoint y: 292, distance: 792.5
click at [0, 292] on html "Menu Boards Boards Boards All jobs Status Workforce Workforce My Workforce Recr…" at bounding box center [585, 94] width 1170 height 933
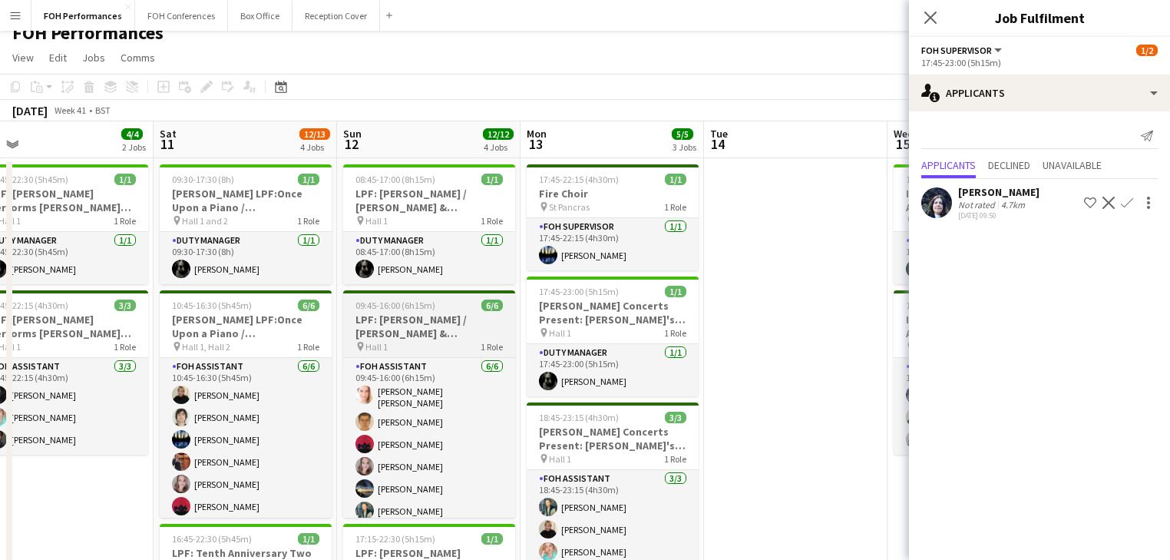
scroll to position [0, 0]
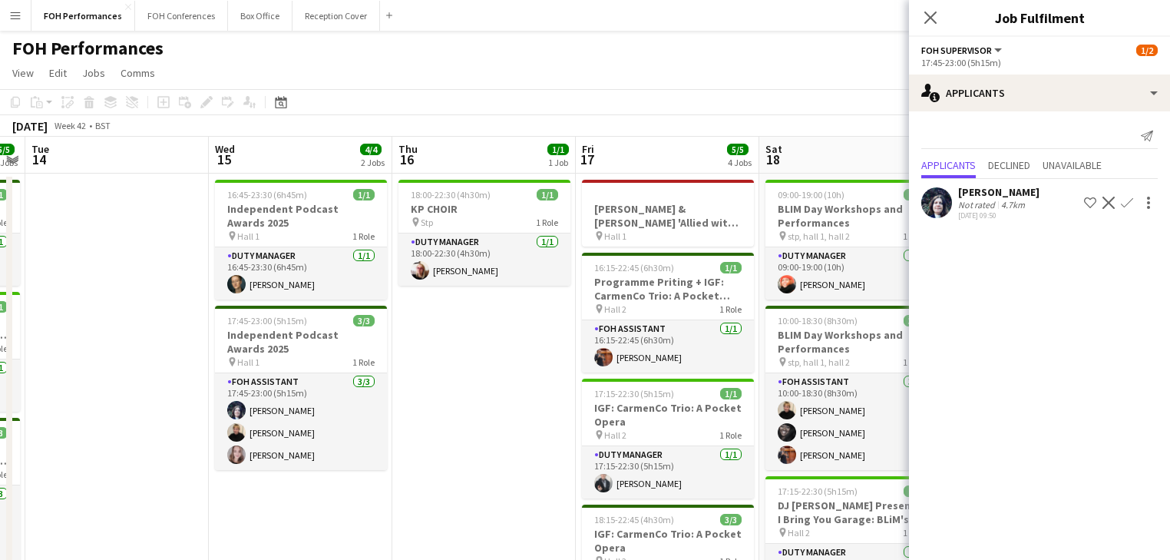
drag, startPoint x: 731, startPoint y: 384, endPoint x: 203, endPoint y: 321, distance: 532.6
click at [0, 272] on html "Menu Boards Boards Boards All jobs Status Workforce Workforce My Workforce Recr…" at bounding box center [585, 467] width 1170 height 934
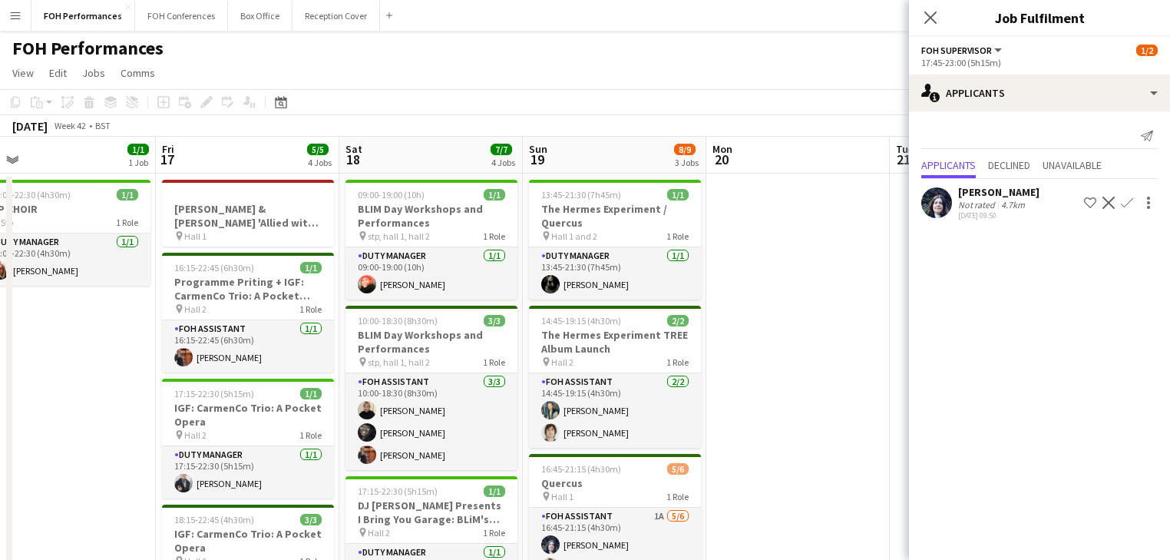
drag, startPoint x: 192, startPoint y: 333, endPoint x: 86, endPoint y: 315, distance: 107.5
click at [47, 316] on app-calendar-viewport "Sun 12 12/12 4 Jobs Mon 13 5/5 3 Jobs Tue 14 Wed 15 4/4 2 Jobs Thu 16 1/1 1 Job…" at bounding box center [585, 522] width 1170 height 771
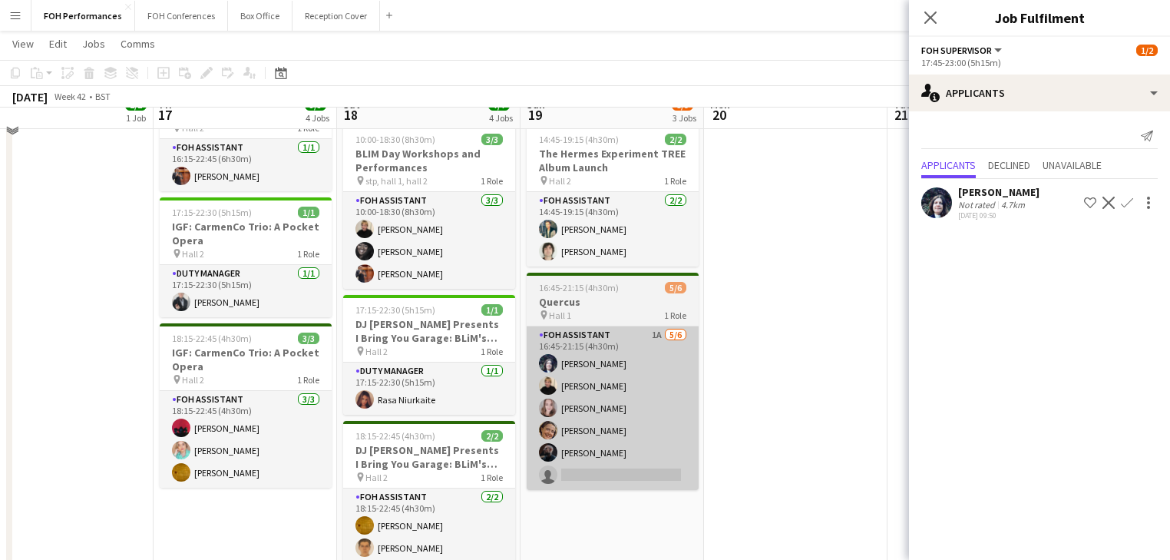
scroll to position [163, 0]
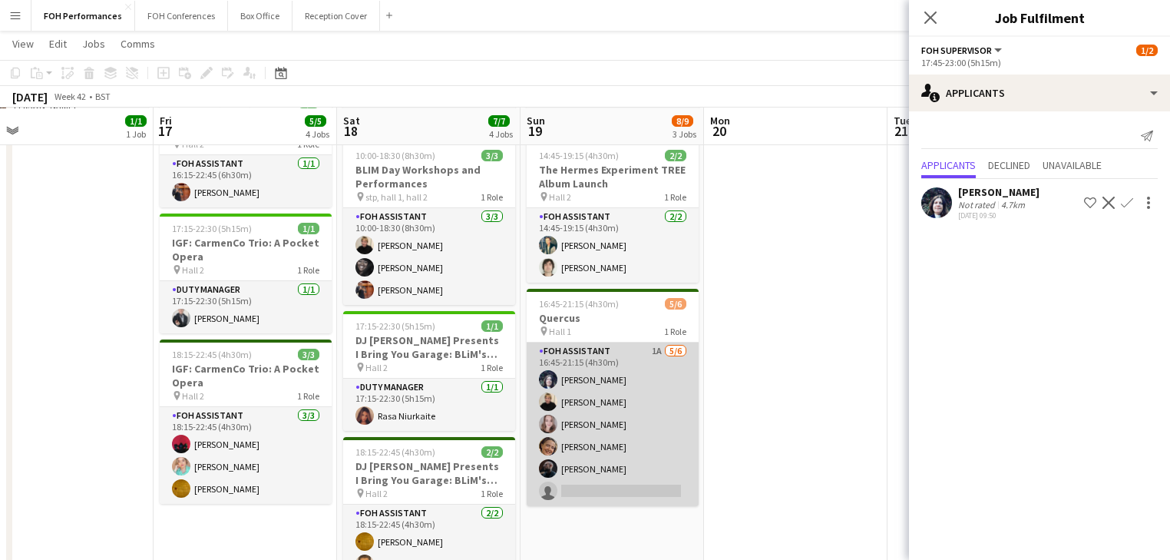
drag, startPoint x: 619, startPoint y: 420, endPoint x: 642, endPoint y: 427, distance: 24.0
click at [619, 421] on app-card-role "FOH Assistant 1A 5/6 16:45-21:15 (4h30m) Louise Warren Jojo Ruta Magdalena Wlos…" at bounding box center [613, 423] width 172 height 163
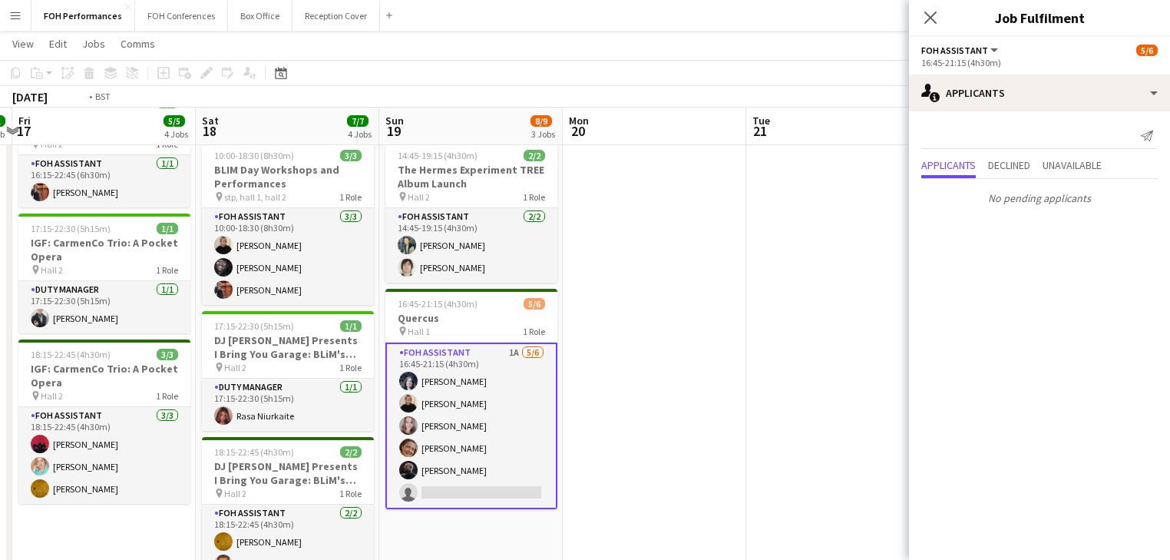
drag, startPoint x: 813, startPoint y: 381, endPoint x: 98, endPoint y: 332, distance: 716.3
click at [98, 332] on app-calendar-viewport "Tue 14 Wed 15 4/4 2 Jobs Thu 16 1/1 1 Job Fri 17 5/5 4 Jobs Sat 18 7/7 4 Jobs S…" at bounding box center [585, 319] width 1170 height 847
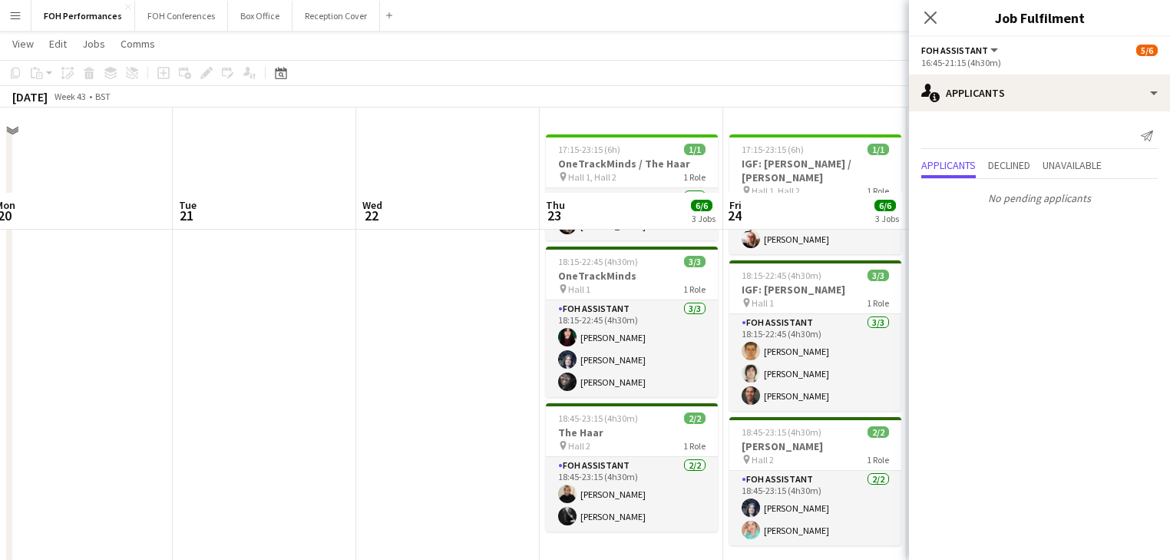
scroll to position [0, 0]
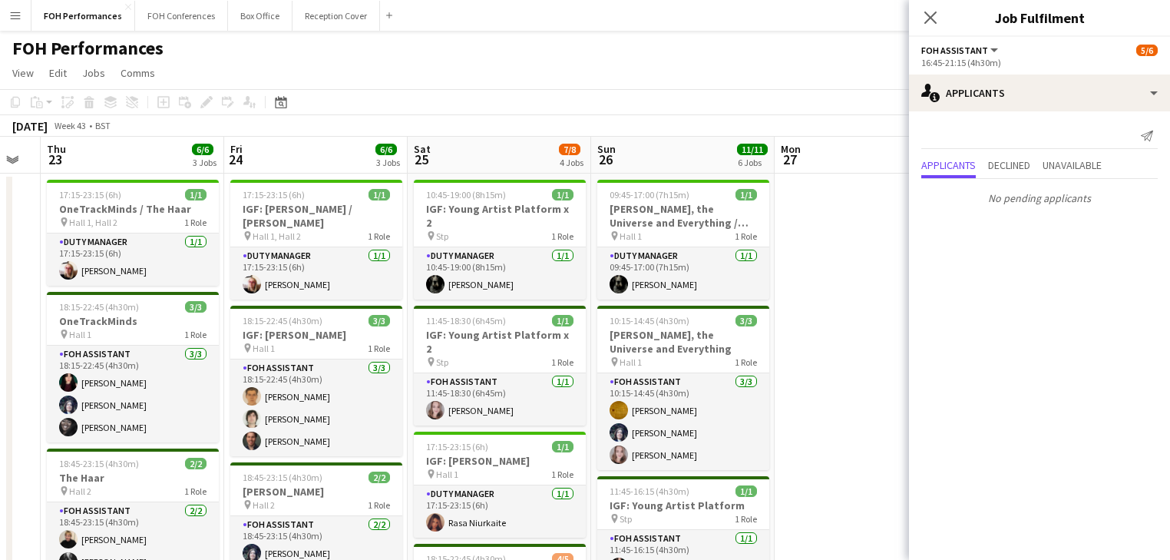
drag, startPoint x: 537, startPoint y: 374, endPoint x: -103, endPoint y: 297, distance: 644.7
click at [0, 297] on html "Menu Boards Boards Boards All jobs Status Workforce Workforce My Workforce Recr…" at bounding box center [585, 552] width 1170 height 1104
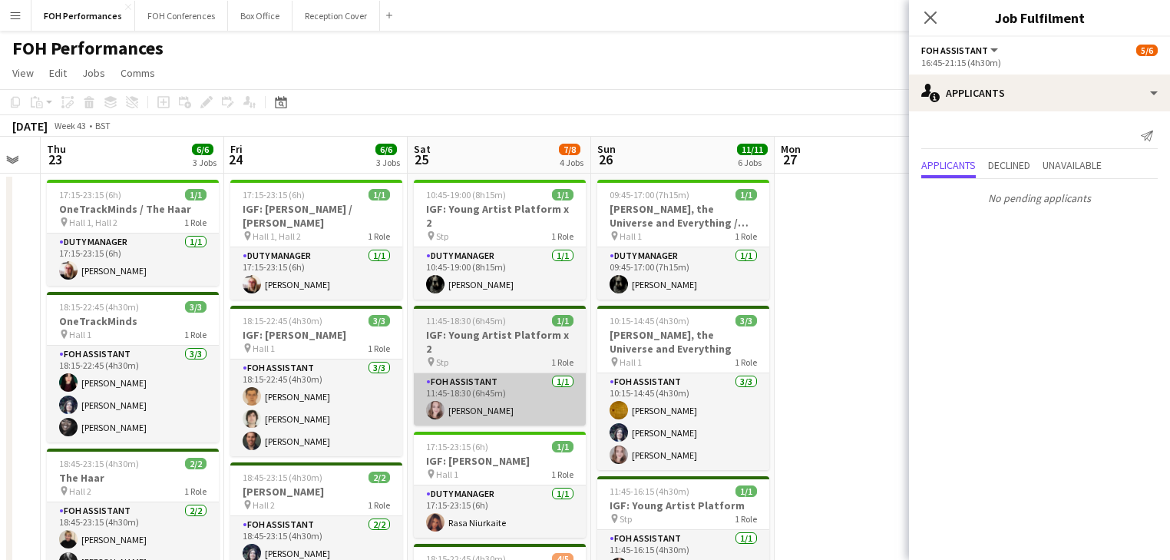
scroll to position [0, 369]
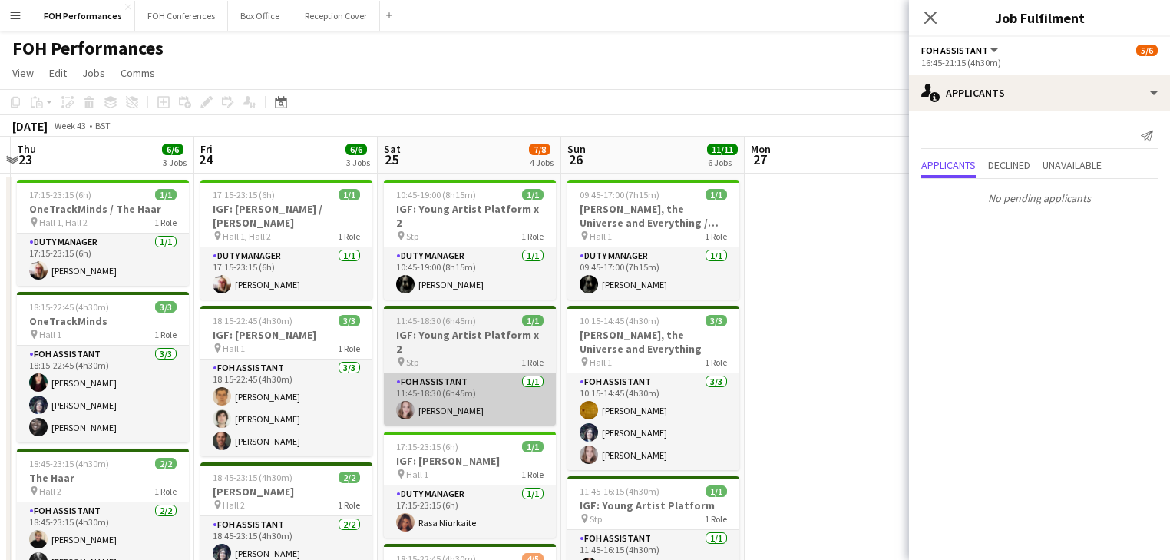
drag, startPoint x: 421, startPoint y: 381, endPoint x: 276, endPoint y: 358, distance: 146.9
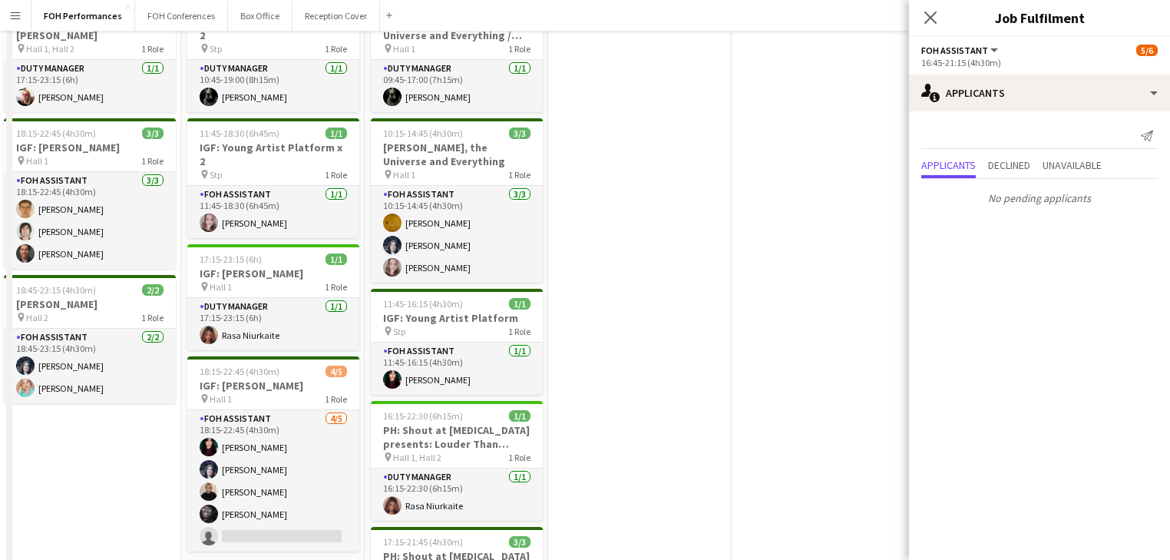
scroll to position [0, 0]
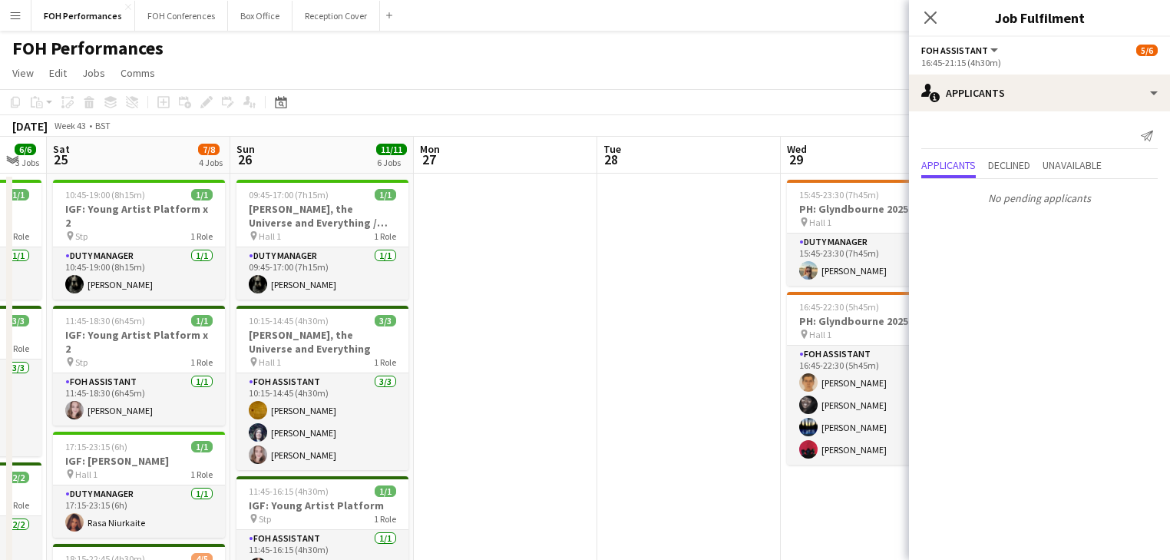
drag, startPoint x: 601, startPoint y: 354, endPoint x: -187, endPoint y: 263, distance: 793.6
click at [0, 263] on html "Menu Boards Boards Boards All jobs Status Workforce Workforce My Workforce Recr…" at bounding box center [585, 552] width 1170 height 1104
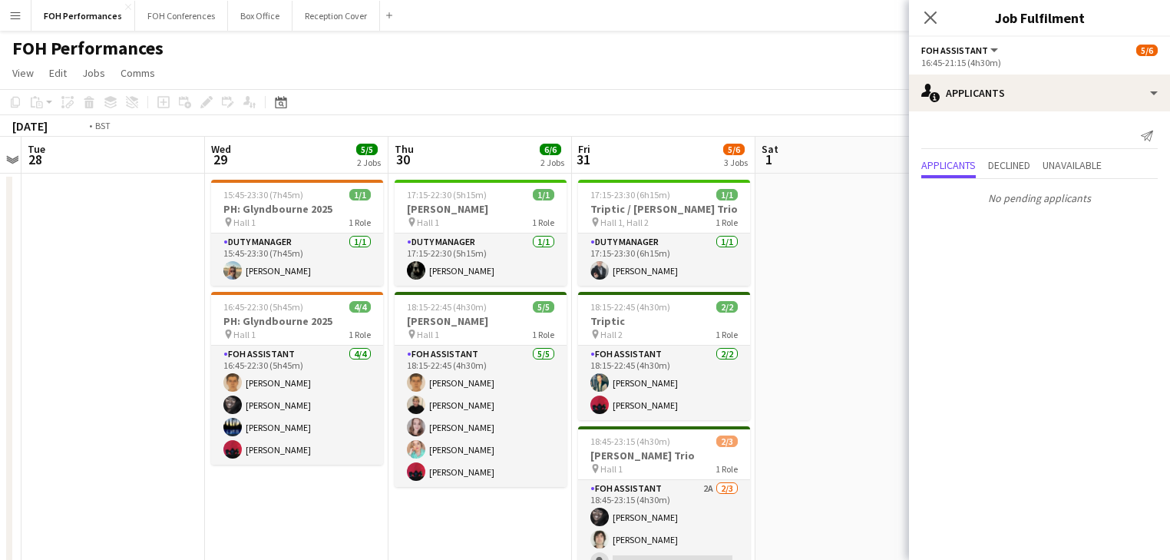
scroll to position [0, 426]
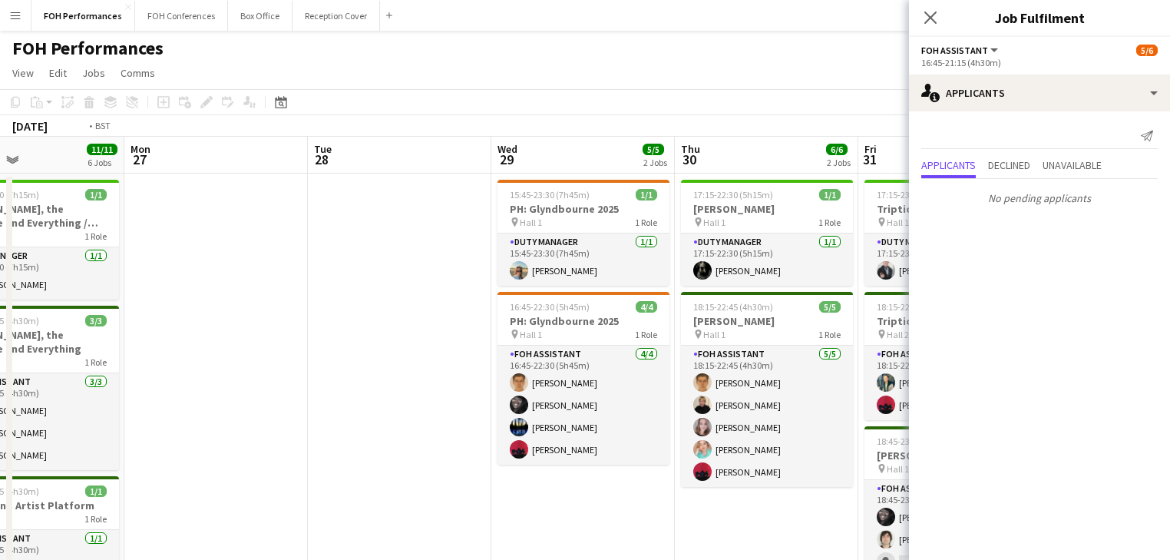
drag, startPoint x: 318, startPoint y: 326, endPoint x: 51, endPoint y: 304, distance: 268.0
click at [0, 295] on html "Menu Boards Boards Boards All jobs Status Workforce Workforce My Workforce Recr…" at bounding box center [585, 552] width 1170 height 1104
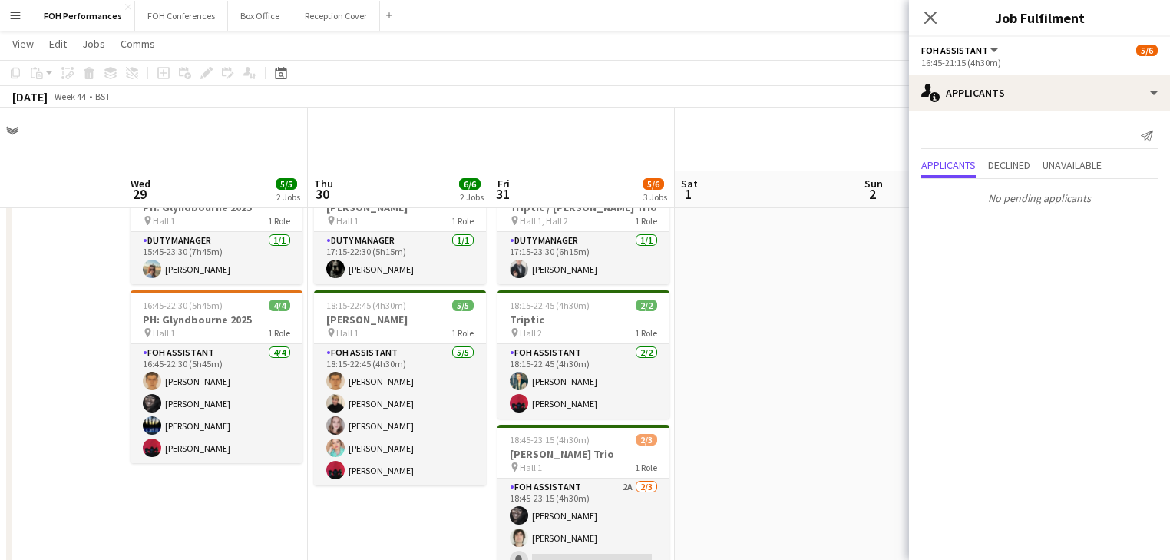
scroll to position [163, 0]
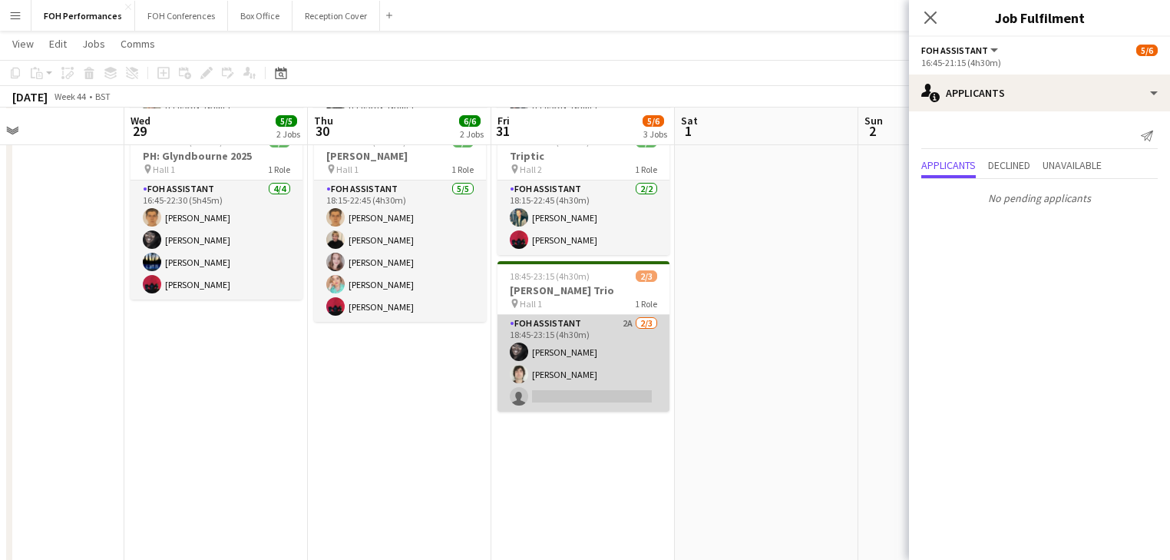
click at [574, 386] on app-card-role "FOH Assistant 2A 2/3 18:45-23:15 (4h30m) Deborah Carew Hani Abbasi single-neutr…" at bounding box center [583, 363] width 172 height 97
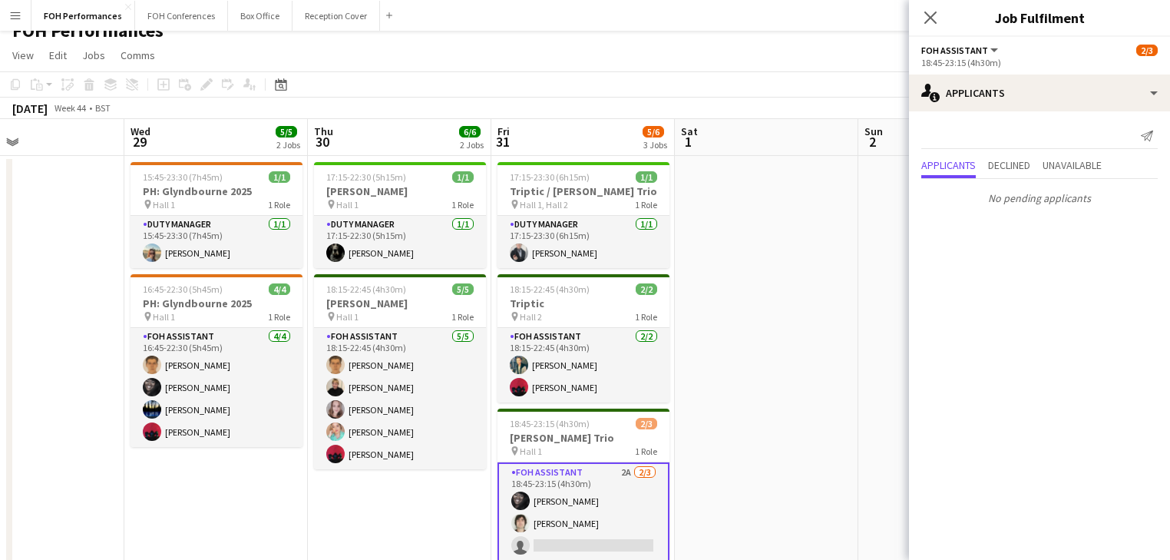
scroll to position [0, 0]
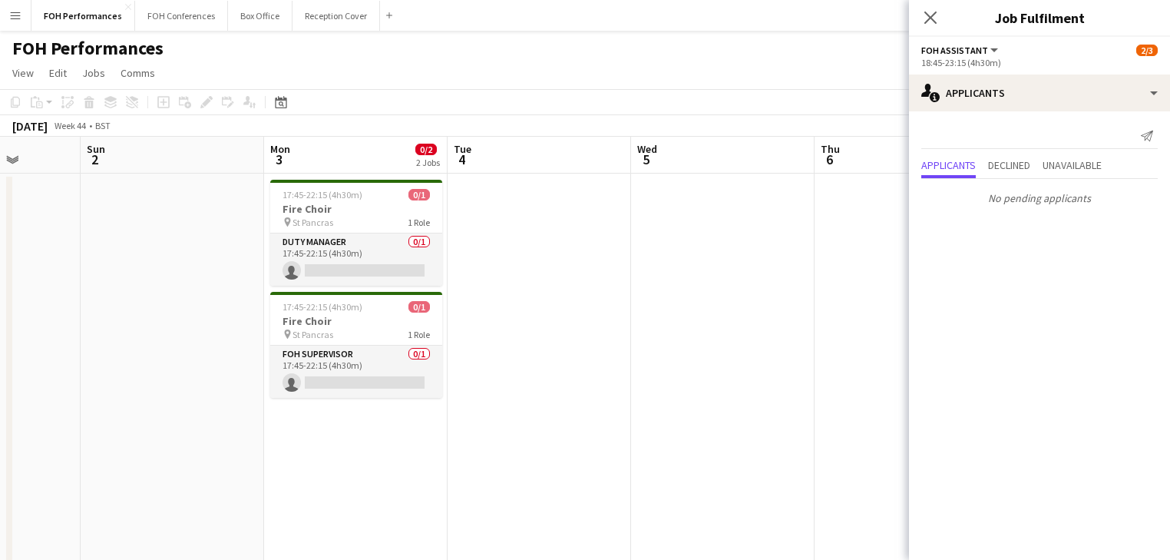
drag, startPoint x: 649, startPoint y: 350, endPoint x: -160, endPoint y: 269, distance: 812.3
click at [0, 269] on html "Menu Boards Boards Boards All jobs Status Workforce Workforce My Workforce Recr…" at bounding box center [585, 552] width 1170 height 1104
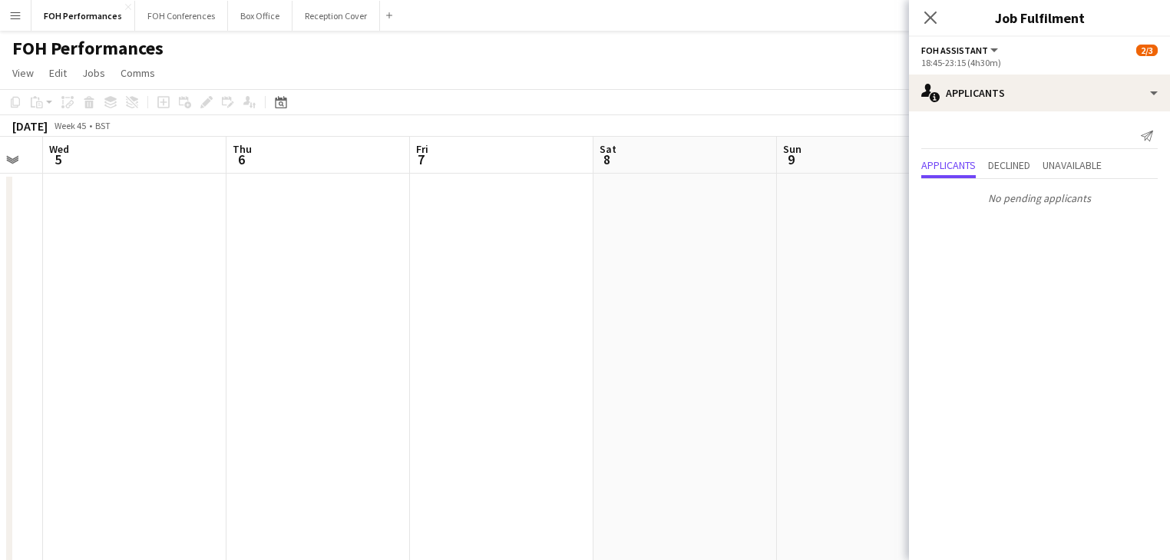
scroll to position [0, 436]
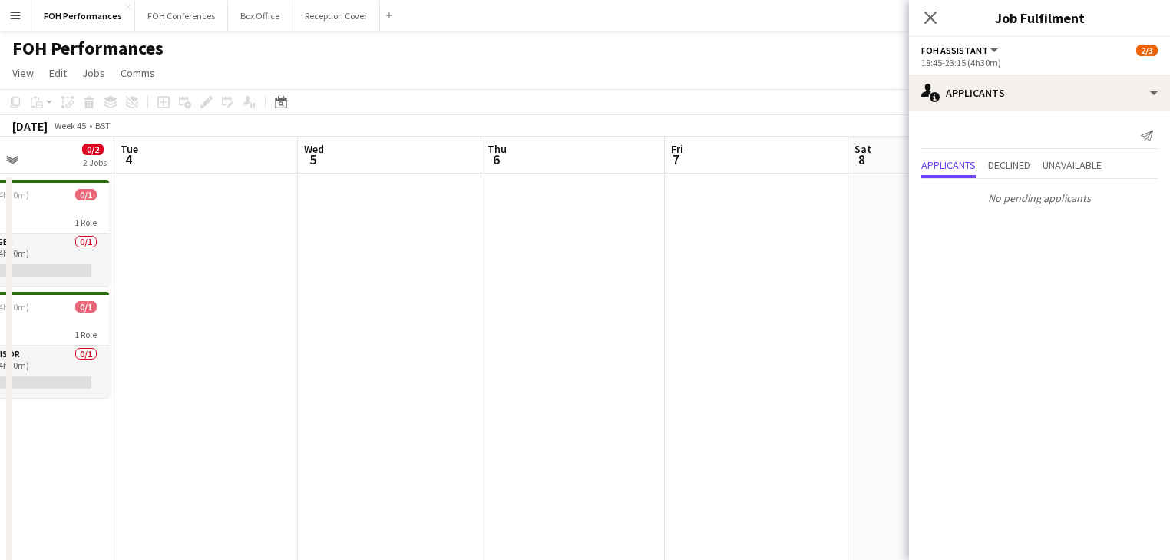
drag, startPoint x: 532, startPoint y: 386, endPoint x: 261, endPoint y: 367, distance: 271.6
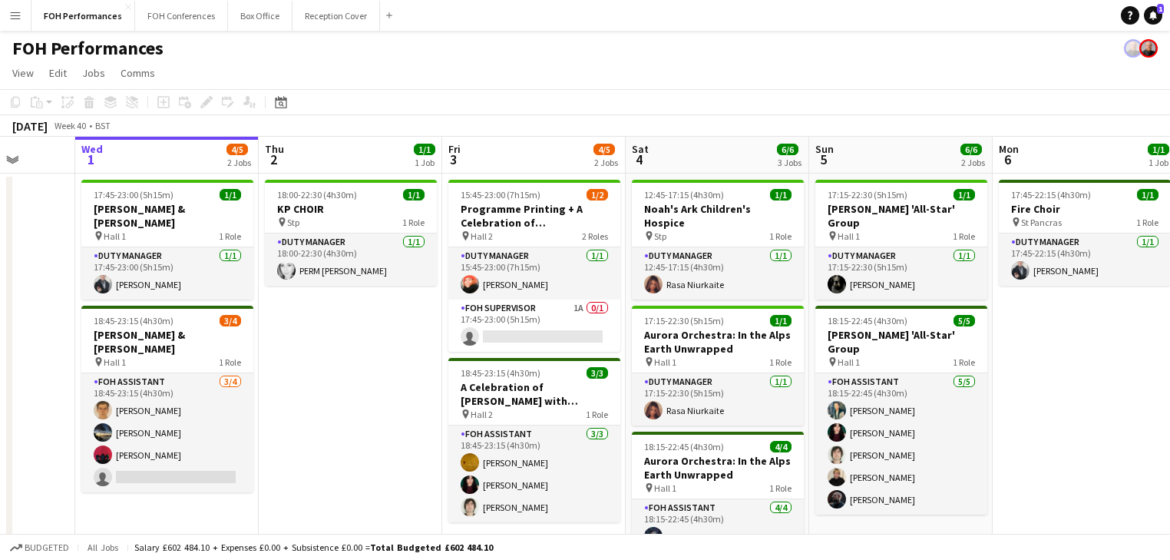
scroll to position [0, 572]
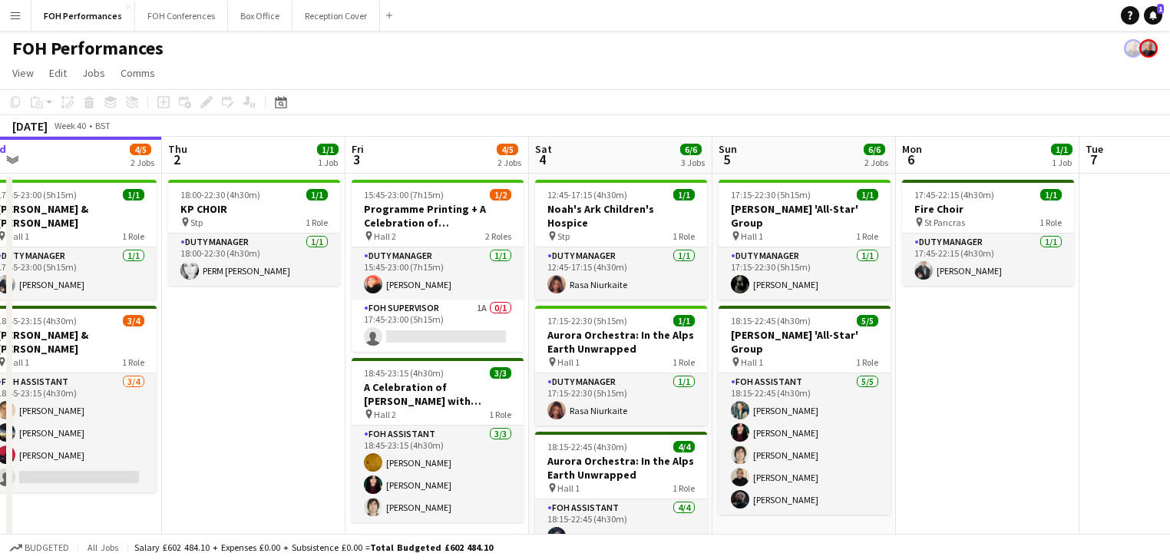
drag, startPoint x: 510, startPoint y: 363, endPoint x: 305, endPoint y: 362, distance: 204.9
click at [305, 362] on app-calendar-viewport "Sun 28 11/12 4 Jobs Mon 29 Tue 30 Wed 1 4/5 2 Jobs Thu 2 1/1 1 Job Fri 3 4/5 2 …" at bounding box center [585, 512] width 1170 height 751
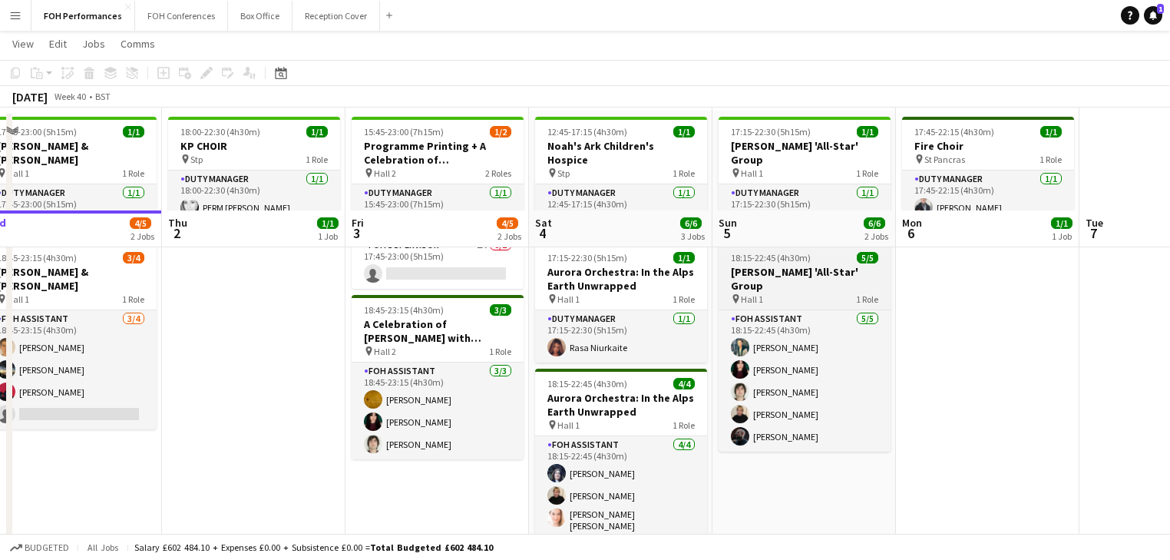
scroll to position [0, 0]
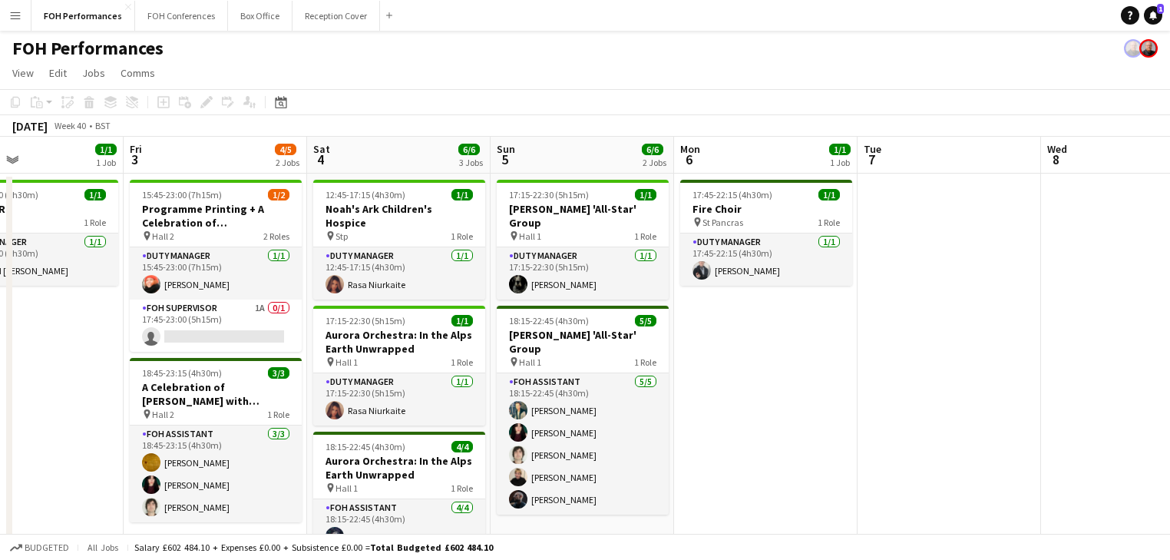
drag, startPoint x: 870, startPoint y: 345, endPoint x: 313, endPoint y: 282, distance: 560.0
click at [281, 292] on app-calendar-viewport "Tue 30 Wed 1 4/5 2 Jobs Thu 2 1/1 1 Job Fri 3 4/5 2 Jobs Sat 4 6/6 3 Jobs Sun 5…" at bounding box center [585, 512] width 1170 height 751
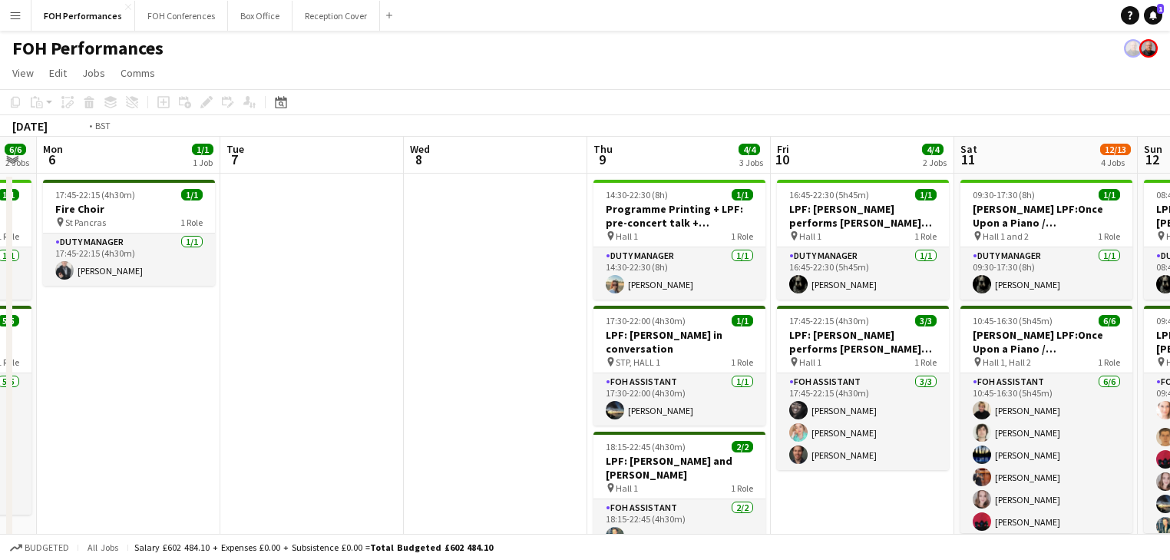
scroll to position [0, 641]
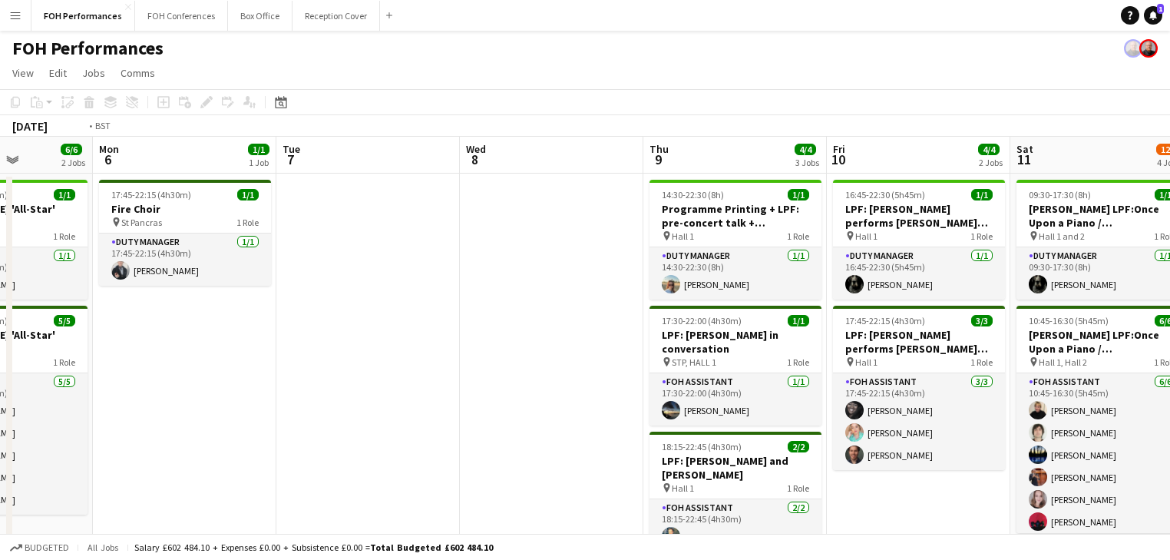
drag, startPoint x: 543, startPoint y: 330, endPoint x: 31, endPoint y: 261, distance: 516.6
click at [31, 261] on app-calendar-viewport "Thu 2 1/1 1 Job Fri 3 4/5 2 Jobs Sat 4 6/6 3 Jobs Sun 5 6/6 2 Jobs Mon 6 1/1 1 …" at bounding box center [585, 522] width 1170 height 771
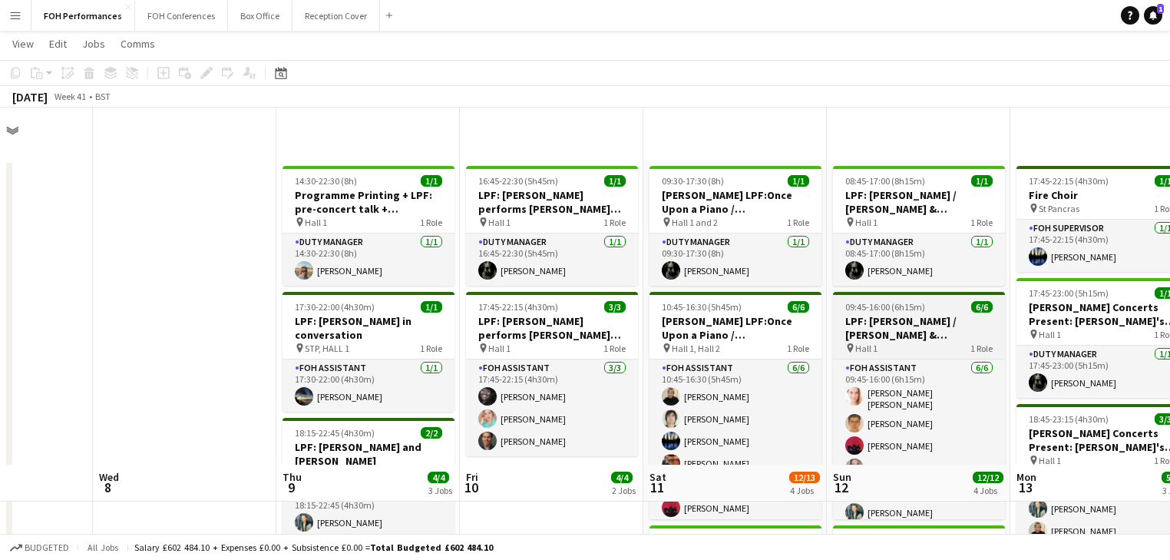
scroll to position [0, 0]
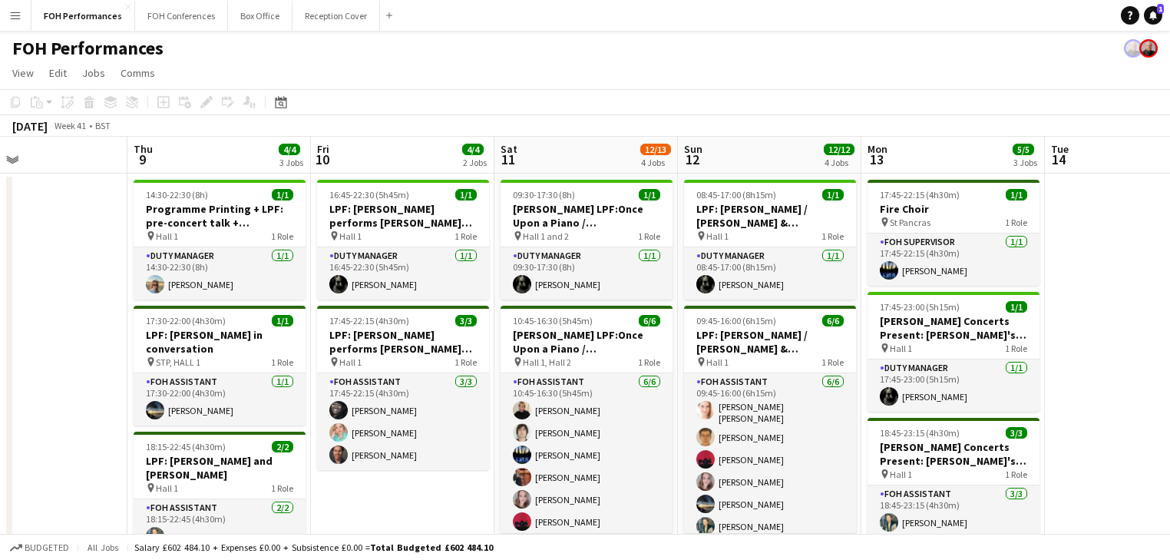
drag, startPoint x: 817, startPoint y: 368, endPoint x: 223, endPoint y: 330, distance: 594.5
click at [220, 332] on app-calendar-viewport "Sat 4 6/6 3 Jobs Sun 5 6/6 2 Jobs Mon 6 1/1 1 Job Tue 7 Wed 8 Thu 9 4/4 3 Jobs …" at bounding box center [585, 522] width 1170 height 771
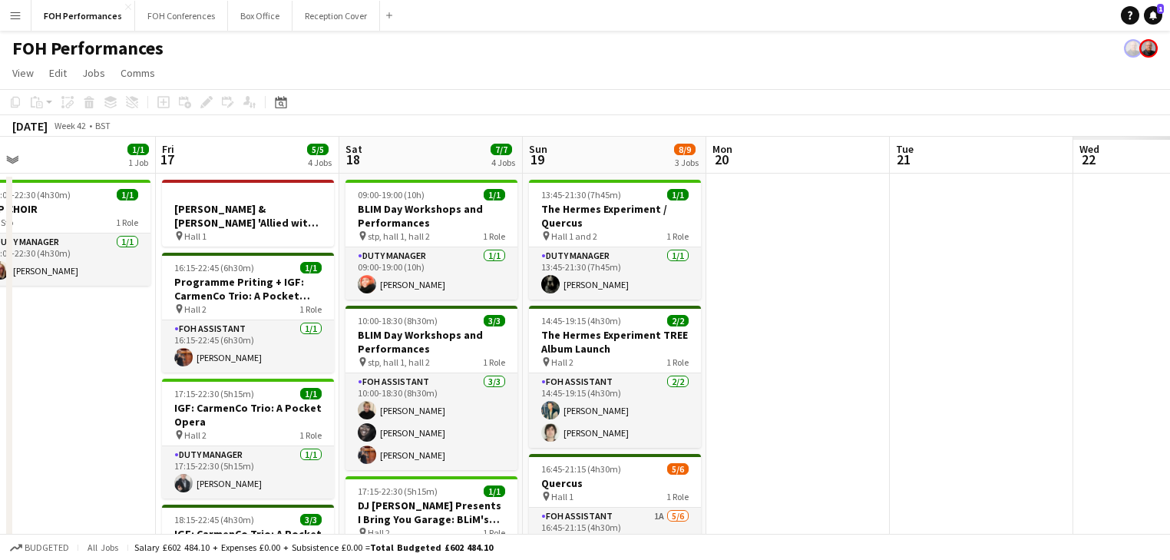
drag, startPoint x: 267, startPoint y: 335, endPoint x: 89, endPoint y: 307, distance: 180.3
click at [89, 307] on app-calendar-viewport "Sun 12 12/12 4 Jobs Mon 13 5/5 3 Jobs Tue 14 Wed 15 4/4 2 Jobs Thu 16 1/1 1 Job…" at bounding box center [585, 522] width 1170 height 771
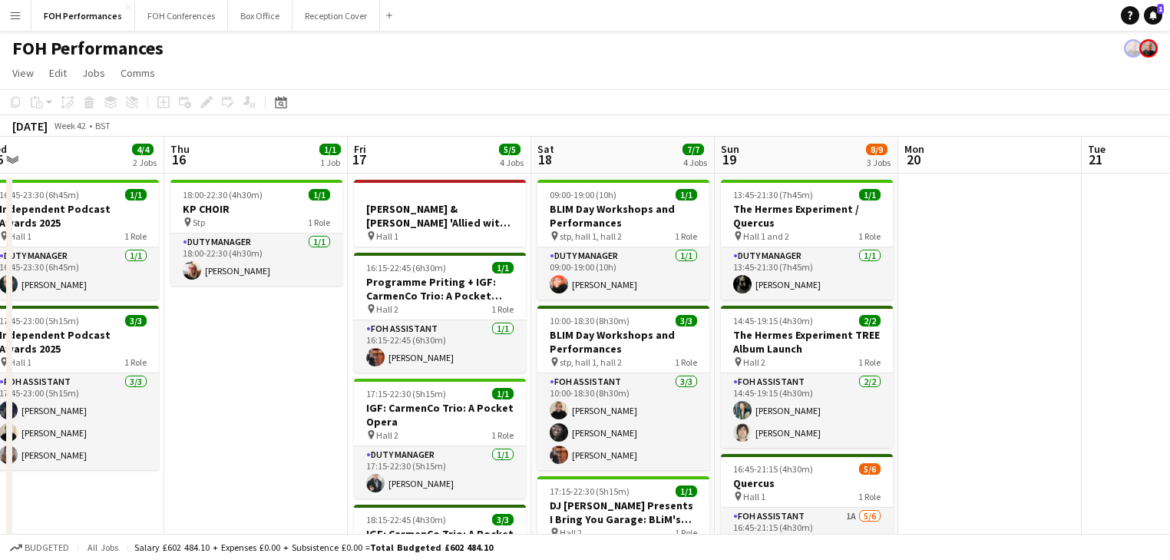
scroll to position [0, 621]
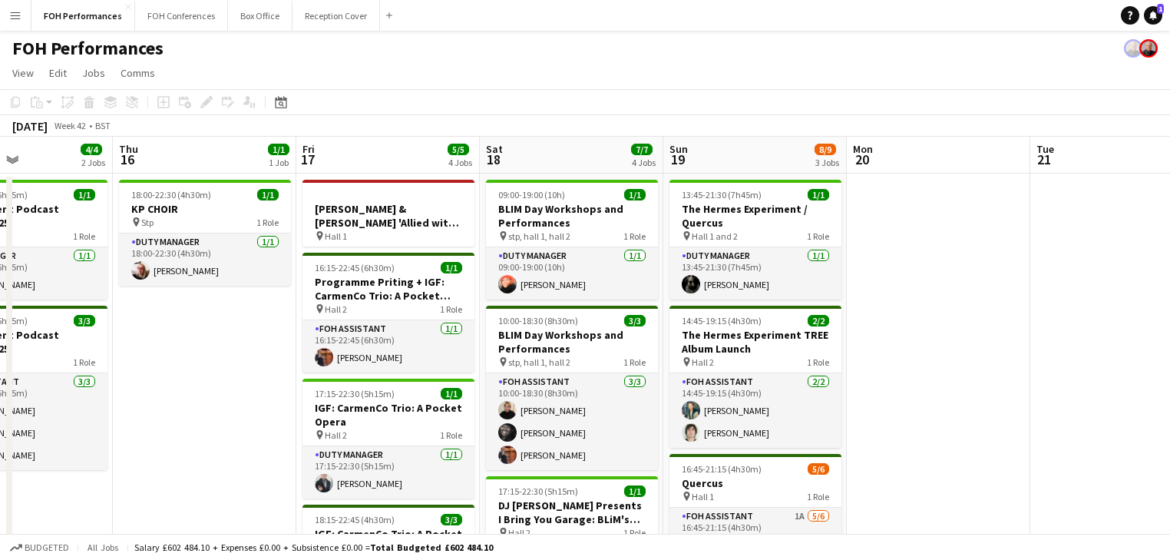
drag, startPoint x: 443, startPoint y: 357, endPoint x: 391, endPoint y: 347, distance: 52.4
click at [391, 347] on app-calendar-viewport "Sun 12 12/12 4 Jobs Mon 13 5/5 3 Jobs Tue 14 Wed 15 4/4 2 Jobs Thu 16 1/1 1 Job…" at bounding box center [585, 522] width 1170 height 771
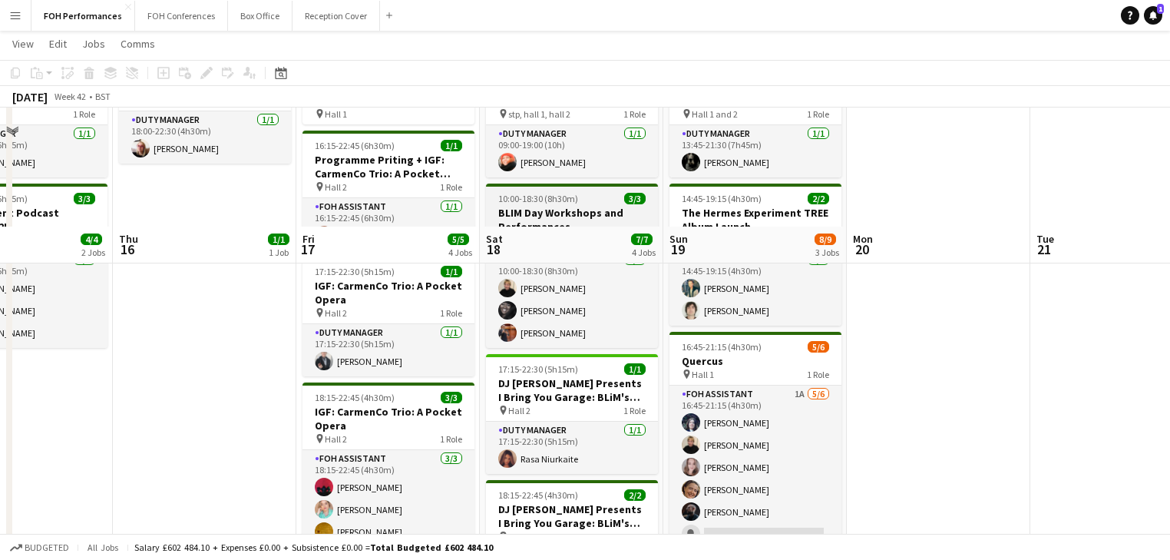
scroll to position [246, 0]
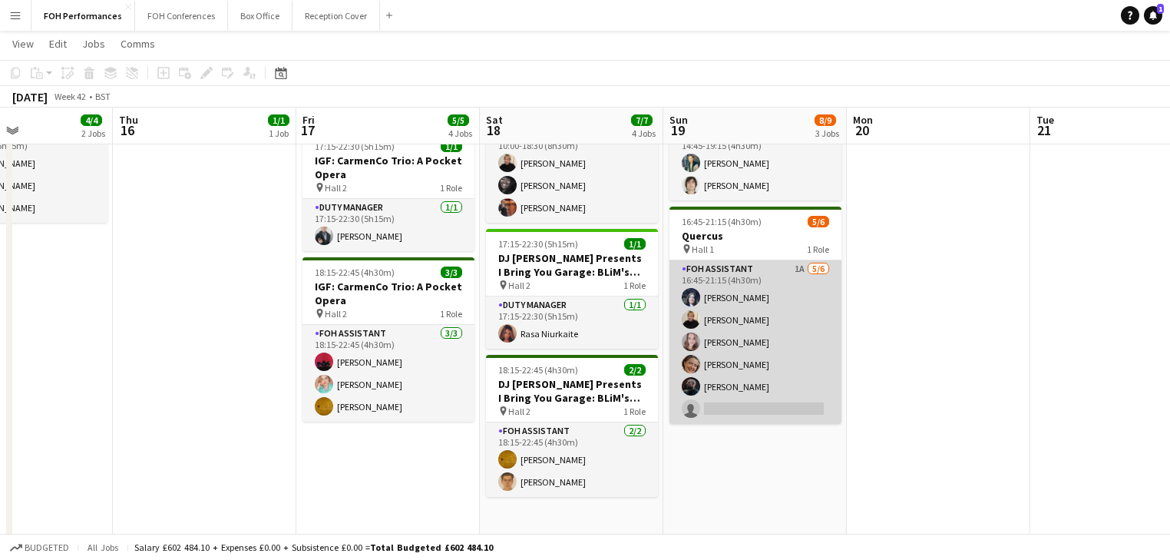
click at [778, 348] on app-card-role "FOH Assistant 1A 5/6 16:45-21:15 (4h30m) Louise Warren Jojo Ruta Magdalena Wlos…" at bounding box center [755, 341] width 172 height 163
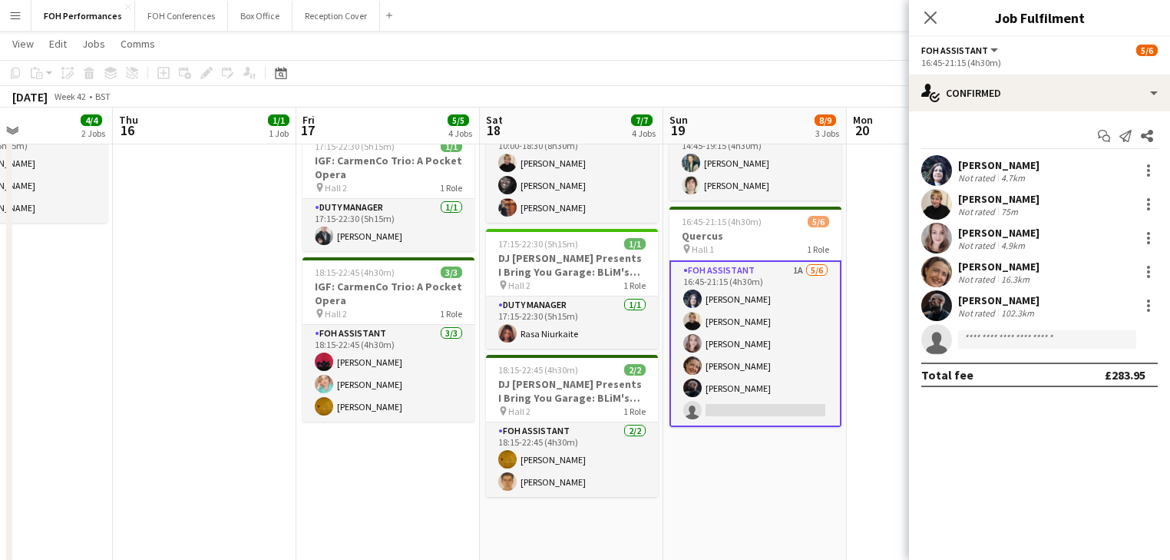
scroll to position [0, 543]
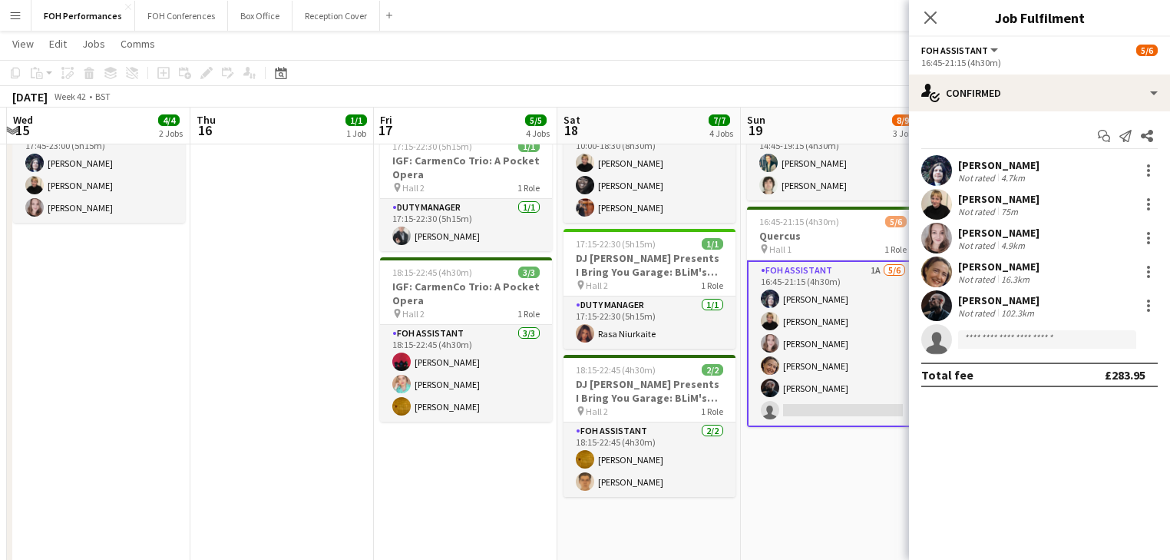
drag, startPoint x: 740, startPoint y: 217, endPoint x: 171, endPoint y: 212, distance: 568.8
click at [171, 212] on app-calendar-viewport "Sun 12 12/12 4 Jobs Mon 13 5/5 3 Jobs Tue 14 Wed 15 4/4 2 Jobs Thu 16 1/1 1 Job…" at bounding box center [585, 237] width 1170 height 847
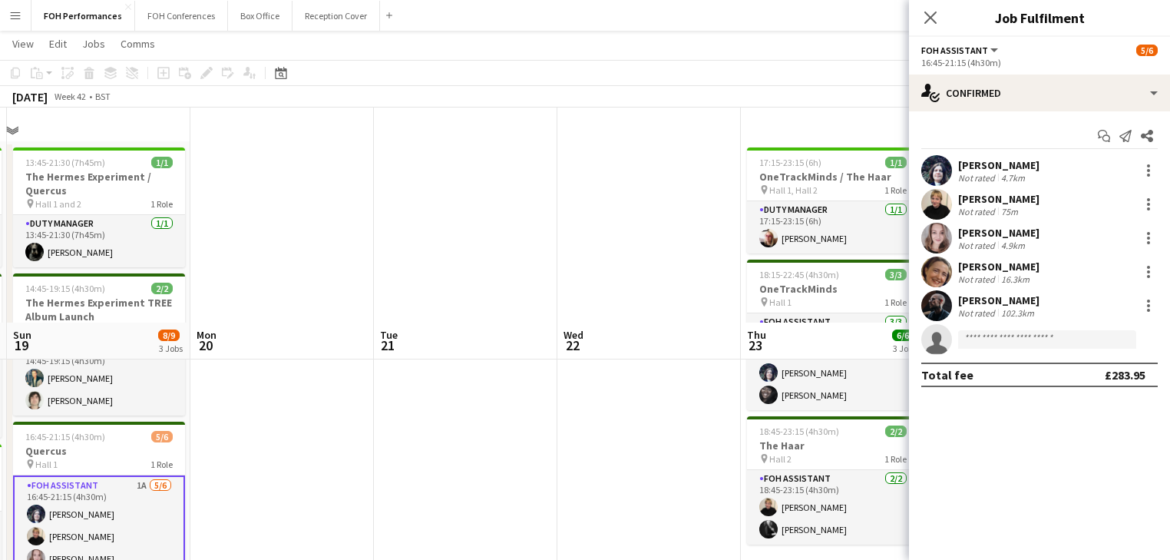
scroll to position [0, 0]
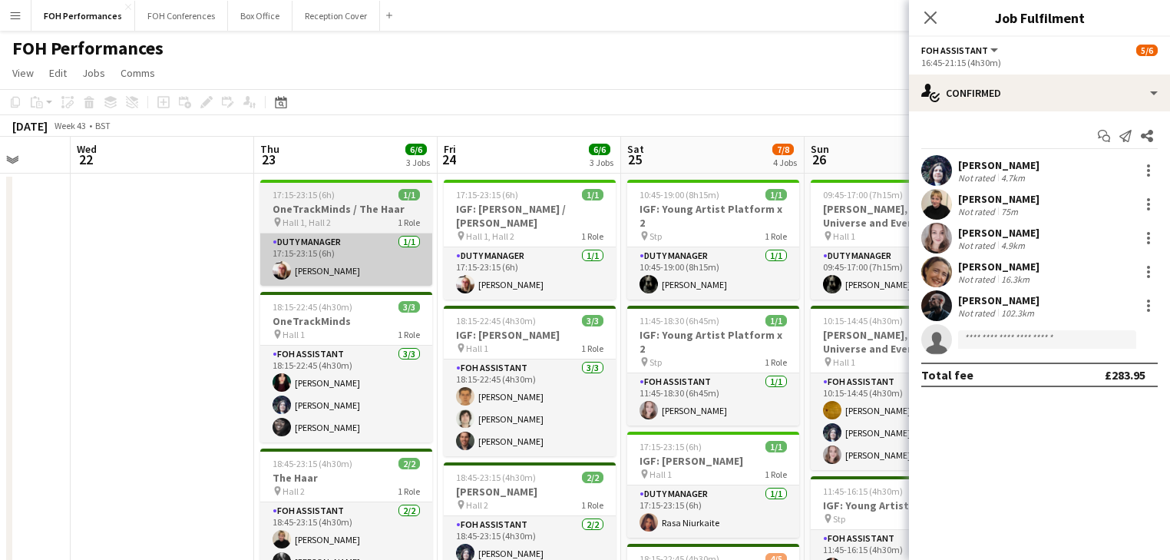
drag, startPoint x: 507, startPoint y: 267, endPoint x: 296, endPoint y: 270, distance: 211.9
click at [0, 226] on html "Menu Boards Boards Boards All jobs Status Workforce Workforce My Workforce Recr…" at bounding box center [585, 552] width 1170 height 1104
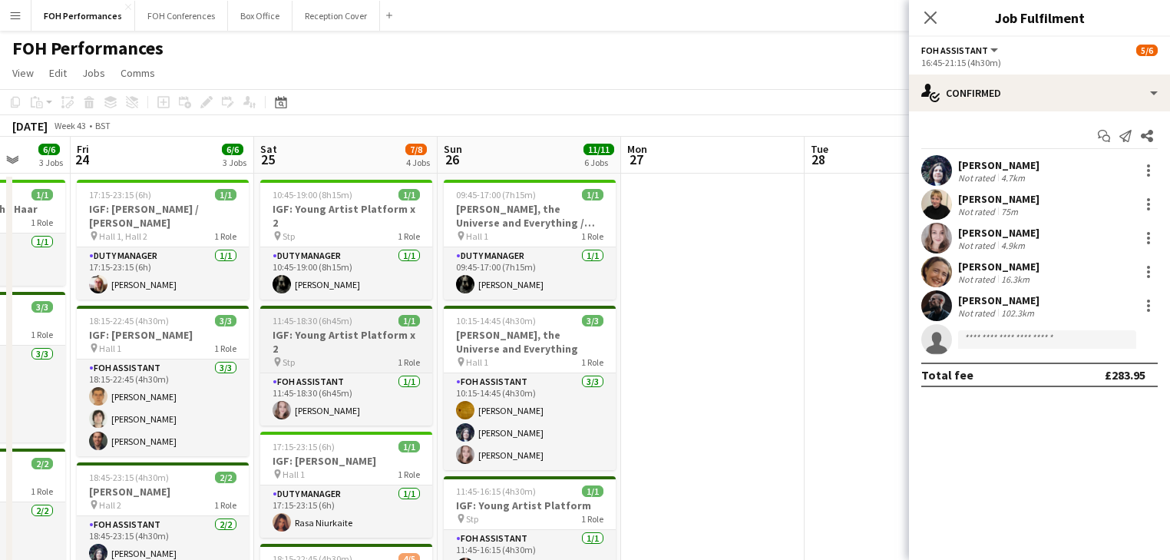
drag, startPoint x: 488, startPoint y: 319, endPoint x: 457, endPoint y: 307, distance: 33.8
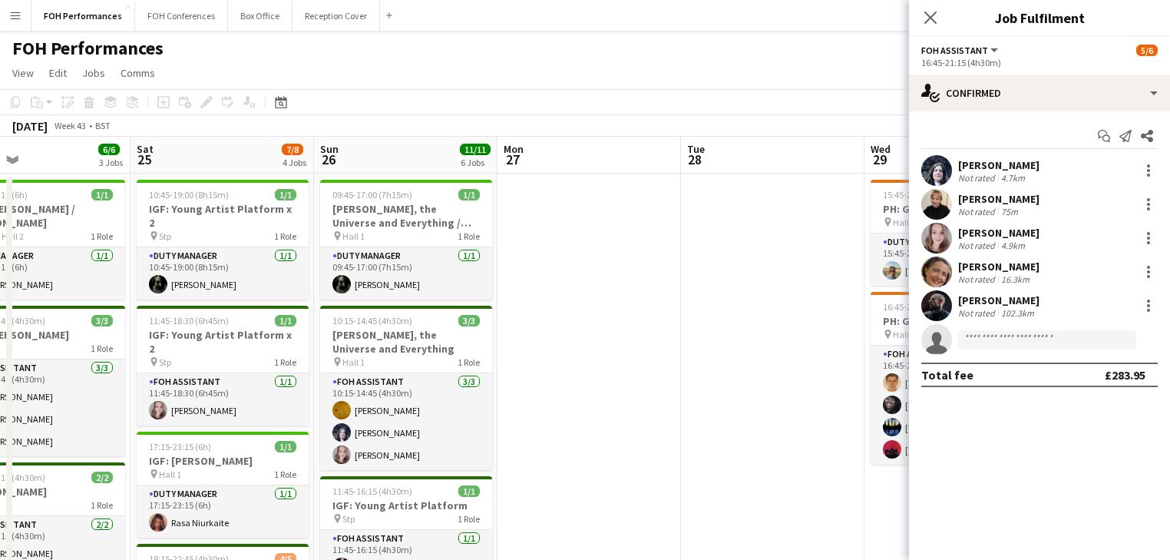
drag, startPoint x: 814, startPoint y: 314, endPoint x: 199, endPoint y: 285, distance: 616.3
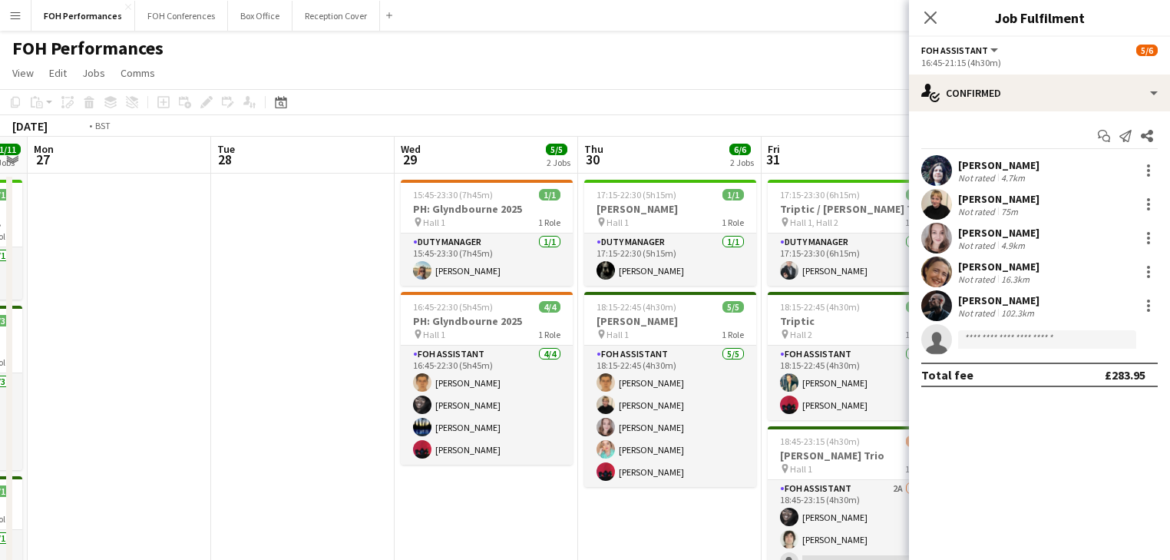
scroll to position [0, 558]
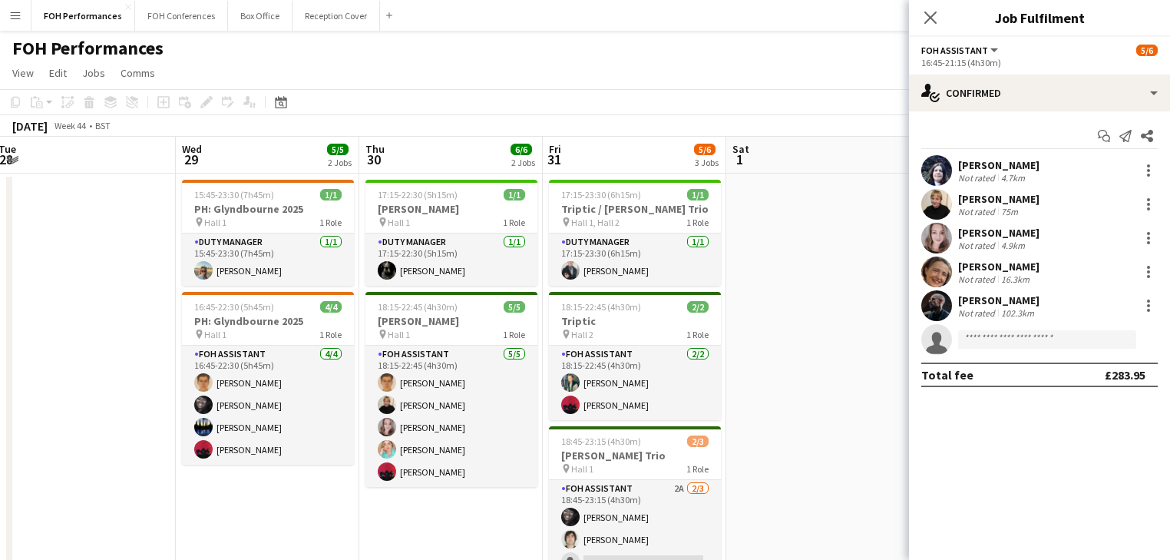
drag, startPoint x: 572, startPoint y: 286, endPoint x: 272, endPoint y: 286, distance: 299.3
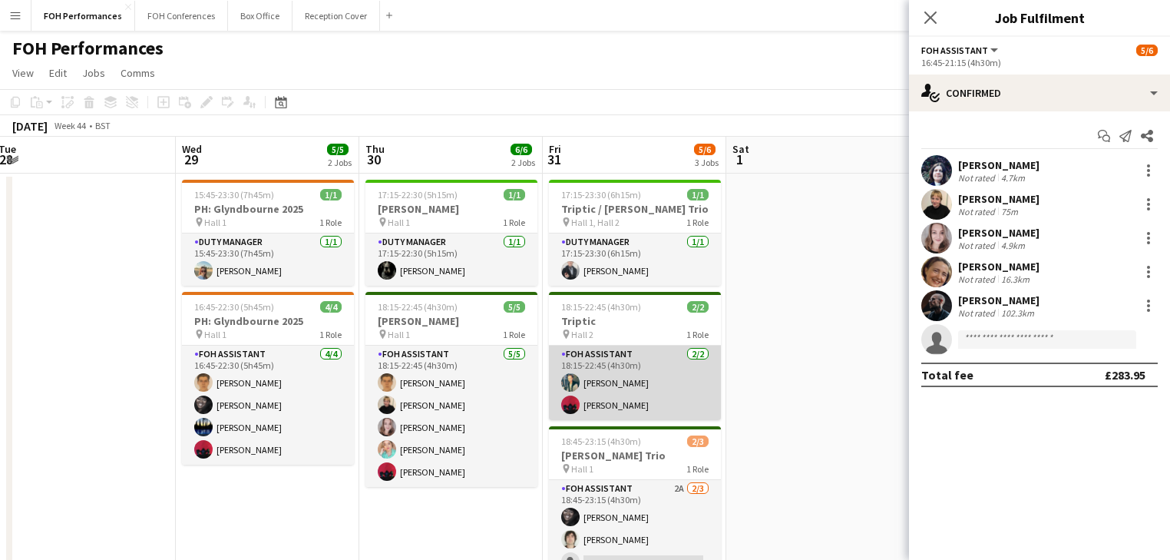
scroll to position [246, 0]
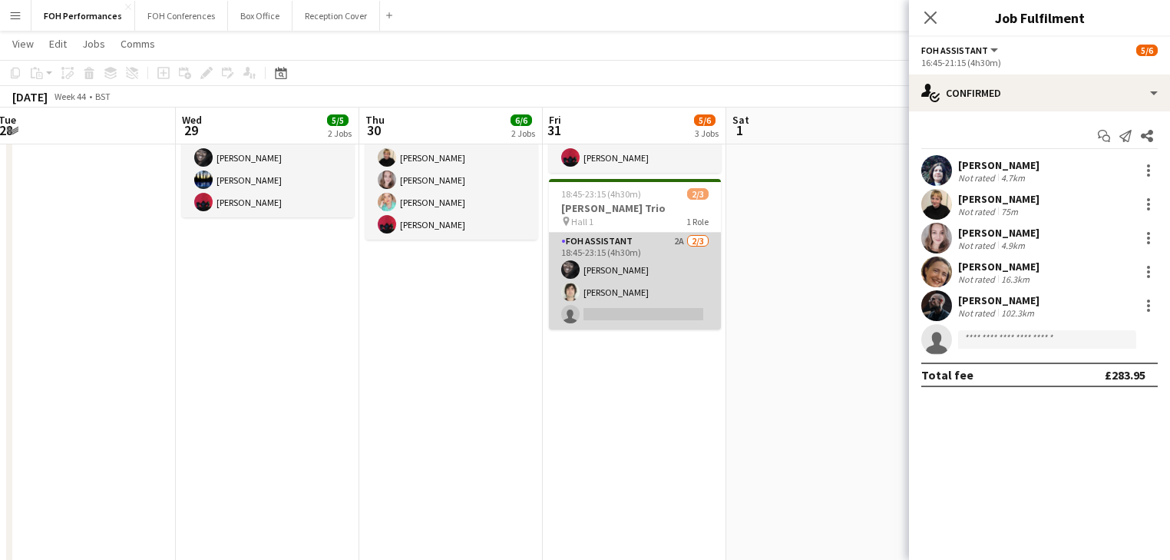
click at [645, 295] on app-card-role "FOH Assistant 2A 2/3 18:45-23:15 (4h30m) Deborah Carew Hani Abbasi single-neutr…" at bounding box center [635, 281] width 172 height 97
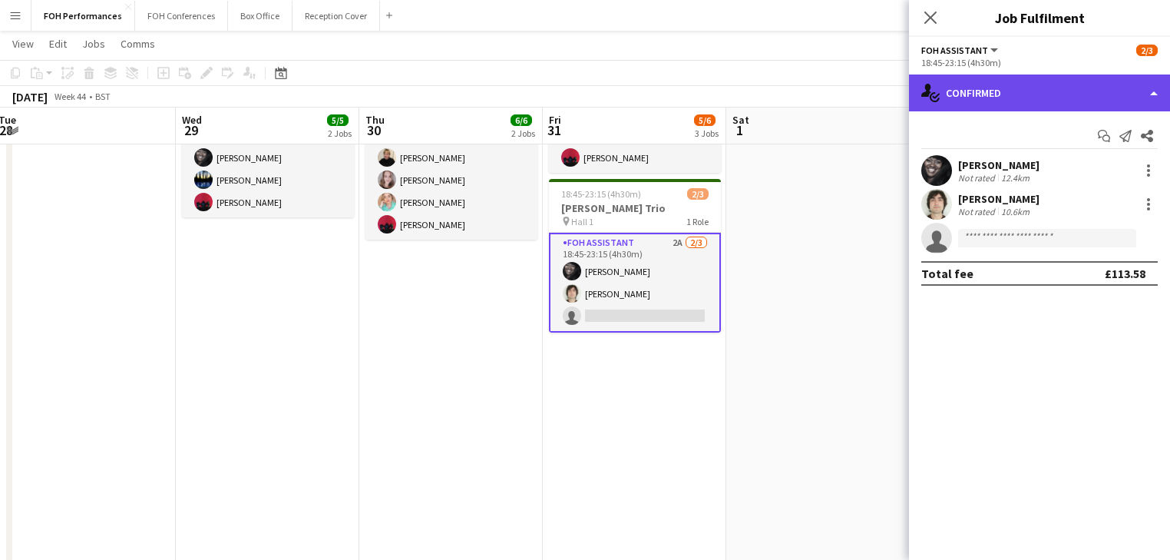
click at [1001, 85] on div "single-neutral-actions-check-2 Confirmed" at bounding box center [1039, 92] width 261 height 37
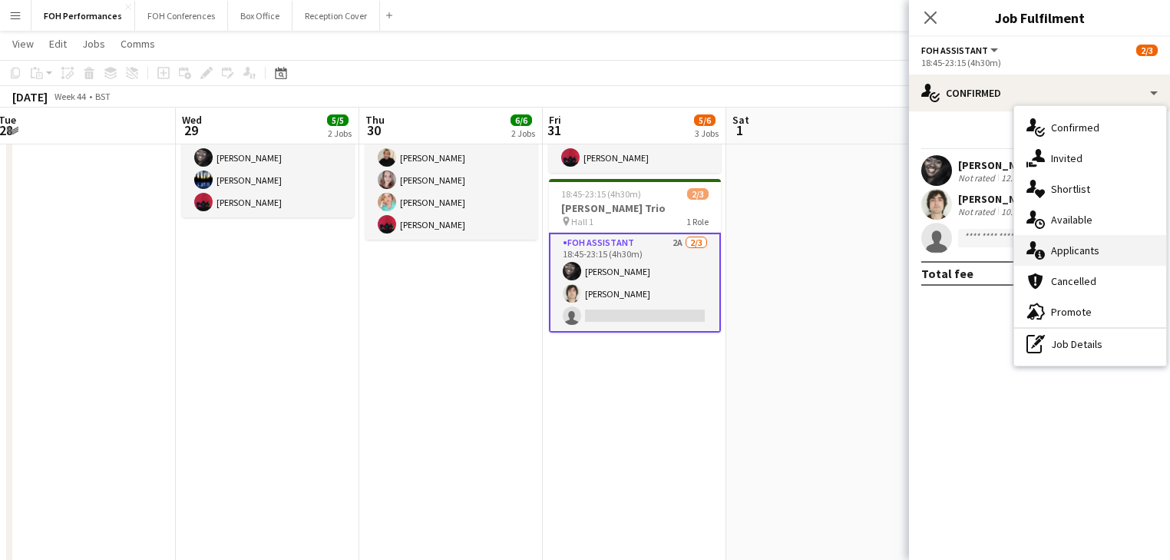
click at [1065, 247] on span "Applicants" at bounding box center [1075, 250] width 48 height 14
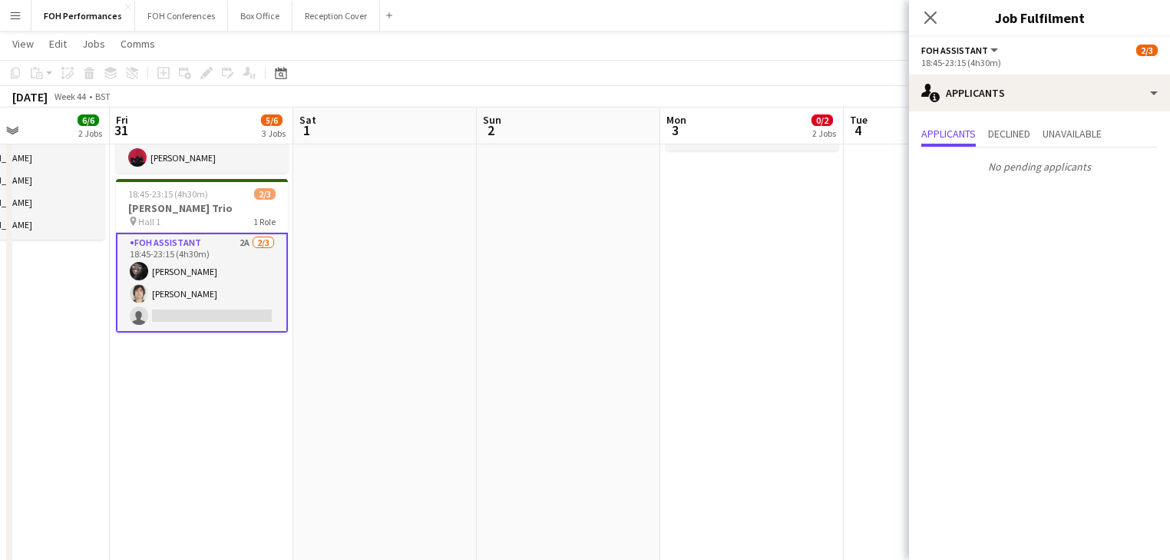
scroll to position [0, 664]
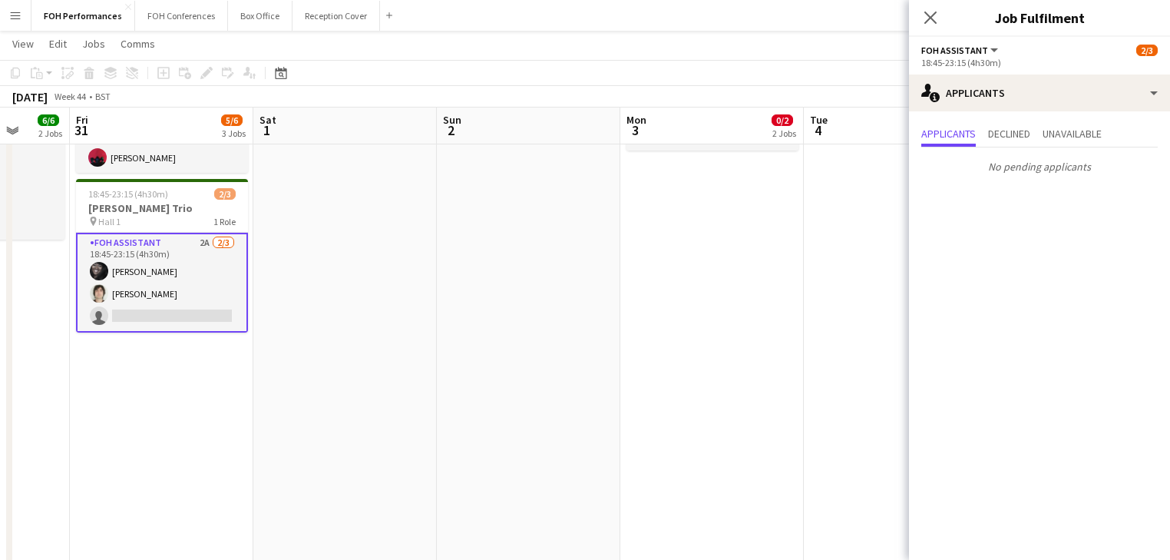
drag, startPoint x: 880, startPoint y: 270, endPoint x: 407, endPoint y: 296, distance: 473.5
click at [407, 296] on app-calendar-viewport "Mon 27 Tue 28 Wed 29 5/5 2 Jobs Thu 30 6/6 2 Jobs Fri 31 5/6 3 Jobs Sat 1 Sun 2…" at bounding box center [585, 322] width 1170 height 1016
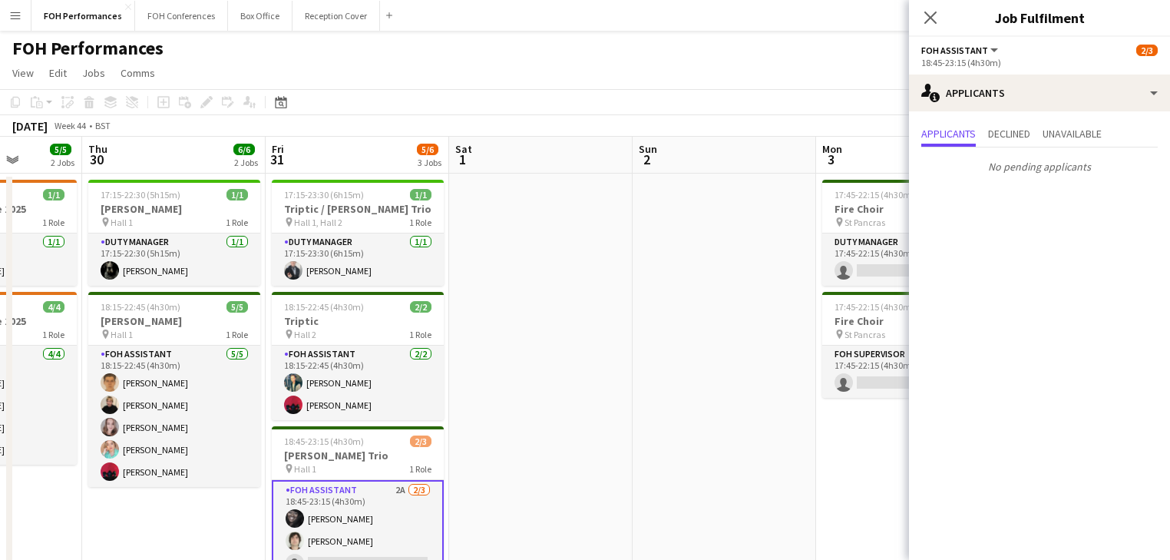
scroll to position [0, 566]
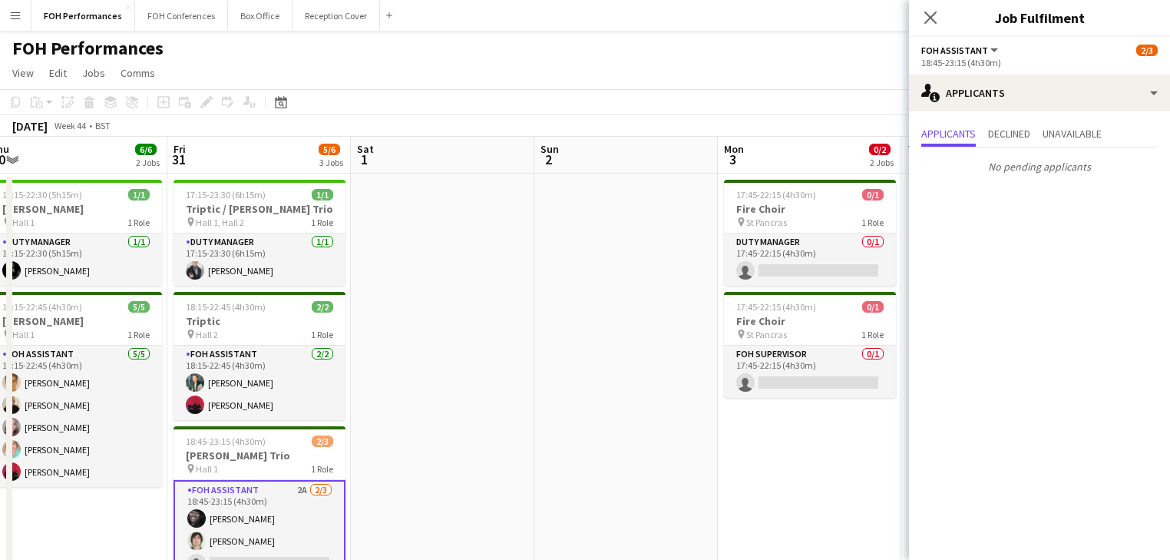
drag, startPoint x: 495, startPoint y: 316, endPoint x: 246, endPoint y: 289, distance: 250.9
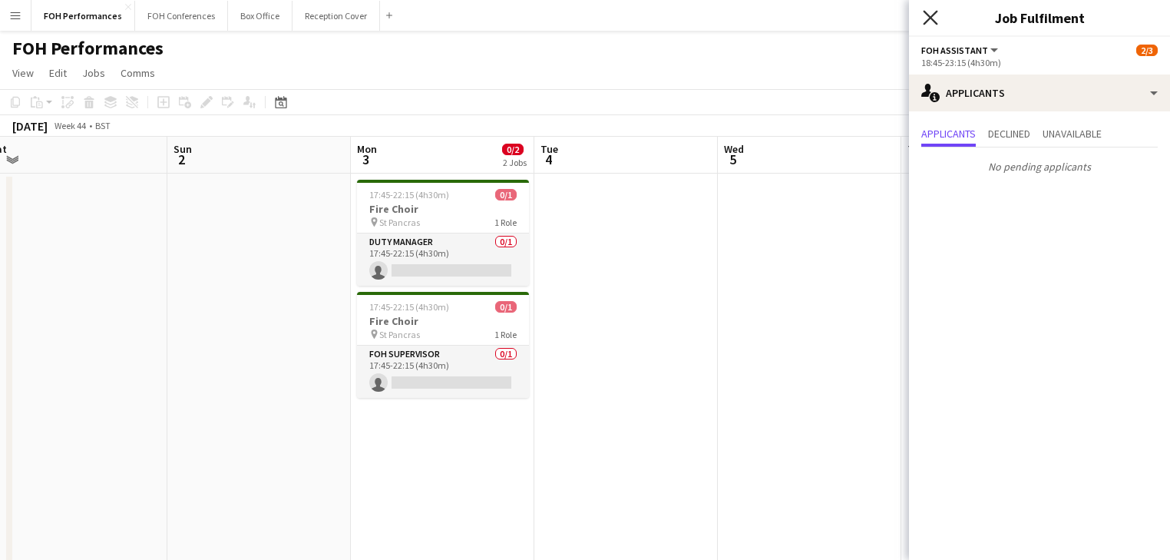
click at [930, 18] on icon at bounding box center [930, 17] width 15 height 15
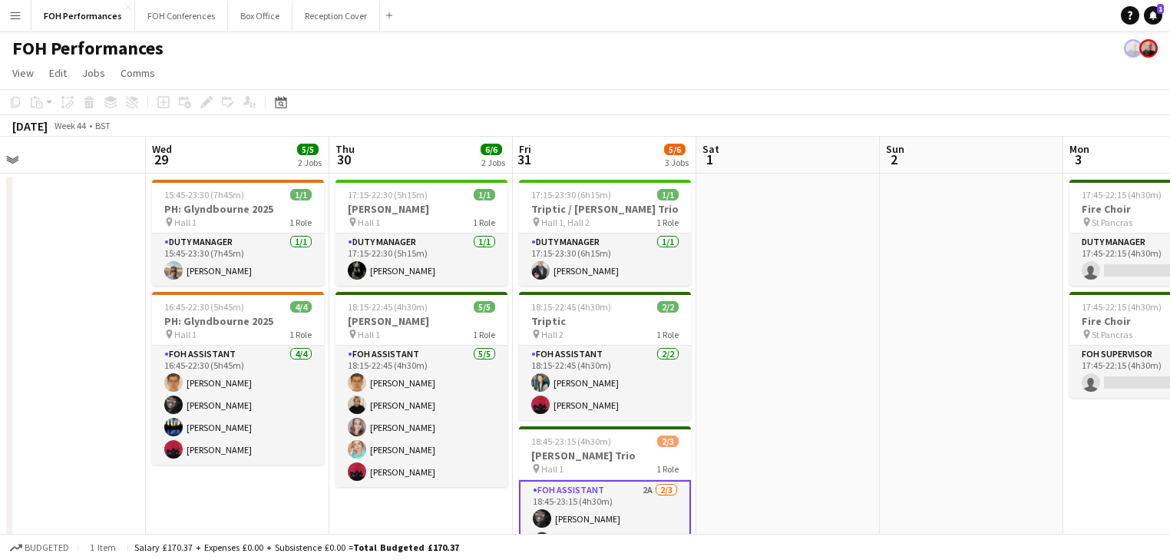
drag, startPoint x: 167, startPoint y: 304, endPoint x: 866, endPoint y: 319, distance: 698.6
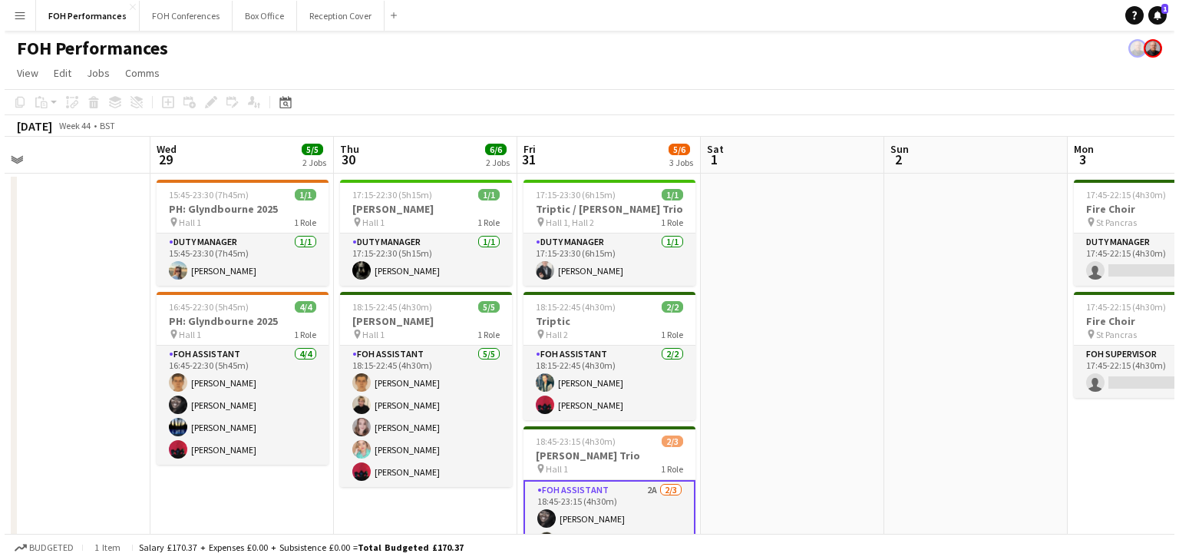
scroll to position [0, 405]
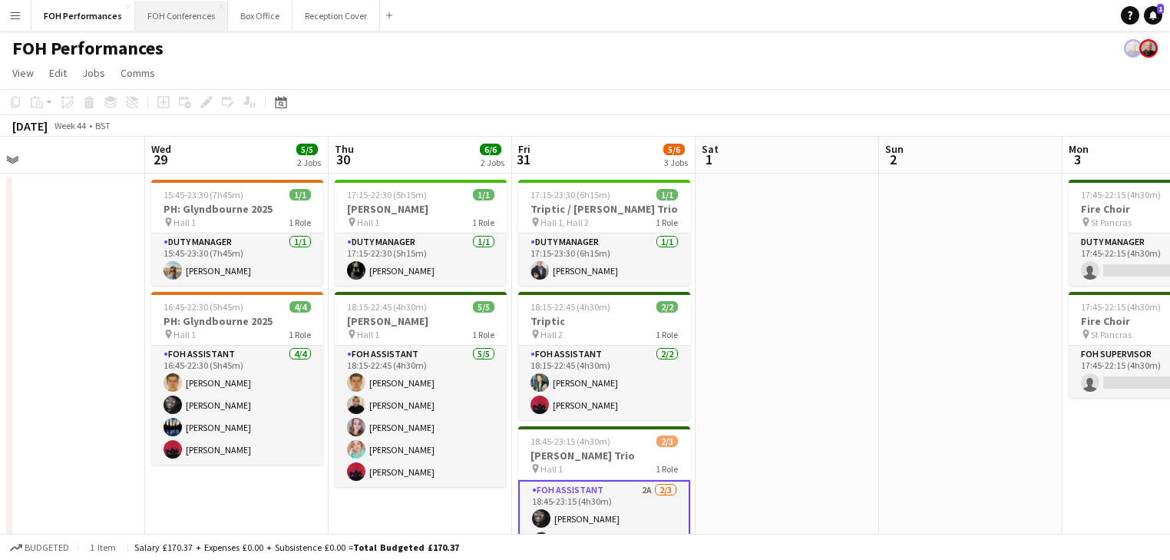
click at [172, 10] on button "FOH Conferences Close" at bounding box center [181, 16] width 93 height 30
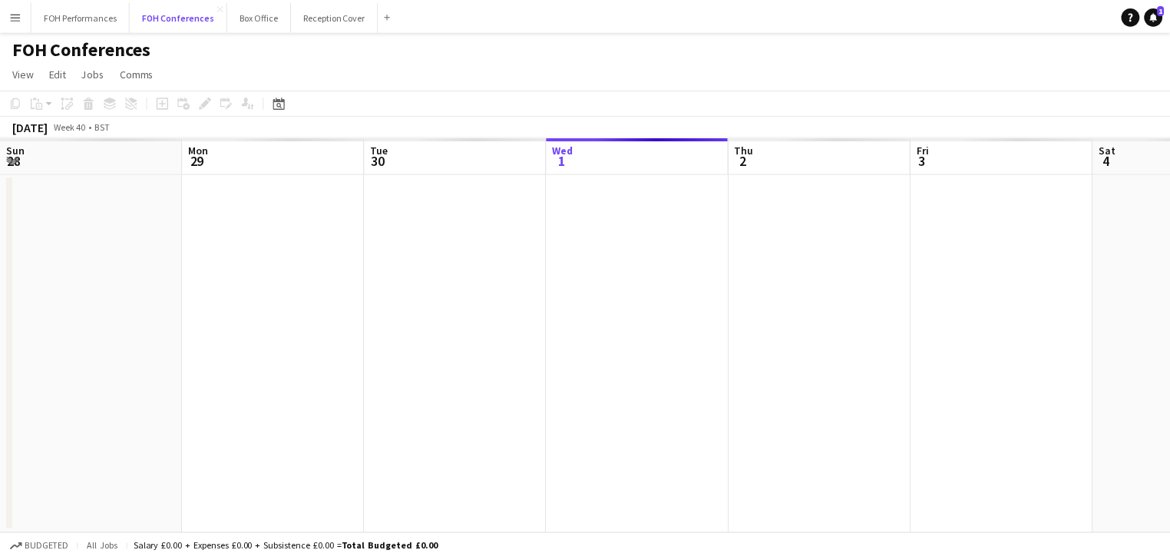
scroll to position [0, 367]
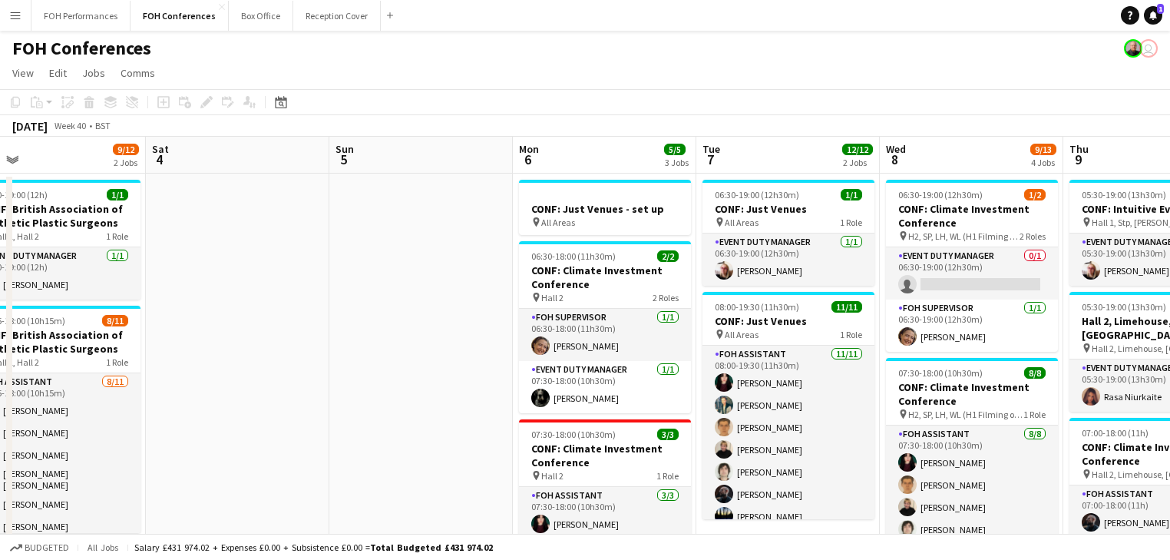
drag, startPoint x: 563, startPoint y: 284, endPoint x: 143, endPoint y: 223, distance: 425.0
click at [143, 223] on app-calendar-viewport "Tue 30 12/13 2 Jobs Wed 1 12/13 2 Jobs Thu 2 12/12 2 Jobs Fri 3 9/12 2 Jobs Sat…" at bounding box center [585, 515] width 1170 height 757
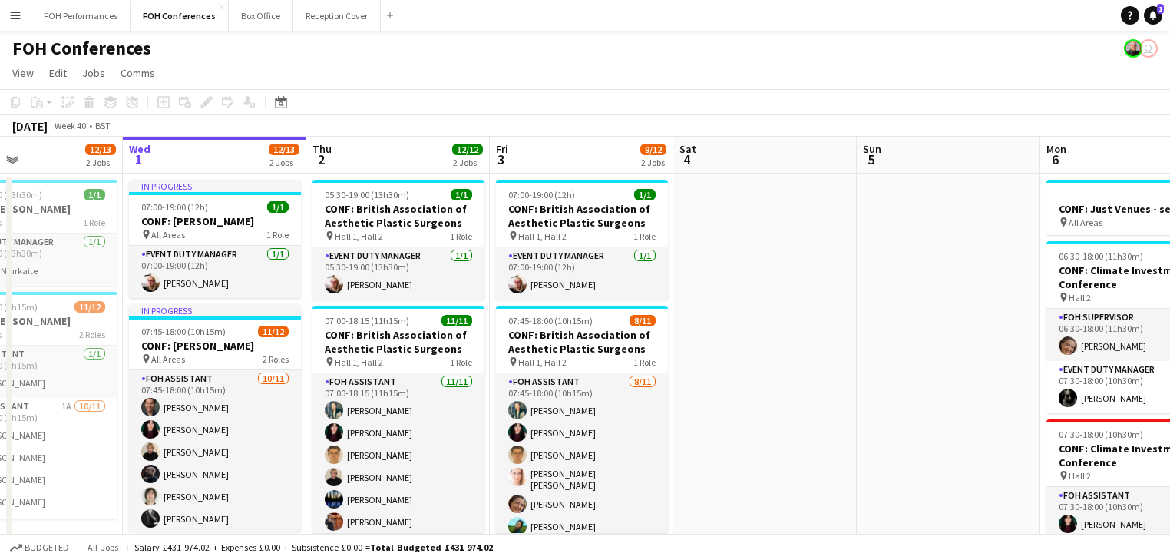
drag, startPoint x: 365, startPoint y: 292, endPoint x: 893, endPoint y: 273, distance: 528.4
click at [893, 273] on app-calendar-viewport "Sun 28 Mon 29 1 Job Tue 30 12/13 2 Jobs Wed 1 12/13 2 Jobs Thu 2 12/12 2 Jobs F…" at bounding box center [585, 515] width 1170 height 757
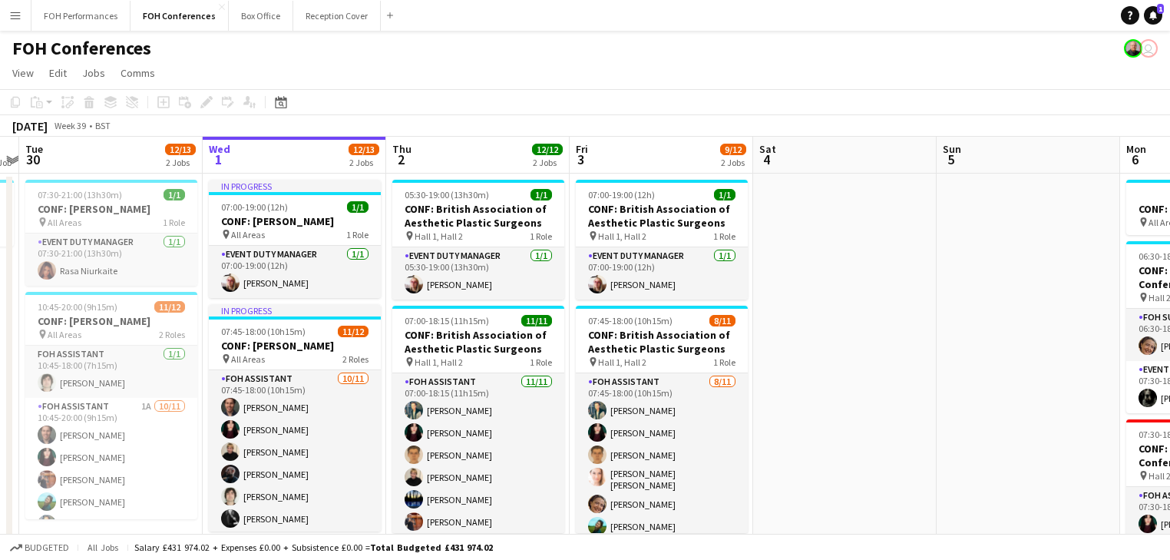
drag, startPoint x: 840, startPoint y: 313, endPoint x: 530, endPoint y: 265, distance: 313.1
click at [530, 265] on app-calendar-viewport "Sat 27 Sun 28 Mon 29 1 Job Tue 30 12/13 2 Jobs Wed 1 12/13 2 Jobs Thu 2 12/12 2…" at bounding box center [585, 515] width 1170 height 757
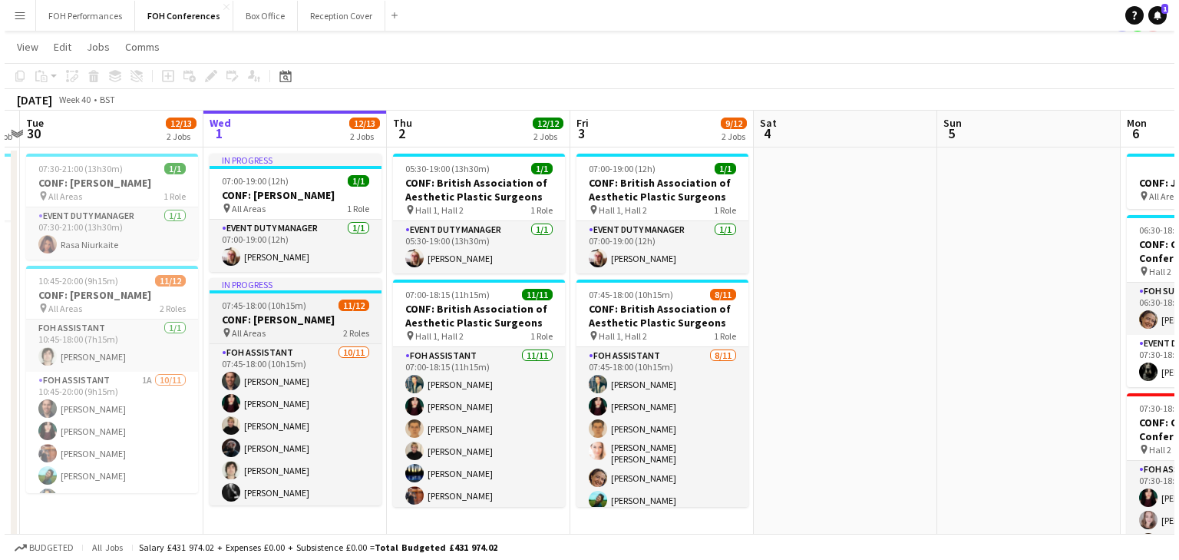
scroll to position [0, 0]
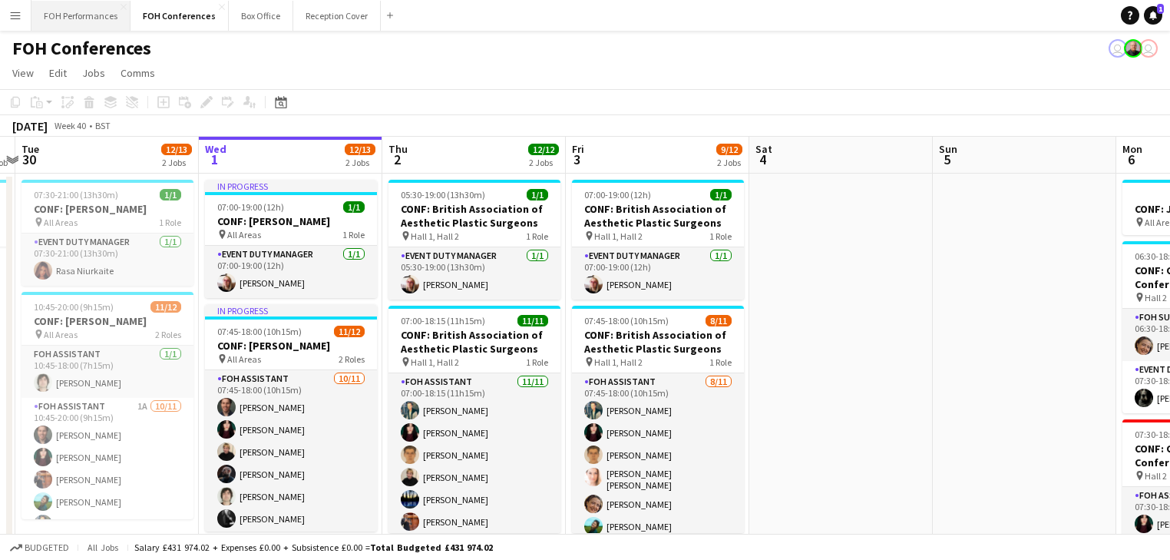
click at [96, 20] on button "FOH Performances Close" at bounding box center [80, 16] width 99 height 30
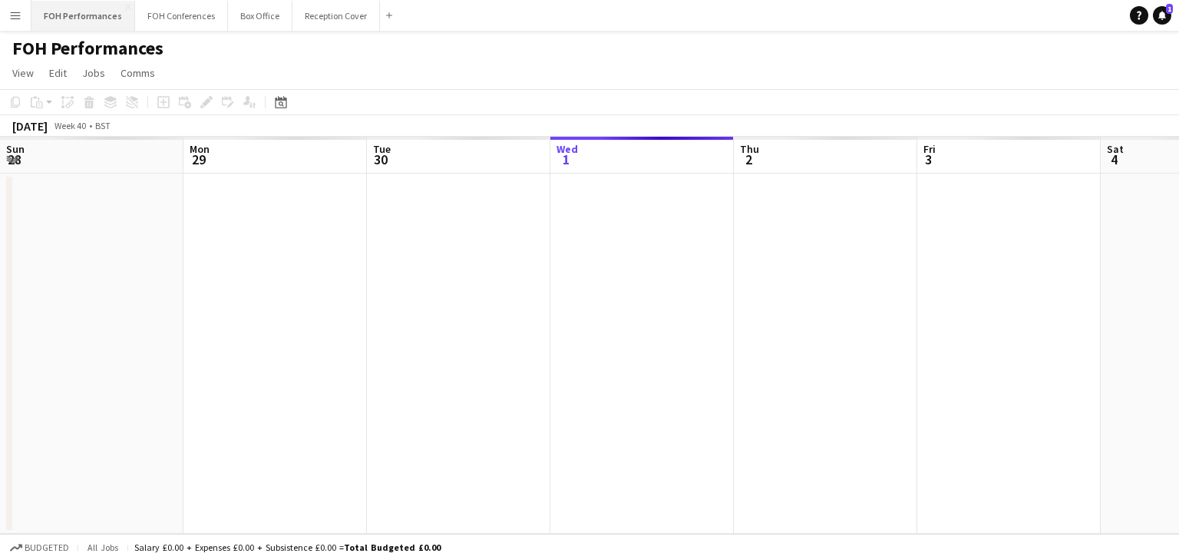
scroll to position [0, 367]
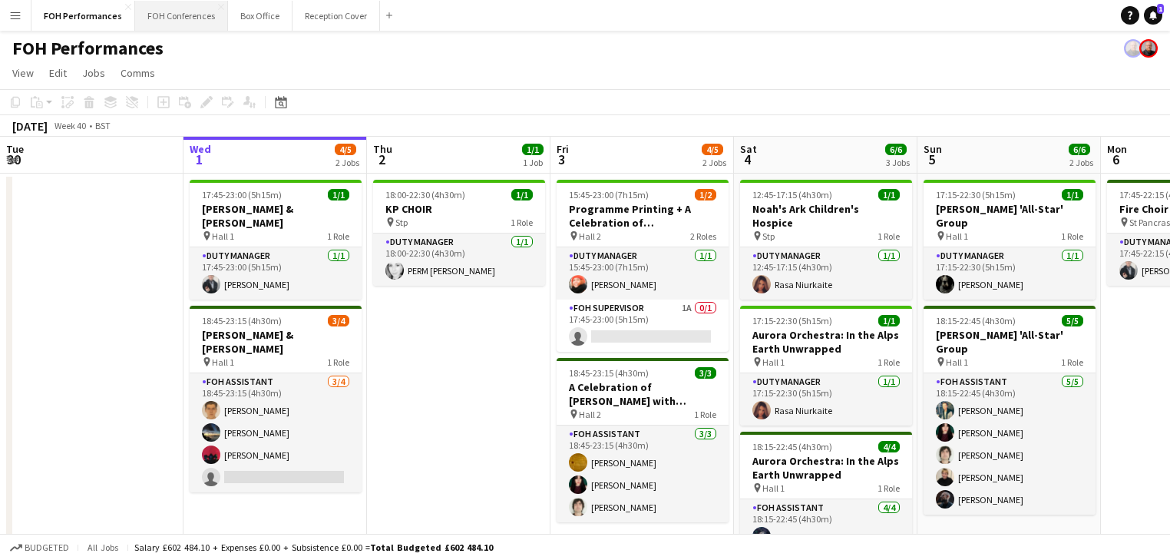
click at [167, 23] on button "FOH Conferences Close" at bounding box center [181, 16] width 93 height 30
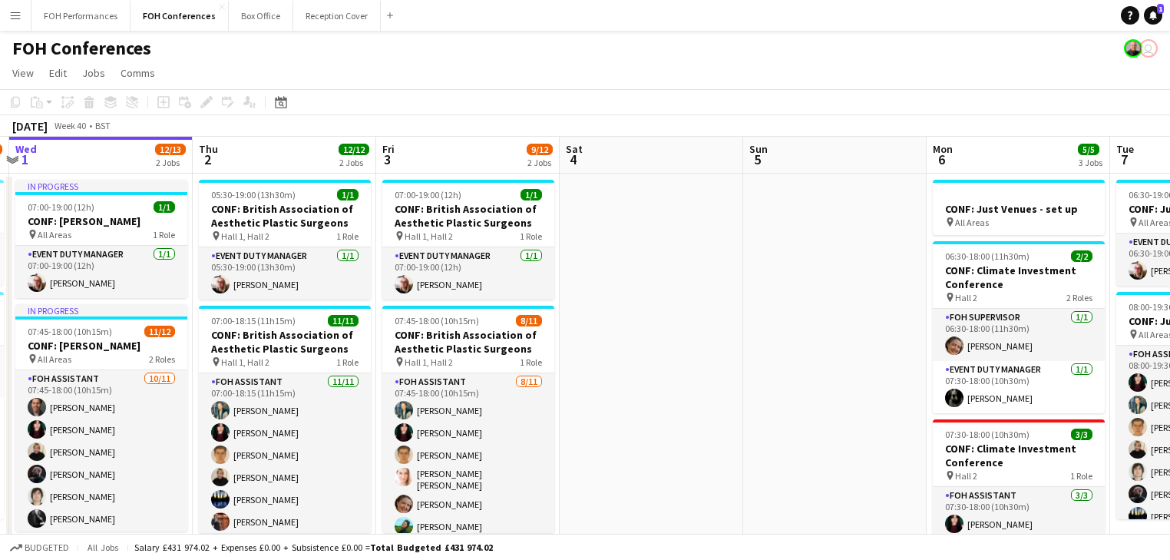
drag, startPoint x: 855, startPoint y: 332, endPoint x: 280, endPoint y: 169, distance: 597.5
click at [672, 332] on app-calendar-viewport "Sun 28 Mon 29 1 Job Tue 30 12/13 2 Jobs Wed 1 12/13 2 Jobs Thu 2 12/12 2 Jobs F…" at bounding box center [585, 515] width 1170 height 757
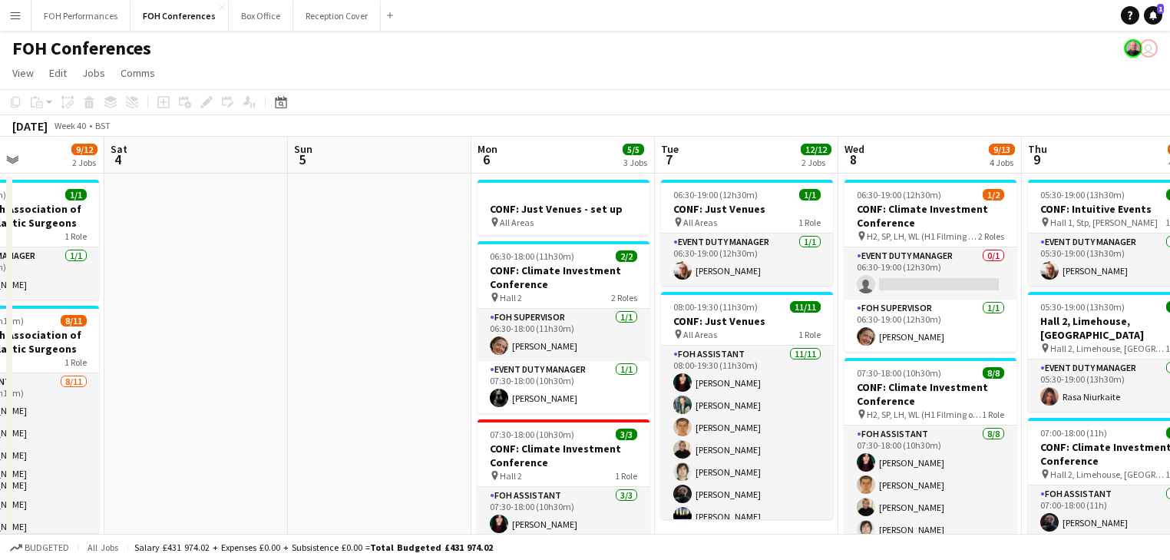
drag, startPoint x: 658, startPoint y: 266, endPoint x: 212, endPoint y: 236, distance: 447.0
click at [212, 236] on app-calendar-viewport "Tue 30 12/13 2 Jobs Wed 1 12/13 2 Jobs Thu 2 12/12 2 Jobs Fri 3 9/12 2 Jobs Sat…" at bounding box center [585, 515] width 1170 height 757
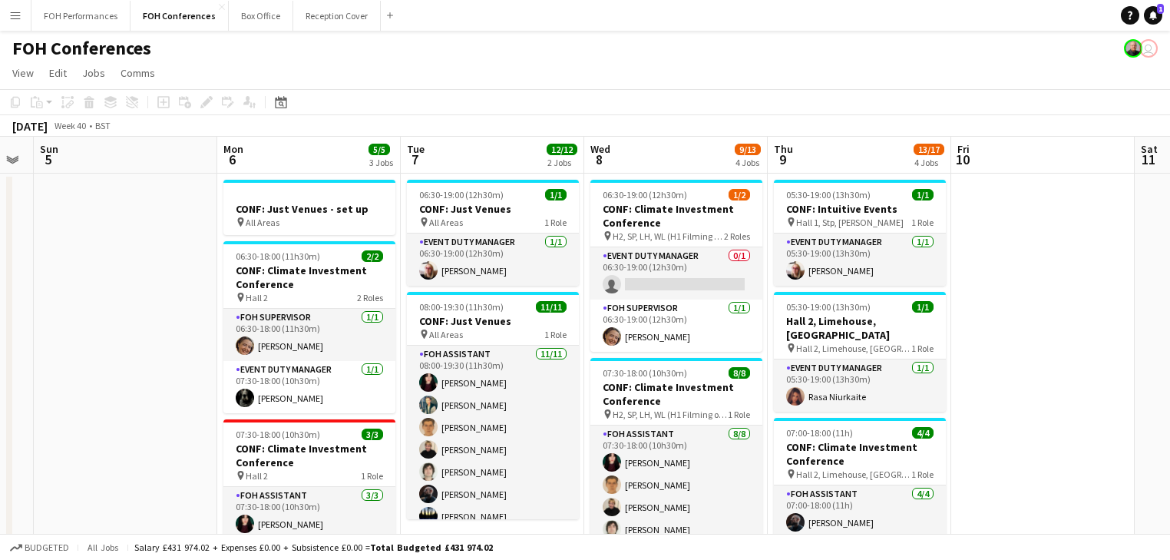
scroll to position [0, 714]
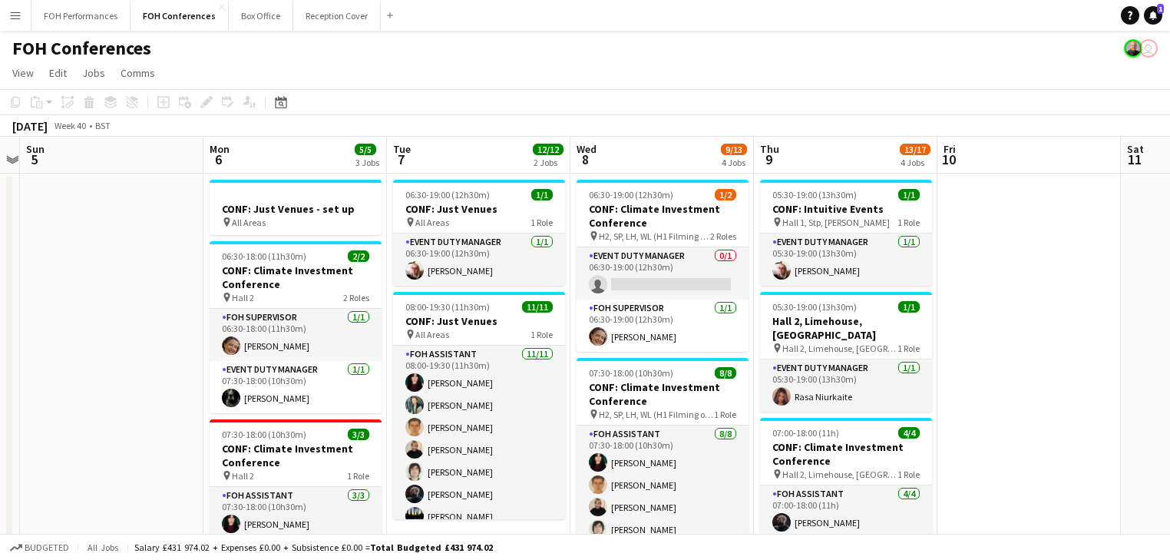
drag, startPoint x: 338, startPoint y: 289, endPoint x: 128, endPoint y: 269, distance: 211.2
click at [128, 269] on app-calendar-viewport "Wed 1 12/13 2 Jobs Thu 2 12/12 2 Jobs Fri 3 9/12 2 Jobs Sat 4 Sun 5 Mon 6 5/5 3…" at bounding box center [585, 515] width 1170 height 757
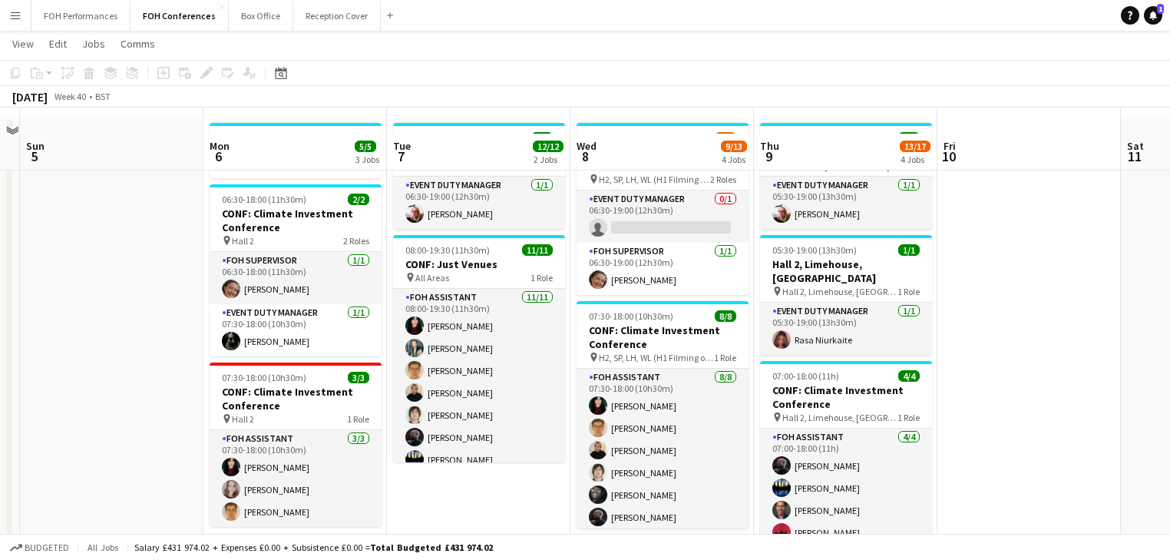
scroll to position [81, 0]
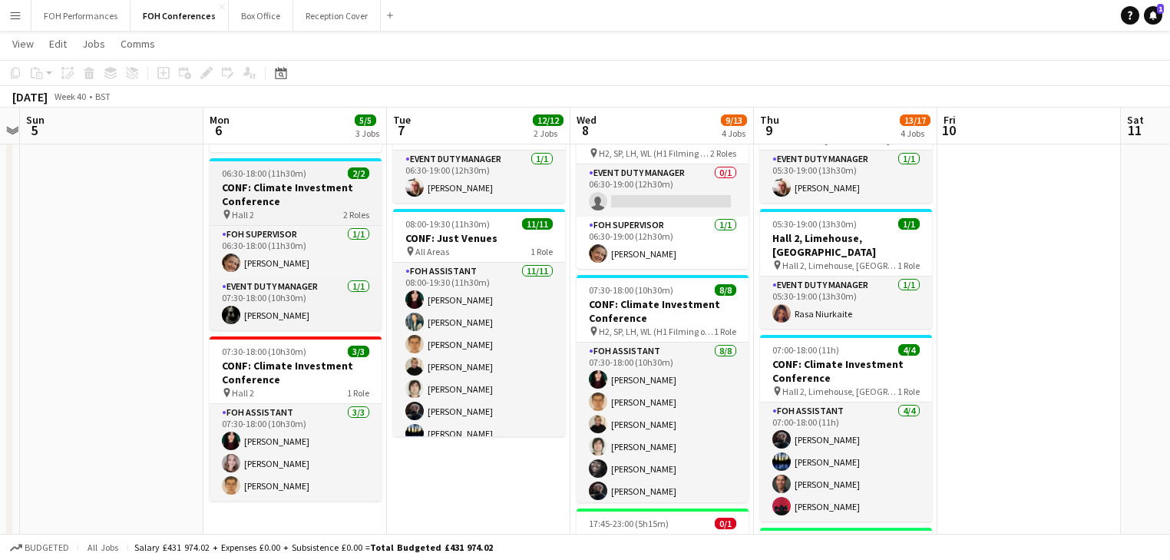
click at [251, 184] on h3 "CONF: Climate Investment Conference" at bounding box center [296, 194] width 172 height 28
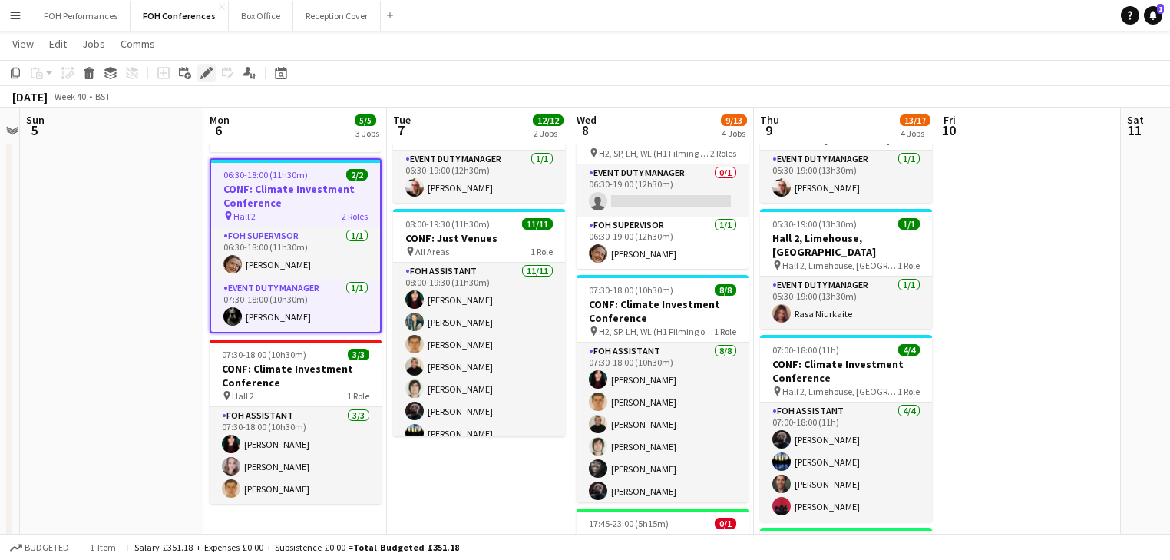
click at [208, 74] on icon "Edit" at bounding box center [206, 73] width 12 height 12
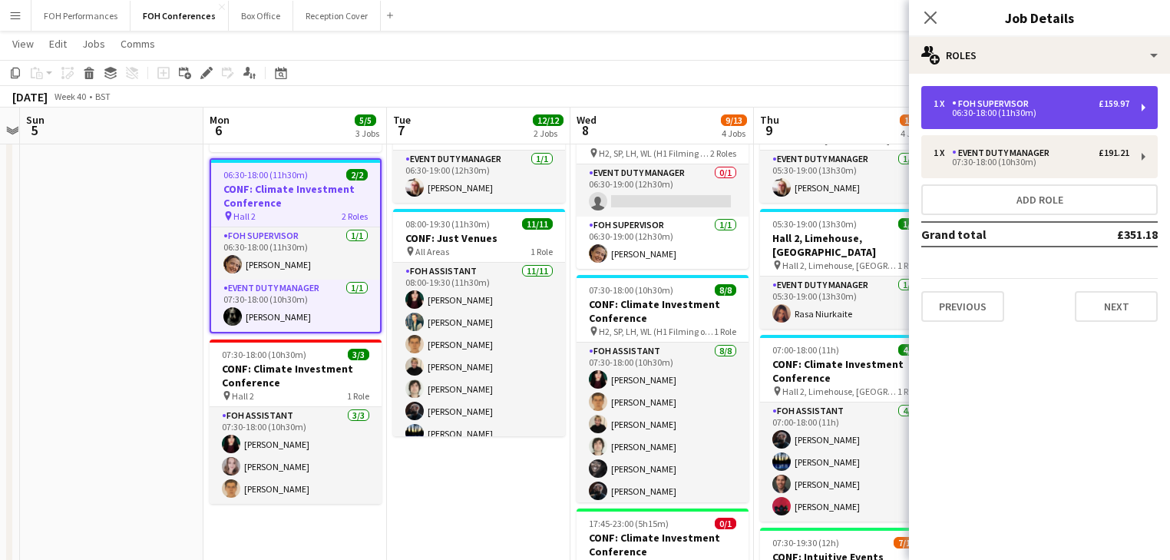
click at [979, 111] on div "06:30-18:00 (11h30m)" at bounding box center [1031, 113] width 196 height 8
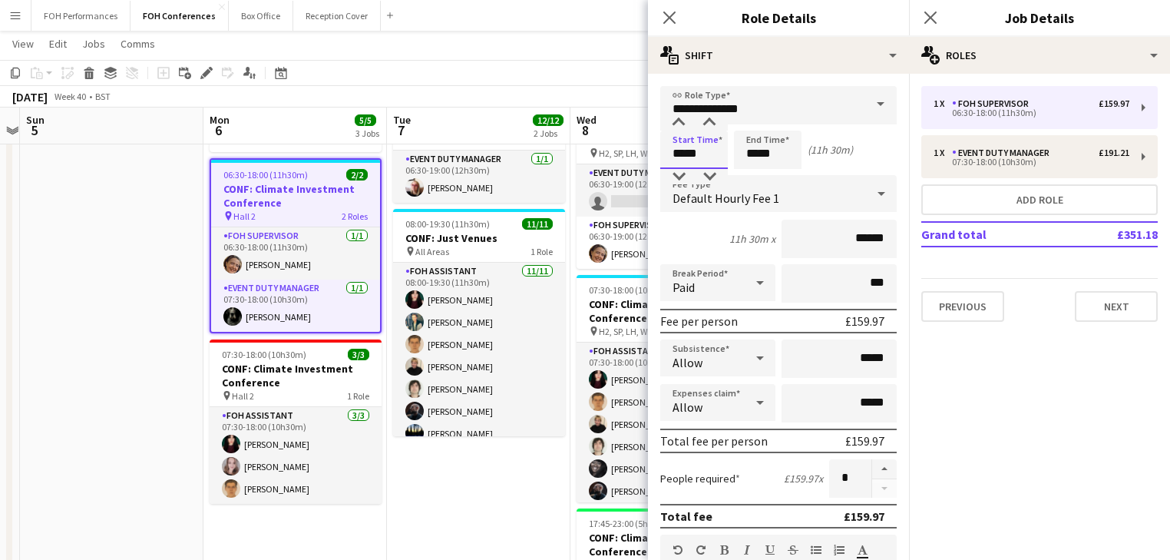
click at [704, 146] on input "*****" at bounding box center [694, 149] width 68 height 38
click at [680, 123] on div at bounding box center [678, 122] width 31 height 15
type input "*****"
click at [680, 123] on div at bounding box center [678, 122] width 31 height 15
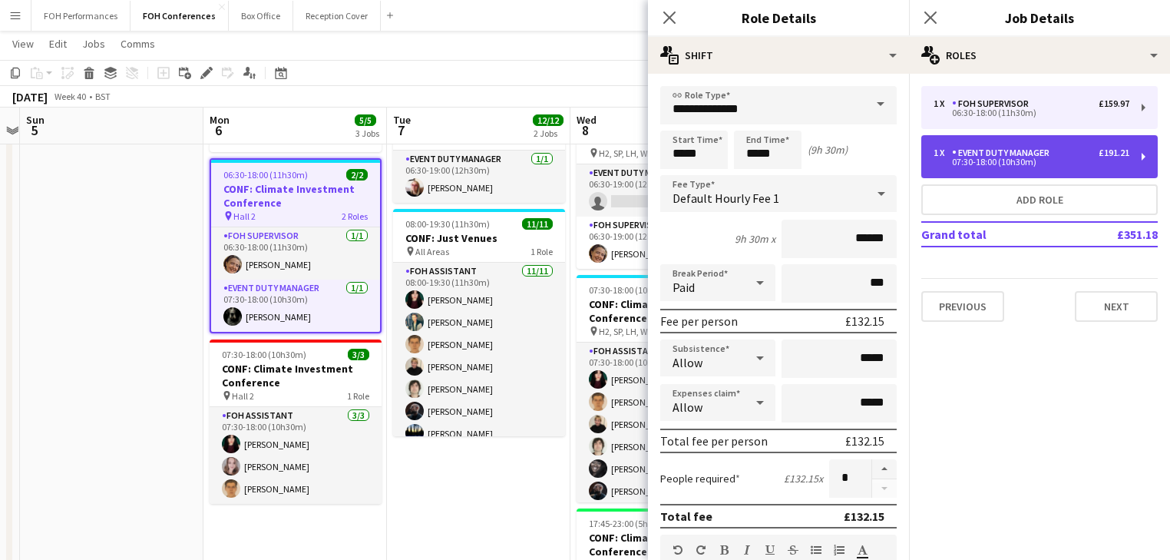
click at [943, 149] on div "1 x" at bounding box center [942, 152] width 18 height 11
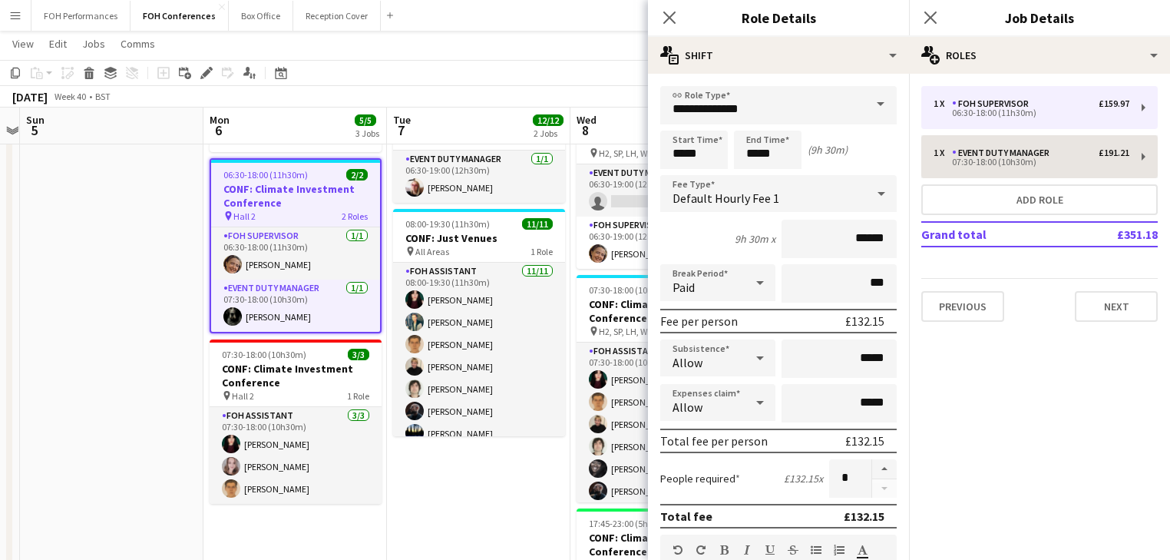
type input "**********"
type input "*****"
type input "******"
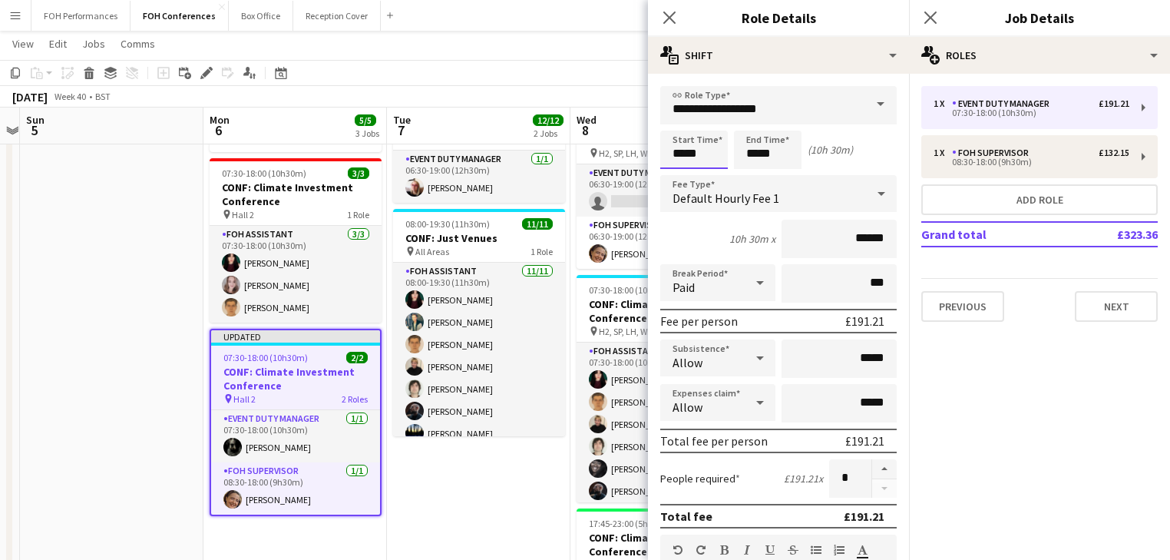
click at [687, 144] on input "*****" at bounding box center [694, 149] width 68 height 38
click at [681, 123] on div at bounding box center [678, 122] width 31 height 15
type input "*****"
click at [679, 175] on div at bounding box center [678, 176] width 31 height 15
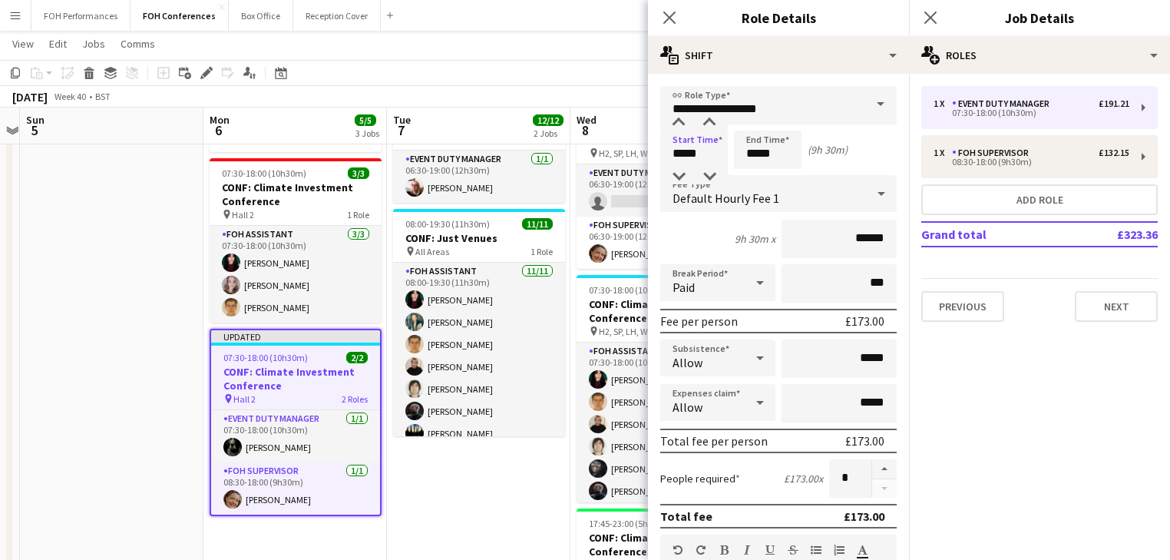
click at [175, 310] on app-date-cell at bounding box center [111, 451] width 183 height 720
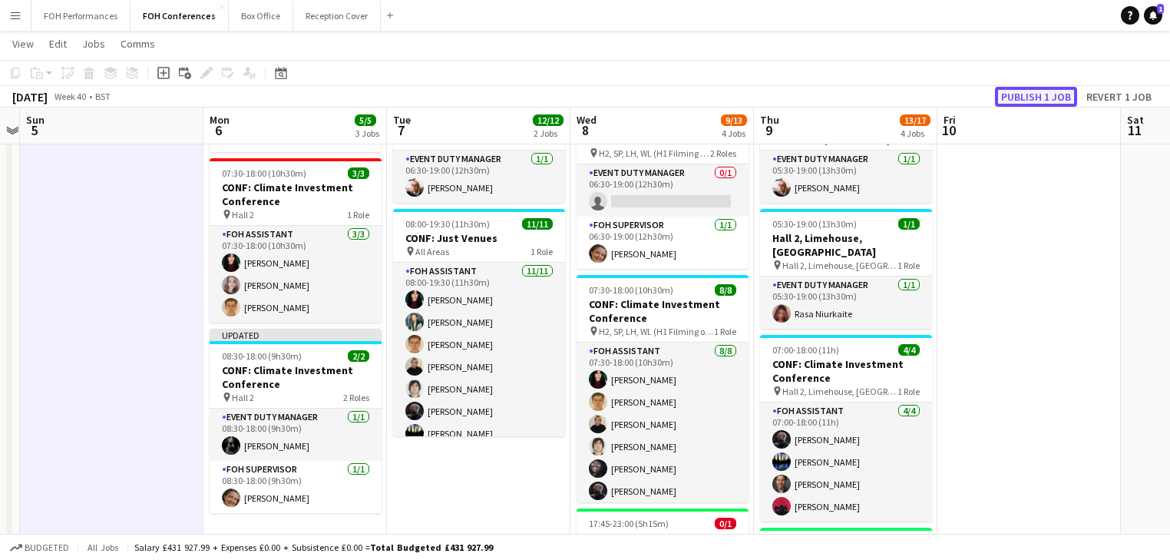
click at [1035, 94] on button "Publish 1 job" at bounding box center [1036, 97] width 82 height 20
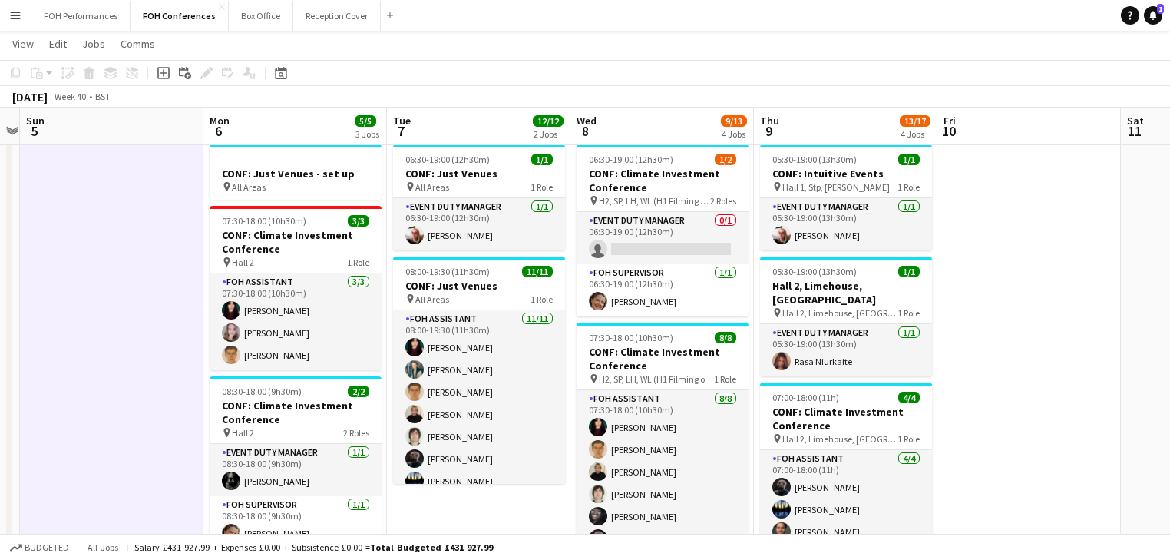
scroll to position [0, 0]
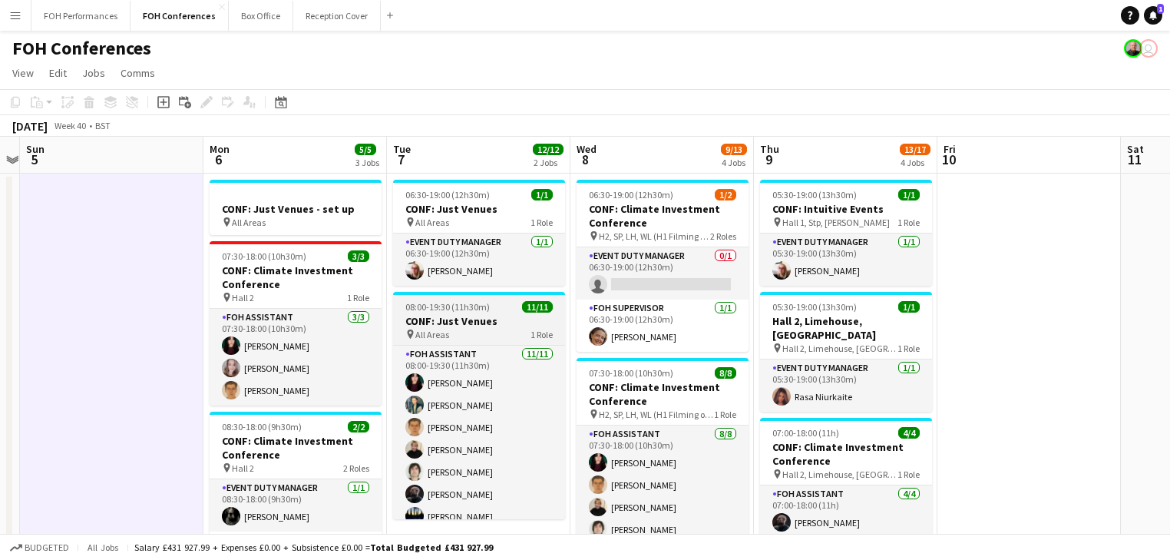
click at [459, 313] on app-job-card "08:00-19:30 (11h30m) 11/11 CONF: Just Venues pin All Areas 1 Role FOH Assistant…" at bounding box center [479, 405] width 172 height 227
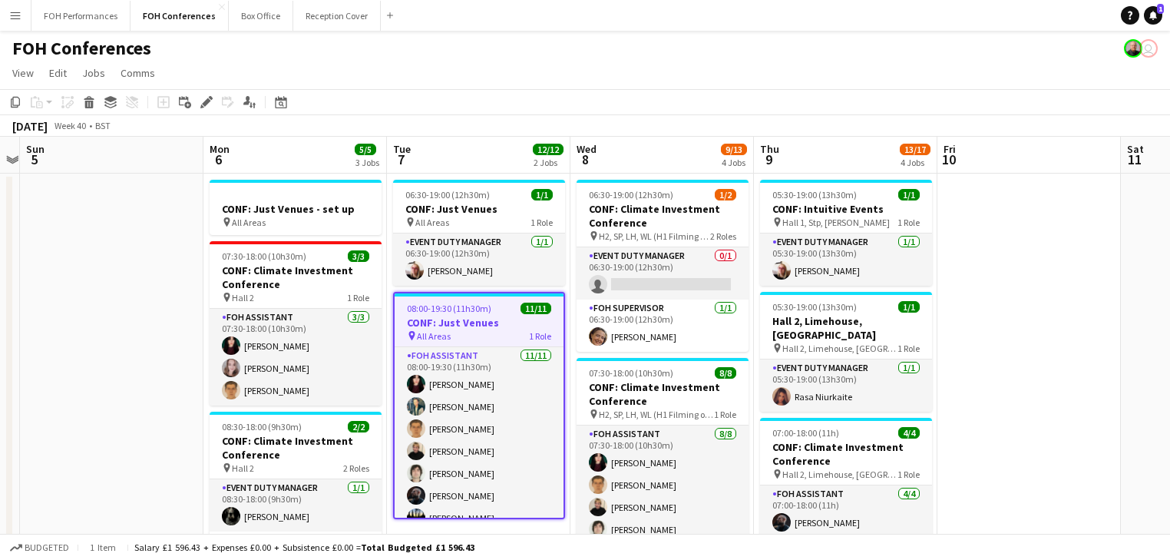
drag, startPoint x: 206, startPoint y: 100, endPoint x: 464, endPoint y: 107, distance: 258.0
click at [206, 101] on icon "Edit" at bounding box center [206, 102] width 12 height 12
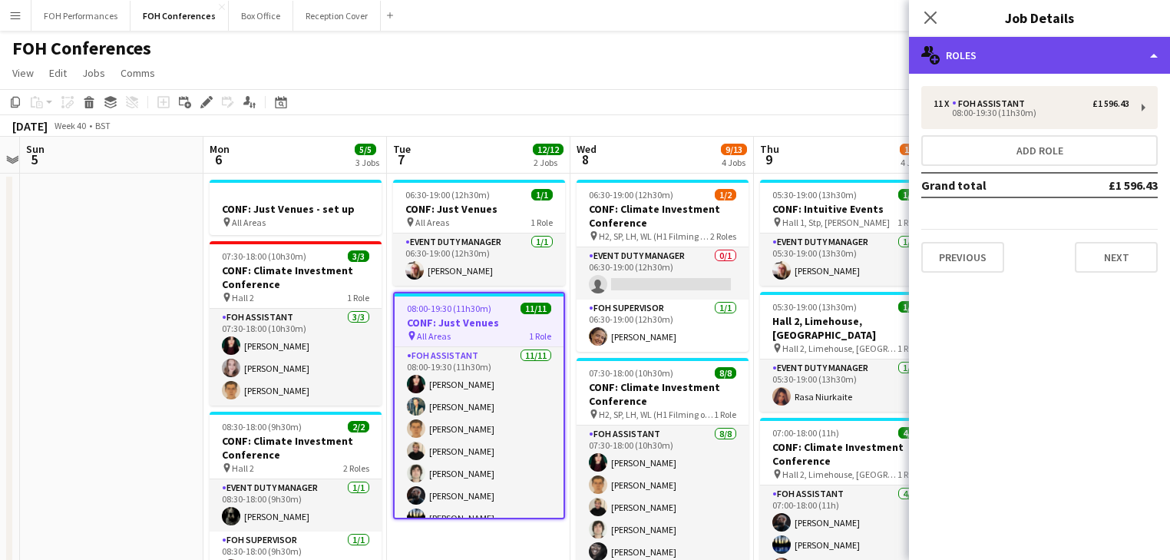
click at [1007, 53] on div "multiple-users-add Roles" at bounding box center [1039, 55] width 261 height 37
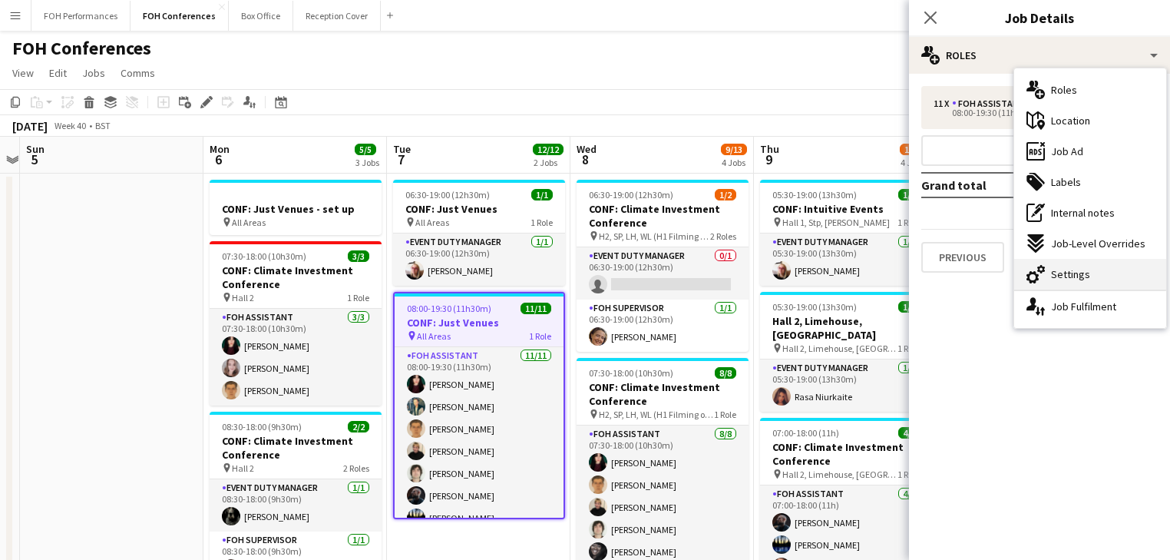
click at [1081, 272] on span "Settings" at bounding box center [1070, 274] width 39 height 14
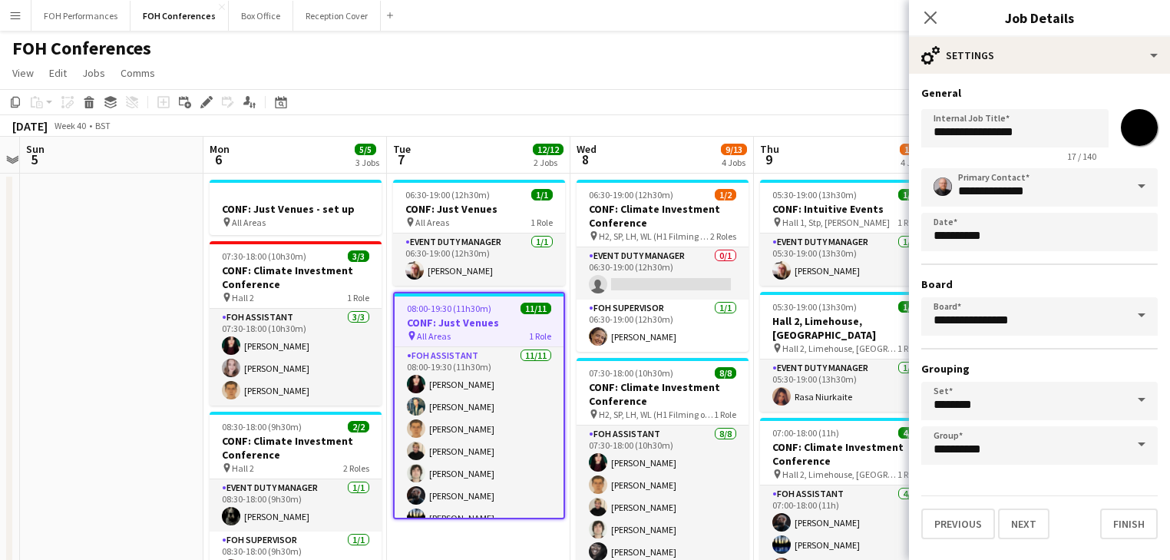
click at [1138, 132] on input "*******" at bounding box center [1138, 127] width 55 height 55
type input "*******"
click at [154, 345] on app-date-cell at bounding box center [111, 533] width 183 height 720
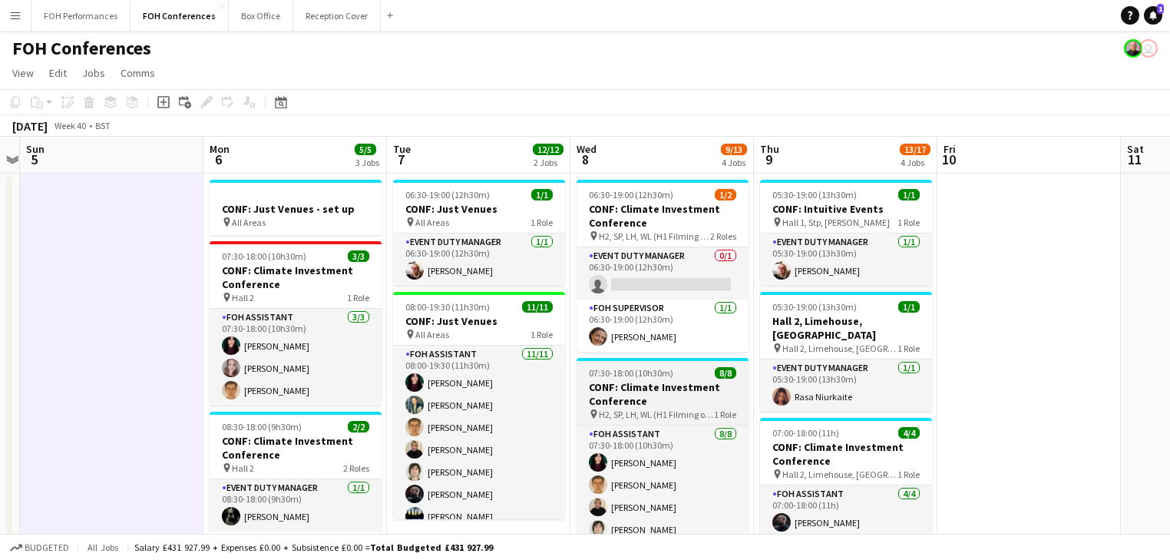
click at [640, 398] on h3 "CONF: Climate Investment Conference" at bounding box center [662, 394] width 172 height 28
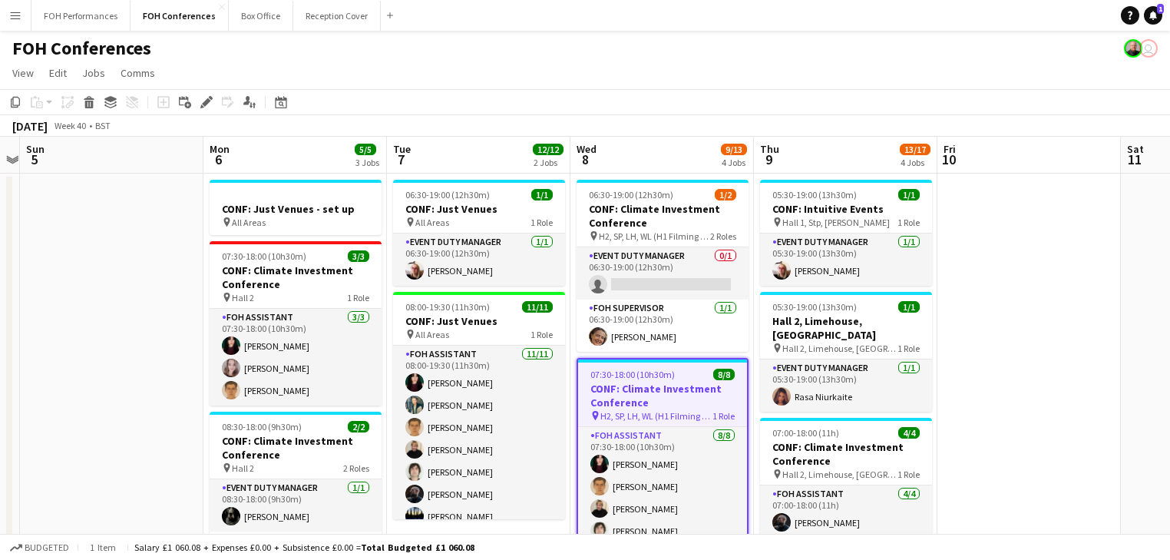
click at [203, 104] on icon at bounding box center [206, 102] width 8 height 8
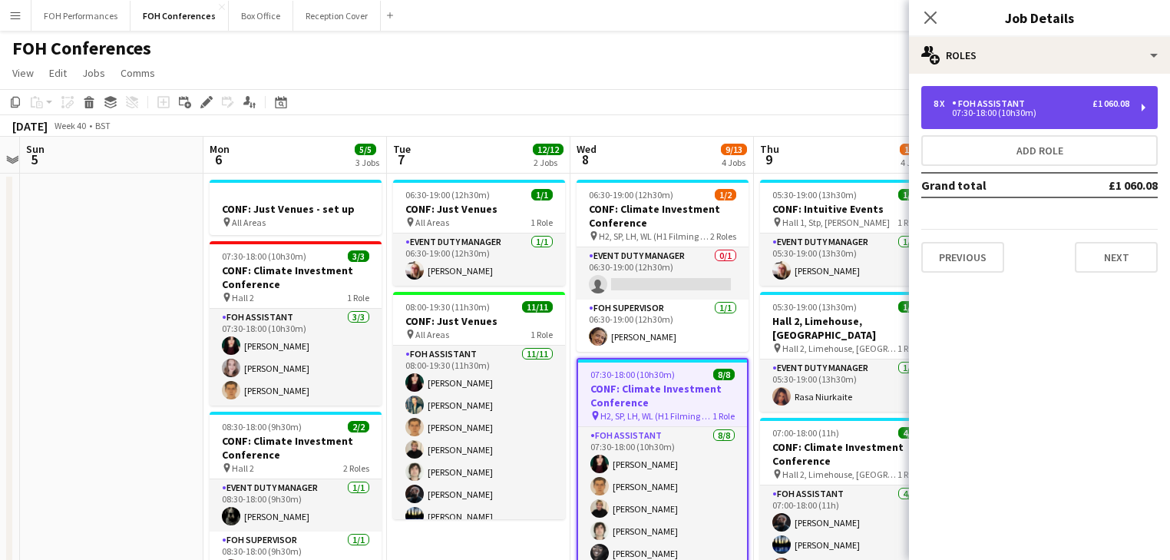
click at [996, 110] on div "07:30-18:00 (10h30m)" at bounding box center [1031, 113] width 196 height 8
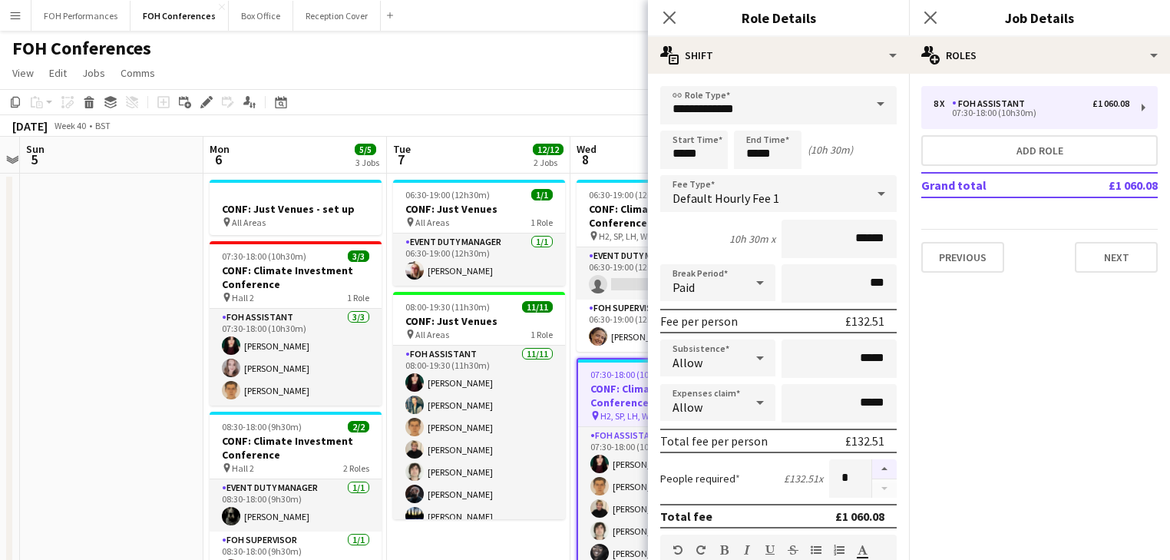
click at [872, 467] on button "button" at bounding box center [884, 469] width 25 height 20
type input "*"
click at [105, 312] on app-date-cell at bounding box center [111, 533] width 183 height 720
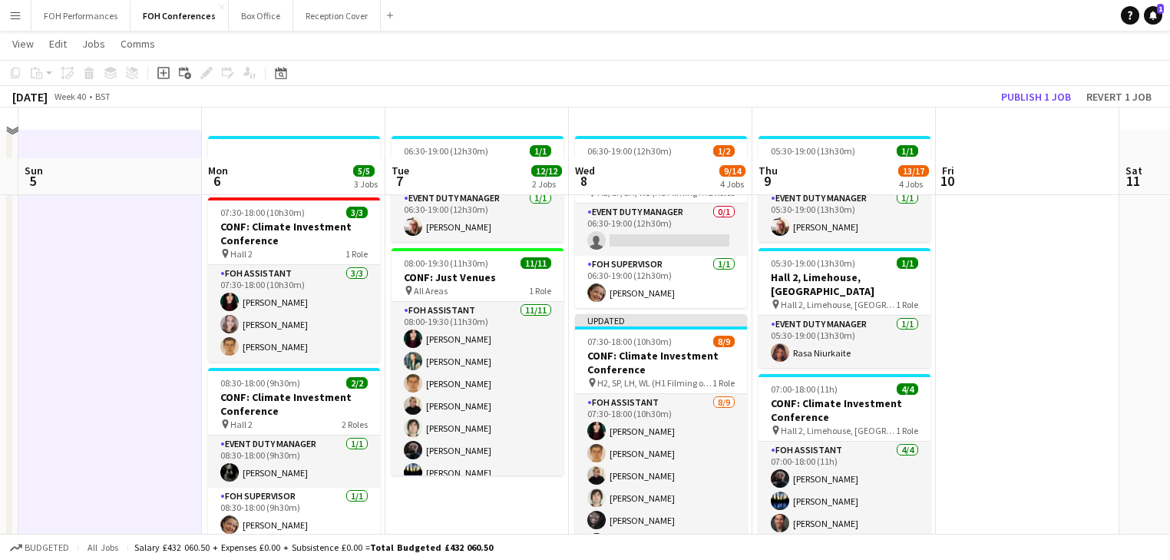
scroll to position [31, 0]
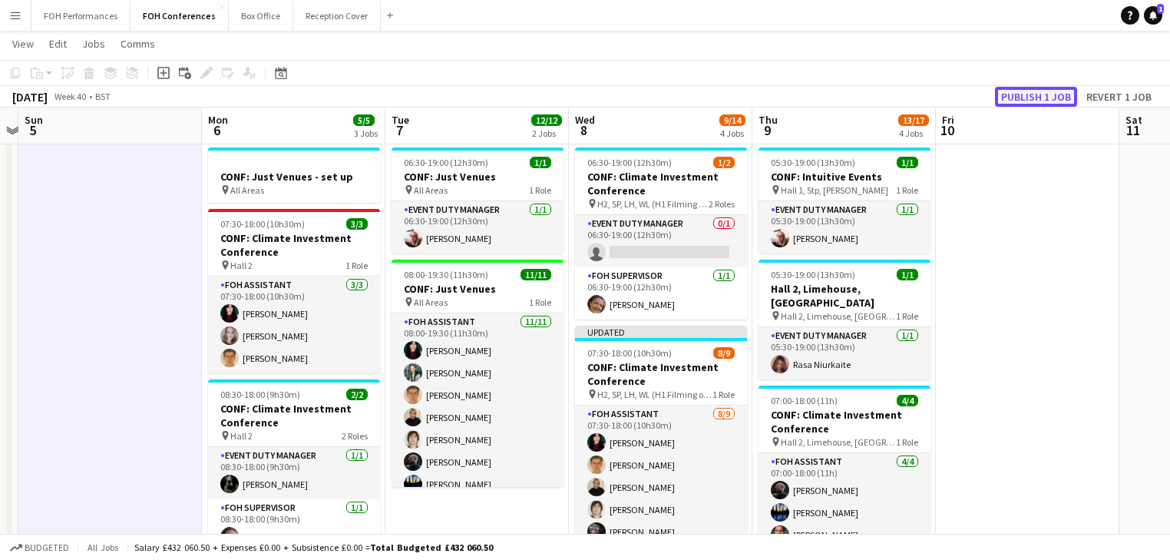
click at [1032, 94] on button "Publish 1 job" at bounding box center [1036, 97] width 82 height 20
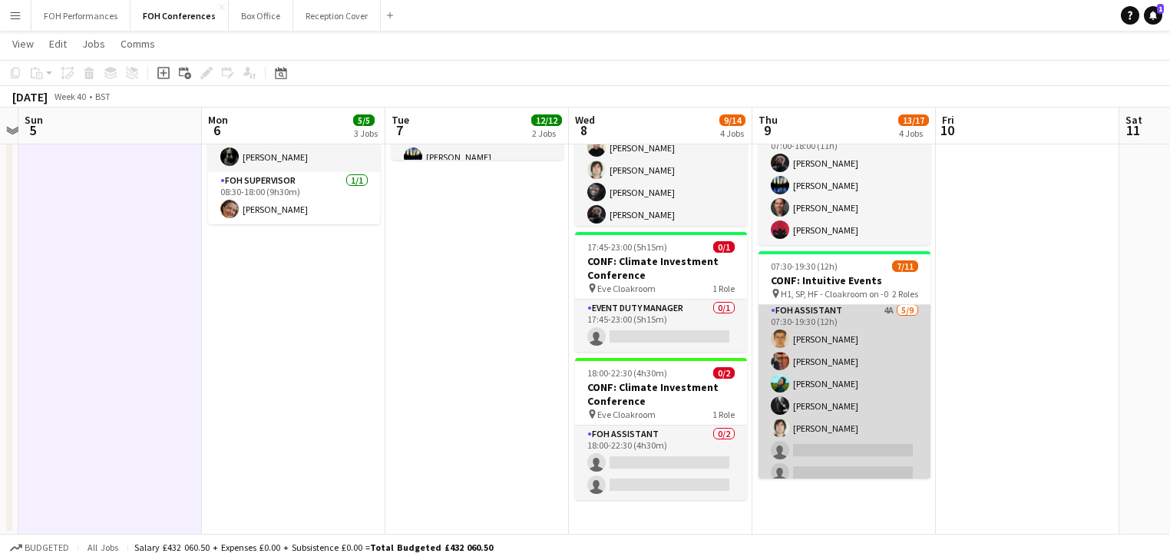
scroll to position [130, 0]
drag, startPoint x: 856, startPoint y: 391, endPoint x: 863, endPoint y: 388, distance: 7.9
click at [855, 392] on app-card-role "FOH Assistant 4A 5/9 07:30-19:30 (12h) William Warren Leroy Bonsu Katrina Sprey…" at bounding box center [844, 364] width 172 height 230
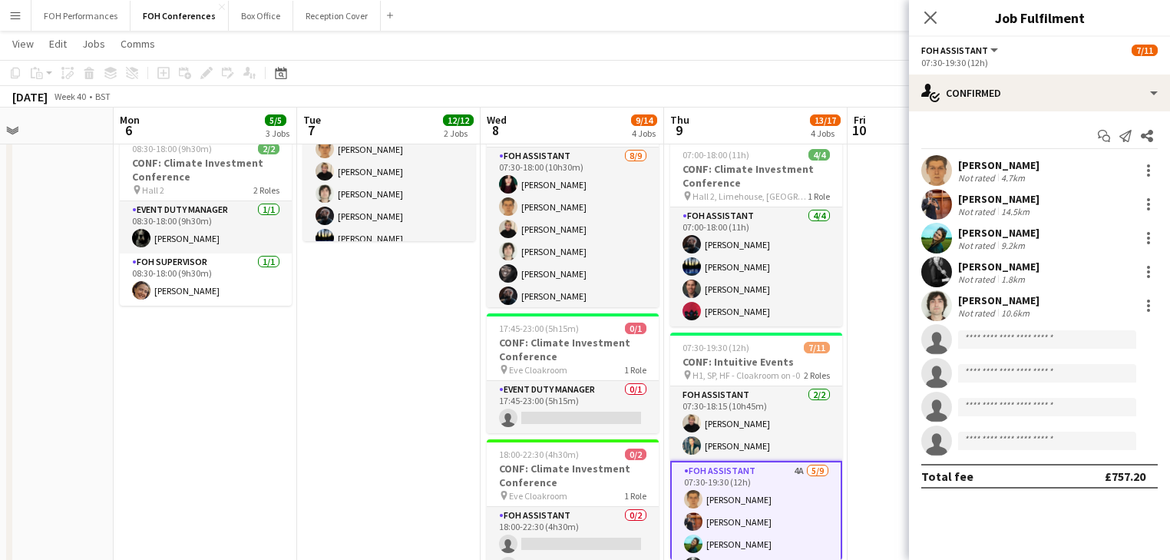
scroll to position [0, 637]
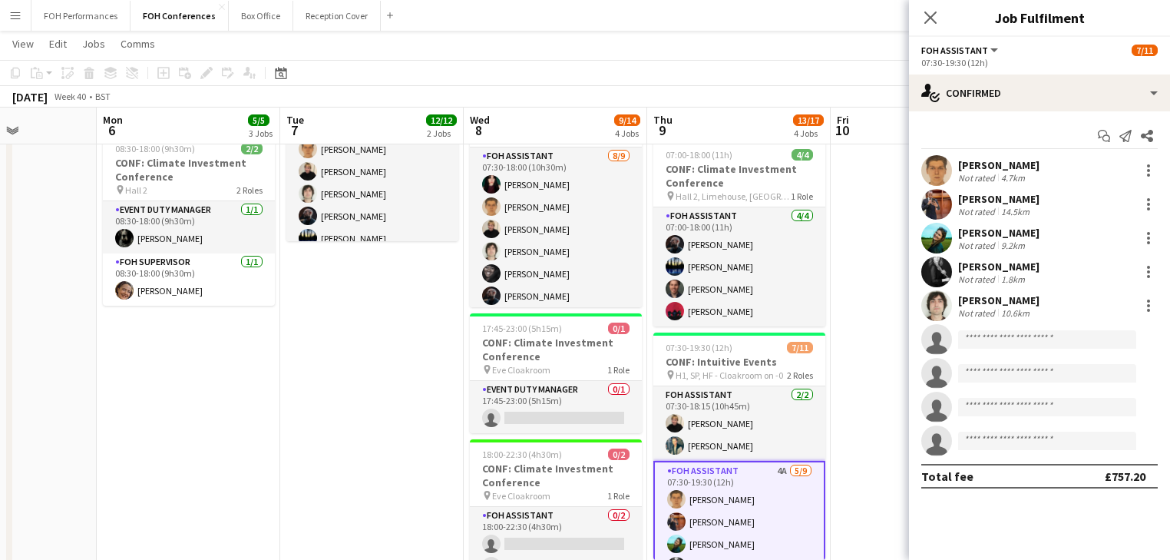
drag, startPoint x: 464, startPoint y: 424, endPoint x: 390, endPoint y: 411, distance: 75.5
click at [390, 412] on app-calendar-viewport "Thu 2 12/12 2 Jobs Fri 3 9/12 2 Jobs Sat 4 Sun 5 Mon 6 5/5 3 Jobs Tue 7 12/12 2…" at bounding box center [585, 200] width 1170 height 832
drag, startPoint x: 936, startPoint y: 14, endPoint x: 1033, endPoint y: 265, distance: 269.0
click at [1033, 265] on app-edit-job-crew-popin "Close pop-in Job Fulfilment FOH Assistant All roles FOH Assistant 7/11 07:30-19…" at bounding box center [1039, 280] width 261 height 560
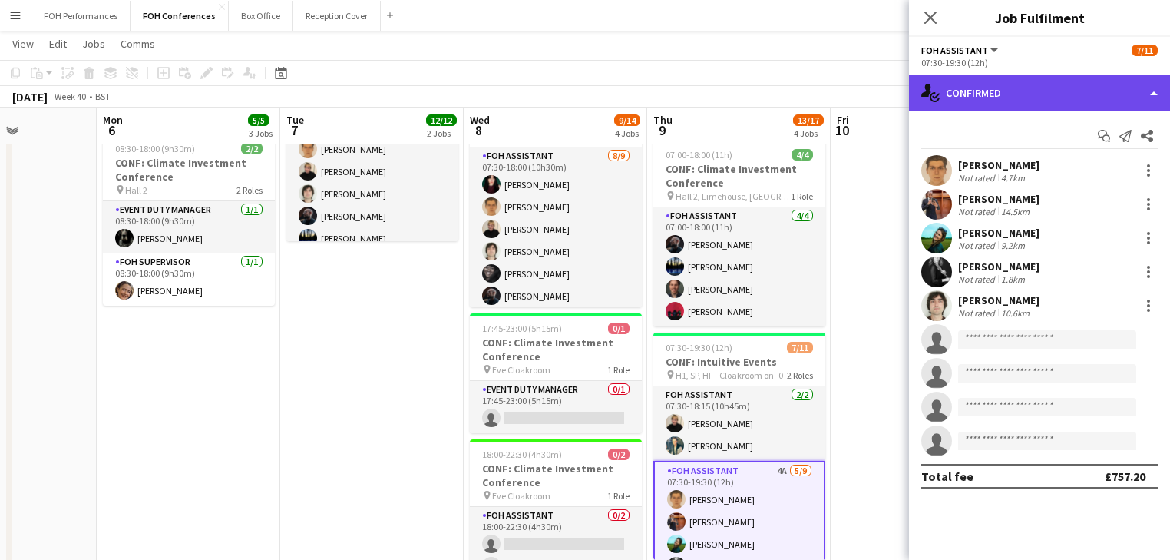
click at [1001, 86] on div "single-neutral-actions-check-2 Confirmed" at bounding box center [1039, 92] width 261 height 37
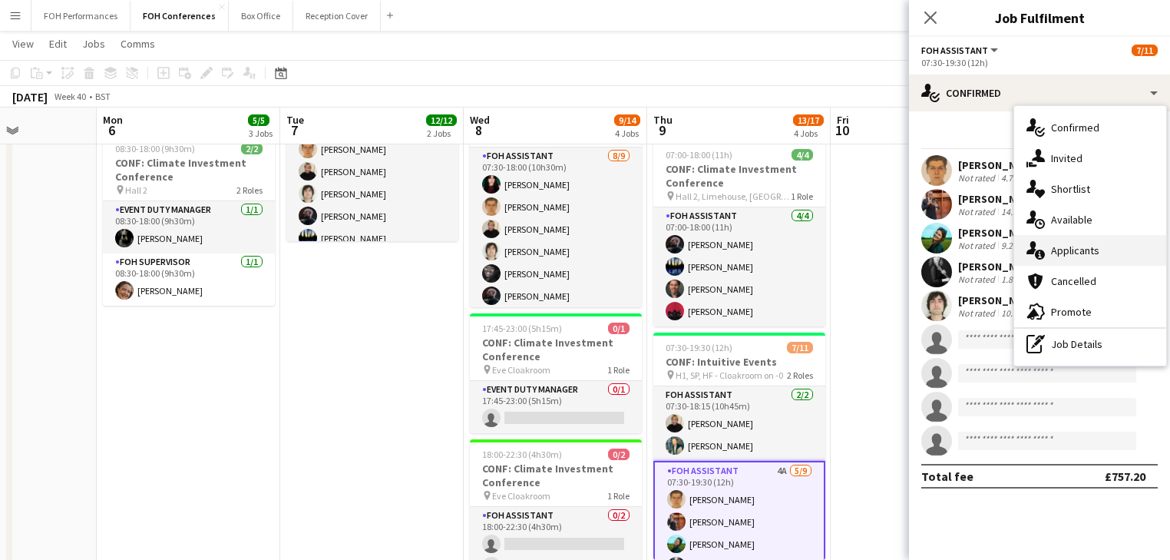
click at [1084, 257] on div "single-neutral-actions-information Applicants" at bounding box center [1090, 250] width 152 height 31
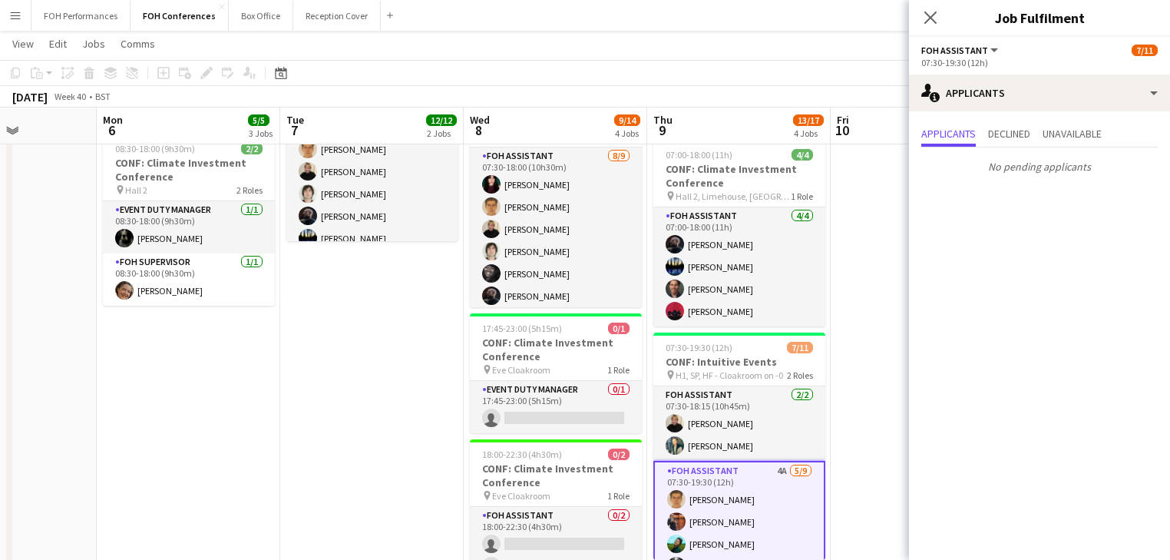
click at [854, 340] on app-date-cell at bounding box center [921, 256] width 183 height 720
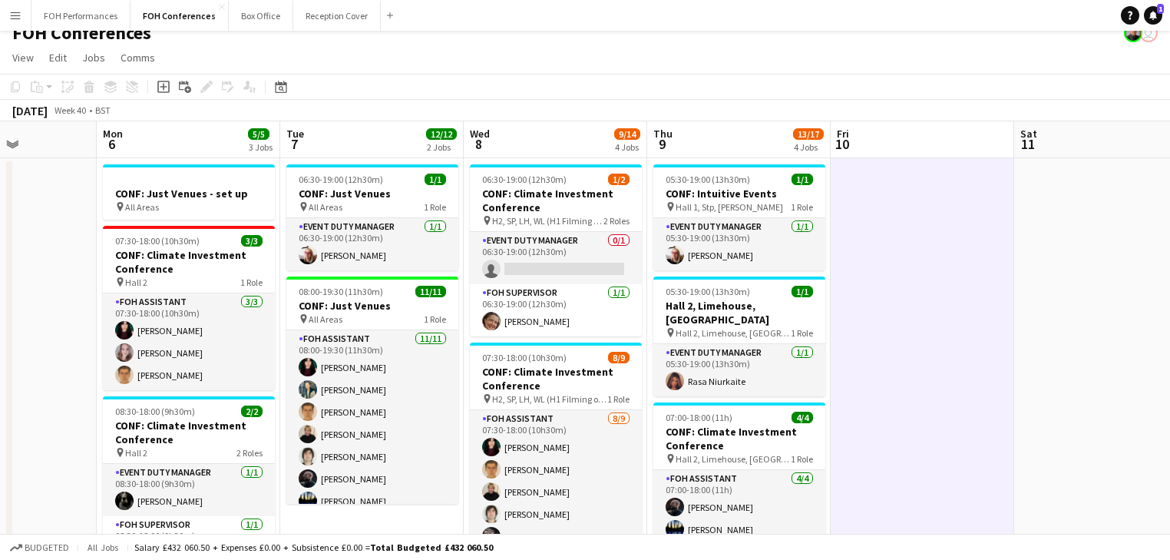
scroll to position [0, 0]
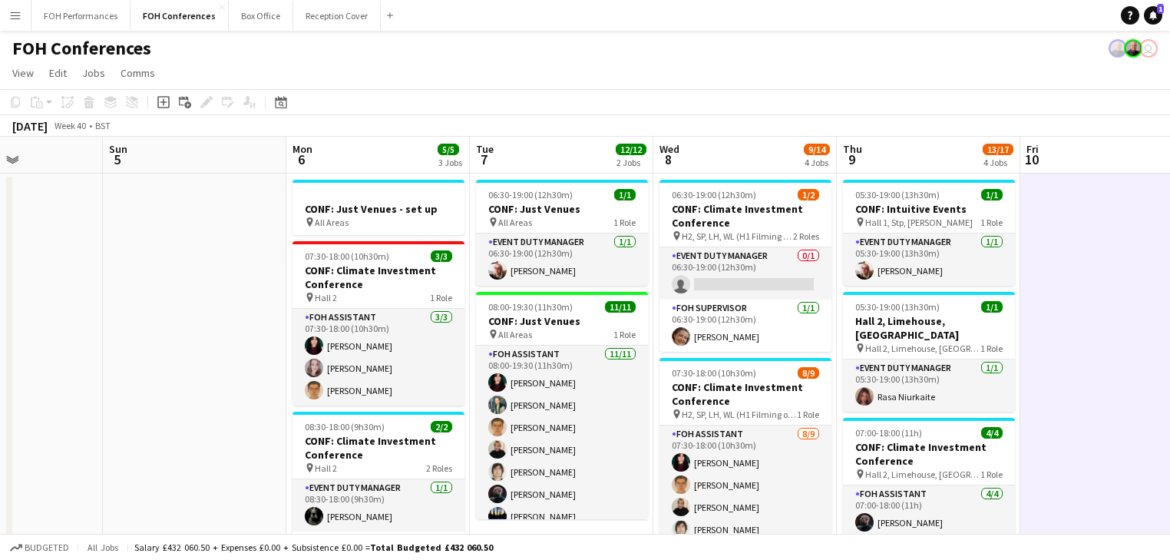
drag, startPoint x: 421, startPoint y: 414, endPoint x: 319, endPoint y: 54, distance: 374.9
click at [609, 417] on app-calendar-viewport "Thu 2 12/12 2 Jobs Fri 3 9/12 2 Jobs Sat 4 Sun 5 Mon 6 5/5 3 Jobs Tue 7 12/12 2…" at bounding box center [585, 515] width 1170 height 757
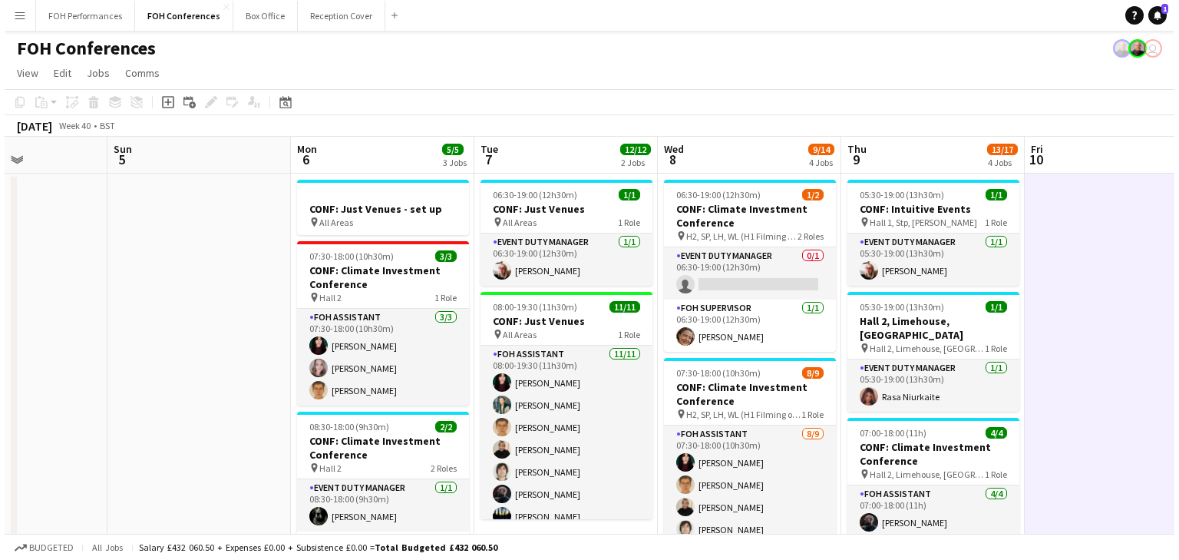
scroll to position [0, 449]
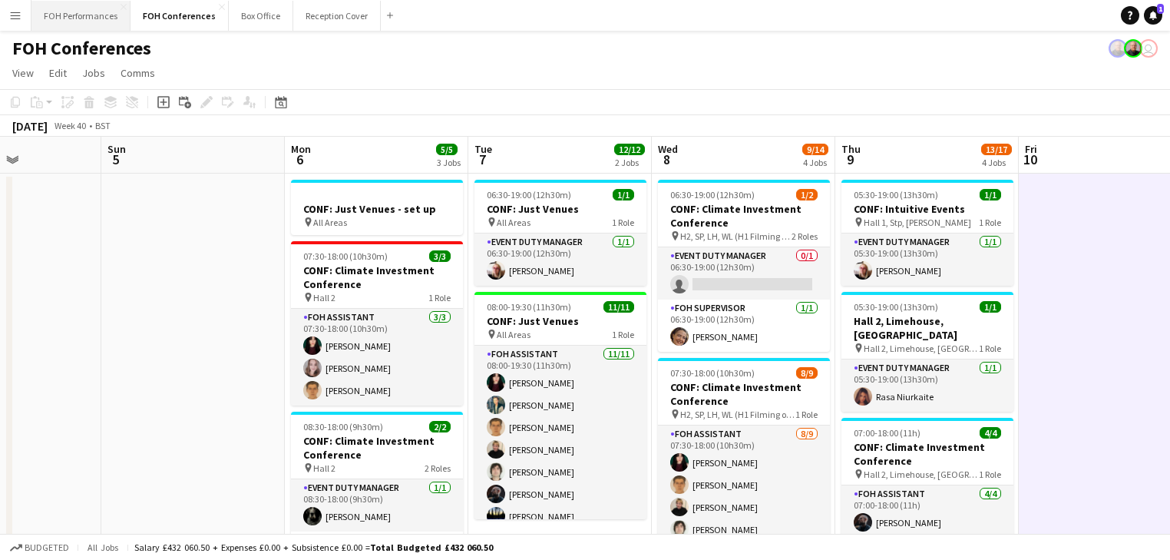
click at [98, 13] on button "FOH Performances Close" at bounding box center [80, 16] width 99 height 30
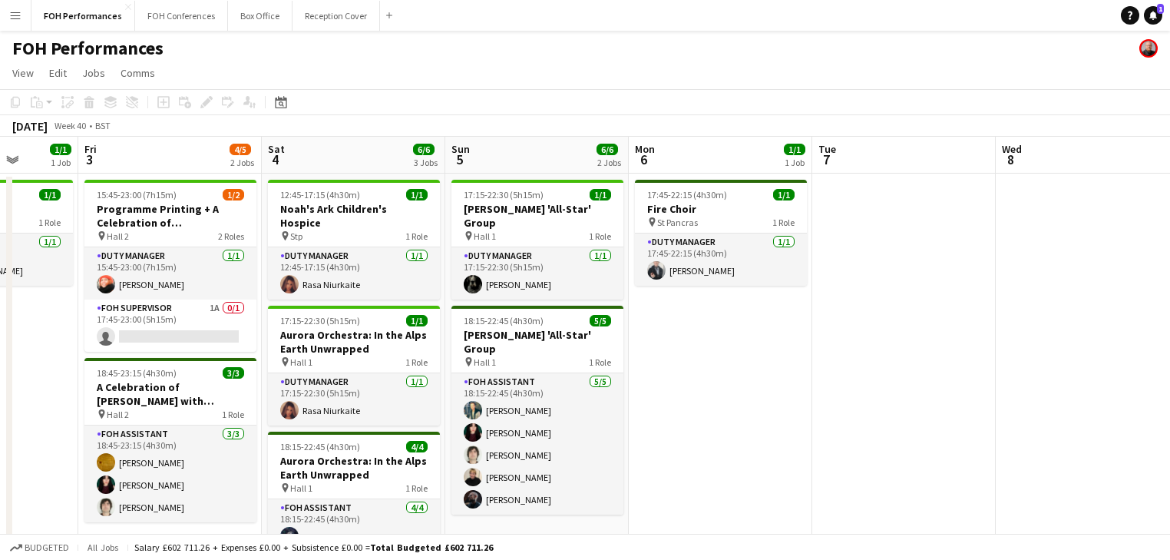
scroll to position [0, 471]
drag, startPoint x: 599, startPoint y: 344, endPoint x: 624, endPoint y: 325, distance: 31.2
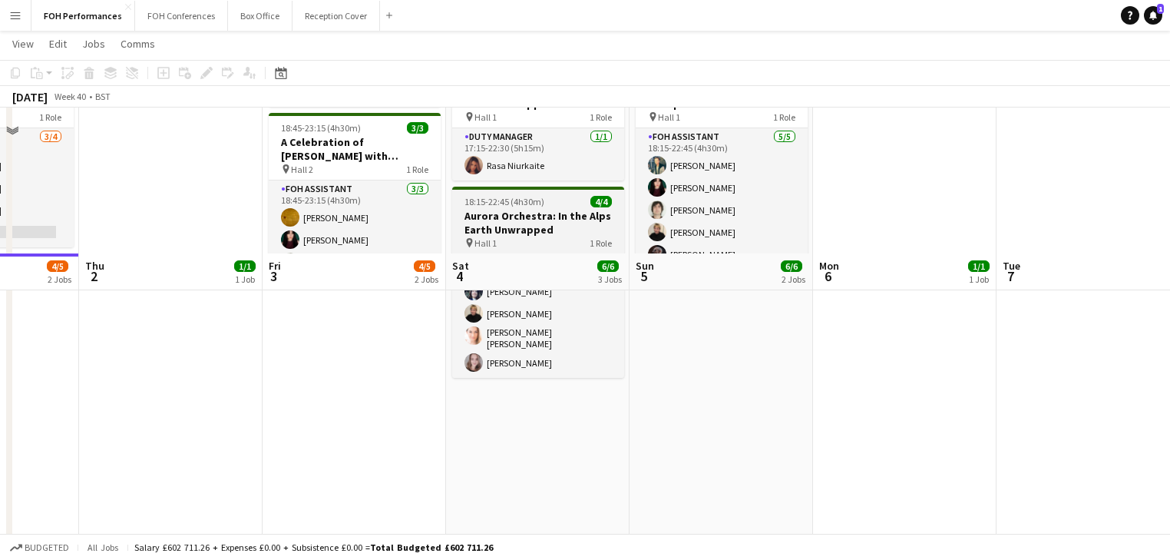
scroll to position [0, 0]
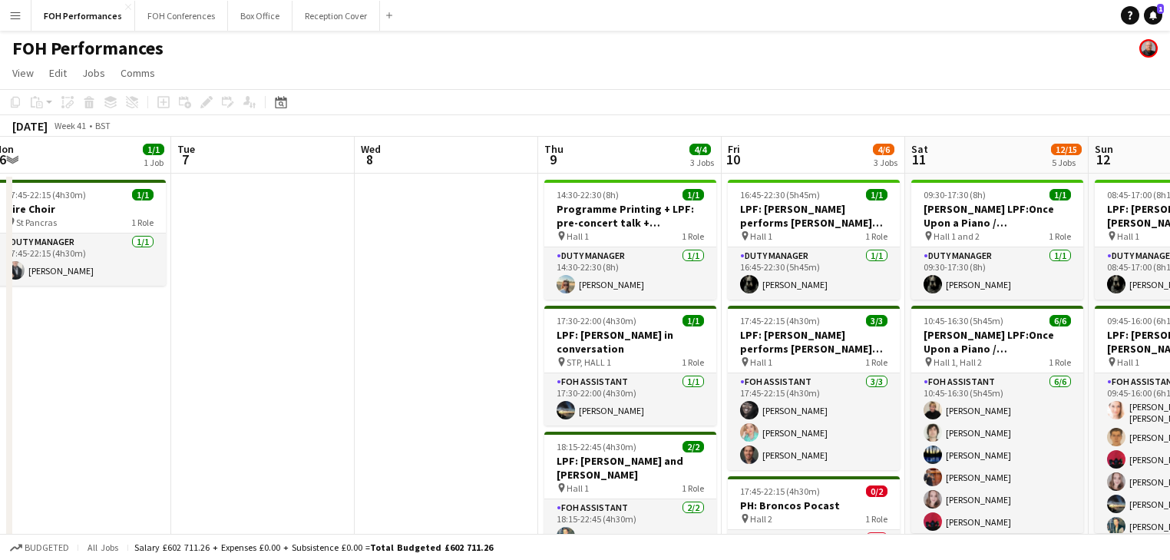
drag, startPoint x: 838, startPoint y: 384, endPoint x: 51, endPoint y: 308, distance: 791.2
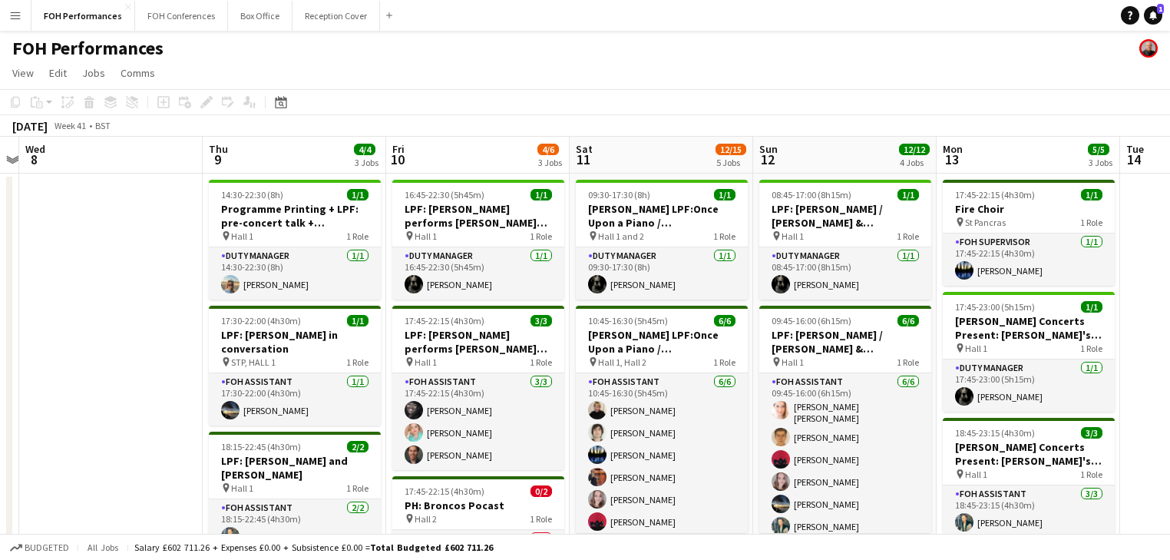
drag, startPoint x: 192, startPoint y: 329, endPoint x: -76, endPoint y: 286, distance: 271.3
click at [0, 286] on html "Menu Boards Boards Boards All jobs Status Workforce Workforce My Workforce Recr…" at bounding box center [585, 534] width 1170 height 1069
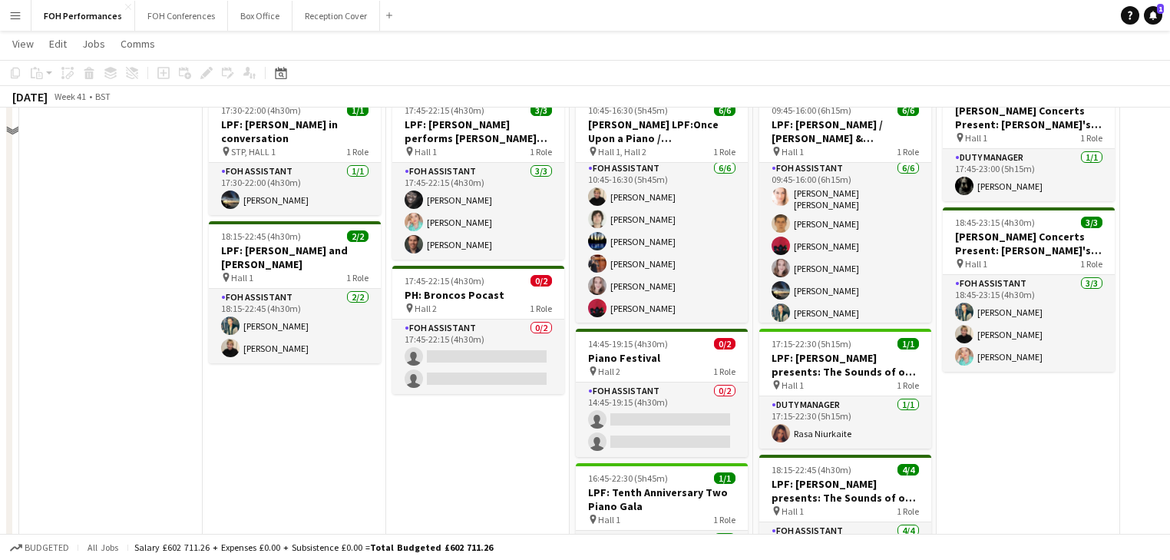
scroll to position [246, 0]
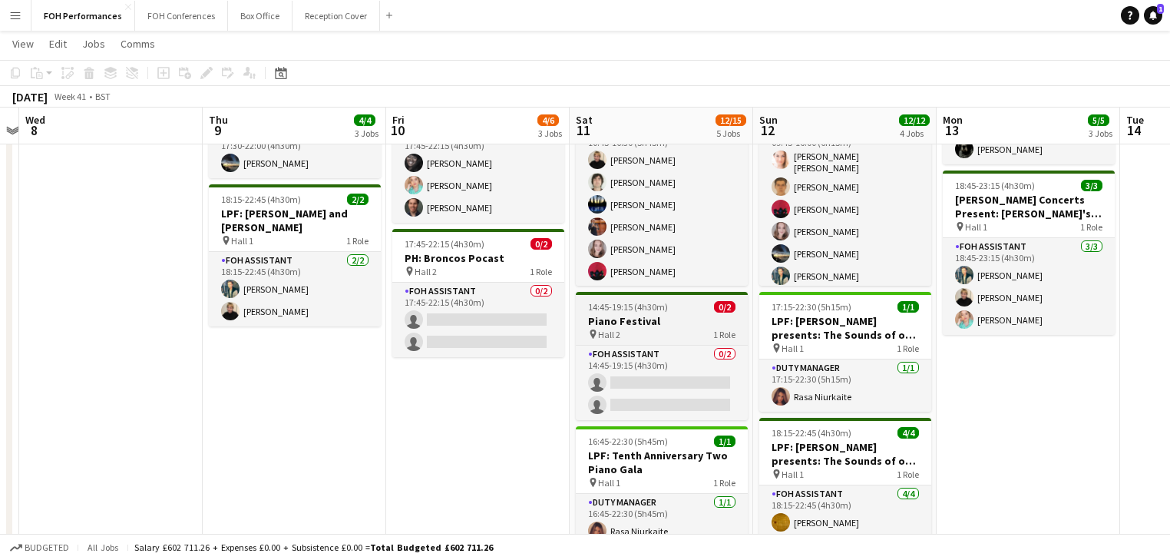
click at [655, 328] on div "pin Hall 2 1 Role" at bounding box center [662, 334] width 172 height 12
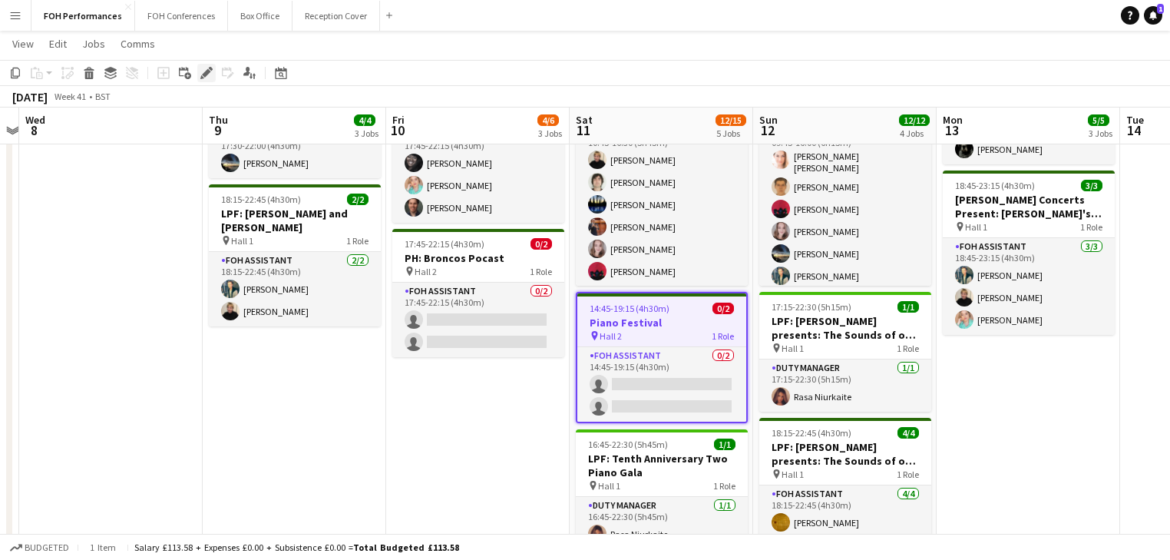
click at [199, 70] on div "Edit" at bounding box center [206, 73] width 18 height 18
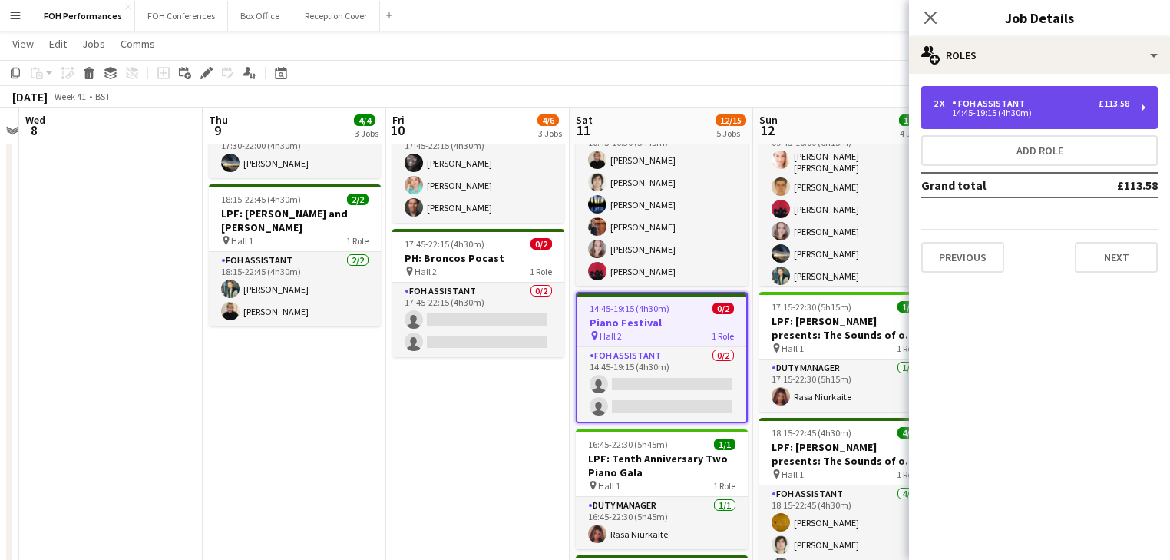
click at [1010, 101] on div "FOH Assistant" at bounding box center [991, 103] width 79 height 11
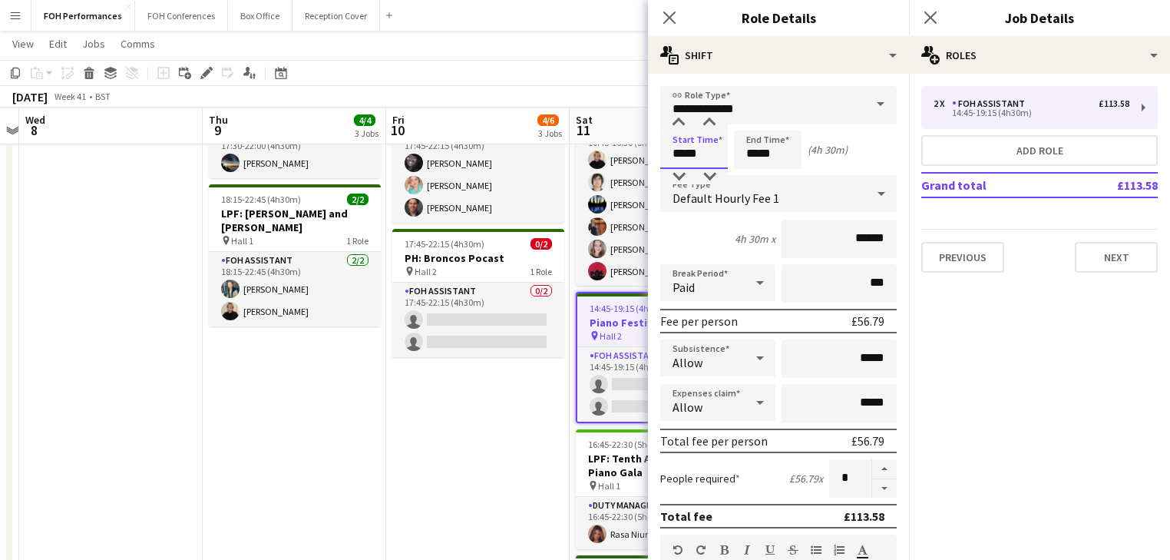
click at [676, 154] on input "*****" at bounding box center [694, 149] width 68 height 38
click at [681, 175] on div at bounding box center [678, 176] width 31 height 15
type input "*****"
click at [681, 175] on div at bounding box center [678, 176] width 31 height 15
click at [763, 150] on input "*****" at bounding box center [768, 149] width 68 height 38
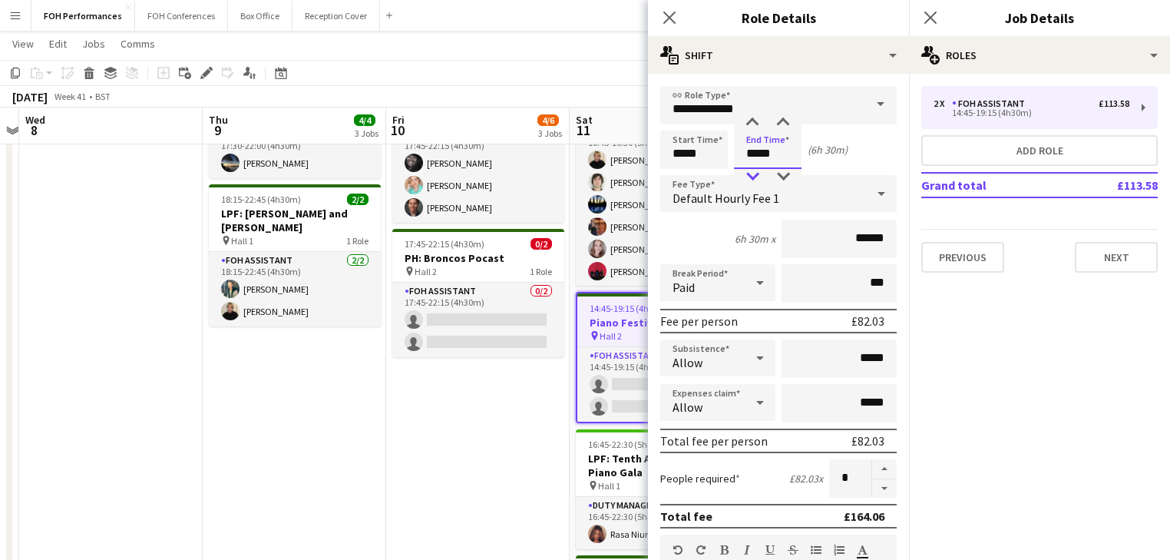
click at [752, 178] on div at bounding box center [752, 176] width 31 height 15
type input "*****"
click at [751, 179] on div at bounding box center [752, 176] width 31 height 15
click at [396, 485] on app-date-cell "16:45-22:30 (5h45m) 1/1 LPF: [PERSON_NAME] performs [PERSON_NAME] and [PERSON_N…" at bounding box center [477, 361] width 183 height 870
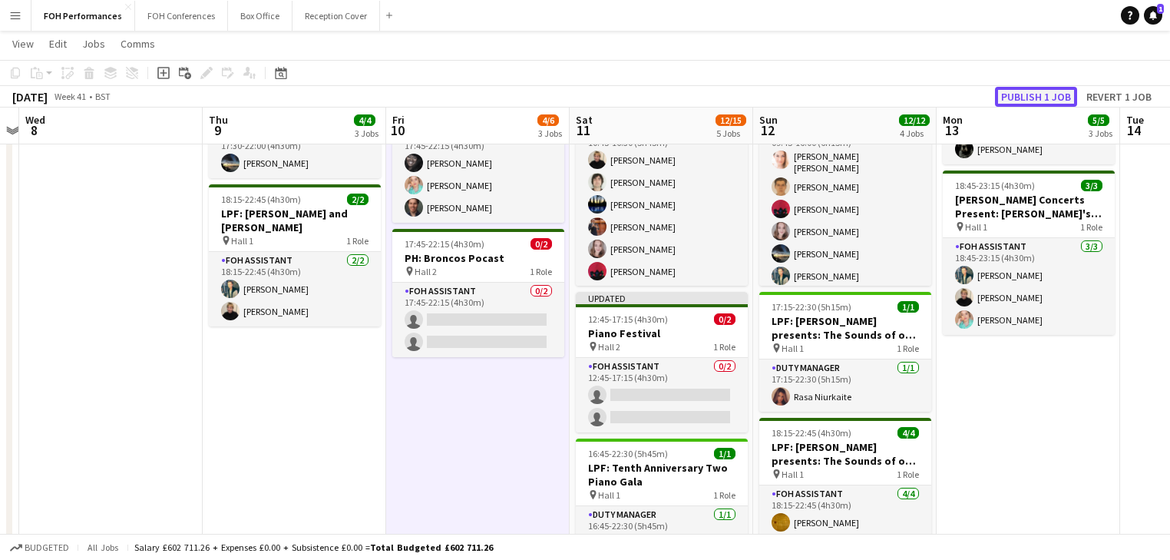
click at [1045, 101] on button "Publish 1 job" at bounding box center [1036, 97] width 82 height 20
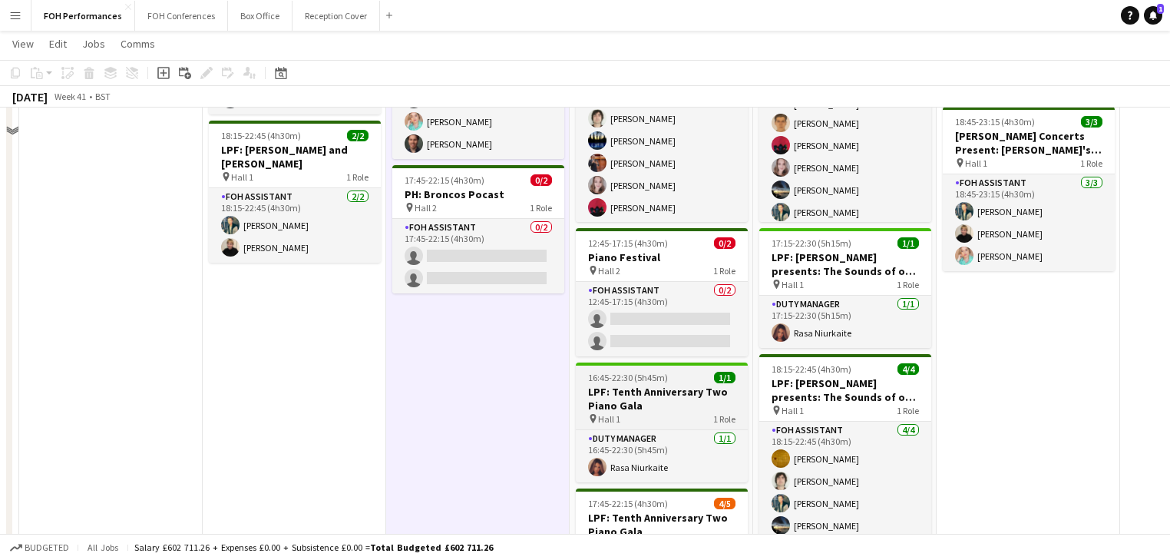
scroll to position [327, 0]
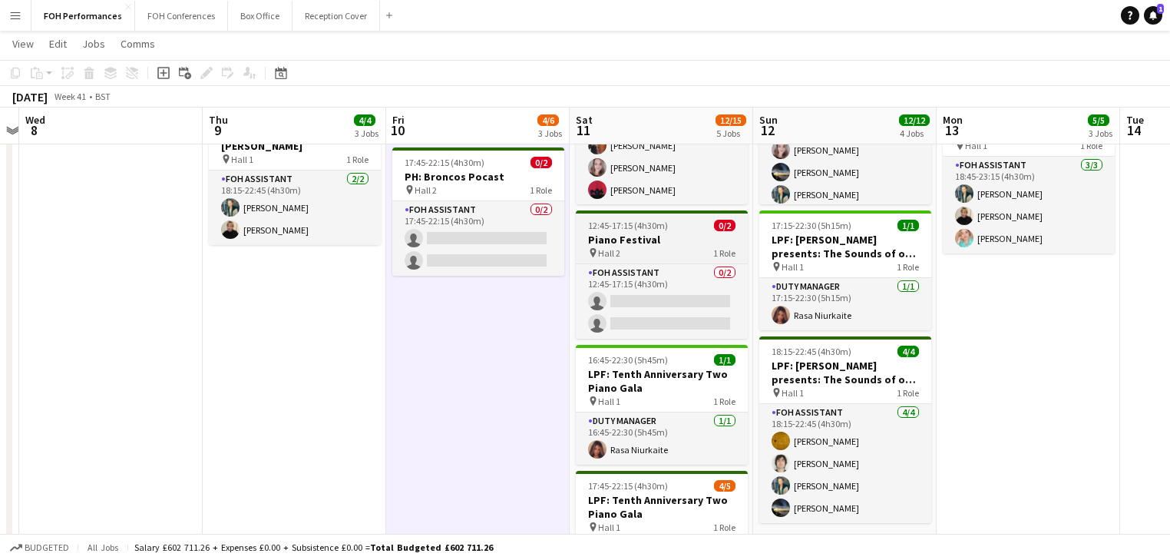
click at [639, 246] on div "pin Hall 2 1 Role" at bounding box center [662, 252] width 172 height 12
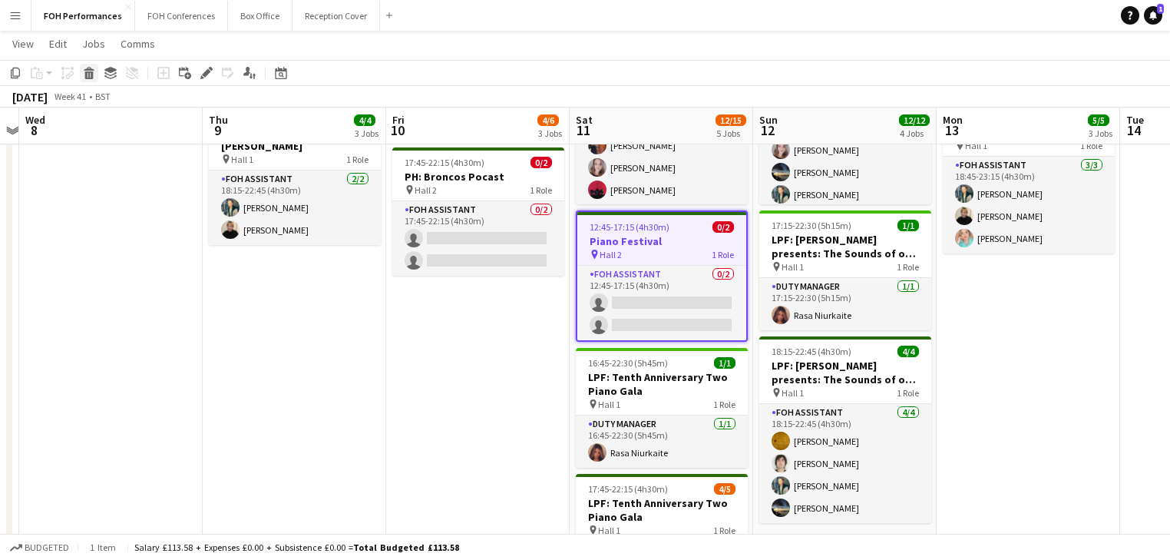
click at [93, 71] on icon "Delete" at bounding box center [89, 73] width 12 height 12
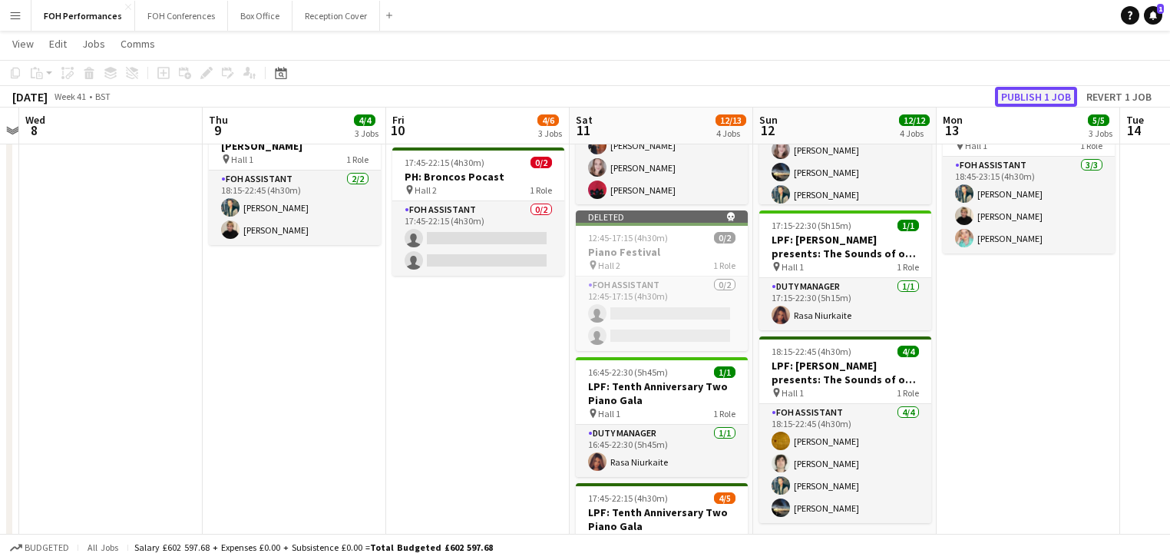
click at [1032, 95] on button "Publish 1 job" at bounding box center [1036, 97] width 82 height 20
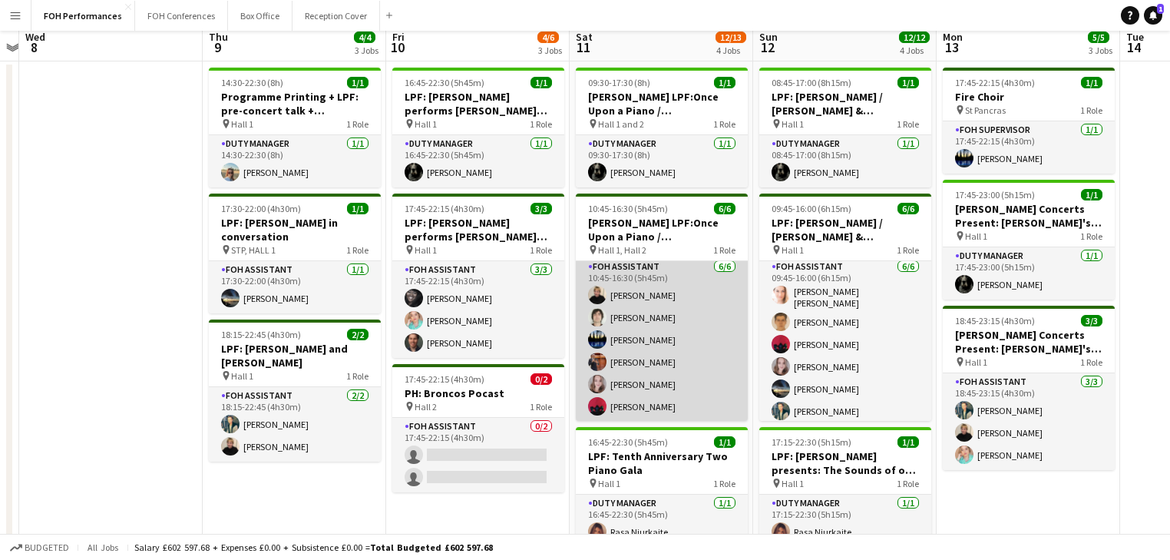
scroll to position [0, 0]
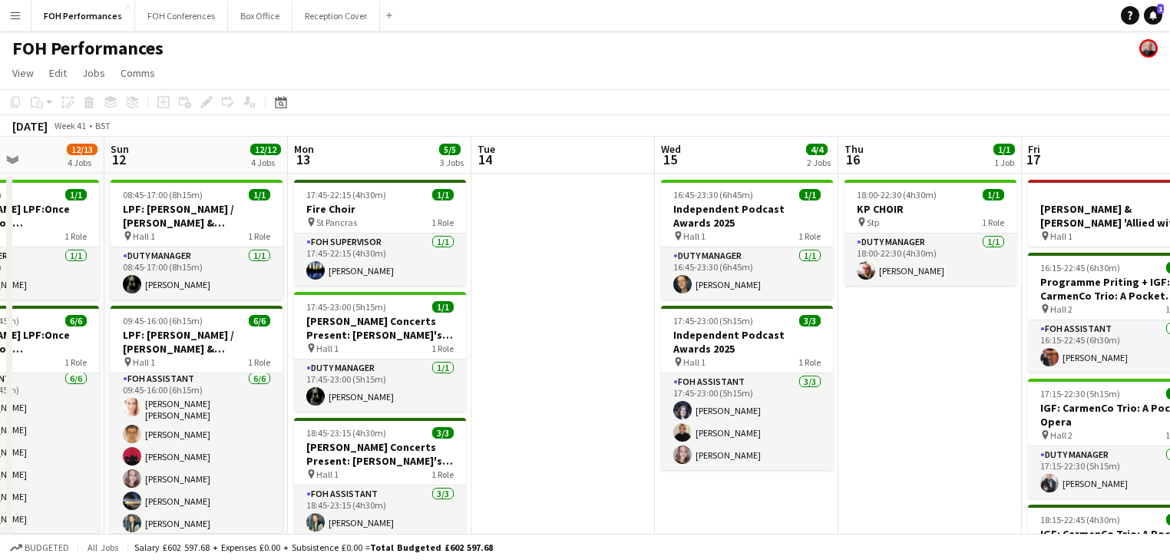
drag, startPoint x: 868, startPoint y: 324, endPoint x: 220, endPoint y: 307, distance: 648.0
click at [220, 307] on app-calendar-viewport "Wed 8 Thu 9 4/4 3 Jobs Fri 10 4/6 3 Jobs Sat 11 12/13 4 Jobs Sun 12 12/12 4 Job…" at bounding box center [585, 522] width 1170 height 771
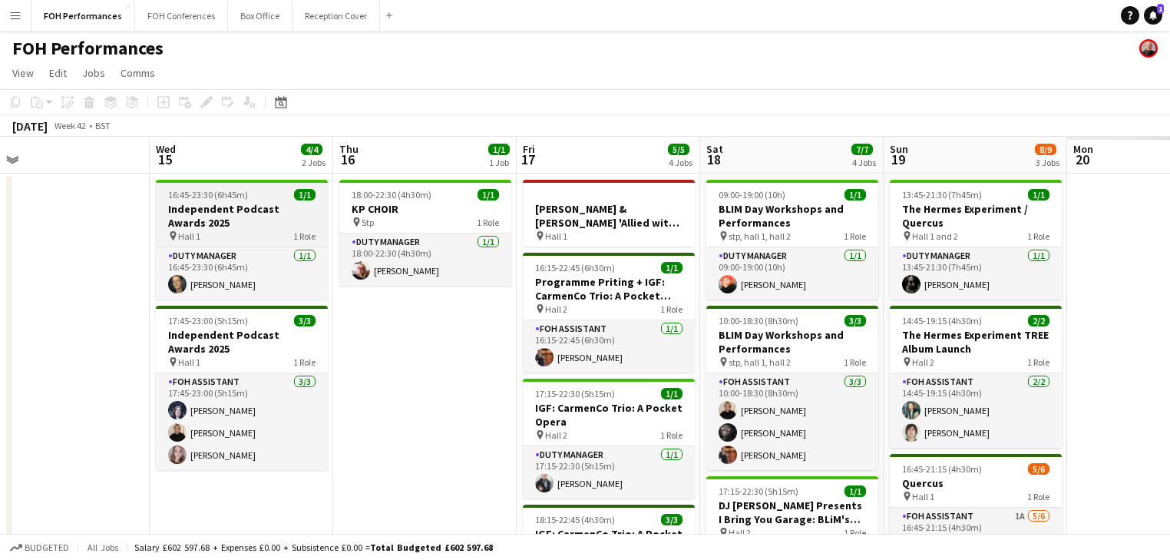
scroll to position [0, 602]
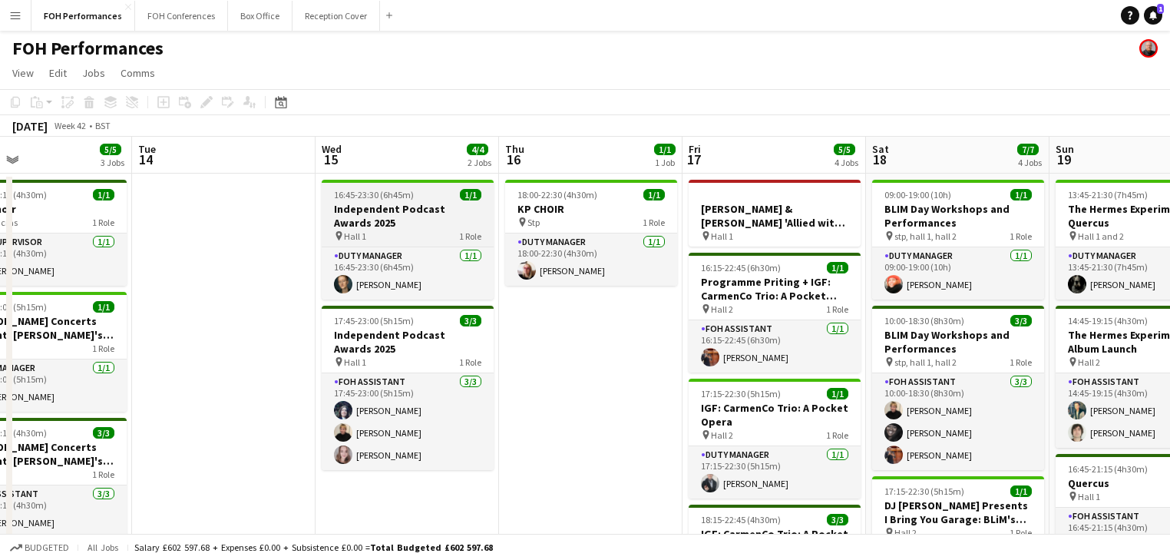
drag, startPoint x: 618, startPoint y: 325, endPoint x: 88, endPoint y: 239, distance: 536.5
click at [14, 245] on app-calendar-viewport "Fri 10 4/6 3 Jobs Sat 11 12/13 4 Jobs Sun 12 12/12 4 Jobs Mon 13 5/5 3 Jobs Tue…" at bounding box center [585, 522] width 1170 height 771
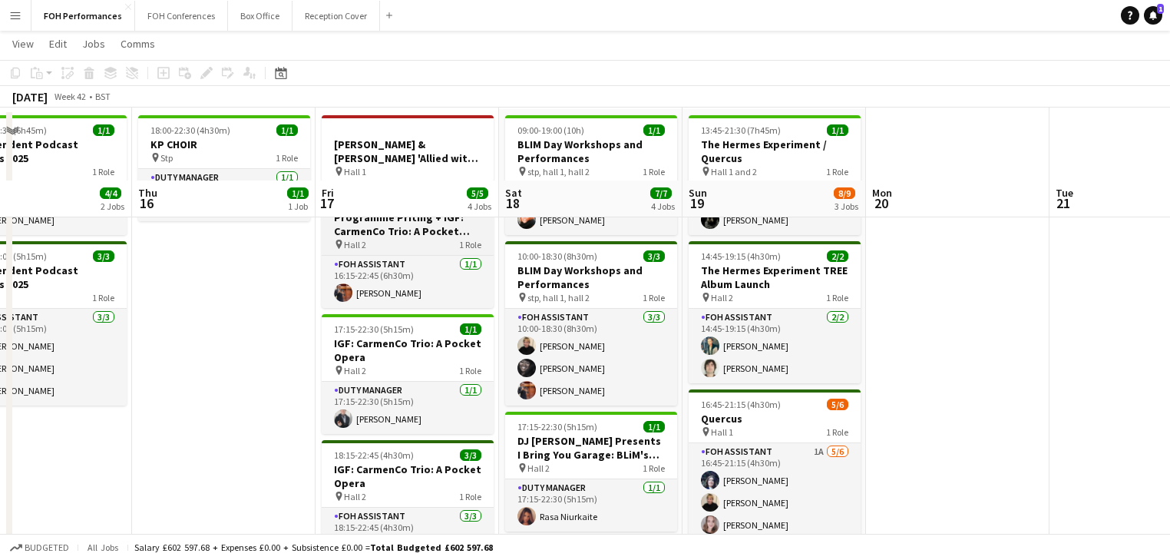
scroll to position [0, 0]
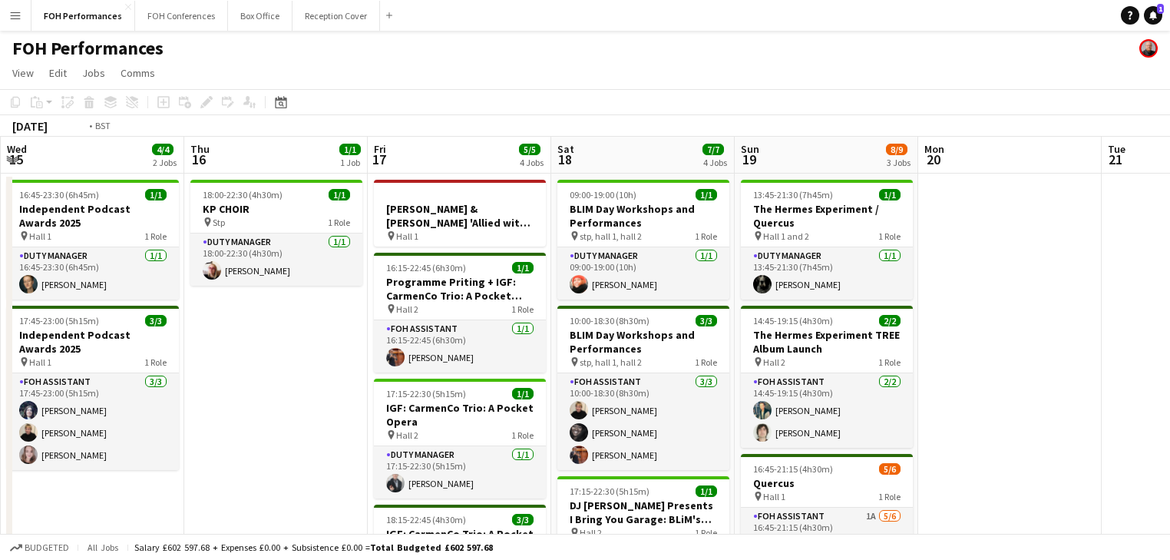
drag, startPoint x: 325, startPoint y: 285, endPoint x: 1012, endPoint y: 264, distance: 686.5
click at [1012, 264] on app-calendar-viewport "Sun 12 12/12 4 Jobs Mon 13 5/5 3 Jobs Tue 14 Wed 15 4/4 2 Jobs Thu 16 1/1 1 Job…" at bounding box center [585, 522] width 1170 height 771
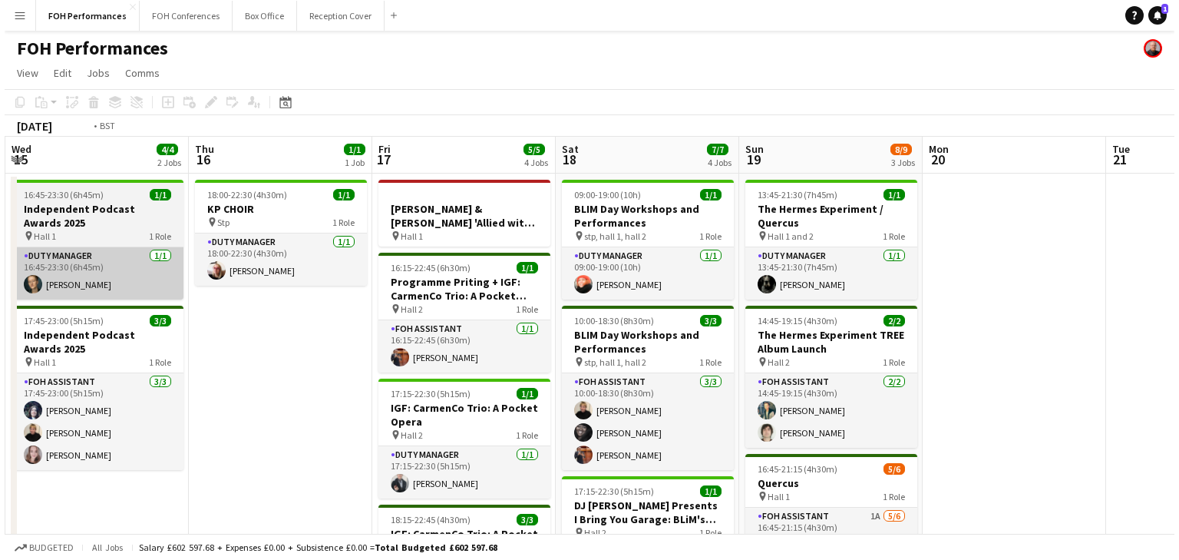
scroll to position [0, 467]
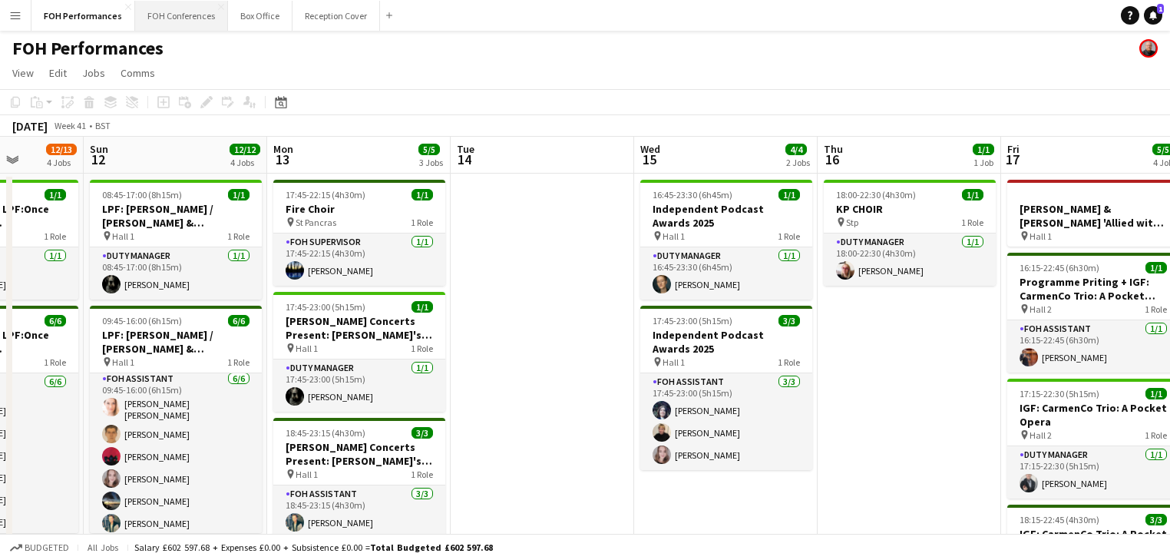
click at [184, 21] on button "FOH Conferences Close" at bounding box center [181, 16] width 93 height 30
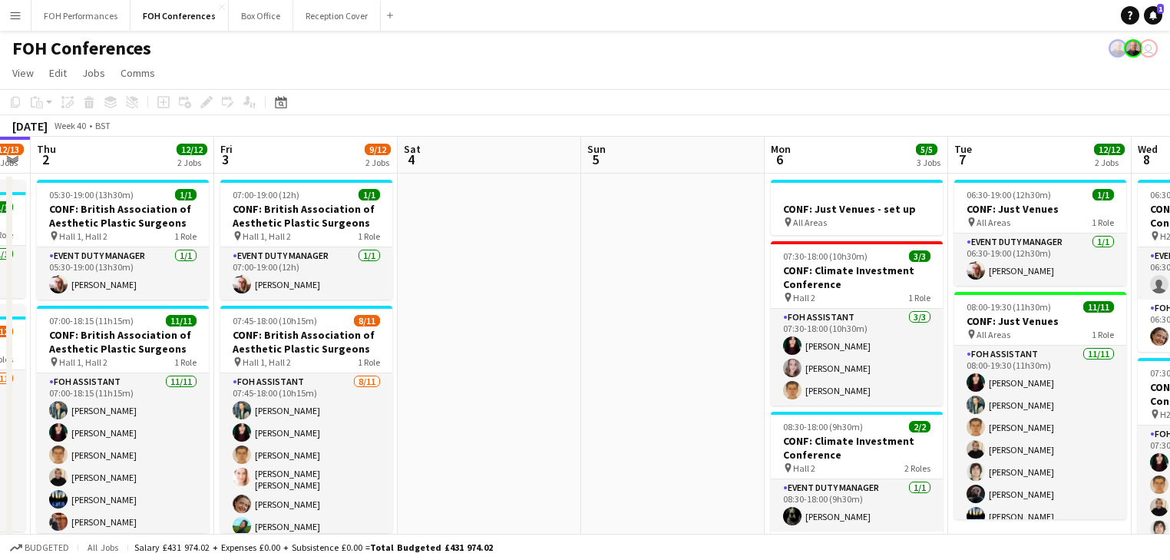
scroll to position [0, 710]
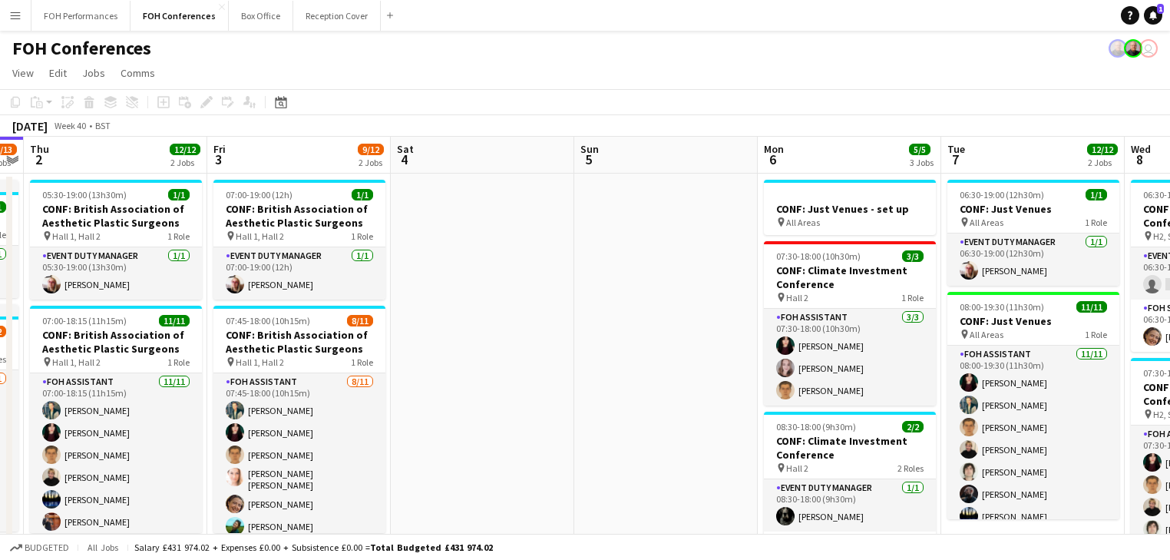
drag, startPoint x: 782, startPoint y: 329, endPoint x: 492, endPoint y: 289, distance: 292.8
click at [439, 296] on app-calendar-viewport "Sun 28 Mon 29 1 Job Tue 30 12/13 2 Jobs Wed 1 12/13 2 Jobs Thu 2 12/12 2 Jobs F…" at bounding box center [585, 515] width 1170 height 757
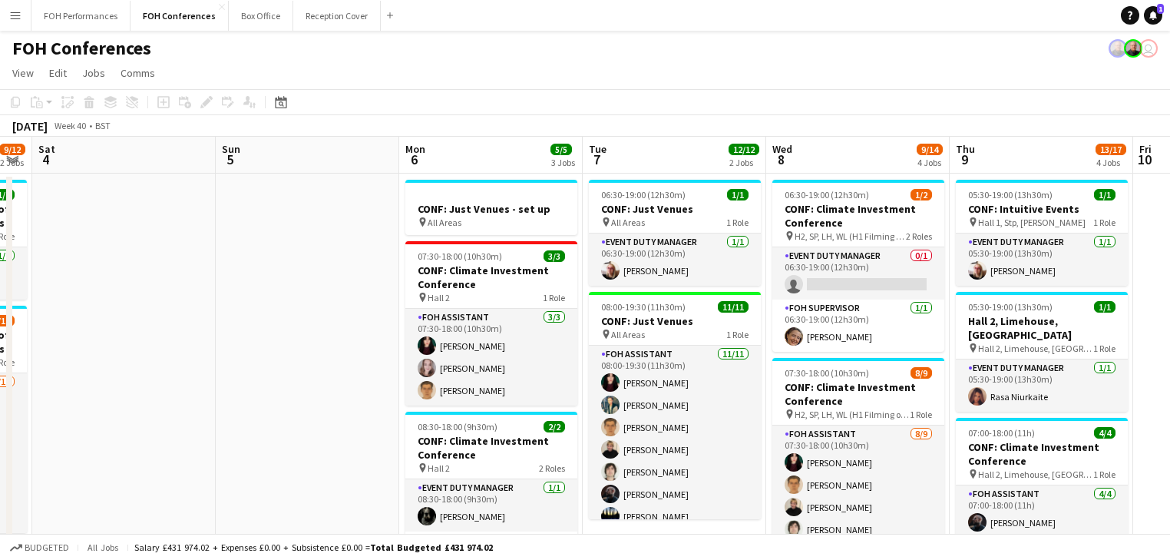
scroll to position [0, 630]
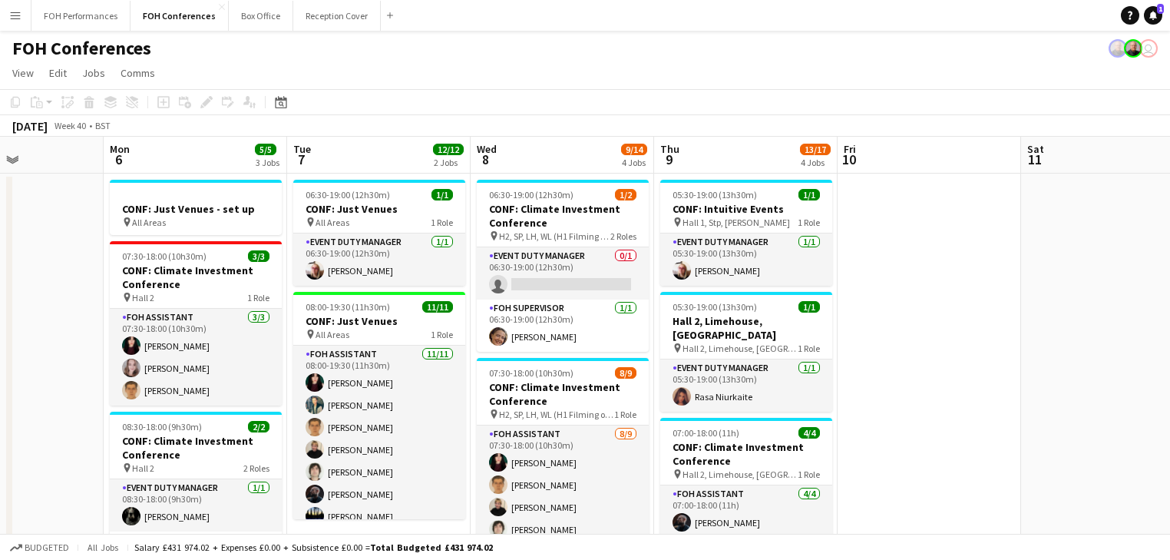
drag, startPoint x: 737, startPoint y: 301, endPoint x: -96, endPoint y: 212, distance: 837.5
click at [0, 212] on html "Menu Boards Boards Boards All jobs Status Workforce Workforce My Workforce Recr…" at bounding box center [585, 460] width 1170 height 920
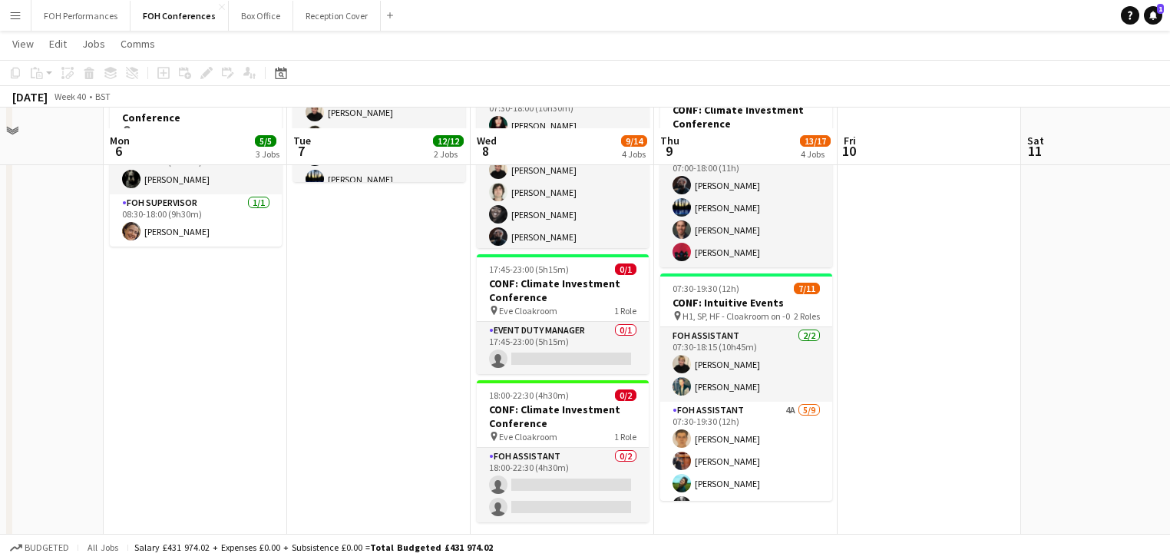
scroll to position [358, 0]
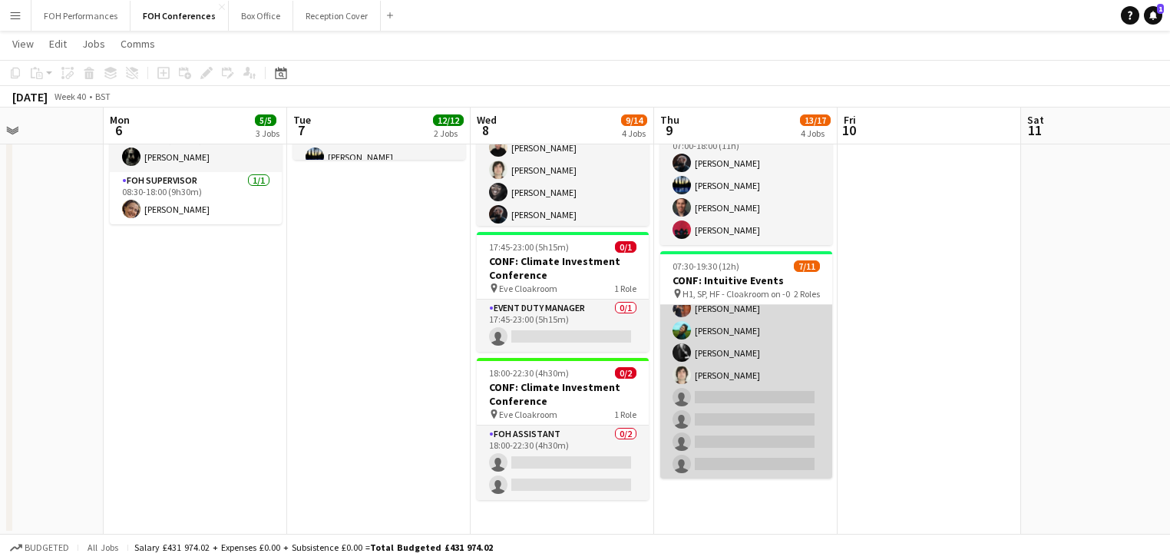
click at [728, 347] on app-card-role "FOH Assistant 4A 5/9 07:30-19:30 (12h) William Warren Leroy Bonsu Katrina Sprey…" at bounding box center [746, 364] width 172 height 230
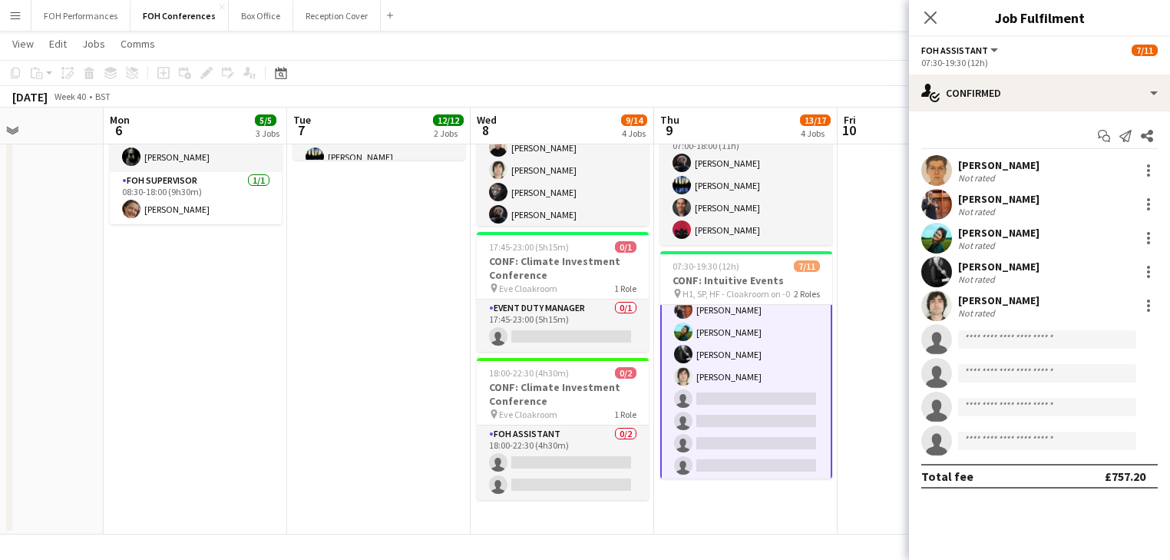
scroll to position [0, 0]
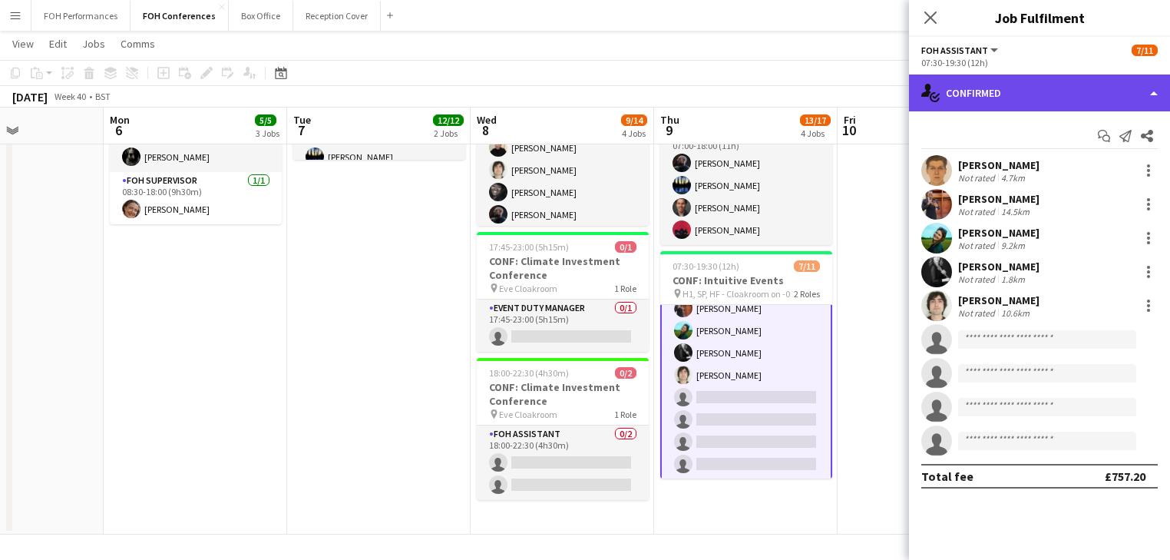
click at [1007, 94] on div "single-neutral-actions-check-2 Confirmed" at bounding box center [1039, 92] width 261 height 37
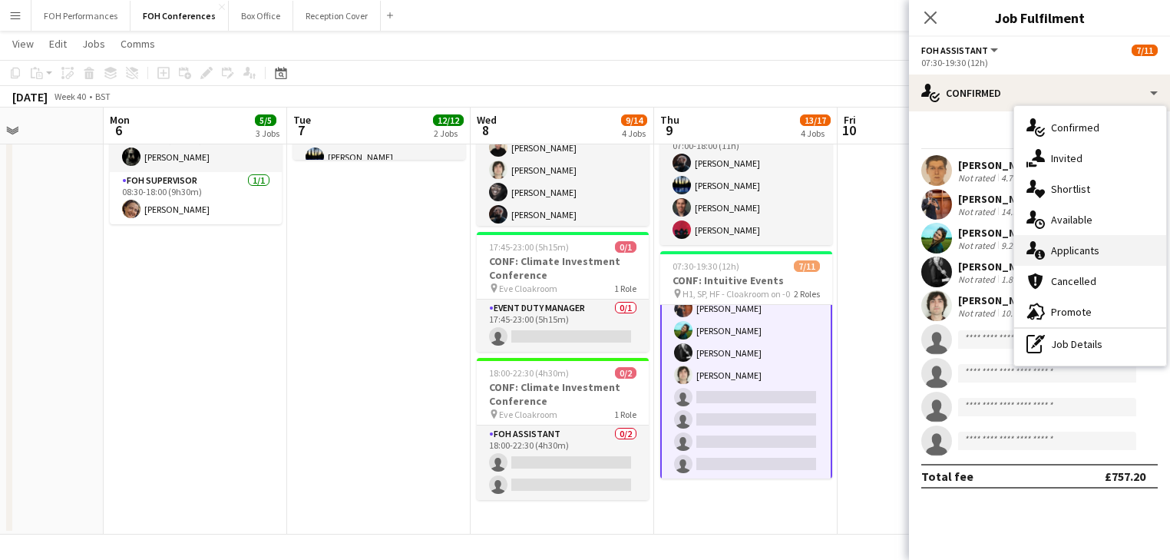
click at [1075, 256] on span "Applicants" at bounding box center [1075, 250] width 48 height 14
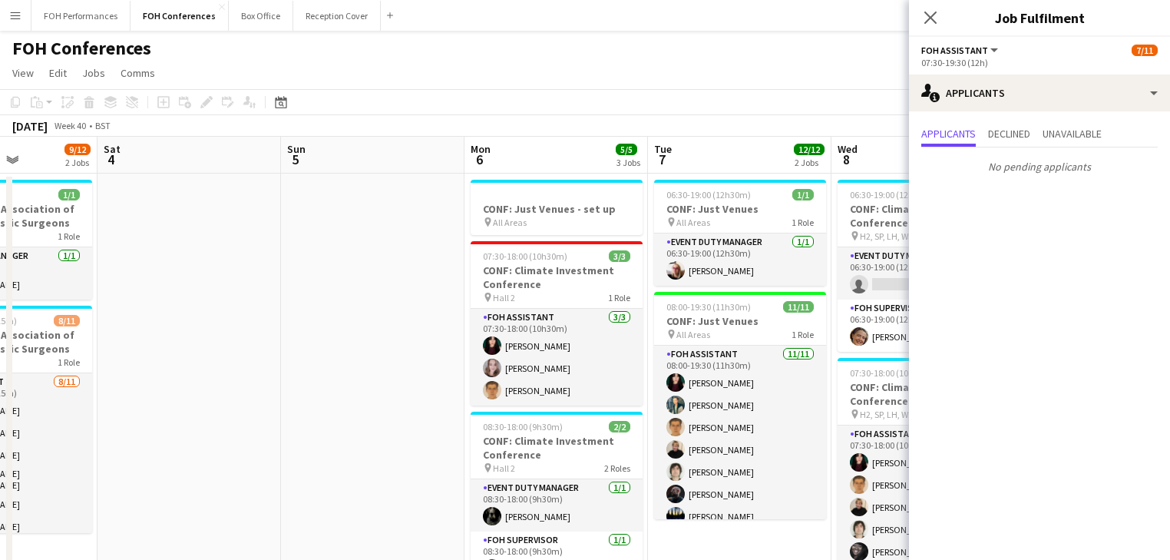
drag, startPoint x: 339, startPoint y: 345, endPoint x: 700, endPoint y: 322, distance: 361.4
click at [700, 322] on app-calendar-viewport "Wed 1 12/13 2 Jobs Thu 2 12/12 2 Jobs Fri 3 9/12 2 Jobs Sat 4 Sun 5 Mon 6 5/5 3…" at bounding box center [585, 515] width 1170 height 757
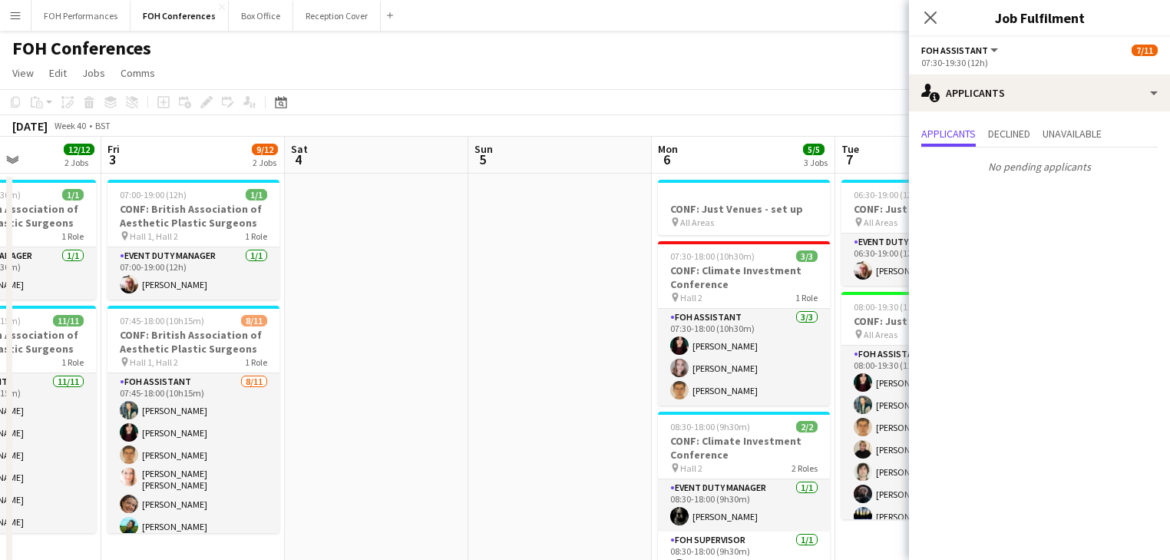
drag, startPoint x: 421, startPoint y: 326, endPoint x: 850, endPoint y: 302, distance: 429.7
click at [850, 302] on app-calendar-viewport "Wed 1 12/13 2 Jobs Thu 2 12/12 2 Jobs Fri 3 9/12 2 Jobs Sat 4 Sun 5 Mon 6 5/5 3…" at bounding box center [585, 515] width 1170 height 757
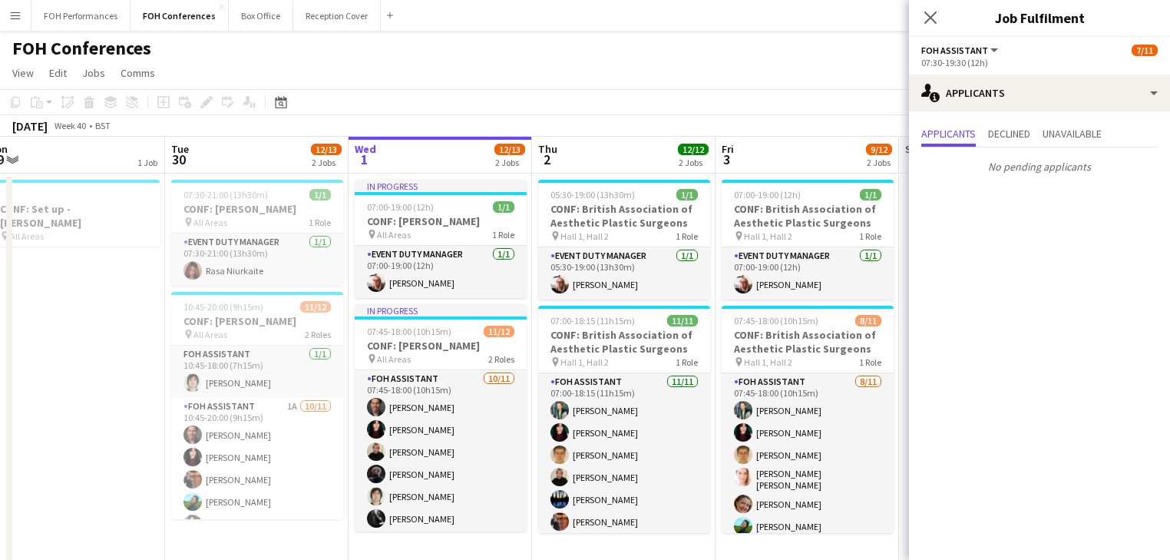
drag, startPoint x: 821, startPoint y: 314, endPoint x: 881, endPoint y: 323, distance: 60.6
click at [881, 323] on app-calendar-viewport "Sat 27 Sun 28 Mon 29 1 Job Tue 30 12/13 2 Jobs Wed 1 12/13 2 Jobs Thu 2 12/12 2…" at bounding box center [585, 515] width 1170 height 757
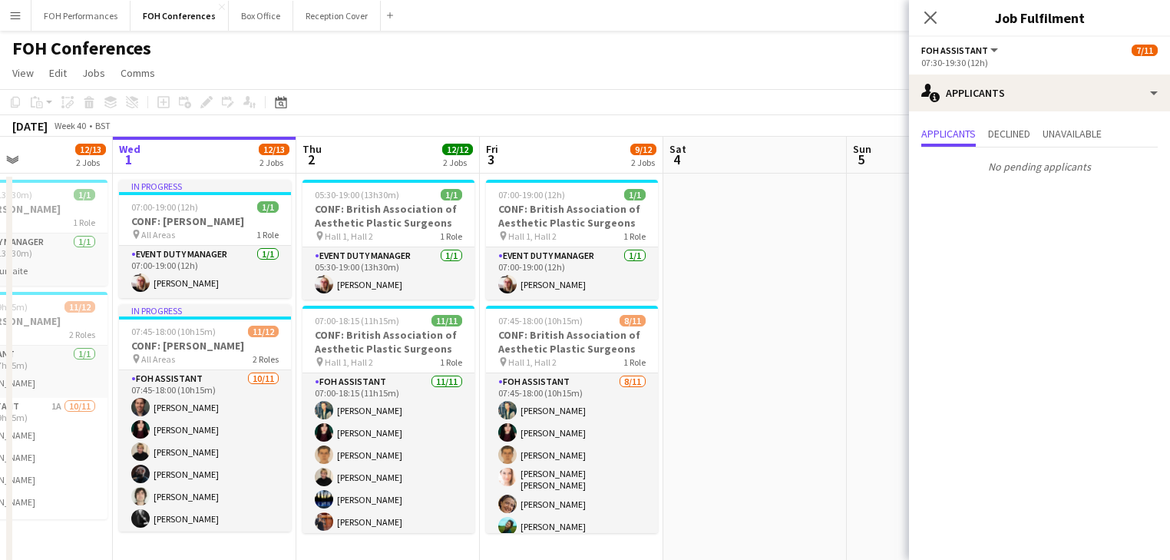
drag, startPoint x: 704, startPoint y: 312, endPoint x: 537, endPoint y: 319, distance: 166.7
click at [356, 330] on app-calendar-viewport "Sat 27 Sun 28 Mon 29 1 Job Tue 30 12/13 2 Jobs Wed 1 12/13 2 Jobs Thu 2 12/12 2…" at bounding box center [585, 515] width 1170 height 757
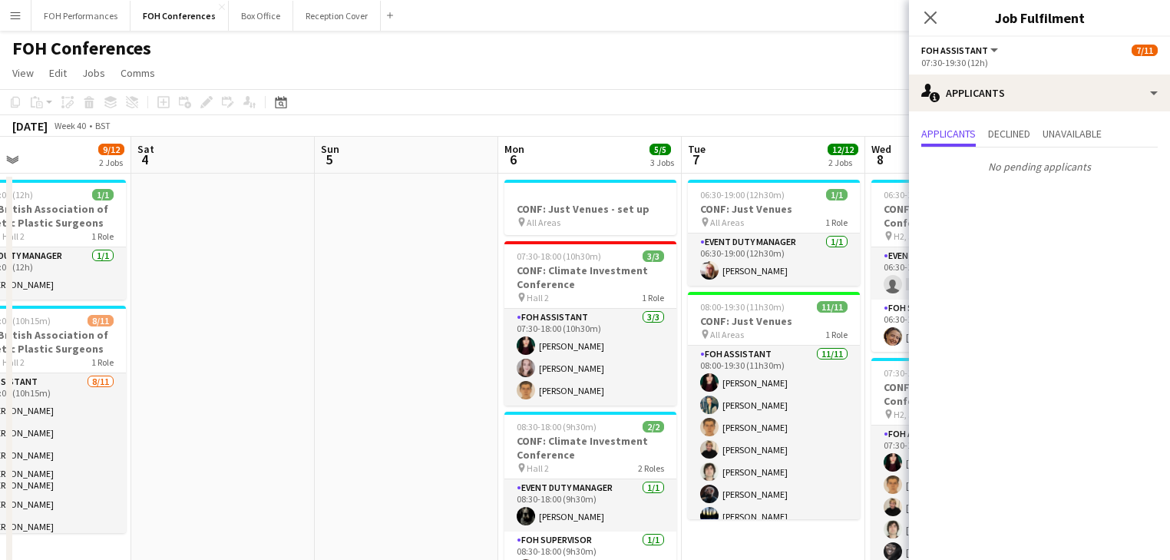
drag, startPoint x: 806, startPoint y: 319, endPoint x: 386, endPoint y: 338, distance: 420.3
click at [386, 338] on app-calendar-viewport "Tue 30 12/13 2 Jobs Wed 1 12/13 2 Jobs Thu 2 12/12 2 Jobs Fri 3 9/12 2 Jobs Sat…" at bounding box center [585, 515] width 1170 height 757
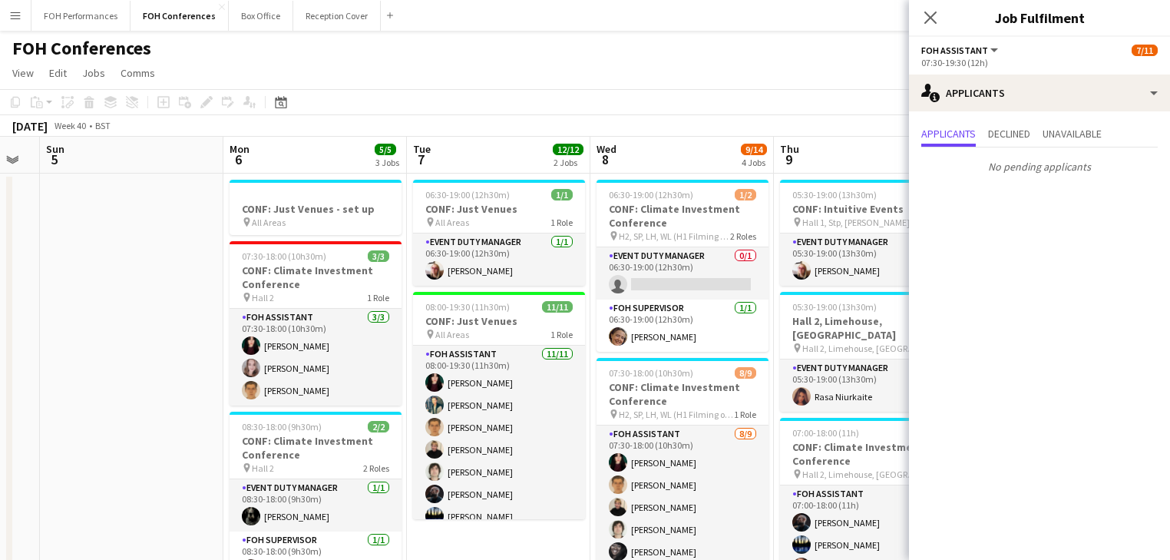
scroll to position [0, 588]
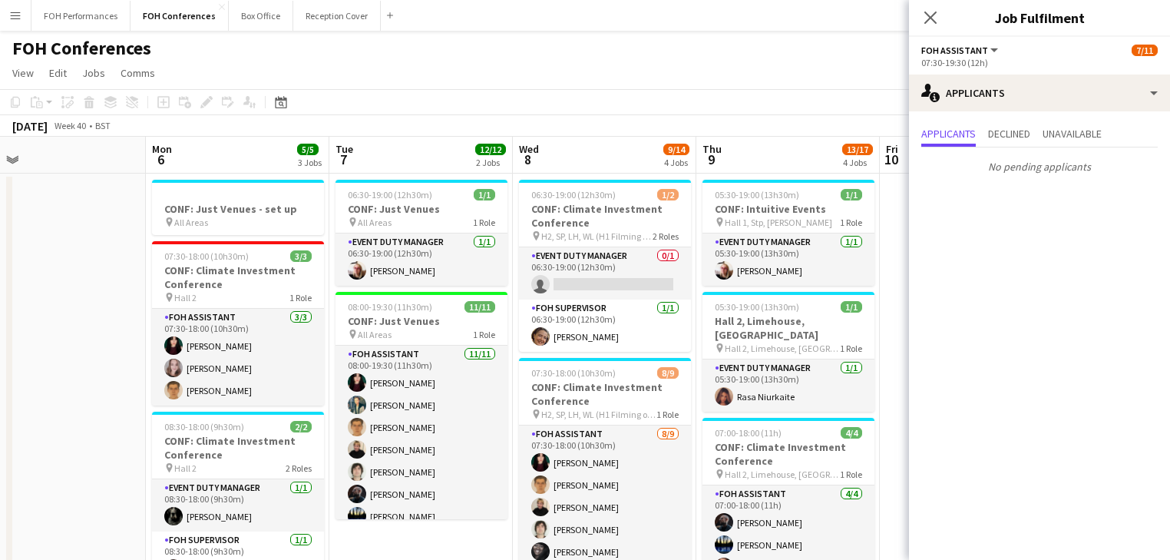
drag, startPoint x: 644, startPoint y: 338, endPoint x: 309, endPoint y: 347, distance: 334.8
click at [309, 347] on app-calendar-viewport "Thu 2 12/12 2 Jobs Fri 3 9/12 2 Jobs Sat 4 Sun 5 Mon 6 5/5 3 Jobs Tue 7 12/12 2…" at bounding box center [585, 515] width 1170 height 757
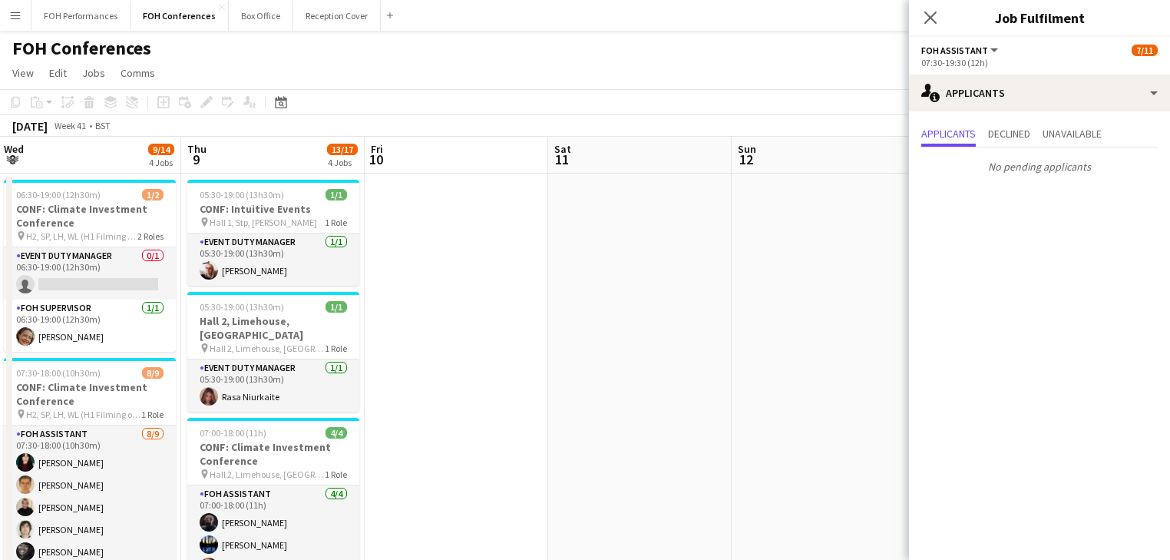
scroll to position [0, 447]
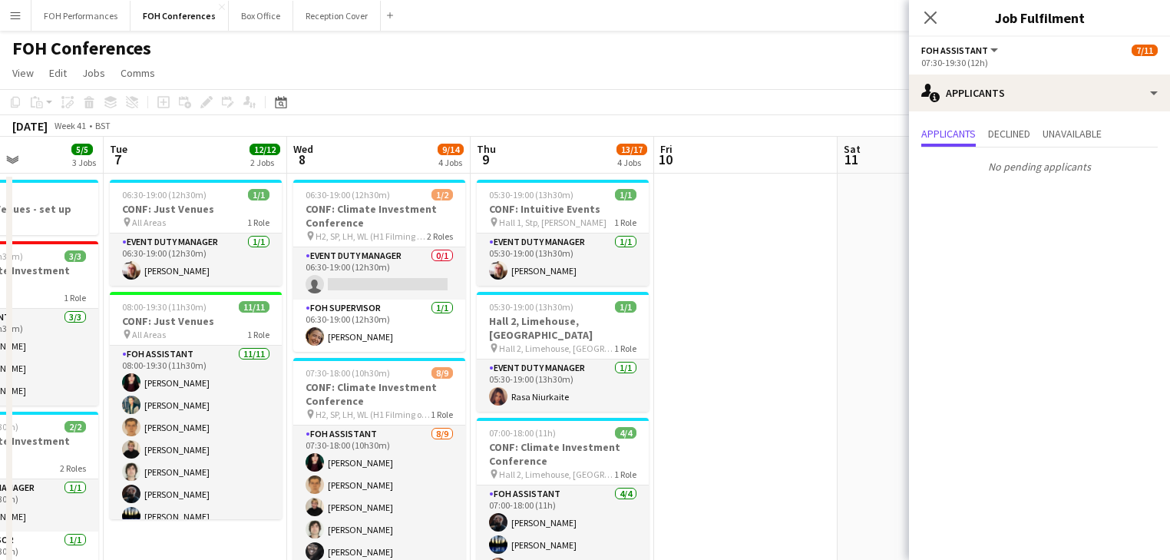
drag, startPoint x: 658, startPoint y: 338, endPoint x: 432, endPoint y: 347, distance: 225.8
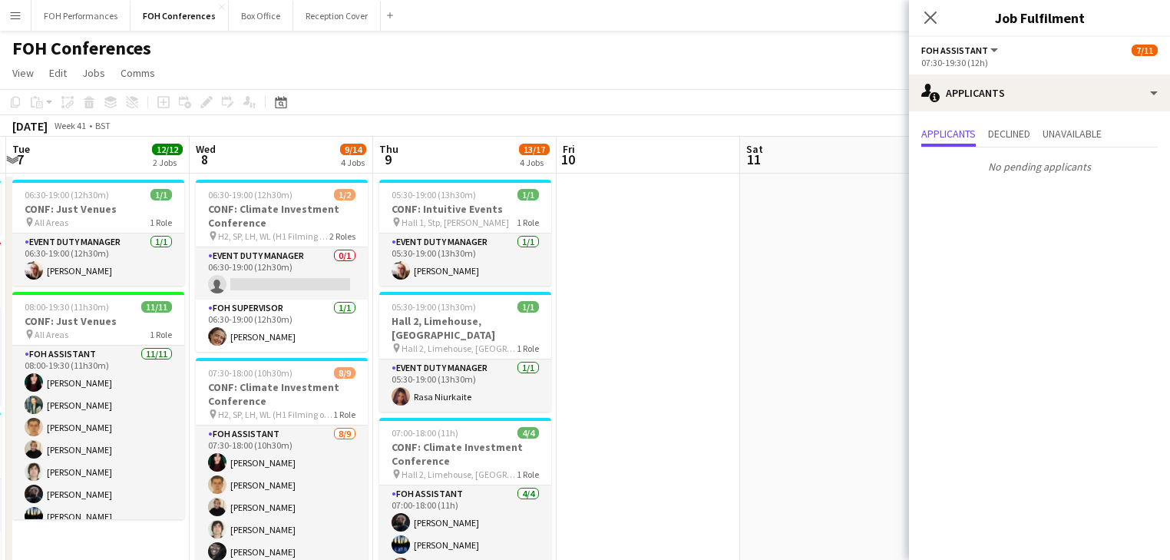
scroll to position [0, 574]
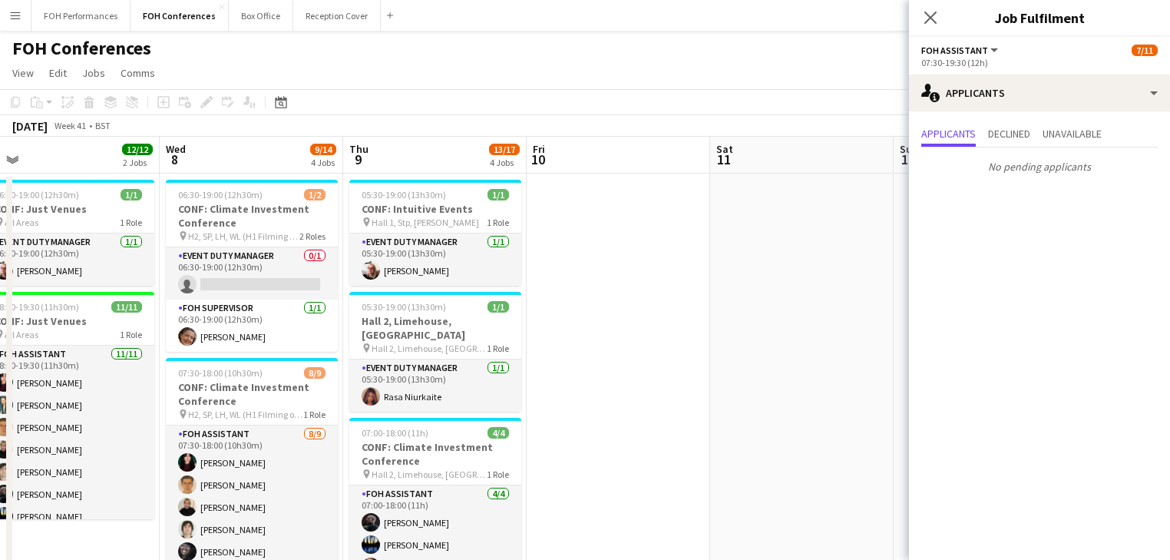
drag, startPoint x: 713, startPoint y: 337, endPoint x: 586, endPoint y: 352, distance: 128.3
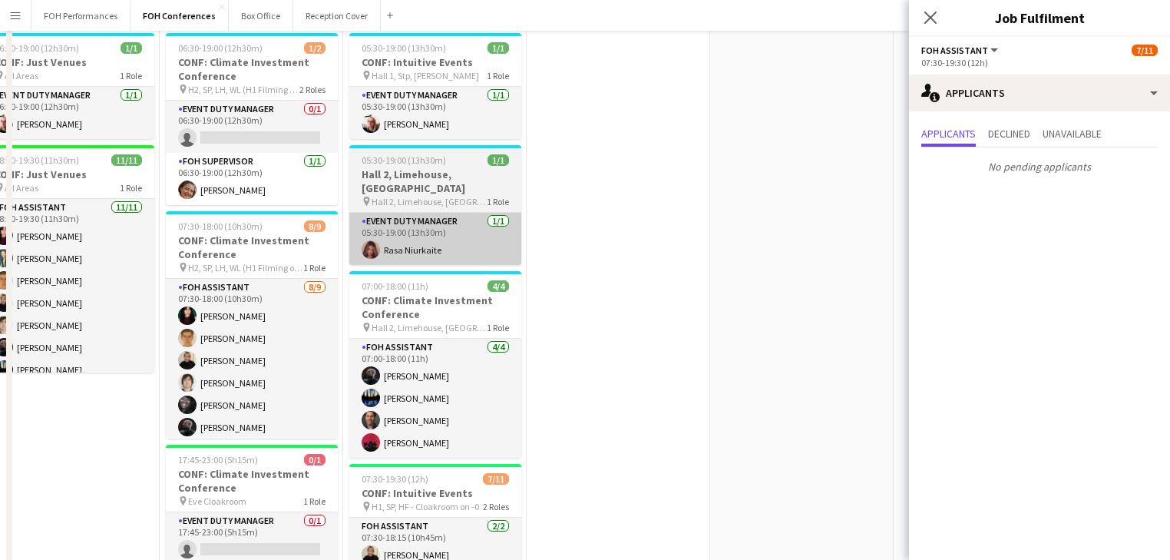
scroll to position [0, 0]
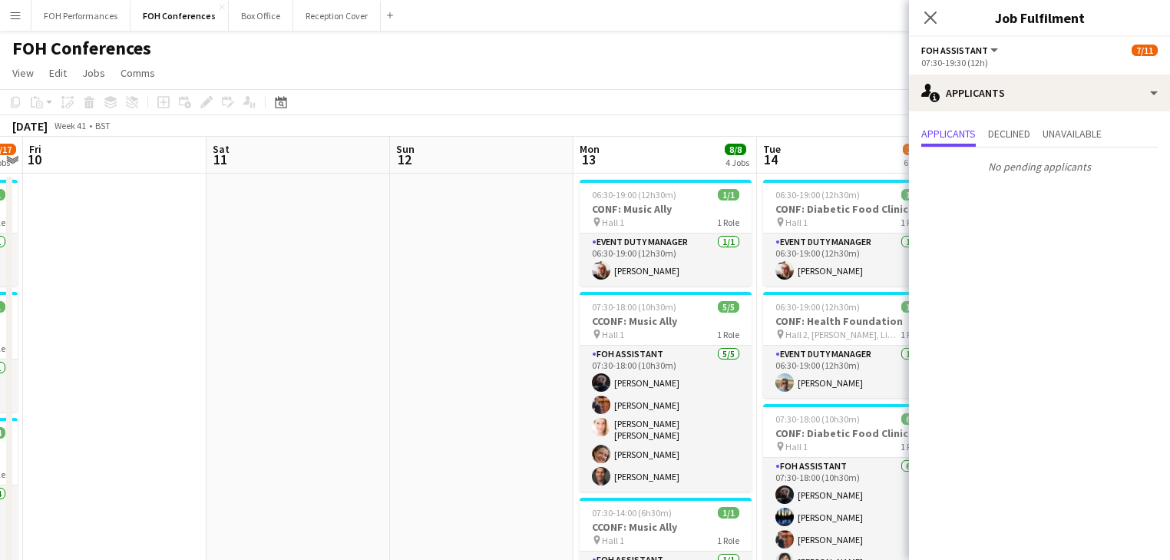
drag, startPoint x: 616, startPoint y: 335, endPoint x: 299, endPoint y: 319, distance: 317.4
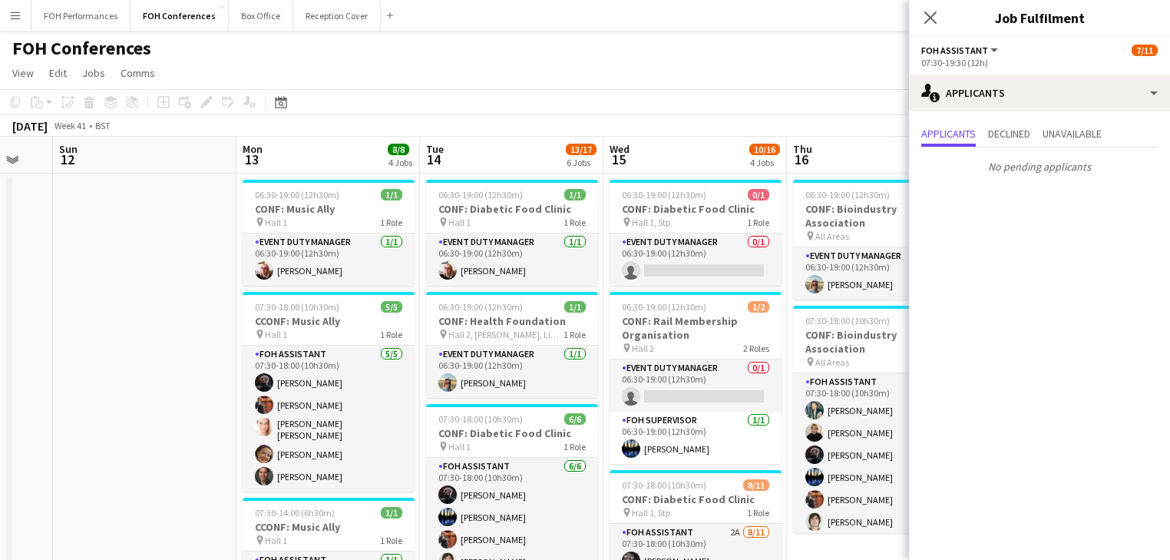
drag, startPoint x: 312, startPoint y: 311, endPoint x: -91, endPoint y: 259, distance: 407.1
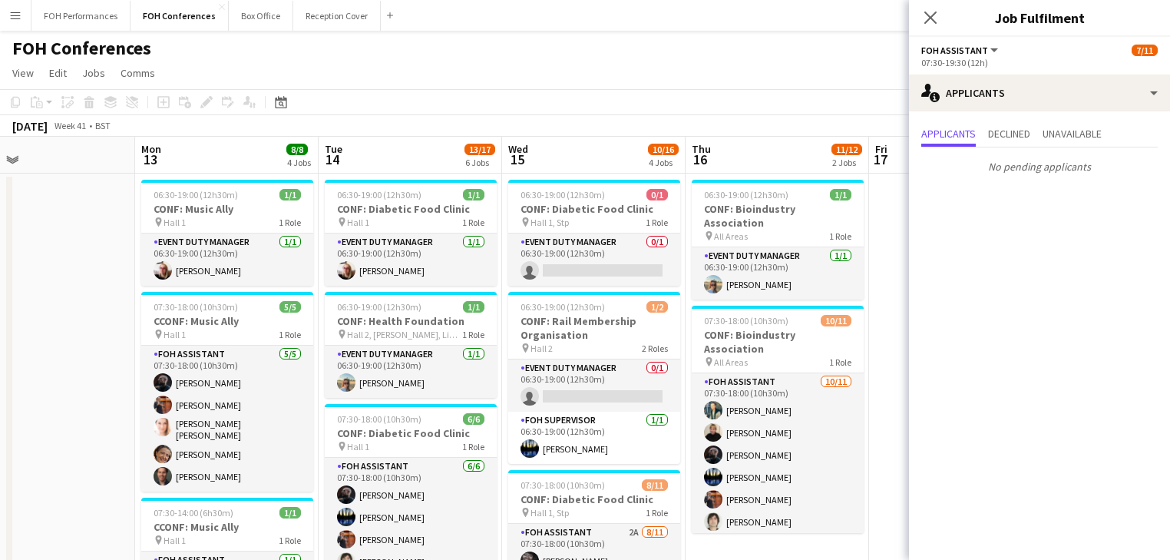
scroll to position [0, 635]
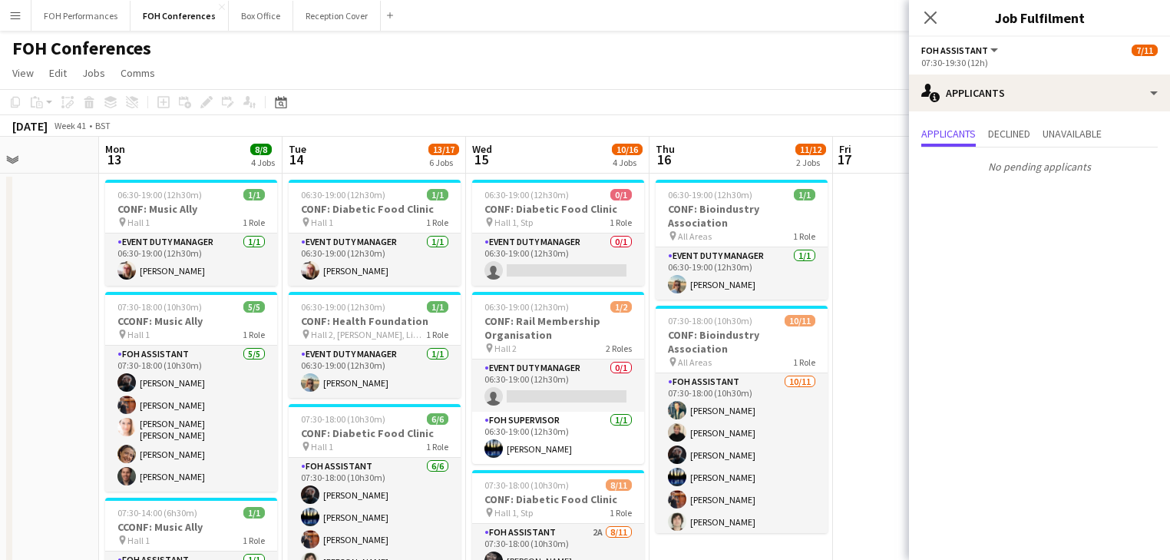
drag, startPoint x: 444, startPoint y: 249, endPoint x: 306, endPoint y: 249, distance: 138.2
drag, startPoint x: 934, startPoint y: 18, endPoint x: 943, endPoint y: 12, distance: 10.9
click at [934, 18] on icon "Close pop-in" at bounding box center [930, 18] width 12 height 12
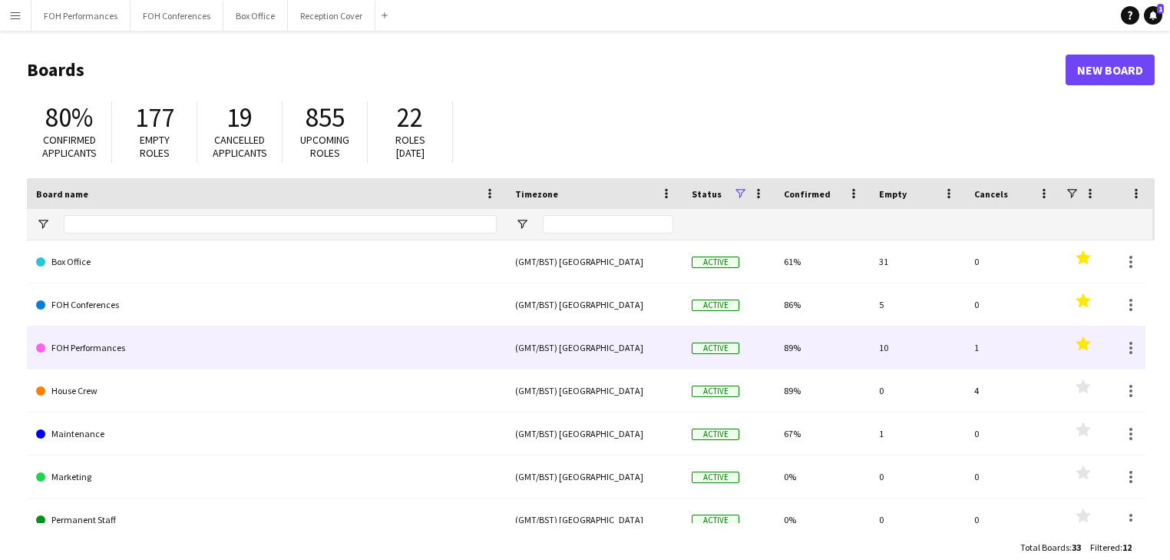
click at [101, 350] on link "FOH Performances" at bounding box center [266, 347] width 461 height 43
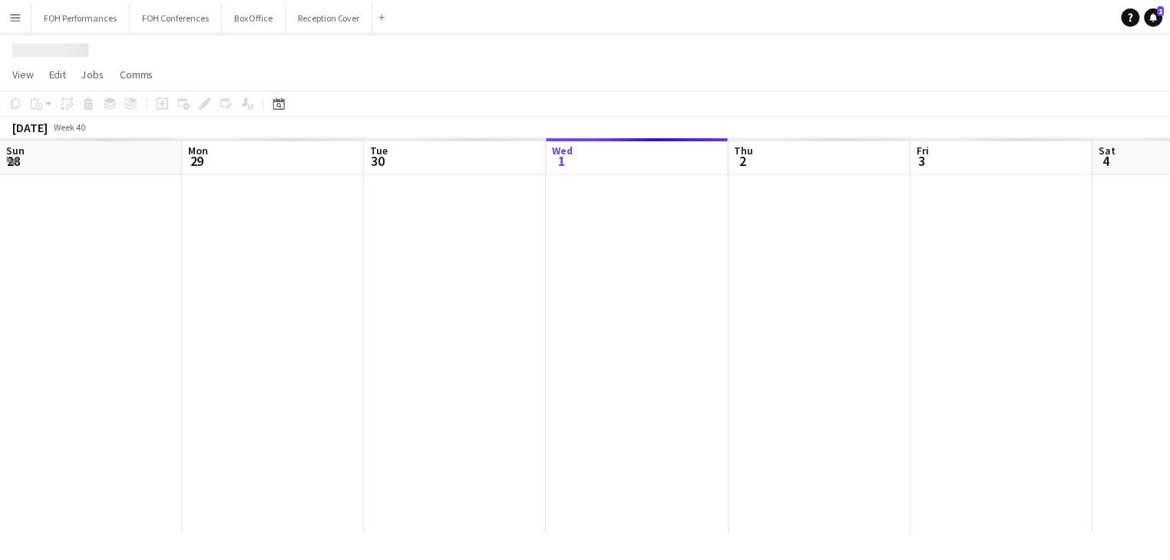
scroll to position [0, 367]
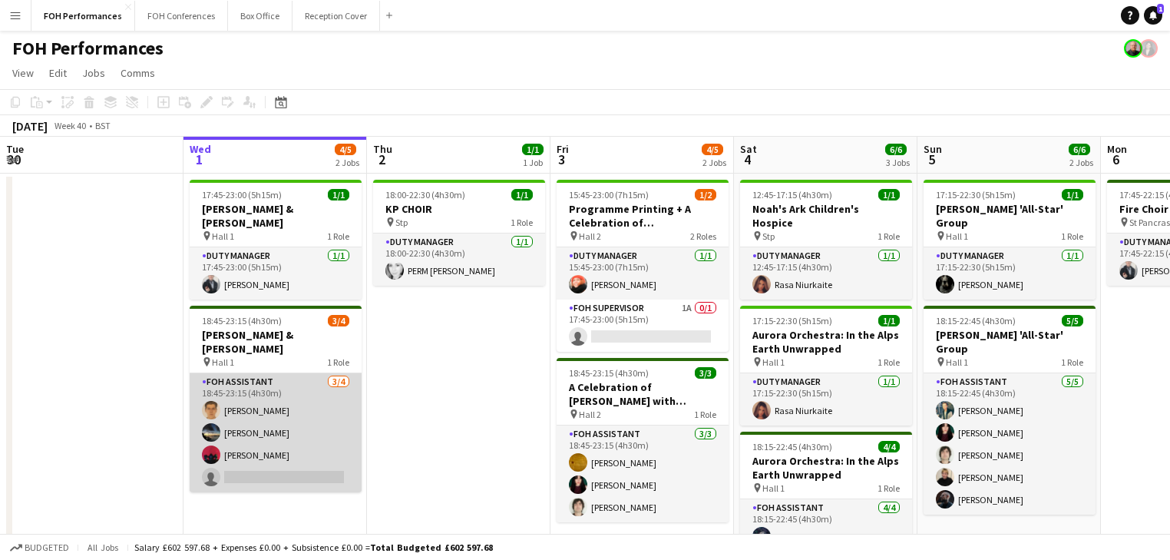
click at [267, 388] on app-card-role "FOH Assistant 3/4 18:45-23:15 (4h30m) William Warren Bunny Cook Graeme Wilmot s…" at bounding box center [276, 432] width 172 height 119
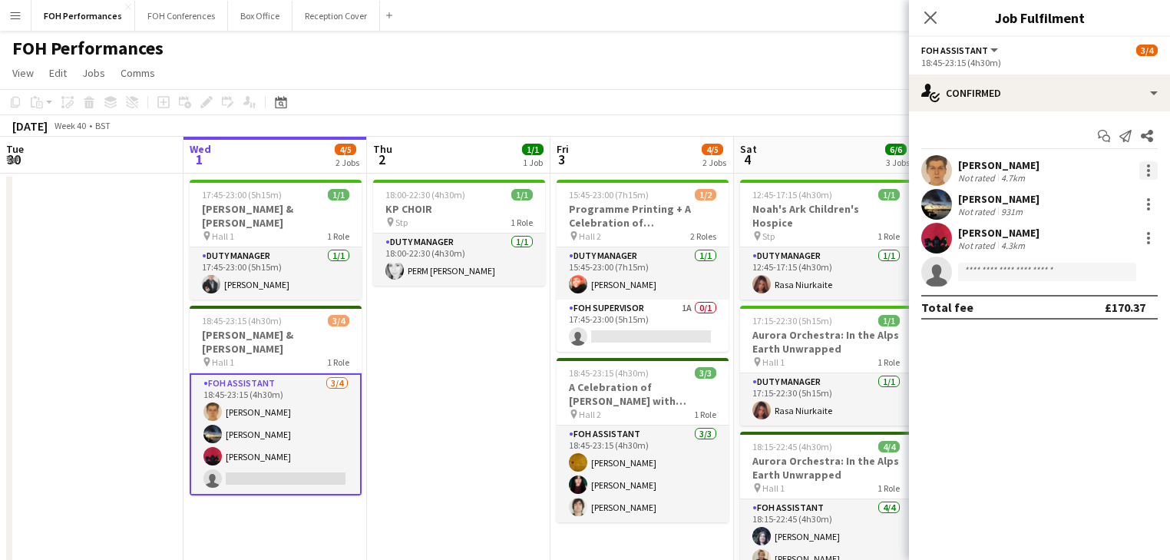
click at [1145, 171] on div at bounding box center [1148, 170] width 18 height 18
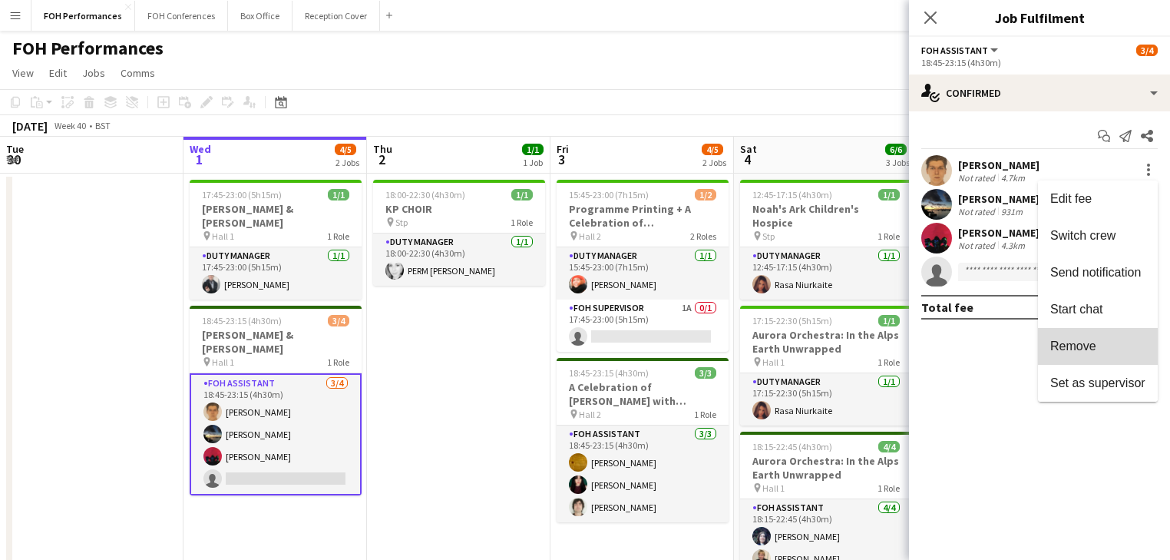
click at [1087, 345] on span "Remove" at bounding box center [1073, 345] width 46 height 13
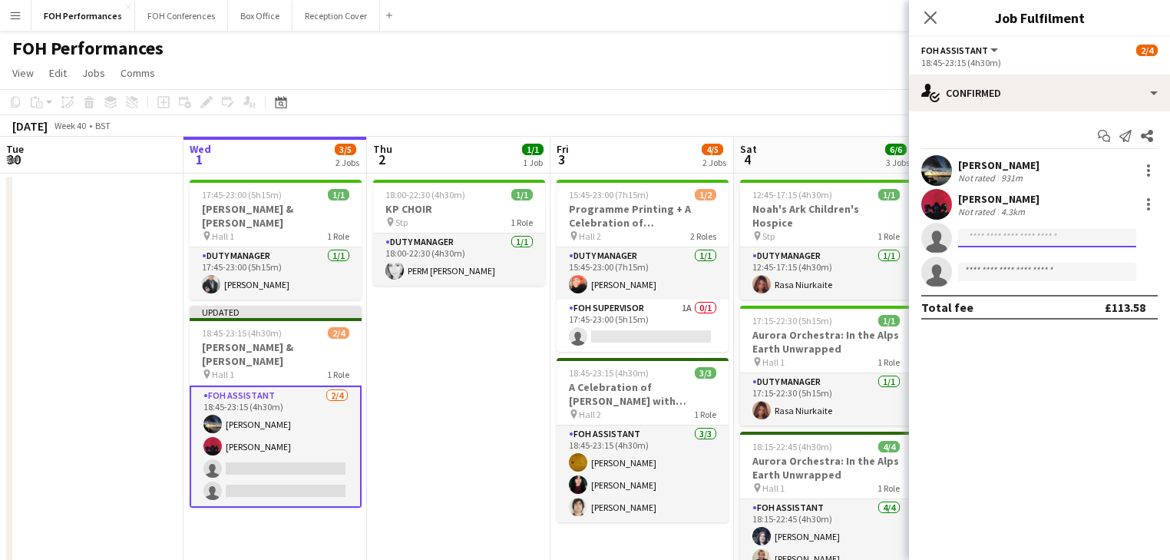
click at [1009, 235] on input at bounding box center [1047, 238] width 178 height 18
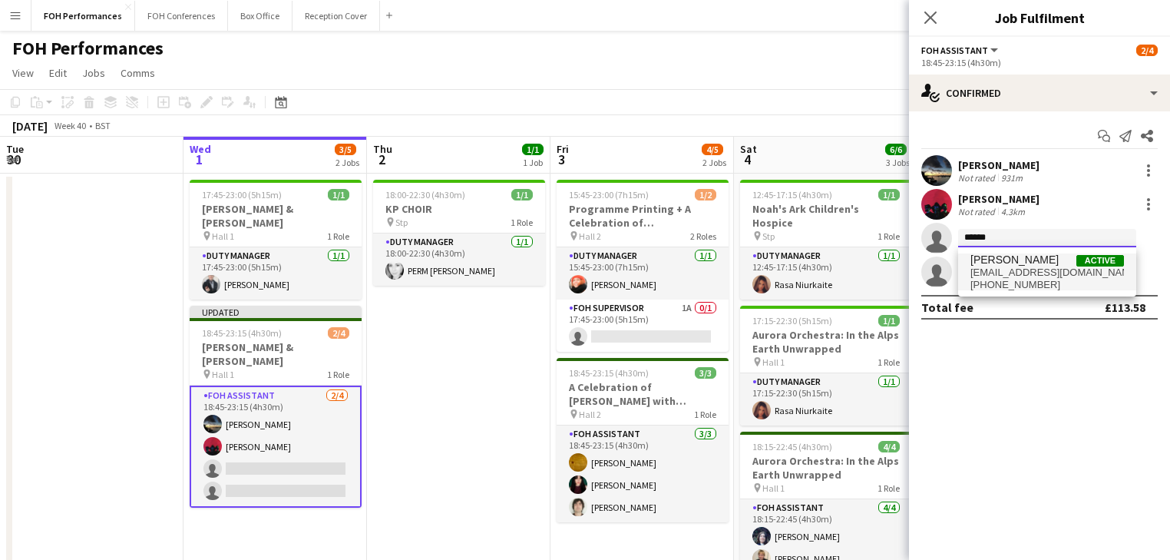
type input "******"
click at [1019, 279] on span "+447583314258" at bounding box center [1047, 285] width 154 height 12
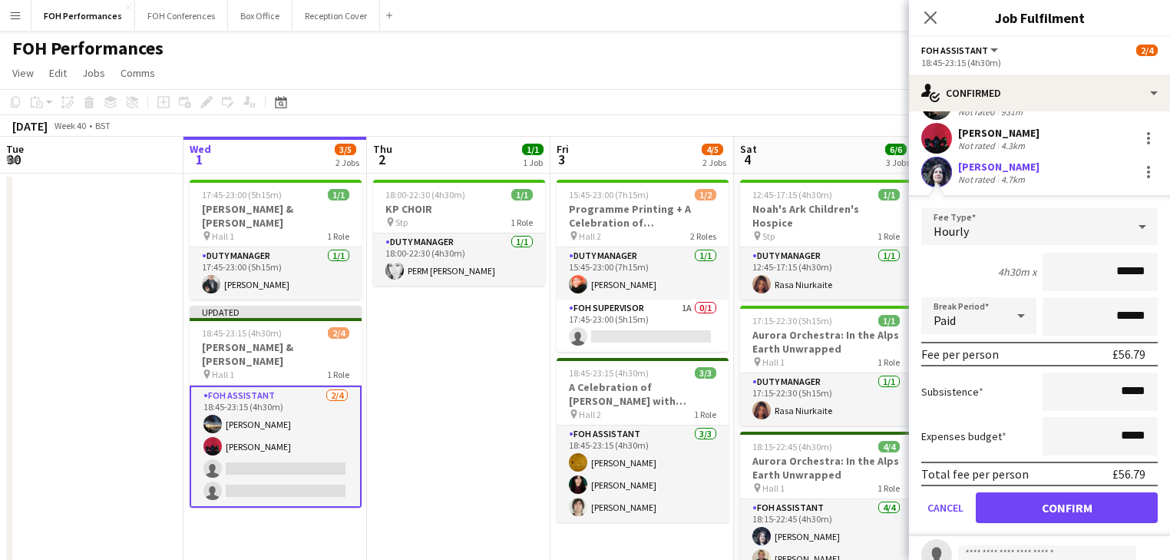
scroll to position [118, 0]
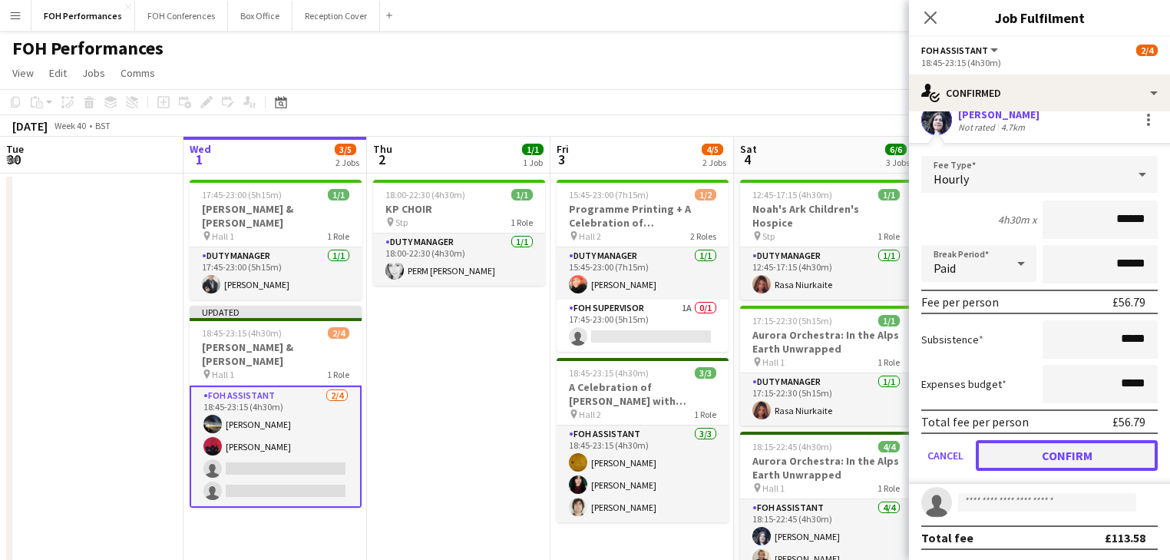
click at [1050, 454] on button "Confirm" at bounding box center [1067, 455] width 182 height 31
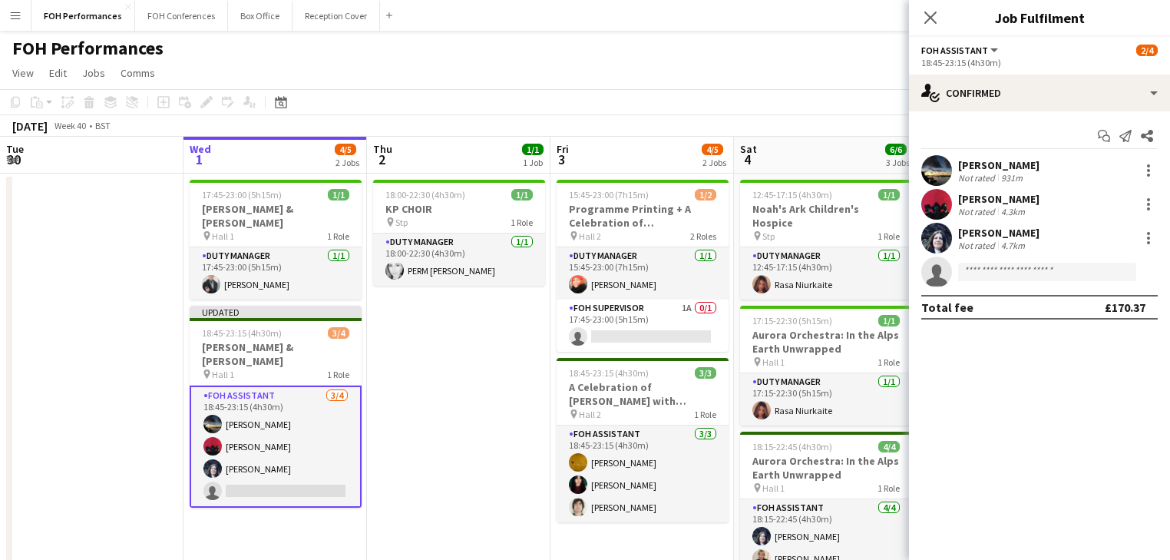
scroll to position [0, 0]
click at [482, 445] on app-date-cell "18:00-22:30 (4h30m) 1/1 KP CHOIR pin Stp 1 Role Duty Manager 1/1 18:00-22:30 (4…" at bounding box center [458, 530] width 183 height 715
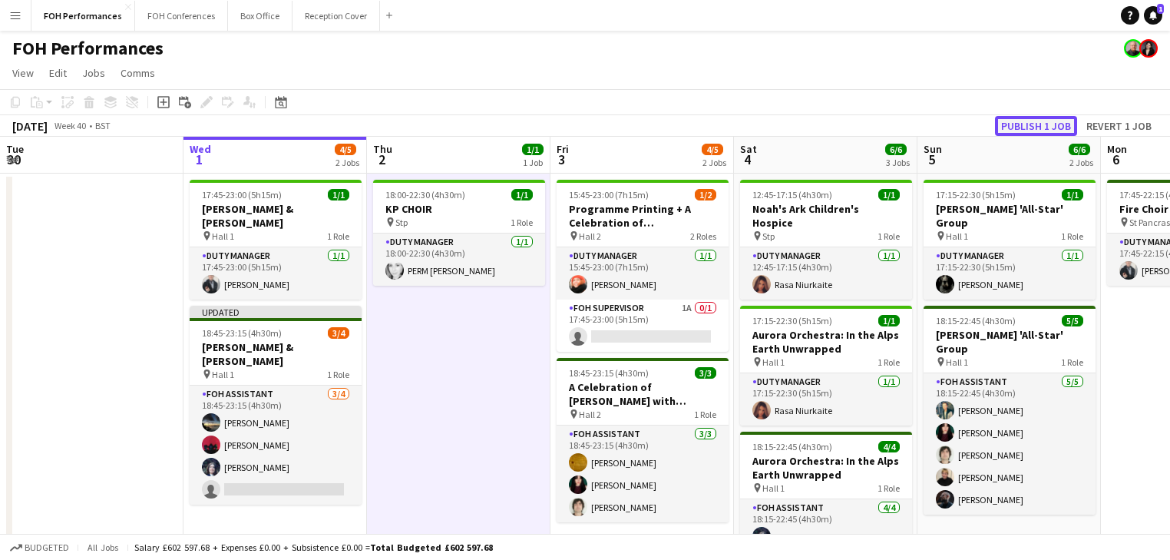
click at [1044, 126] on button "Publish 1 job" at bounding box center [1036, 126] width 82 height 20
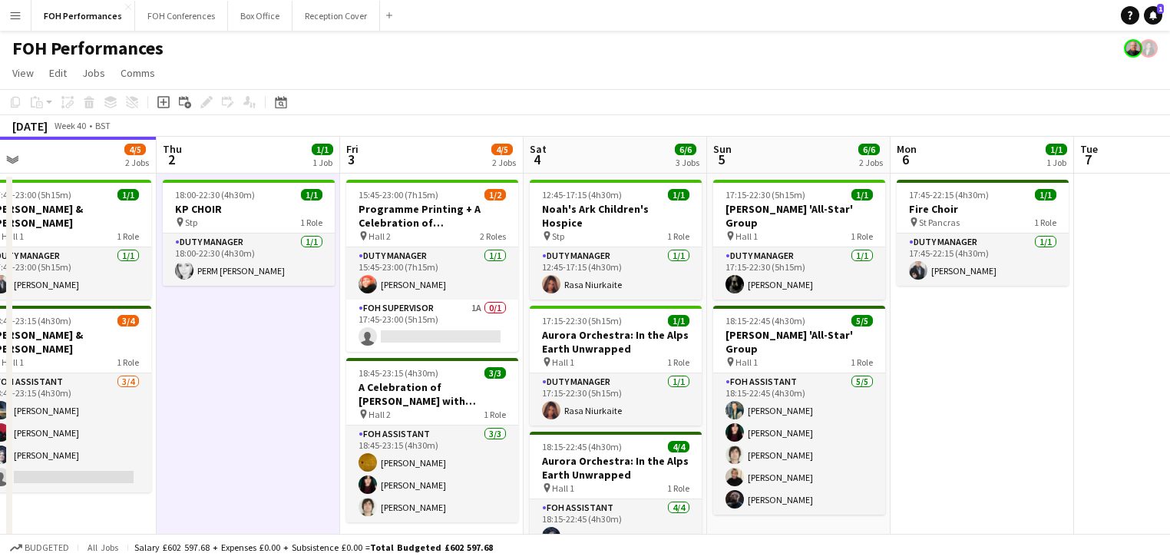
scroll to position [0, 579]
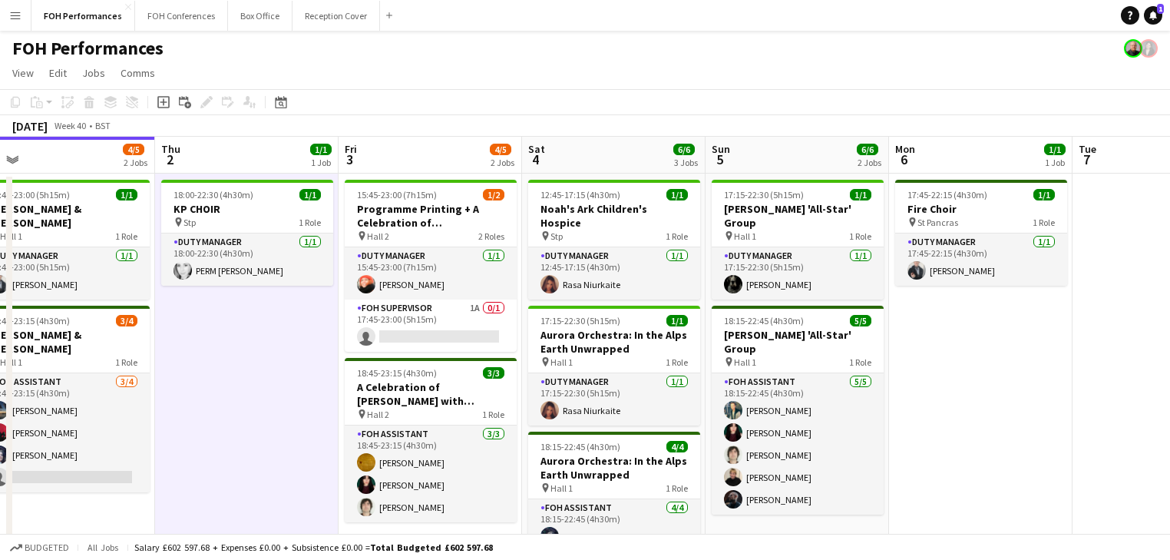
drag, startPoint x: 513, startPoint y: 363, endPoint x: 301, endPoint y: 347, distance: 212.5
click at [301, 347] on app-calendar-viewport "Sun 28 11/12 4 Jobs Mon 29 Tue 30 Wed 1 4/5 2 Jobs Thu 2 1/1 1 Job Fri 3 4/5 2 …" at bounding box center [585, 512] width 1170 height 751
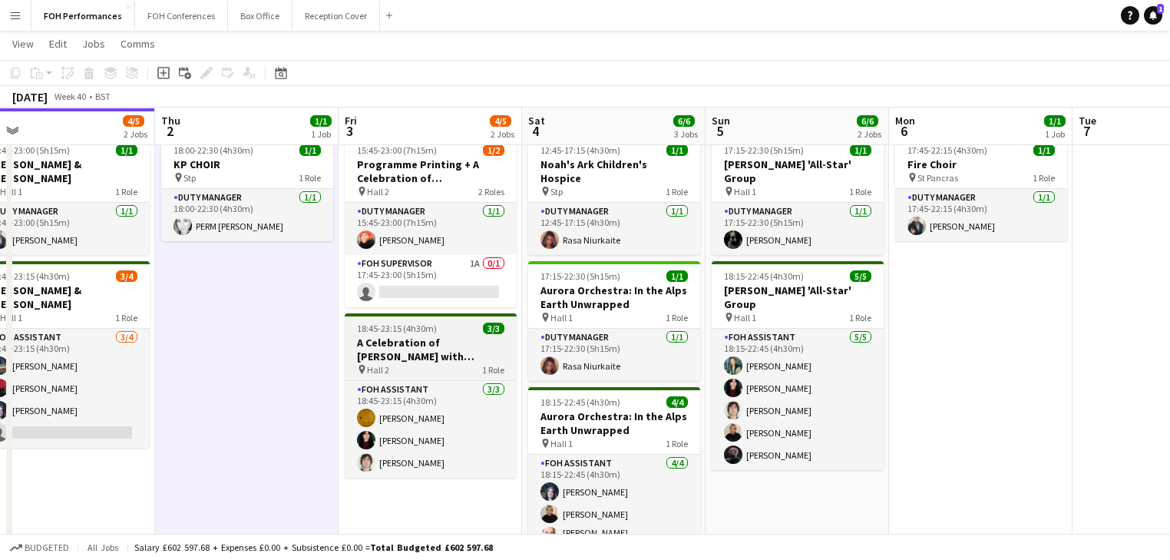
scroll to position [0, 0]
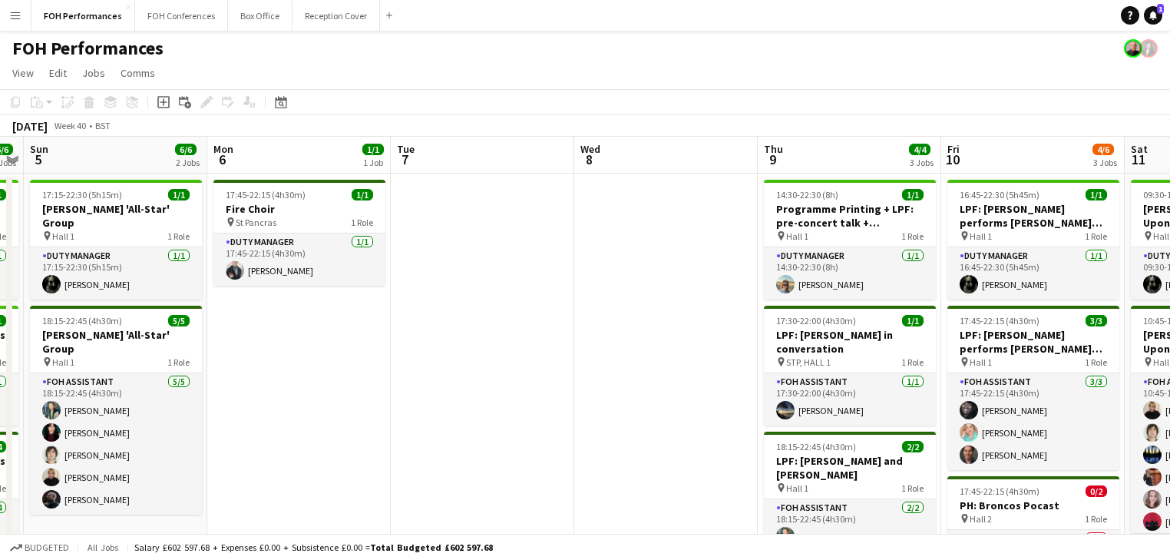
drag, startPoint x: 886, startPoint y: 358, endPoint x: 272, endPoint y: 287, distance: 618.2
click at [269, 289] on app-calendar-viewport "Thu 2 1/1 1 Job Fri 3 4/5 2 Jobs Sat 4 6/6 3 Jobs Sun 5 6/6 2 Jobs Mon 6 1/1 1 …" at bounding box center [585, 522] width 1170 height 771
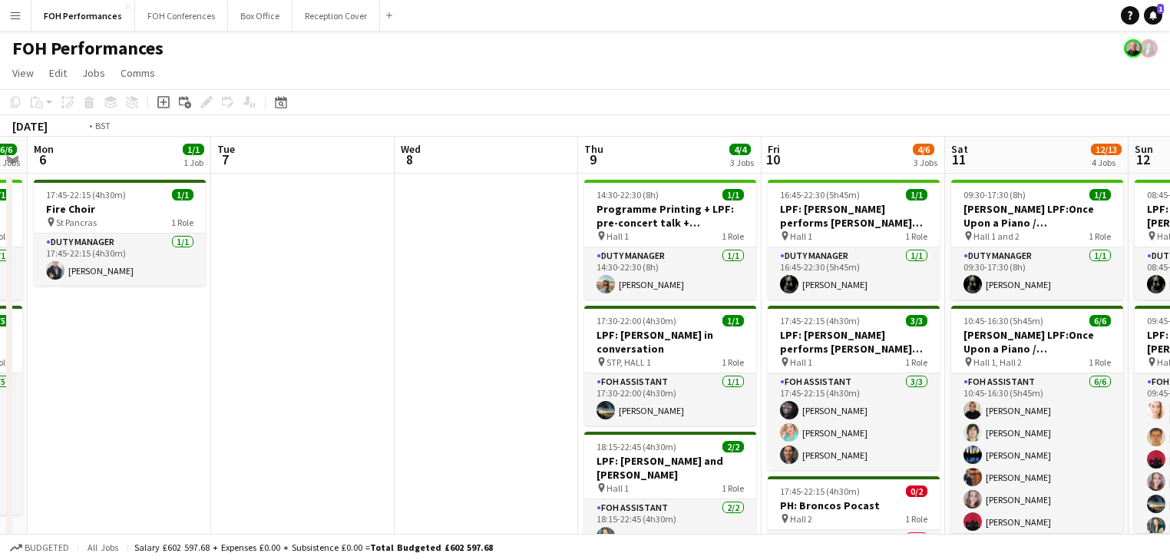
scroll to position [0, 636]
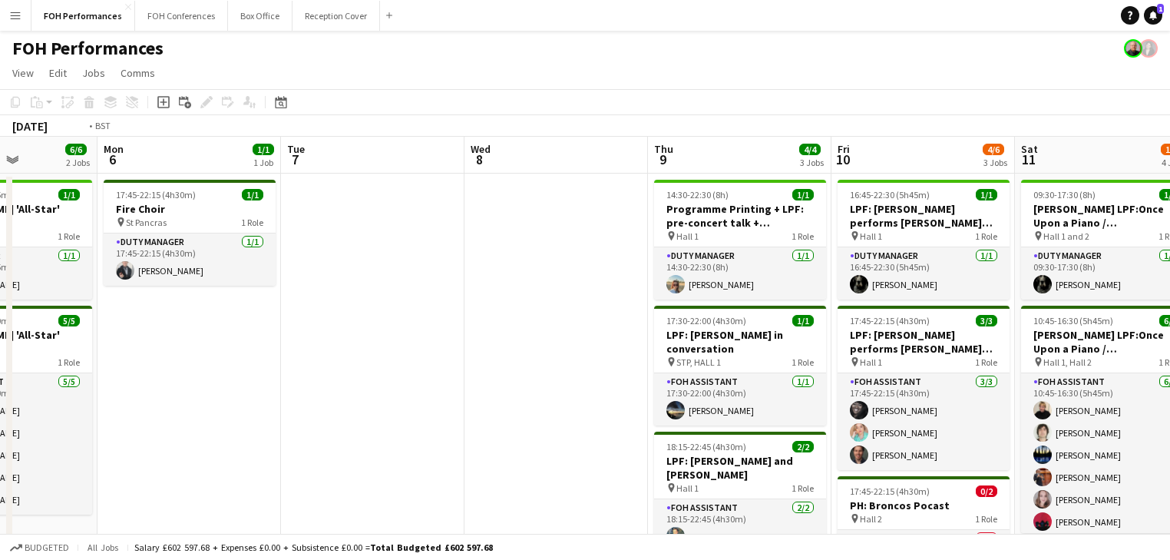
drag, startPoint x: 580, startPoint y: 329, endPoint x: 141, endPoint y: 267, distance: 442.7
click at [141, 267] on app-calendar-viewport "Thu 2 1/1 1 Job Fri 3 4/5 2 Jobs Sat 4 6/6 3 Jobs Sun 5 6/6 2 Jobs Mon 6 1/1 1 …" at bounding box center [585, 522] width 1170 height 771
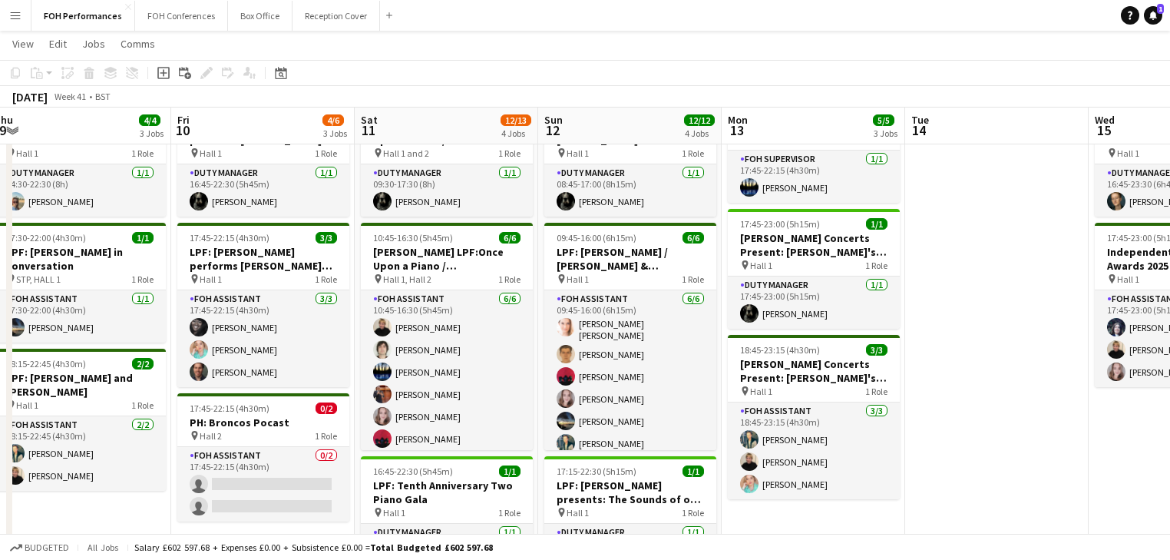
scroll to position [0, 367]
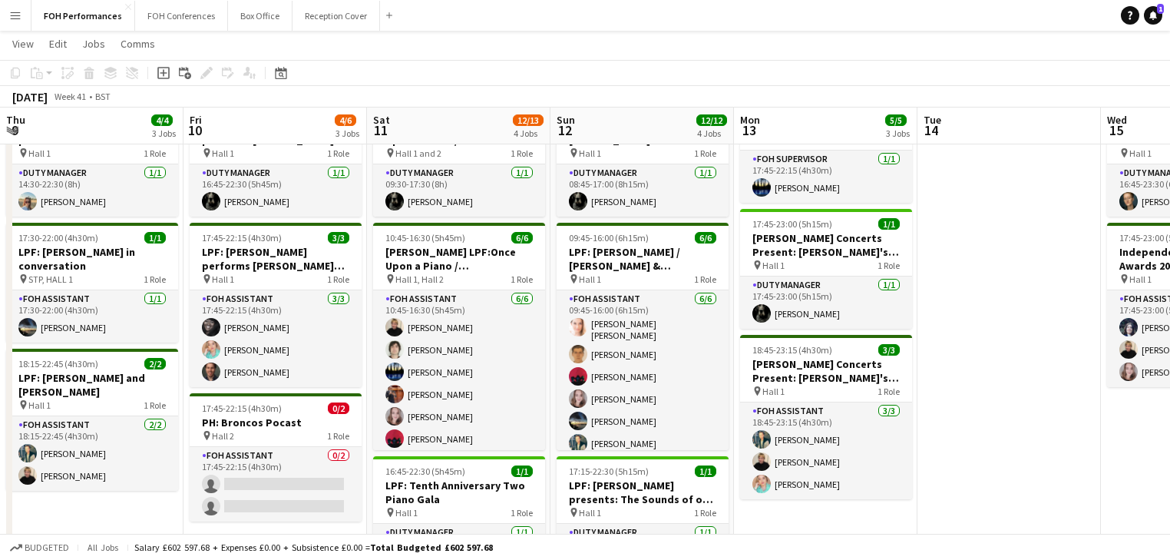
drag, startPoint x: 805, startPoint y: 345, endPoint x: 567, endPoint y: 266, distance: 250.5
click at [567, 266] on app-calendar-viewport "Tue 7 Wed 8 Thu 9 4/4 3 Jobs Fri 10 4/6 3 Jobs Sat 11 12/13 4 Jobs Sun 12 12/12…" at bounding box center [585, 402] width 1170 height 847
click at [245, 413] on app-job-card "17:45-22:15 (4h30m) 0/2 PH: Broncos Pocast pin Hall 2 1 Role FOH Assistant 0/2 …" at bounding box center [276, 457] width 172 height 128
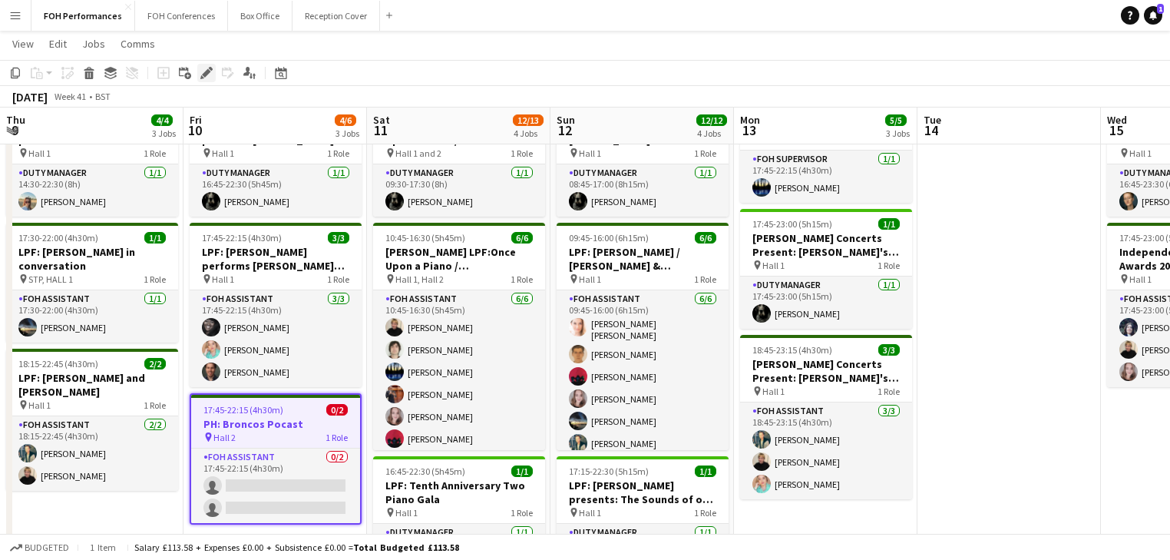
click at [206, 74] on icon at bounding box center [206, 73] width 8 height 8
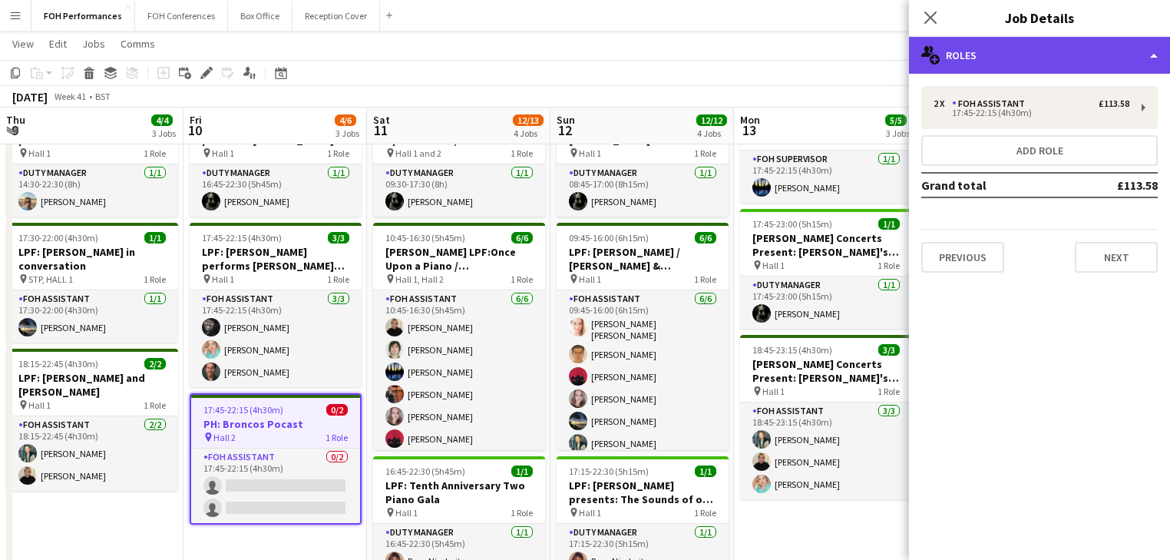
click at [1038, 51] on div "multiple-users-add Roles" at bounding box center [1039, 55] width 261 height 37
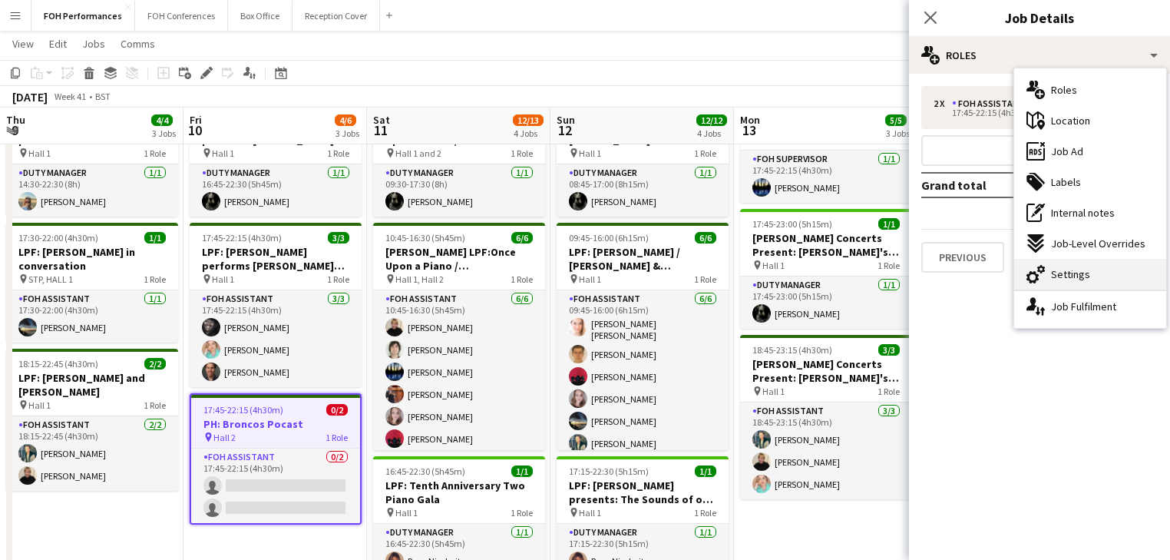
click at [1079, 275] on span "Settings" at bounding box center [1070, 274] width 39 height 14
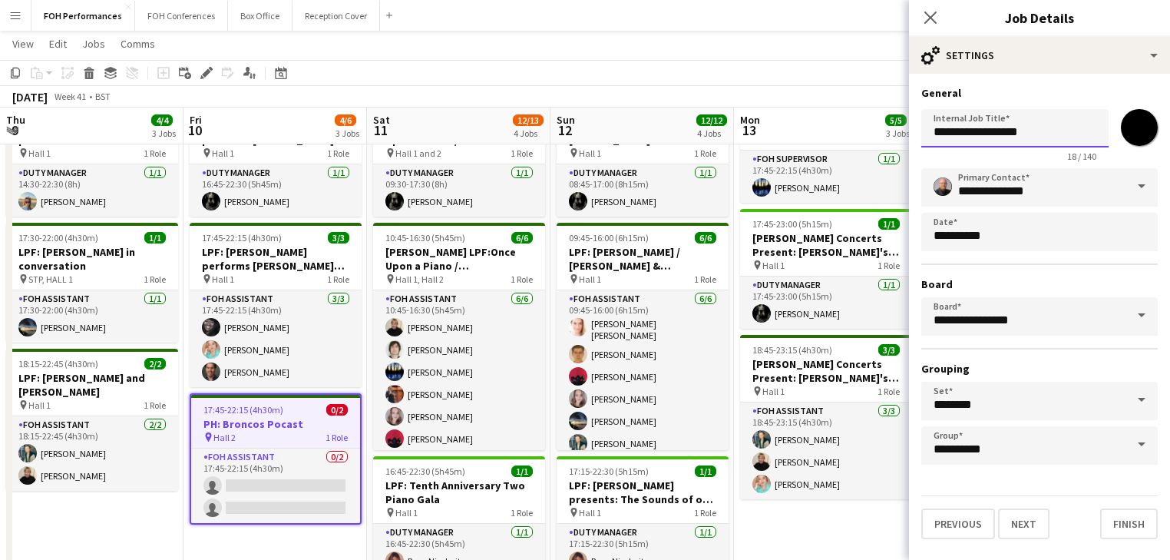
click at [1014, 132] on input "**********" at bounding box center [1014, 128] width 187 height 38
click at [1008, 135] on input "**********" at bounding box center [1014, 128] width 187 height 38
type input "**********"
click at [89, 496] on app-date-cell "14:30-22:30 (8h) 1/1 Programme Printing + LPF: pre-concert talk + Charles Owen …" at bounding box center [91, 458] width 183 height 735
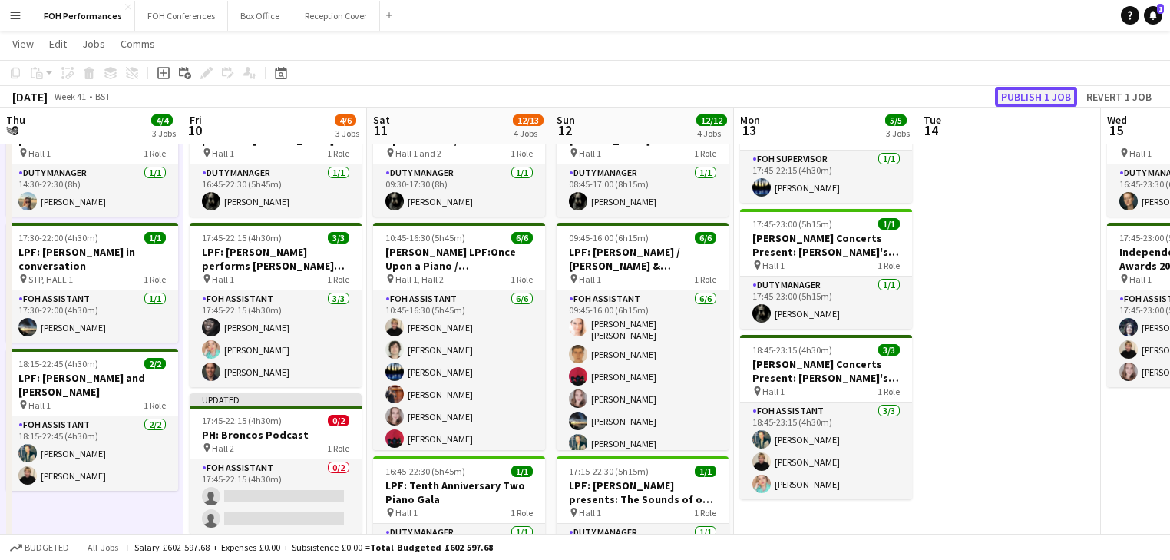
click at [1025, 95] on button "Publish 1 job" at bounding box center [1036, 97] width 82 height 20
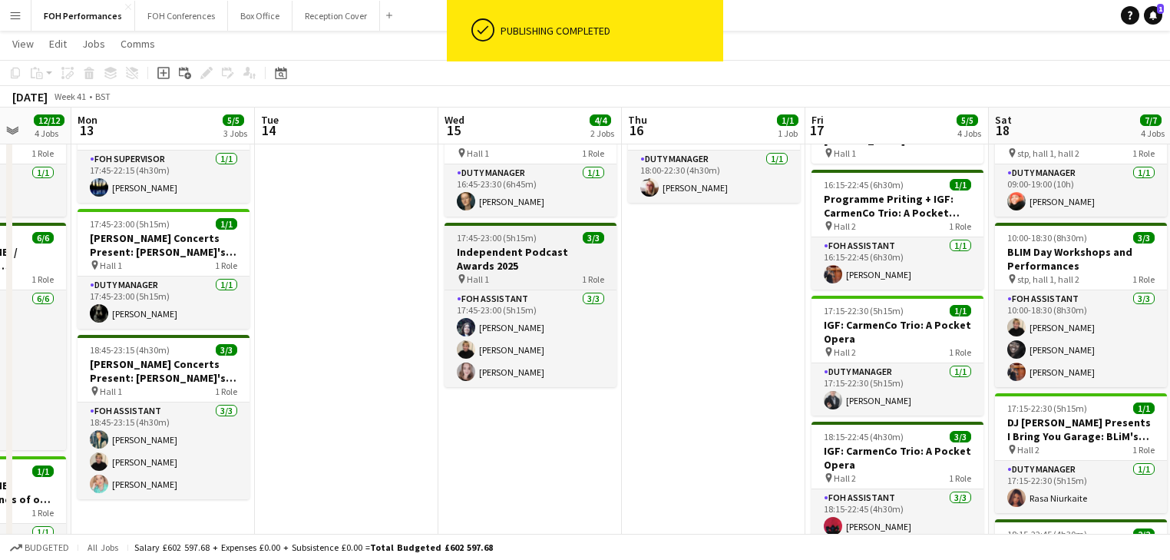
drag, startPoint x: 546, startPoint y: 259, endPoint x: 440, endPoint y: 282, distance: 109.1
click at [338, 259] on app-calendar-viewport "Thu 9 4/4 3 Jobs Fri 10 4/6 3 Jobs Sat 11 12/13 4 Jobs Sun 12 12/12 4 Jobs Mon …" at bounding box center [585, 402] width 1170 height 847
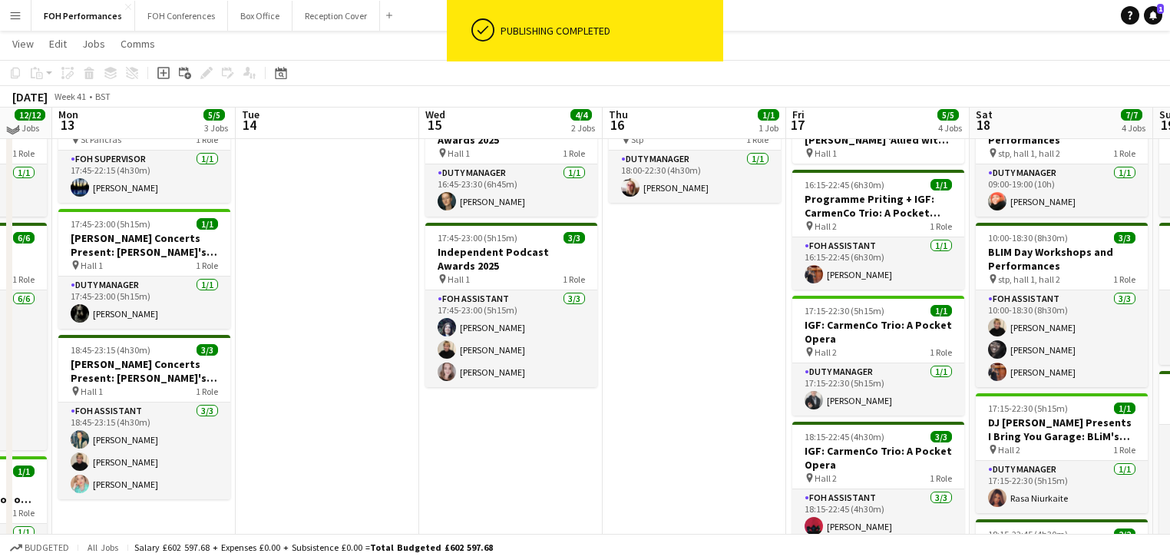
scroll to position [0, 0]
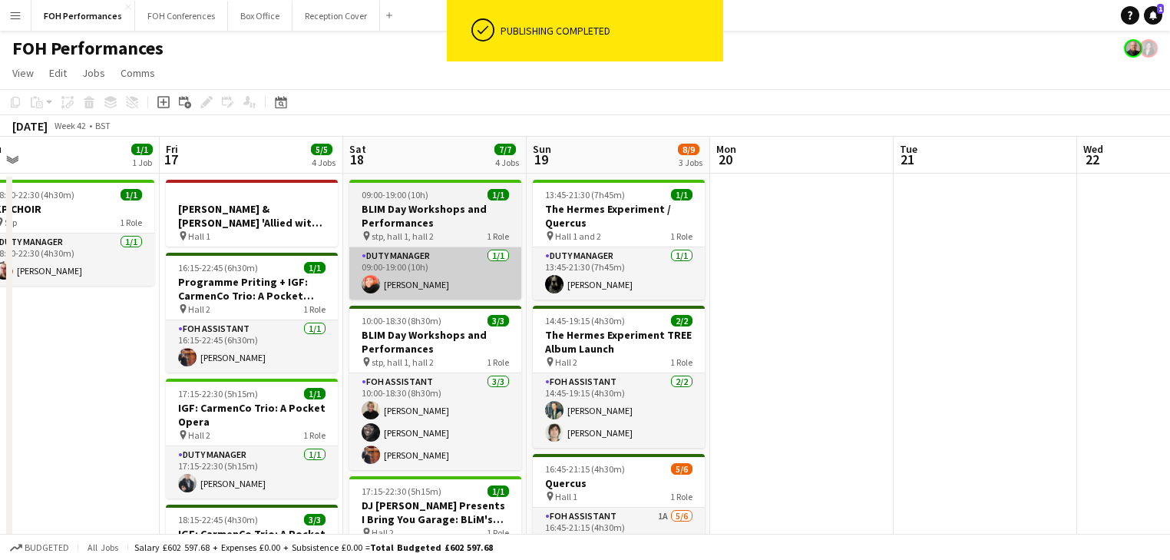
drag, startPoint x: 621, startPoint y: 313, endPoint x: 463, endPoint y: 297, distance: 158.9
click at [97, 258] on app-calendar-viewport "Mon 13 5/5 3 Jobs Tue 14 Wed 15 4/4 2 Jobs Thu 16 1/1 1 Job Fri 17 5/5 4 Jobs S…" at bounding box center [585, 522] width 1170 height 771
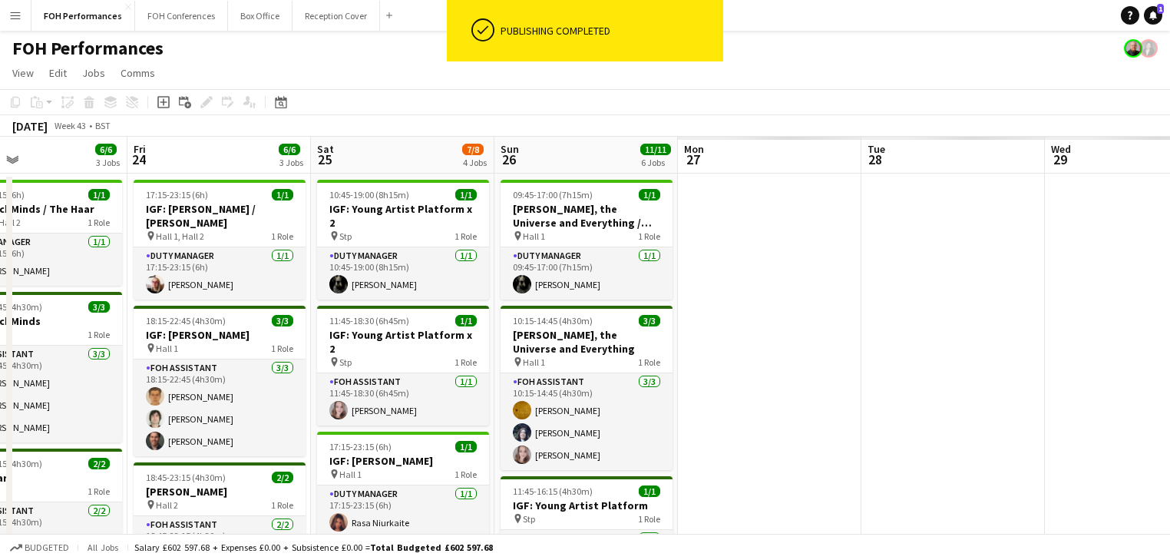
drag, startPoint x: 832, startPoint y: 330, endPoint x: 401, endPoint y: 305, distance: 432.1
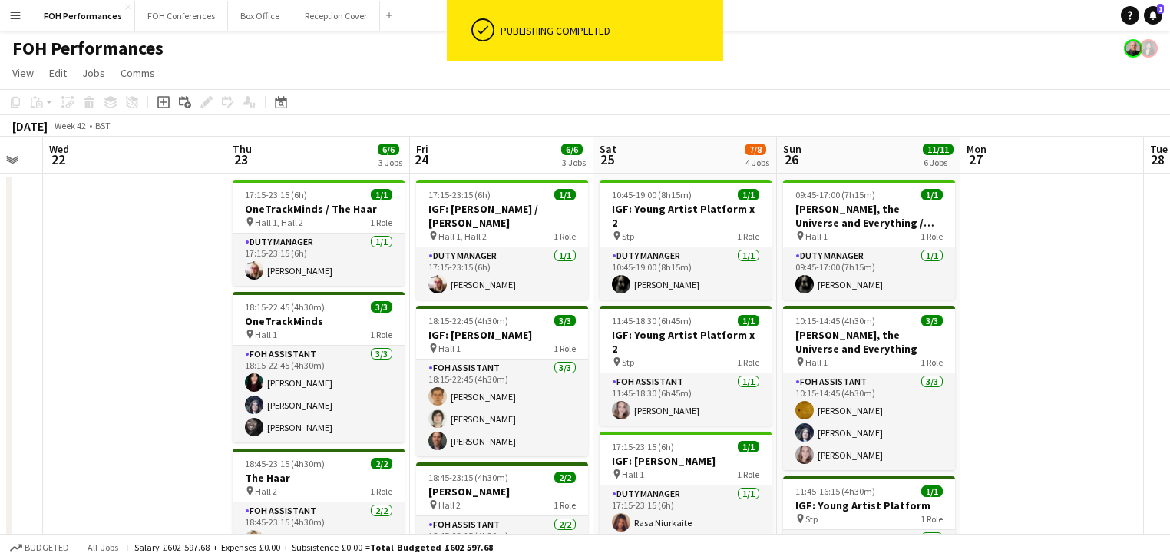
drag, startPoint x: 273, startPoint y: 303, endPoint x: 83, endPoint y: 270, distance: 193.2
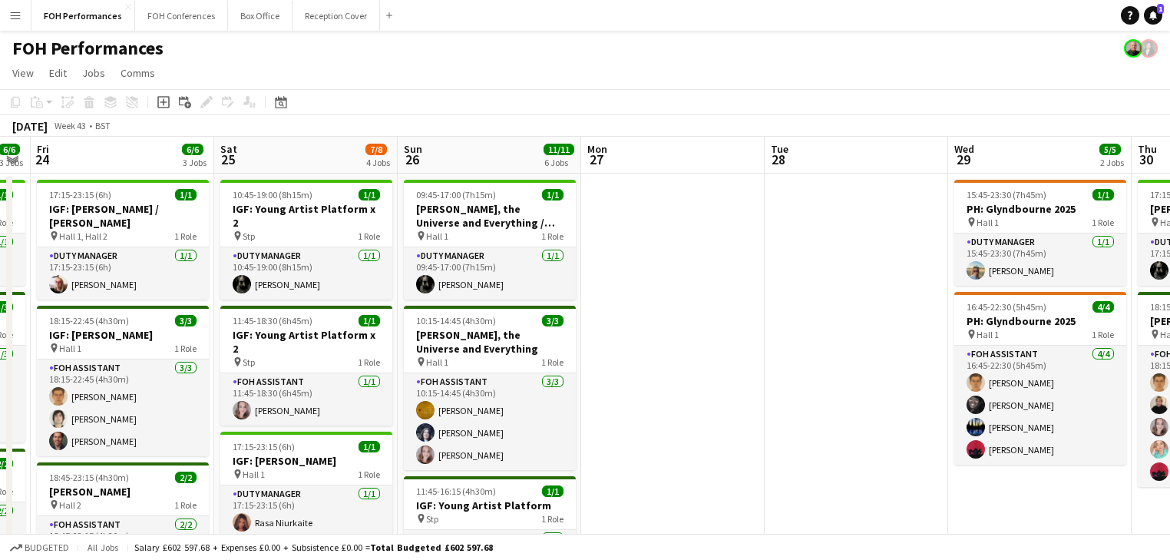
drag, startPoint x: 873, startPoint y: 332, endPoint x: 558, endPoint y: 333, distance: 314.7
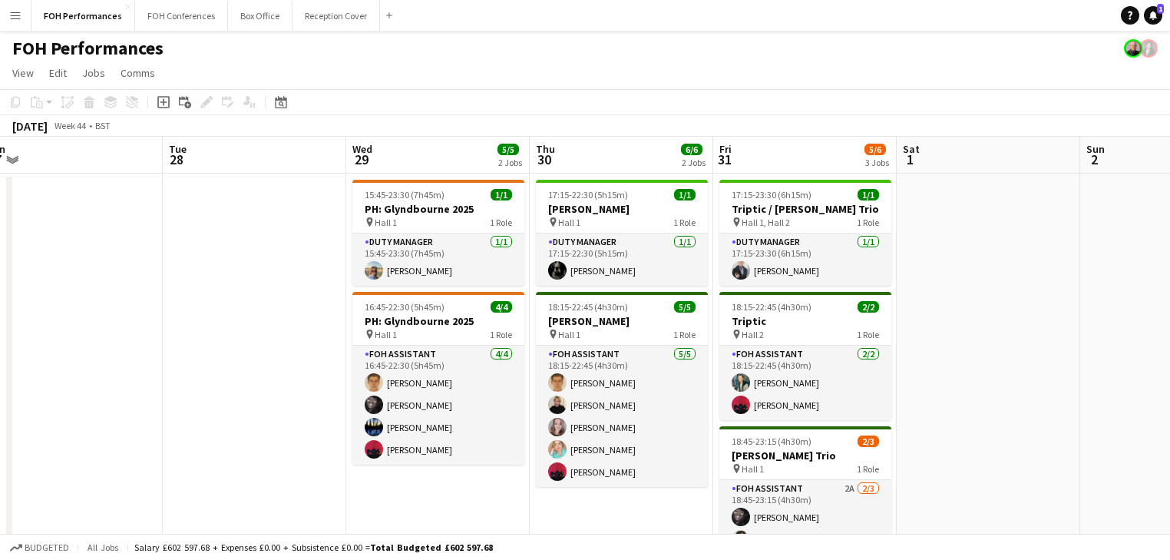
scroll to position [0, 595]
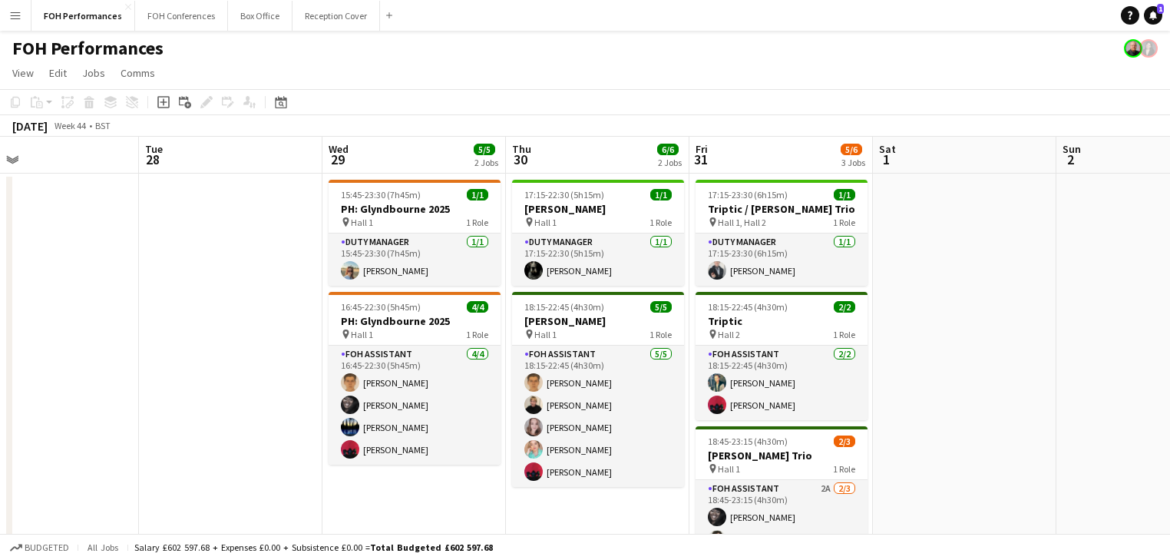
drag, startPoint x: 802, startPoint y: 302, endPoint x: 235, endPoint y: 315, distance: 567.4
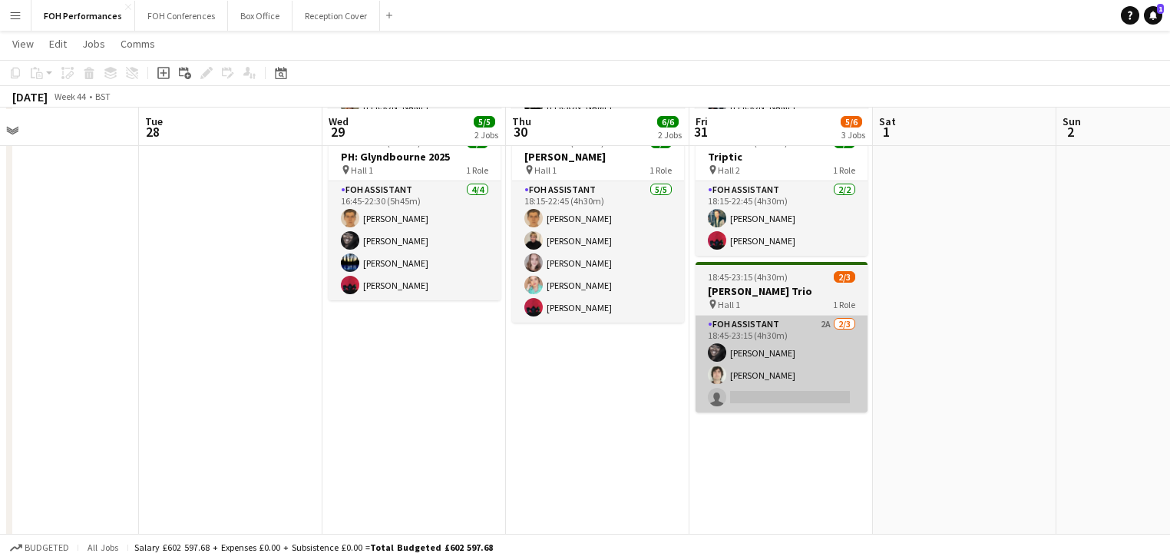
scroll to position [163, 0]
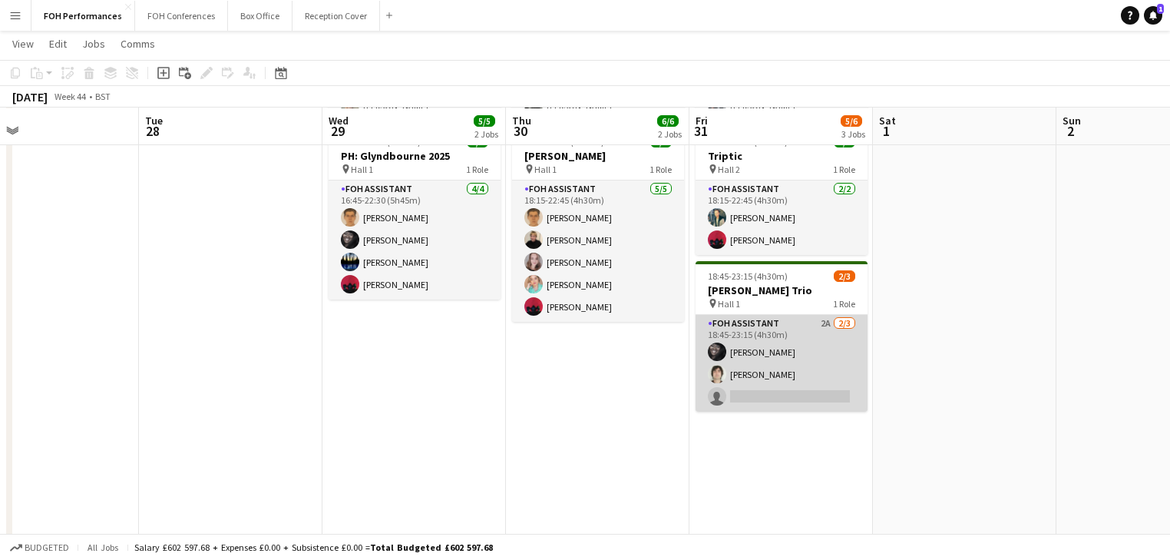
click at [784, 367] on app-card-role "FOH Assistant 2A 2/3 18:45-23:15 (4h30m) Deborah Carew Hani Abbasi single-neutr…" at bounding box center [781, 363] width 172 height 97
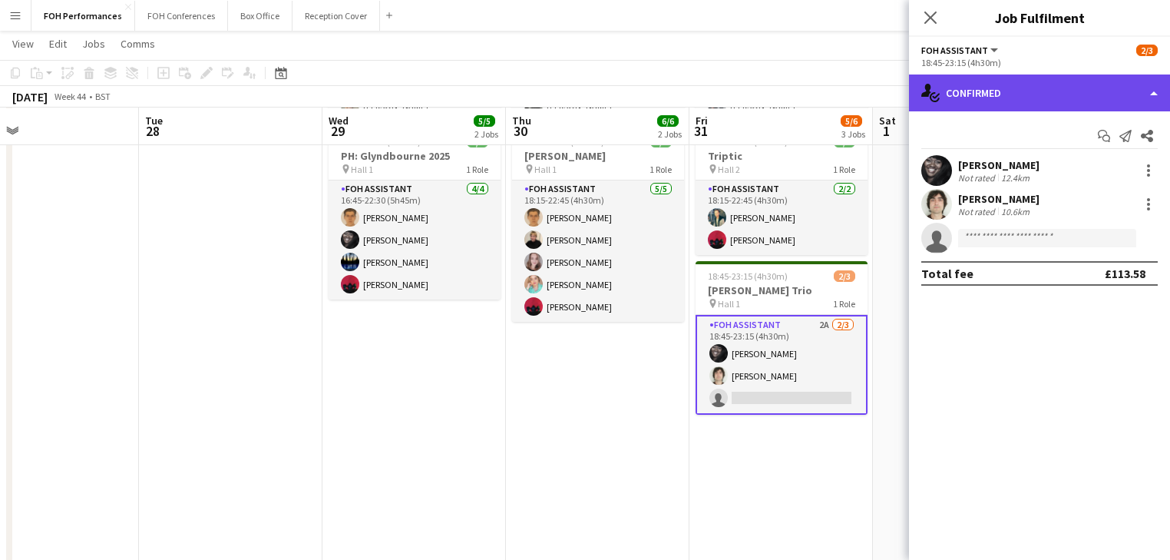
click at [1001, 92] on div "single-neutral-actions-check-2 Confirmed" at bounding box center [1039, 92] width 261 height 37
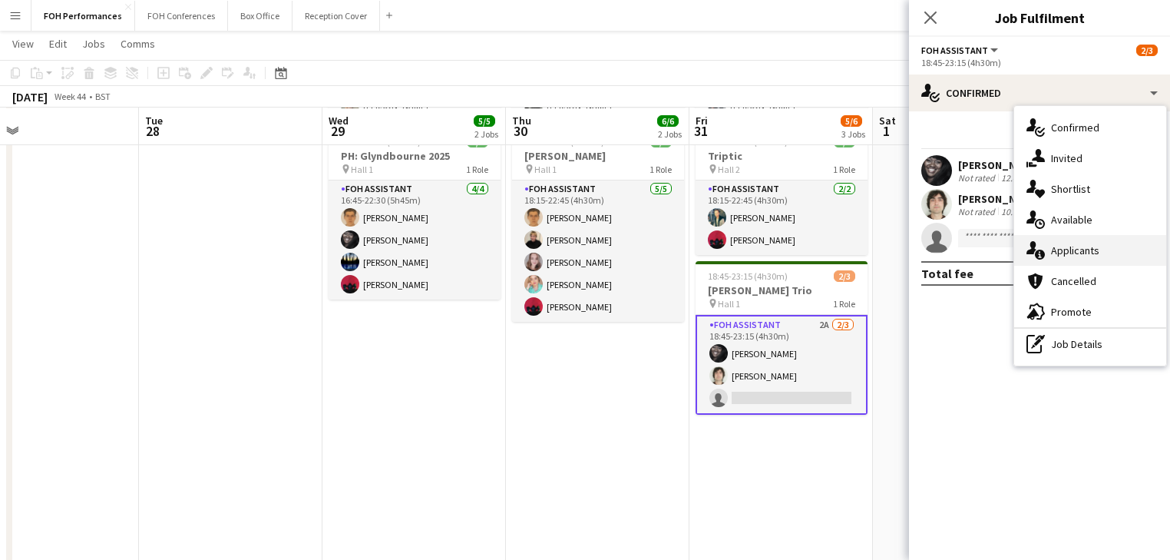
click at [1084, 256] on span "Applicants" at bounding box center [1075, 250] width 48 height 14
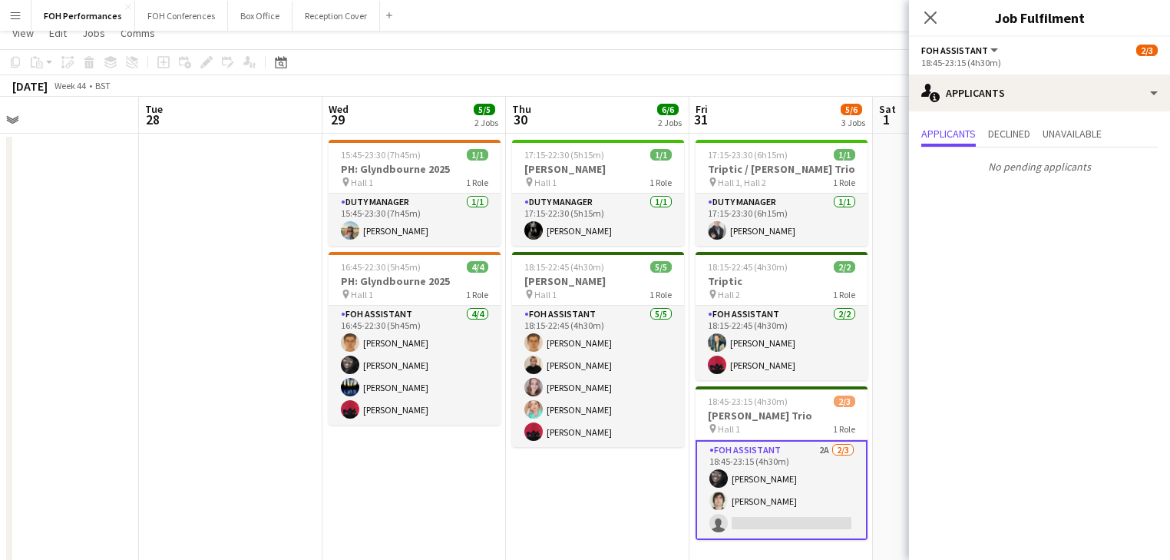
scroll to position [0, 0]
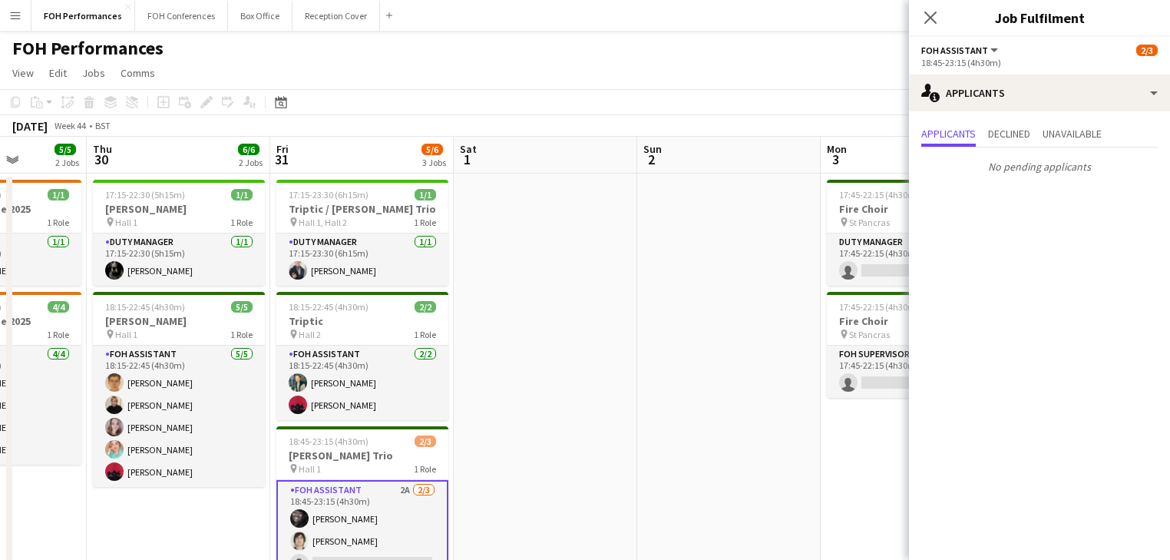
drag, startPoint x: 365, startPoint y: 395, endPoint x: 120, endPoint y: 357, distance: 248.5
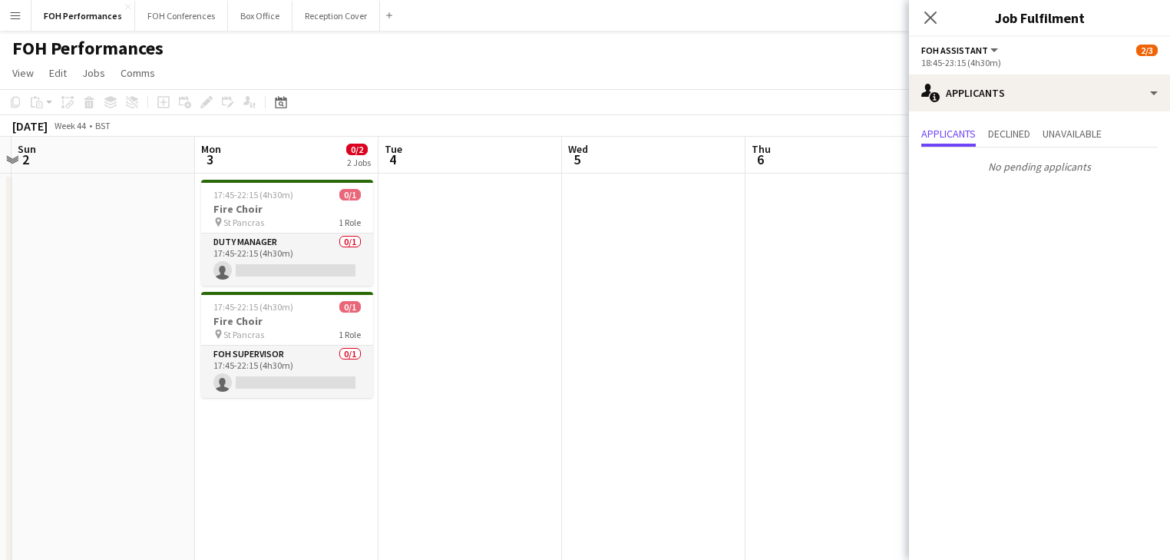
drag, startPoint x: 424, startPoint y: 362, endPoint x: 0, endPoint y: 301, distance: 428.1
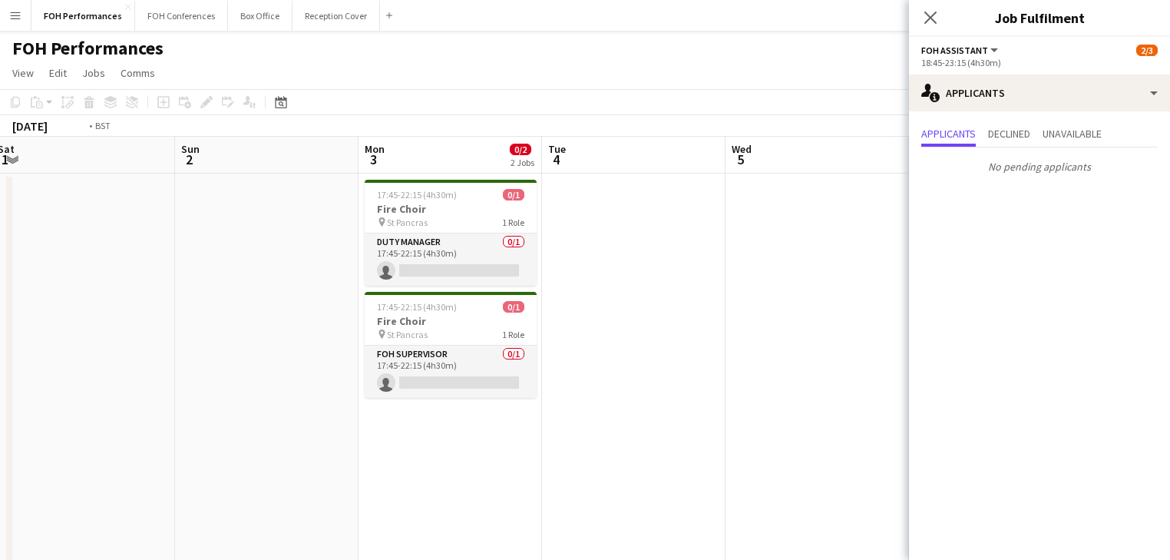
drag, startPoint x: 277, startPoint y: 303, endPoint x: 187, endPoint y: 109, distance: 214.0
